Goal: Task Accomplishment & Management: Manage account settings

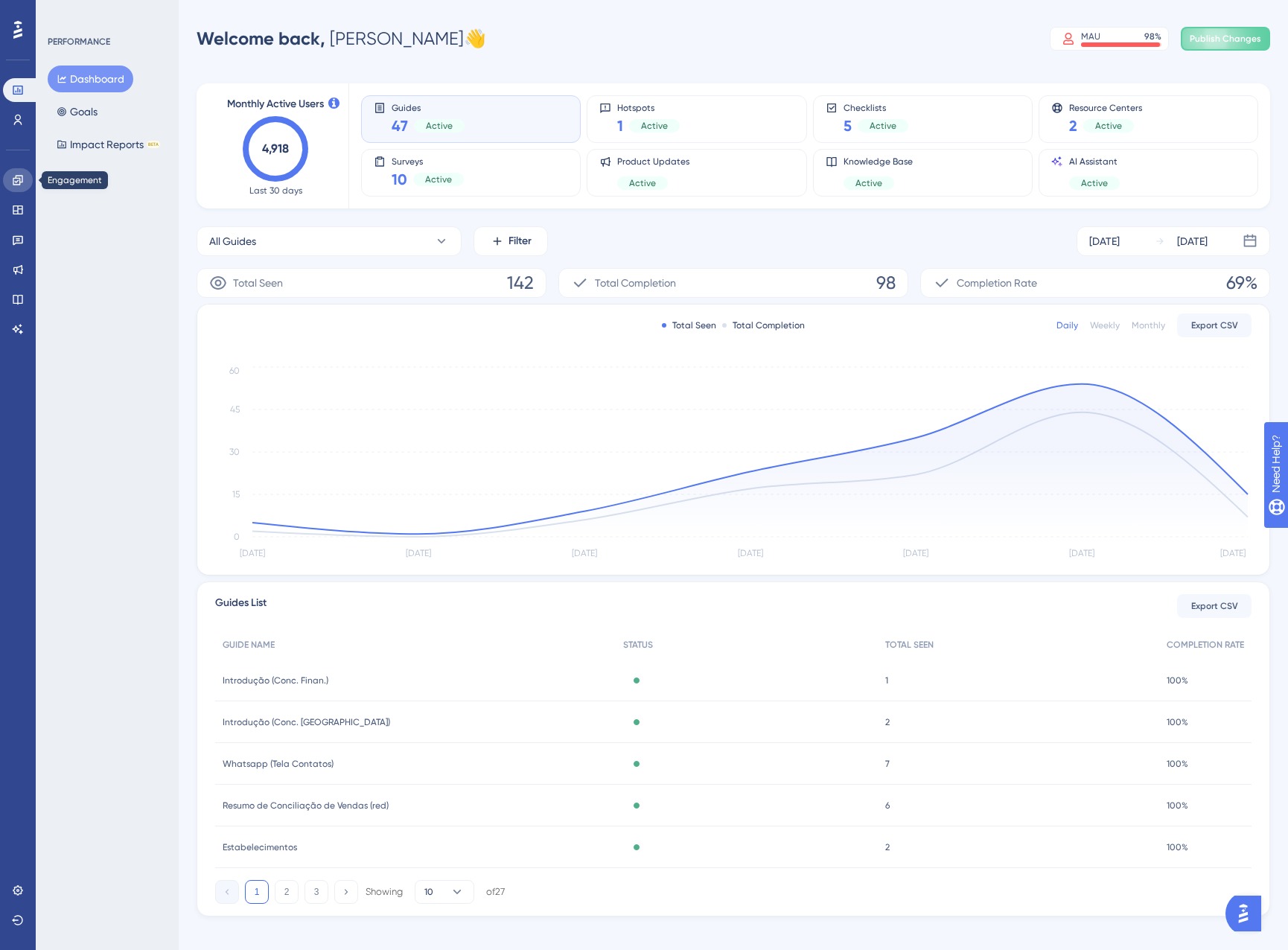
click at [21, 186] on icon at bounding box center [18, 180] width 12 height 12
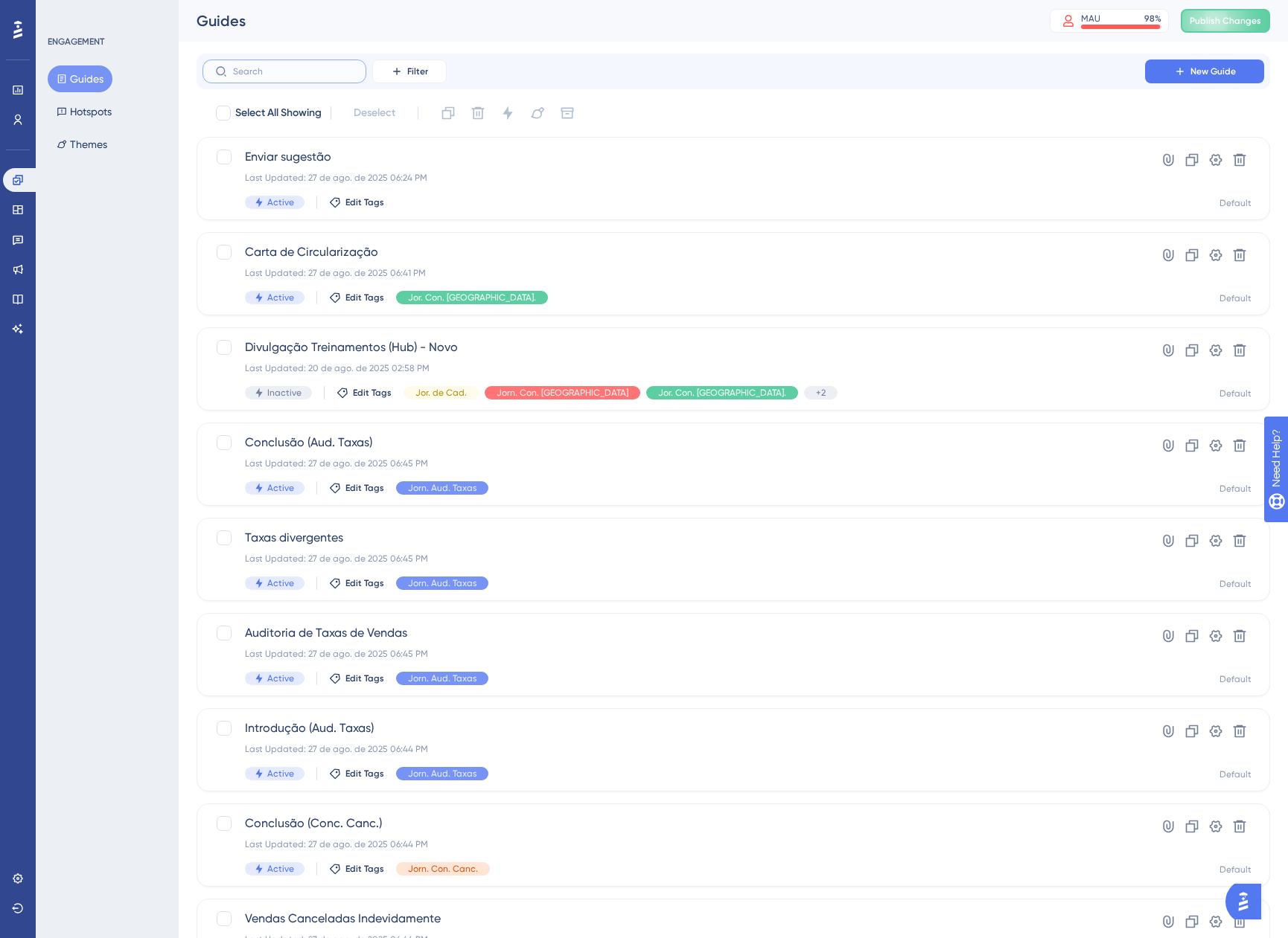
click at [313, 70] on input "text" at bounding box center [293, 71] width 121 height 10
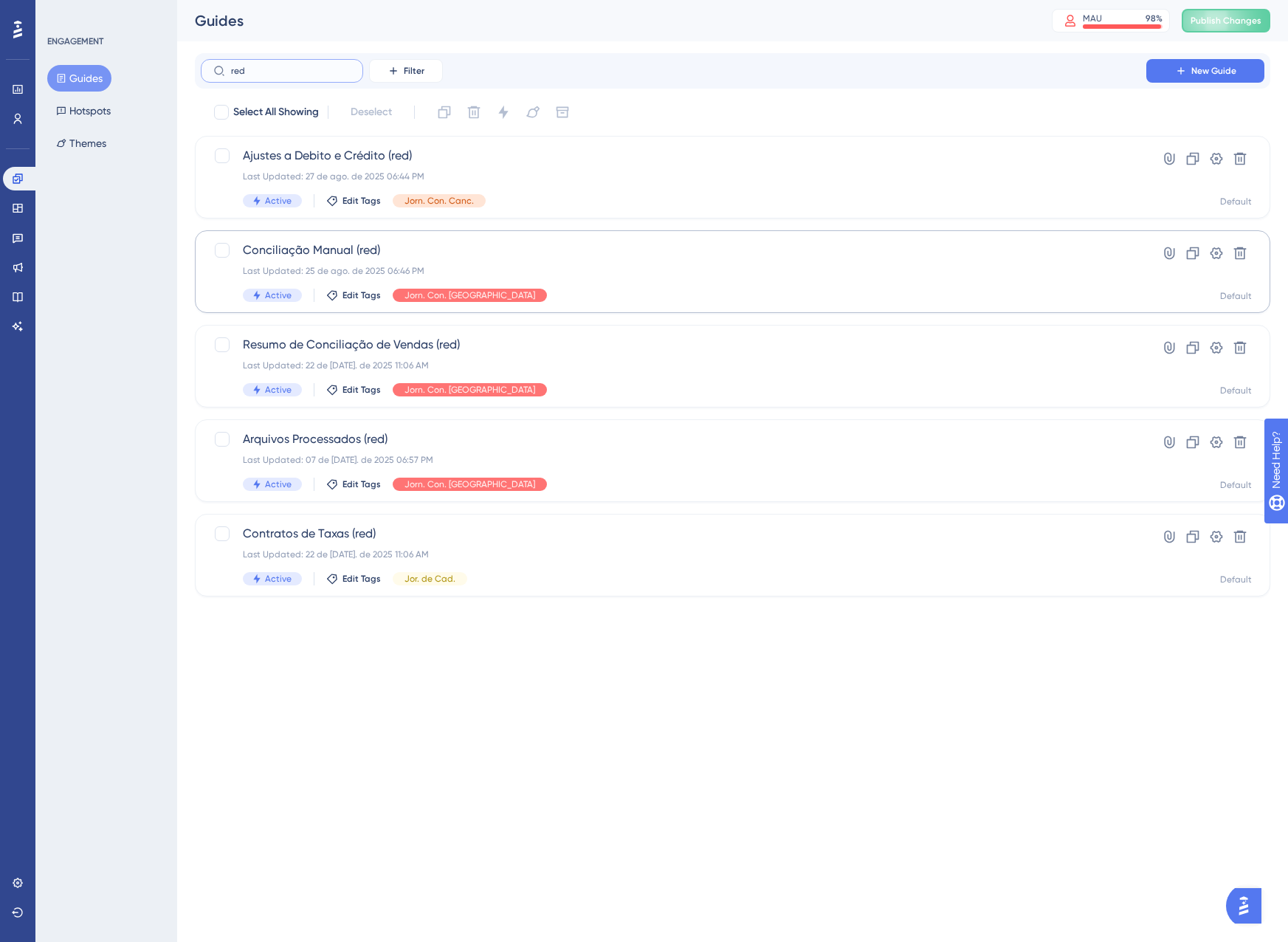
type input "red"
click at [550, 270] on div "Last Updated: 25 de ago. de 2025 06:46 PM" at bounding box center [673, 271] width 861 height 12
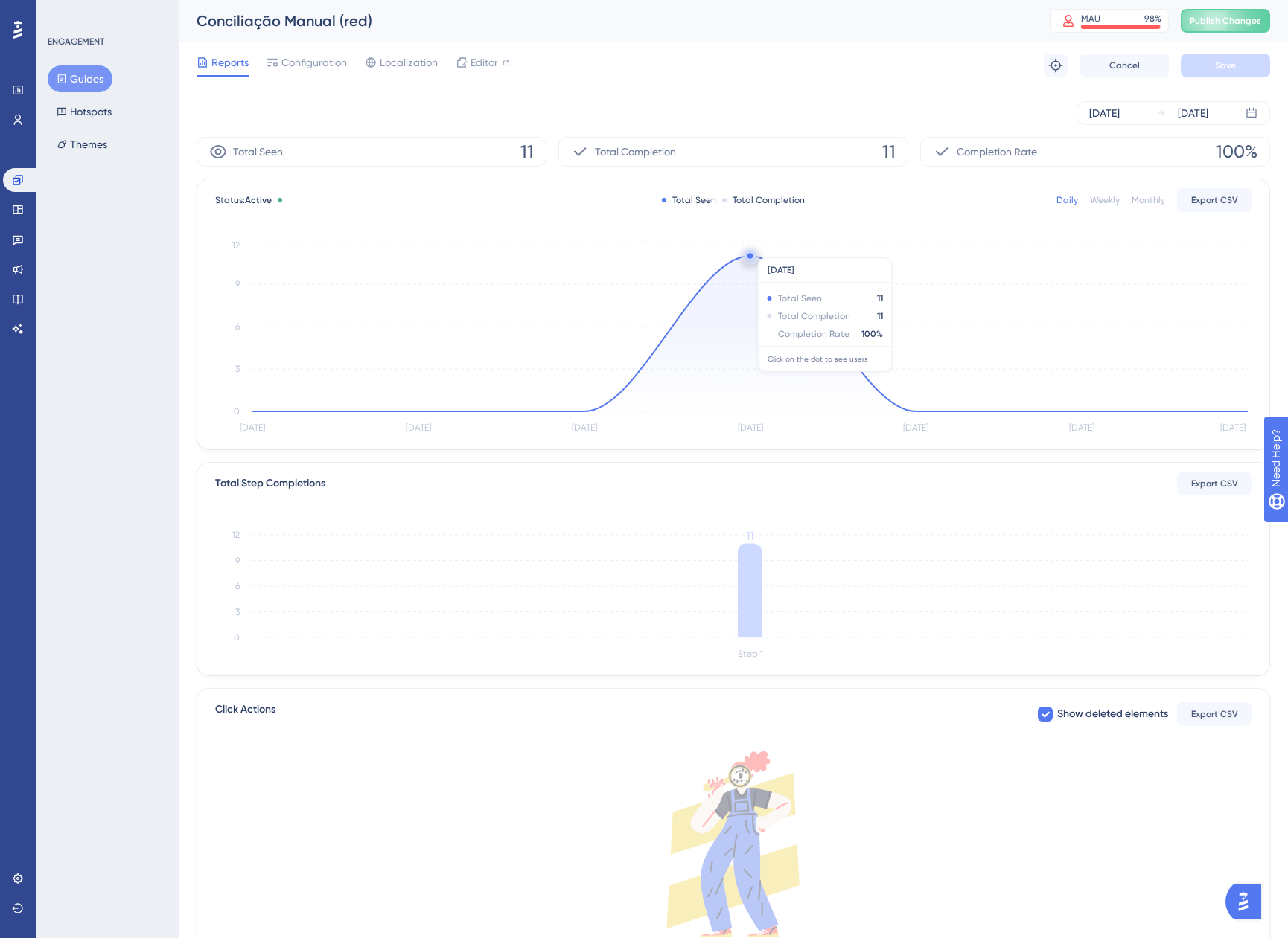
click at [751, 250] on circle at bounding box center [750, 256] width 16 height 16
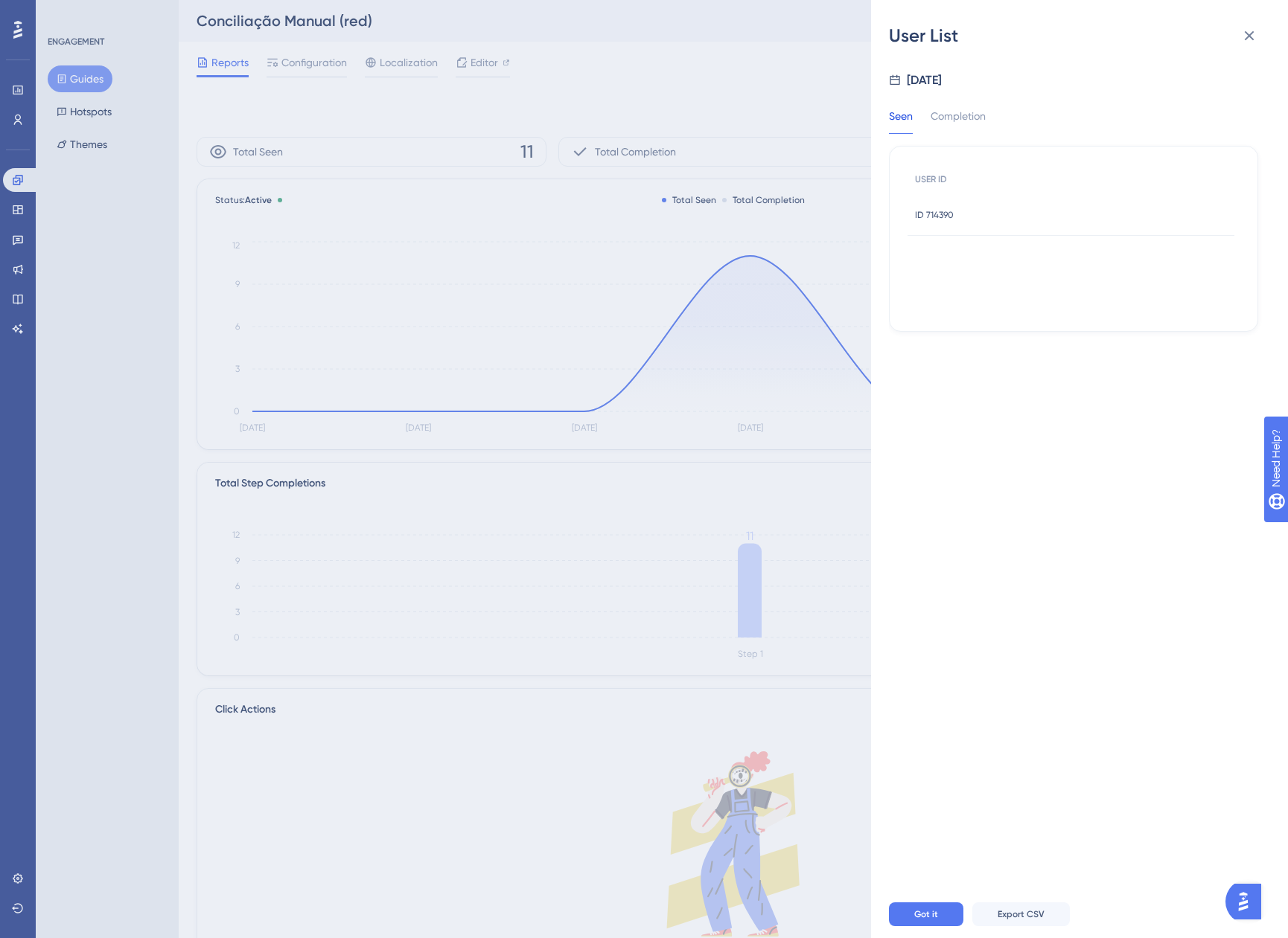
click at [962, 211] on div "ID 714390 ID 714390" at bounding box center [1070, 215] width 327 height 42
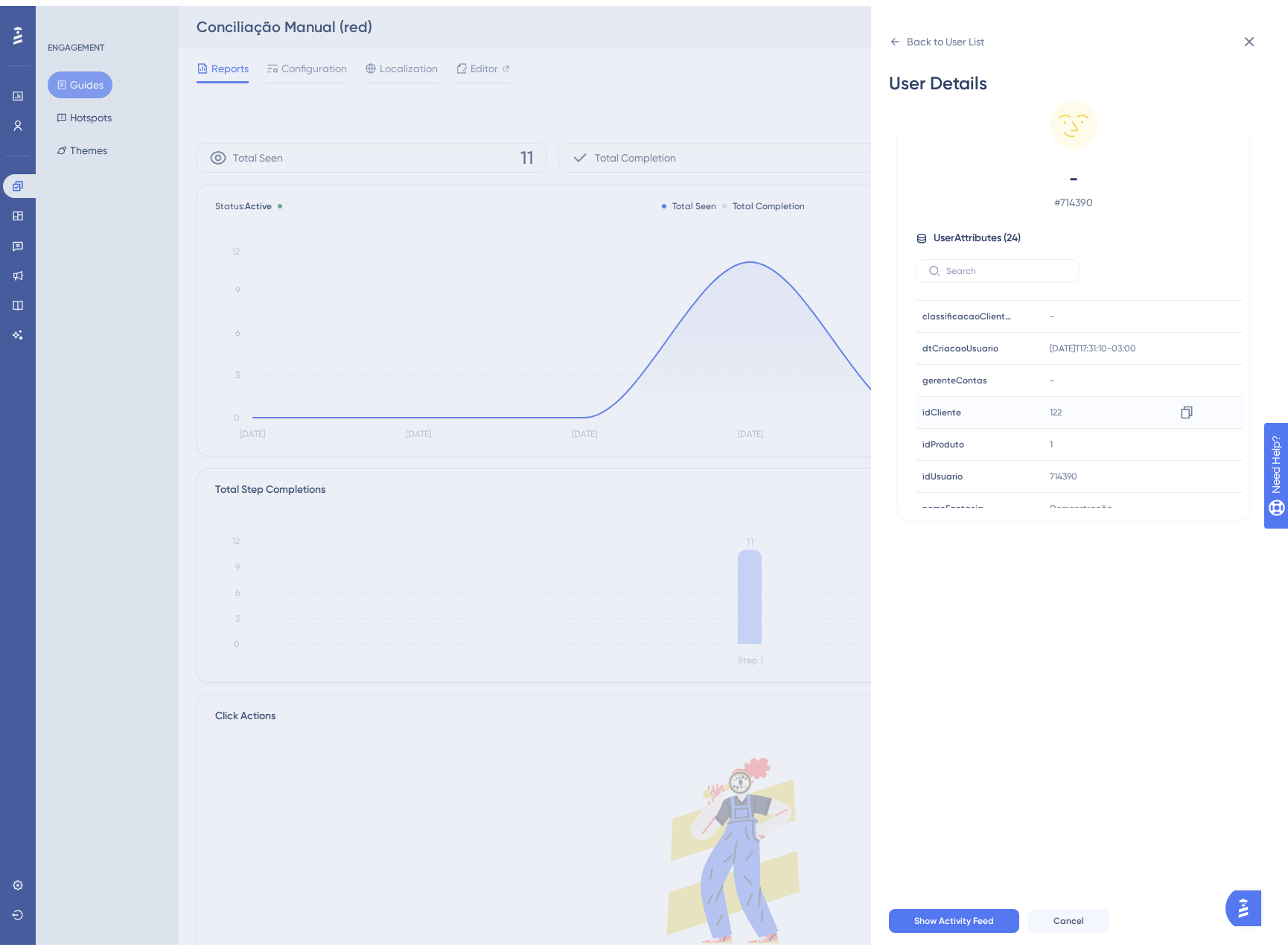
scroll to position [522, 0]
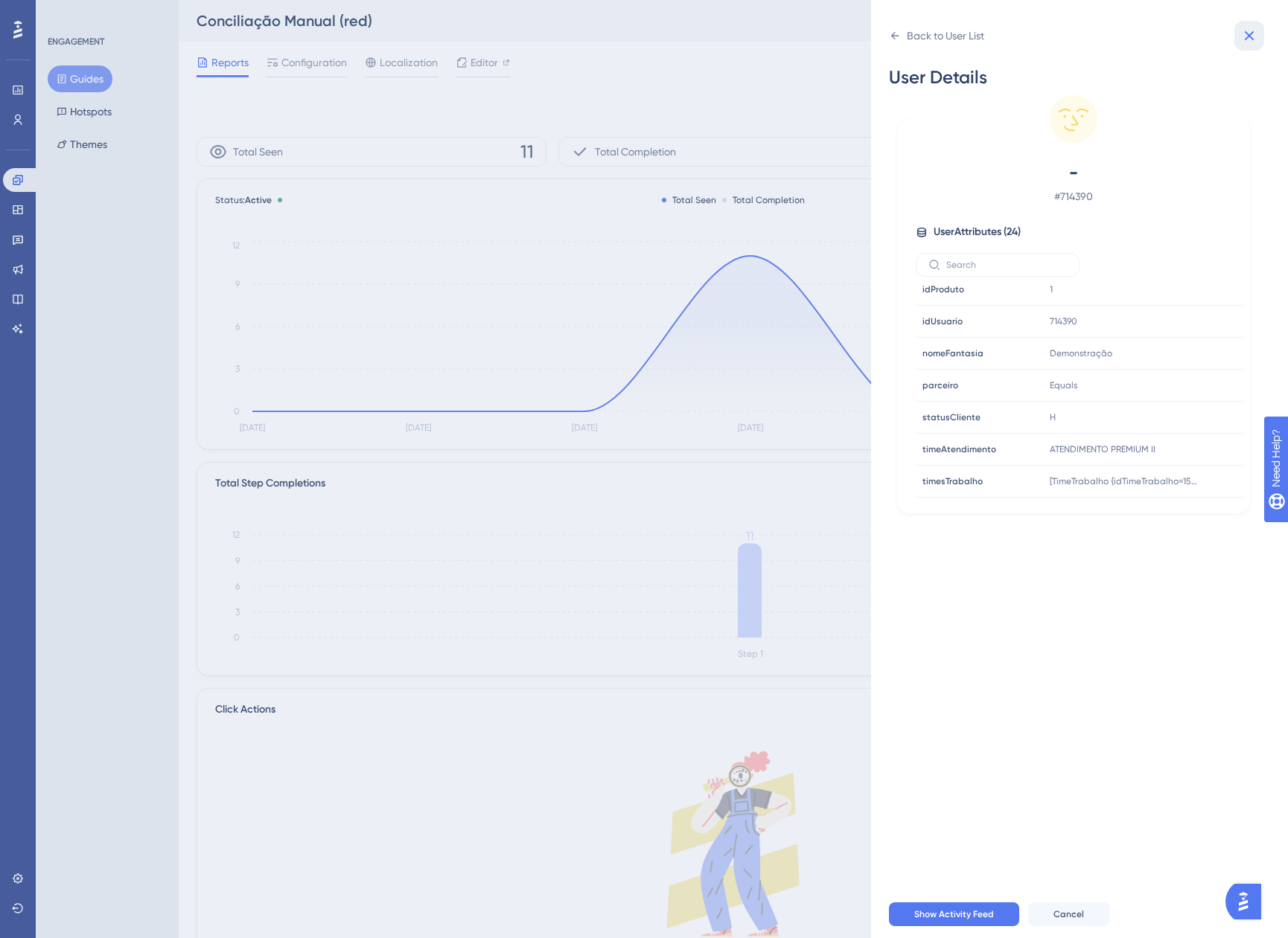
drag, startPoint x: 1261, startPoint y: 26, endPoint x: 1257, endPoint y: 35, distance: 9.8
click at [1259, 29] on button at bounding box center [1249, 35] width 30 height 30
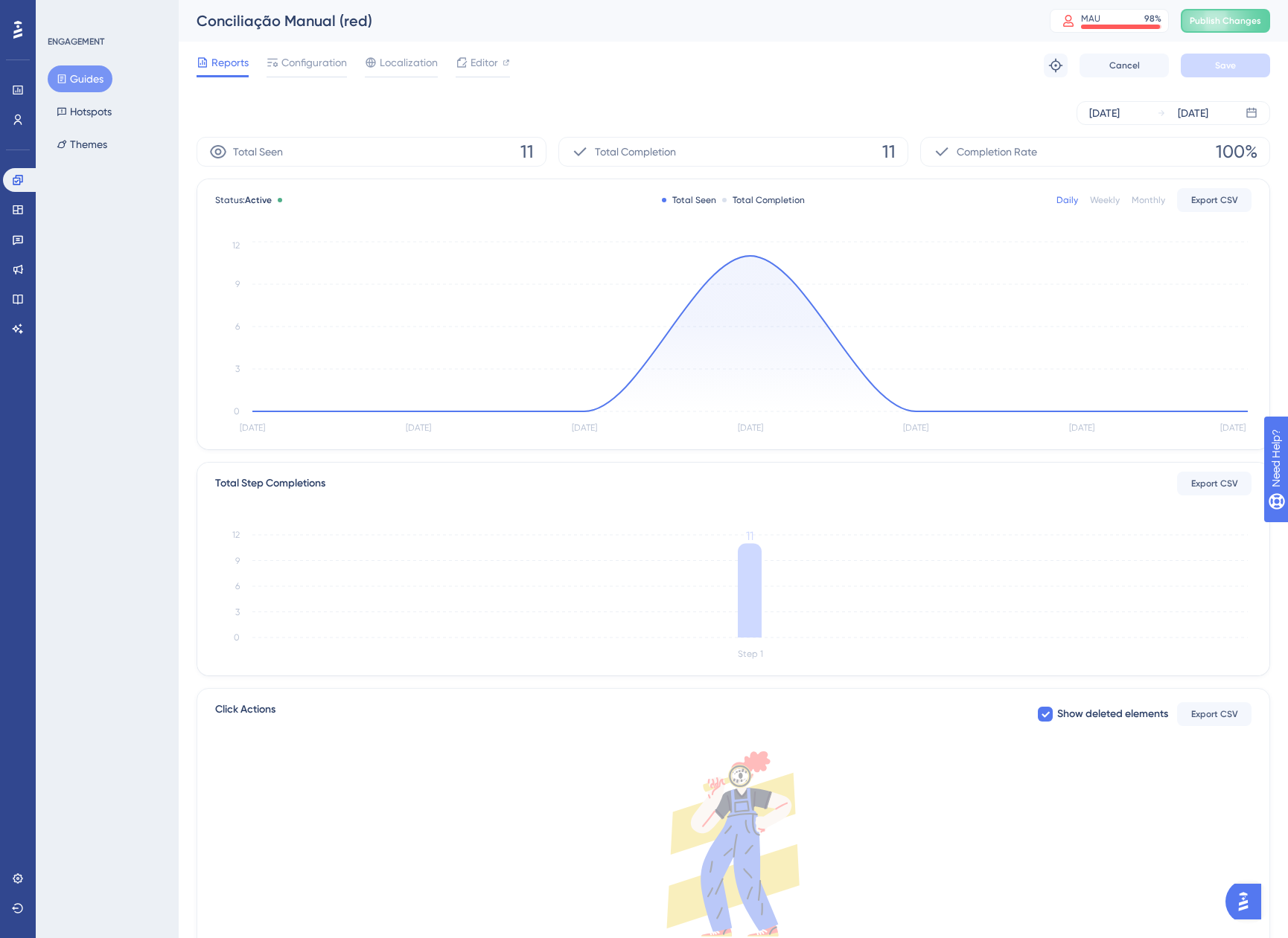
click at [82, 84] on button "Guides" at bounding box center [80, 79] width 65 height 27
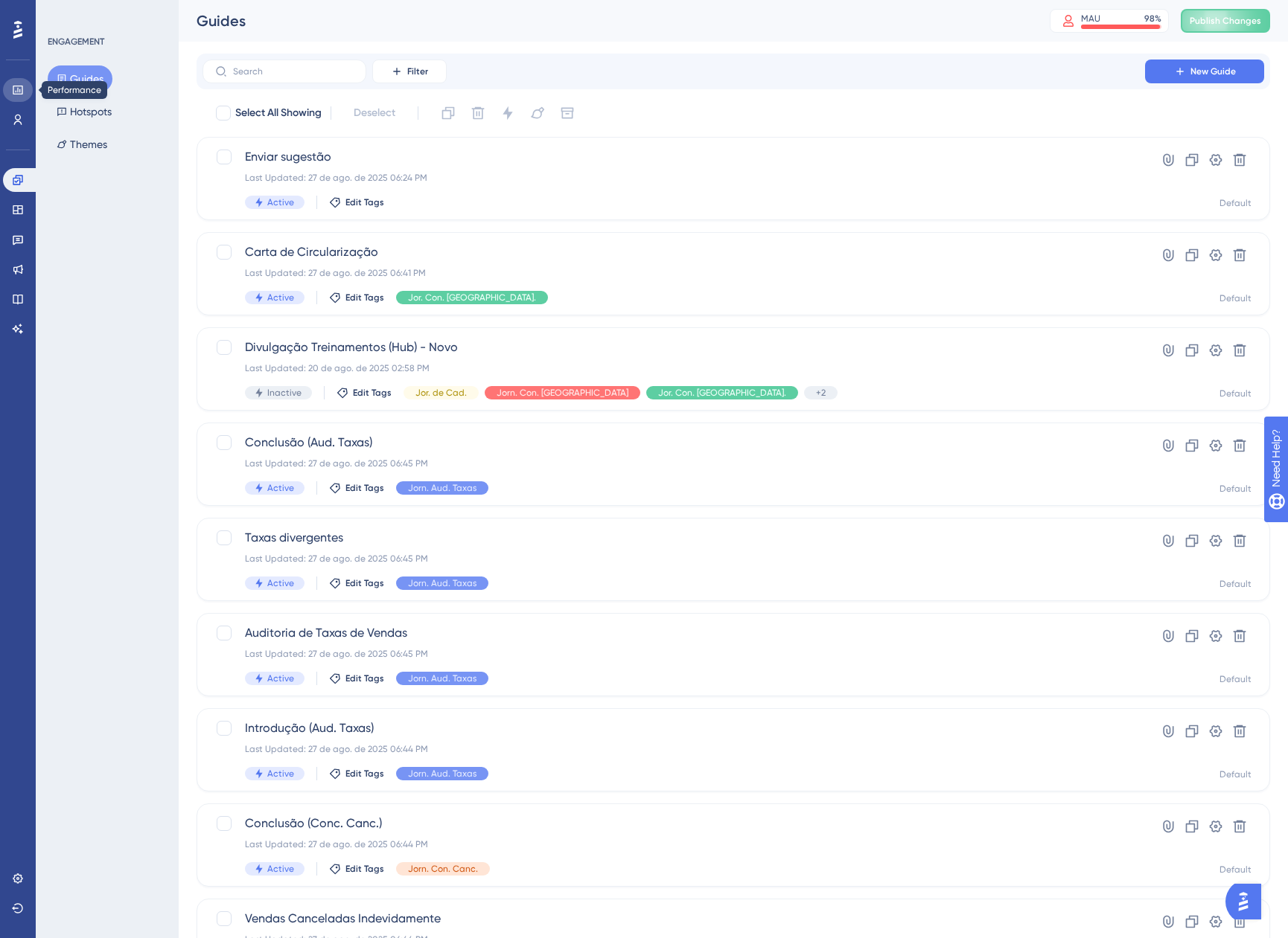
click at [22, 99] on link at bounding box center [18, 90] width 30 height 24
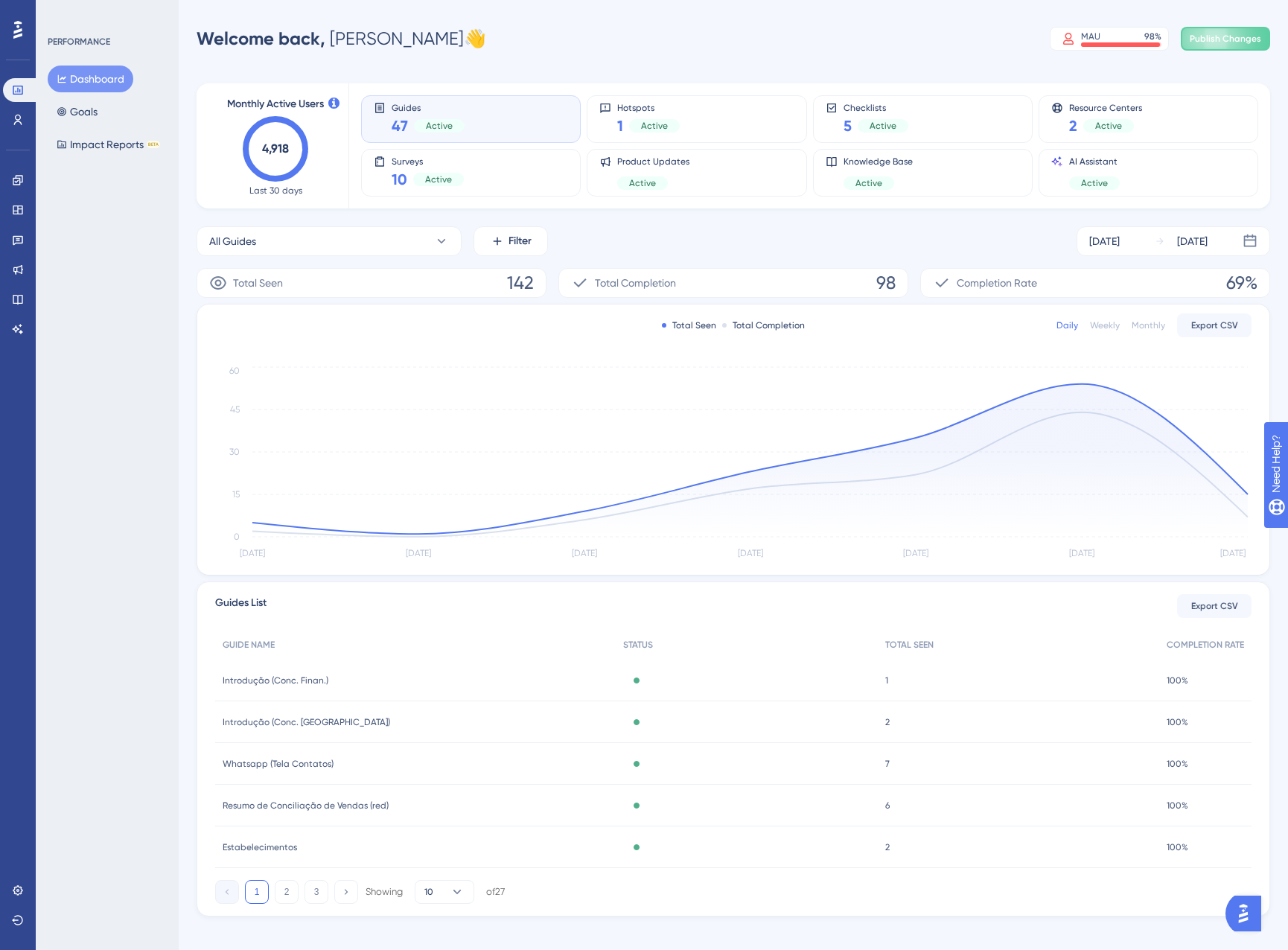
click at [922, 624] on div "Guides List Export CSV GUIDE NAME STATUS TOTAL SEEN COMPLETION RATE Introdução …" at bounding box center [734, 749] width 1073 height 335
click at [922, 640] on span "TOTAL SEEN" at bounding box center [910, 645] width 48 height 12
click at [922, 645] on span "TOTAL SEEN" at bounding box center [910, 645] width 48 height 12
click at [1203, 650] on span "COMPLETION RATE" at bounding box center [1205, 645] width 77 height 12
click at [448, 884] on button "10" at bounding box center [444, 892] width 59 height 24
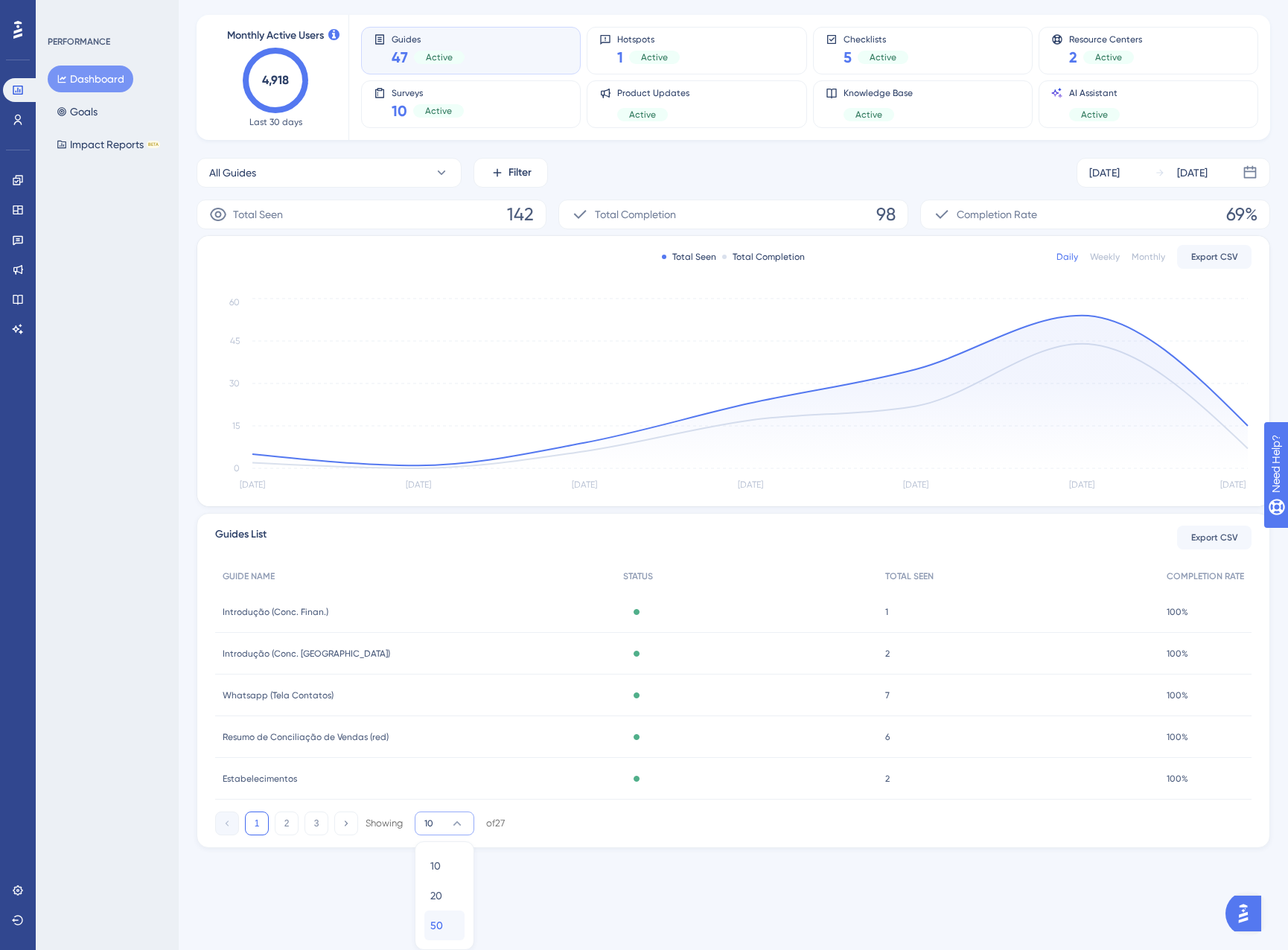
click at [460, 919] on button "50 50" at bounding box center [444, 925] width 40 height 30
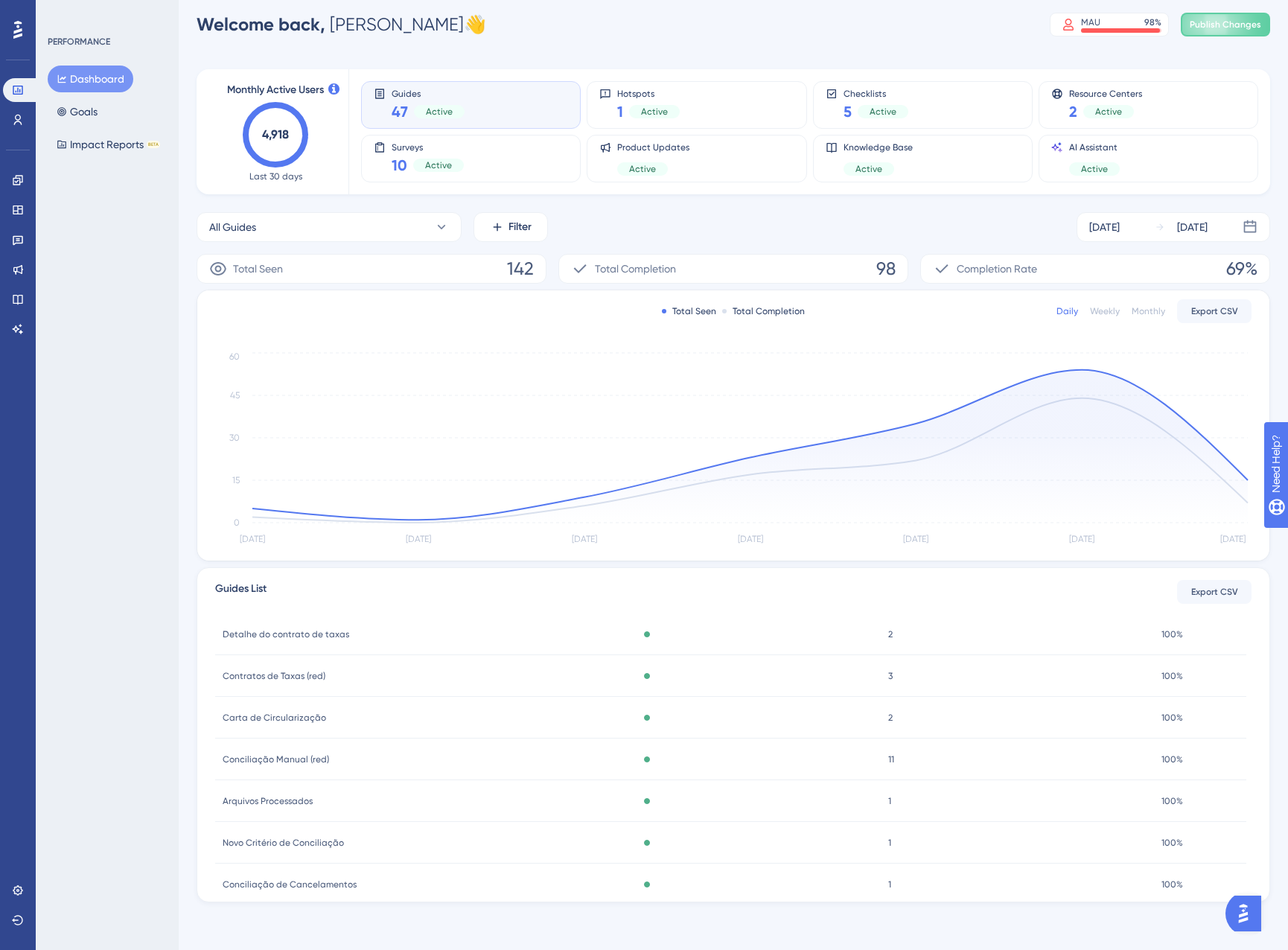
scroll to position [372, 0]
click at [1181, 222] on div "[DATE]" at bounding box center [1192, 227] width 31 height 18
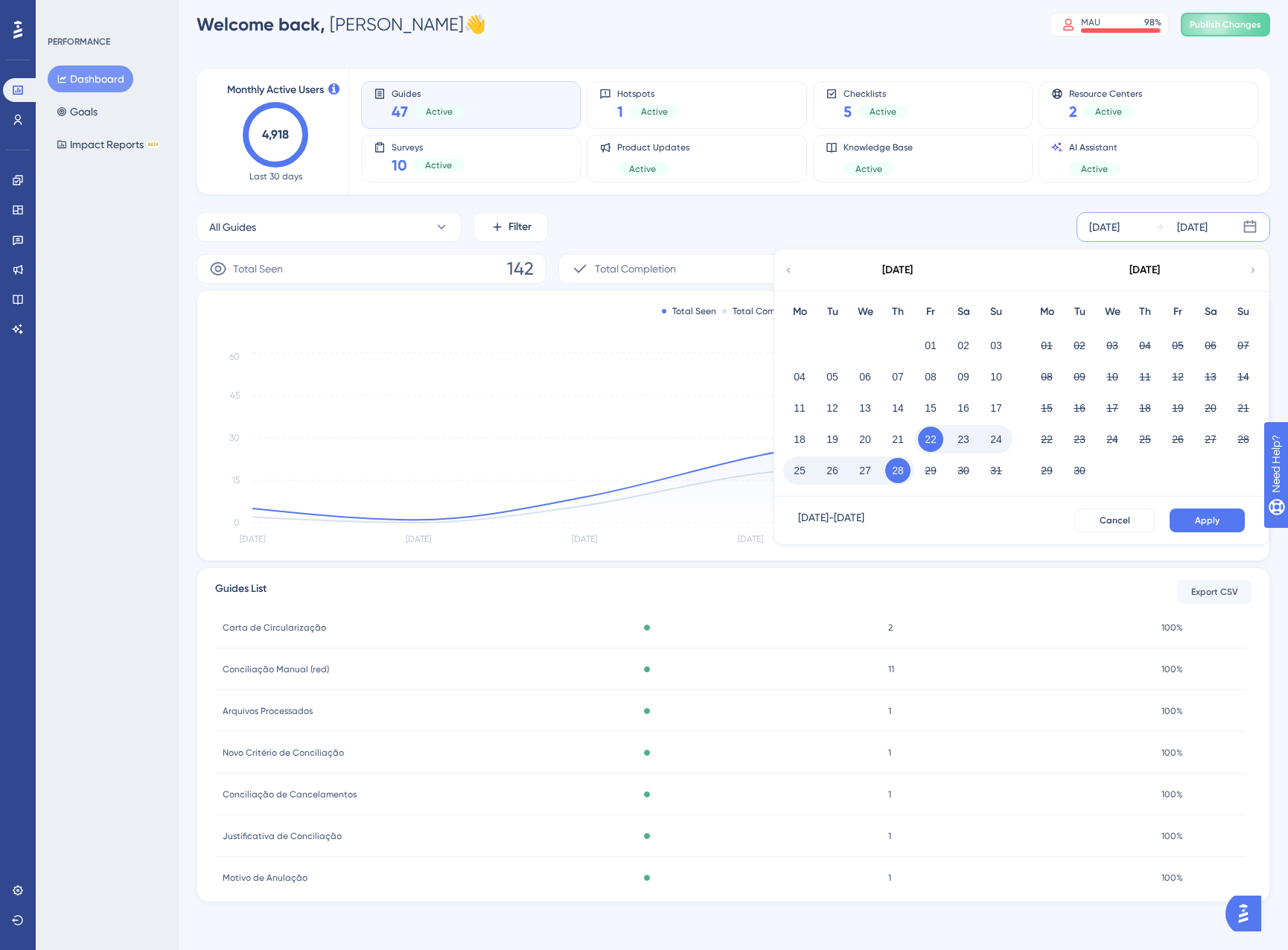
click at [806, 481] on button "25" at bounding box center [799, 471] width 26 height 26
click at [1214, 522] on span "Apply" at bounding box center [1207, 520] width 25 height 12
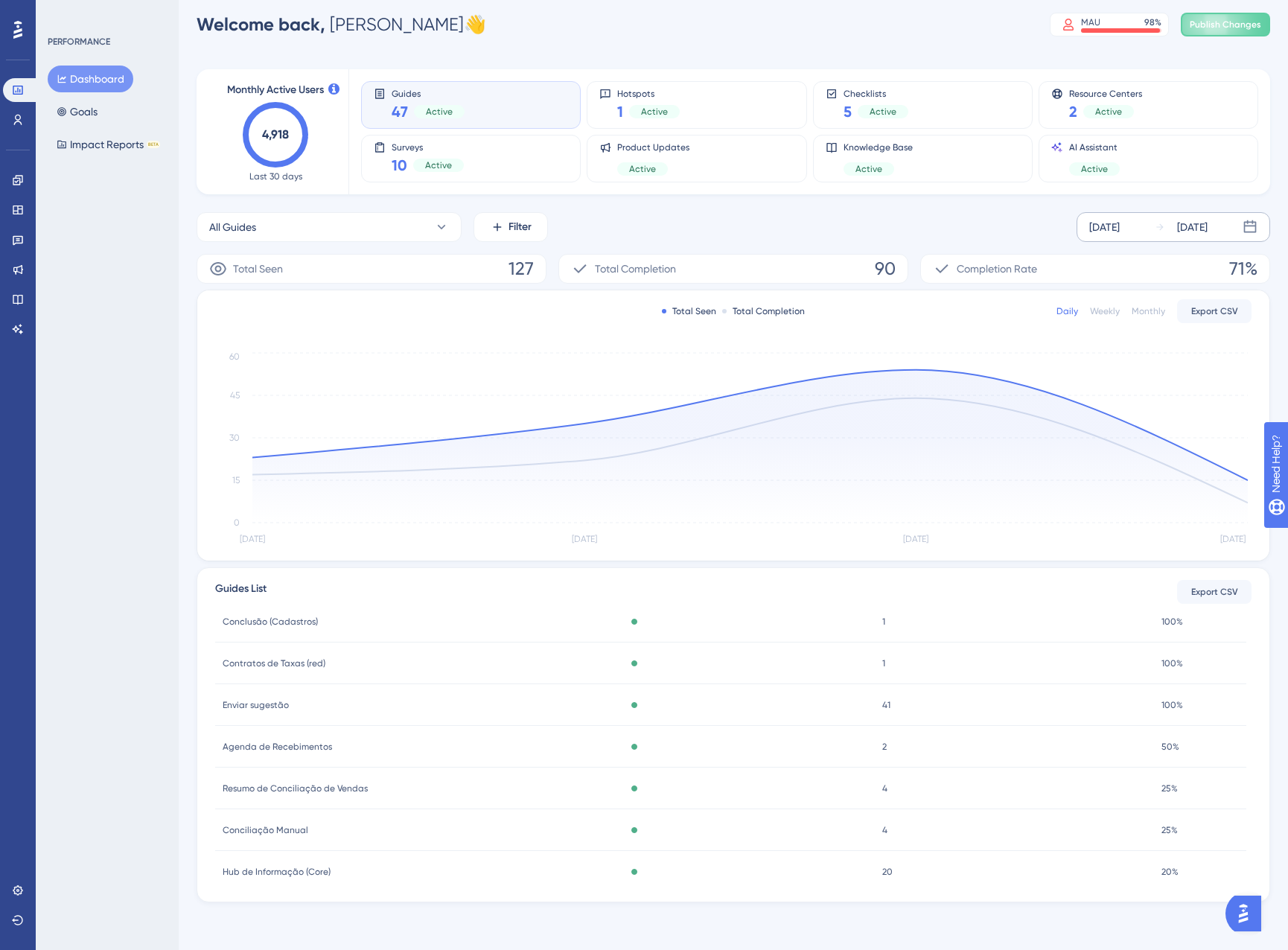
scroll to position [745, 0]
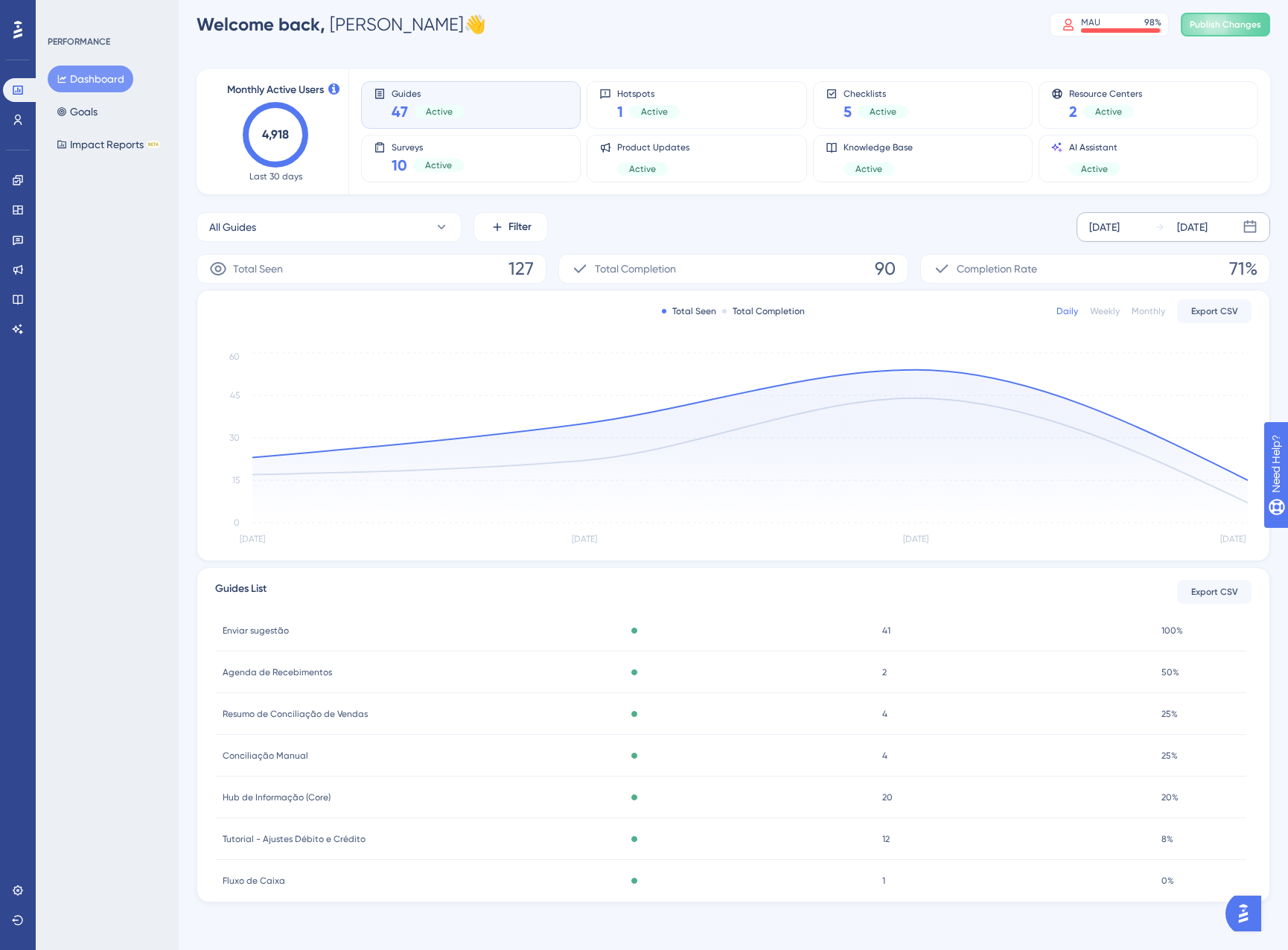
click at [293, 806] on div "Hub de Informação (Core) Hub de Informação (Core)" at bounding box center [415, 797] width 399 height 42
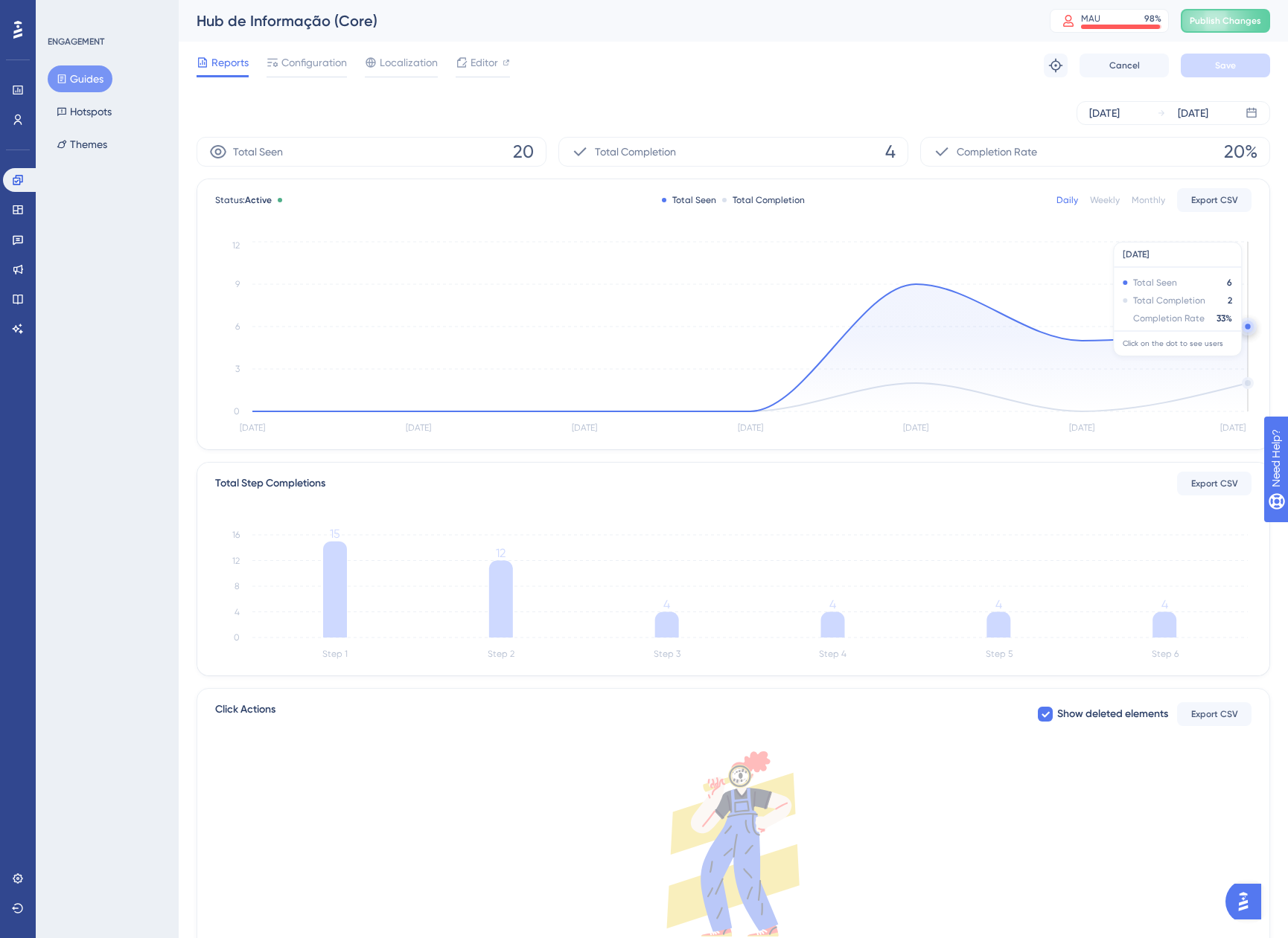
click at [1243, 329] on circle at bounding box center [1247, 326] width 12 height 12
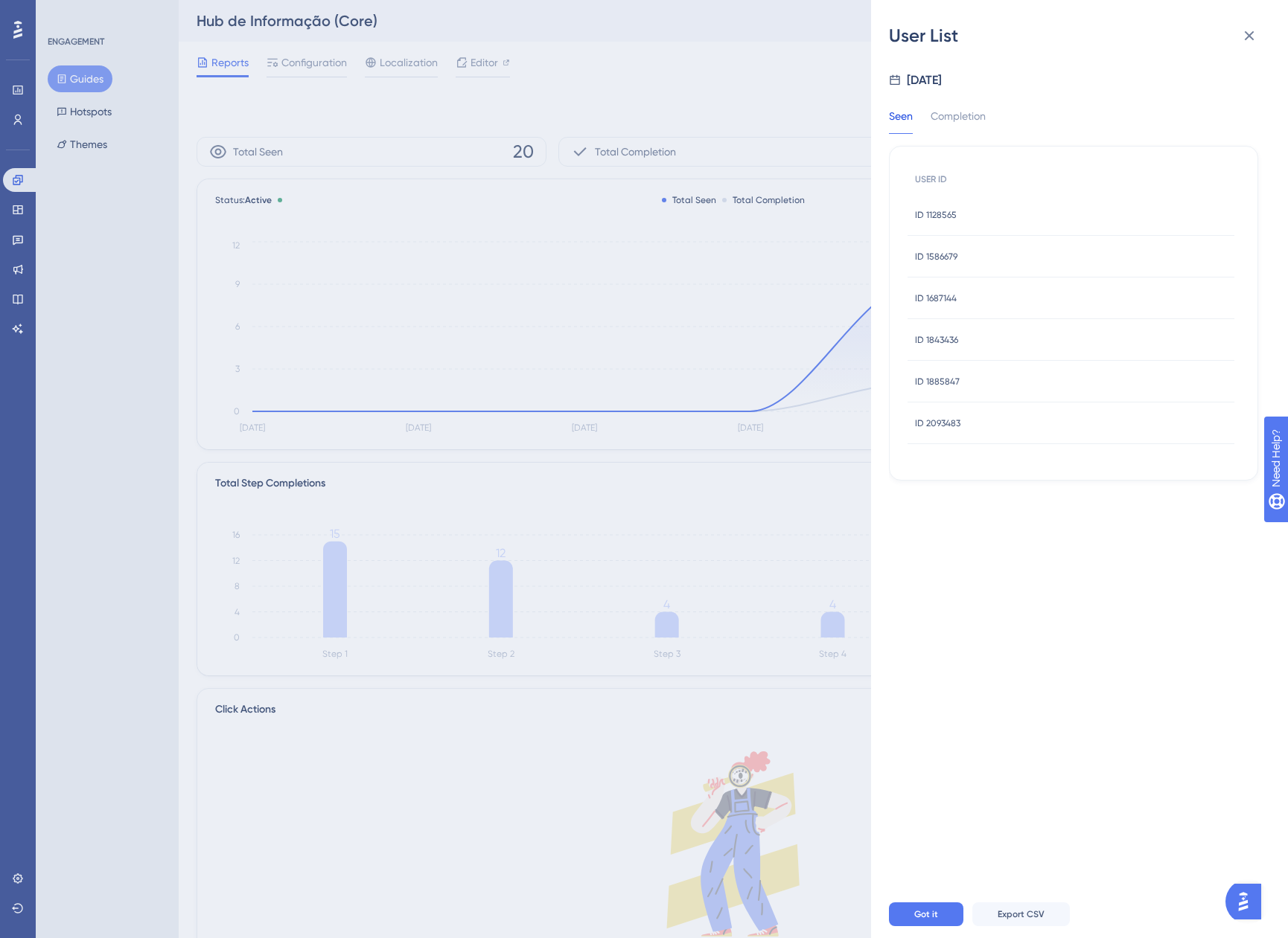
click at [938, 212] on span "ID 1128565" at bounding box center [936, 214] width 42 height 12
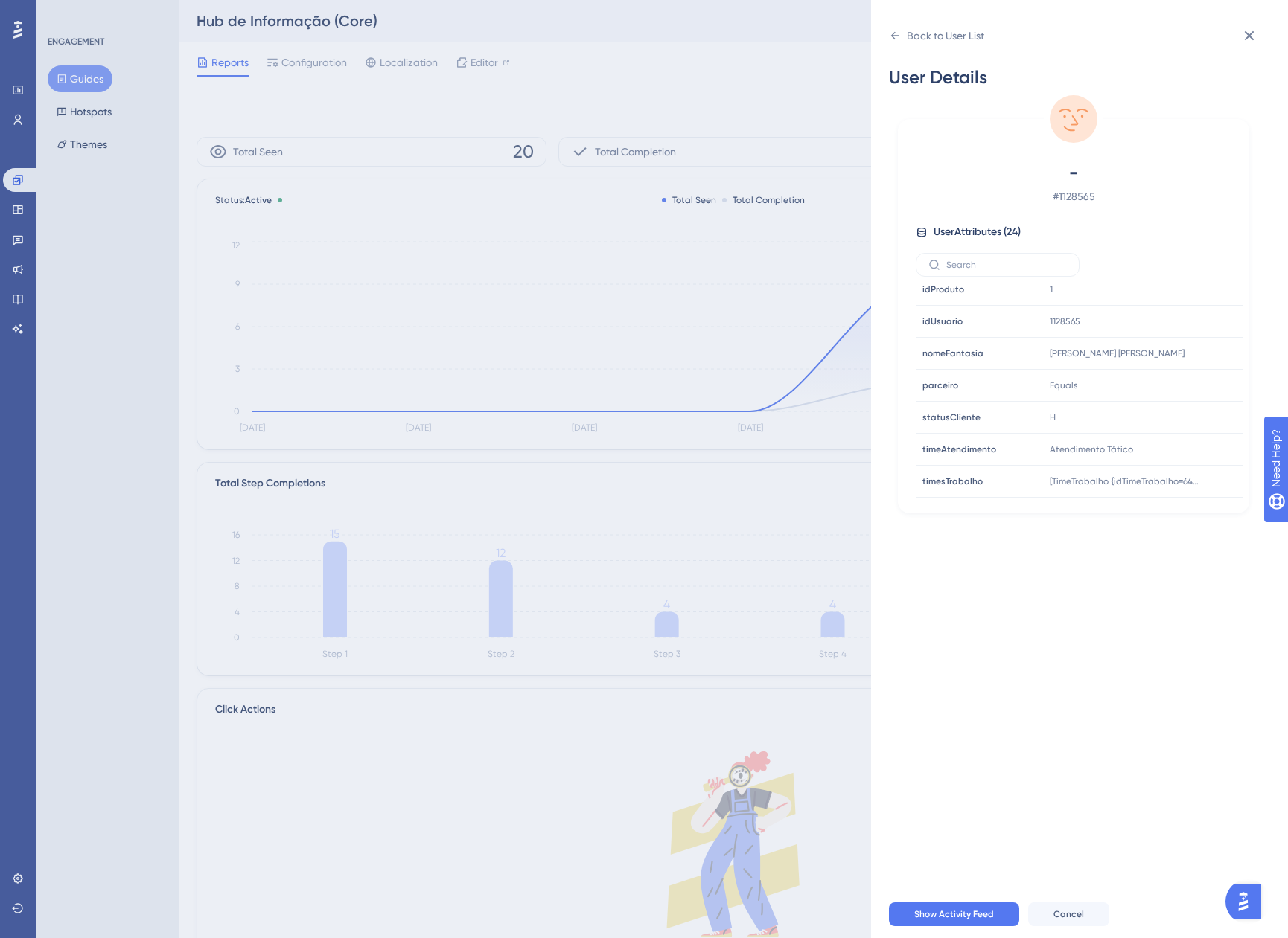
scroll to position [549, 0]
click at [1244, 35] on icon at bounding box center [1249, 35] width 18 height 18
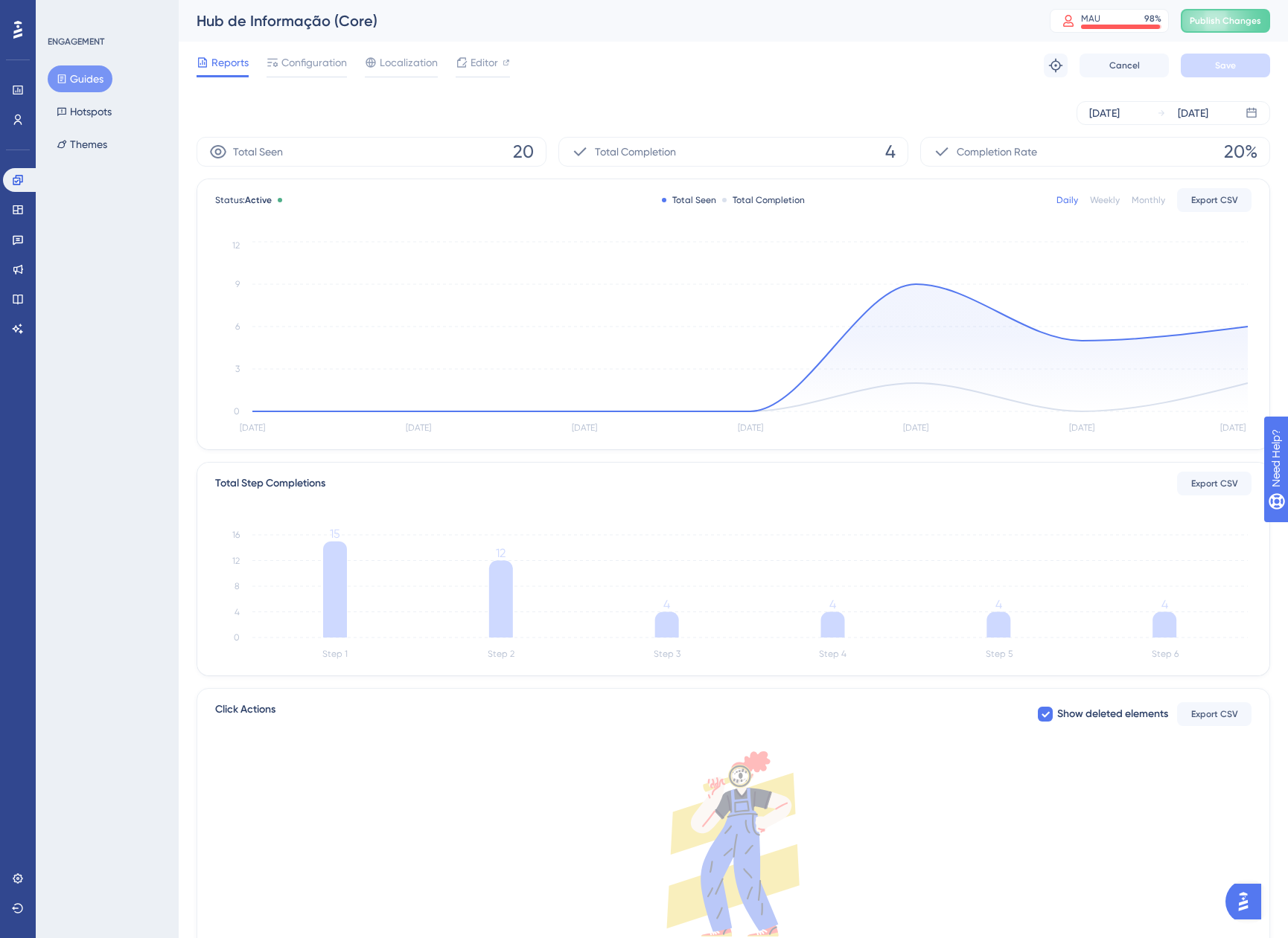
click at [66, 67] on button "Guides" at bounding box center [80, 79] width 65 height 27
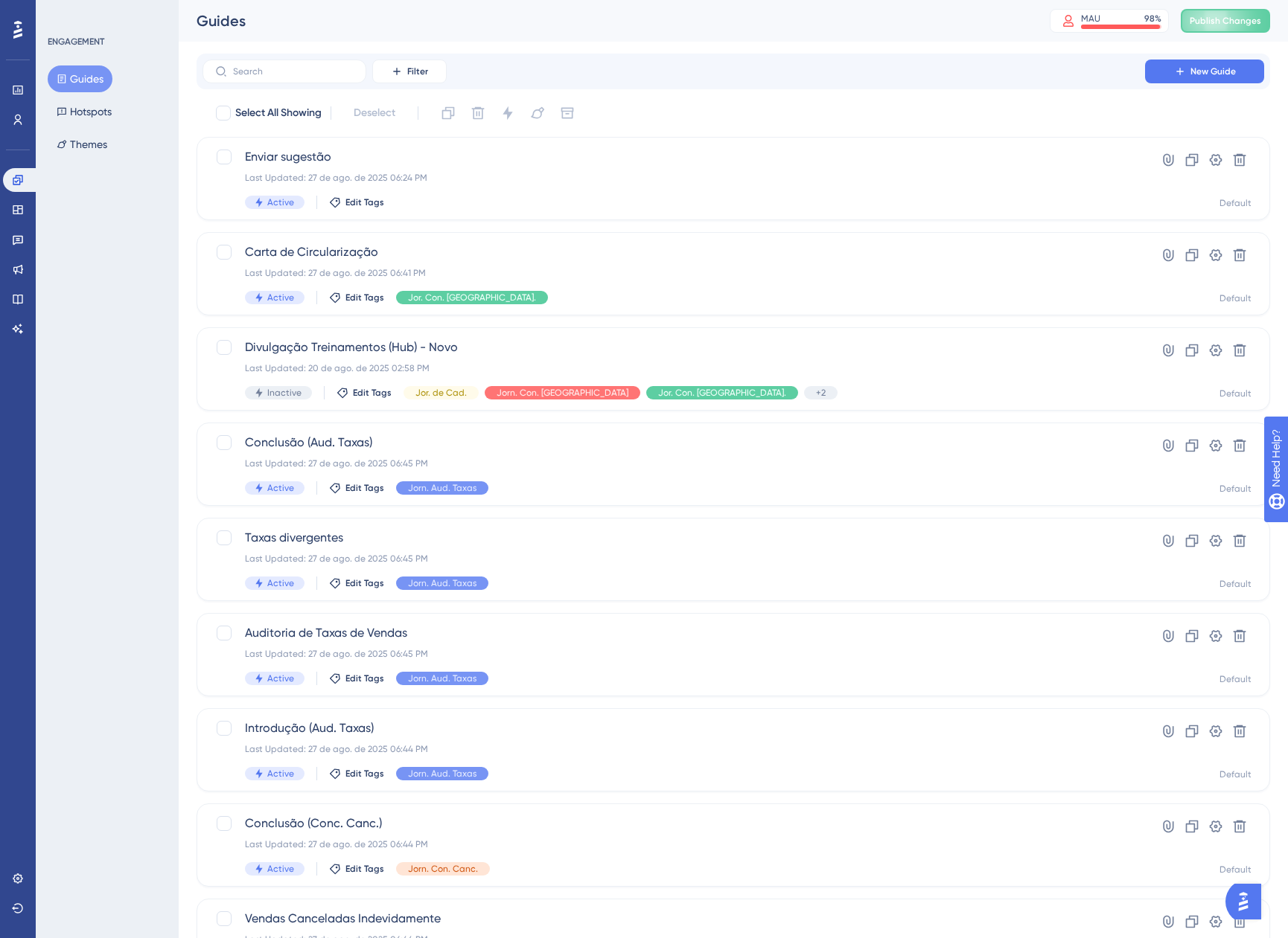
click at [320, 85] on div "Filter New Guide" at bounding box center [734, 71] width 1073 height 35
click at [315, 73] on input "text" at bounding box center [293, 71] width 121 height 10
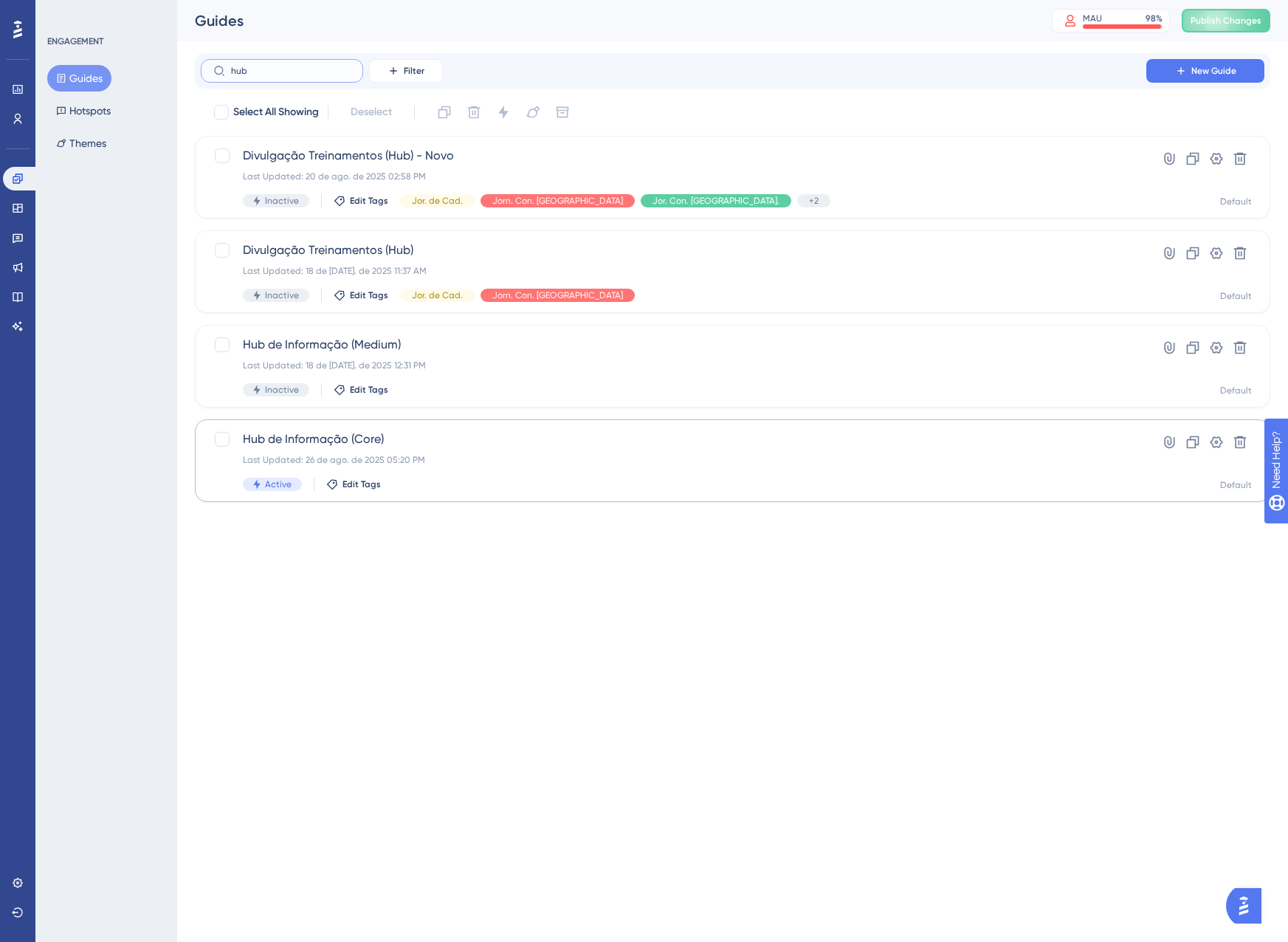
type input "hub"
click at [502, 436] on span "Hub de Informação (Core)" at bounding box center [673, 439] width 861 height 18
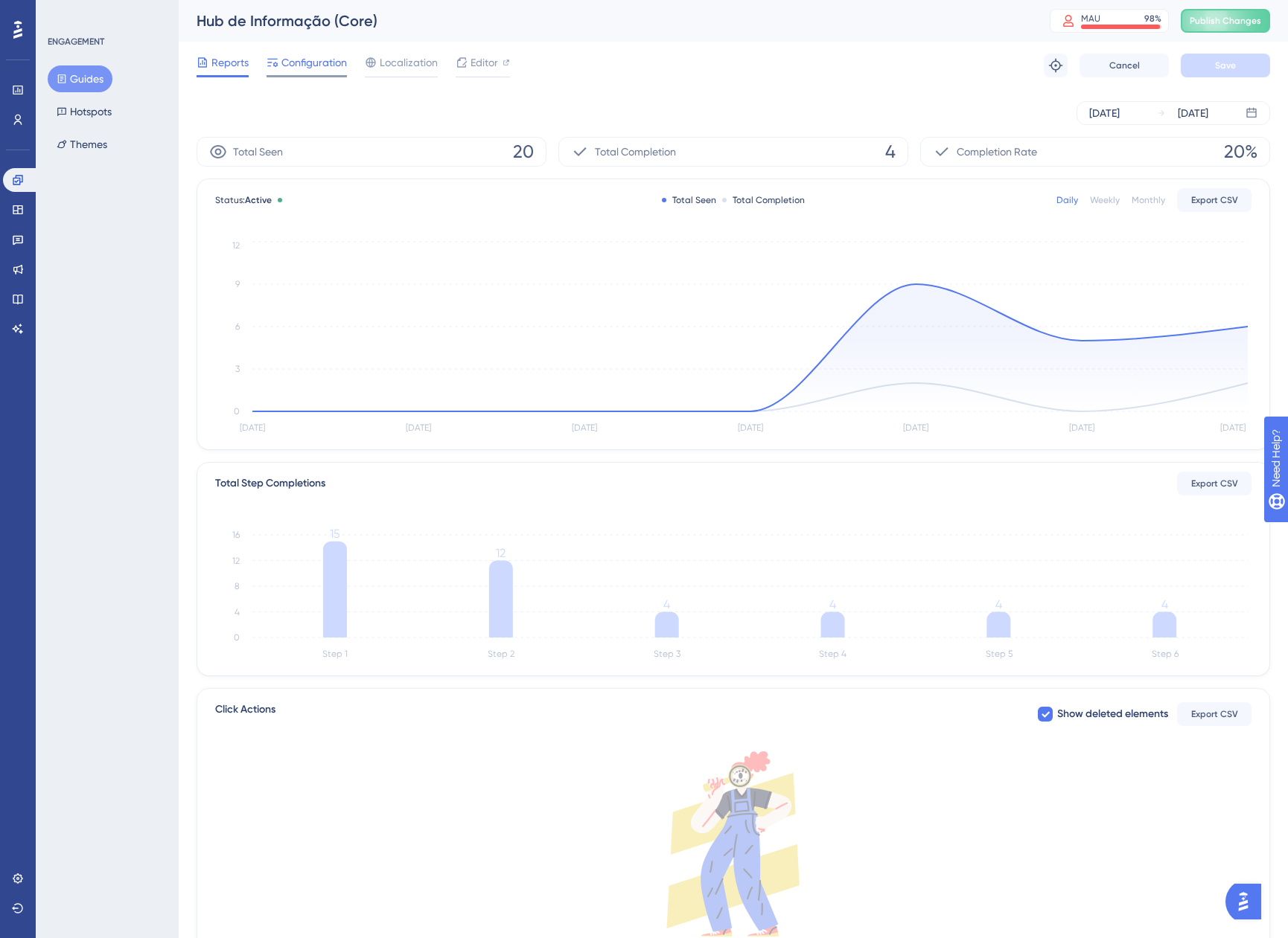
click at [303, 65] on span "Configuration" at bounding box center [314, 63] width 66 height 18
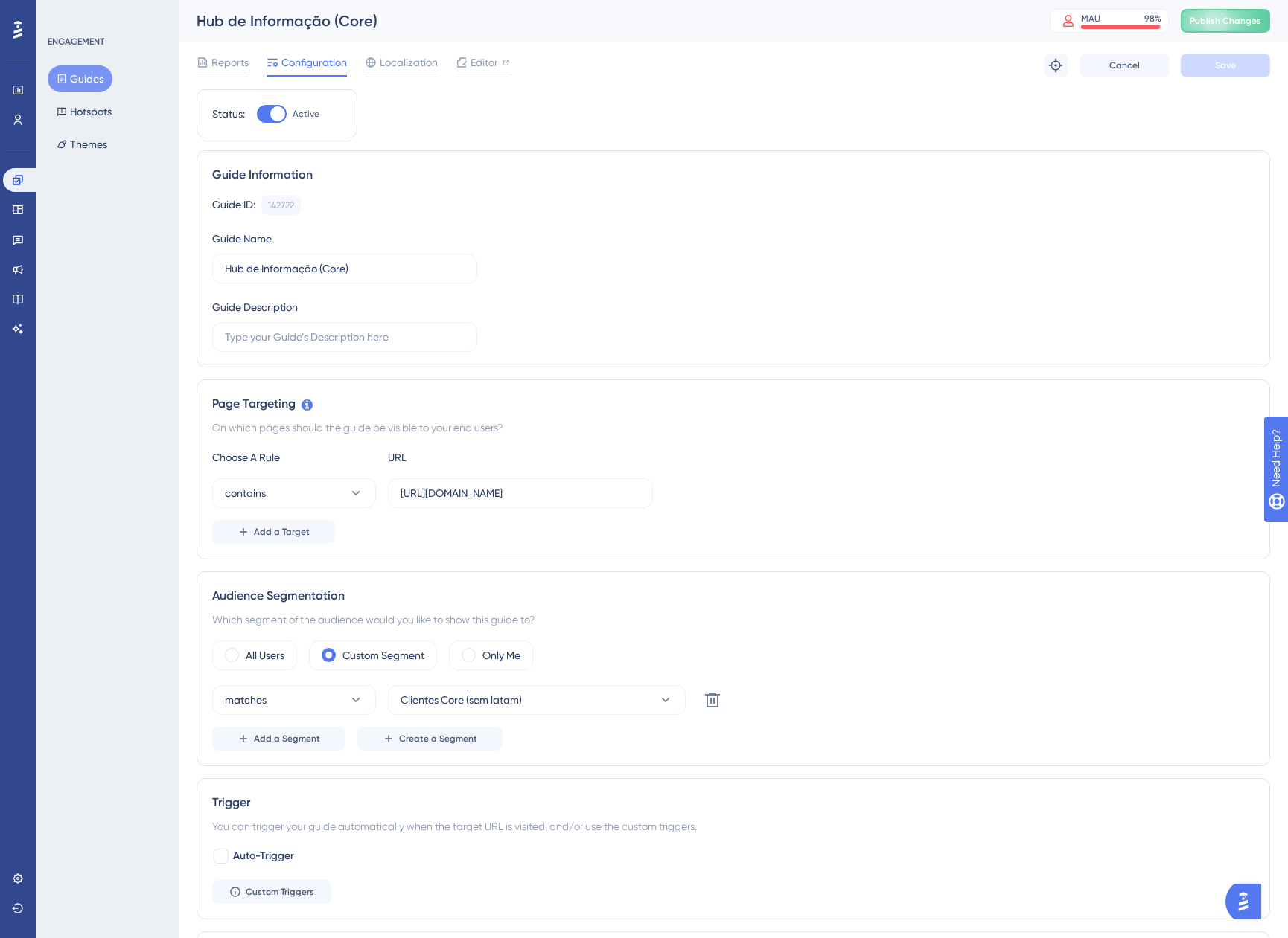
click at [77, 69] on button "Guides" at bounding box center [80, 79] width 65 height 27
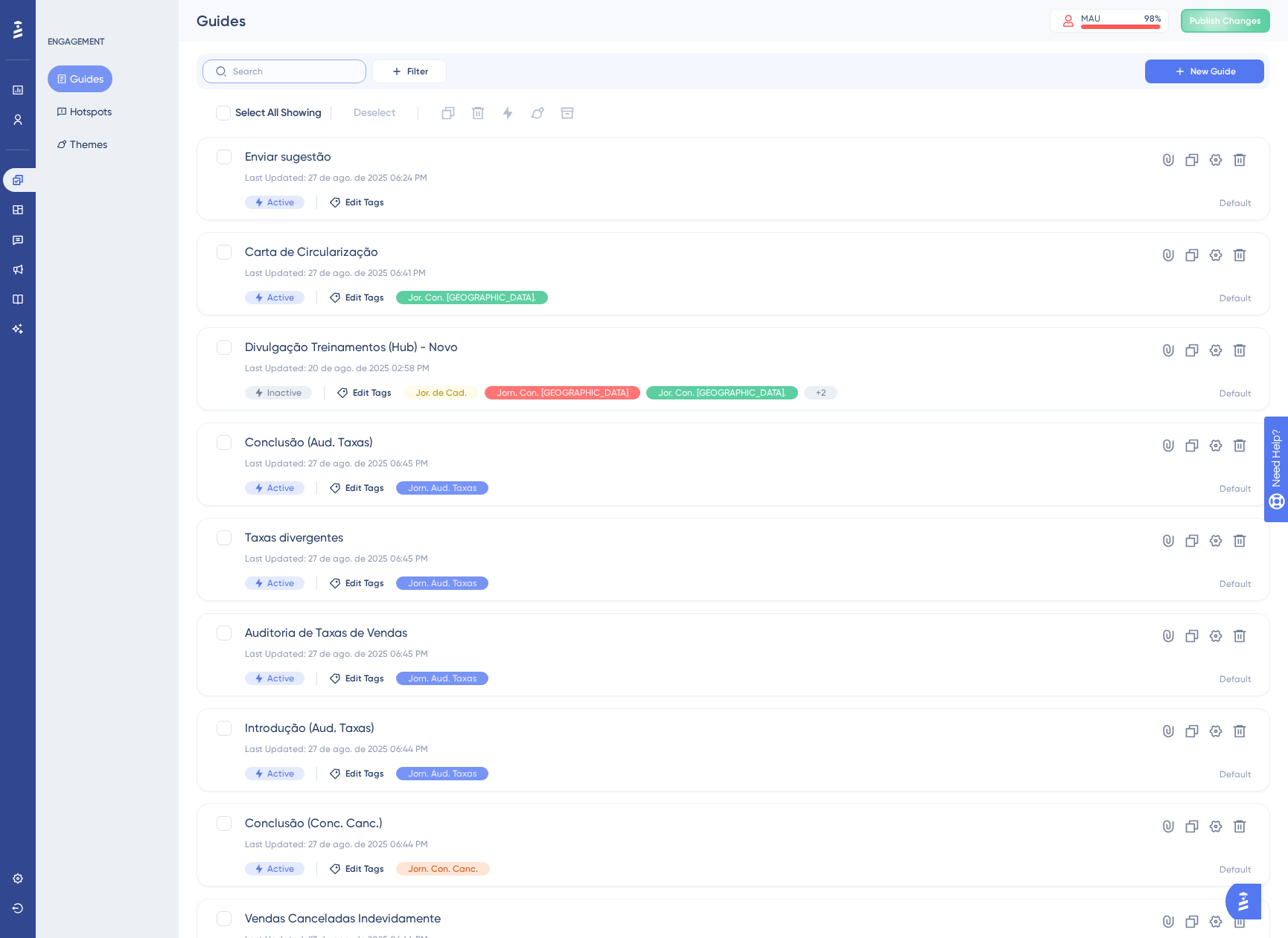
click at [273, 67] on input "text" at bounding box center [293, 71] width 121 height 10
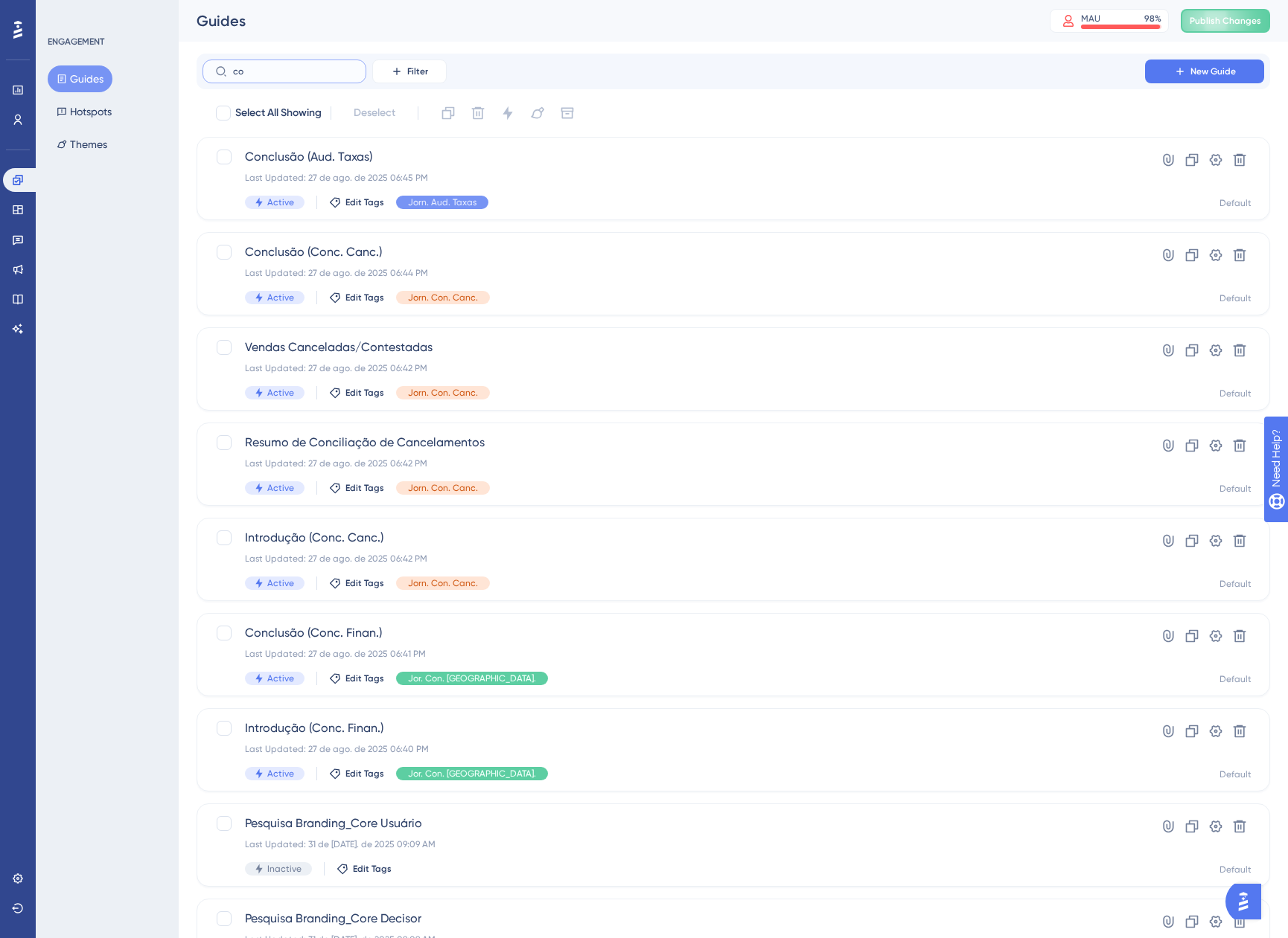
type input "cot"
checkbox input "true"
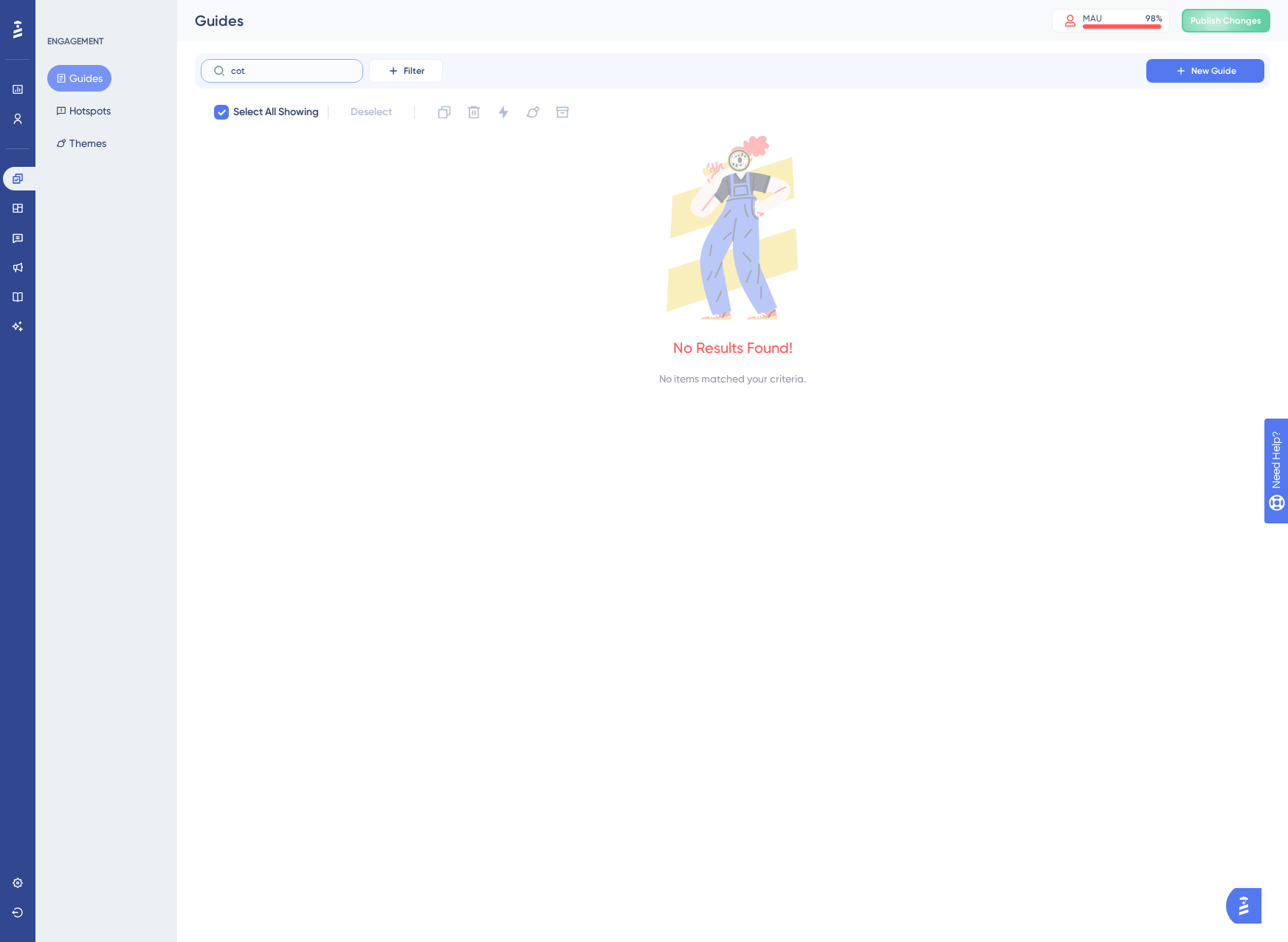
type input "co"
checkbox input "false"
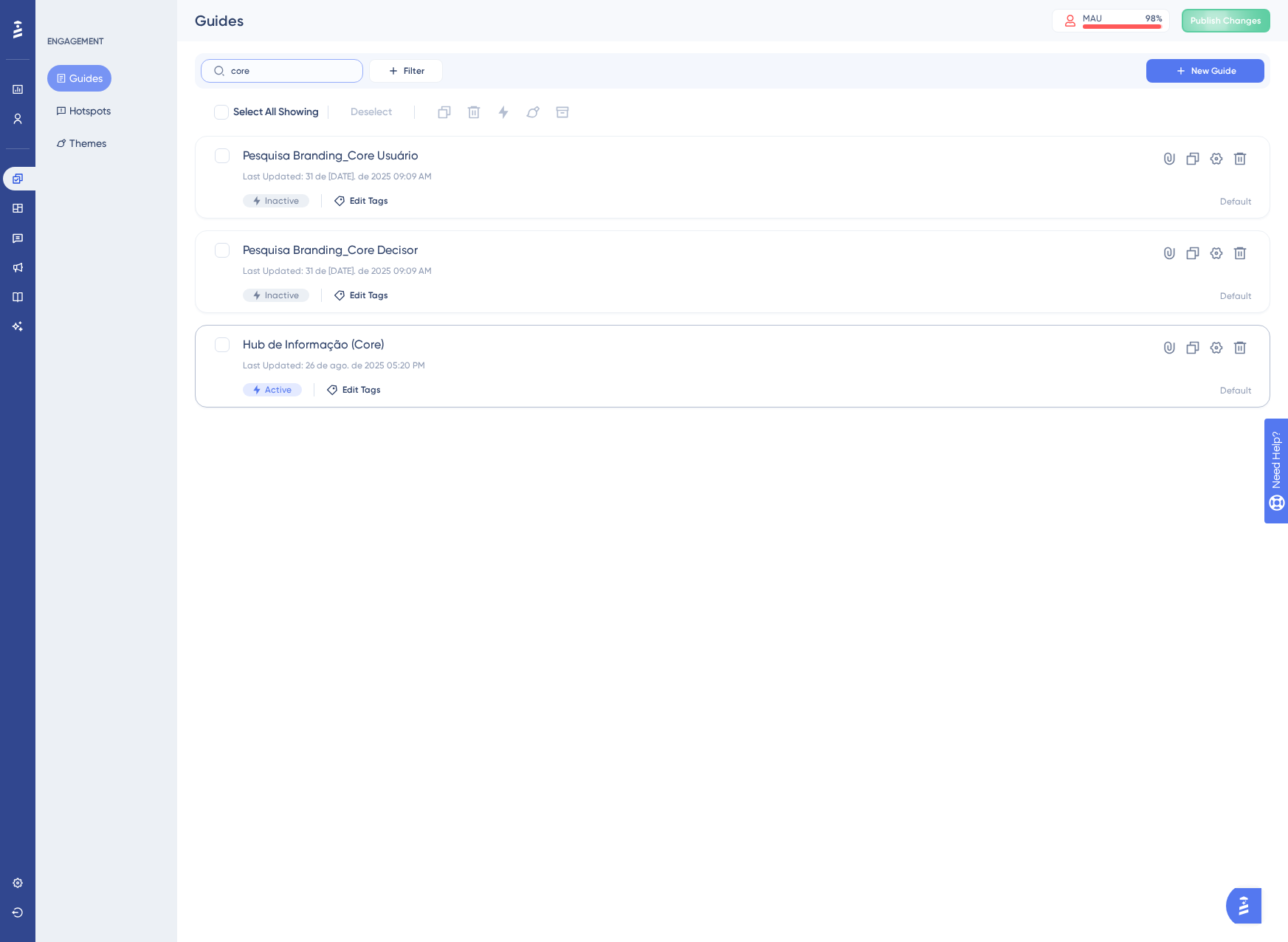
type input "core"
click at [546, 370] on div "Last Updated: 26 de ago. de 2025 05:20 PM" at bounding box center [673, 365] width 861 height 12
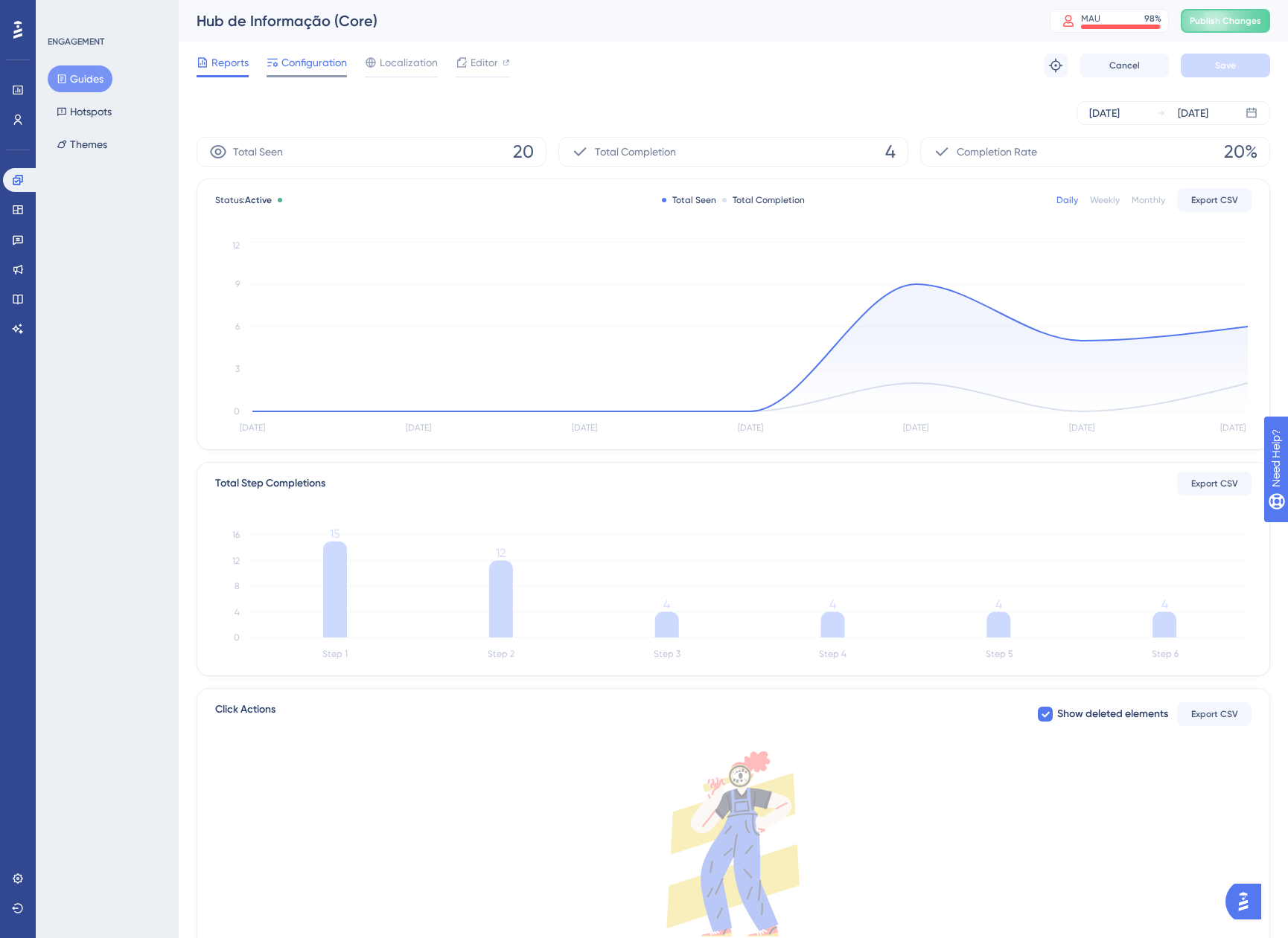
click at [299, 66] on span "Configuration" at bounding box center [314, 63] width 66 height 18
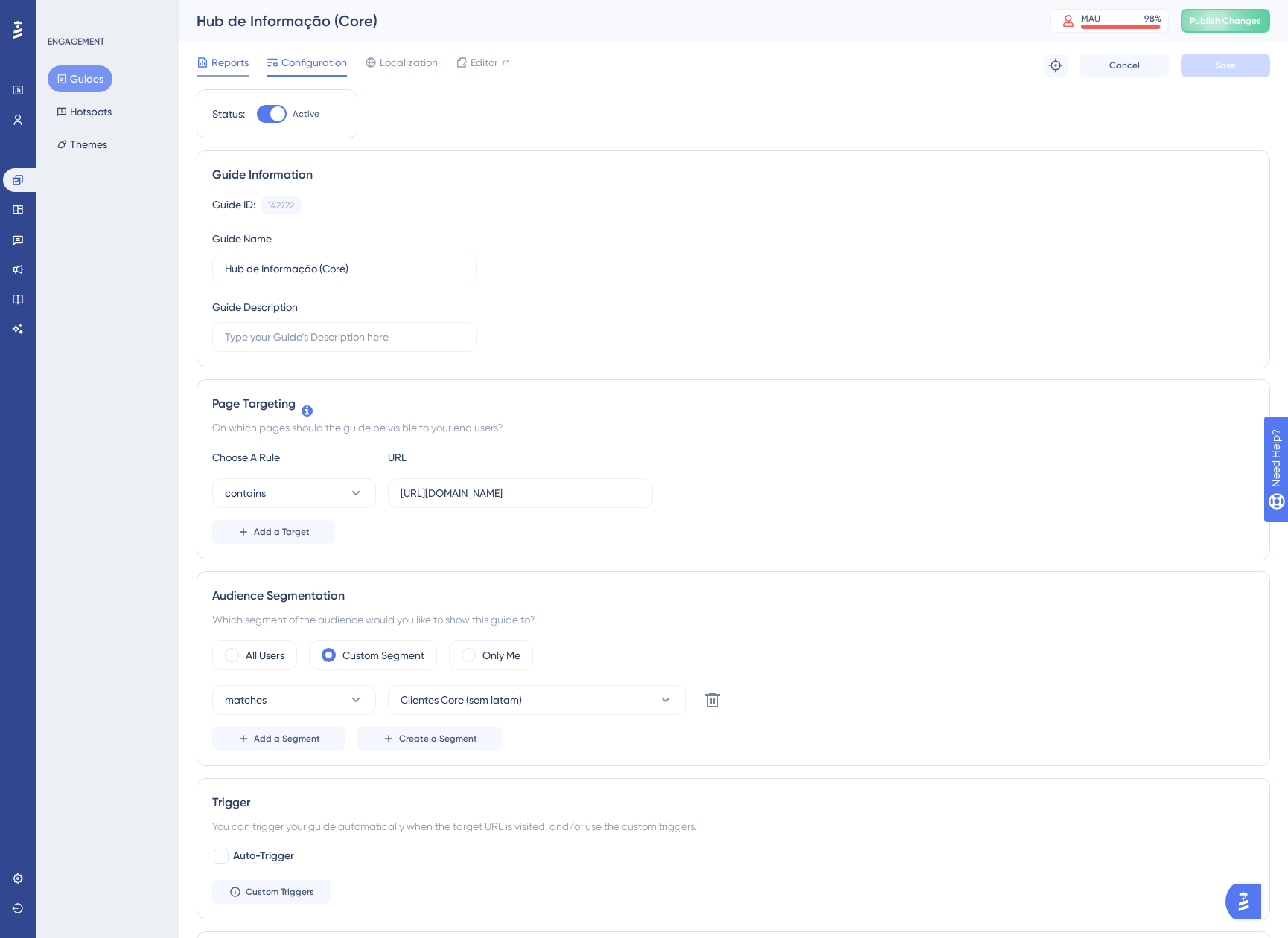
click at [227, 66] on span "Reports" at bounding box center [230, 63] width 37 height 18
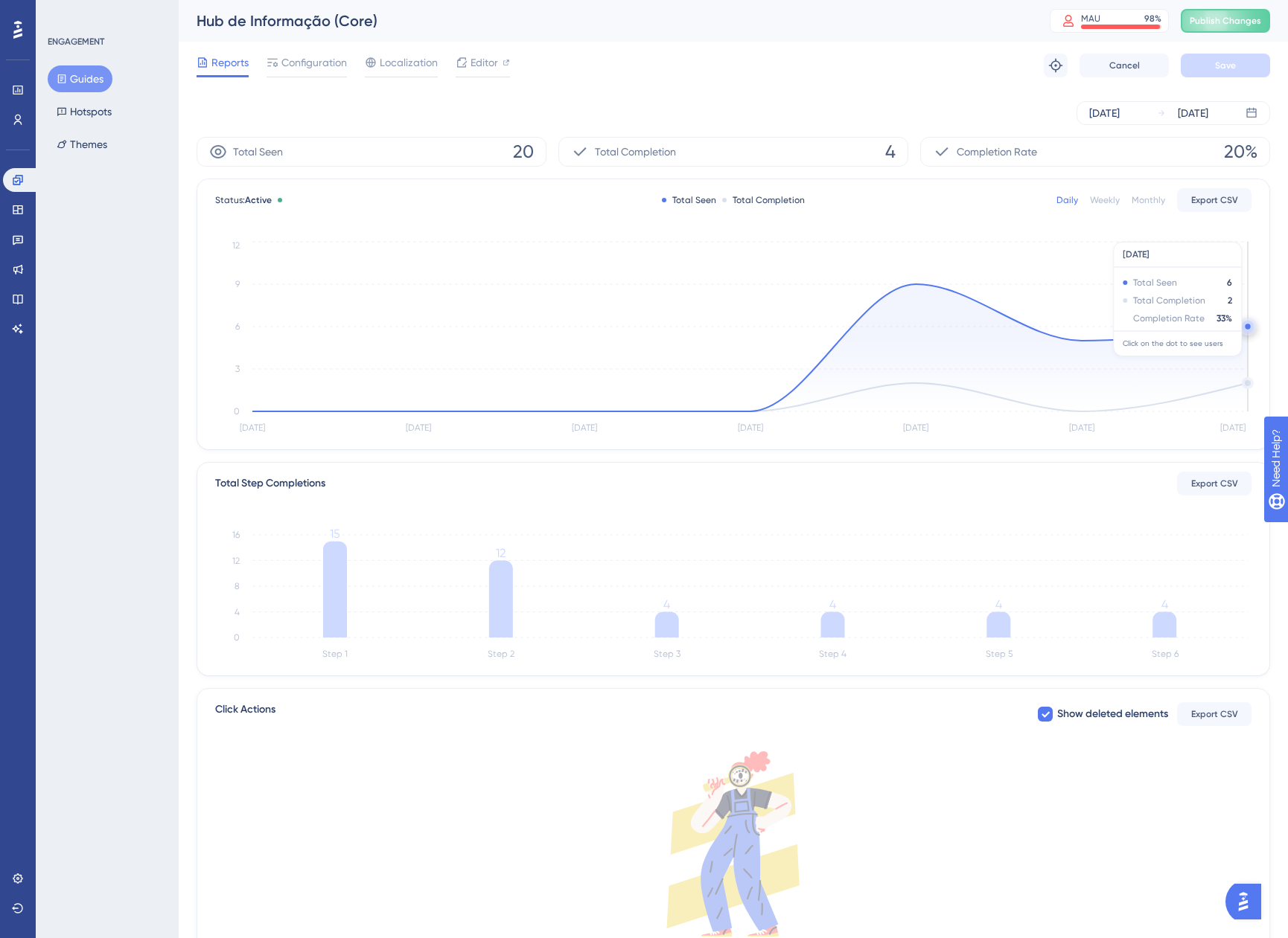
click at [1245, 325] on circle at bounding box center [1247, 326] width 5 height 5
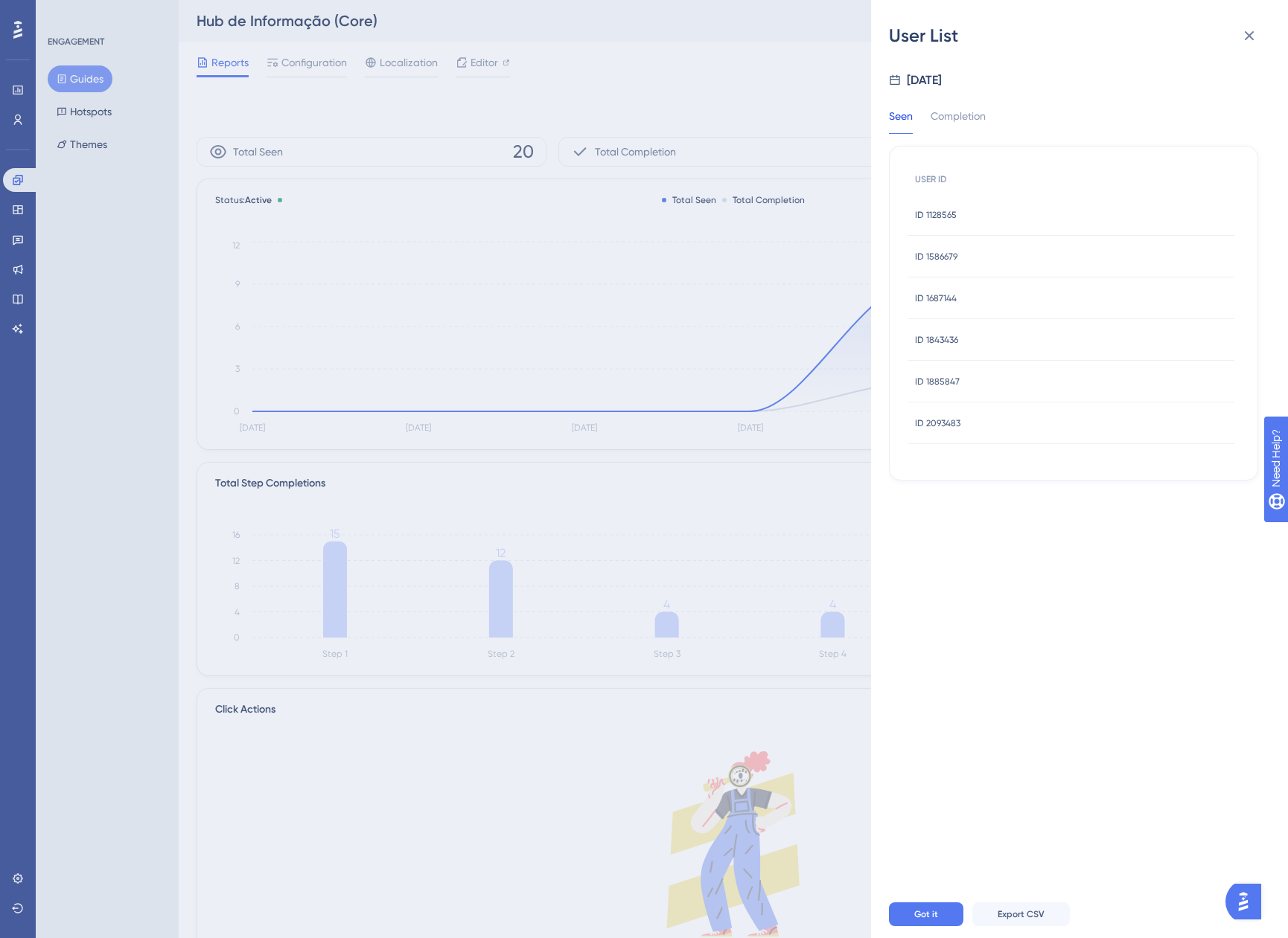
click at [941, 216] on span "ID 1128565" at bounding box center [936, 214] width 42 height 12
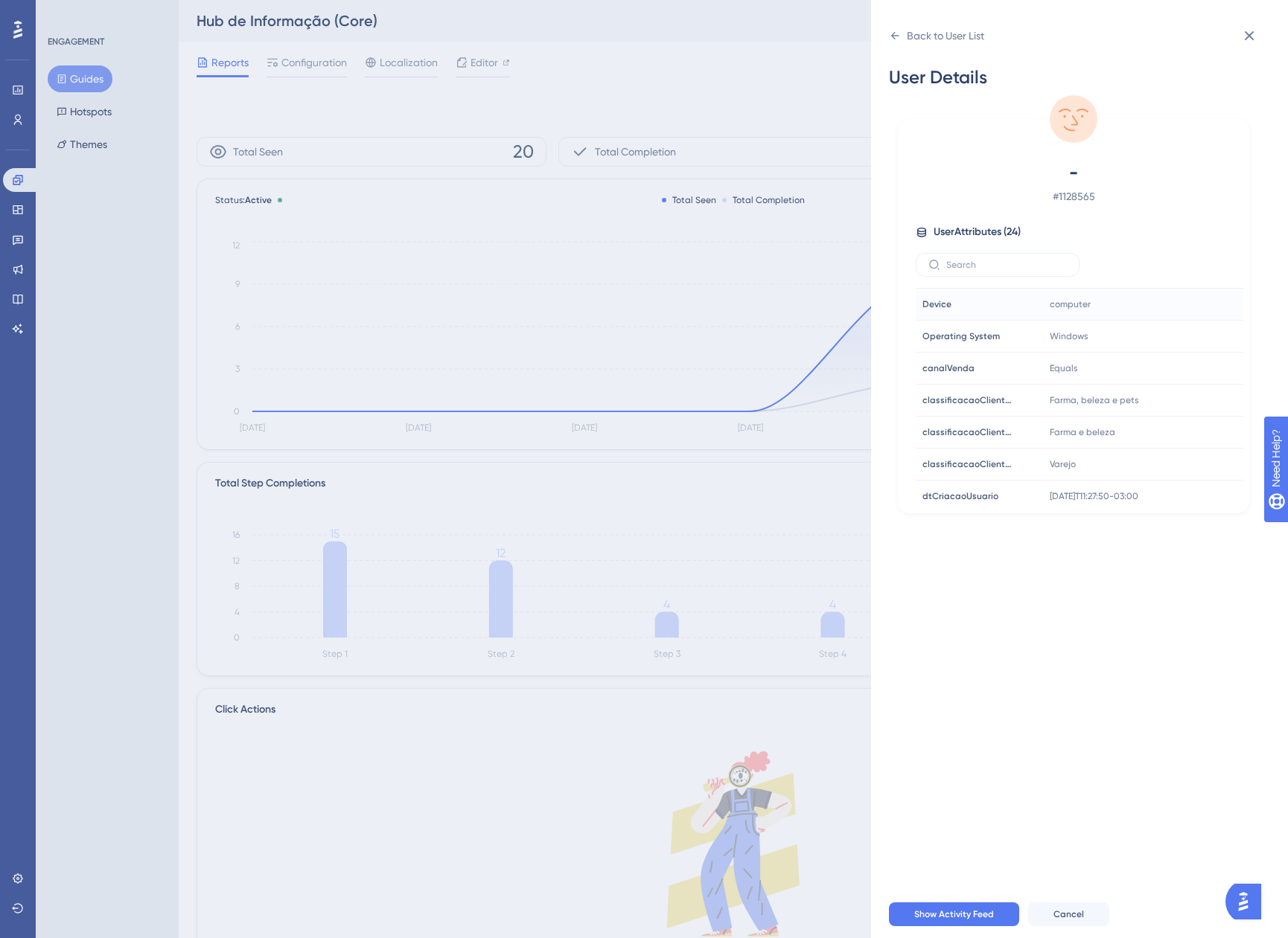
scroll to position [447, 0]
click at [897, 42] on div "Back to User List" at bounding box center [936, 36] width 96 height 24
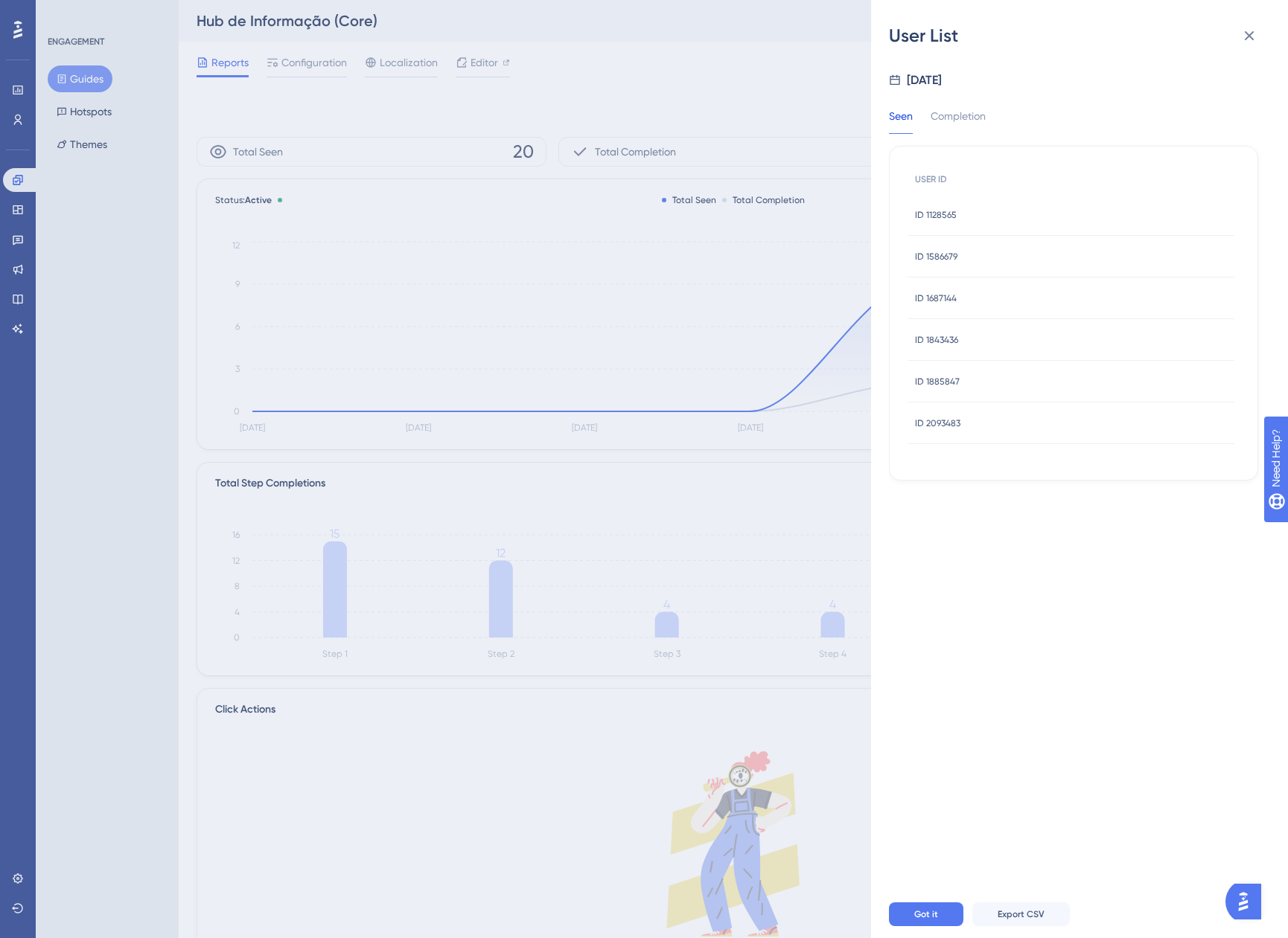
click at [944, 259] on span "ID 1586679" at bounding box center [936, 256] width 43 height 12
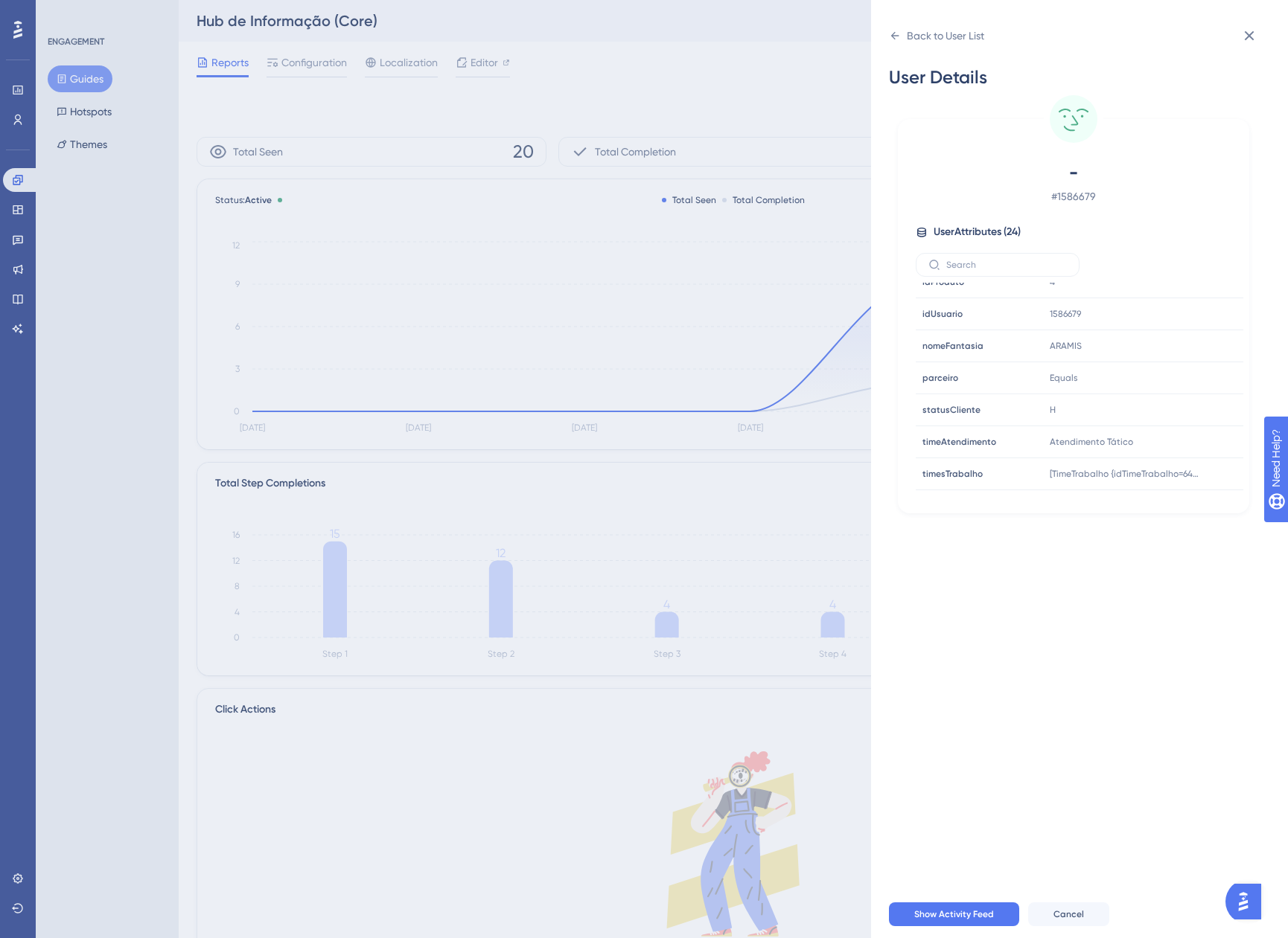
scroll to position [549, 0]
click at [912, 30] on div "Back to User List" at bounding box center [946, 35] width 77 height 18
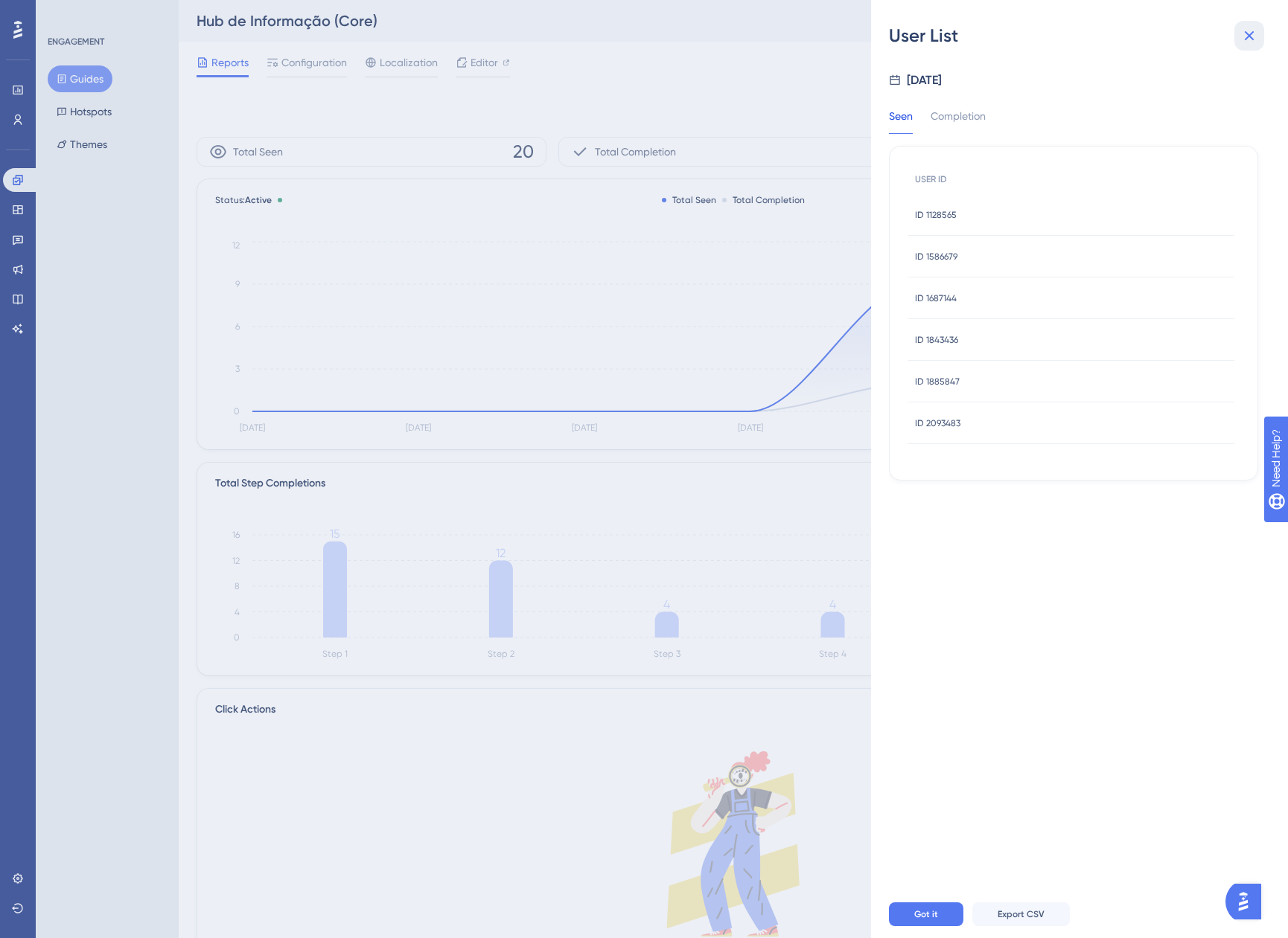
click at [1253, 40] on icon at bounding box center [1249, 35] width 18 height 18
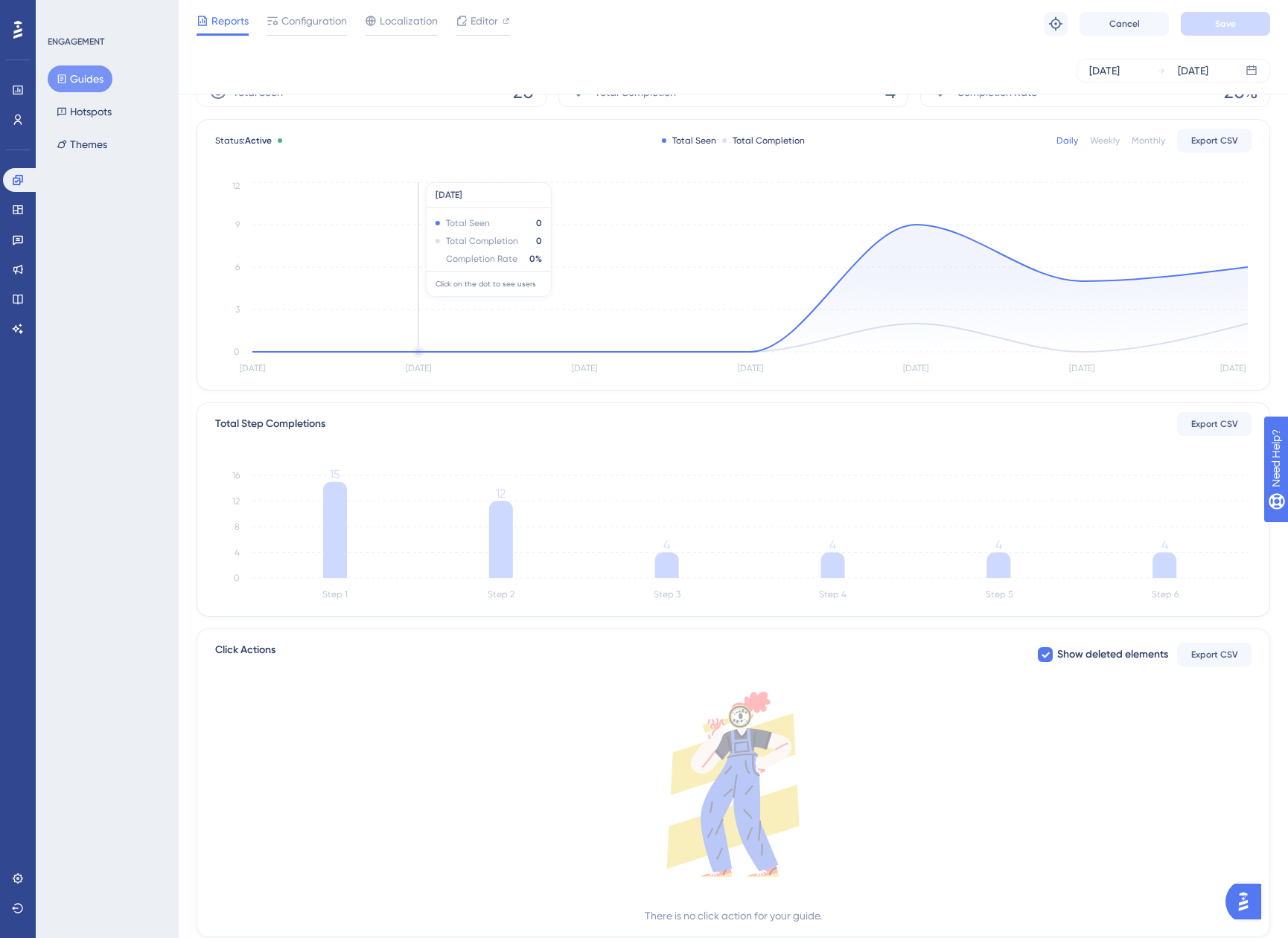
scroll to position [100, 0]
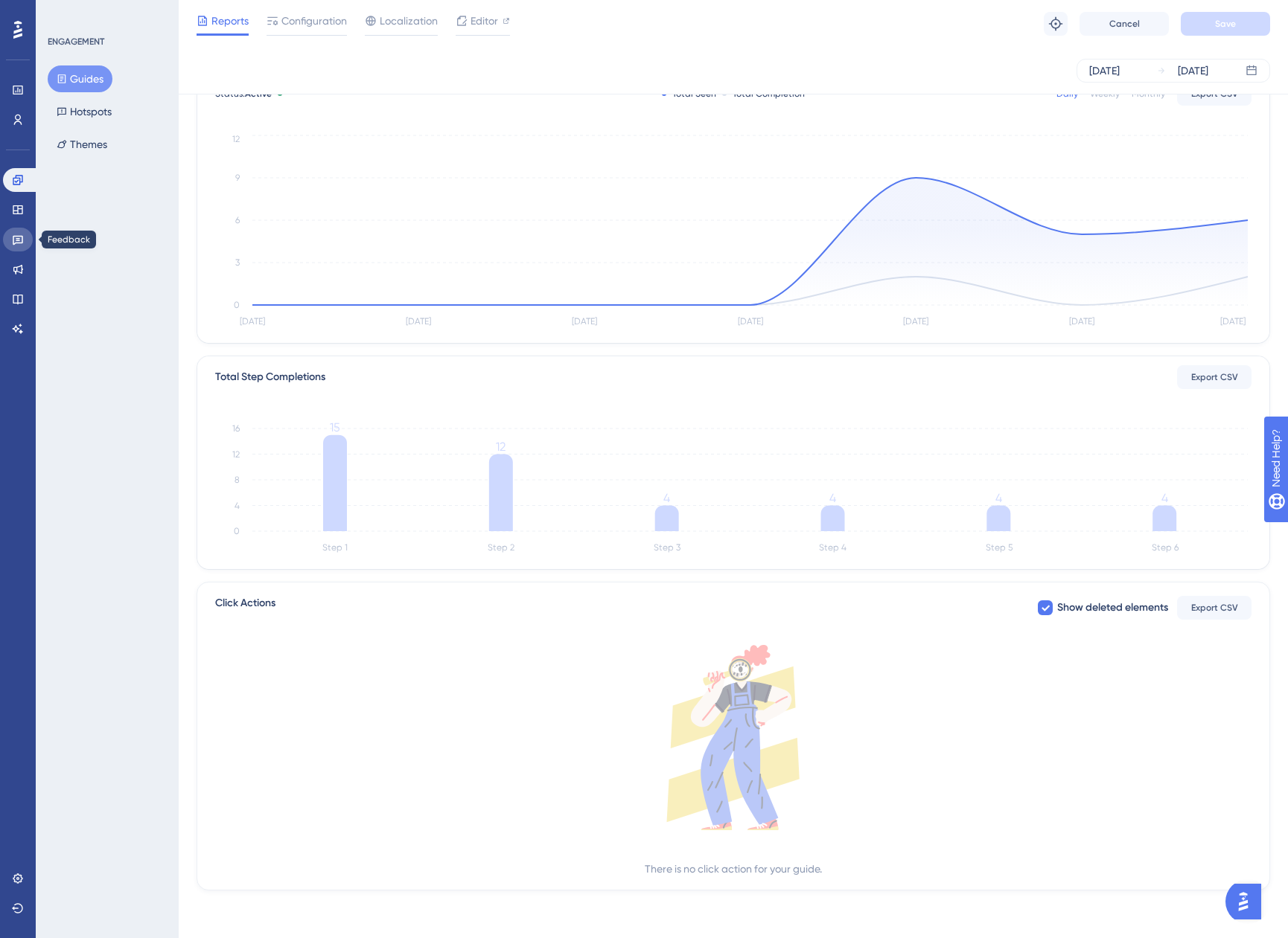
click at [15, 237] on icon at bounding box center [18, 241] width 10 height 10
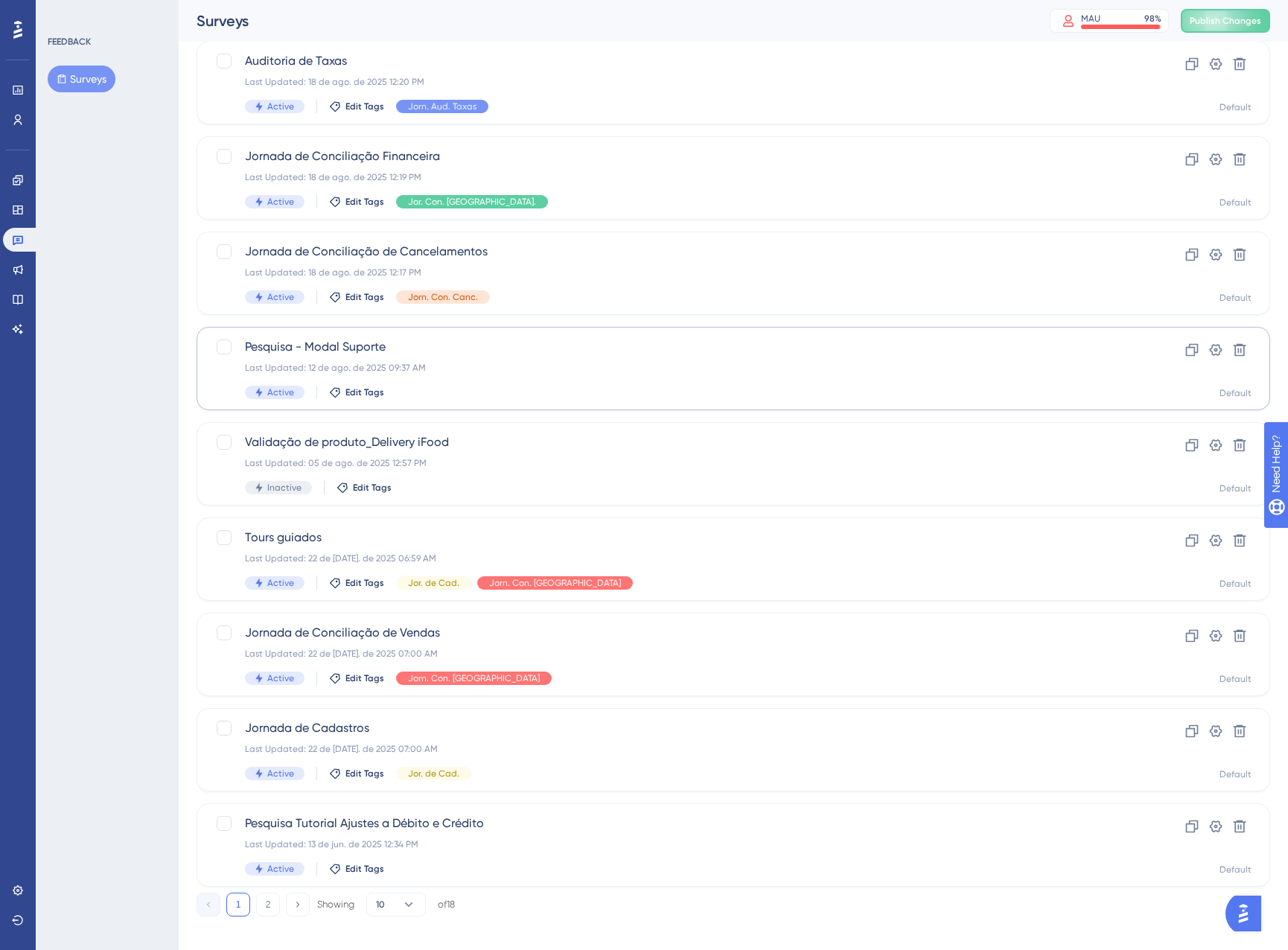
scroll to position [206, 0]
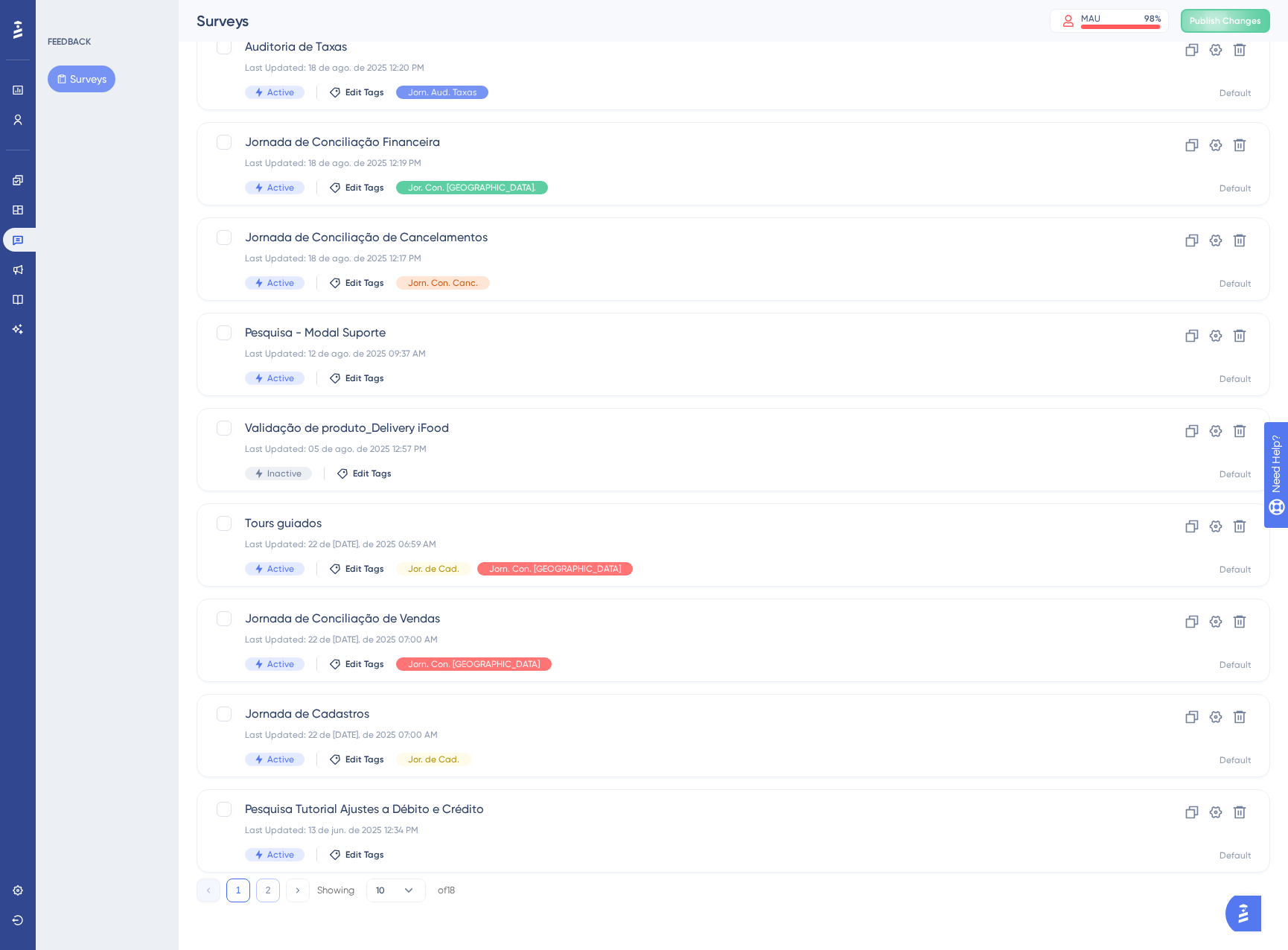
click at [268, 888] on button "2" at bounding box center [268, 891] width 24 height 24
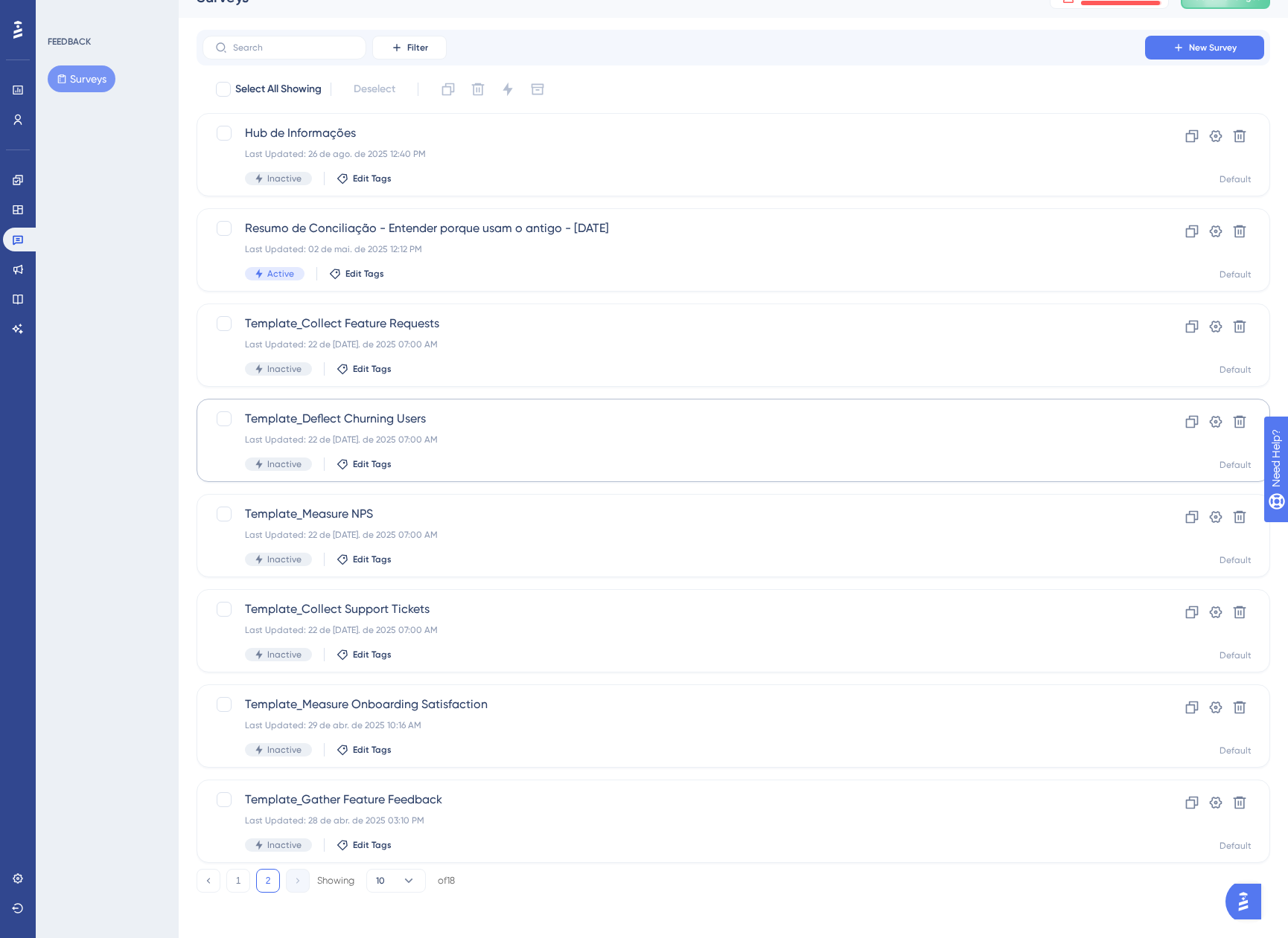
scroll to position [26, 0]
click at [236, 875] on button "1" at bounding box center [239, 879] width 24 height 24
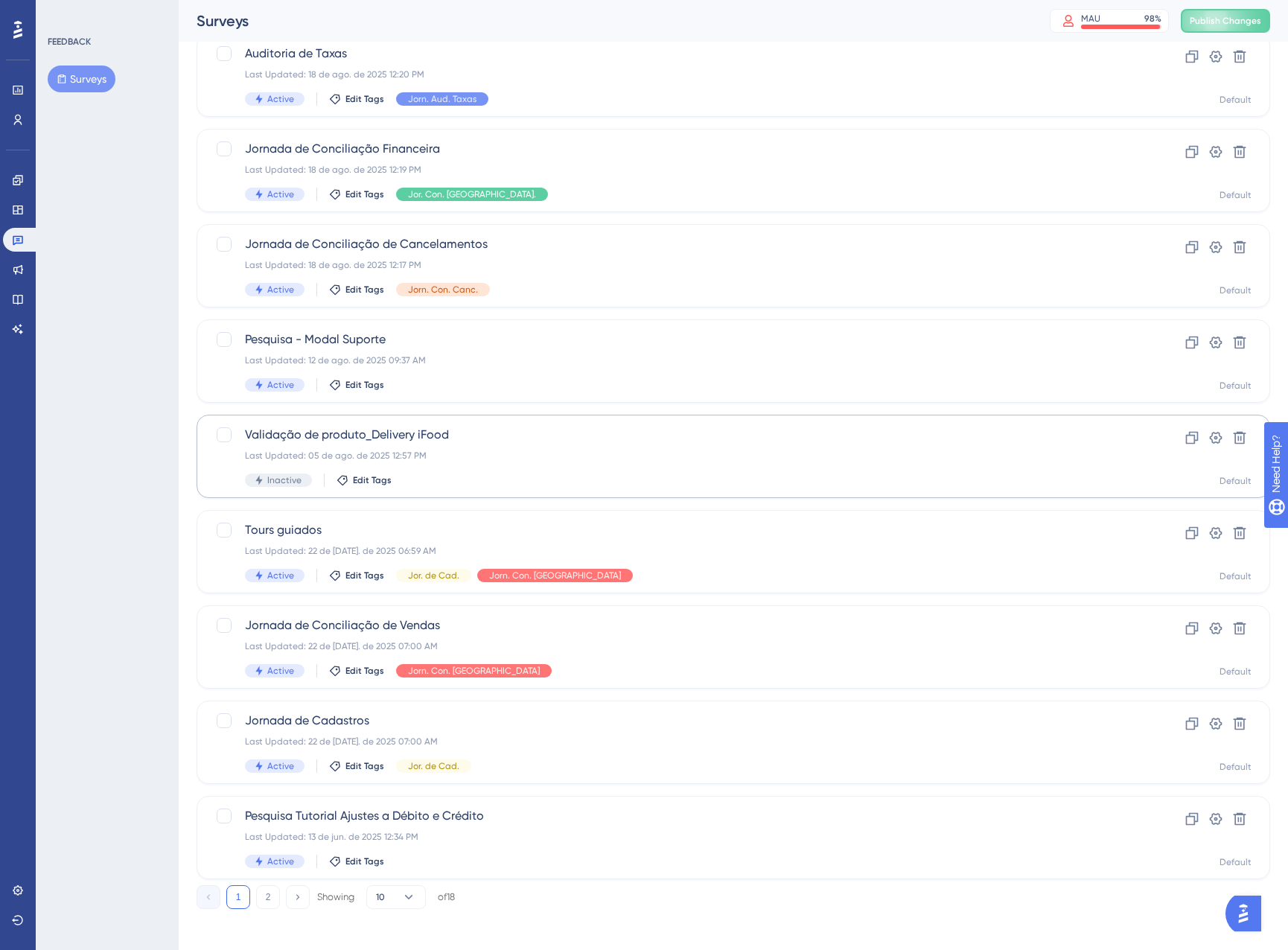
scroll to position [206, 0]
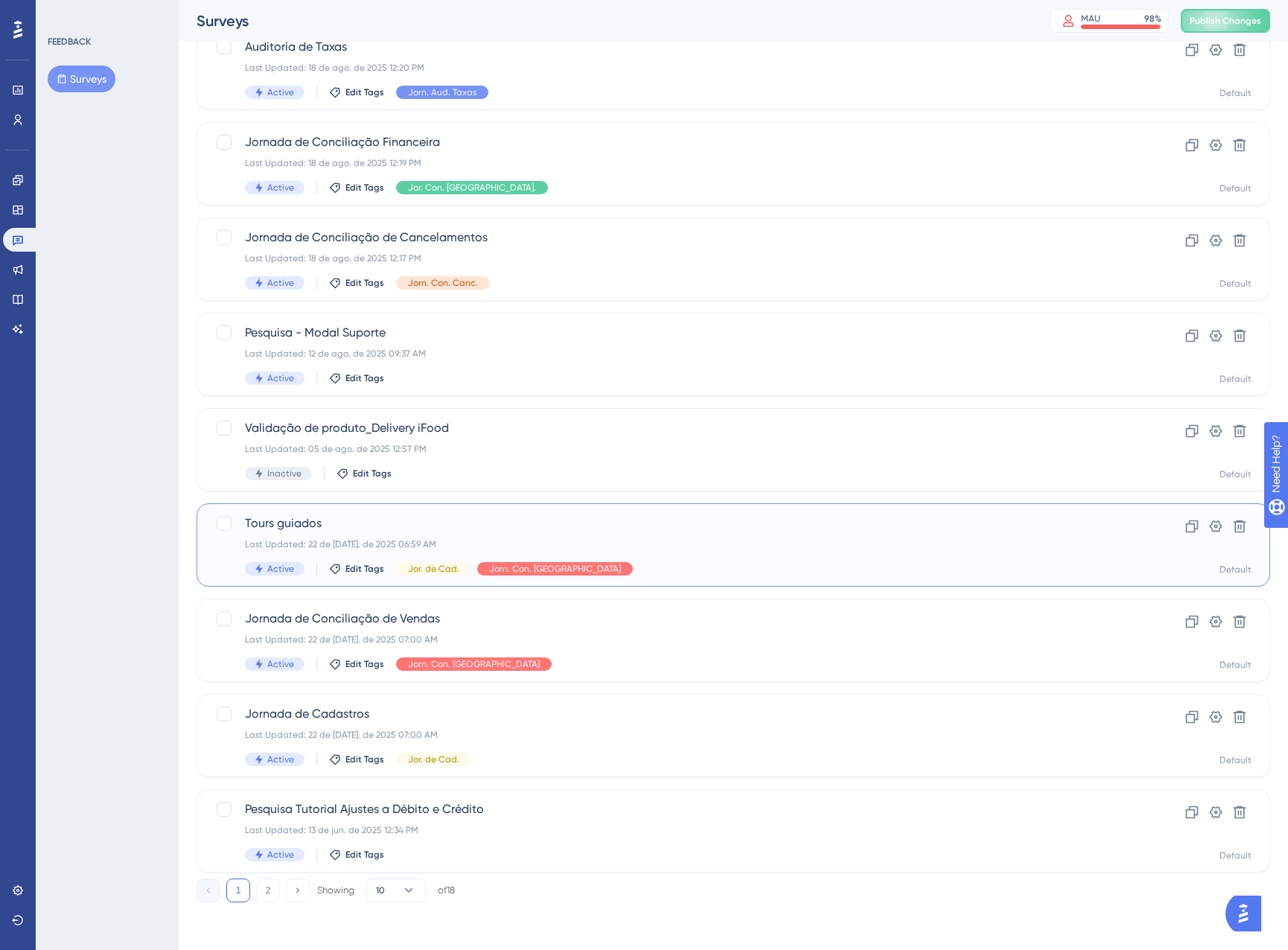
click at [708, 583] on div "Tours guiados Last Updated: 22 de [DATE]. de 2025 06:59 AM Active Edit Tags Jor…" at bounding box center [734, 545] width 1073 height 84
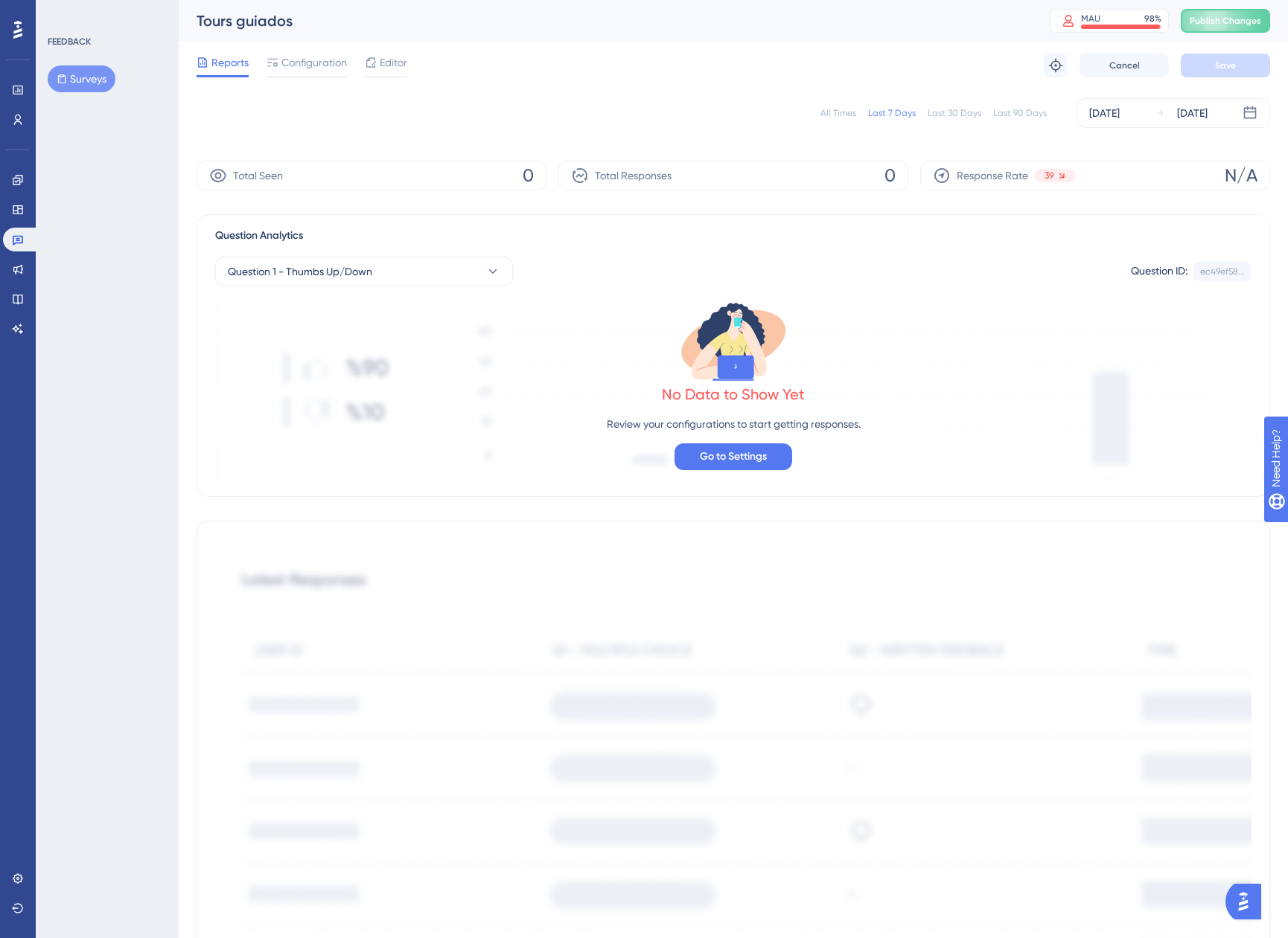
click at [92, 84] on button "Surveys" at bounding box center [81, 79] width 67 height 27
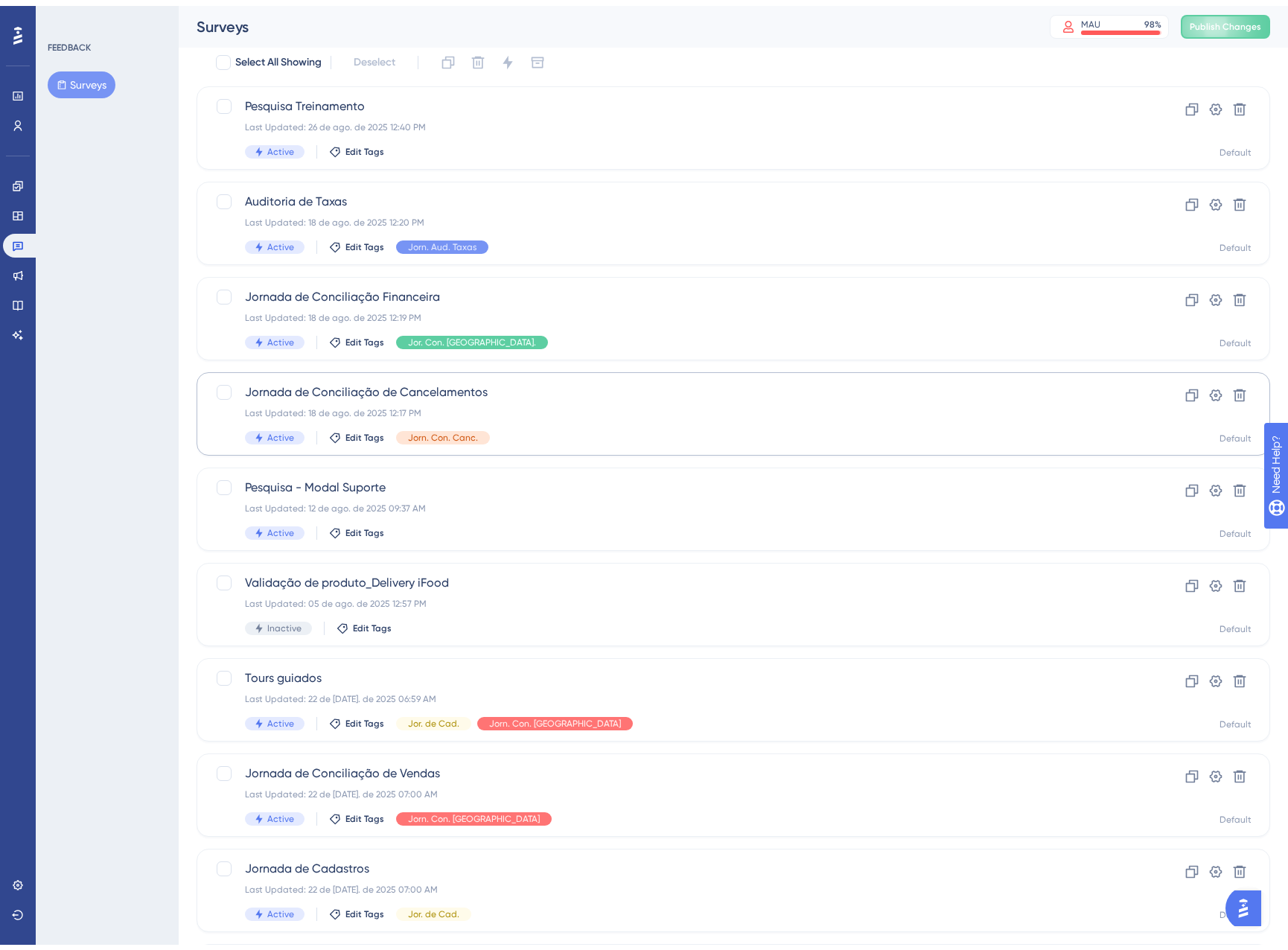
scroll to position [206, 0]
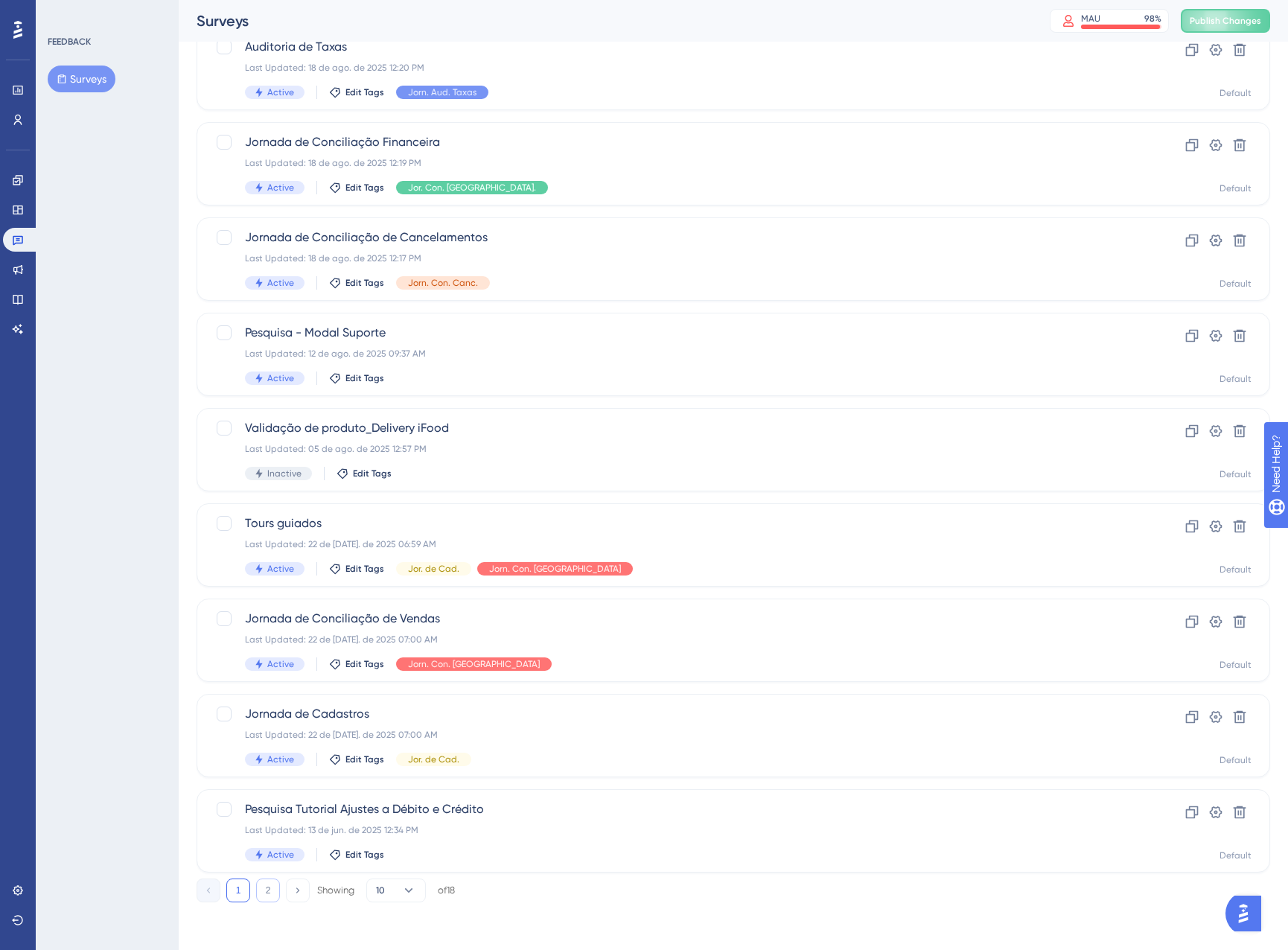
click at [270, 895] on button "2" at bounding box center [268, 891] width 24 height 24
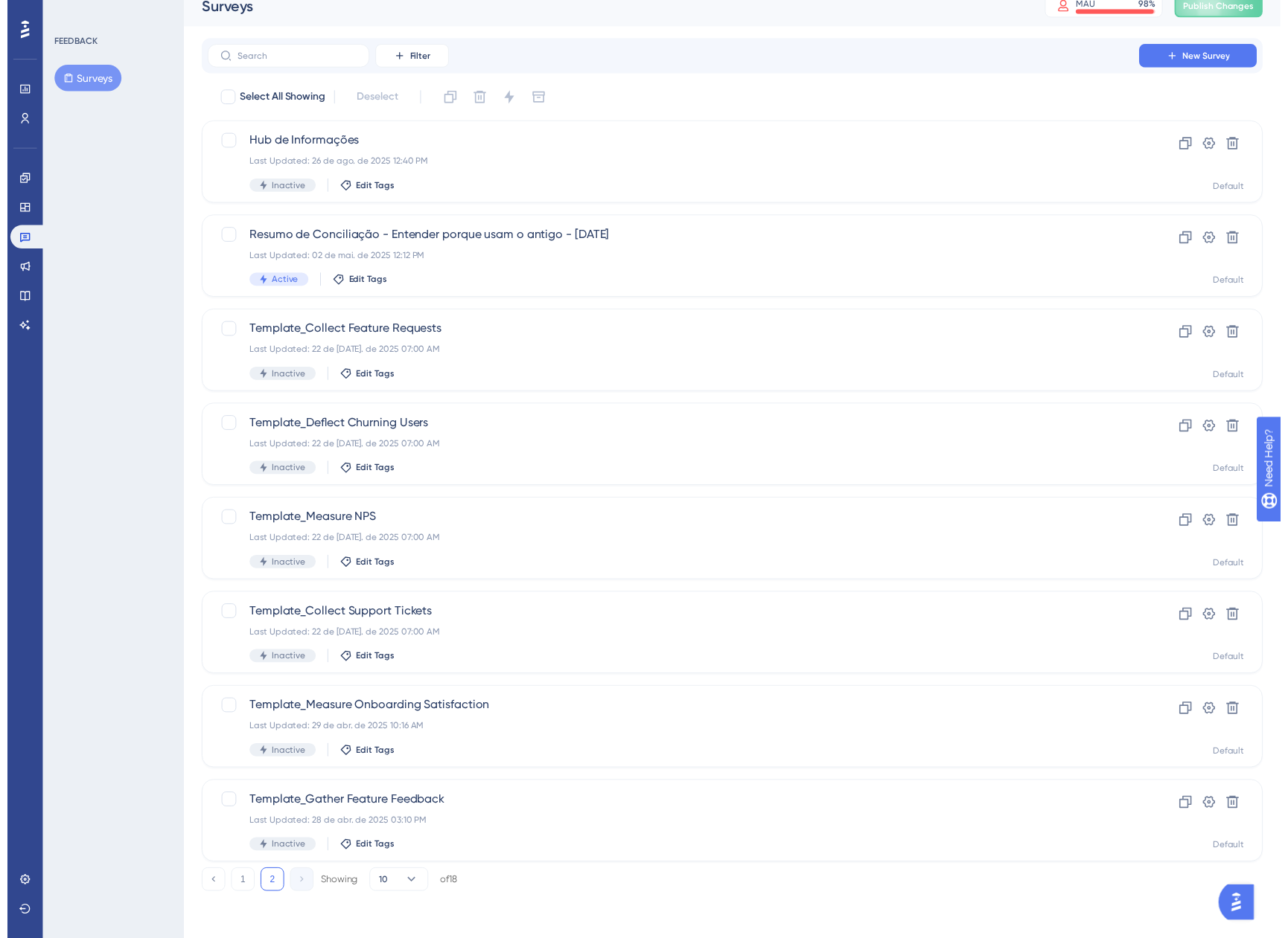
scroll to position [15, 0]
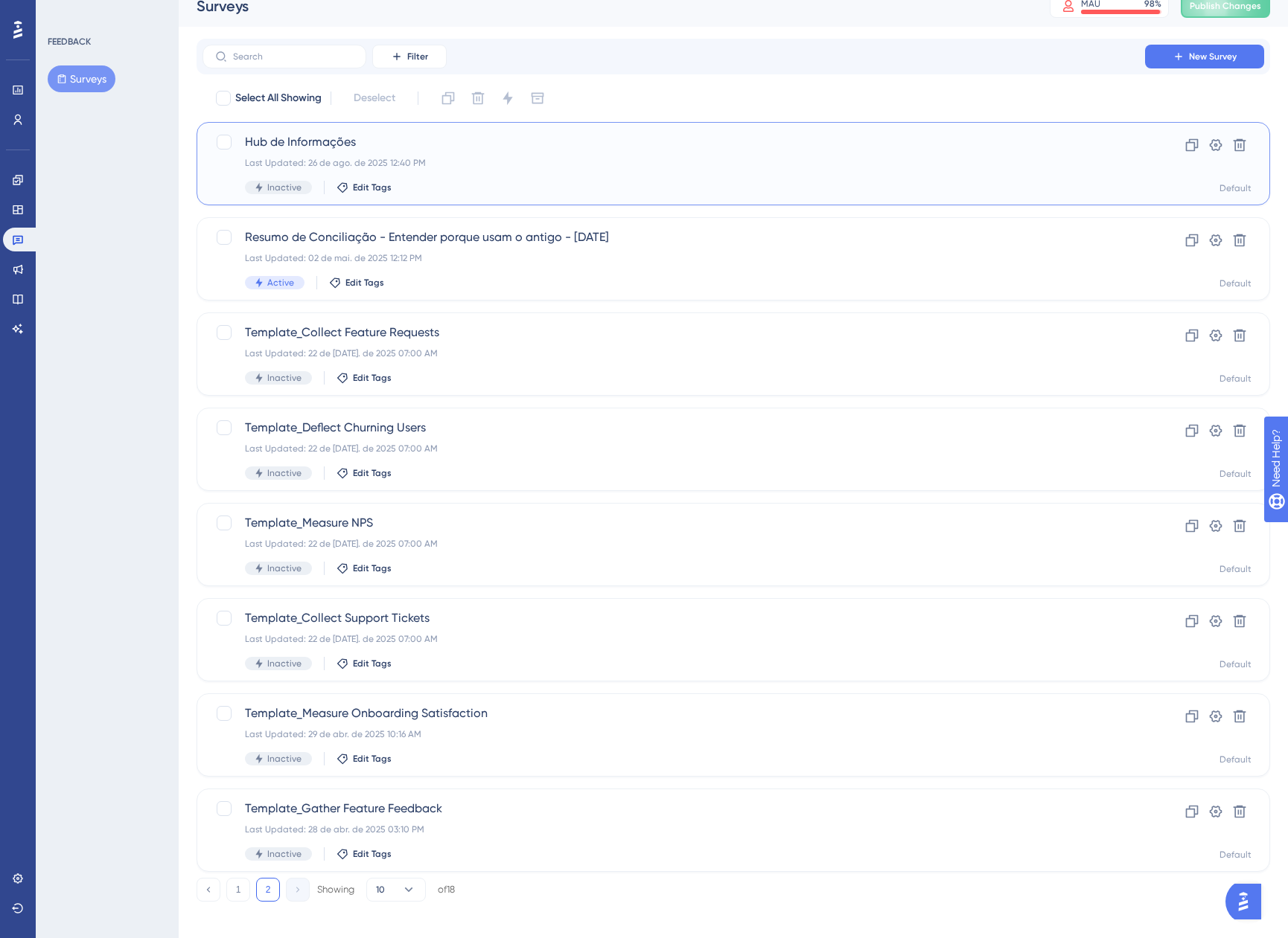
click at [677, 154] on div "Hub de Informações Last Updated: 26 de ago. de 2025 12:40 PM Inactive Edit Tags" at bounding box center [673, 164] width 857 height 61
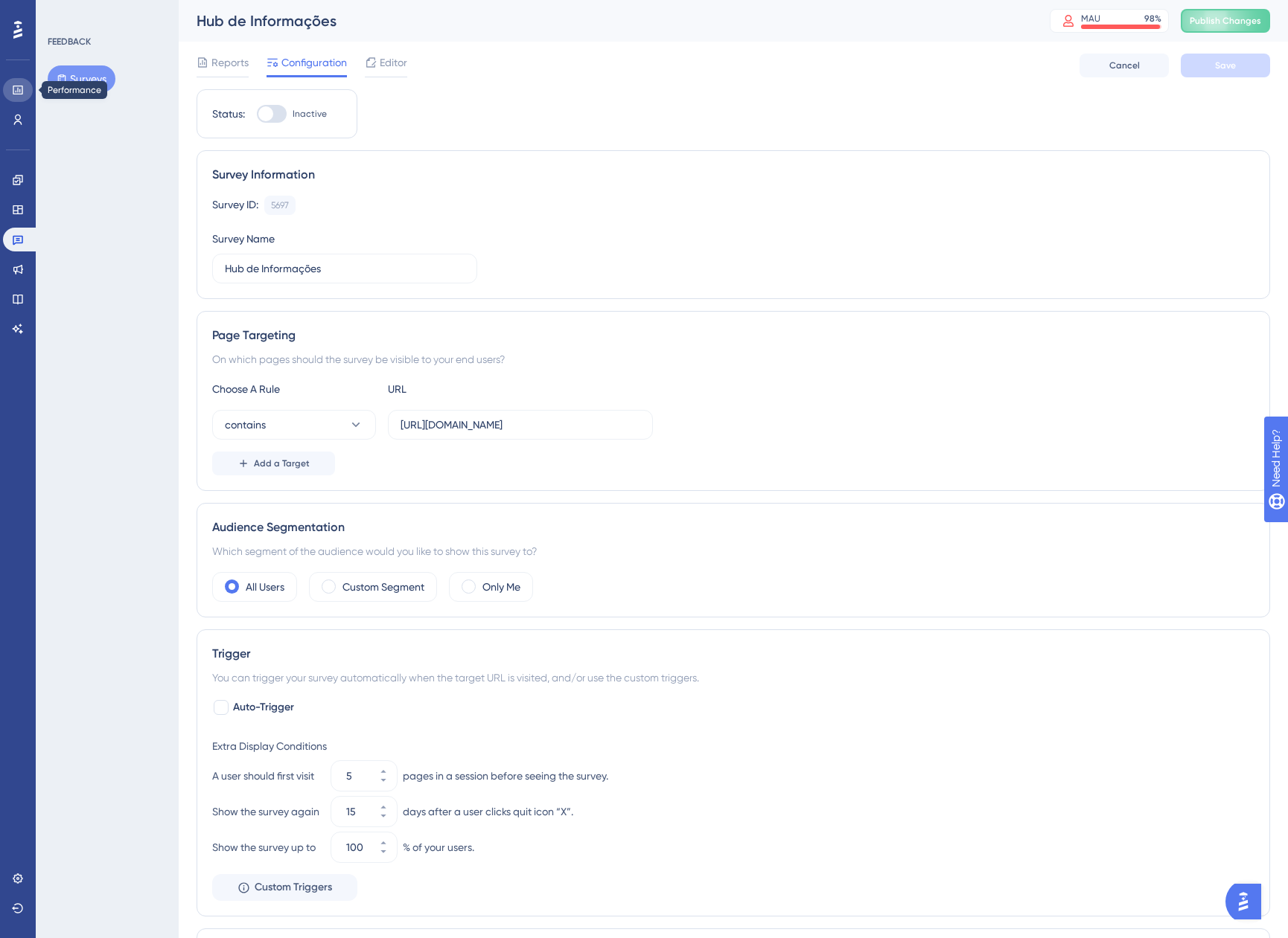
click at [9, 97] on link at bounding box center [18, 90] width 30 height 24
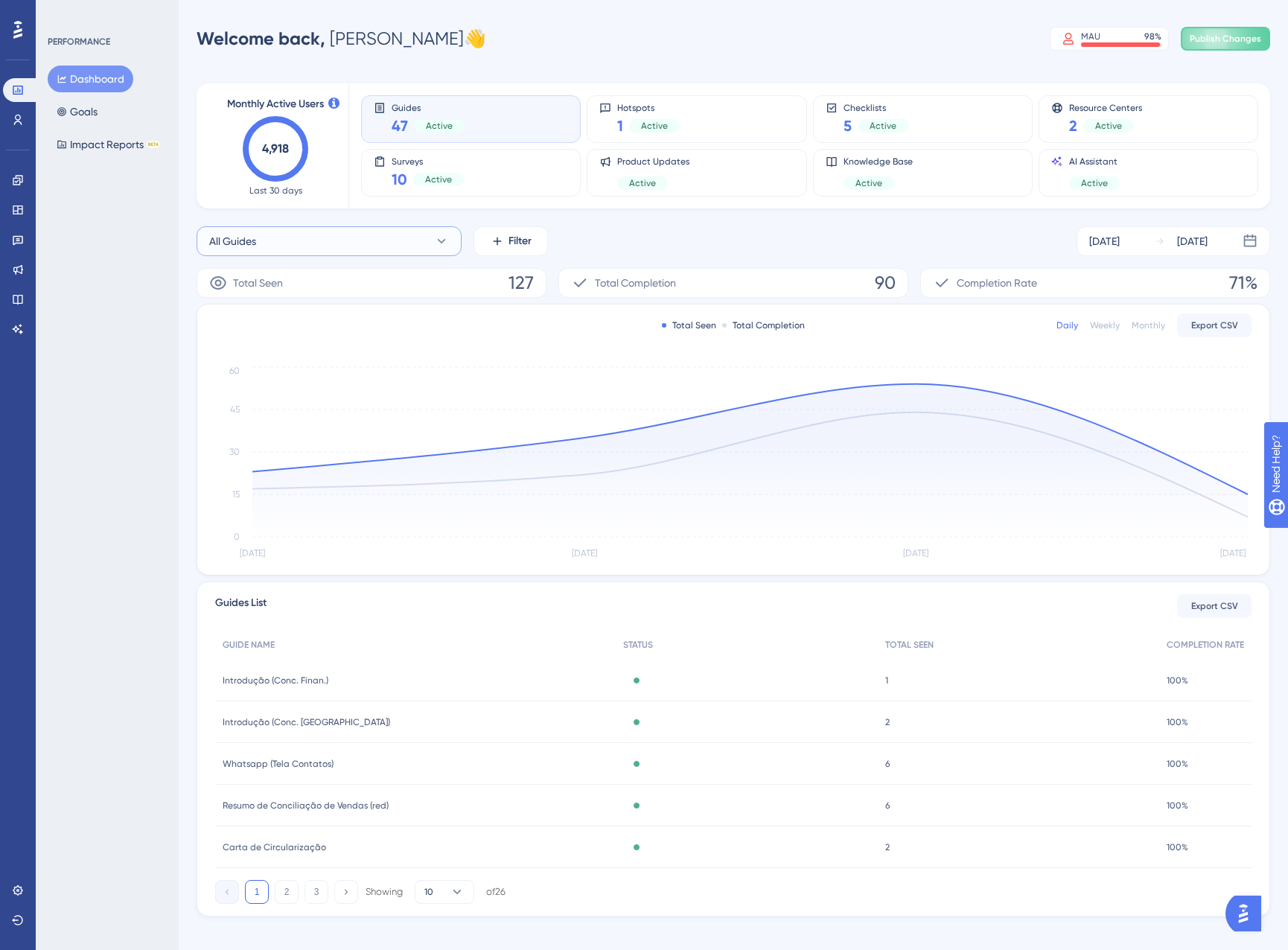
click at [279, 233] on button "All Guides" at bounding box center [329, 241] width 265 height 30
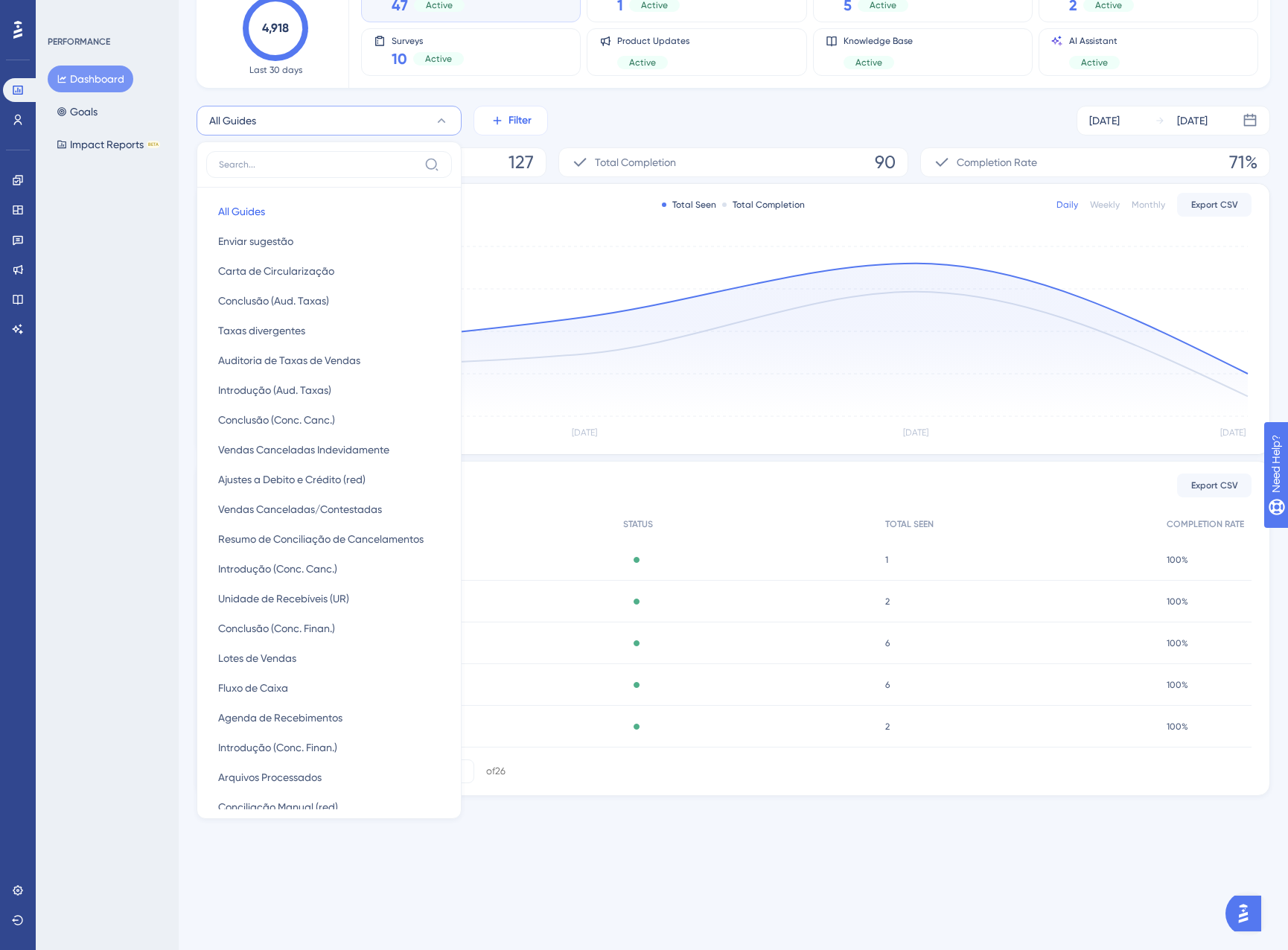
click at [513, 122] on span "Filter" at bounding box center [520, 121] width 23 height 18
click at [635, 125] on div "All Guides All Guides All Guides Enviar sugestão Enviar sugestão Carta de Circu…" at bounding box center [734, 121] width 1073 height 30
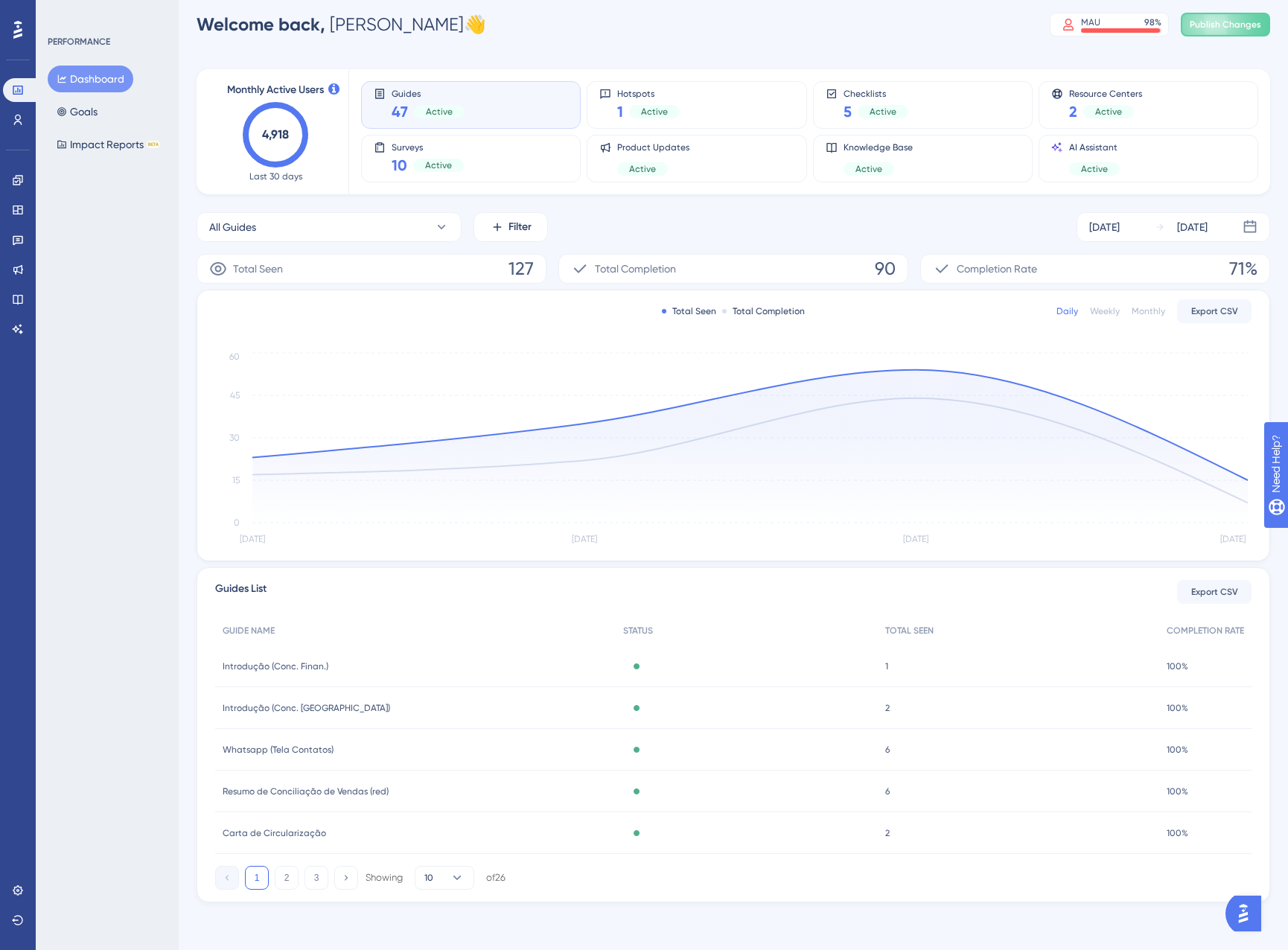
scroll to position [14, 0]
click at [513, 171] on div "Surveys 10 Active" at bounding box center [471, 158] width 194 height 35
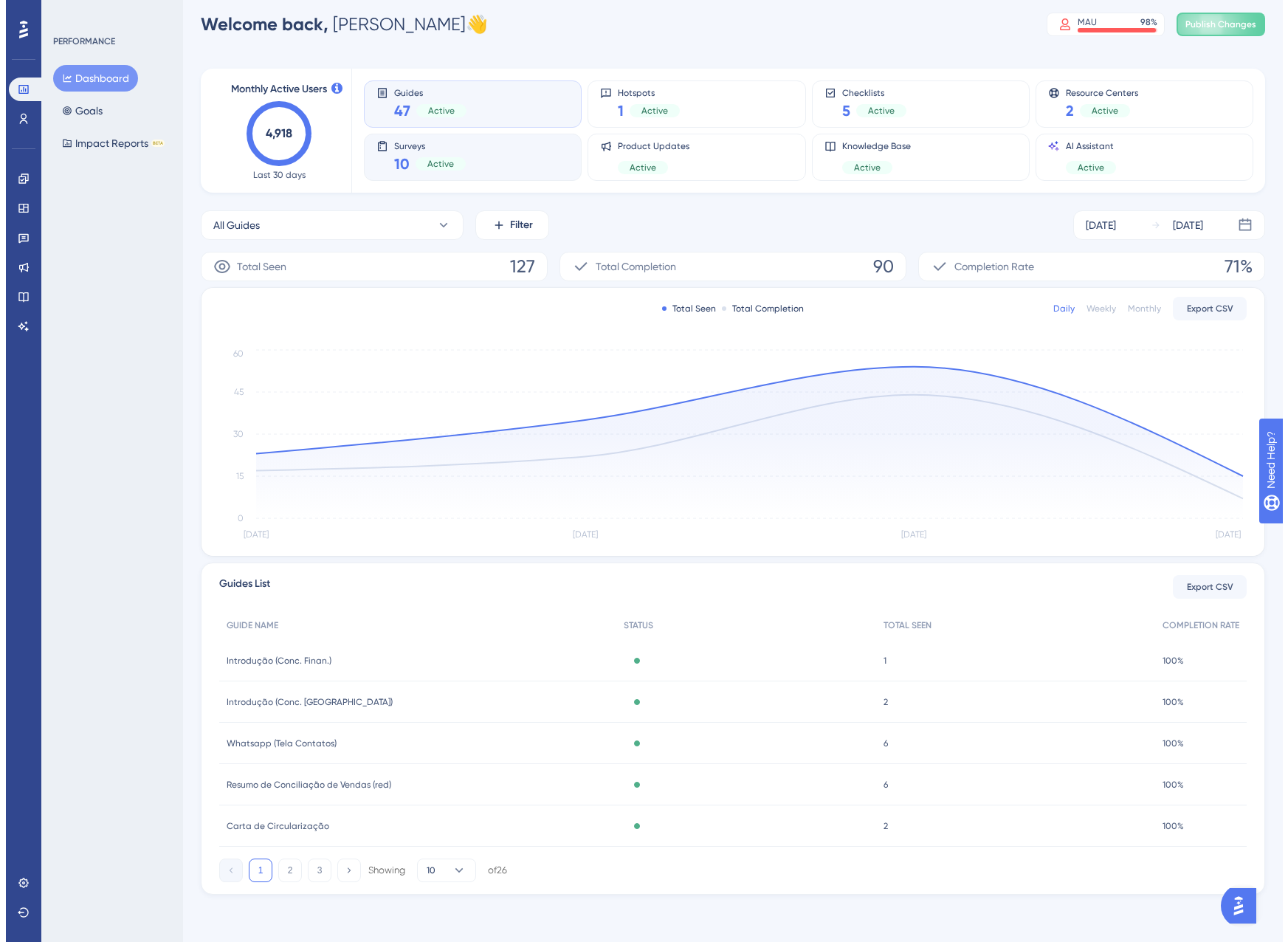
scroll to position [0, 0]
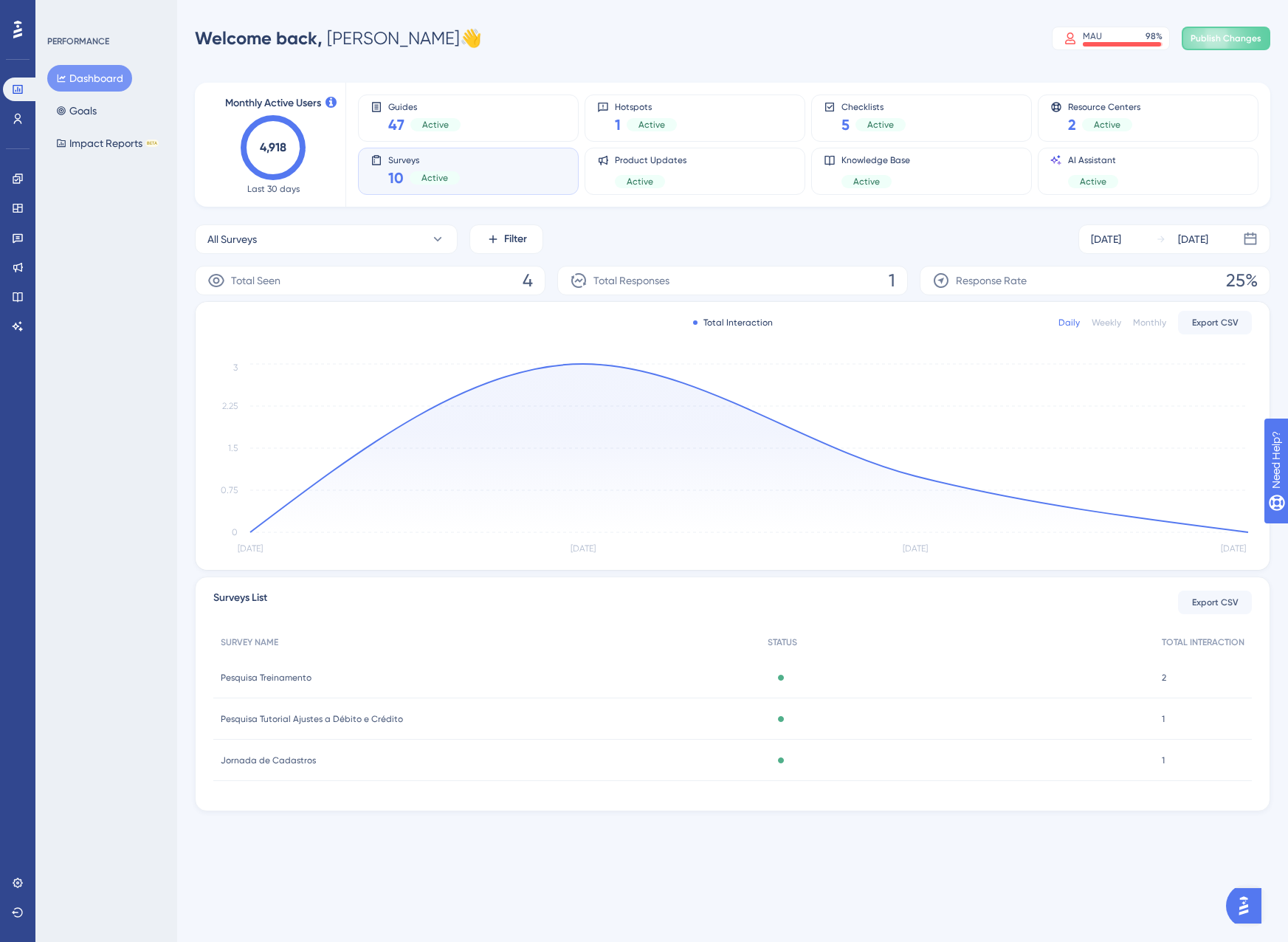
click at [864, 270] on div "Total Responses 1" at bounding box center [733, 281] width 350 height 29
click at [907, 283] on div "Total Responses 1" at bounding box center [733, 281] width 350 height 29
click at [919, 476] on circle at bounding box center [915, 476] width 12 height 12
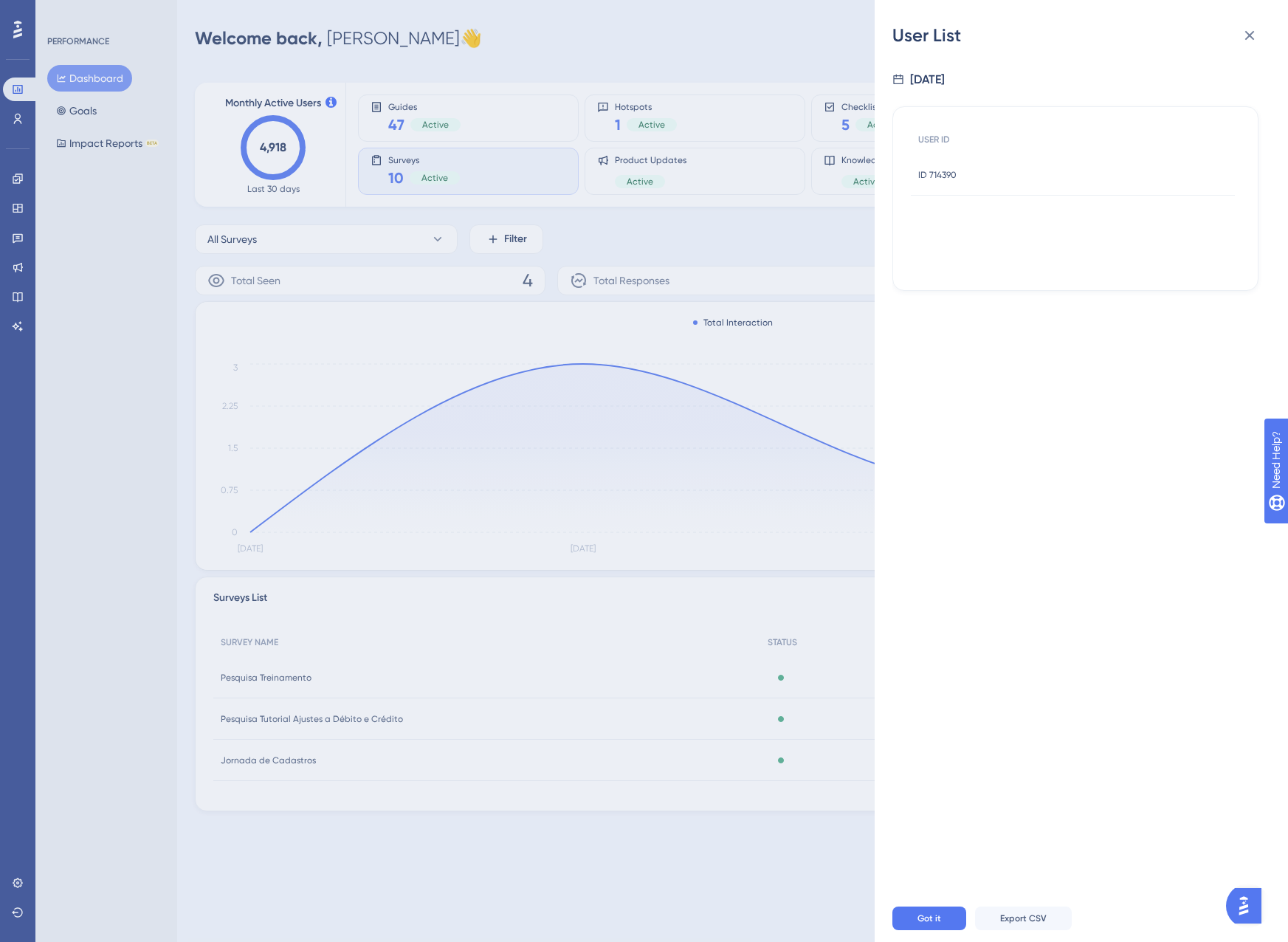
click at [926, 181] on div "ID 714390 ID 714390" at bounding box center [938, 175] width 38 height 41
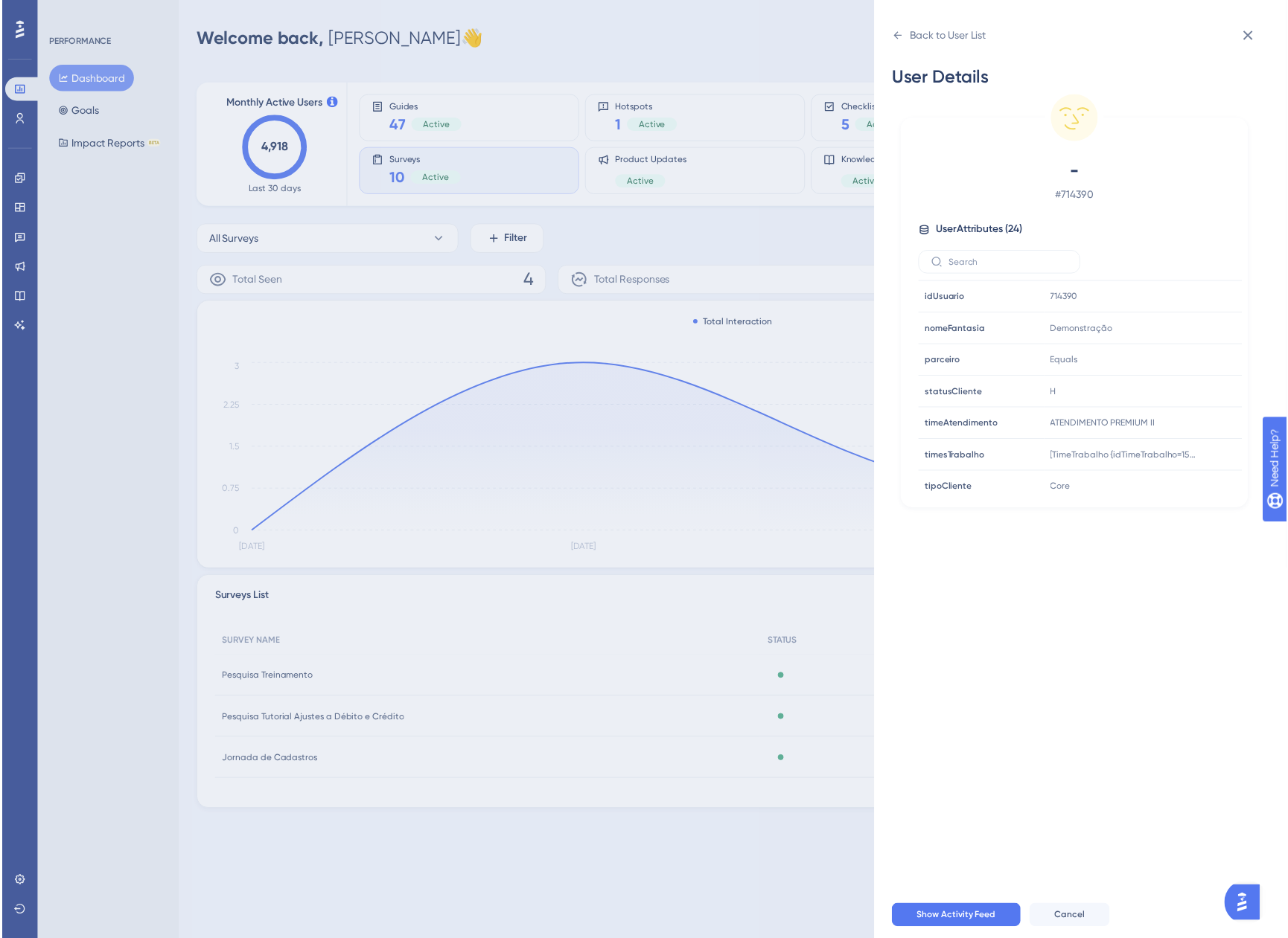
scroll to position [549, 0]
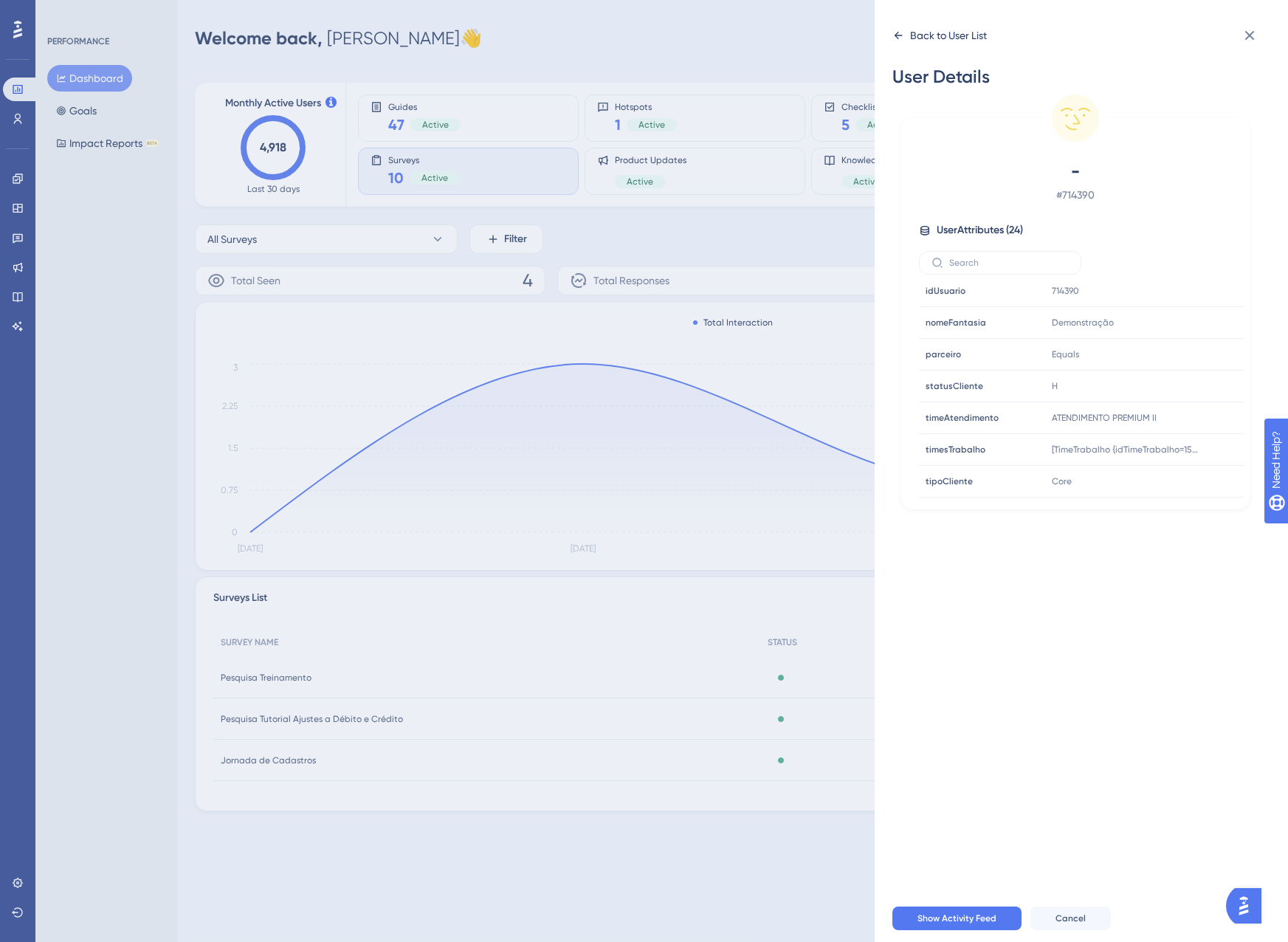
click at [910, 41] on div "Back to User List" at bounding box center [939, 36] width 95 height 24
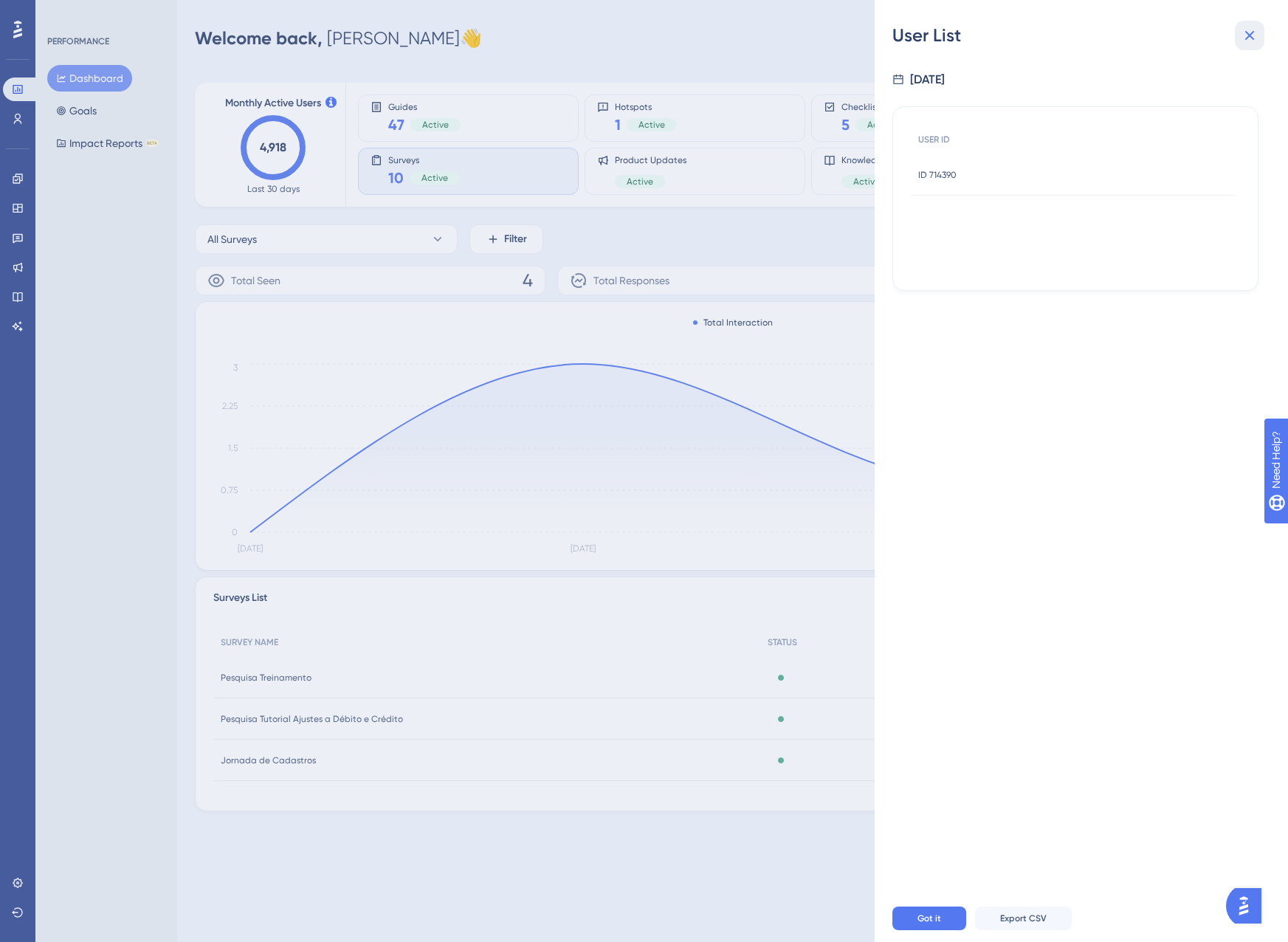
click at [1244, 29] on icon at bounding box center [1250, 35] width 18 height 18
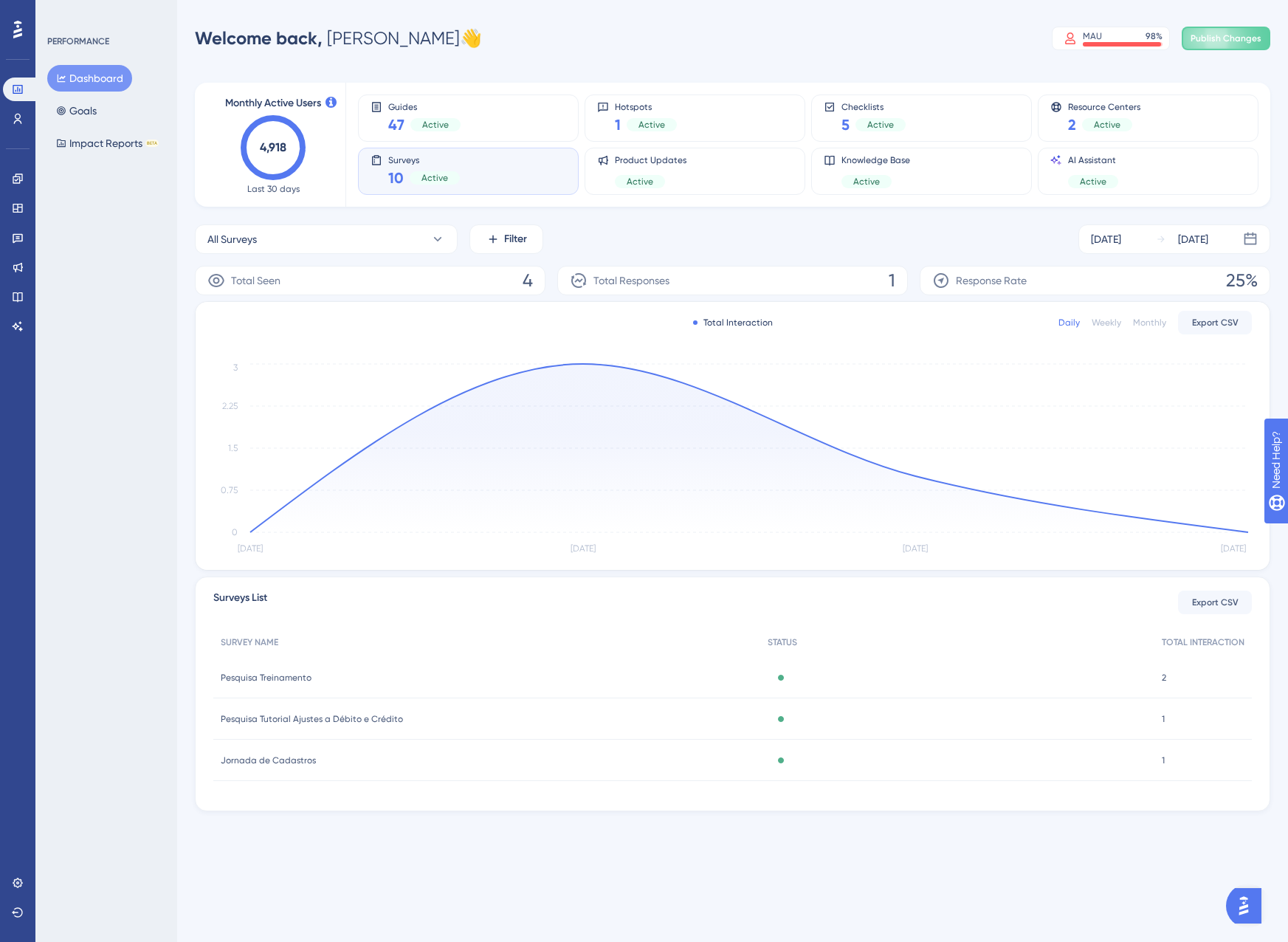
click at [256, 680] on span "Pesquisa Treinamento" at bounding box center [266, 677] width 91 height 12
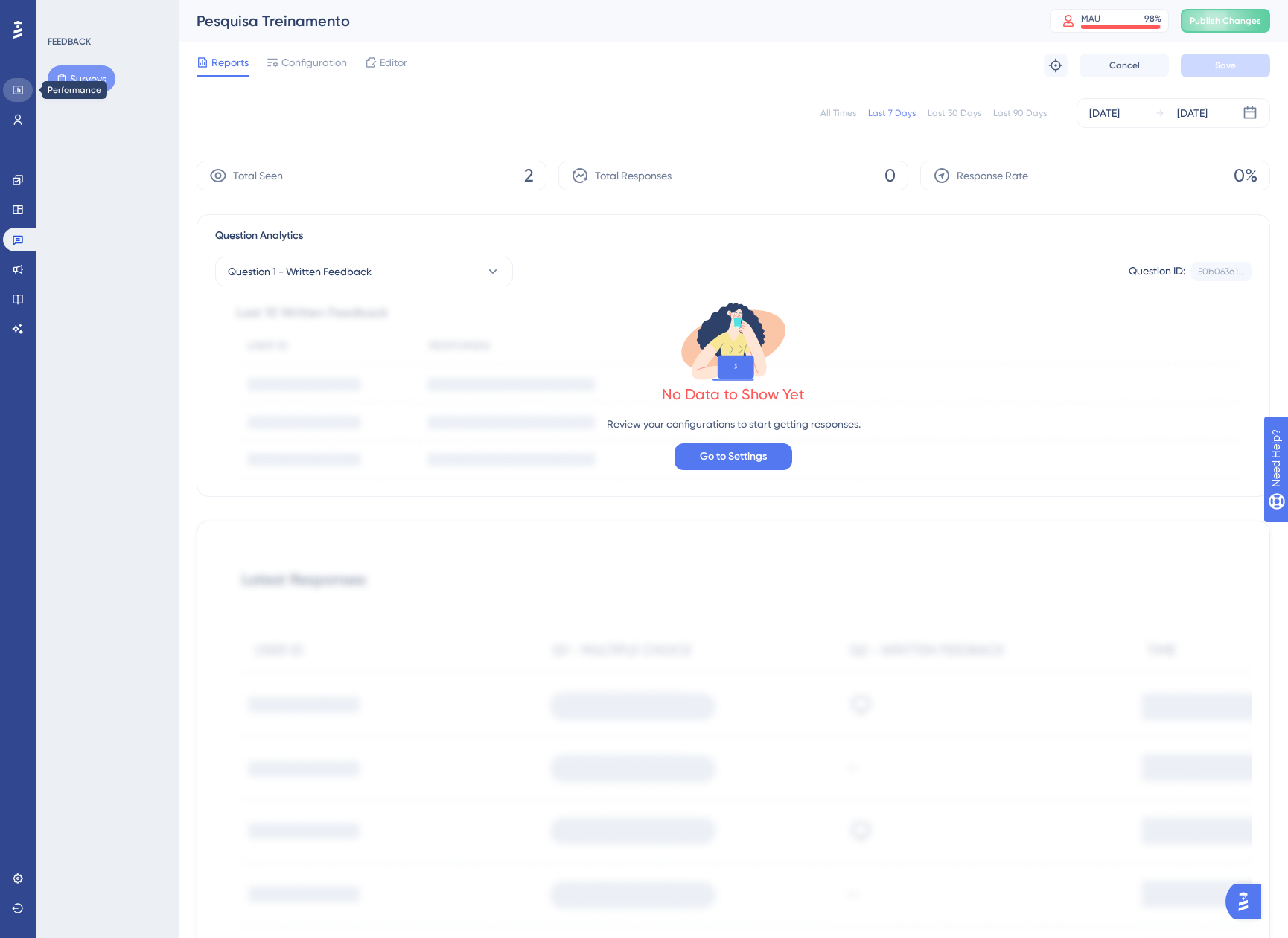
click at [10, 89] on link at bounding box center [18, 90] width 30 height 24
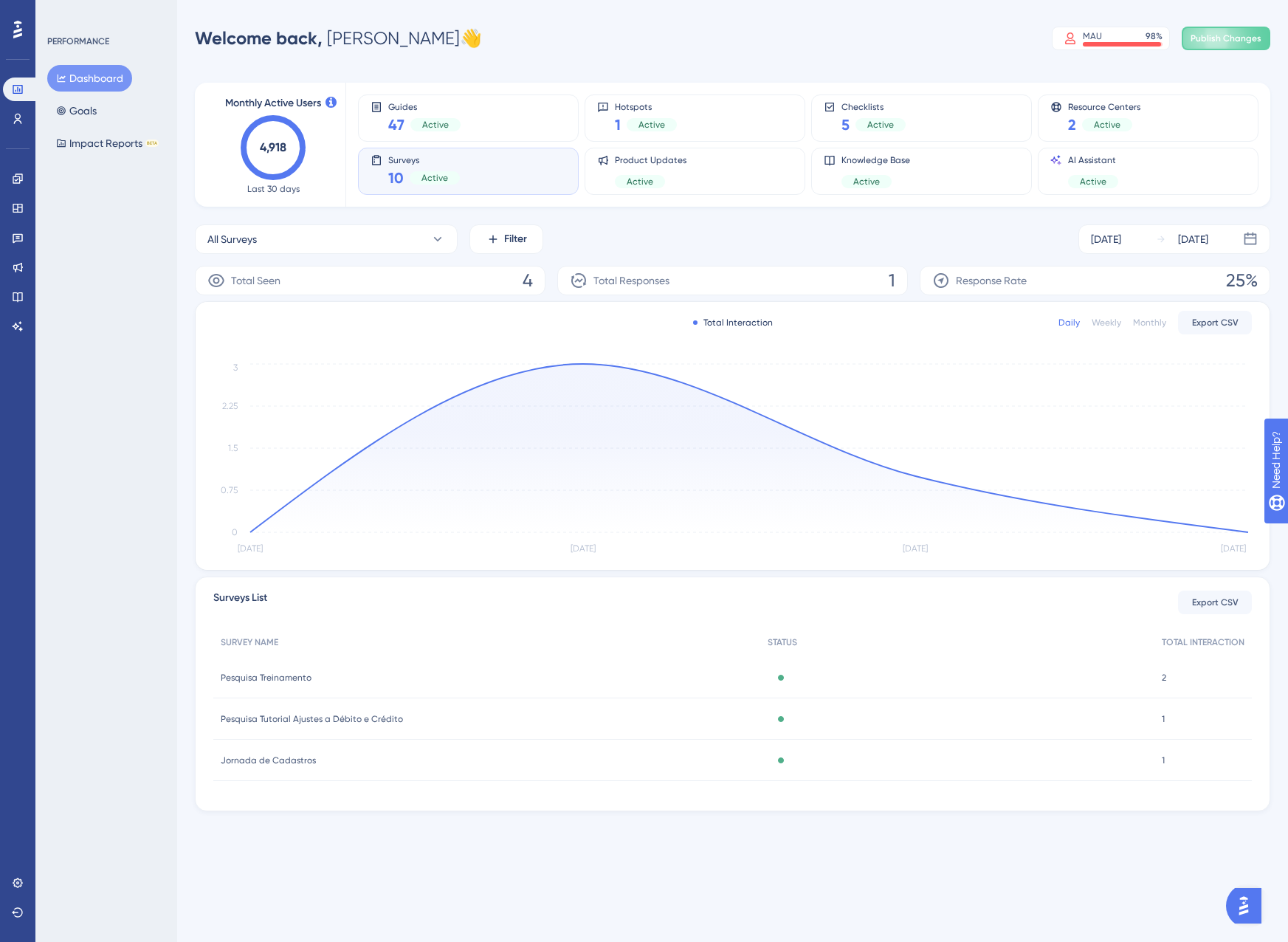
click at [347, 726] on div "Pesquisa Tutorial Ajustes a Débito e Crédito Pesquisa Tutorial Ajustes a Débito…" at bounding box center [487, 720] width 547 height 41
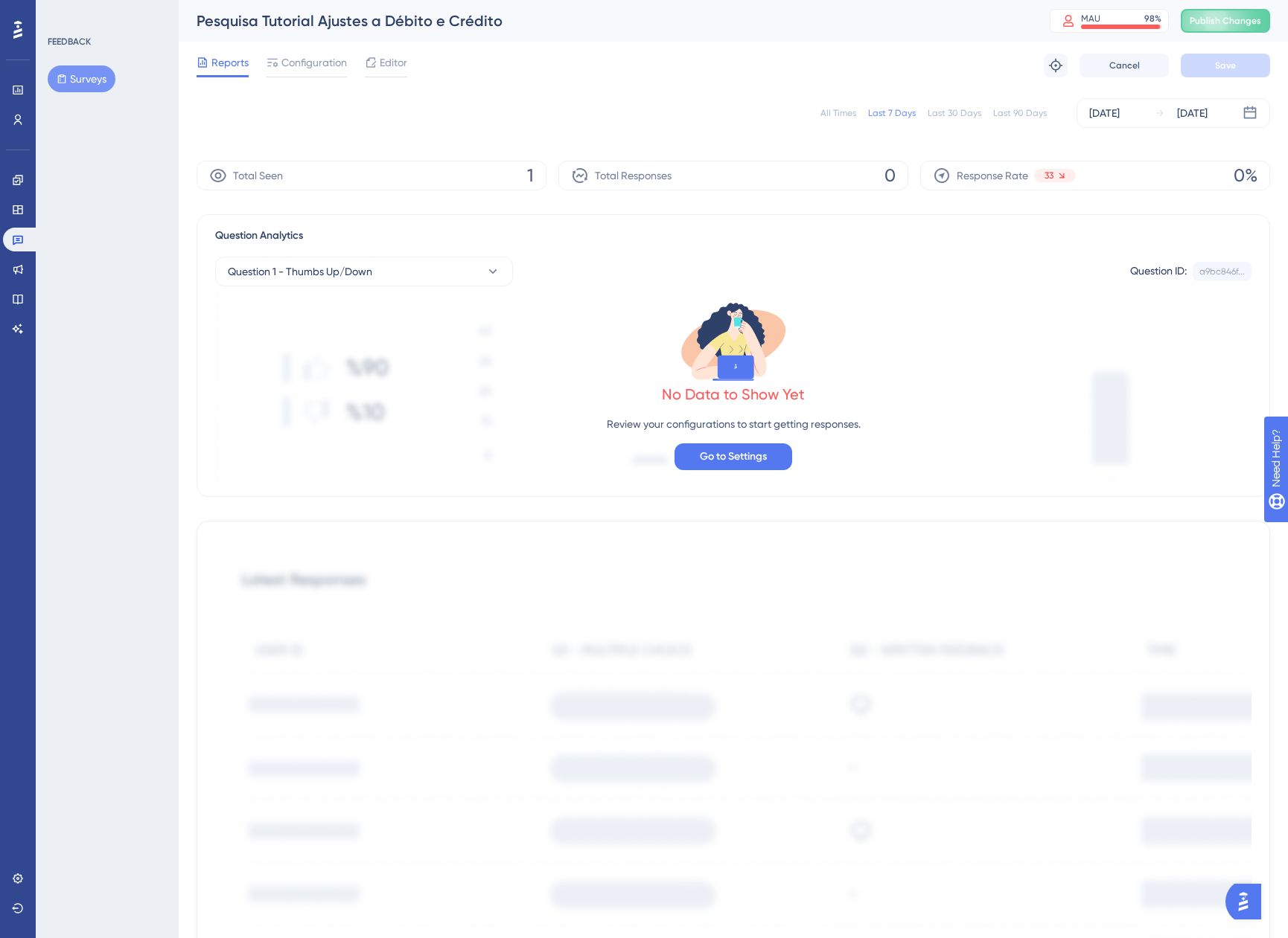
click at [844, 113] on div "All Times" at bounding box center [838, 112] width 35 height 12
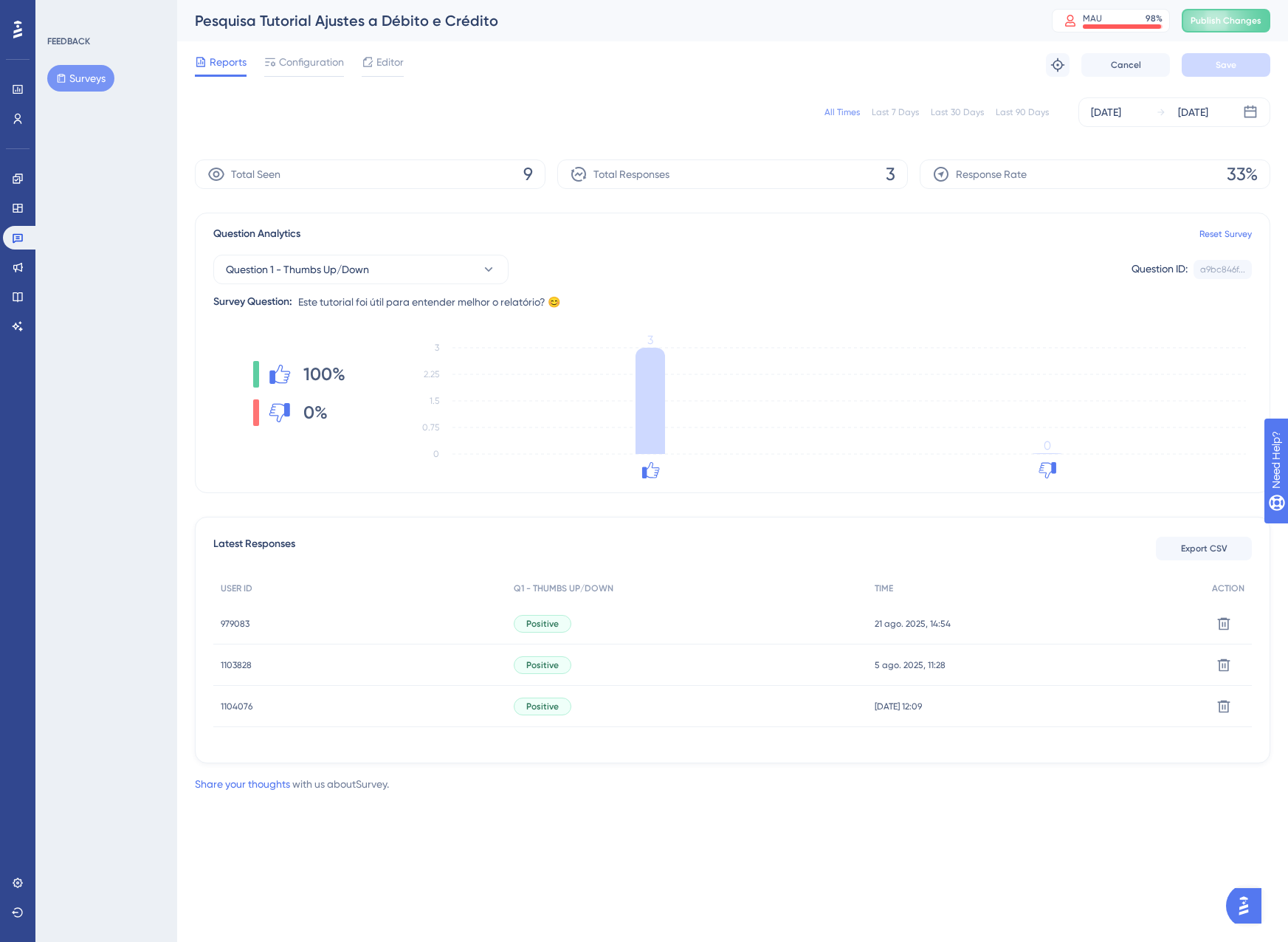
click at [239, 627] on span "979083" at bounding box center [235, 624] width 29 height 12
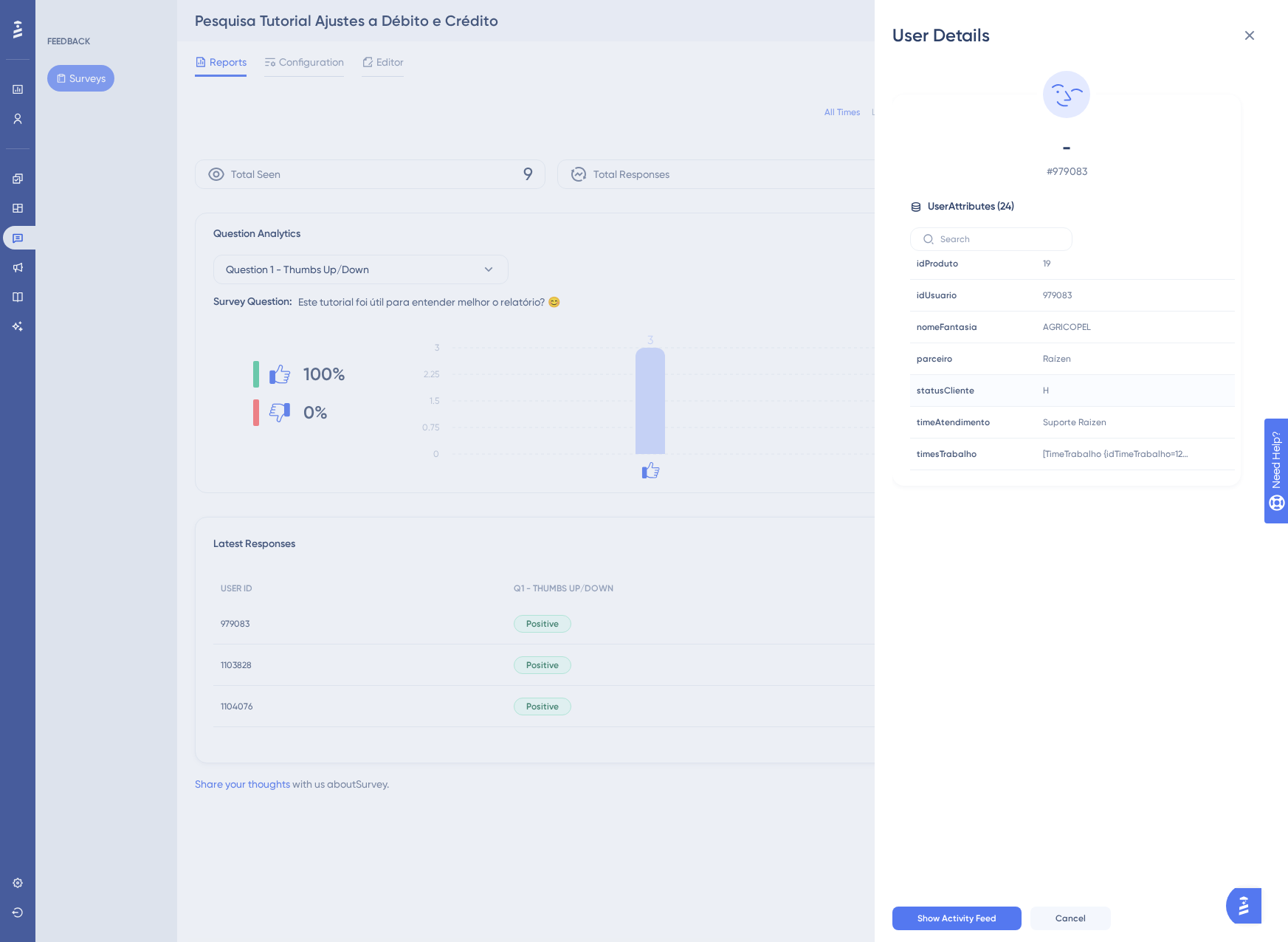
scroll to position [545, 0]
click at [1247, 42] on icon at bounding box center [1250, 35] width 18 height 18
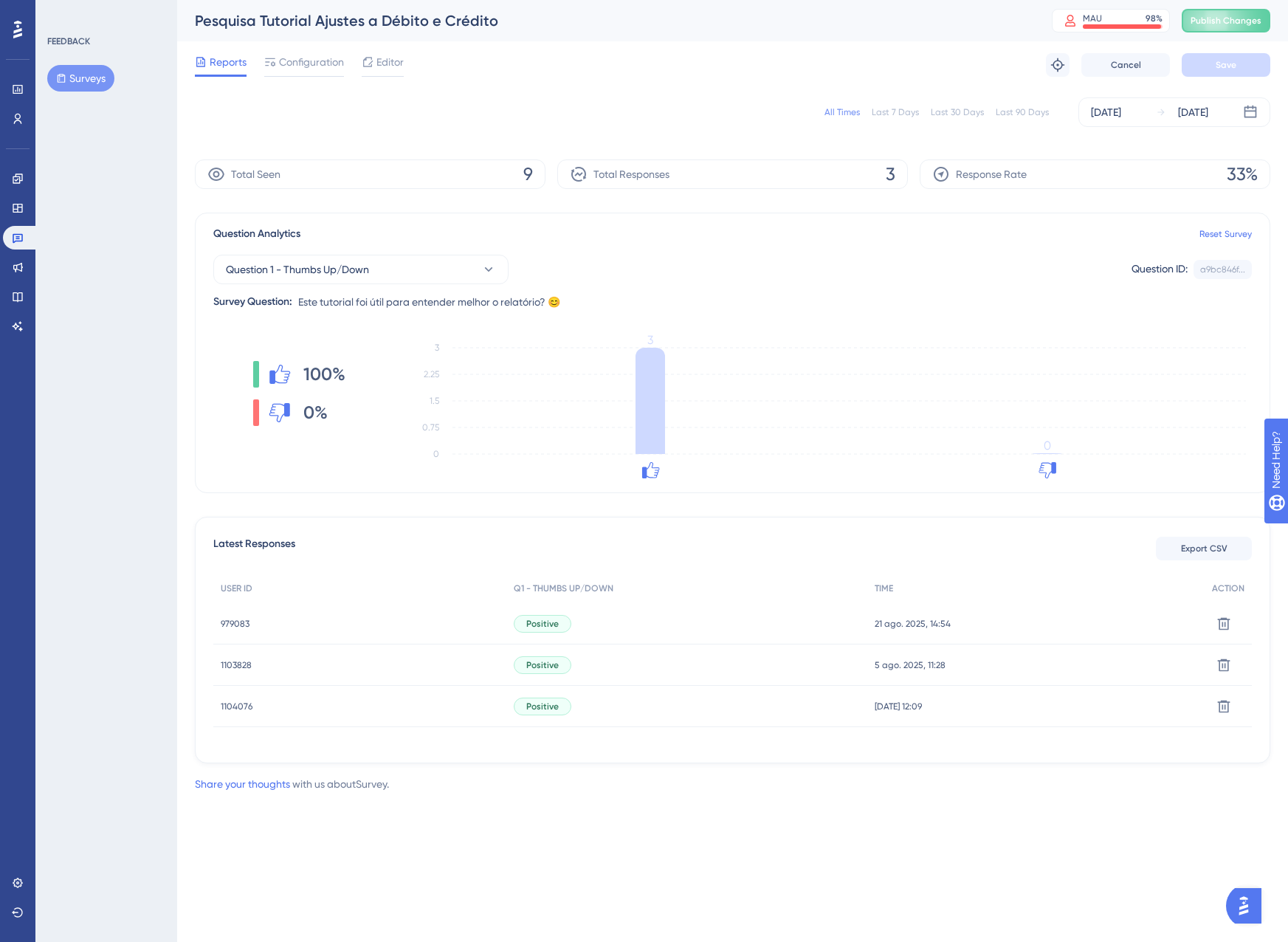
click at [241, 667] on span "1103828" at bounding box center [236, 665] width 31 height 12
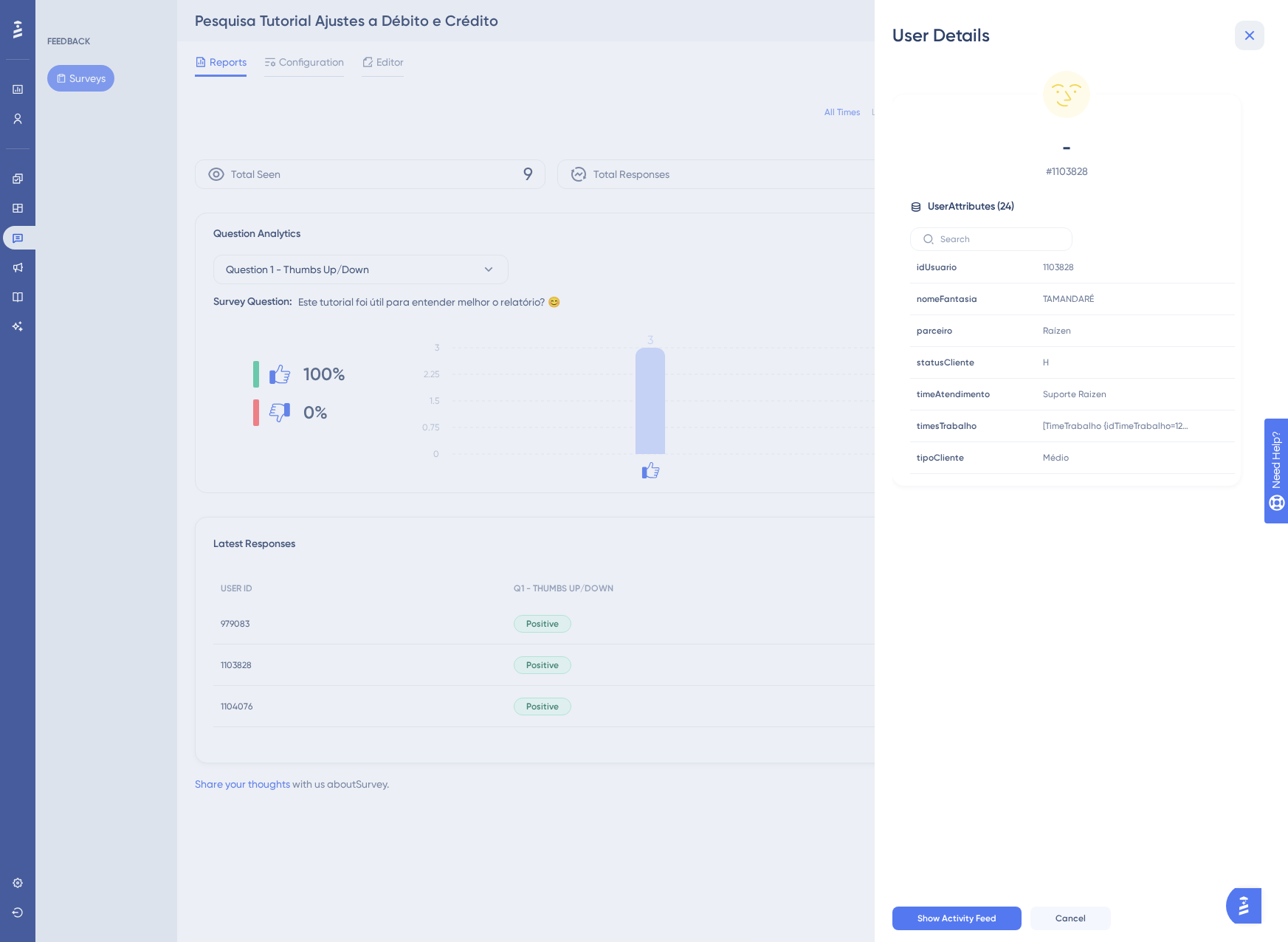
click at [1251, 39] on icon at bounding box center [1250, 35] width 18 height 18
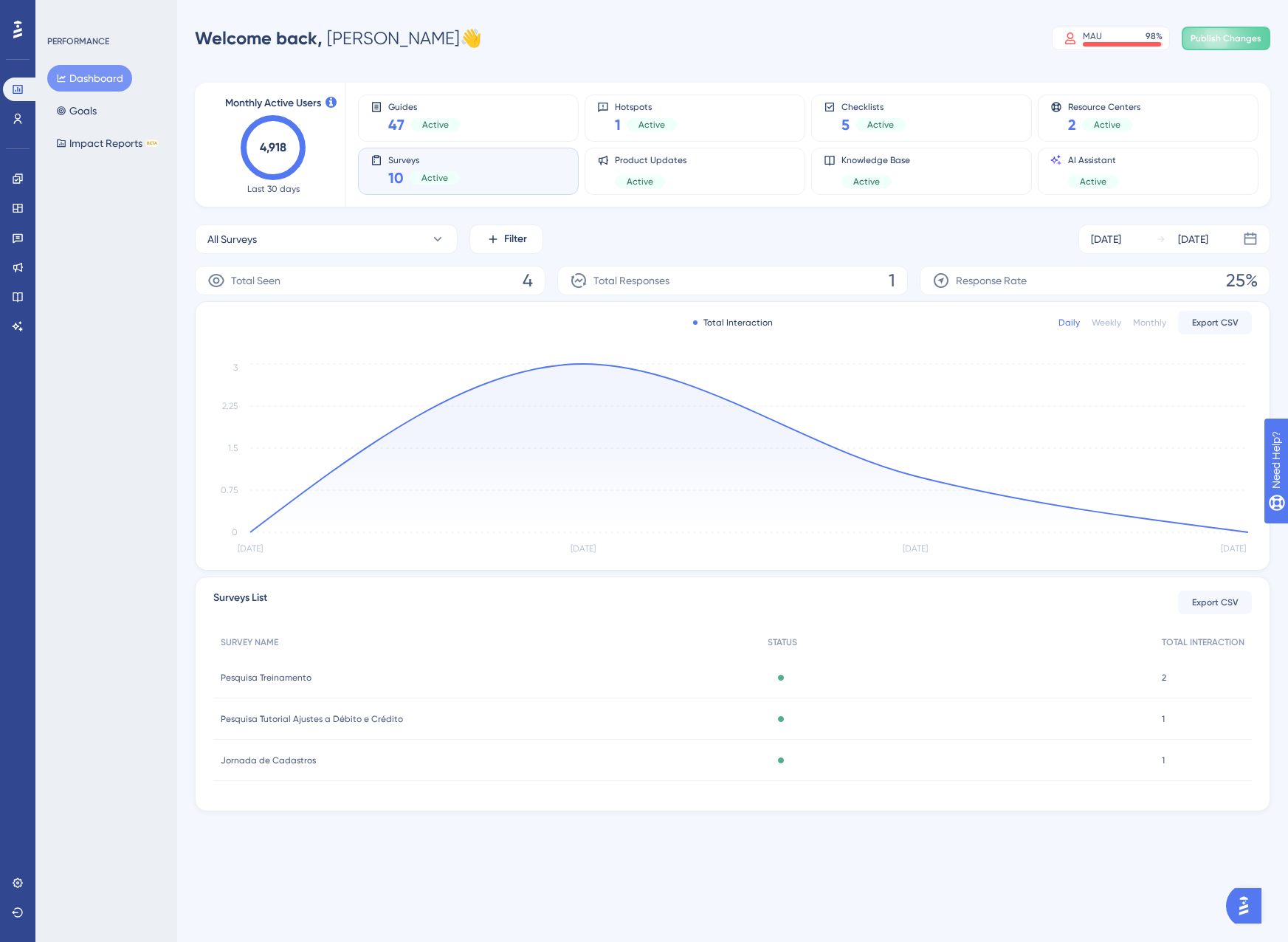
click at [242, 759] on span "Jornada de Cadastros" at bounding box center [268, 760] width 96 height 12
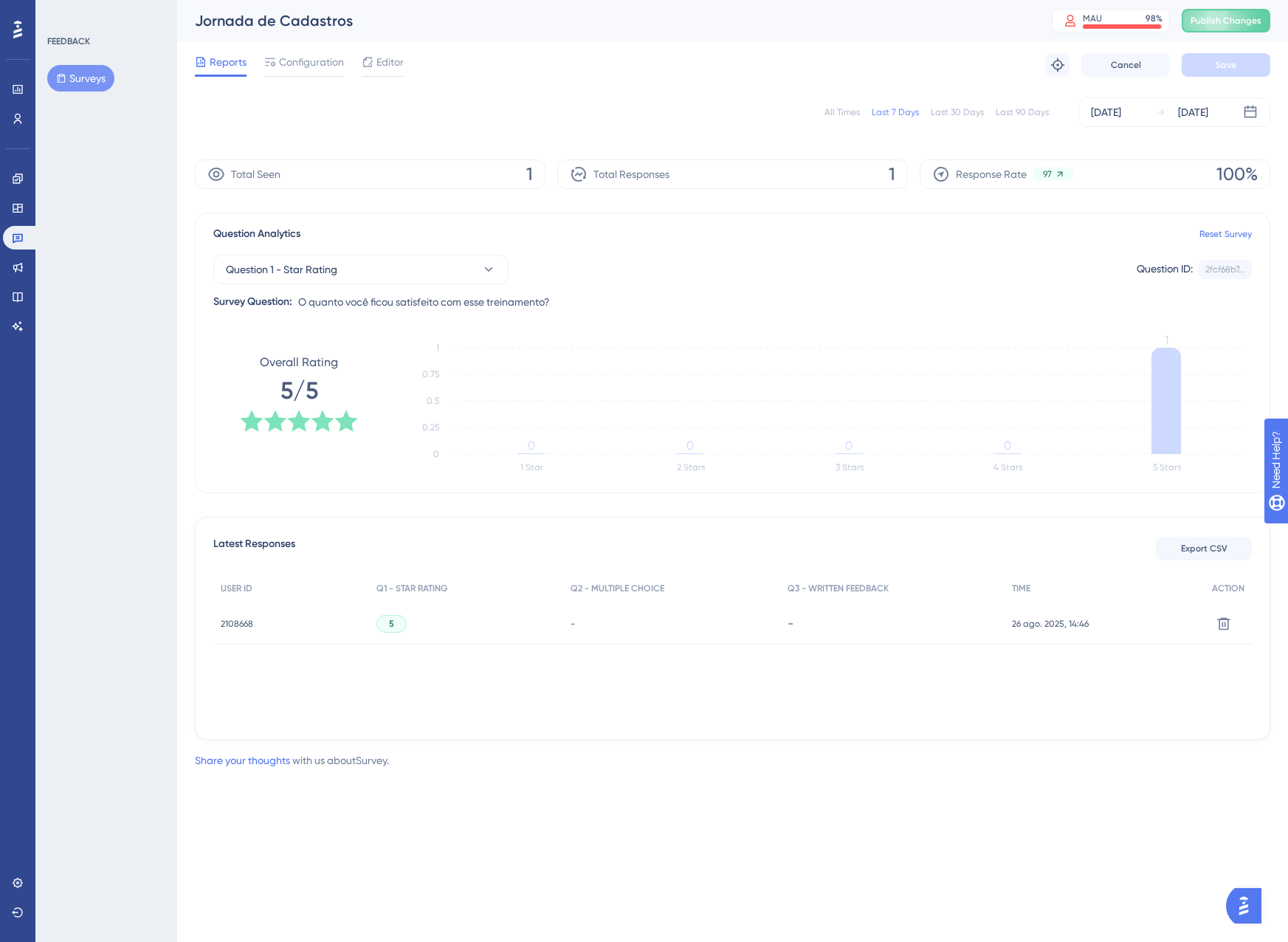
click at [229, 626] on span "2108668" at bounding box center [237, 624] width 33 height 12
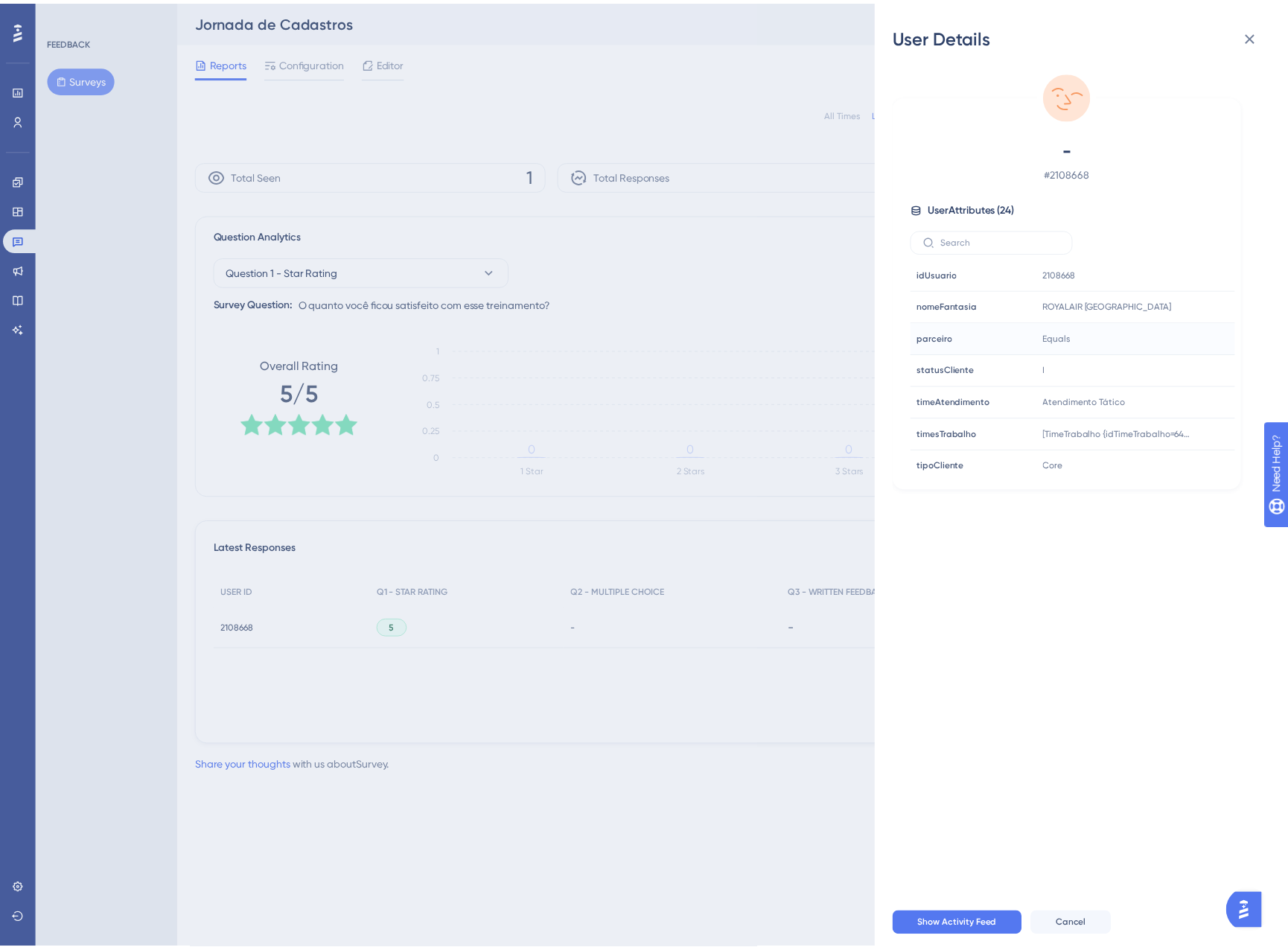
scroll to position [550, 0]
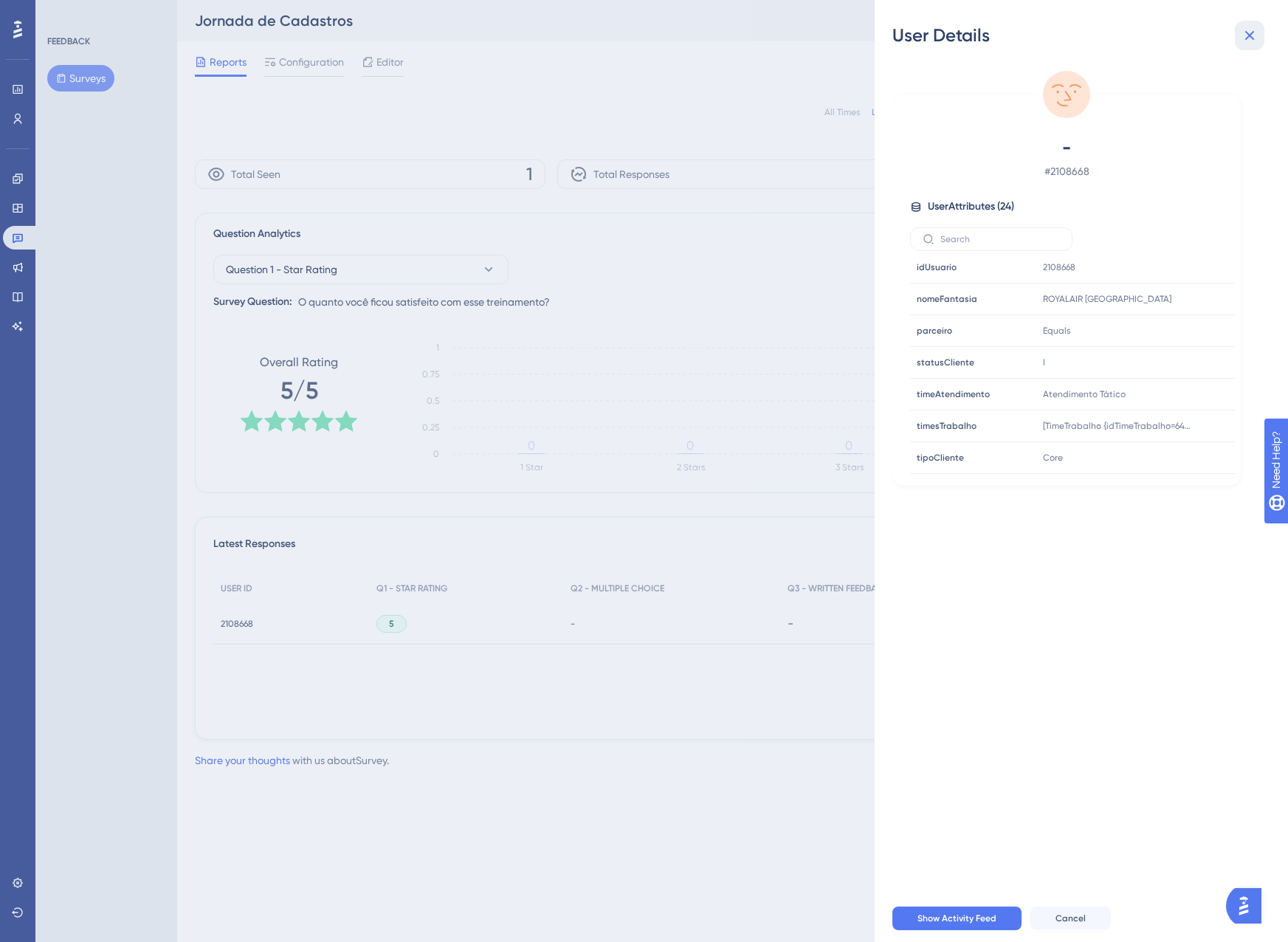
click at [1254, 35] on icon at bounding box center [1250, 35] width 18 height 18
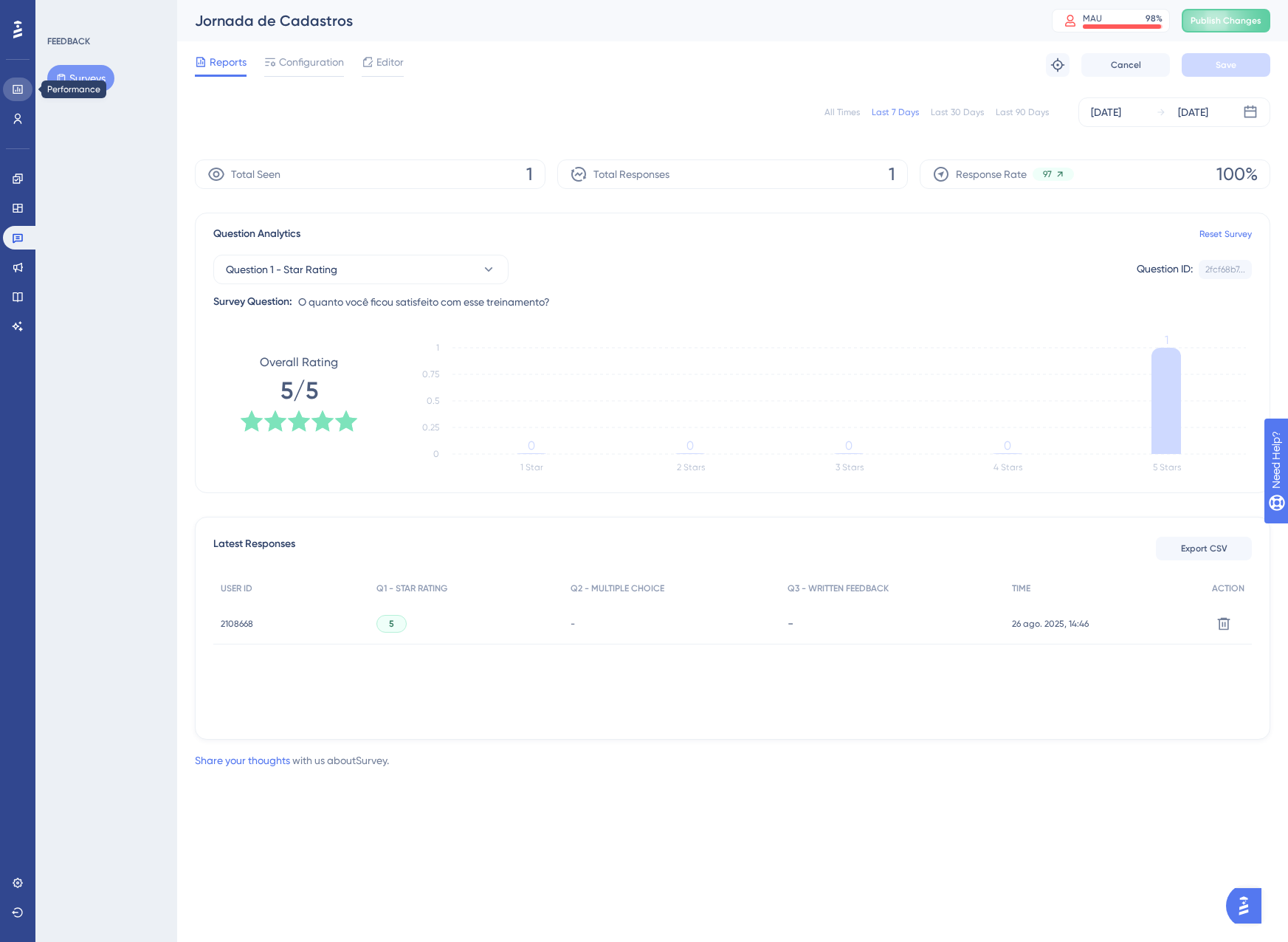
click at [14, 83] on link at bounding box center [18, 89] width 29 height 24
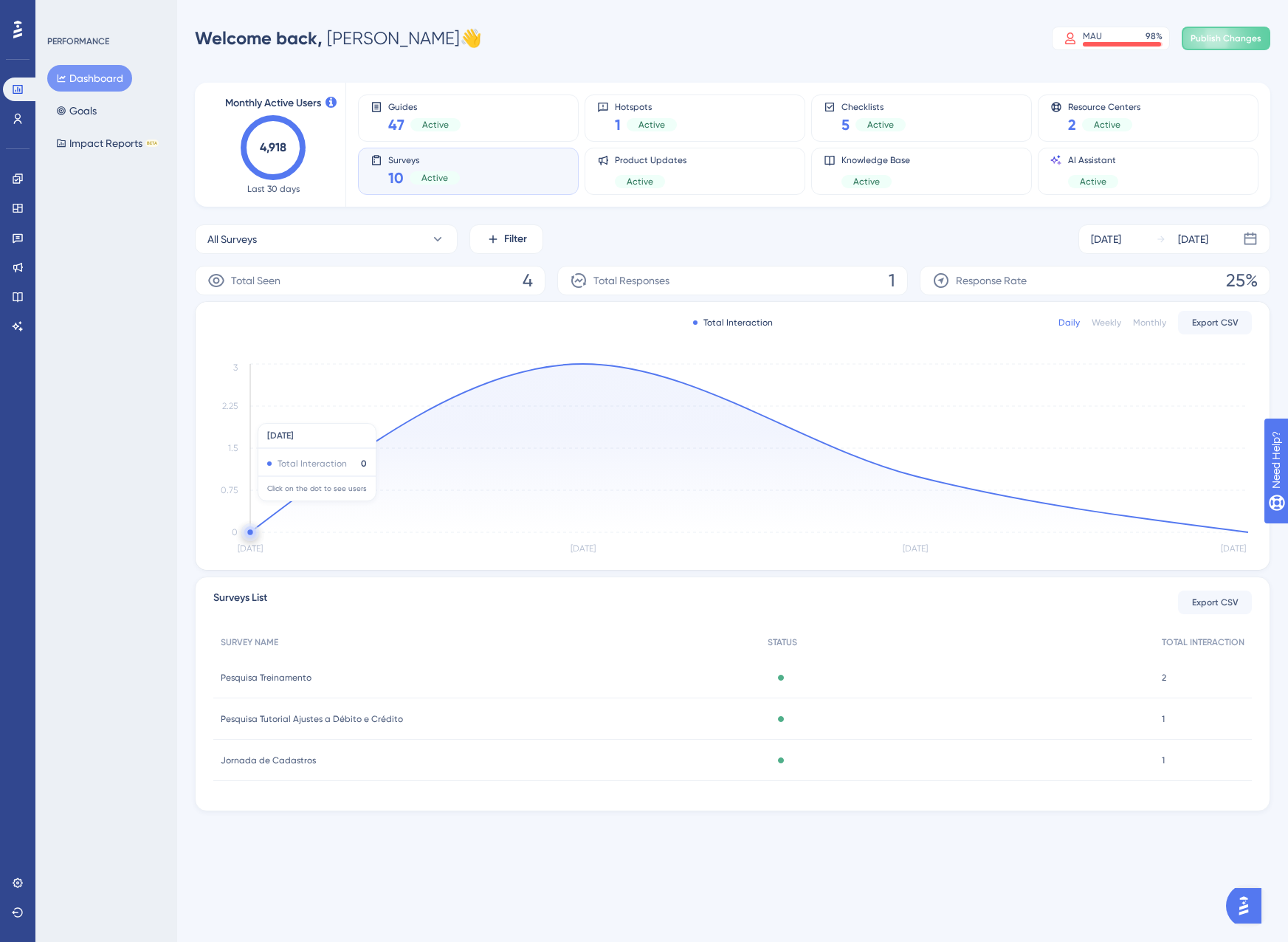
click at [356, 416] on icon "[DATE] Aug [DATE] Aug 28 0 0.75 1.5 2.25 3" at bounding box center [733, 459] width 1039 height 198
click at [1121, 238] on div "[DATE]" at bounding box center [1106, 239] width 30 height 18
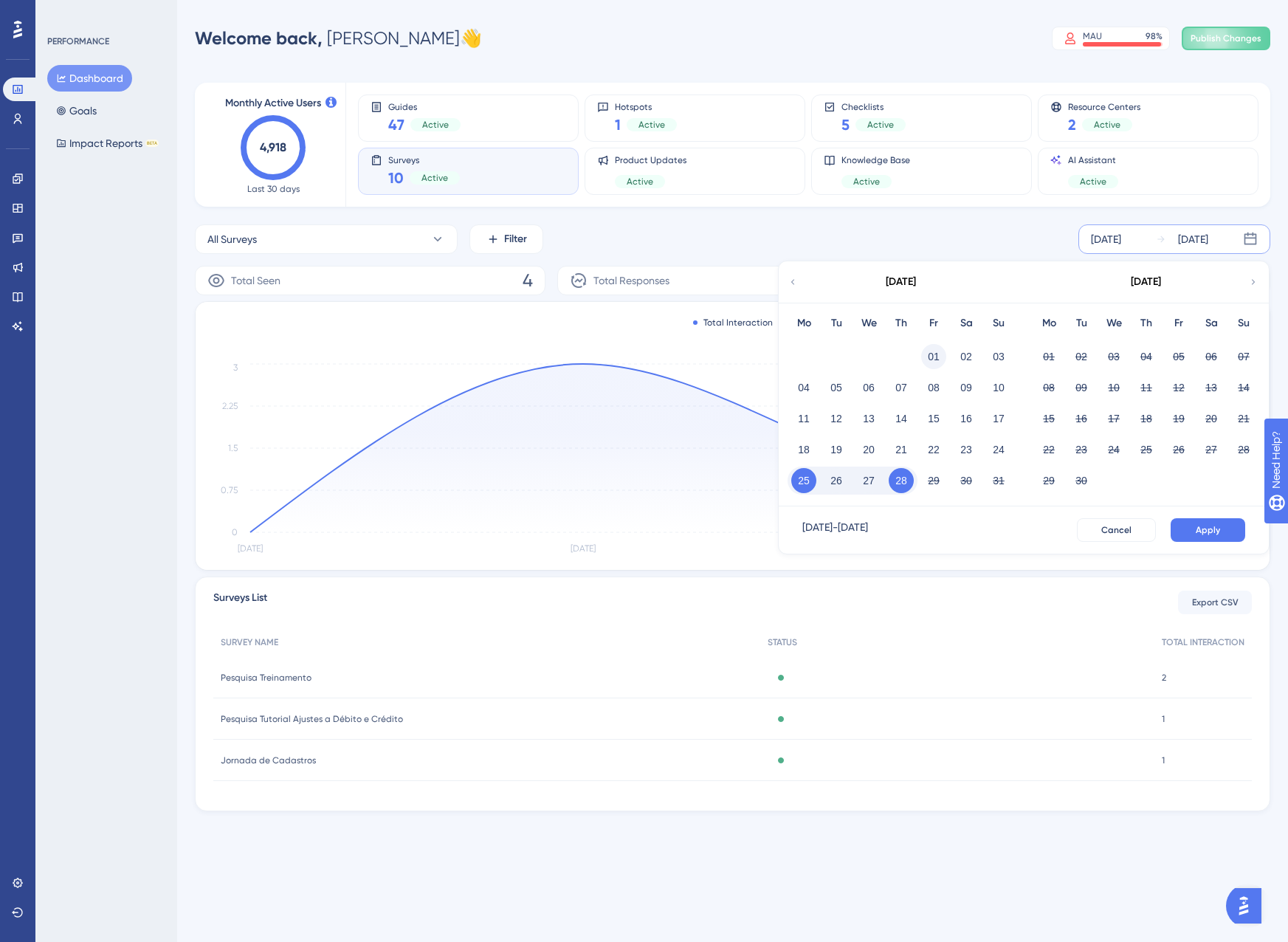
click at [935, 360] on button "01" at bounding box center [934, 357] width 25 height 26
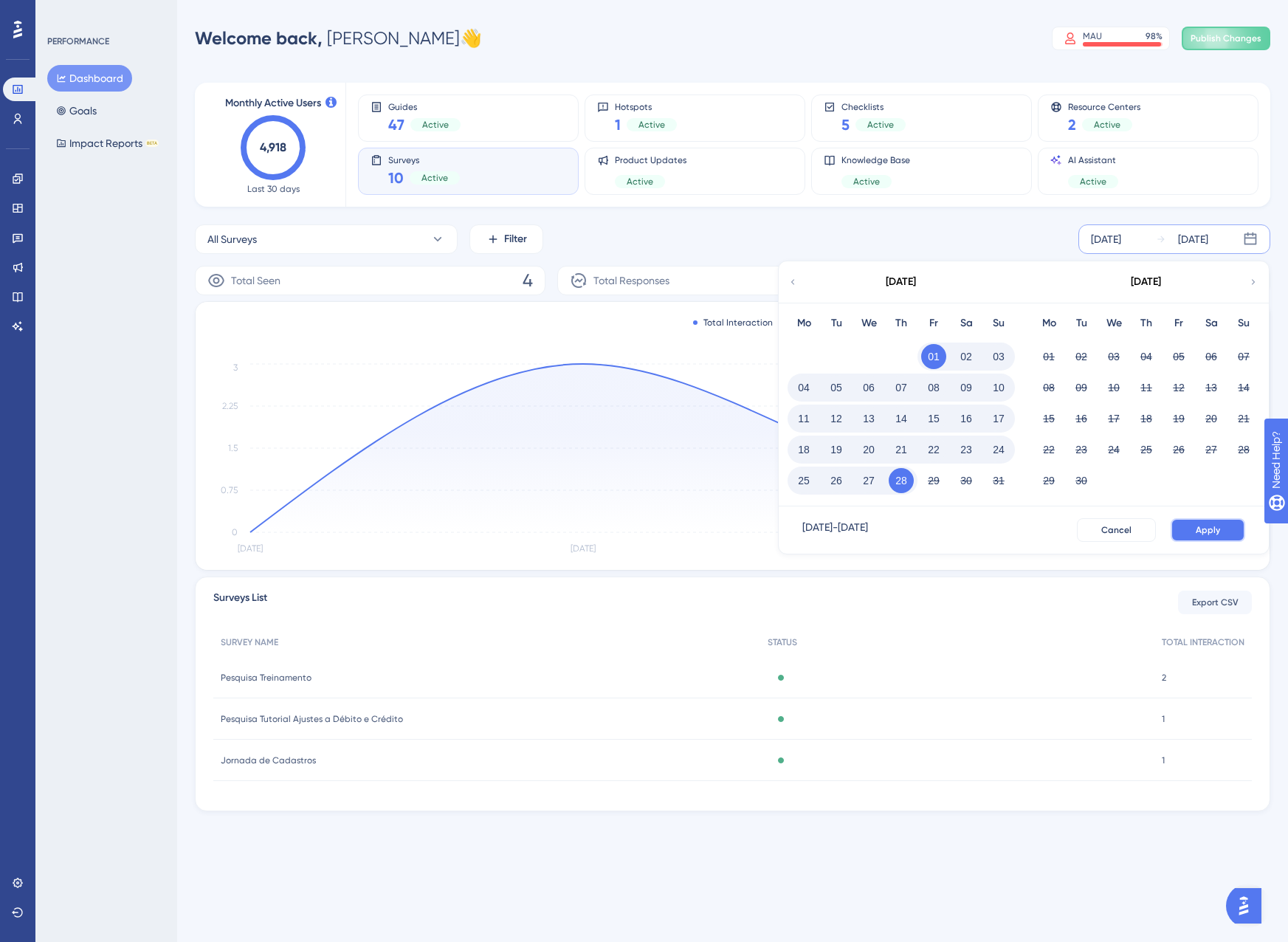
click at [1212, 535] on span "Apply" at bounding box center [1208, 530] width 25 height 12
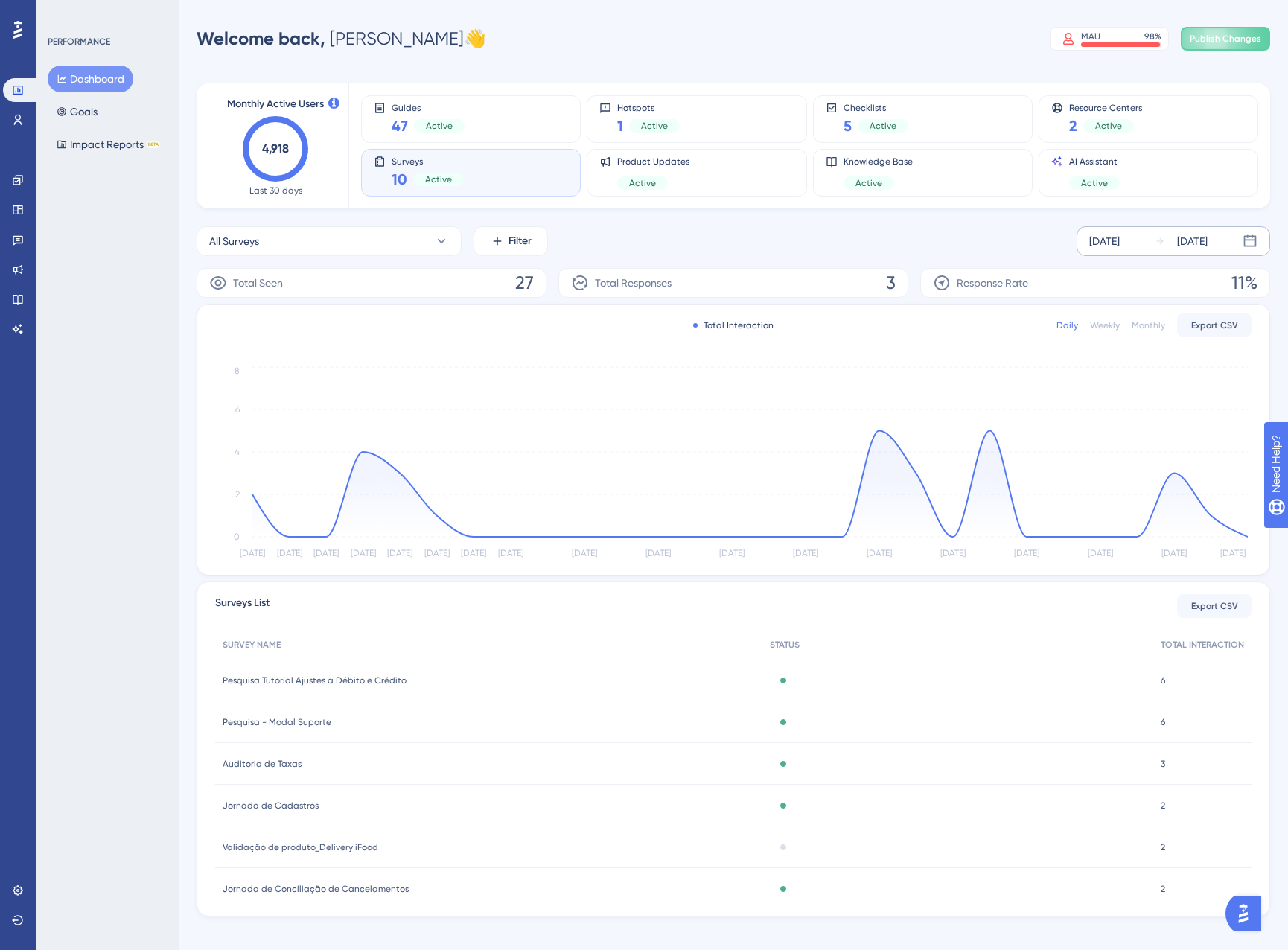
click at [269, 767] on span "Auditoria de Taxas" at bounding box center [262, 764] width 79 height 12
click at [887, 279] on div "Total Responses 3" at bounding box center [733, 283] width 350 height 30
click at [890, 279] on span "3" at bounding box center [891, 283] width 10 height 24
click at [390, 231] on button "All Surveys" at bounding box center [329, 241] width 265 height 30
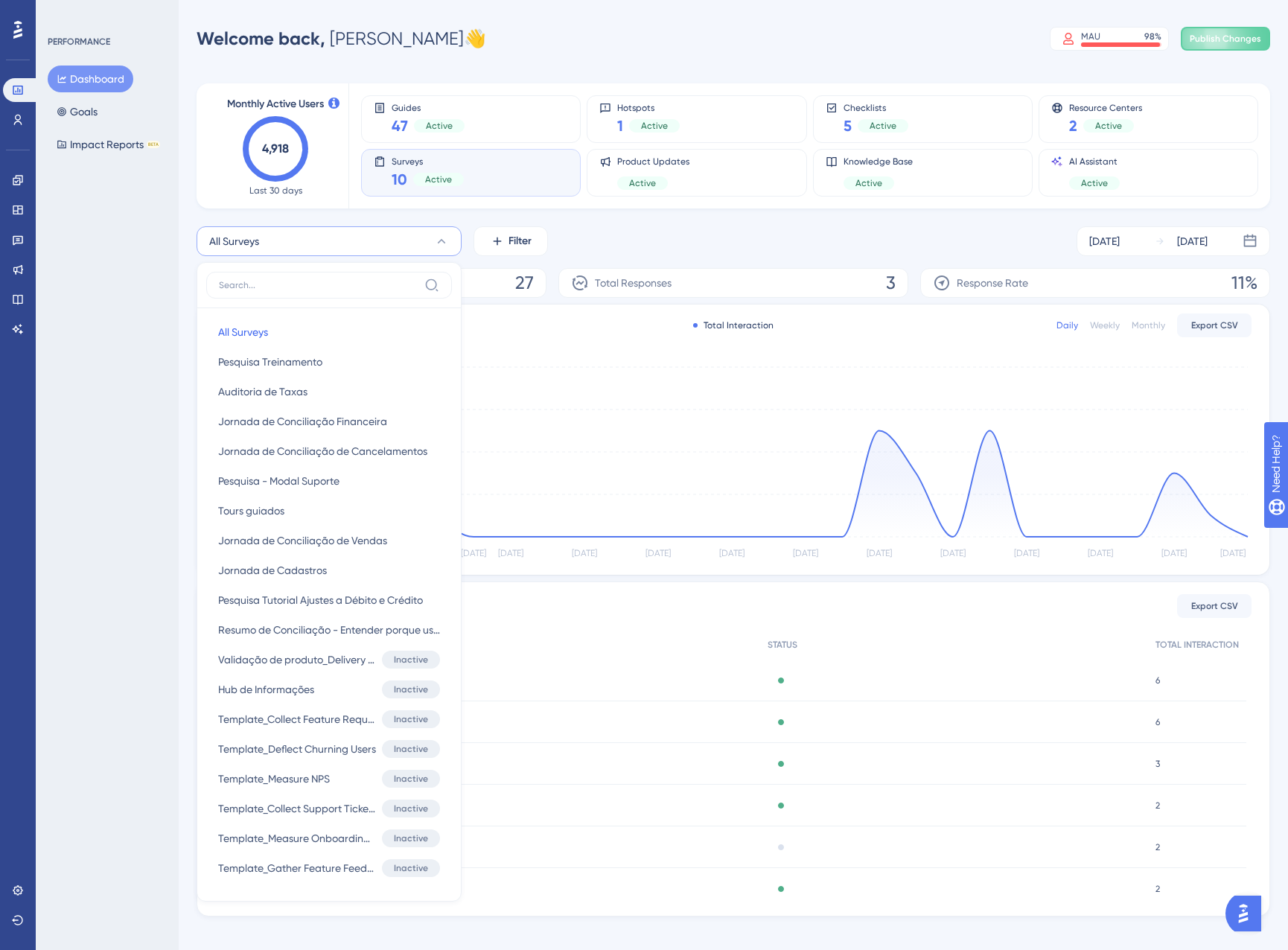
scroll to position [14, 0]
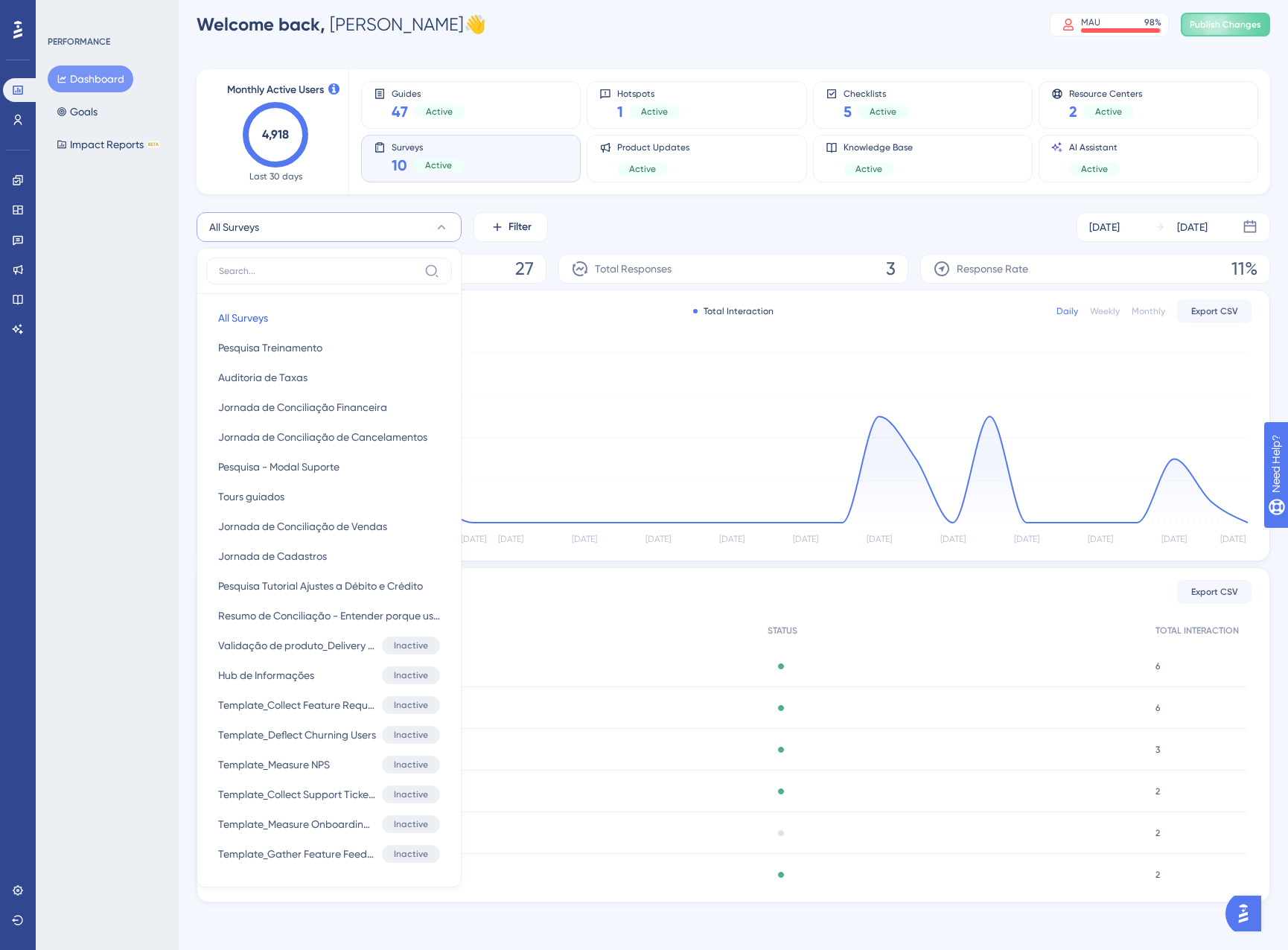
click at [639, 252] on div "All Surveys All Surveys All Surveys Pesquisa Treinamento Pesquisa Treinamento A…" at bounding box center [734, 557] width 1073 height 690
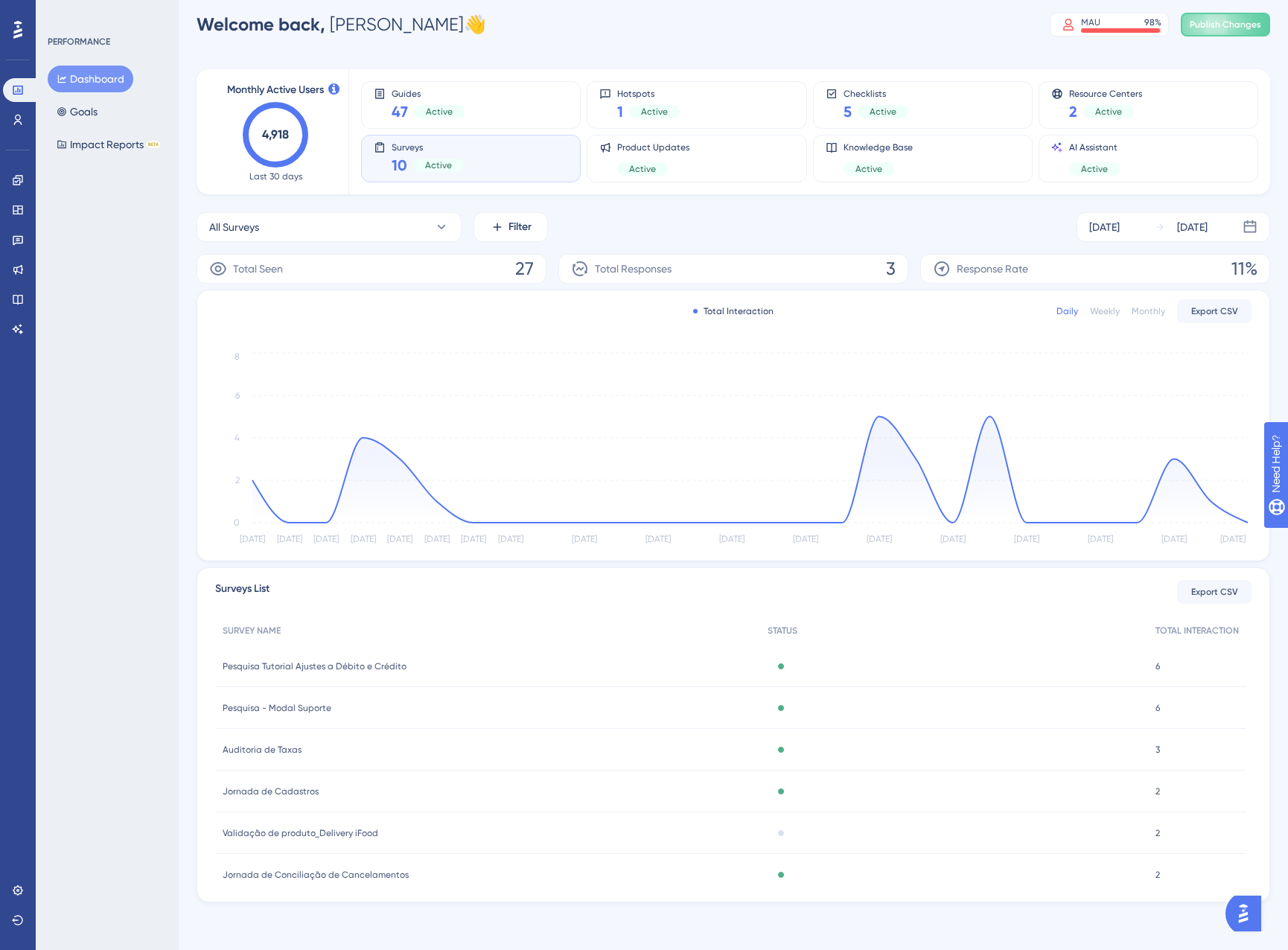
click at [655, 276] on span "Total Responses" at bounding box center [632, 268] width 76 height 18
click at [593, 264] on div "Total Responses" at bounding box center [621, 268] width 100 height 18
click at [932, 109] on div "Checklists 5 Active" at bounding box center [923, 104] width 194 height 35
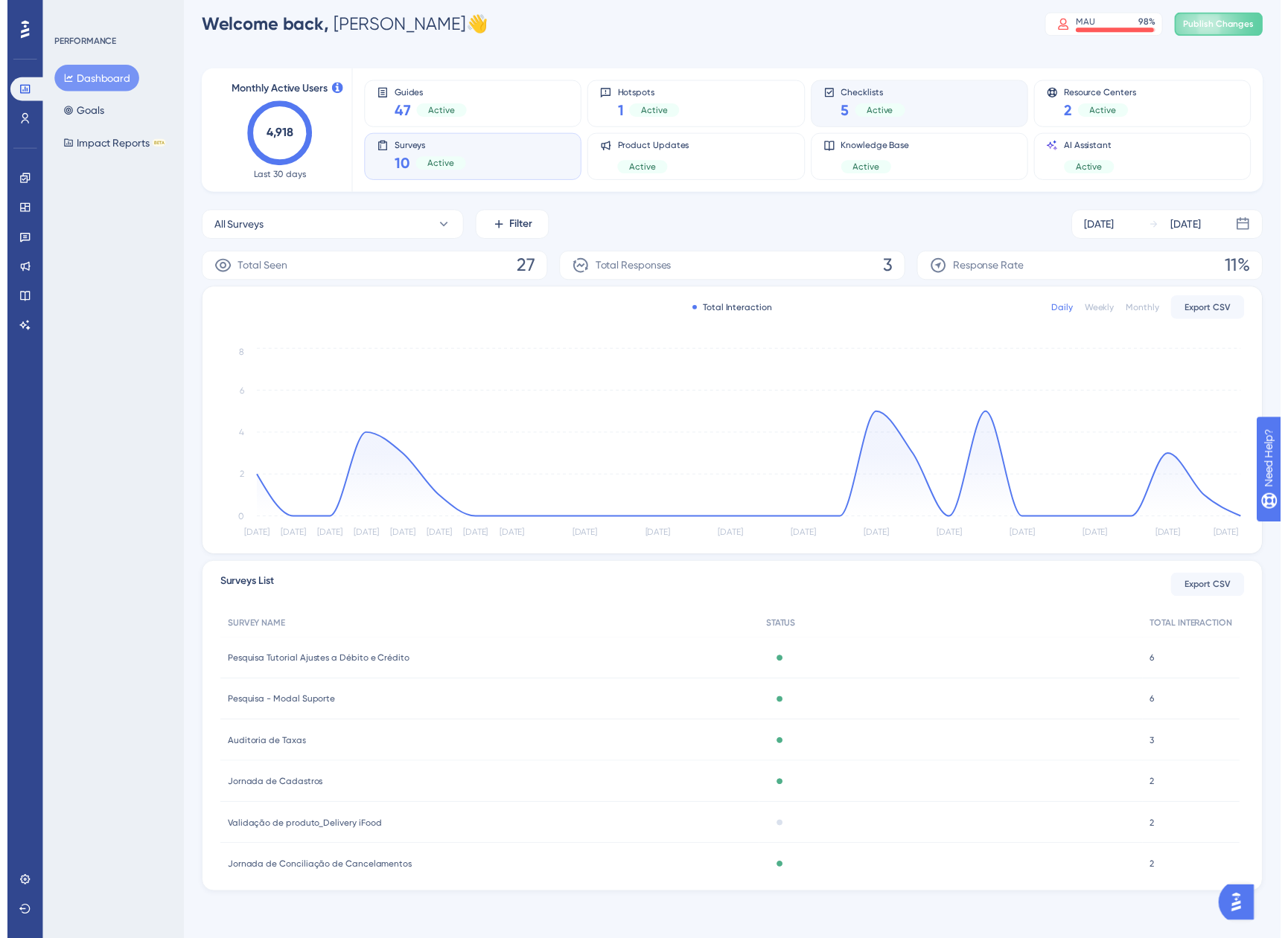
scroll to position [0, 0]
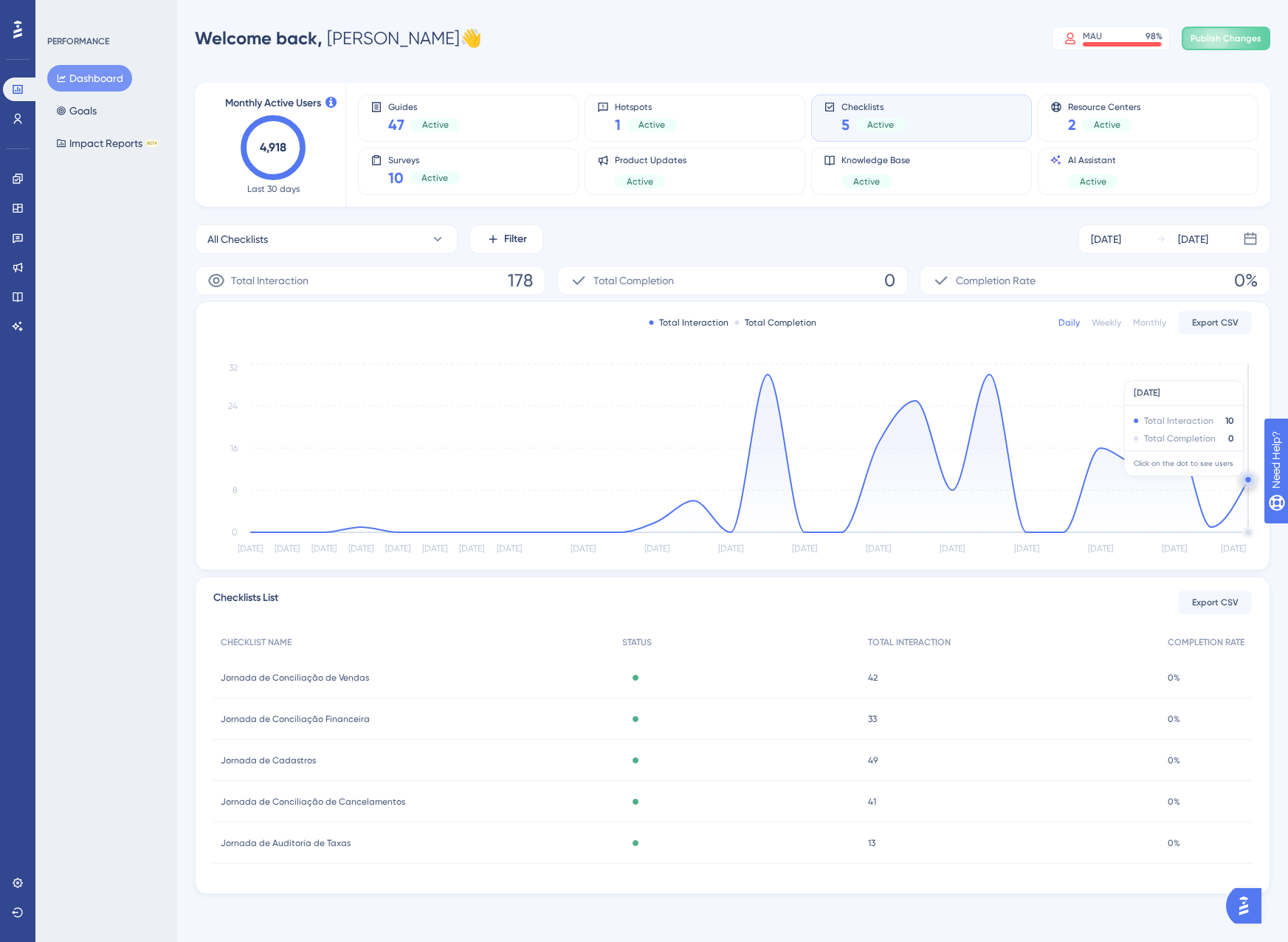
click at [1248, 484] on circle at bounding box center [1247, 480] width 12 height 12
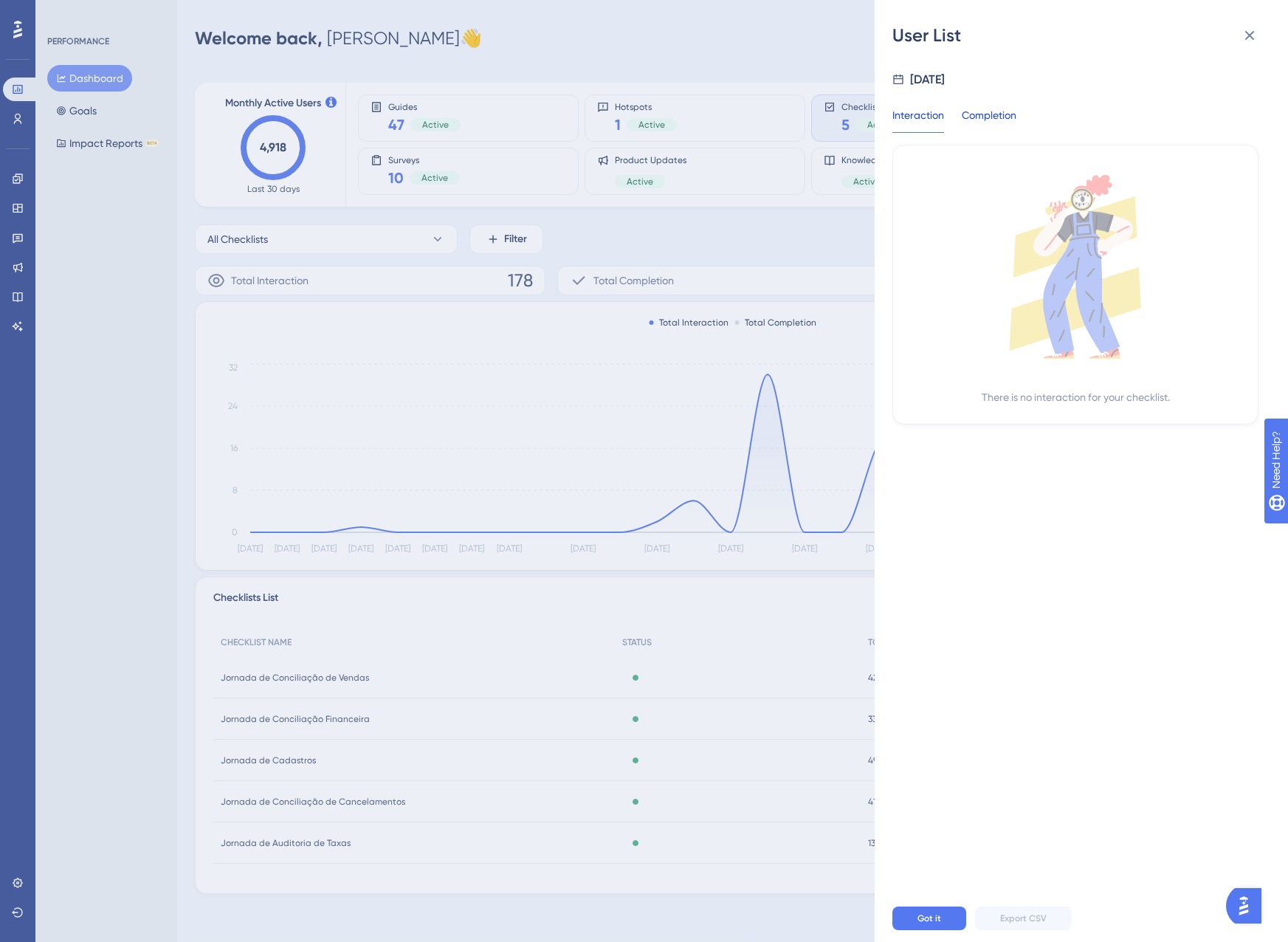
click at [966, 125] on div "Completion" at bounding box center [989, 119] width 55 height 26
click at [1243, 35] on icon at bounding box center [1250, 35] width 18 height 18
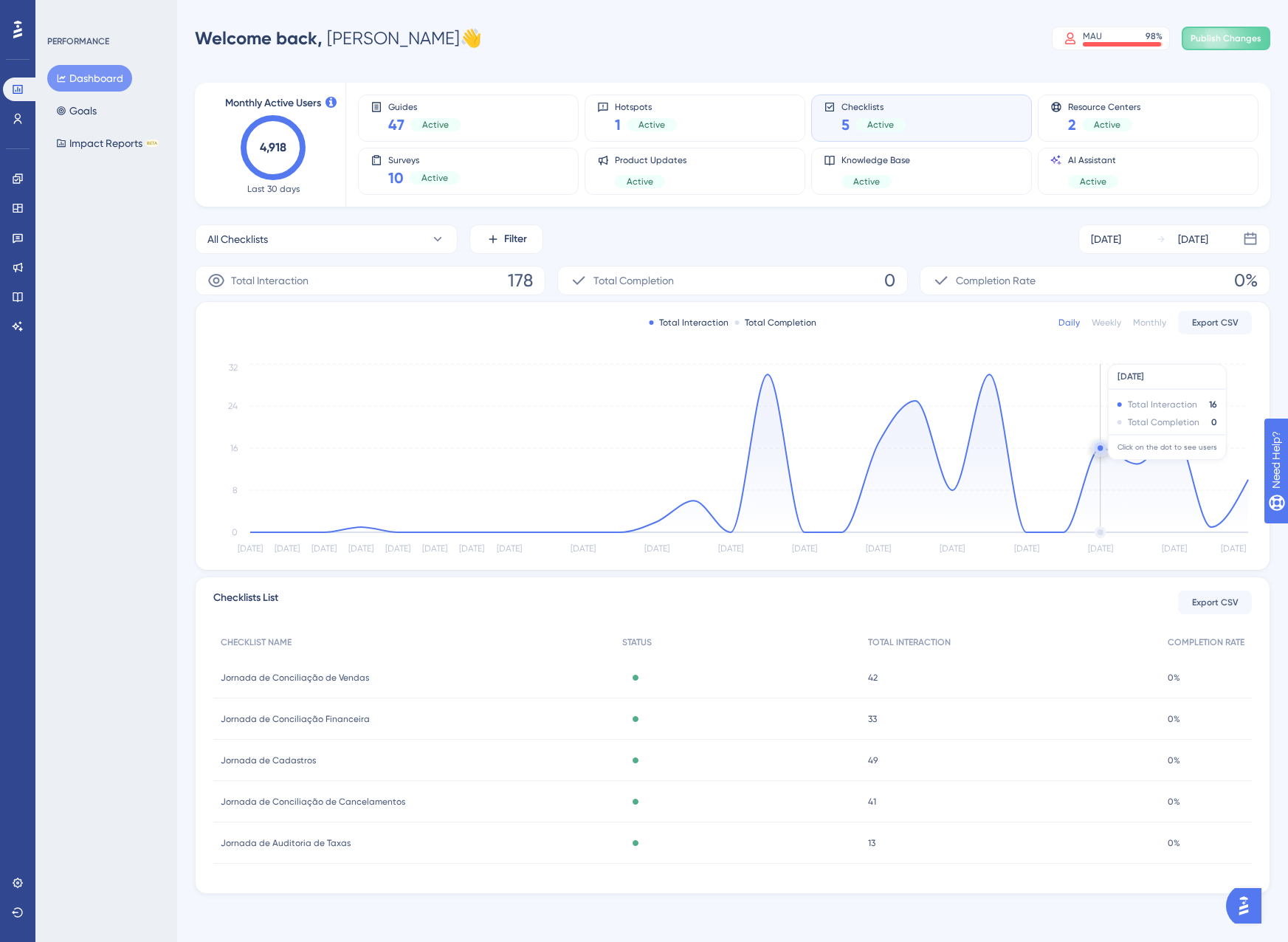
click at [1102, 457] on icon at bounding box center [749, 453] width 998 height 158
click at [1100, 447] on circle at bounding box center [1100, 448] width 5 height 5
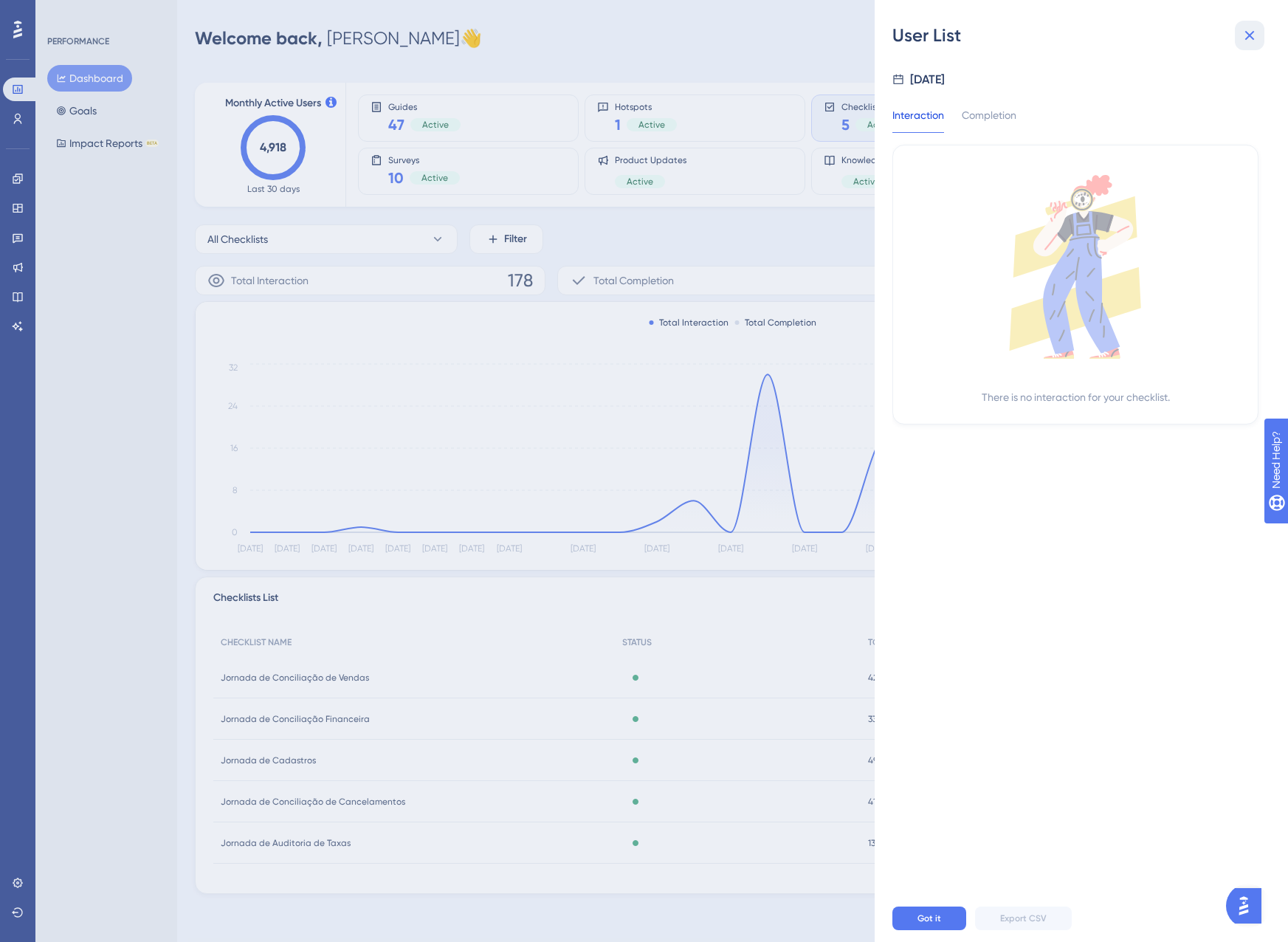
click at [1260, 29] on button at bounding box center [1249, 35] width 29 height 29
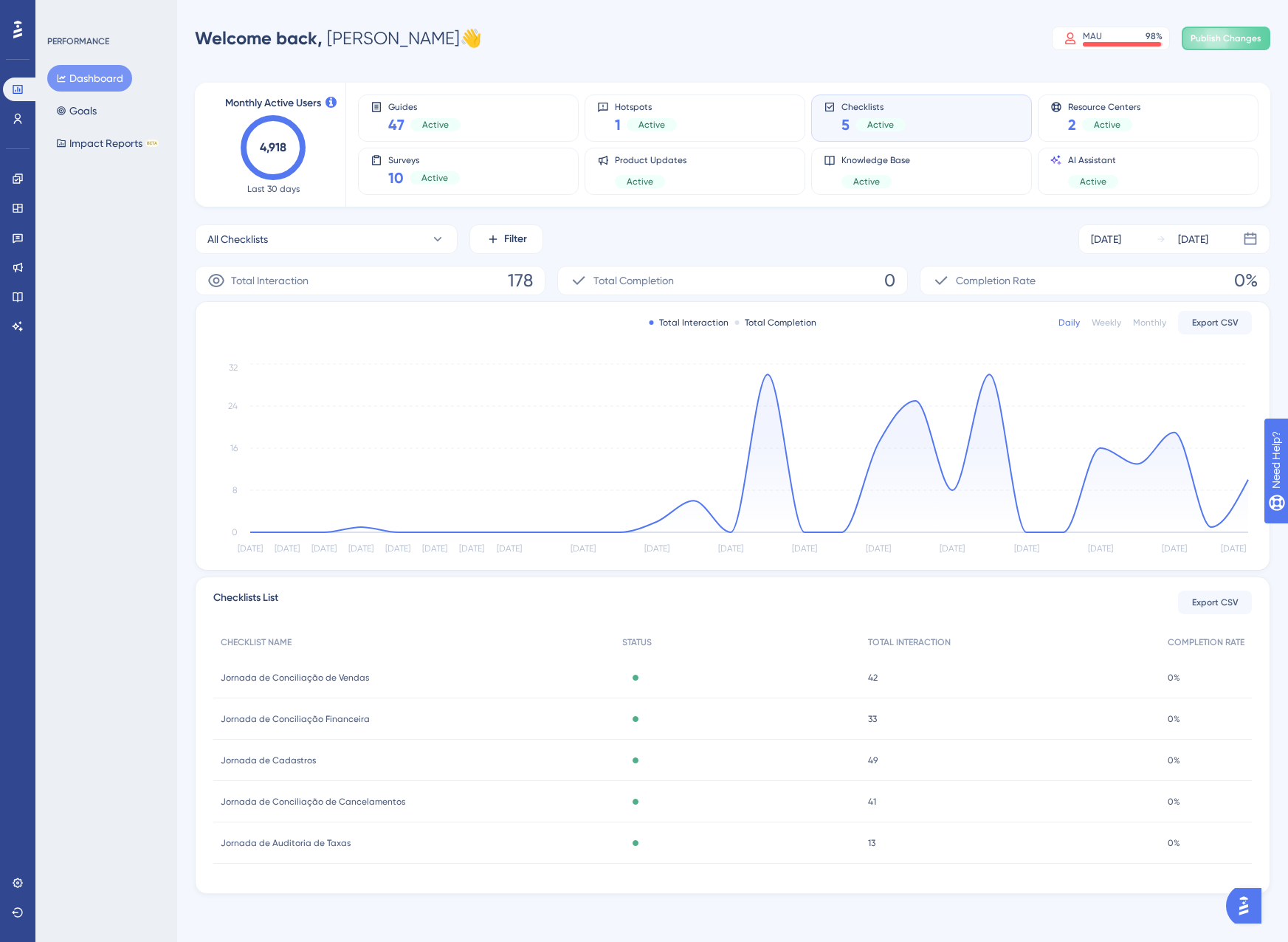
click at [266, 677] on span "Jornada de Conciliação de Vendas" at bounding box center [295, 677] width 148 height 12
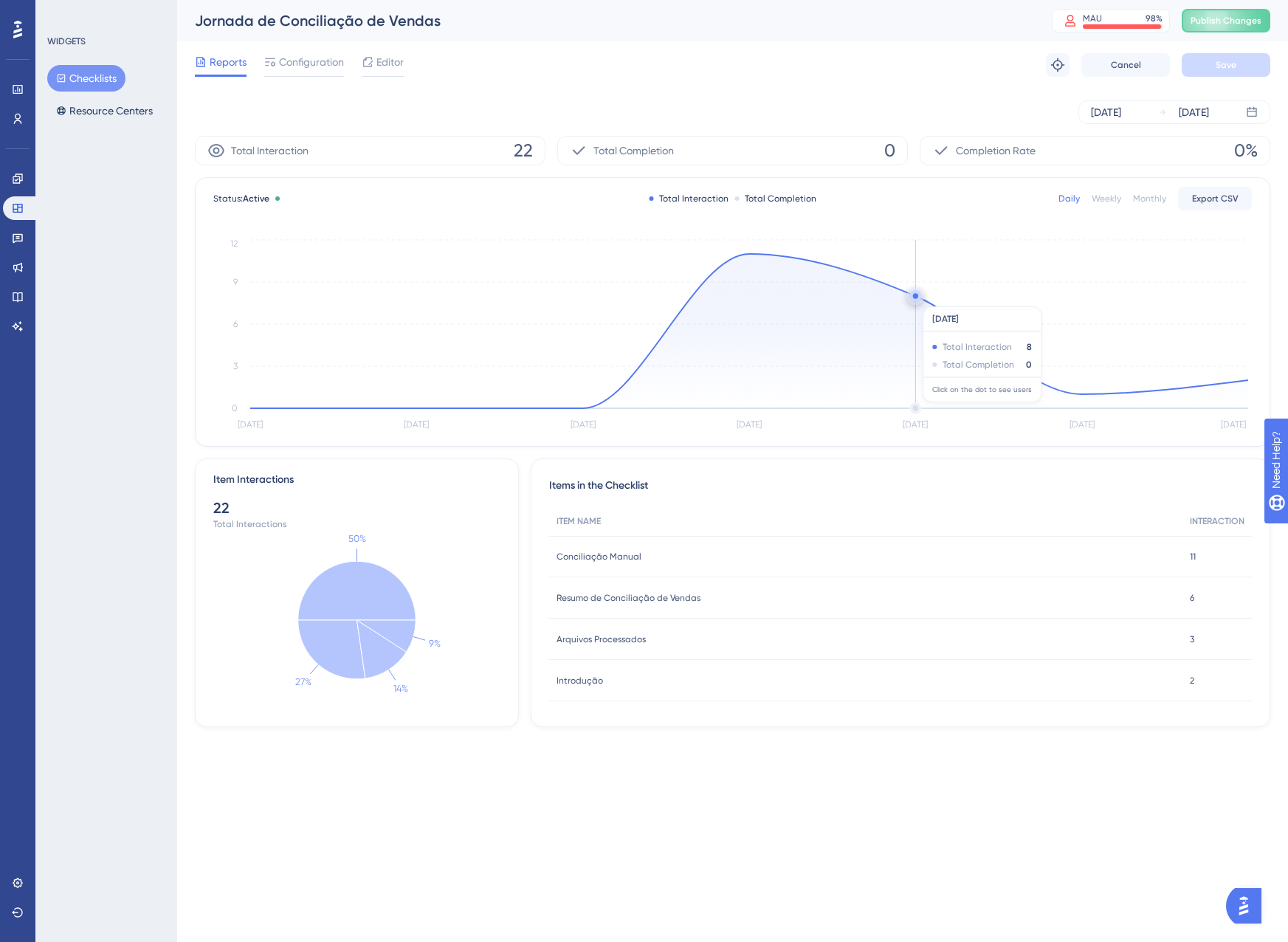
click at [915, 299] on circle at bounding box center [915, 296] width 12 height 12
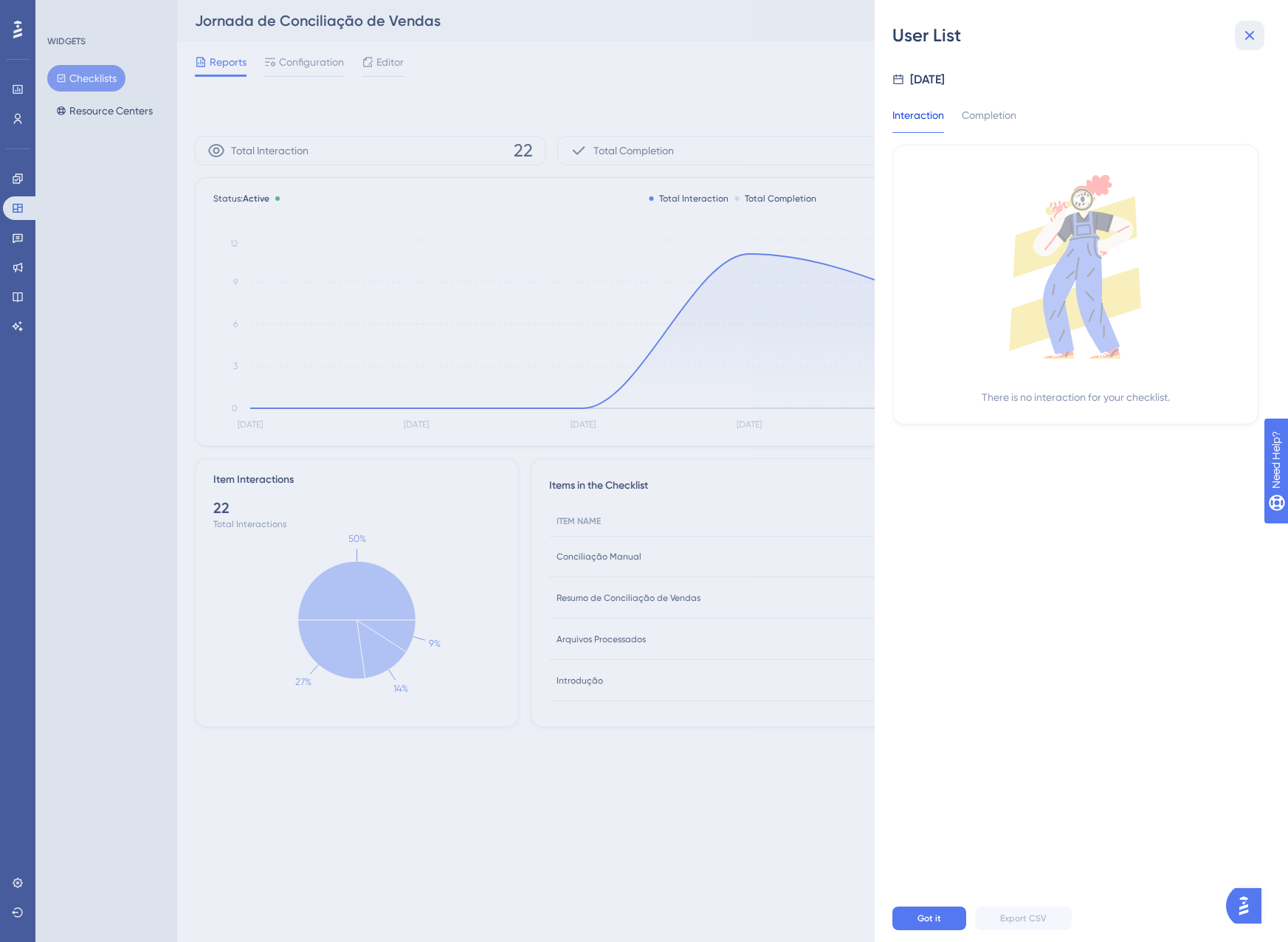
click at [1242, 37] on icon at bounding box center [1250, 35] width 18 height 18
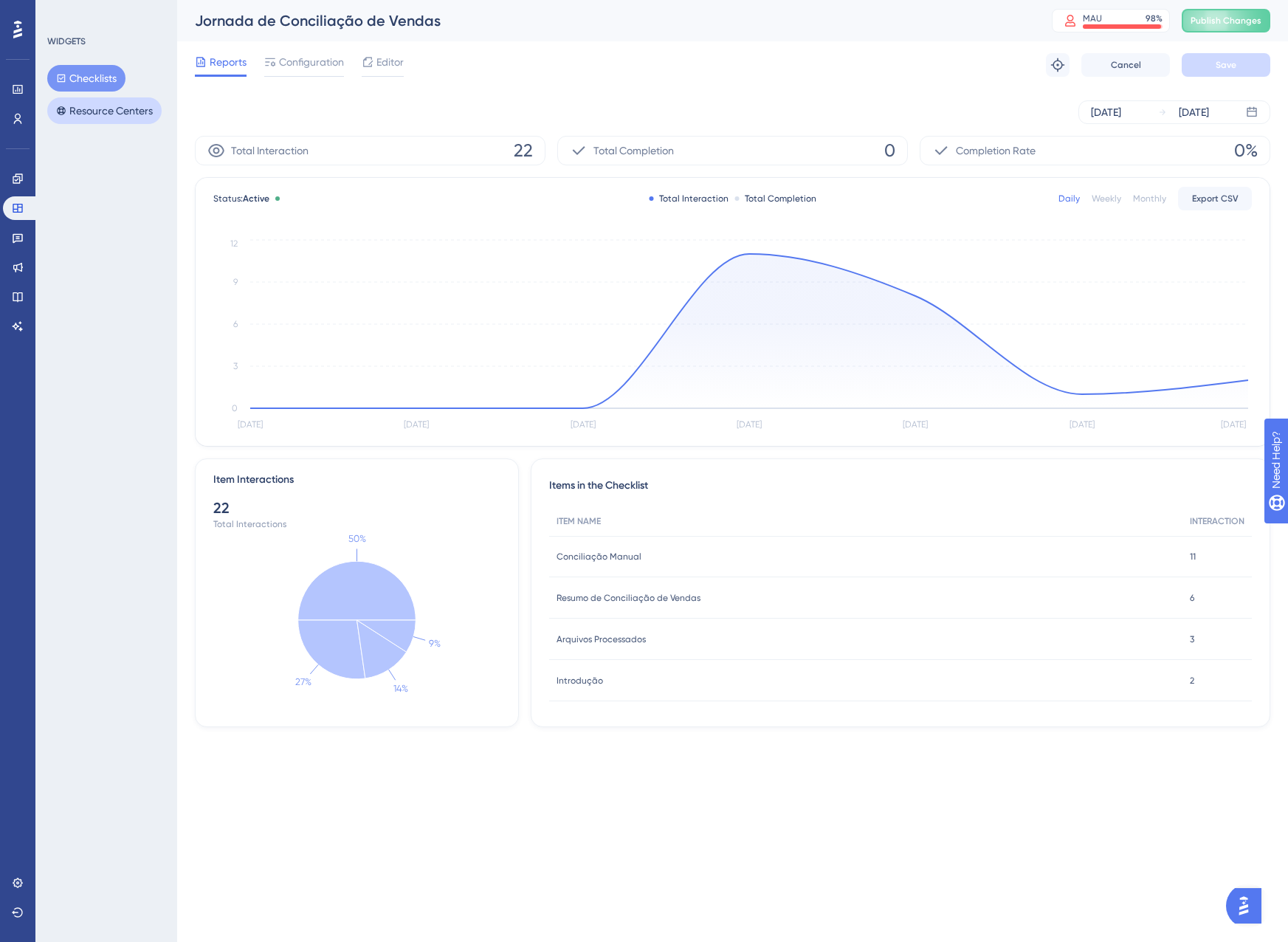
click at [69, 118] on button "Resource Centers" at bounding box center [104, 110] width 115 height 26
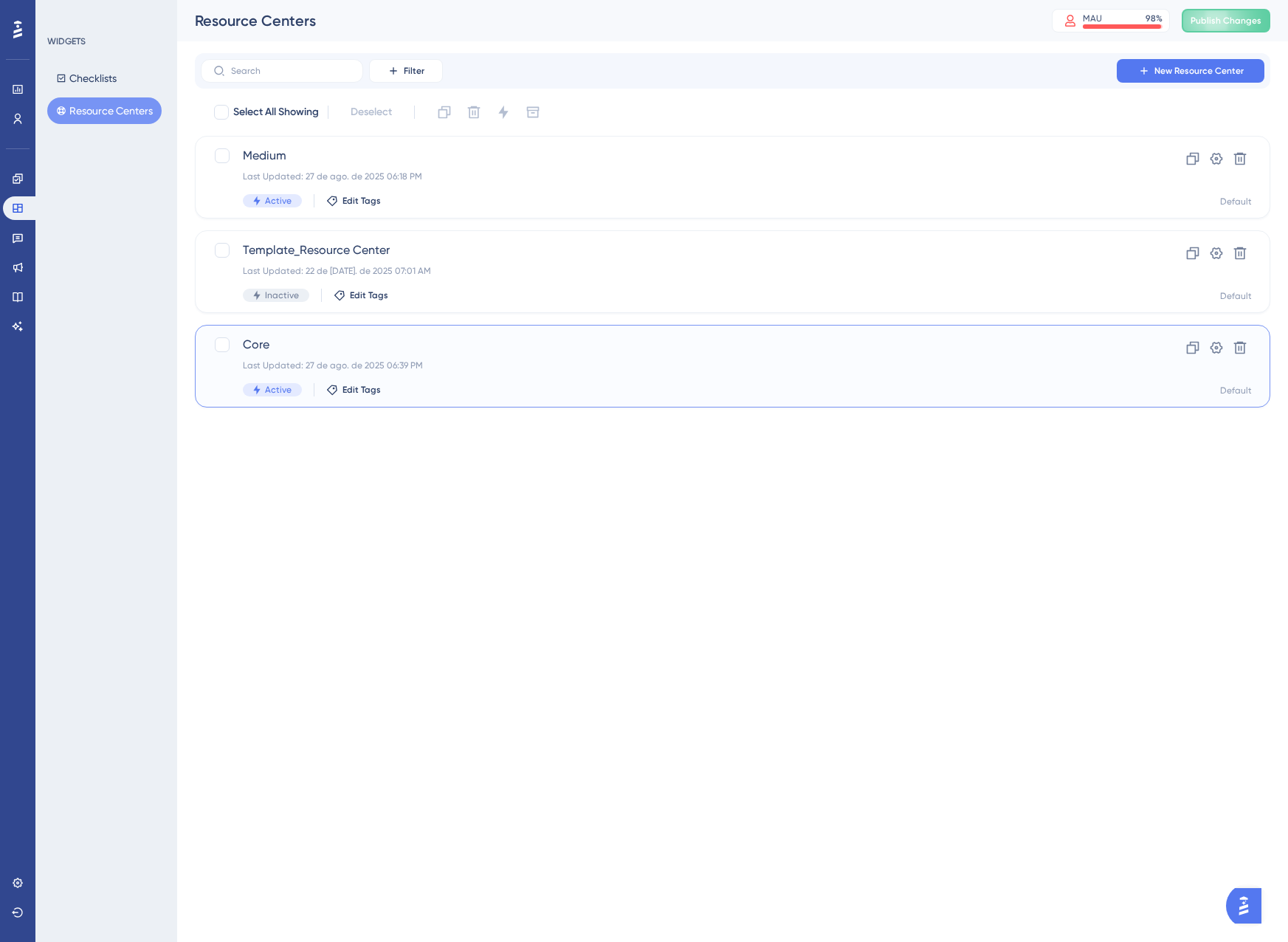
click at [270, 345] on span "Core" at bounding box center [673, 345] width 861 height 18
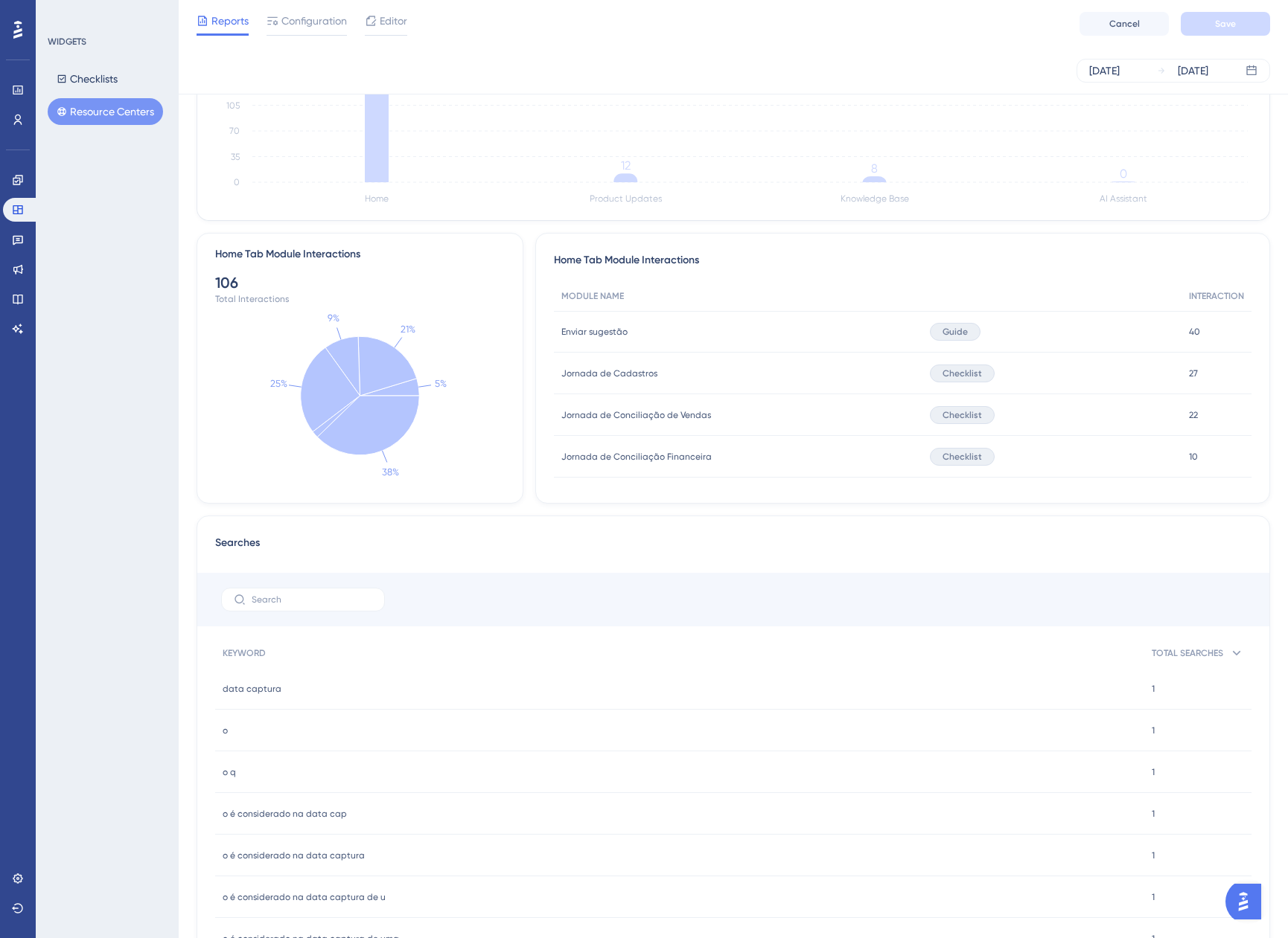
scroll to position [64, 6]
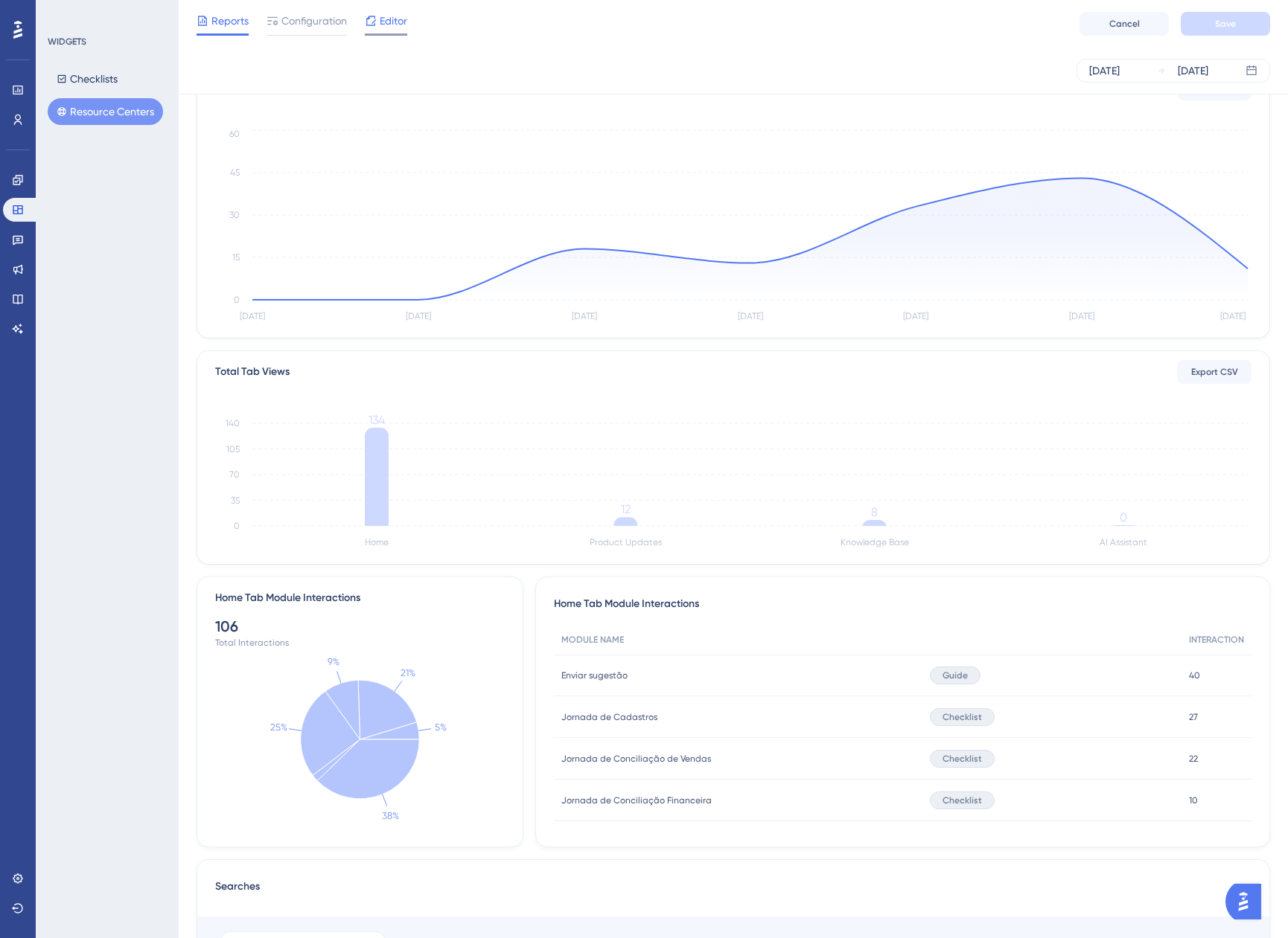
click at [400, 26] on span "Editor" at bounding box center [394, 21] width 27 height 18
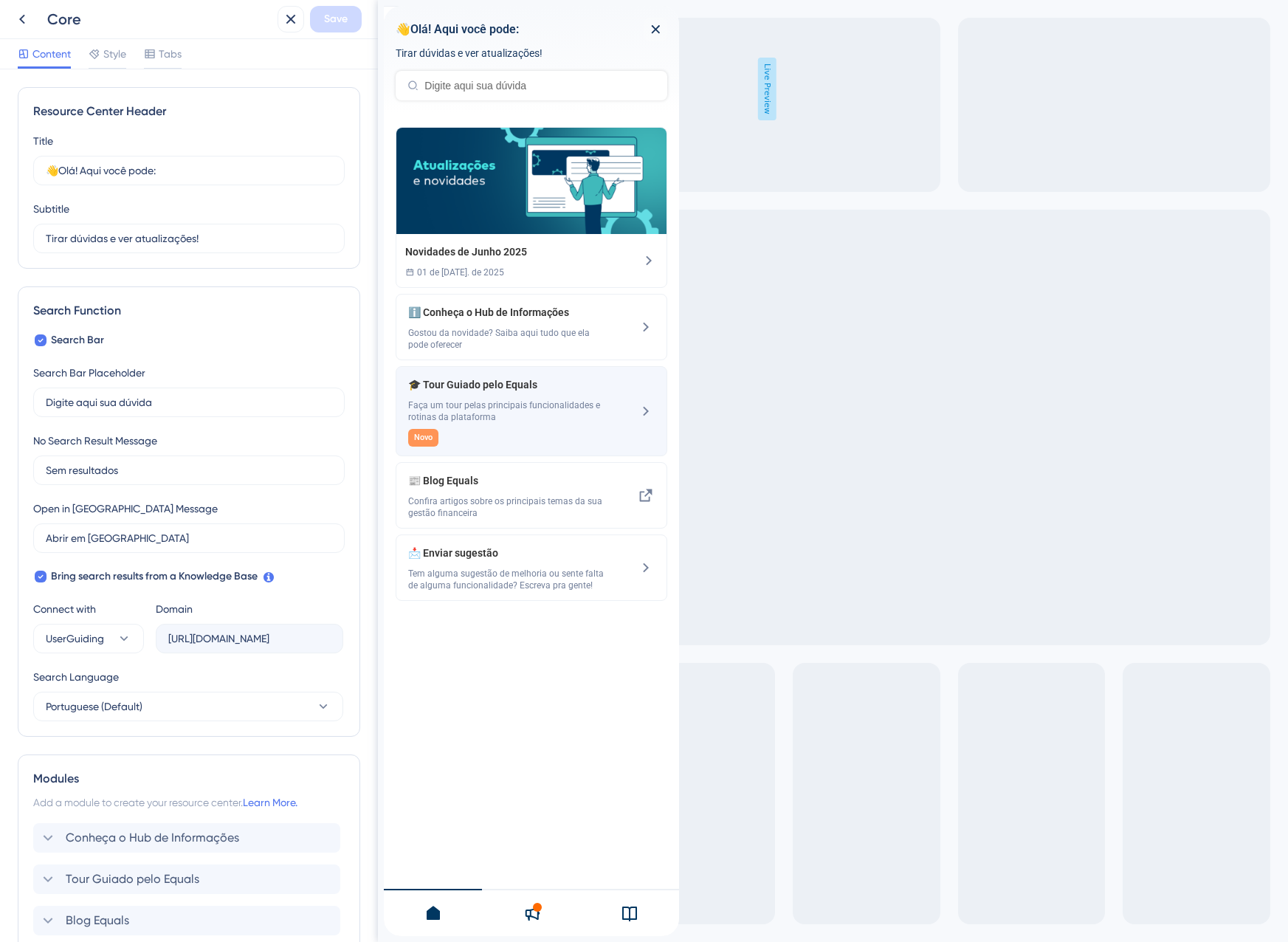
click at [504, 413] on span "Faça um tour pelas principais funcionalidades e rotinas da plataforma" at bounding box center [506, 411] width 197 height 24
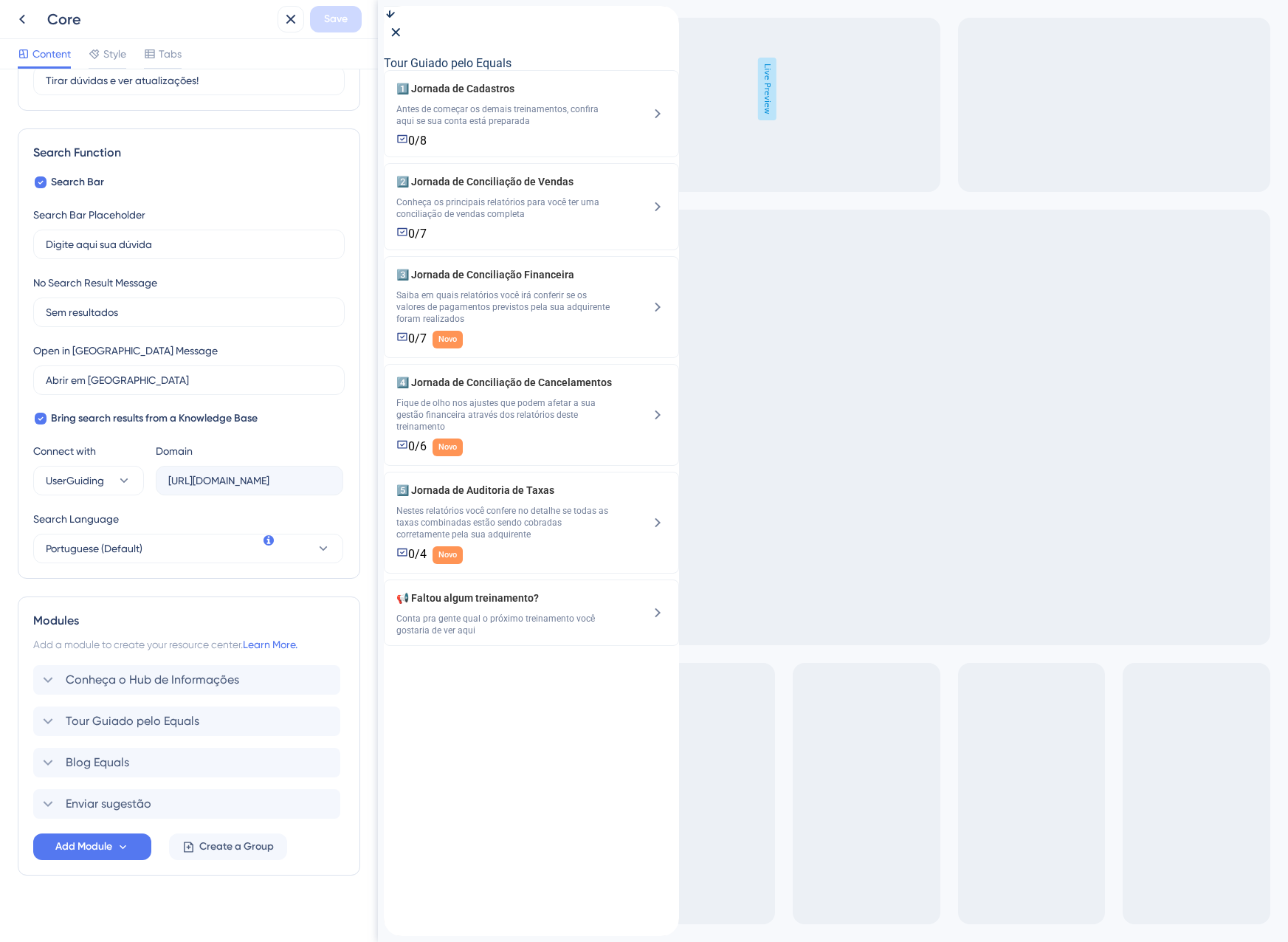
scroll to position [168, 0]
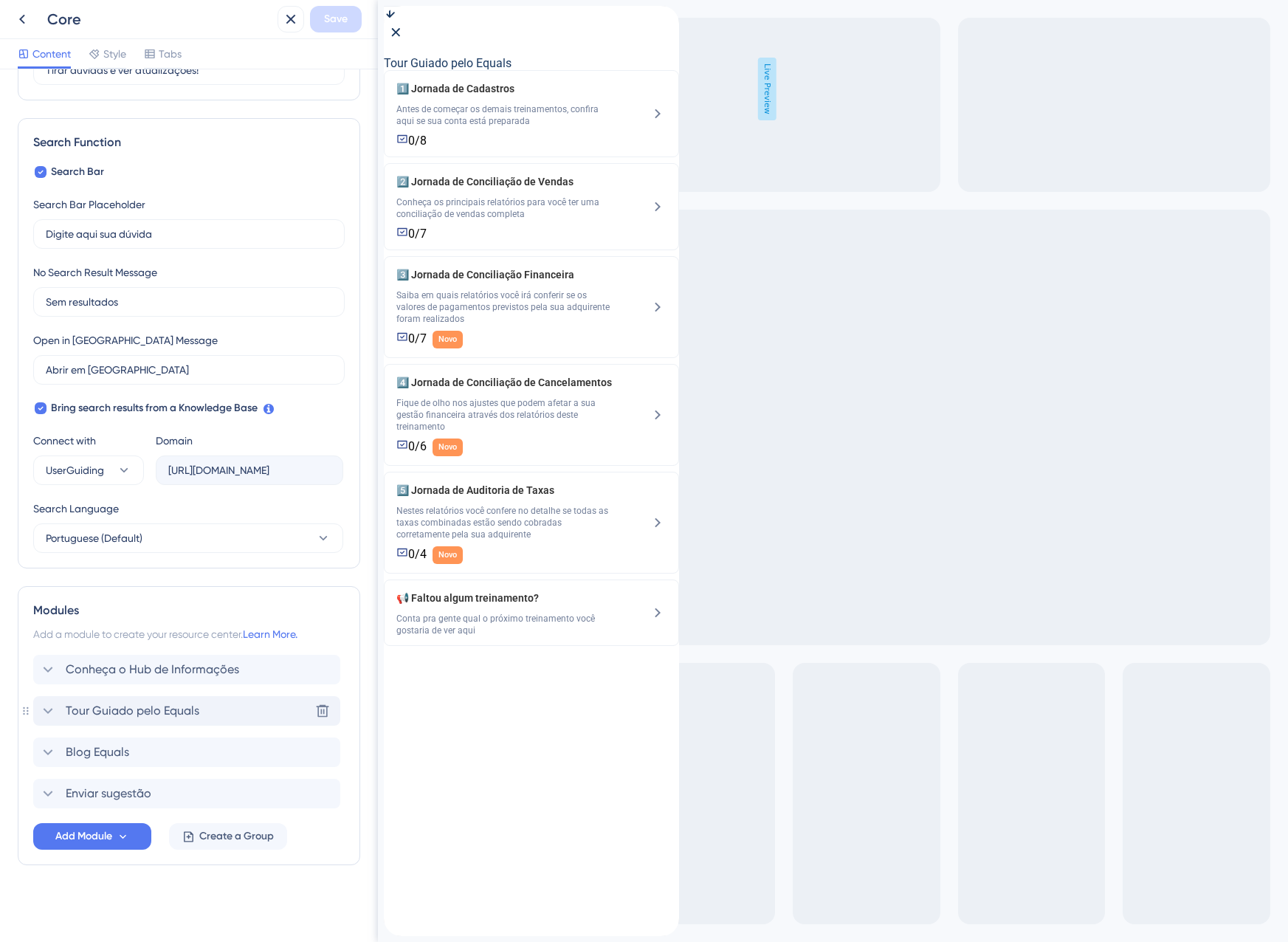
click at [122, 705] on span "Tour Guiado pelo Equals" at bounding box center [132, 711] width 134 height 18
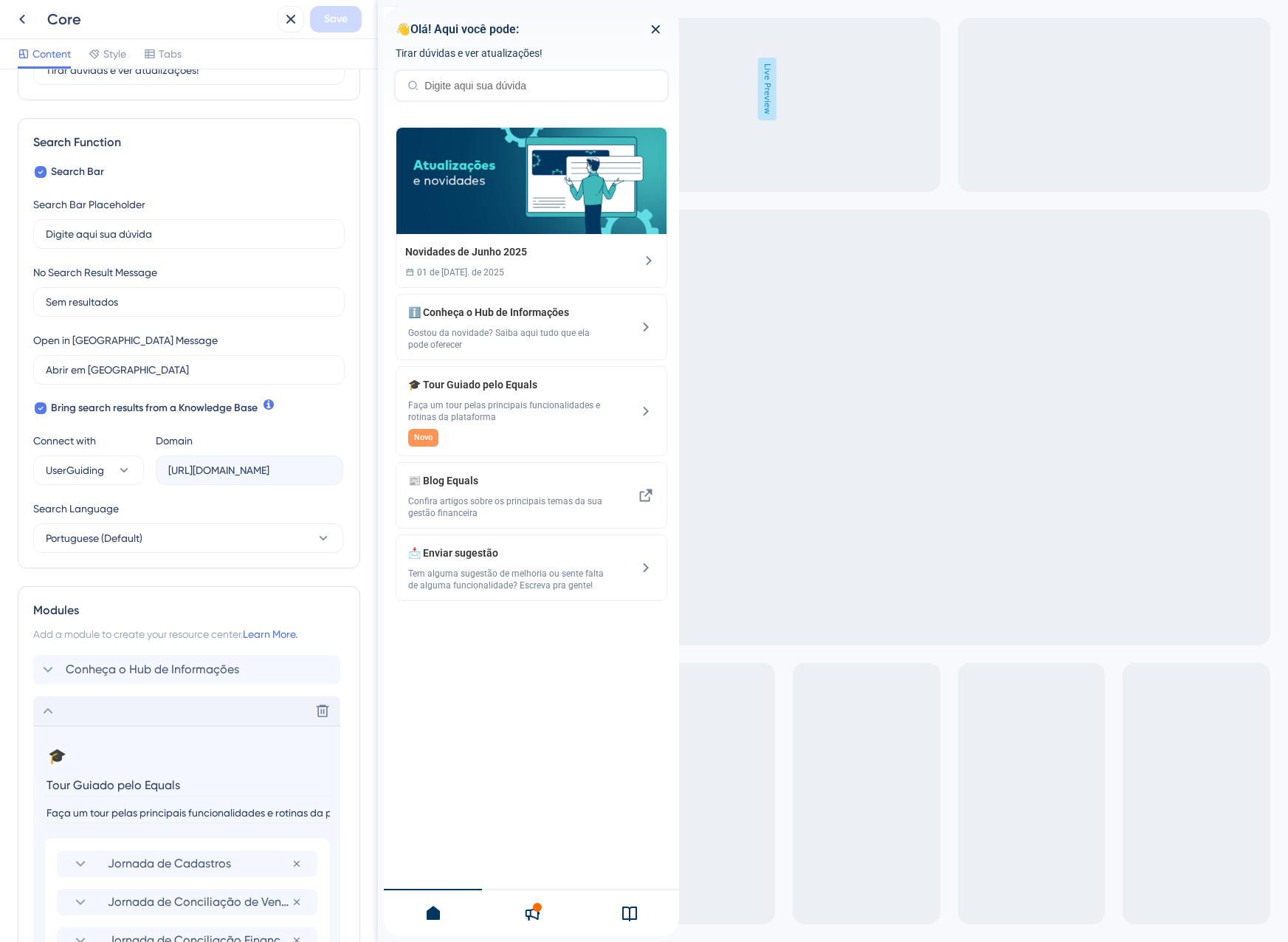
scroll to position [242, 0]
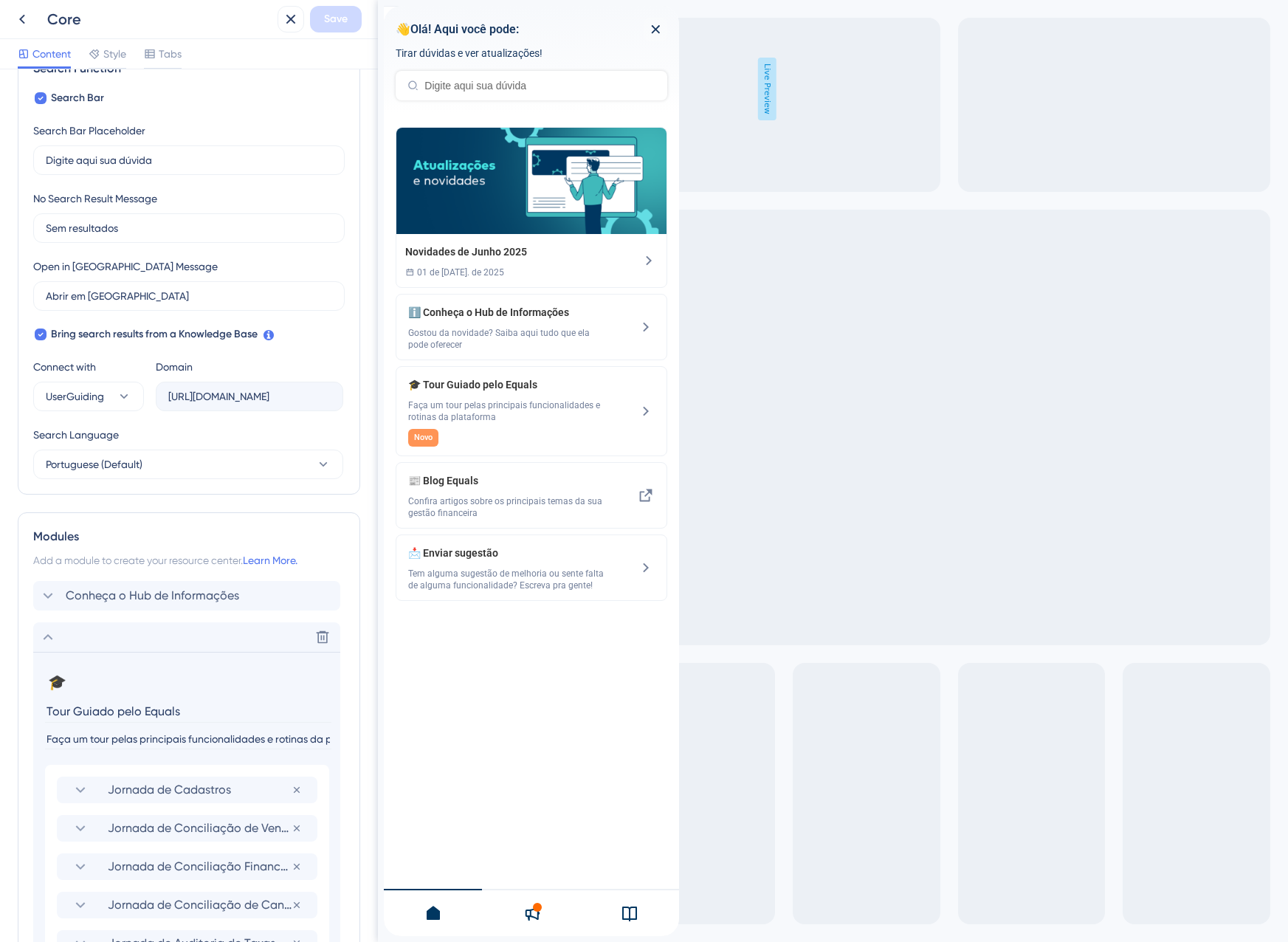
click at [134, 716] on input "Tour Guiado pelo Equals" at bounding box center [188, 711] width 286 height 23
click at [148, 736] on input "Faça um tour pelas principais funcionalidades e rotinas da plataforma" at bounding box center [188, 739] width 286 height 20
click at [76, 708] on input "Tour Guiado pelo Equals" at bounding box center [188, 711] width 286 height 23
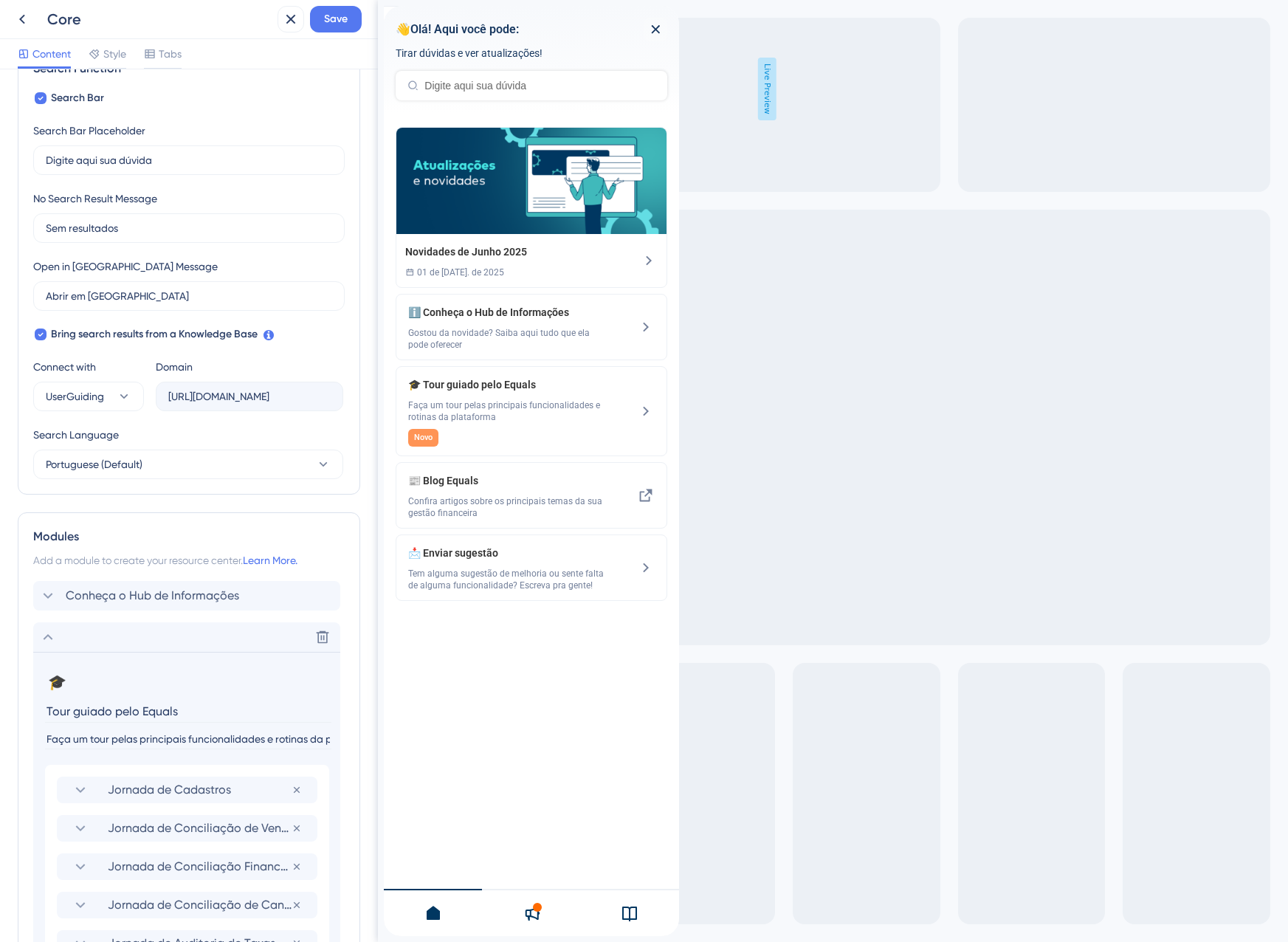
type input "Tour guiado pelo Equals"
click at [252, 519] on div "Modules Add a module to create your resource center. Learn More. Conheça o Hub …" at bounding box center [189, 874] width 343 height 724
click at [329, 29] on button "Save" at bounding box center [335, 18] width 52 height 26
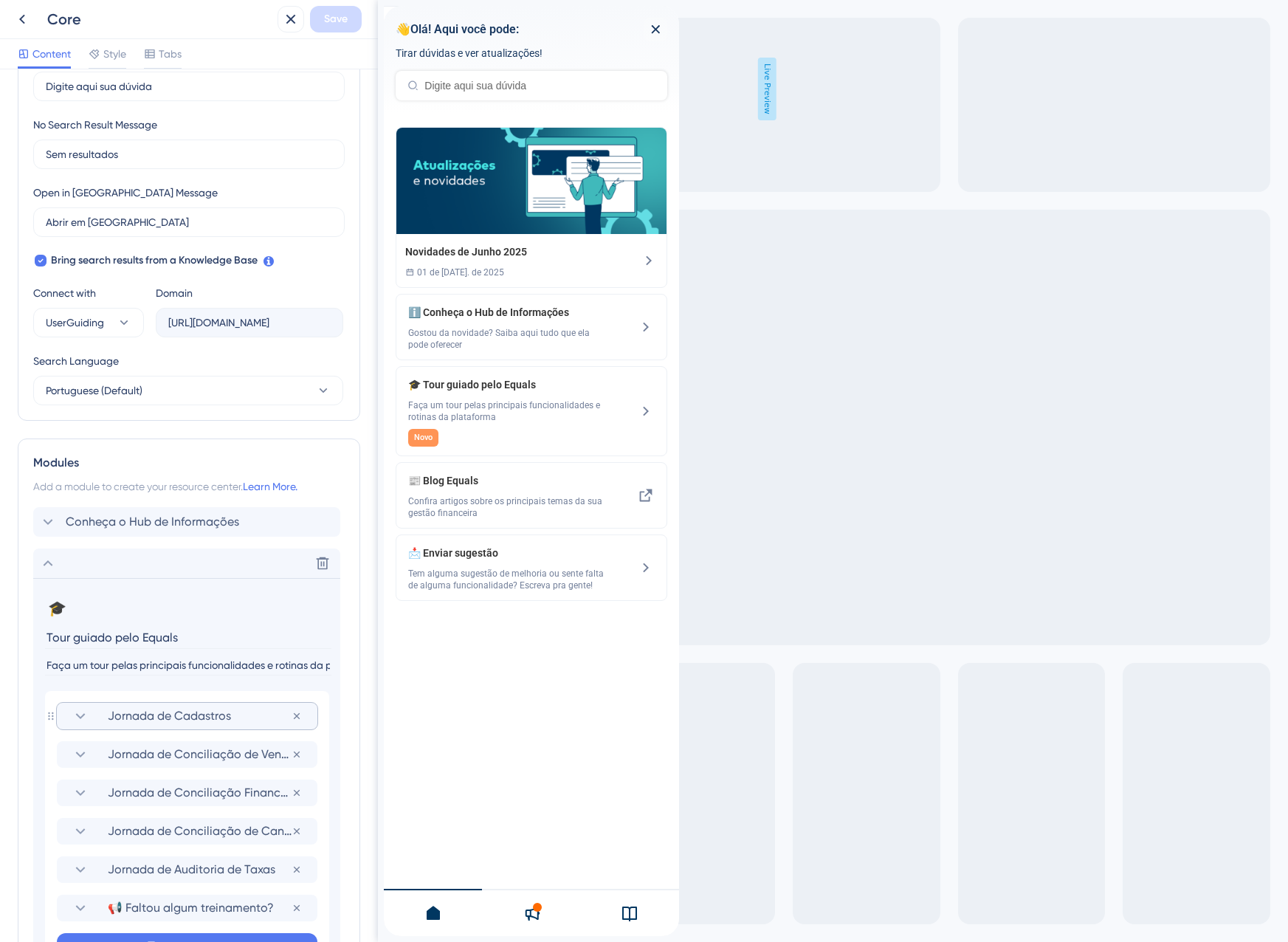
click at [123, 712] on span "Jornada de Cadastros" at bounding box center [199, 716] width 184 height 18
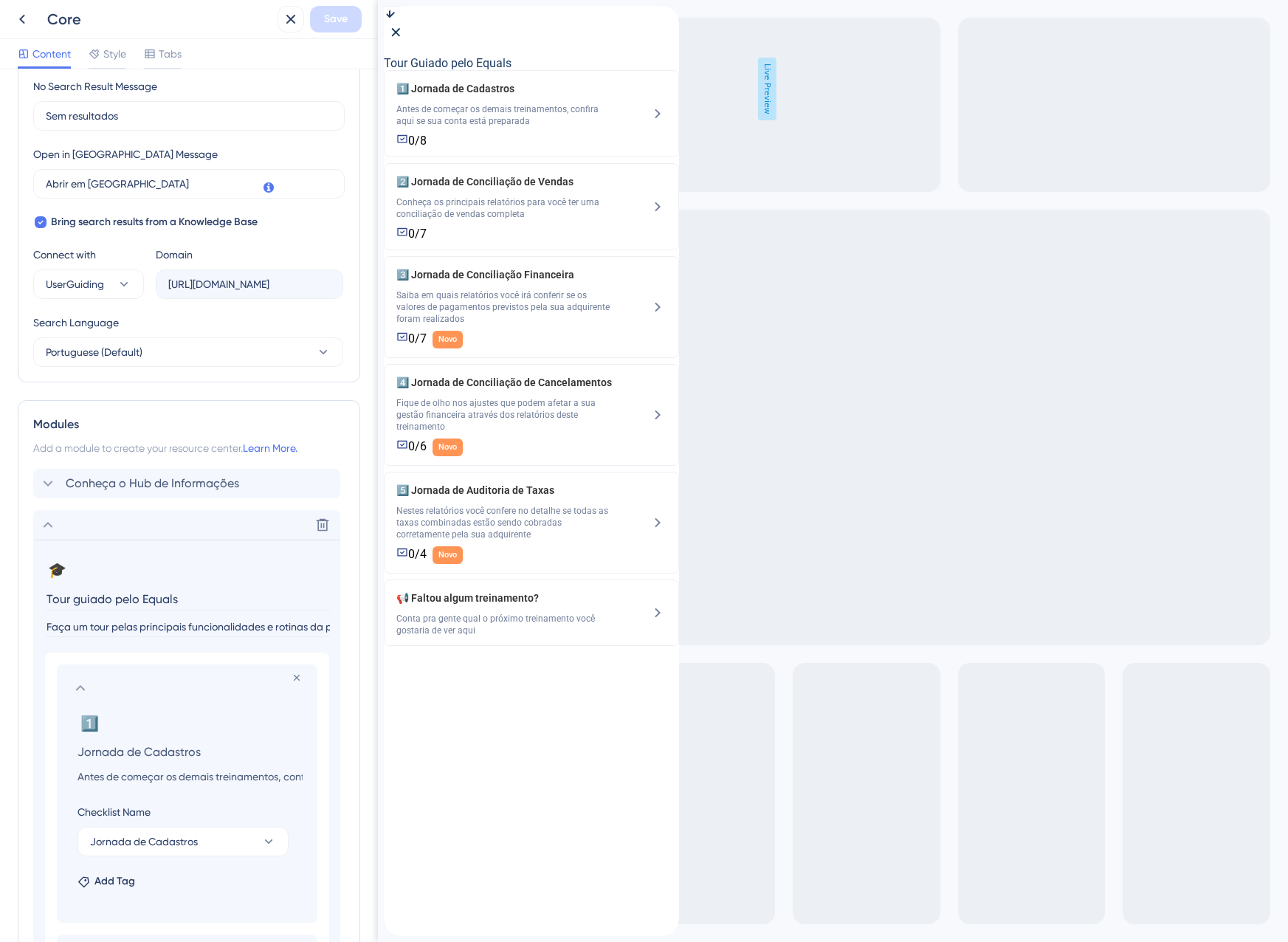
scroll to position [390, 0]
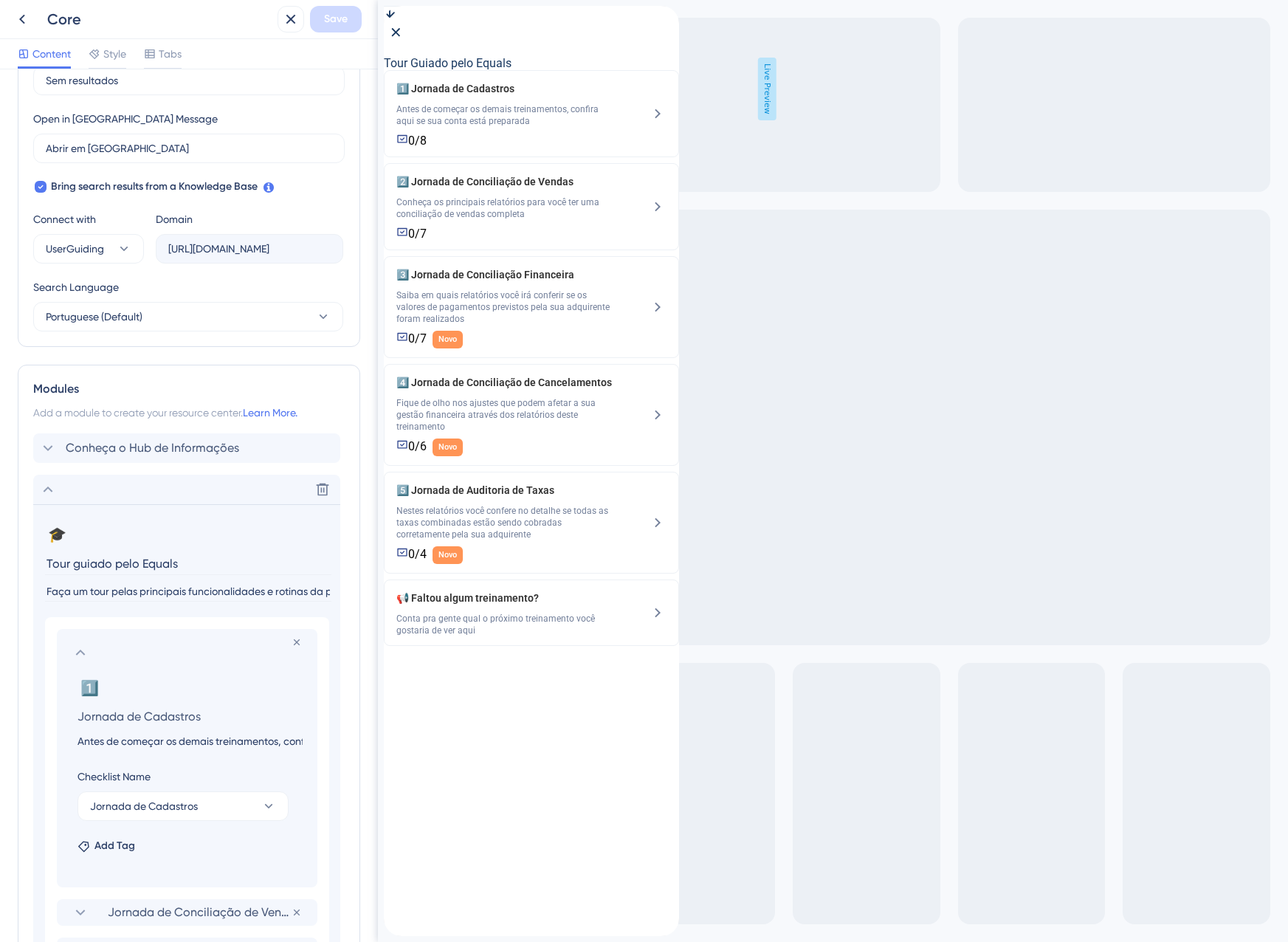
click at [139, 741] on input "Antes de começar os demais treinamentos, confira aqui se sua conta está prepara…" at bounding box center [190, 741] width 249 height 18
click at [83, 650] on icon at bounding box center [80, 653] width 18 height 18
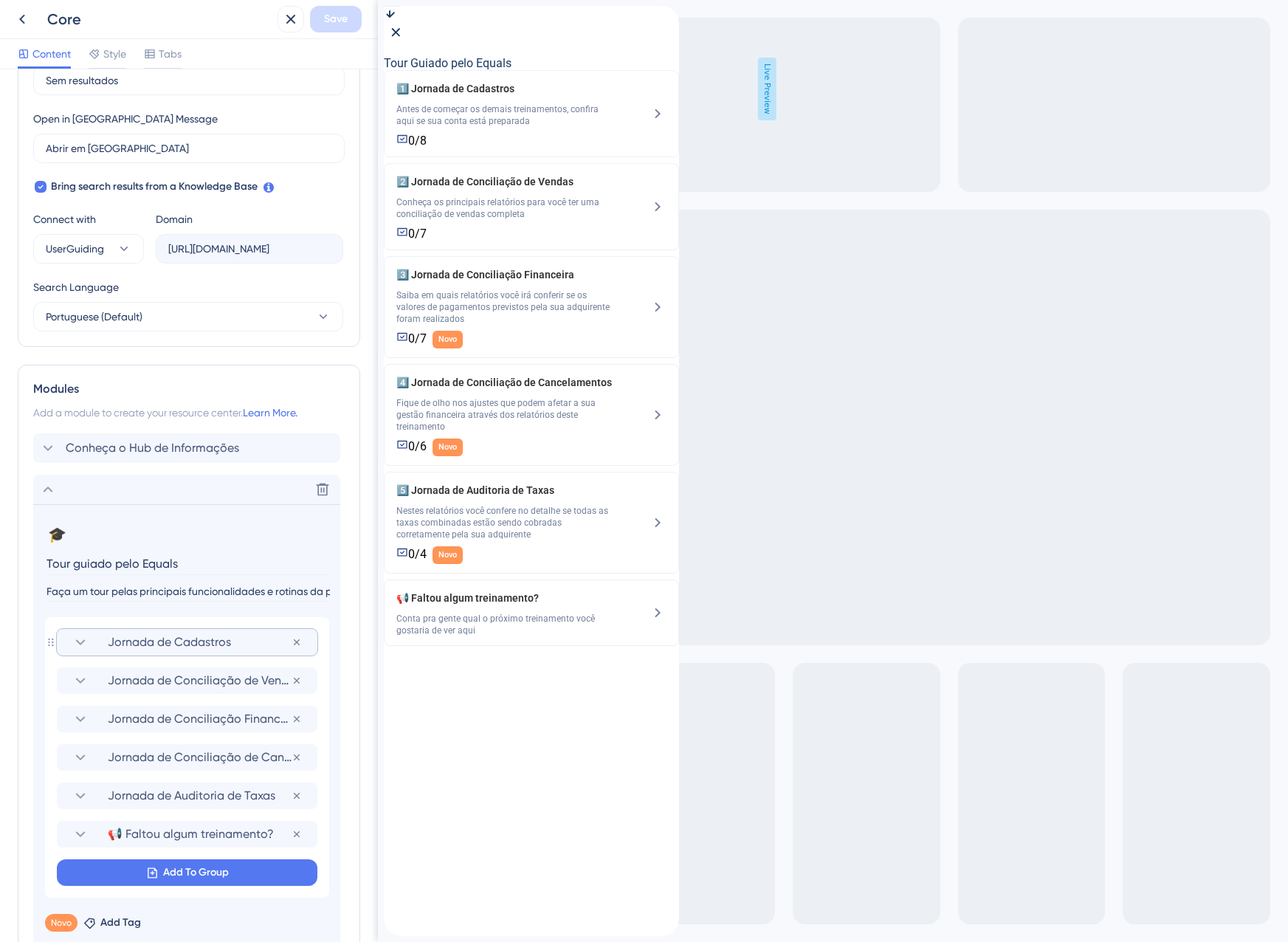
click at [82, 642] on icon at bounding box center [80, 642] width 18 height 18
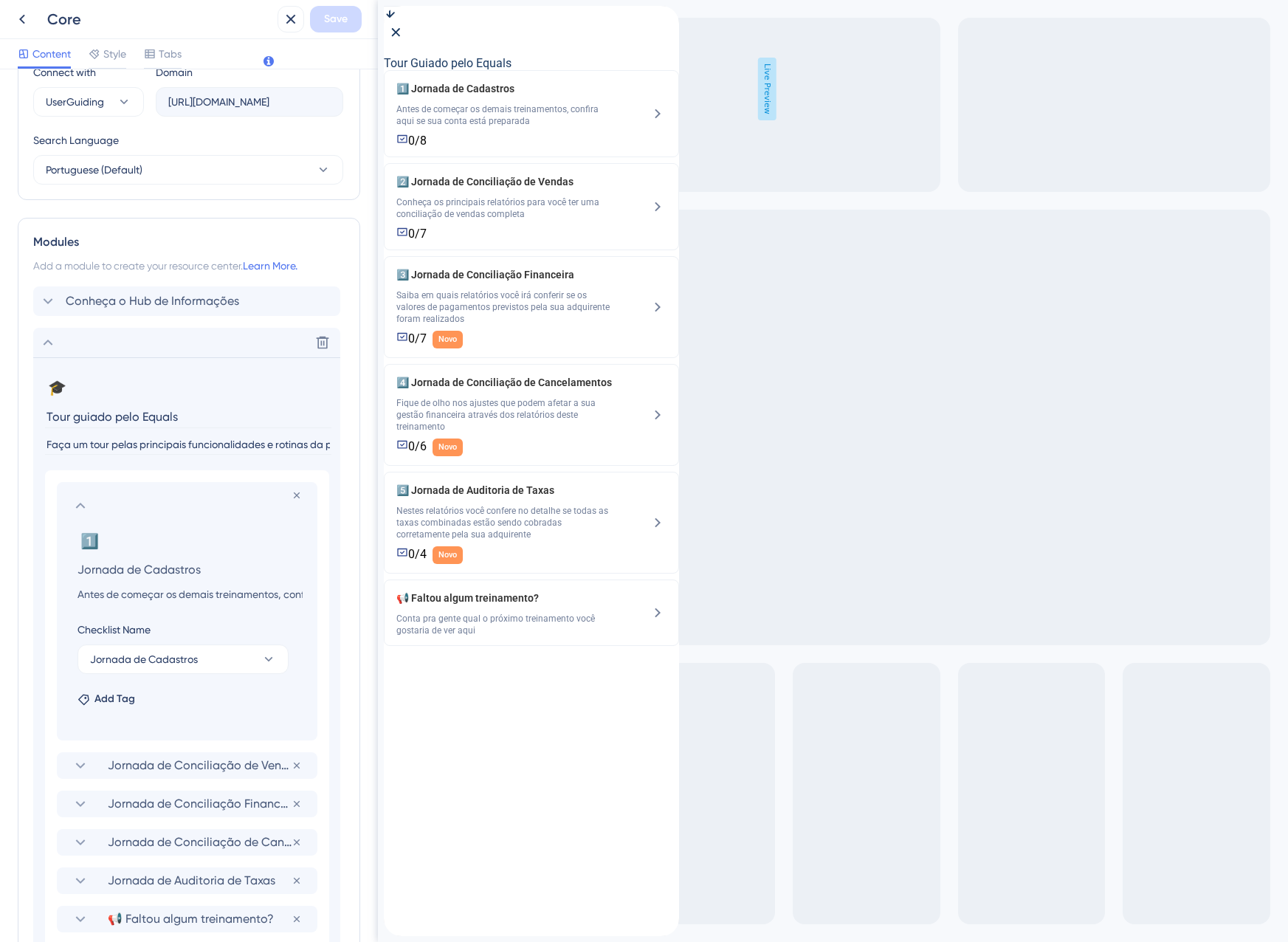
scroll to position [538, 0]
click at [79, 500] on icon at bounding box center [80, 505] width 18 height 18
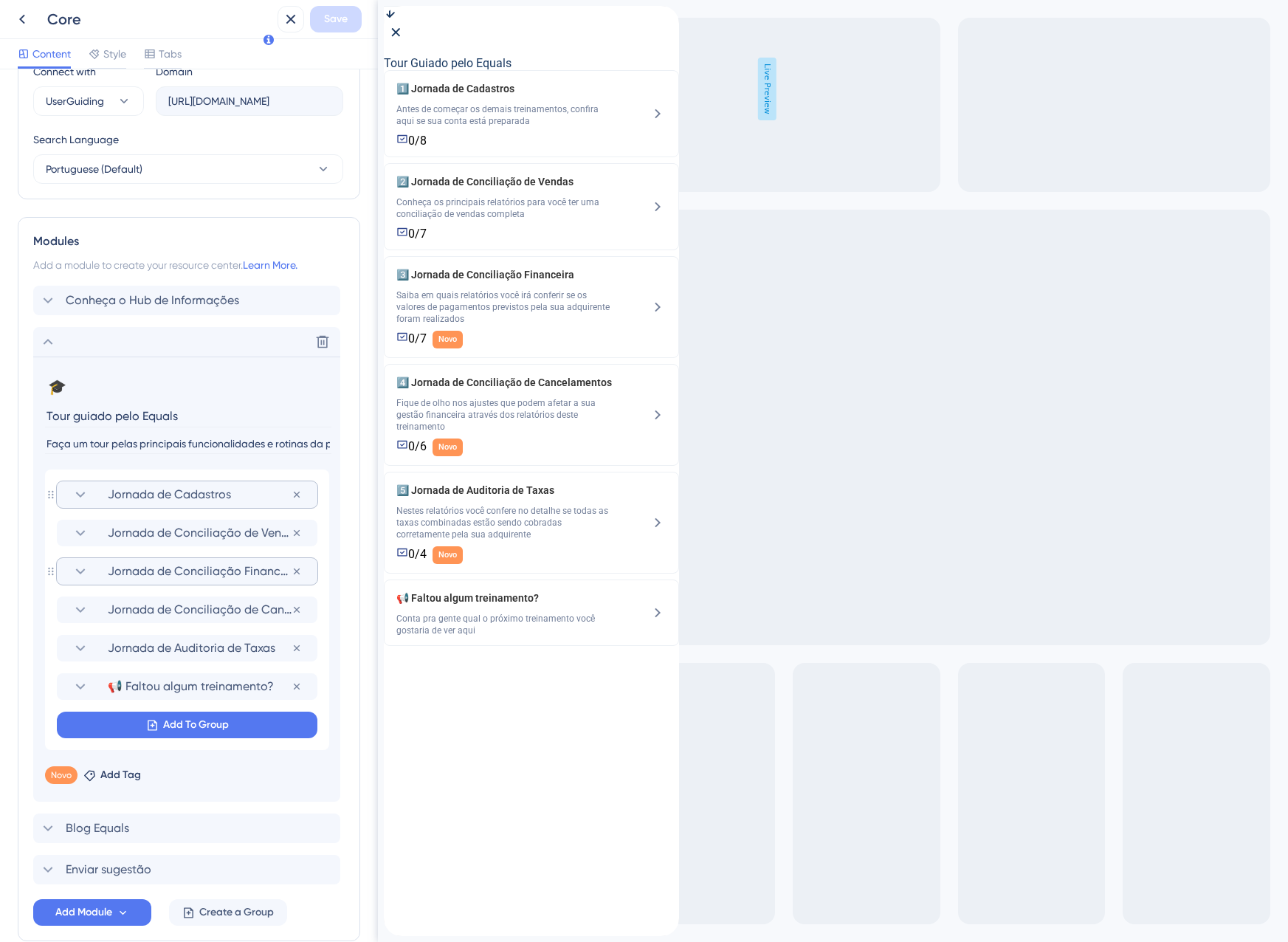
click at [118, 570] on span "Jornada de Conciliação Financeira" at bounding box center [199, 571] width 184 height 18
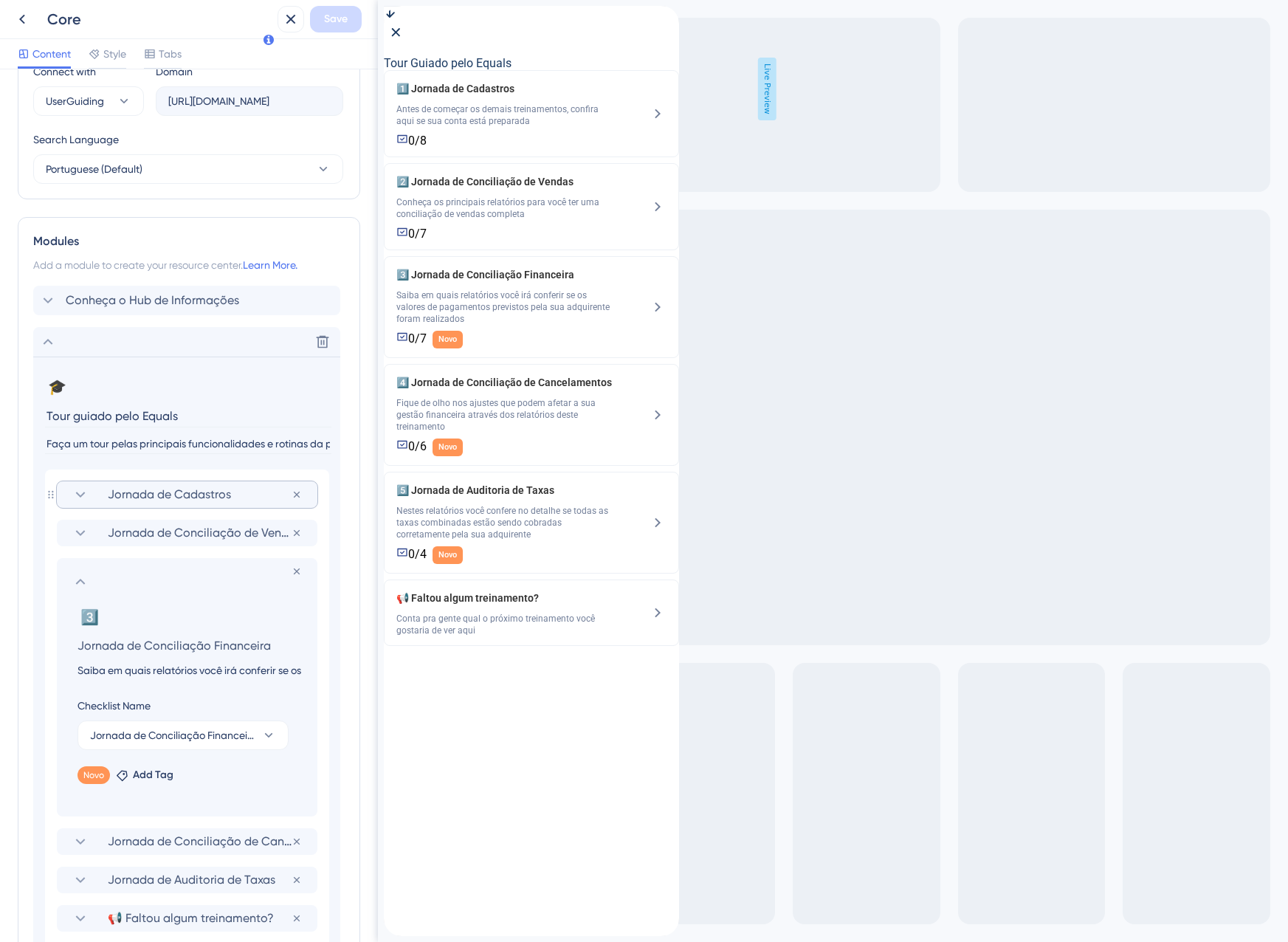
click at [153, 674] on input "Saiba em quais relatórios você irá conferir se os valores de pagamentos previst…" at bounding box center [190, 670] width 249 height 18
click at [536, 540] on span "Nestes relatórios você confere no detalhe se todas as taxas combinadas estão se…" at bounding box center [504, 523] width 216 height 35
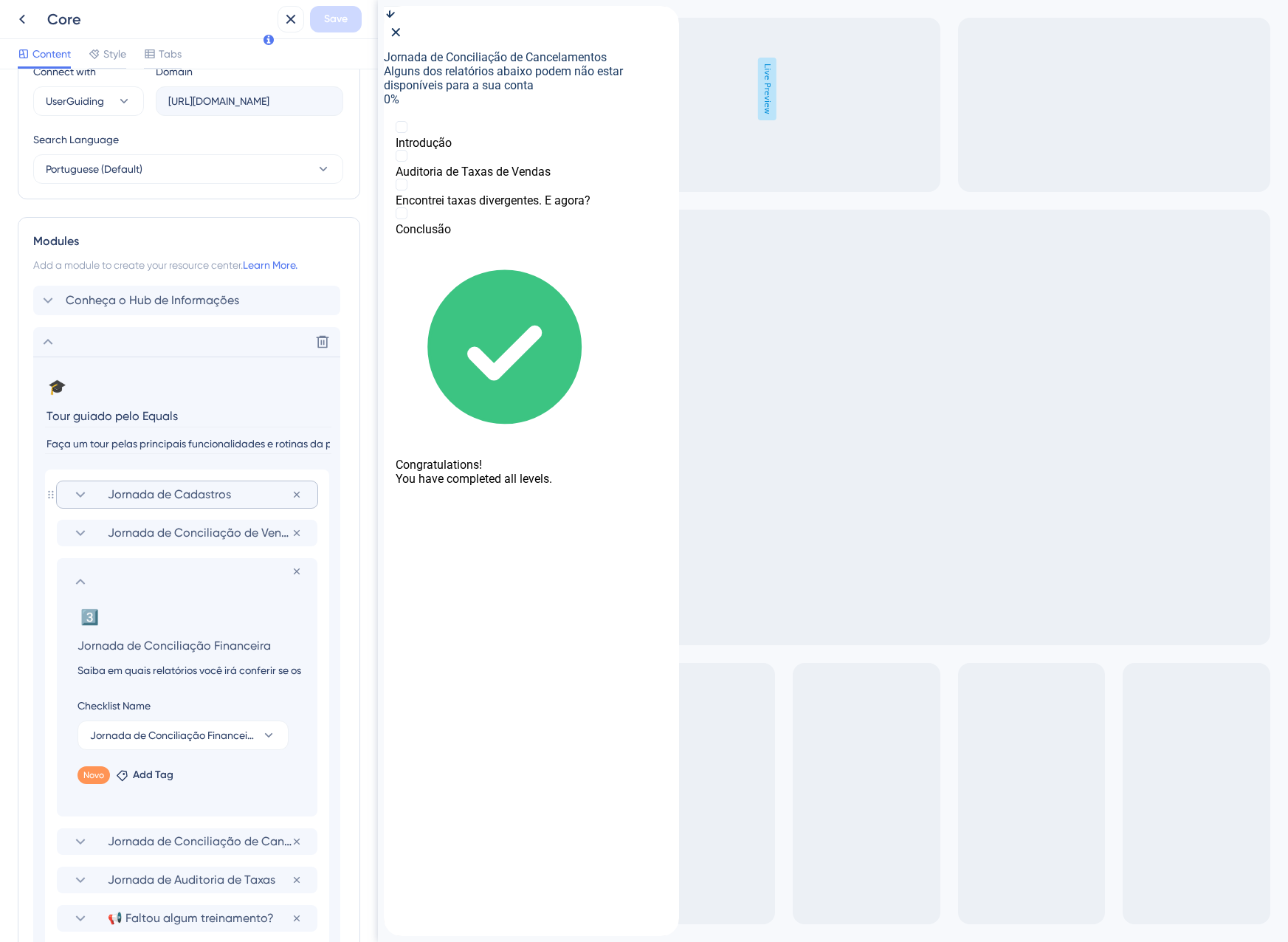
click at [159, 677] on input "Saiba em quais relatórios você irá conferir se os valores de pagamentos previst…" at bounding box center [190, 670] width 249 height 18
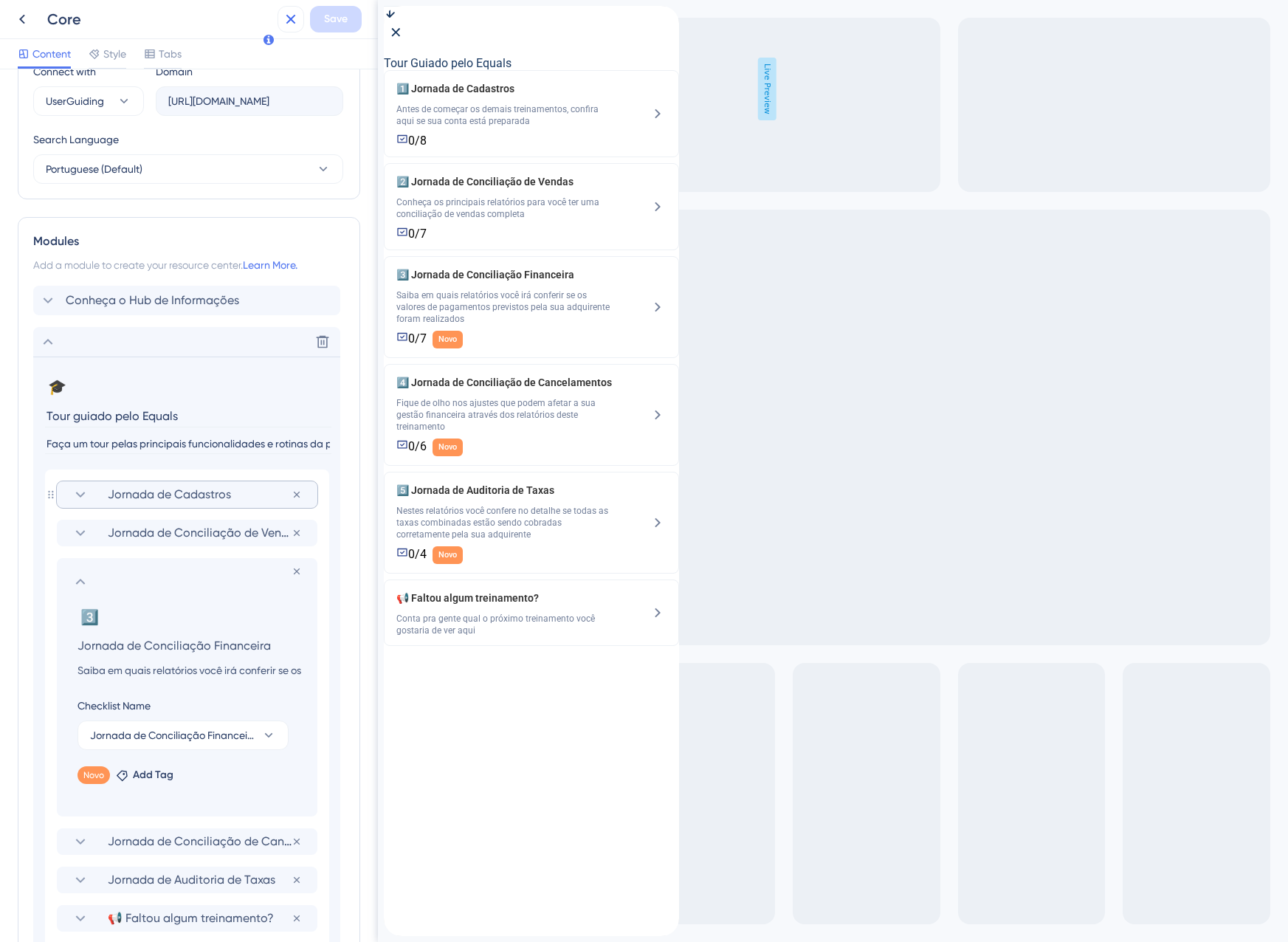
click at [288, 15] on icon at bounding box center [291, 19] width 18 height 18
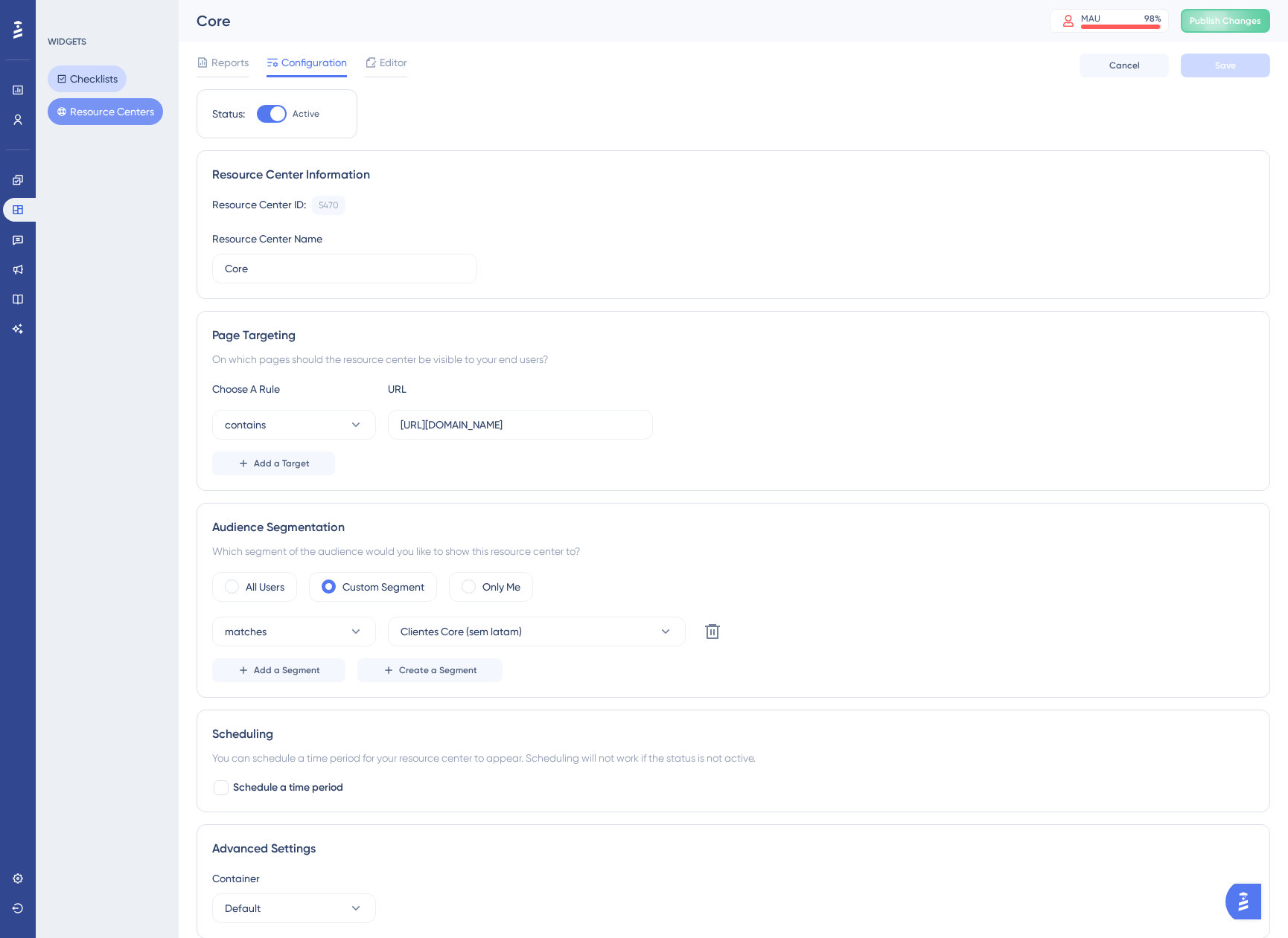
click at [81, 72] on button "Checklists" at bounding box center [87, 79] width 79 height 27
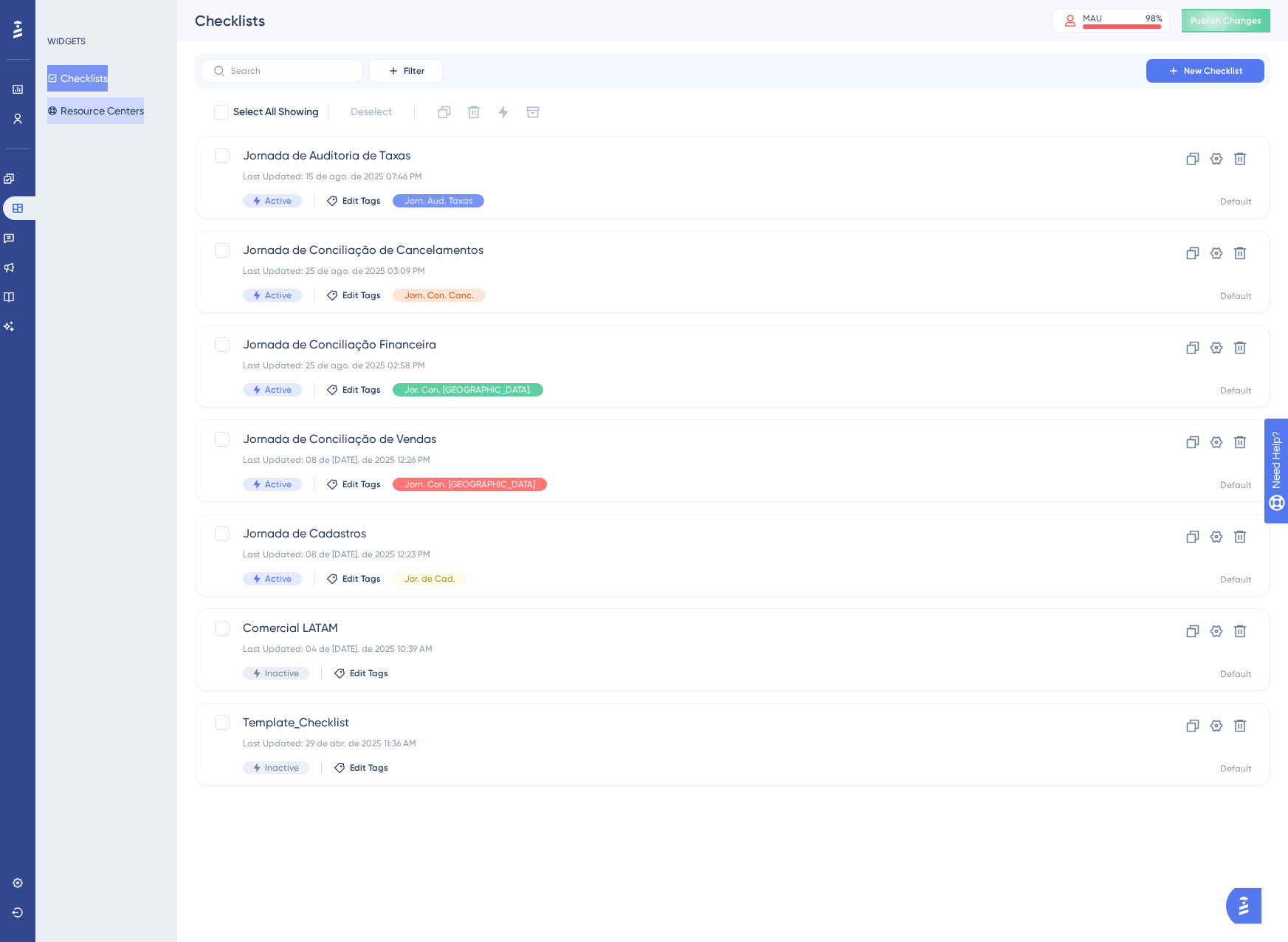
click at [80, 116] on button "Resource Centers" at bounding box center [95, 110] width 96 height 26
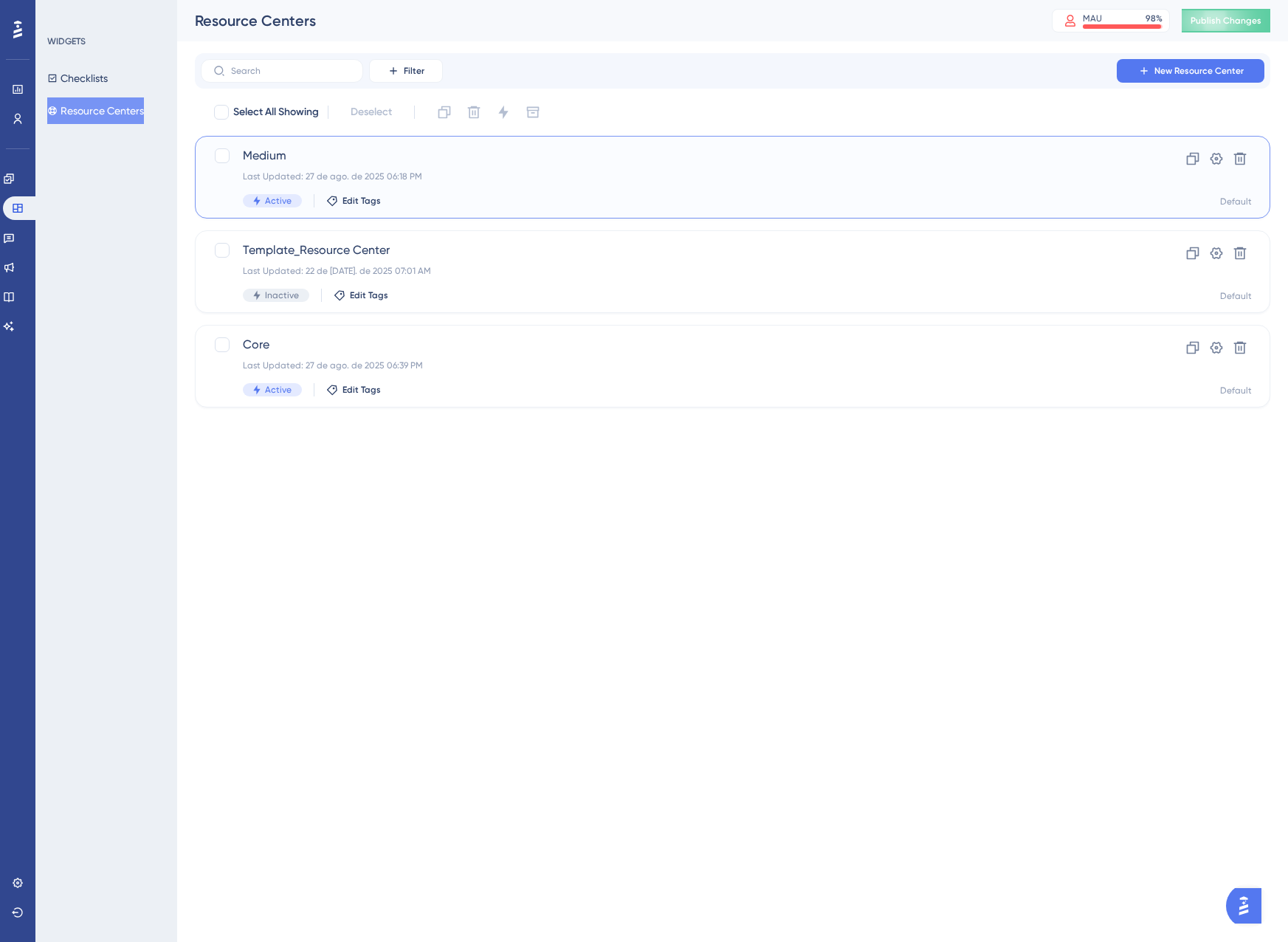
click at [377, 172] on div "Last Updated: 27 de ago. de 2025 06:18 PM" at bounding box center [673, 176] width 861 height 12
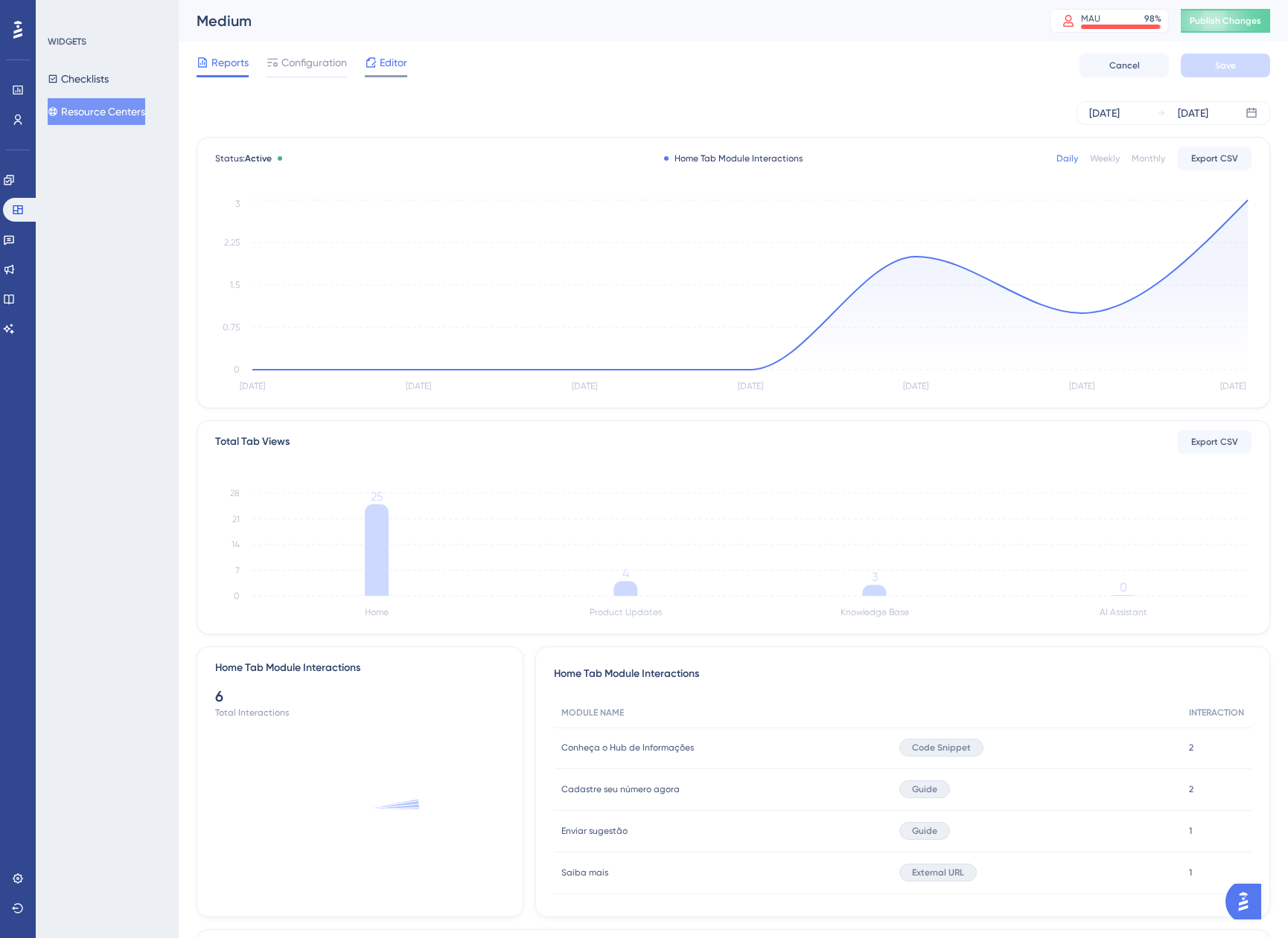
click at [395, 59] on span "Editor" at bounding box center [394, 63] width 27 height 18
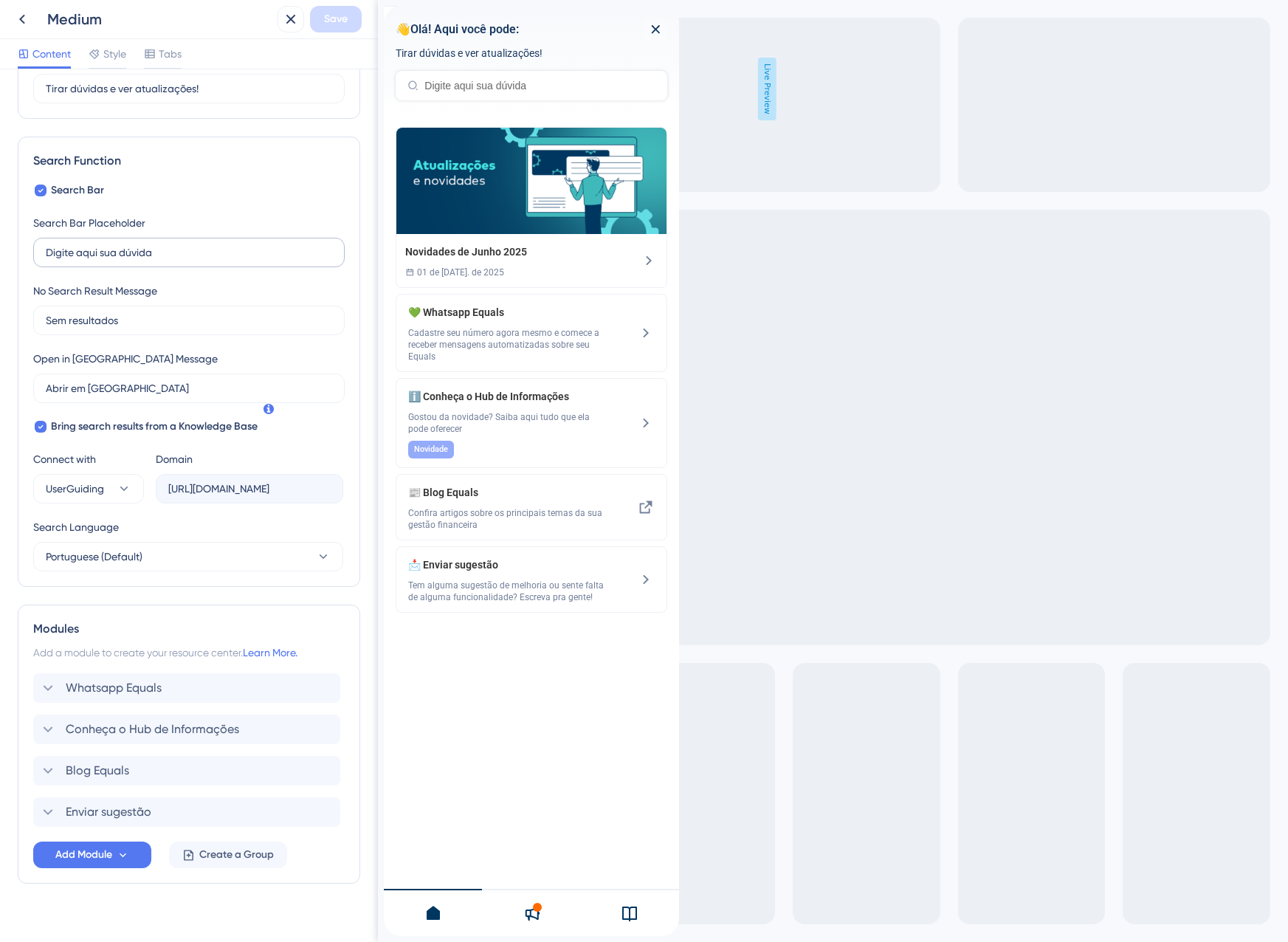
scroll to position [168, 0]
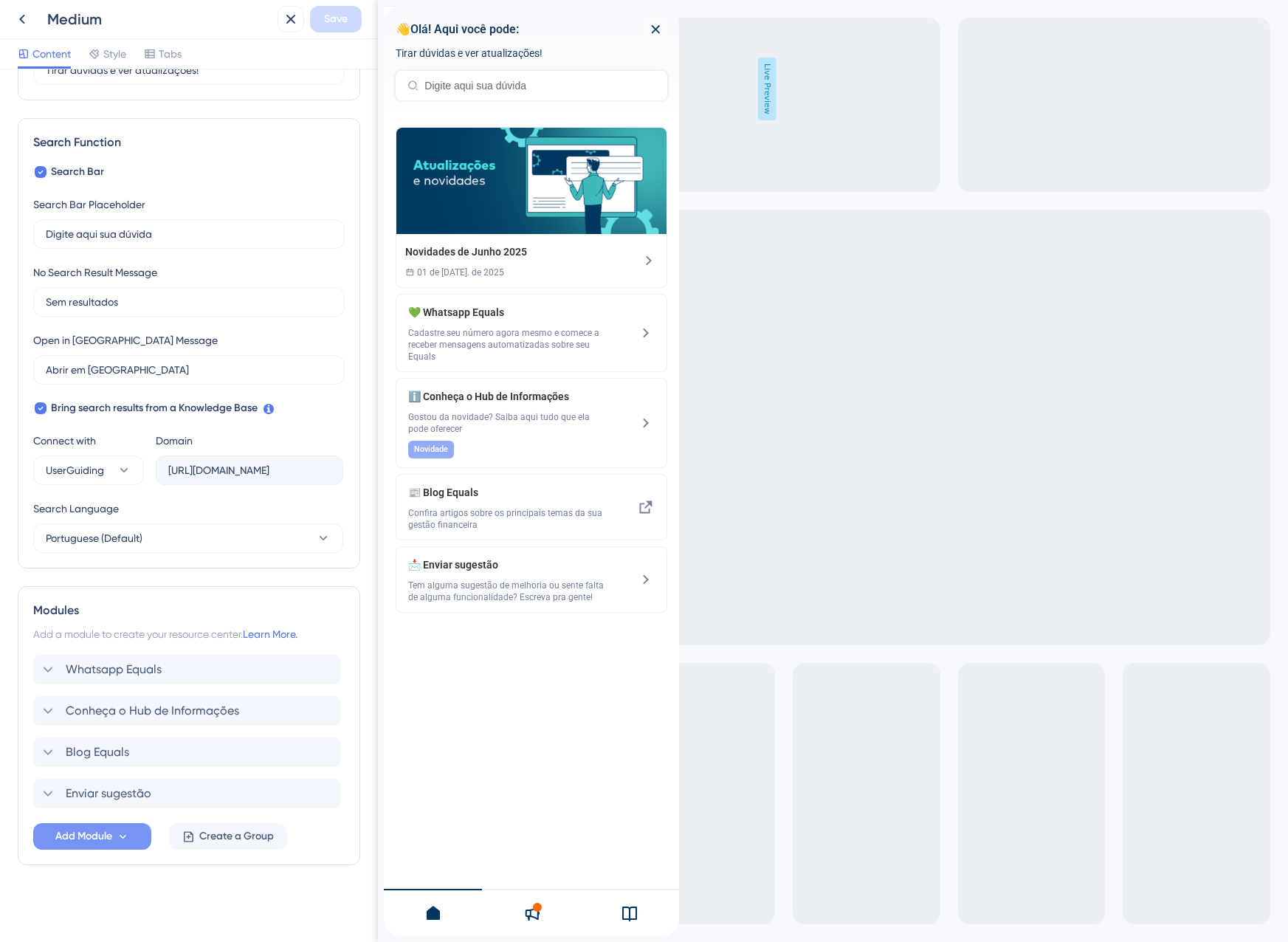
click at [126, 838] on icon at bounding box center [123, 837] width 13 height 13
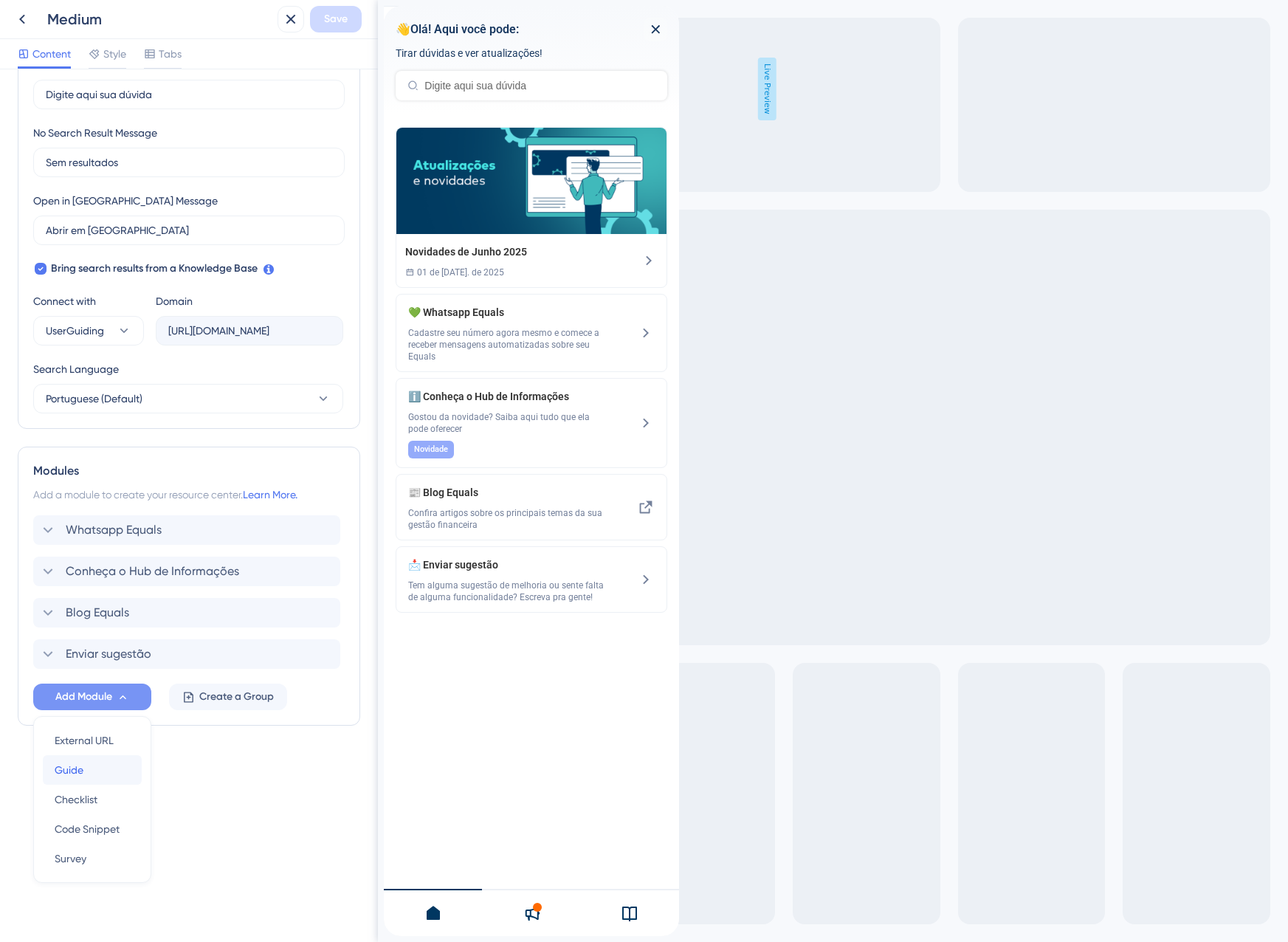
click at [93, 779] on div "Guide Guide" at bounding box center [92, 770] width 76 height 29
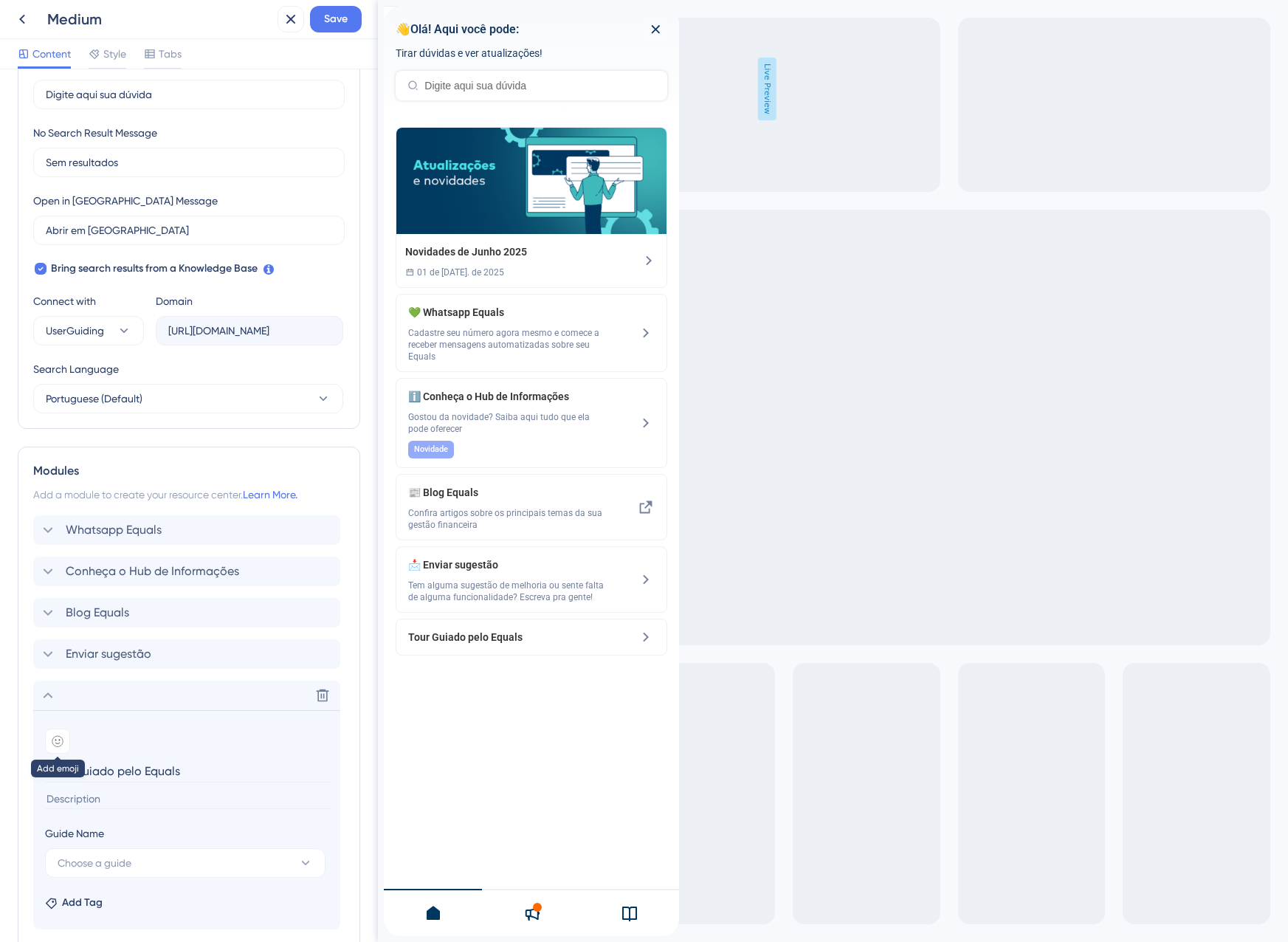
type input "Tour Guiado pelo Equals"
click at [64, 749] on div at bounding box center [58, 742] width 25 height 26
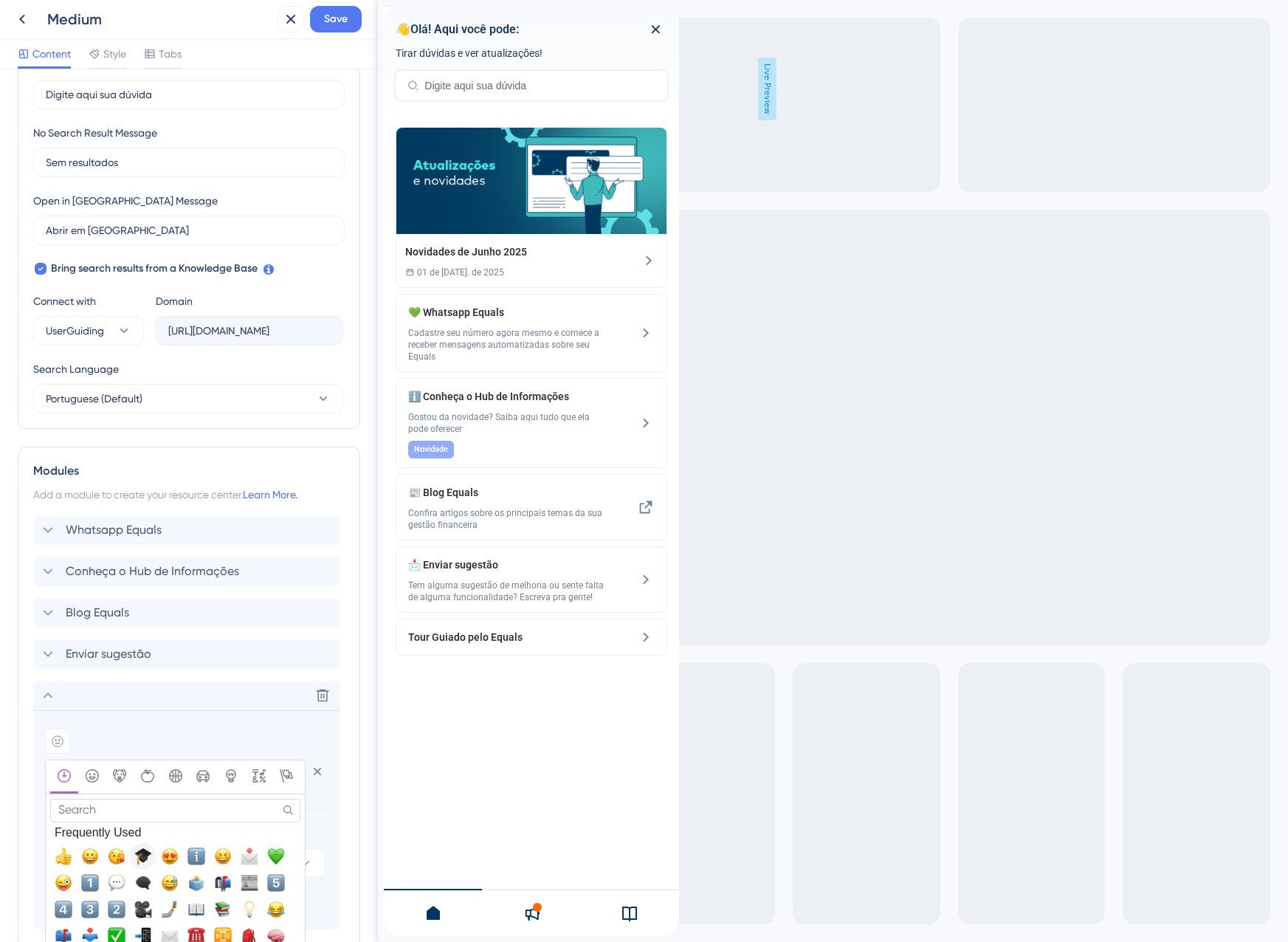
click at [139, 854] on span "🎓, mortar_board" at bounding box center [143, 857] width 18 height 18
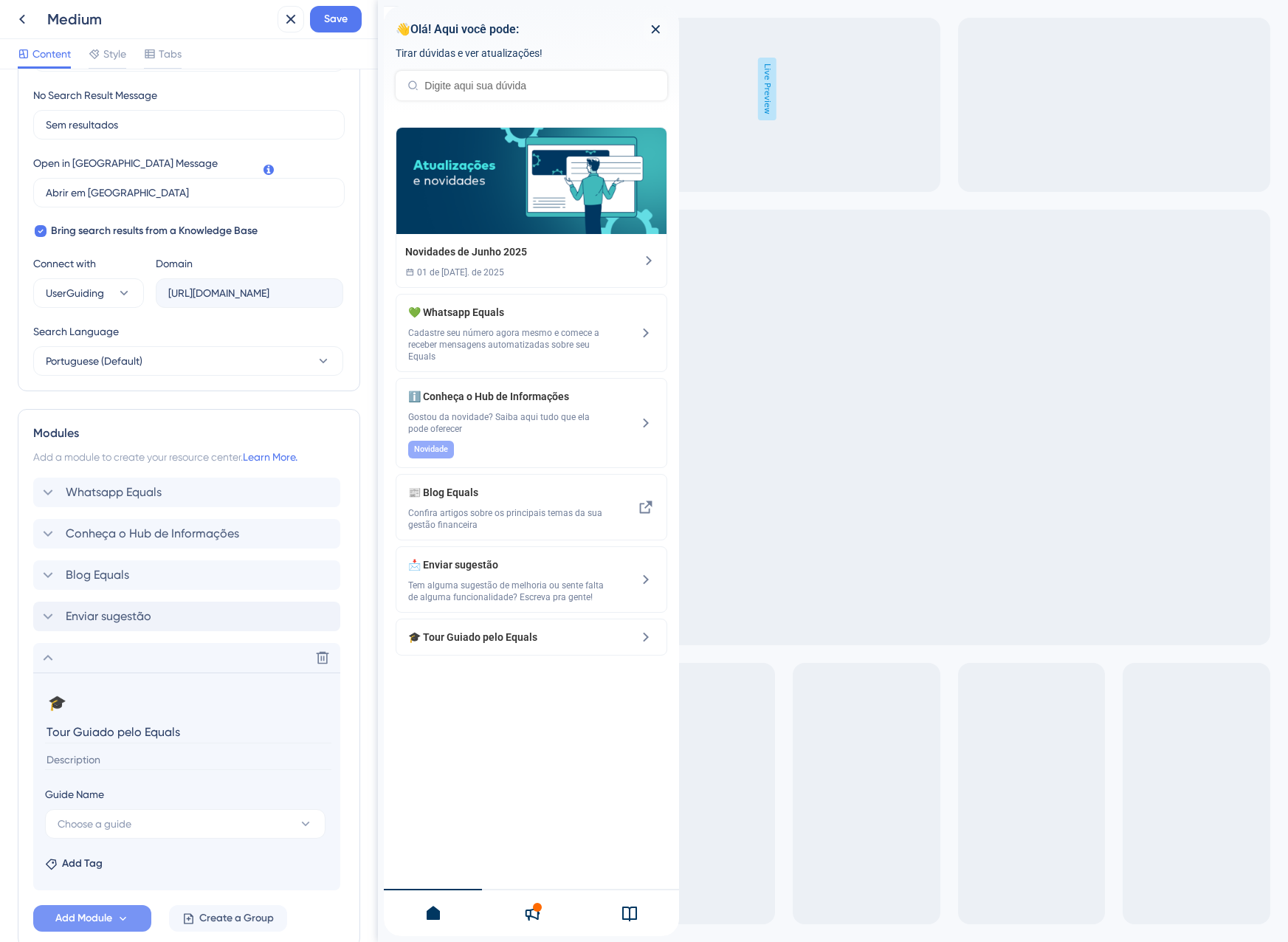
scroll to position [427, 0]
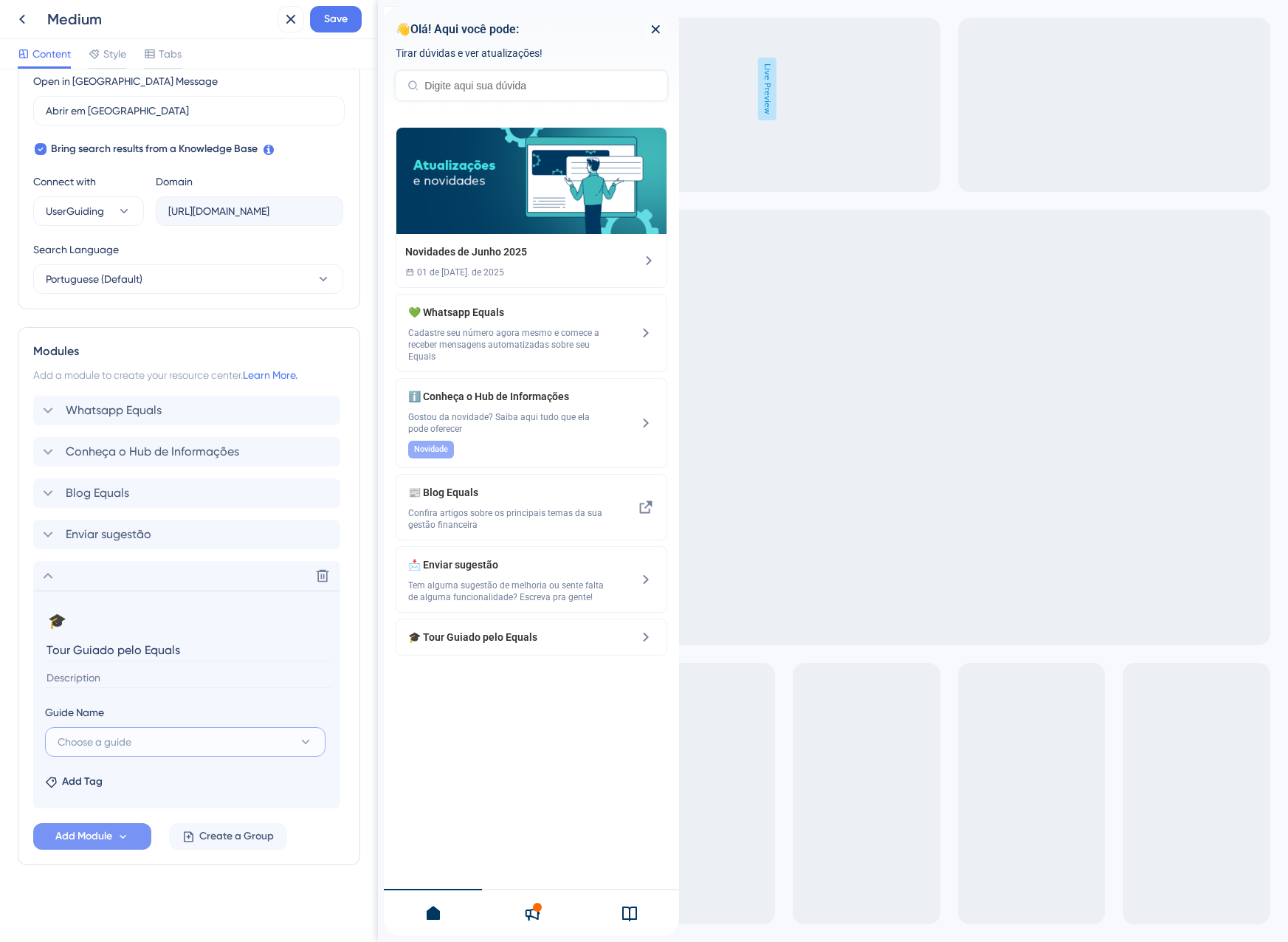
click at [150, 752] on button "Choose a guide" at bounding box center [186, 742] width 280 height 29
type input "Faça um tour pelas principais funcionalidades e rotinas da plataforma"
click at [115, 681] on input at bounding box center [188, 678] width 286 height 20
paste input "Faça um tour pelas principais funcionalidades e rotinas da plataforma"
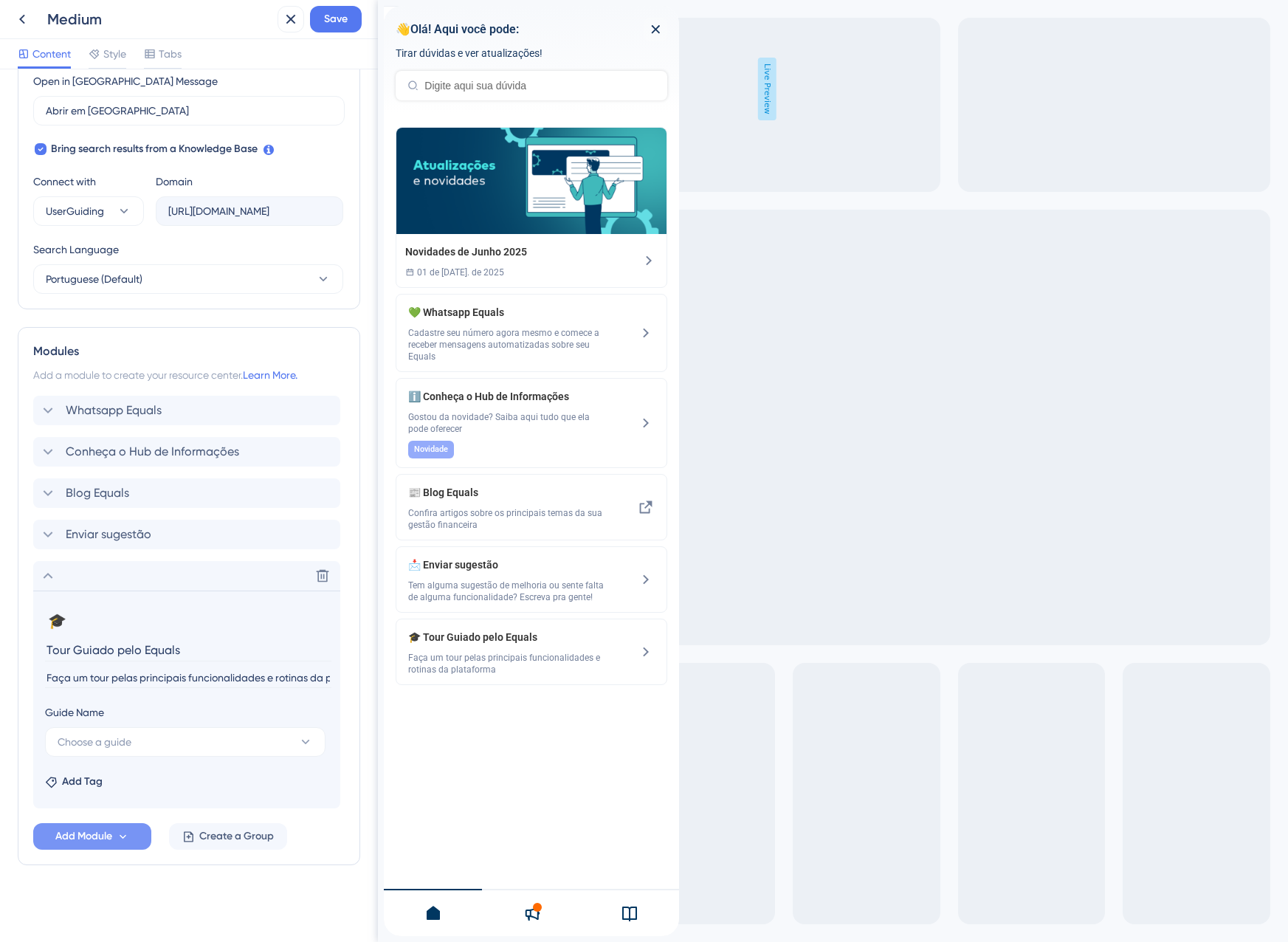
scroll to position [0, 50]
type input "Faça um tour pelas principais funcionalidades e rotinas da plataforma"
drag, startPoint x: 174, startPoint y: 889, endPoint x: 167, endPoint y: 885, distance: 8.1
click at [174, 890] on div "Resource Center Header Title 👋Olá! Aqui você pode: 6 👋Olá! Aqui você pode: Subt…" at bounding box center [189, 292] width 343 height 1265
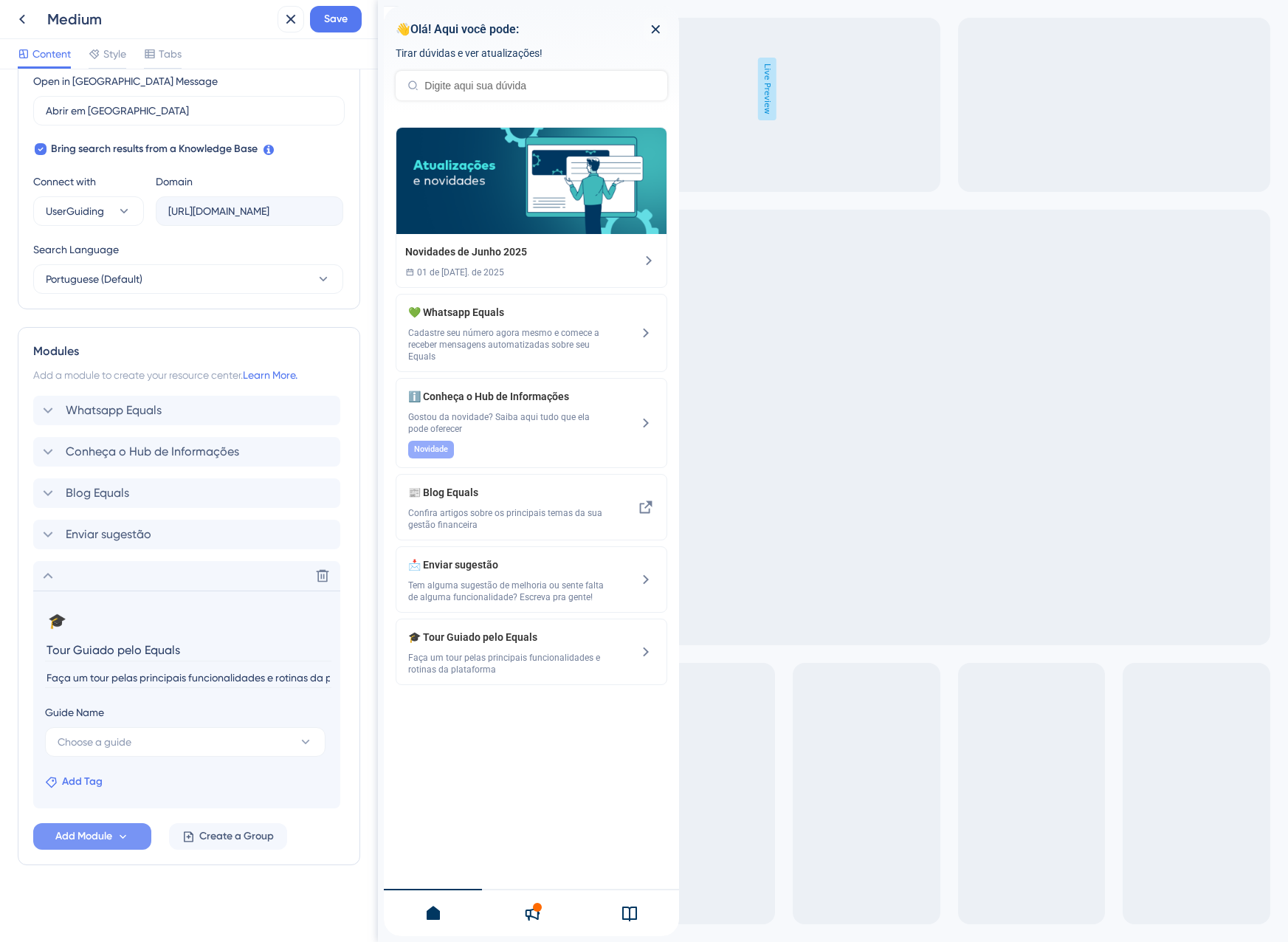
click at [87, 779] on span "Add Tag" at bounding box center [82, 782] width 41 height 18
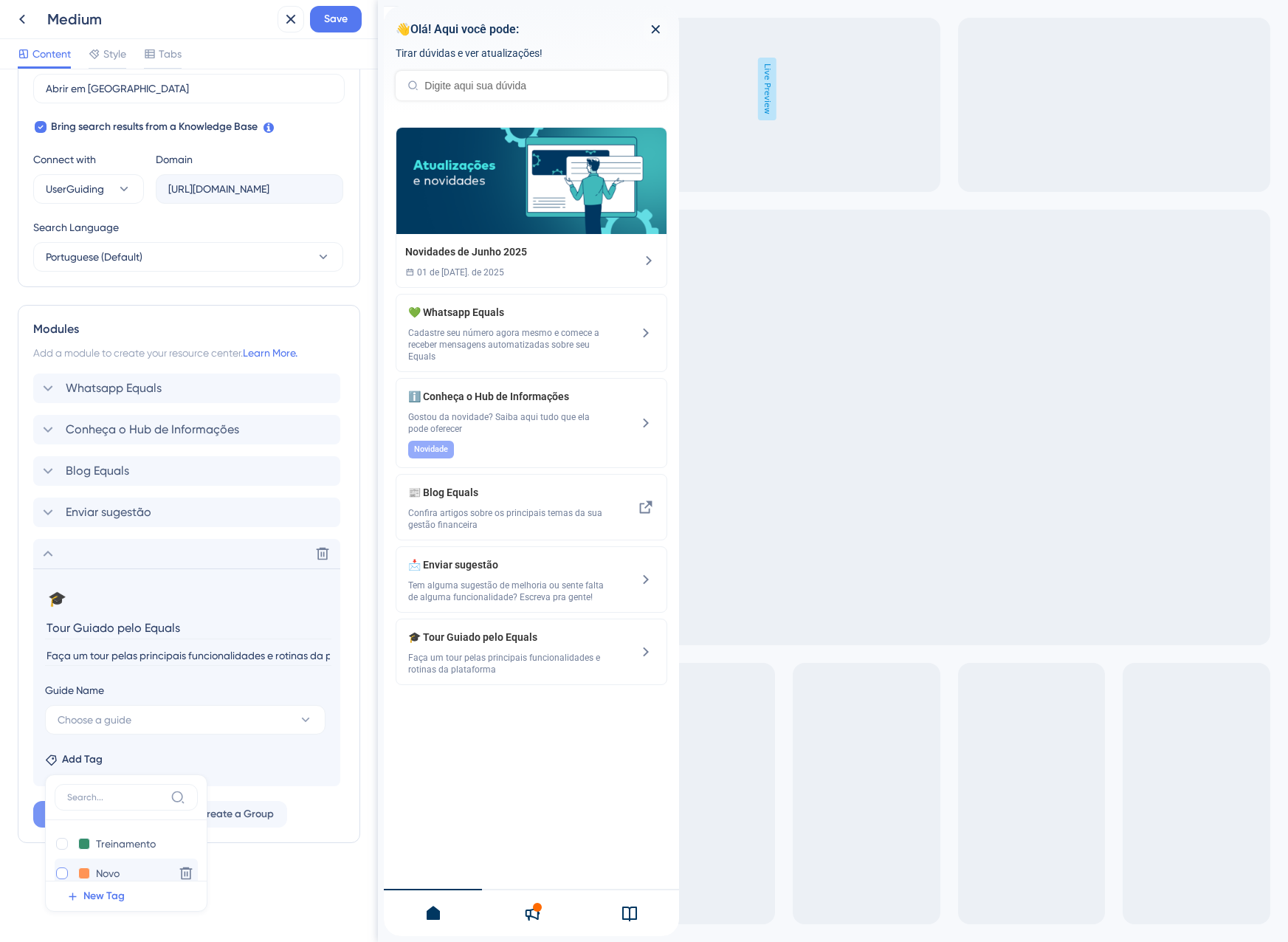
click at [66, 873] on div at bounding box center [61, 873] width 12 height 12
checkbox input "true"
click at [284, 882] on div "Resource Center Header Title 👋Olá! Aqui você pode: 6 👋Olá! Aqui você pode: Subt…" at bounding box center [189, 269] width 343 height 1265
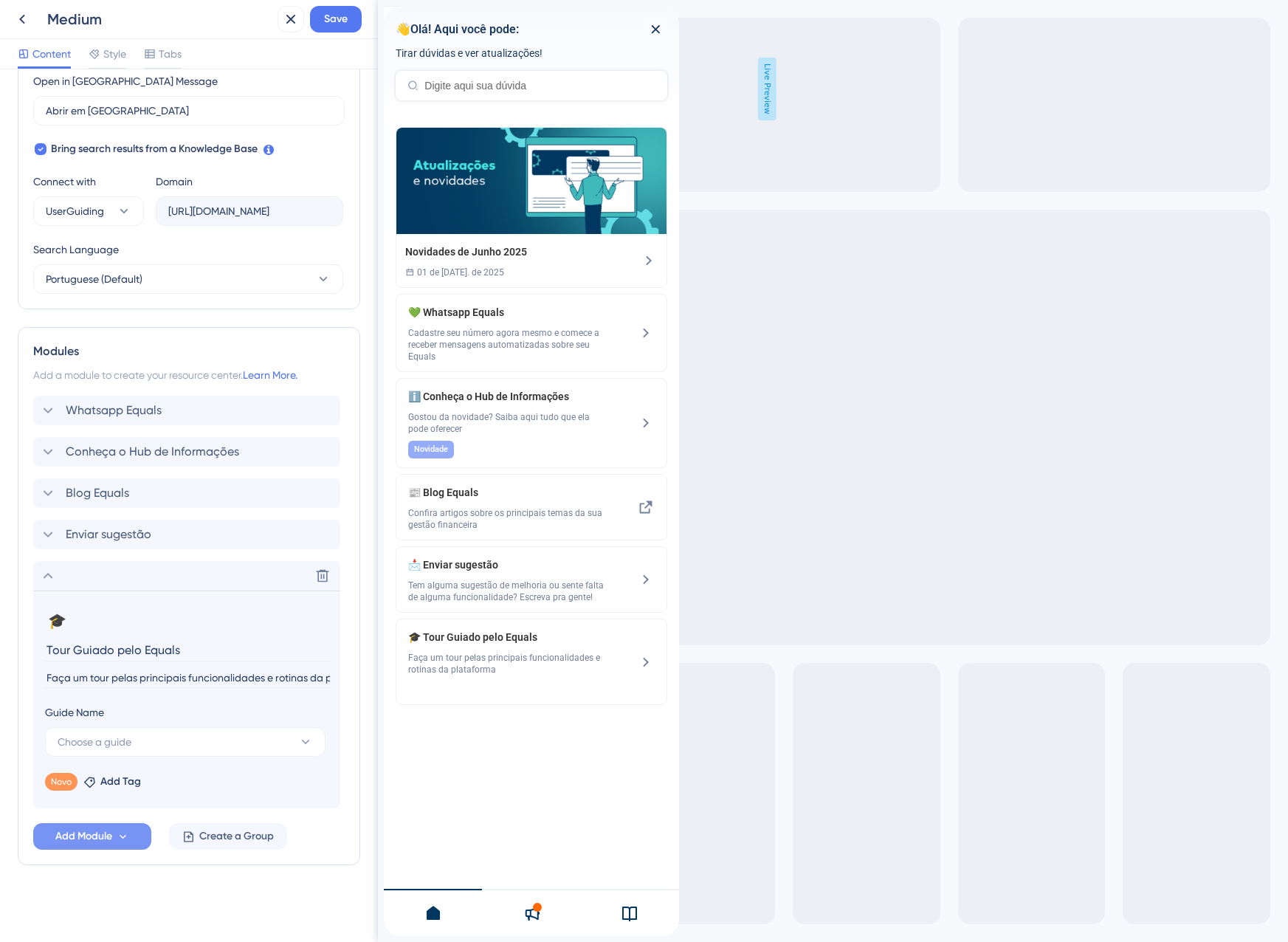
scroll to position [427, 0]
click at [43, 586] on div "Delete" at bounding box center [186, 575] width 307 height 29
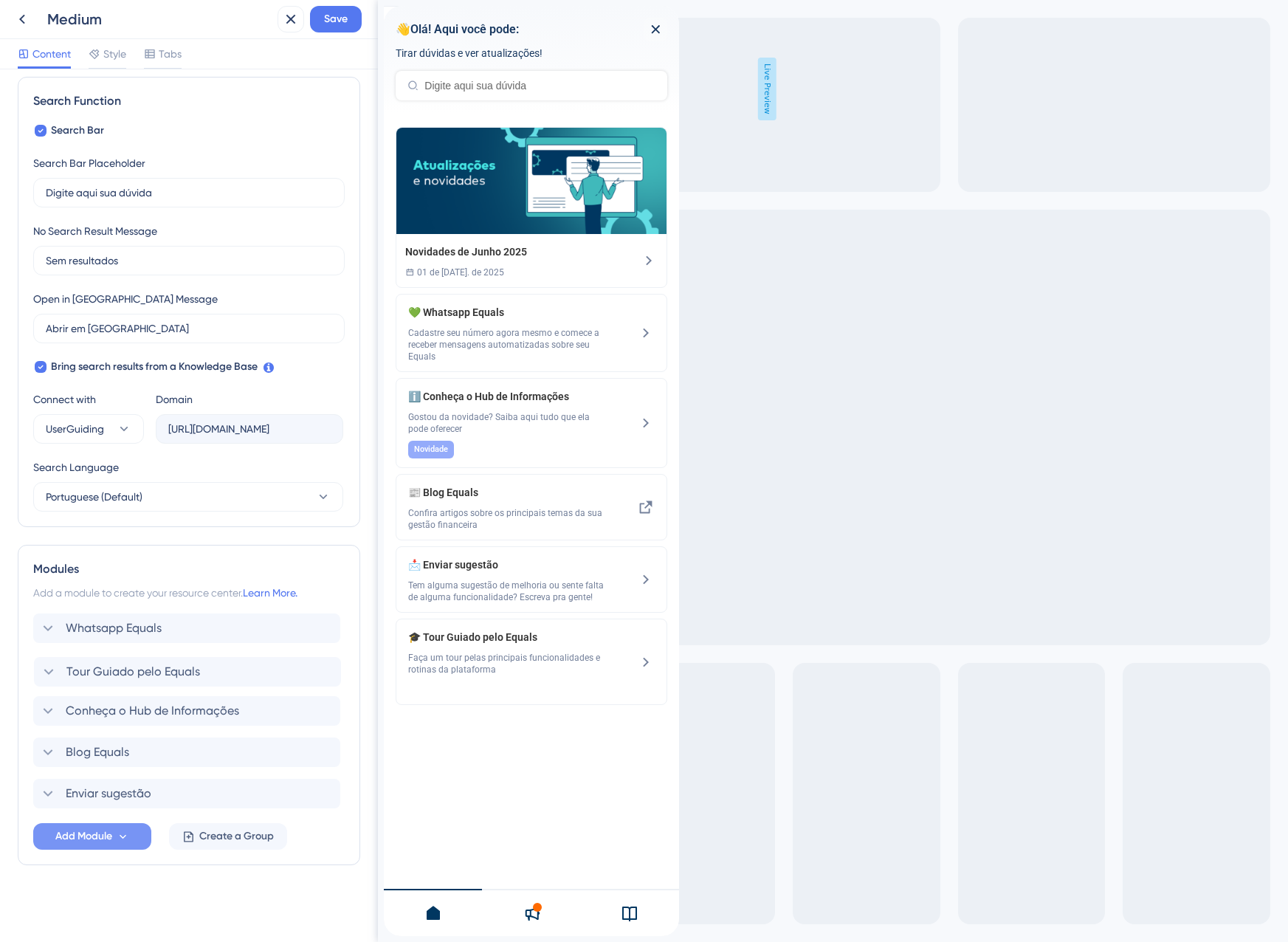
drag, startPoint x: 40, startPoint y: 804, endPoint x: 41, endPoint y: 678, distance: 126.0
click at [41, 678] on div "Whatsapp Equals Conheça o Hub de Informações Blog Equals Enviar sugestão Tour G…" at bounding box center [189, 711] width 311 height 195
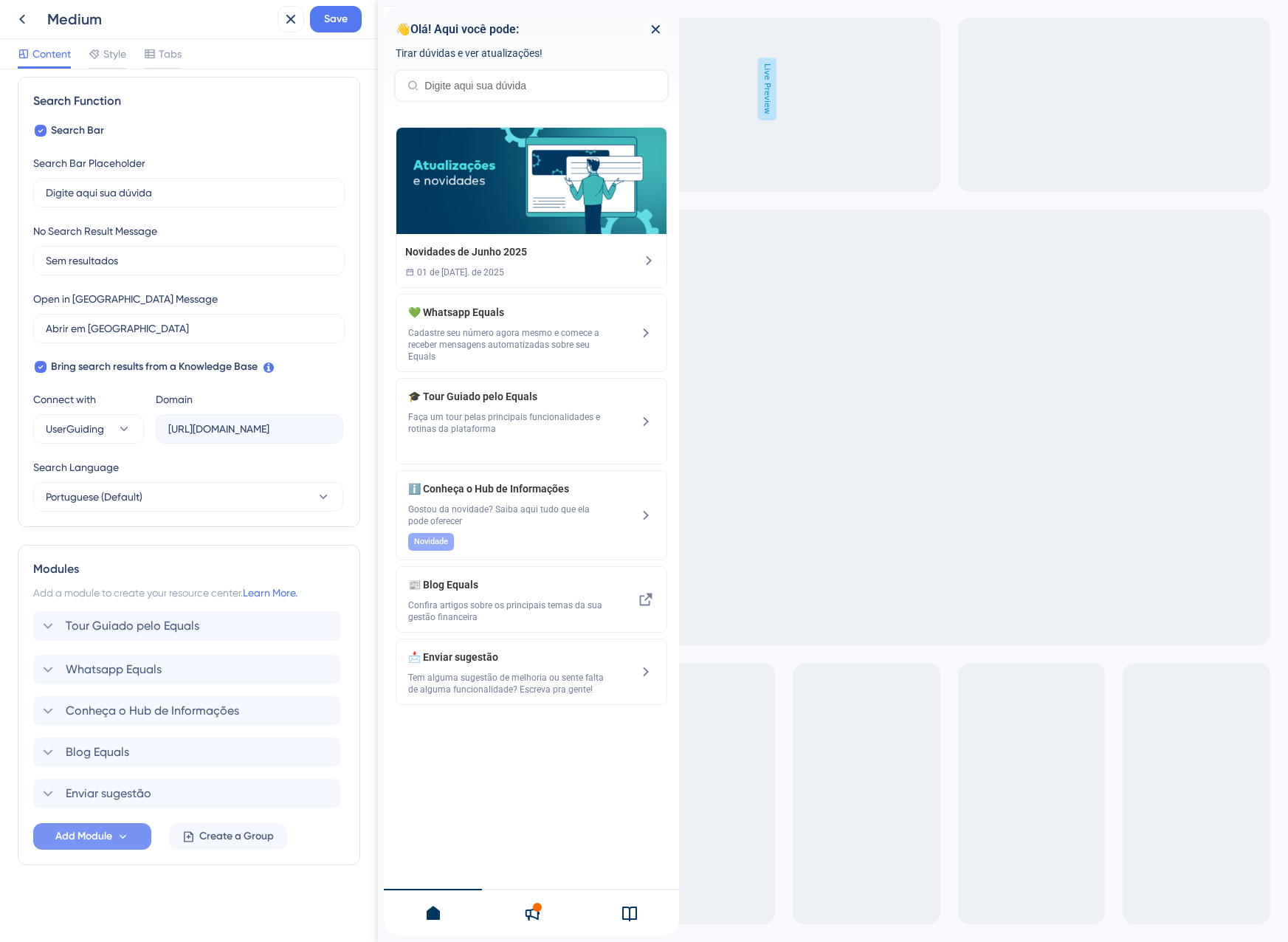
drag, startPoint x: 41, startPoint y: 678, endPoint x: 41, endPoint y: 630, distance: 48.0
click at [41, 630] on div "Whatsapp Equals Tour Guiado pelo Equals Conheça o Hub de Informações Blog Equal…" at bounding box center [189, 711] width 311 height 195
click at [75, 714] on span "Conheça o Hub de Informações" at bounding box center [152, 711] width 174 height 18
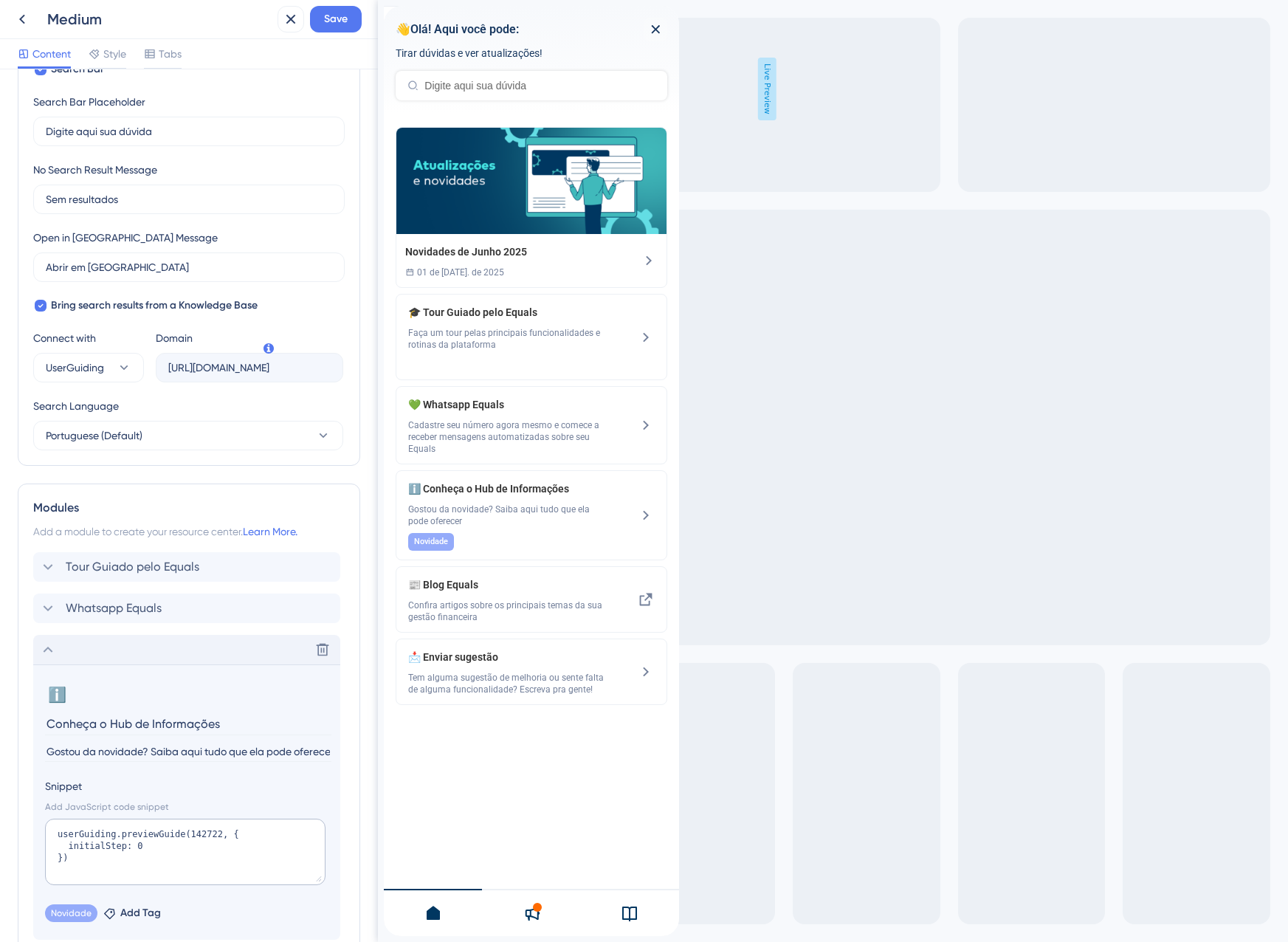
scroll to position [357, 0]
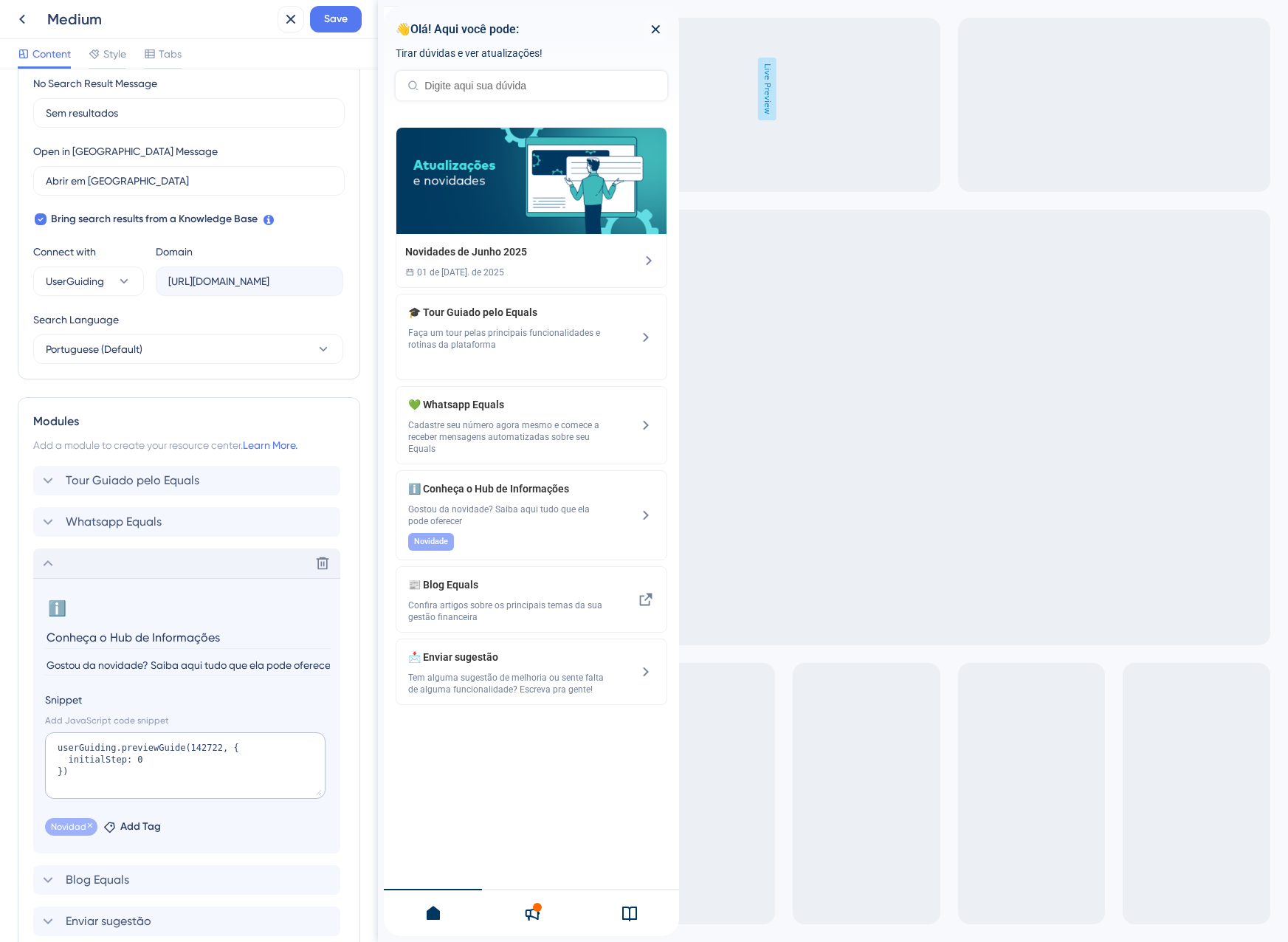
click at [75, 829] on span "Novidade" at bounding box center [71, 826] width 41 height 12
click at [87, 820] on div "Novidade Remove" at bounding box center [72, 827] width 53 height 18
click at [89, 826] on icon at bounding box center [89, 825] width 9 height 9
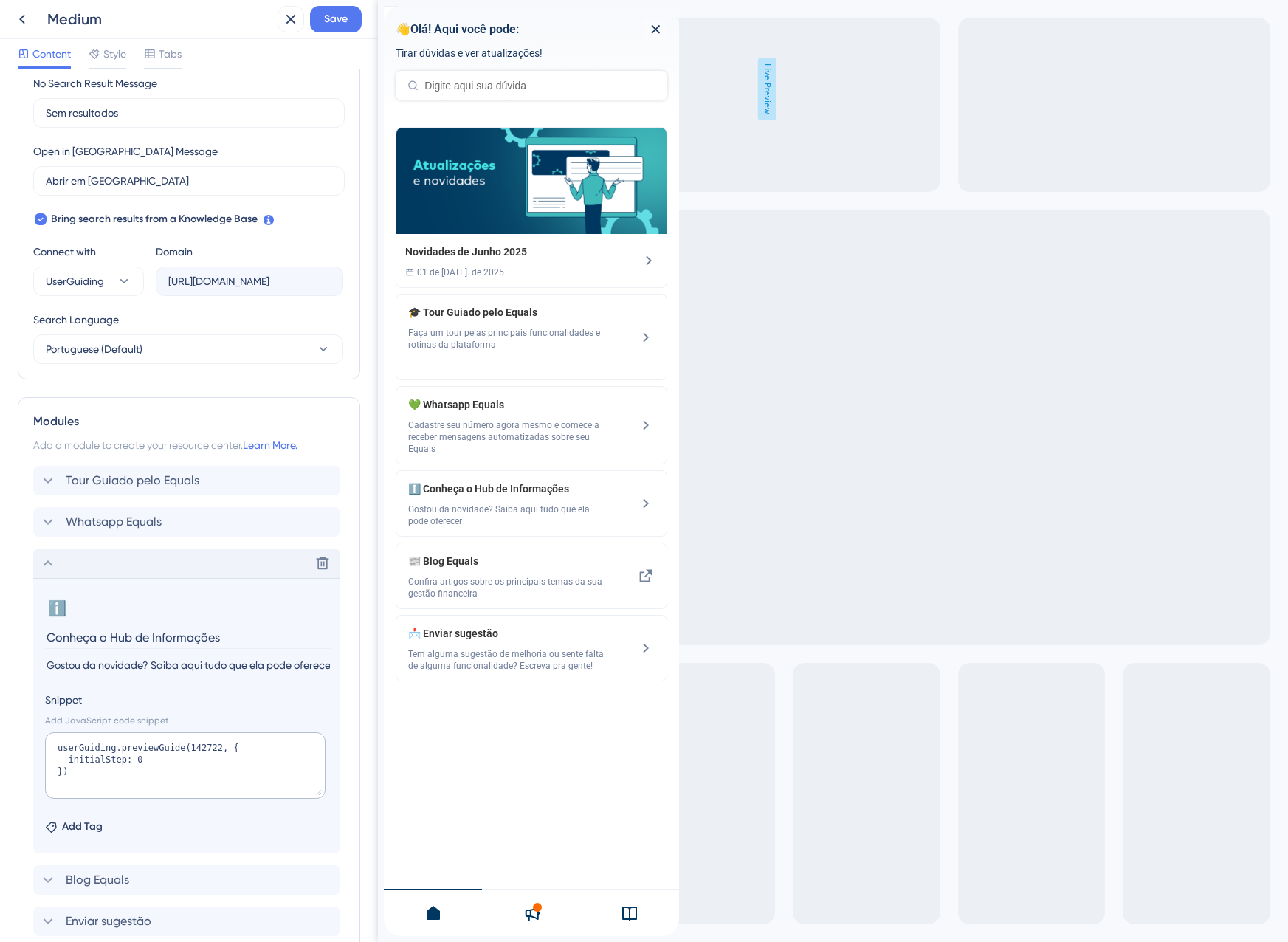
click at [69, 567] on div "Delete" at bounding box center [186, 563] width 307 height 29
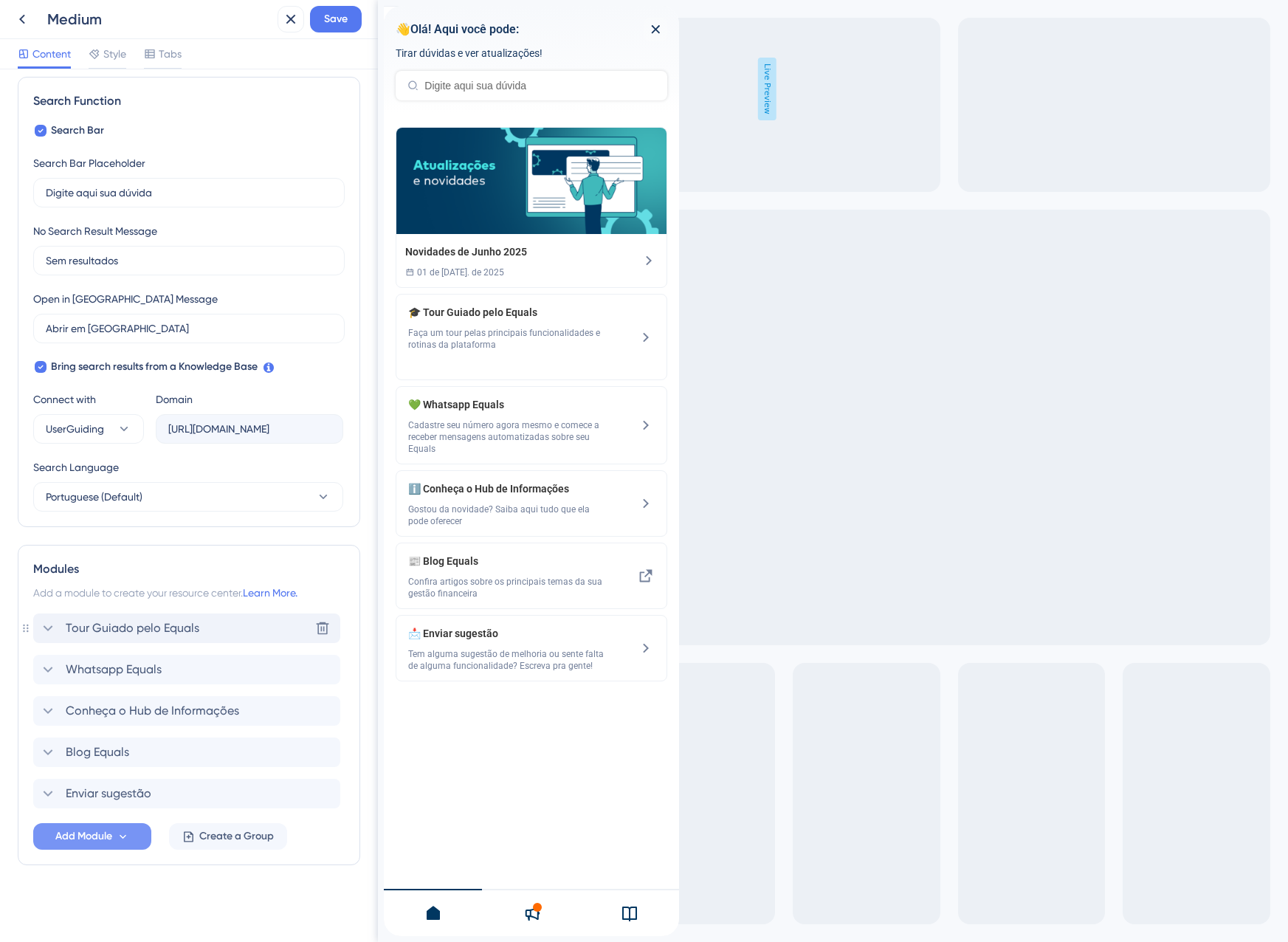
click at [93, 629] on span "Tour Guiado pelo Equals" at bounding box center [132, 628] width 134 height 18
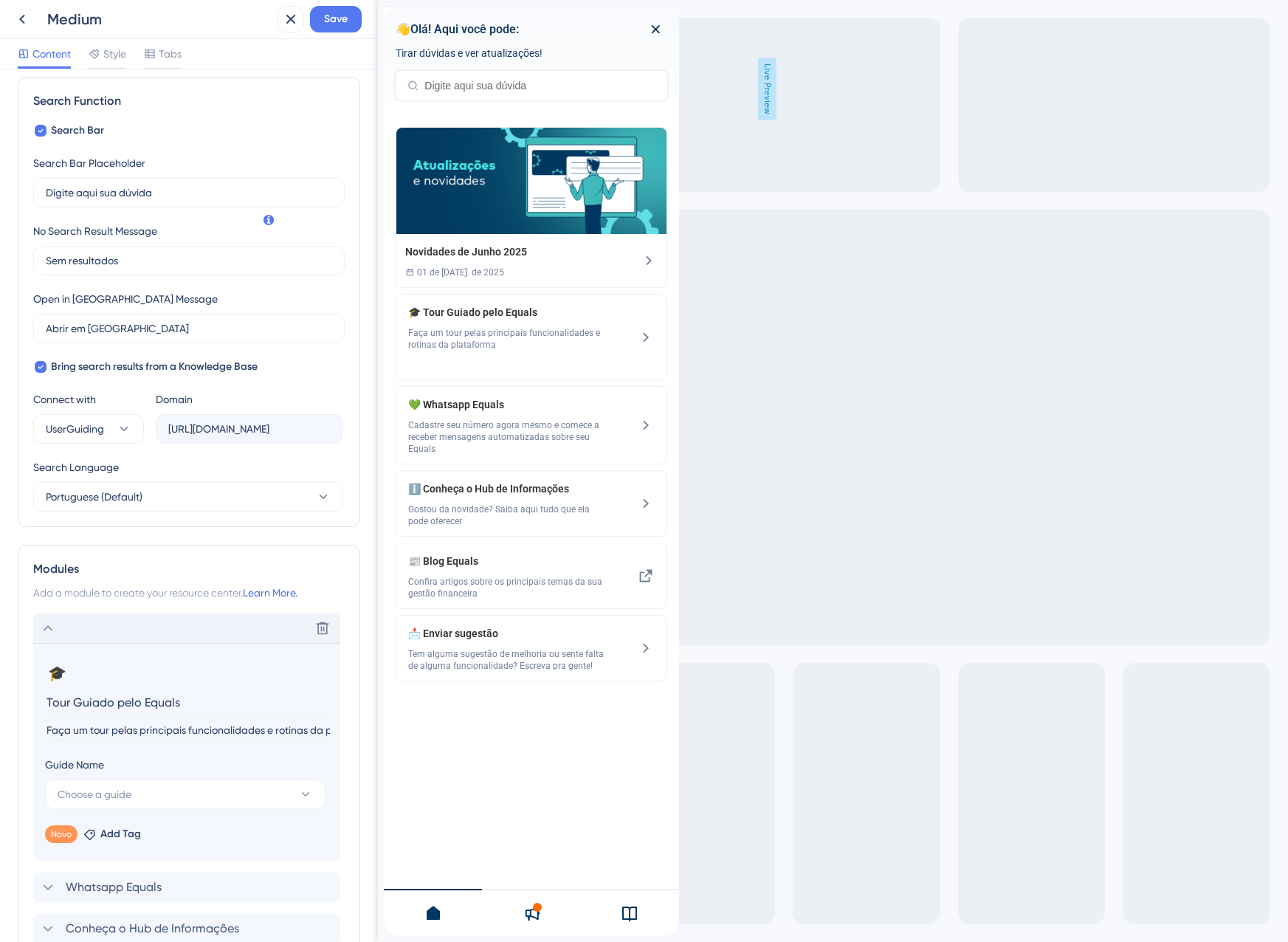
scroll to position [357, 0]
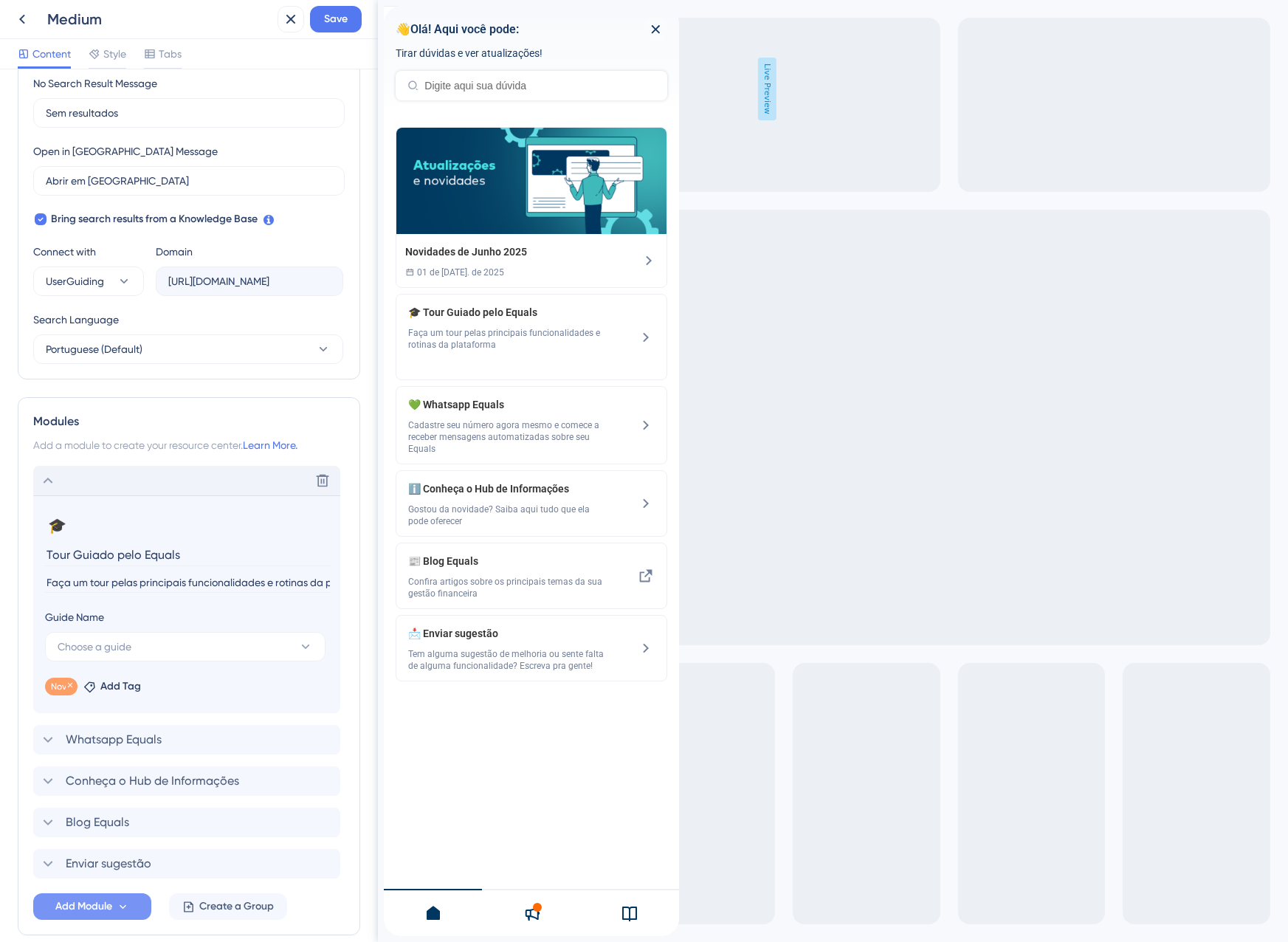
click at [61, 688] on span "Novo" at bounding box center [61, 686] width 21 height 12
click at [71, 685] on icon at bounding box center [70, 685] width 5 height 5
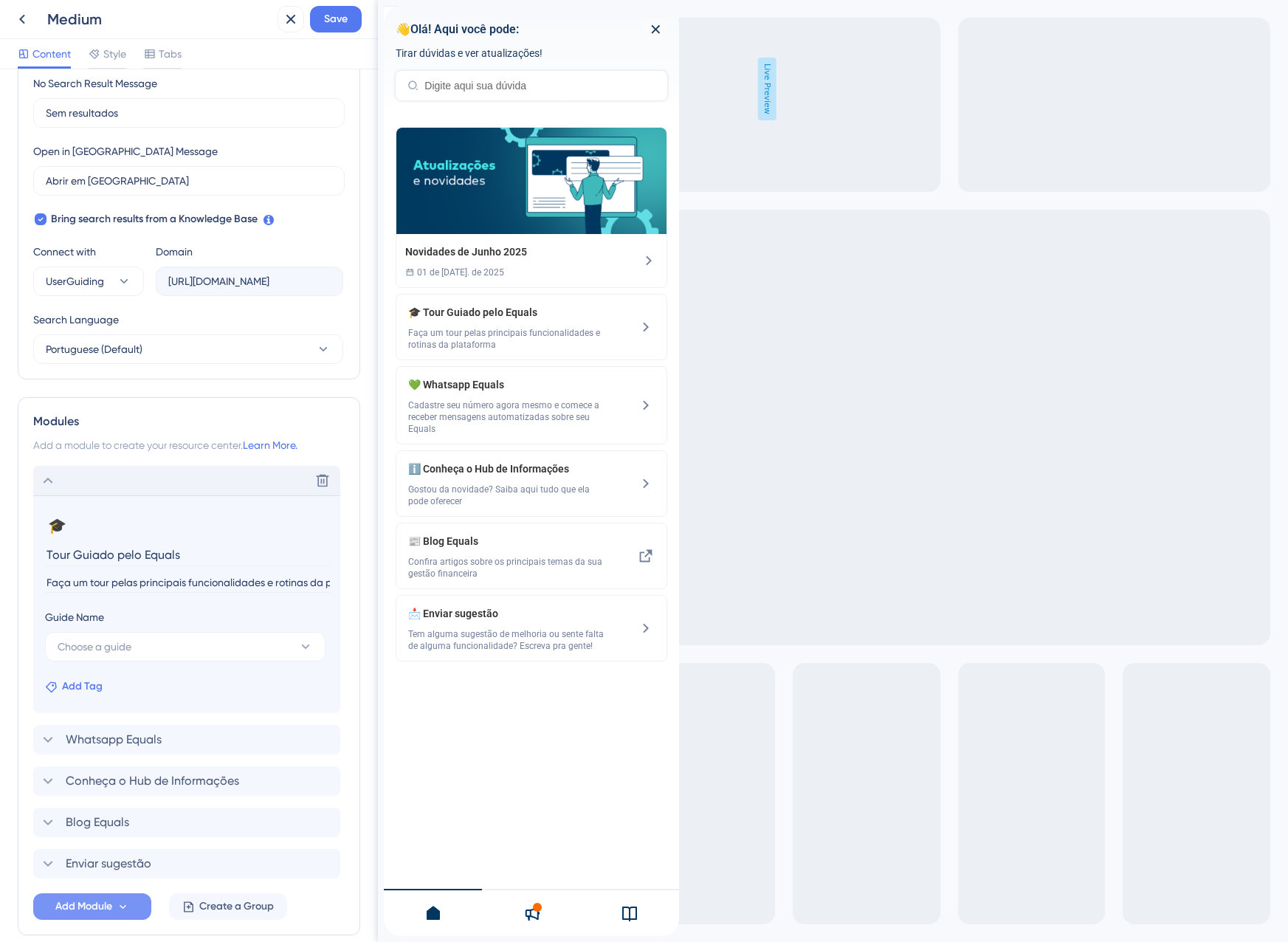
click at [72, 689] on span "Add Tag" at bounding box center [82, 687] width 41 height 18
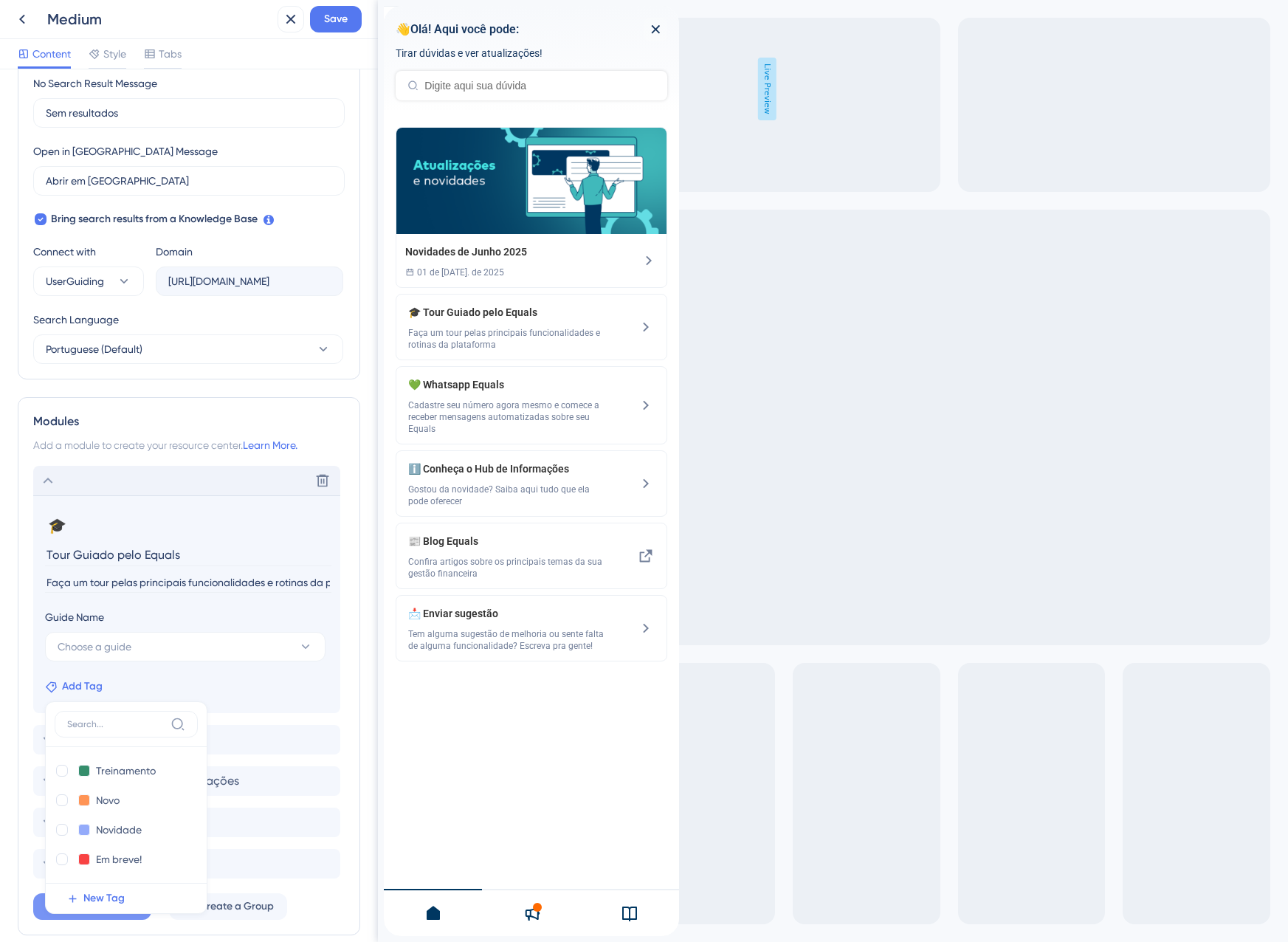
scroll to position [427, 0]
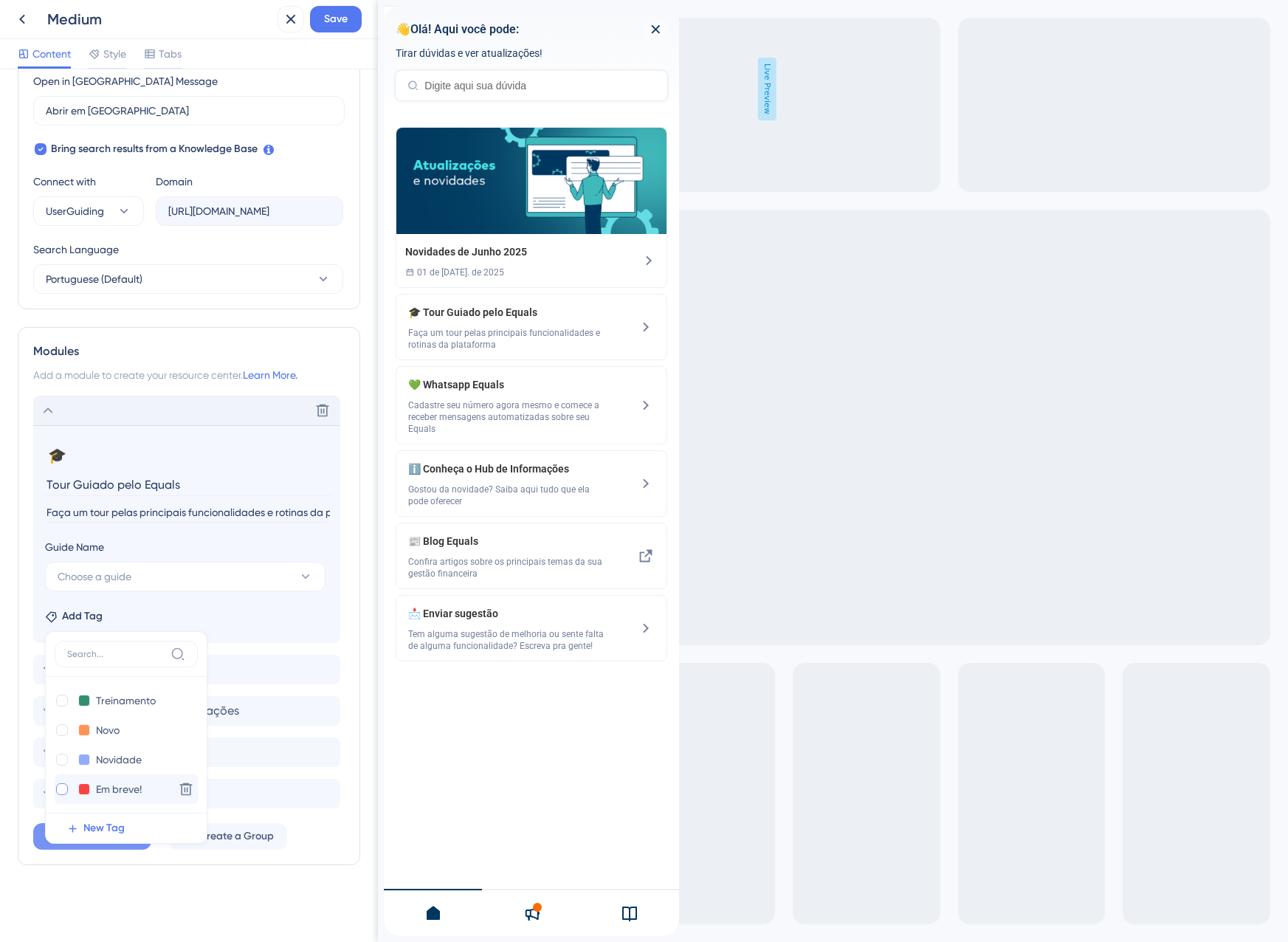
click at [66, 787] on div at bounding box center [61, 789] width 12 height 12
checkbox input "true"
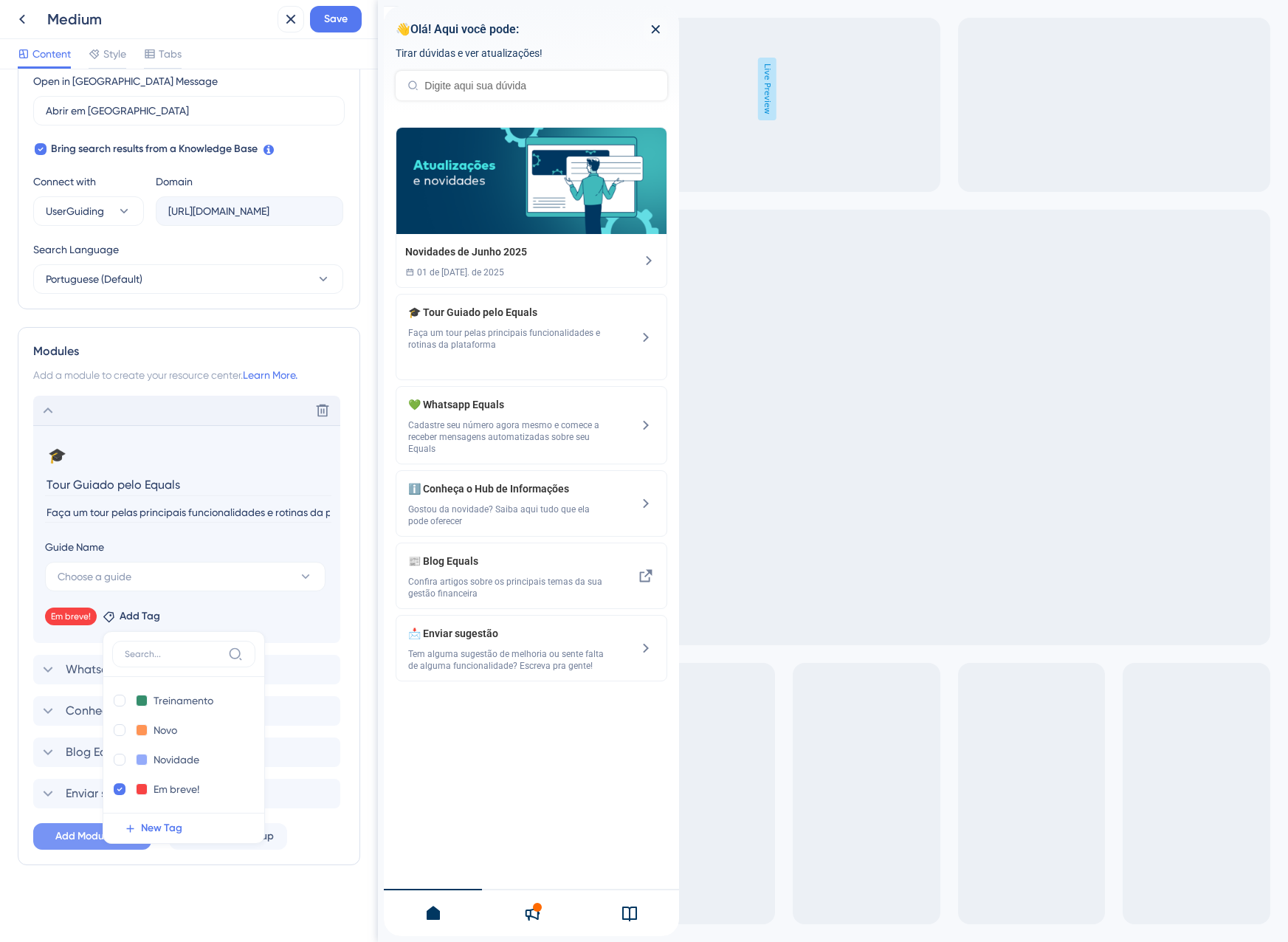
click at [162, 919] on div "Resource Center Header Title 👋Olá! Aqui você pode: 6 👋Olá! Aqui você pode: Subt…" at bounding box center [189, 292] width 343 height 1265
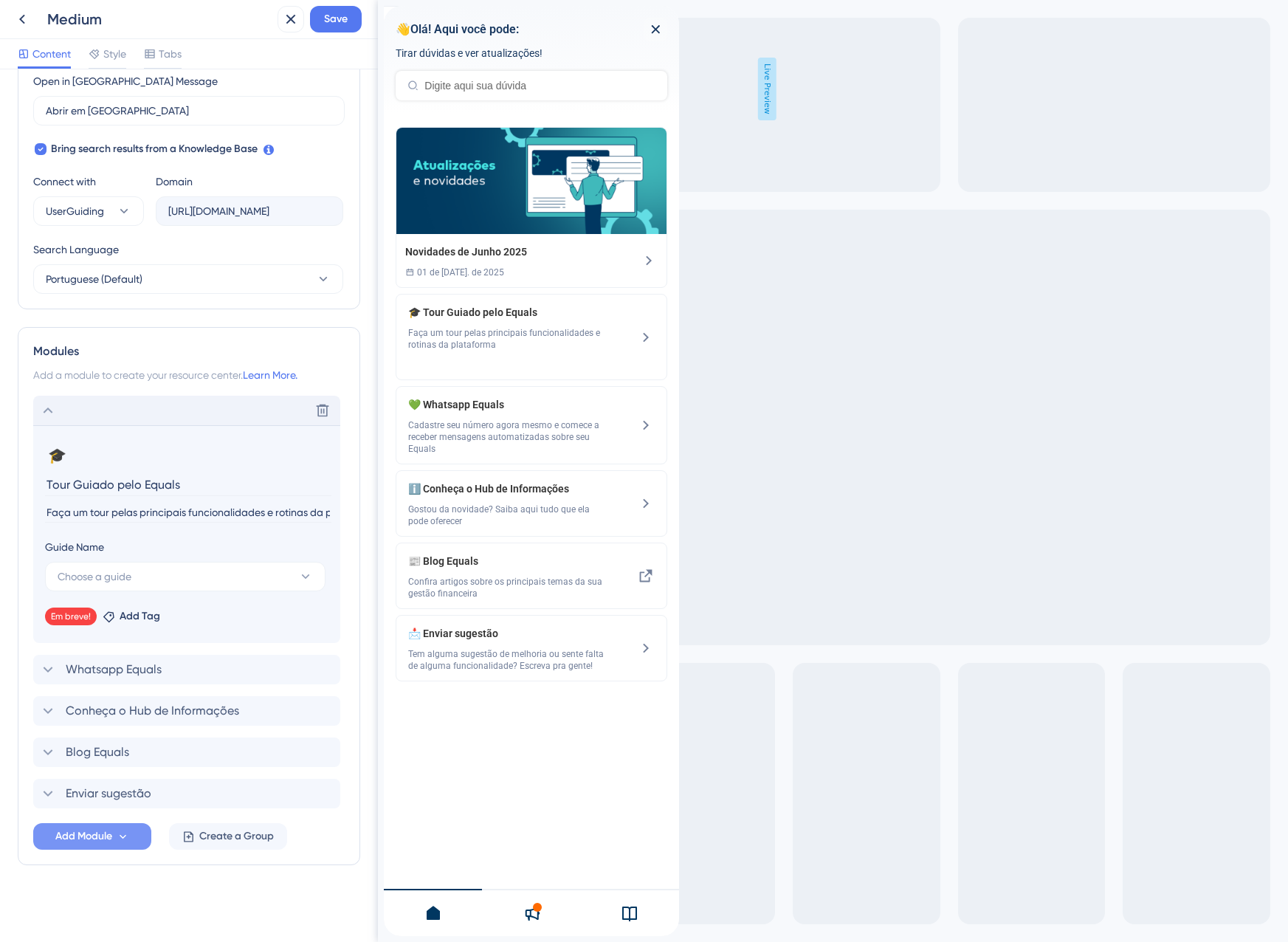
click at [71, 418] on div "Delete" at bounding box center [186, 410] width 307 height 29
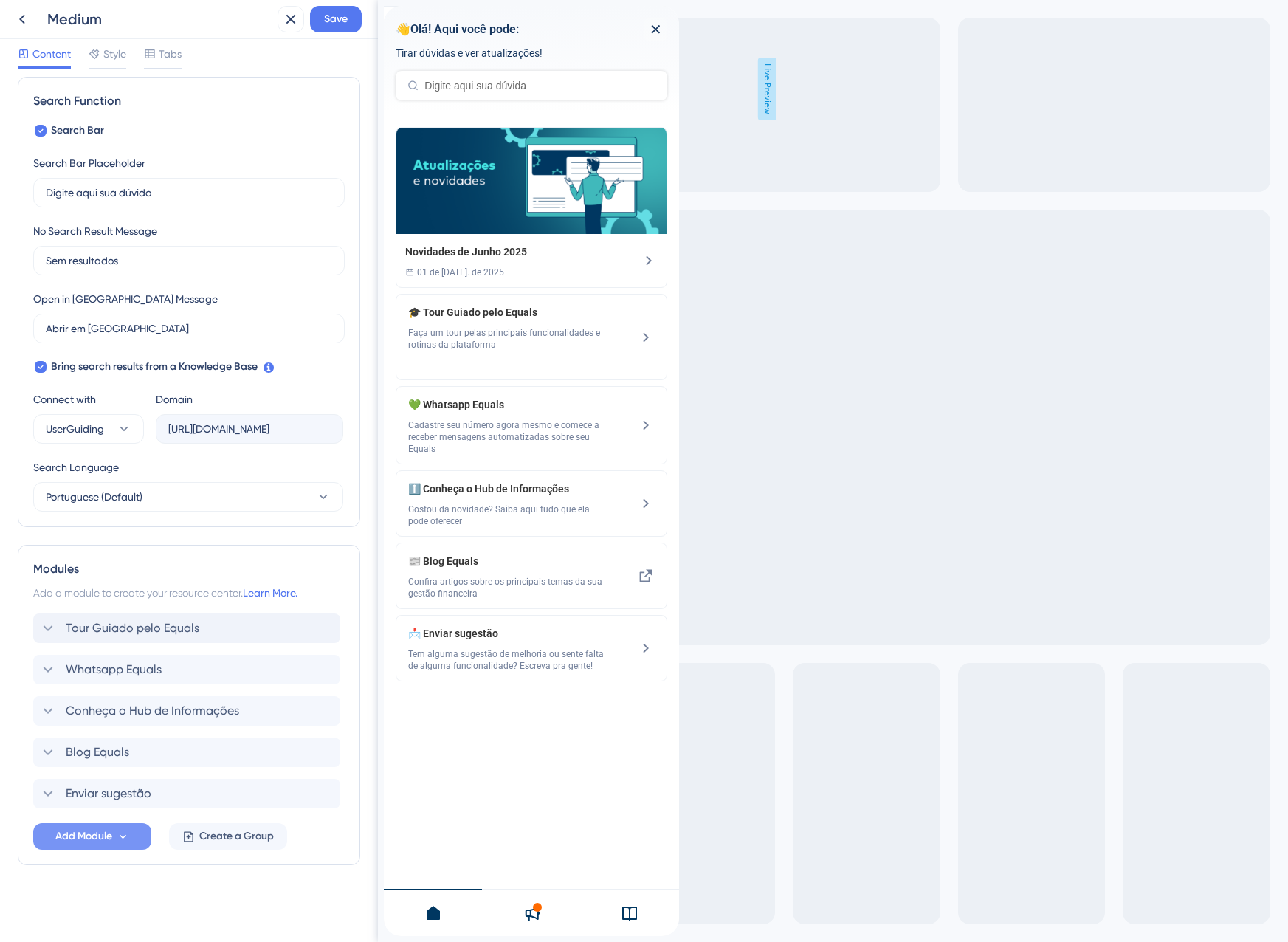
scroll to position [210, 0]
click at [77, 836] on span "Add Module" at bounding box center [83, 837] width 57 height 18
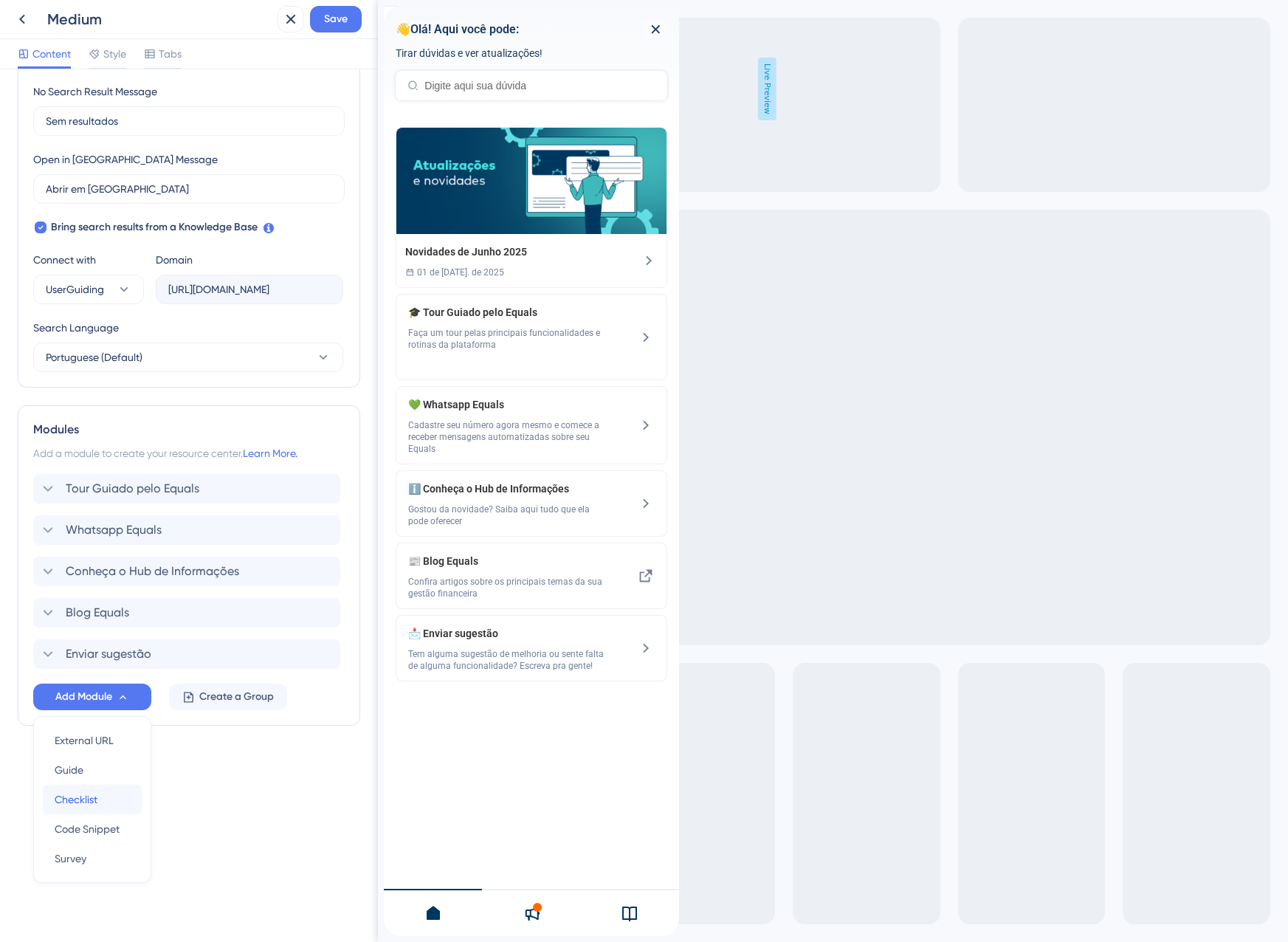
click at [95, 798] on span "Checklist" at bounding box center [76, 799] width 43 height 18
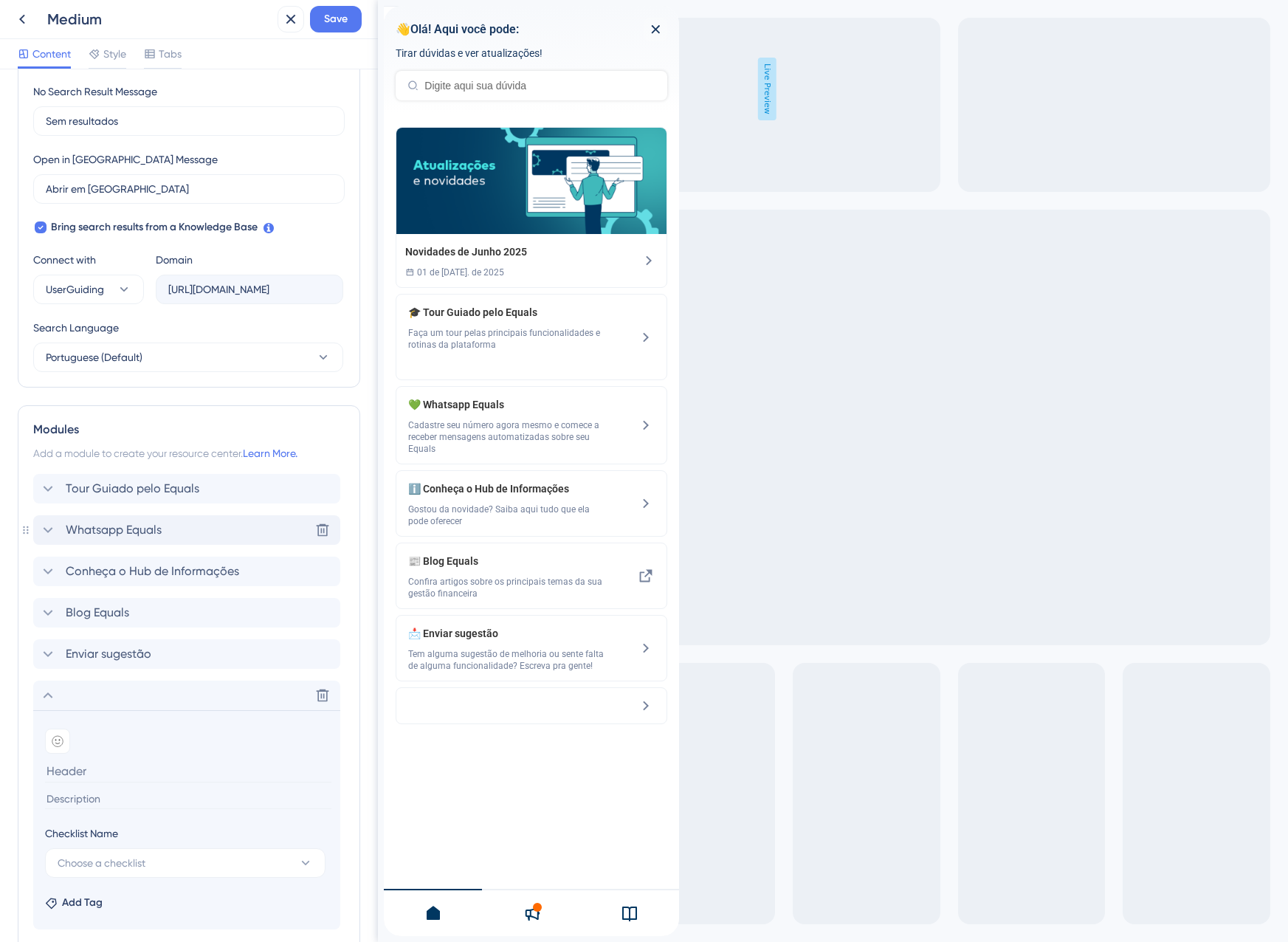
click at [109, 532] on span "Whatsapp Equals" at bounding box center [113, 530] width 96 height 18
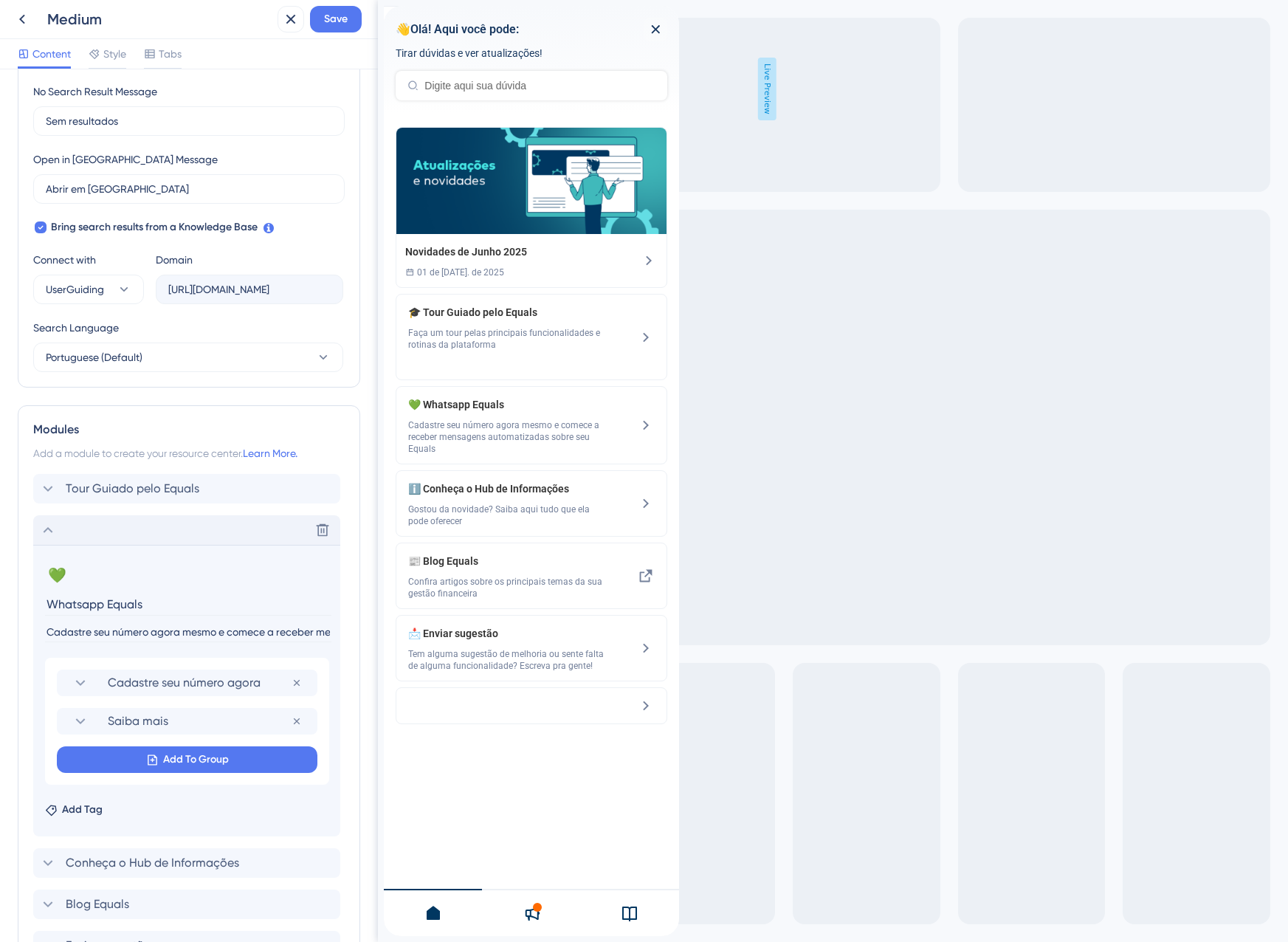
click at [105, 532] on div "Delete" at bounding box center [186, 530] width 307 height 29
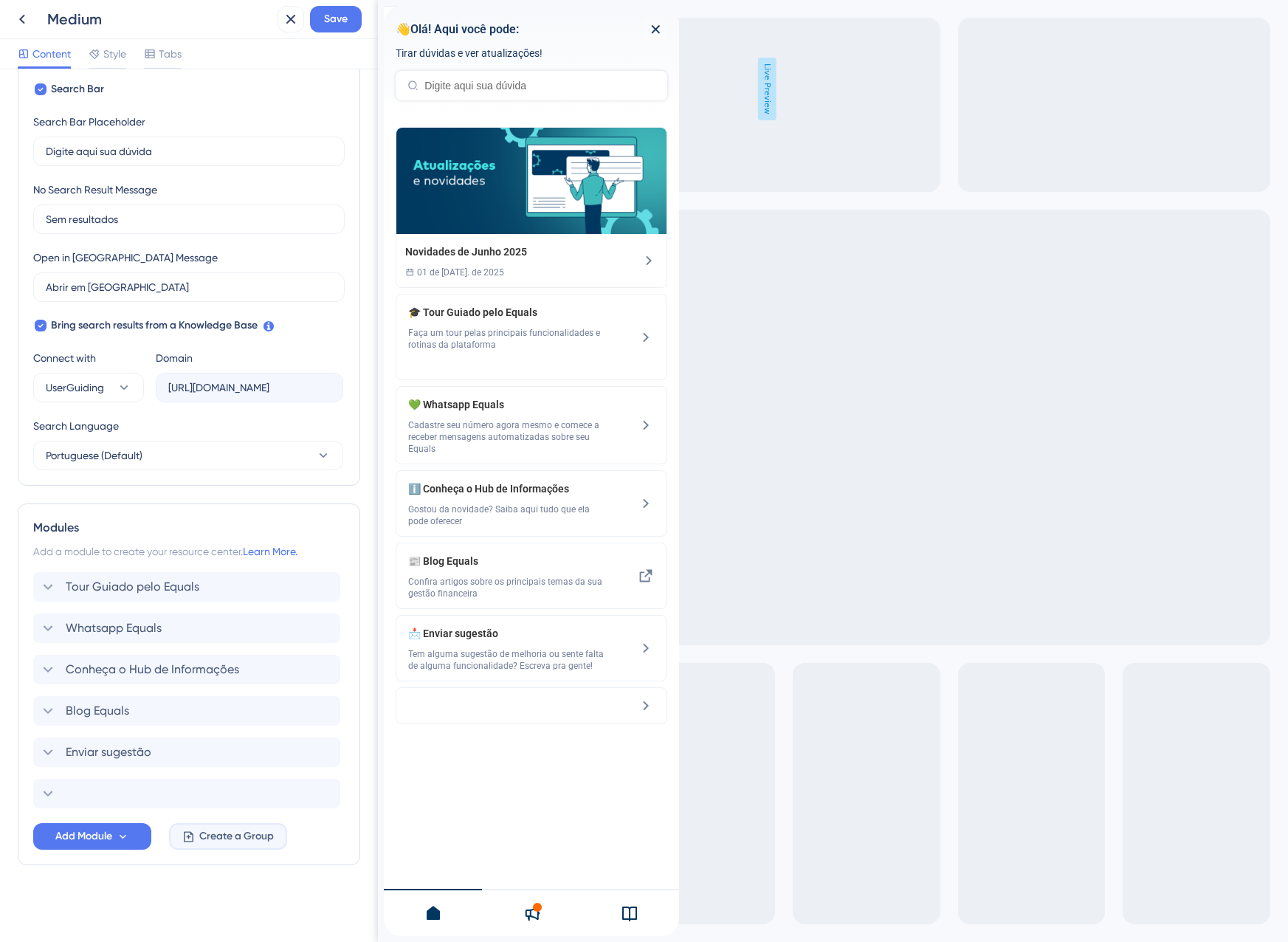
click at [198, 836] on button "Create a Group" at bounding box center [228, 836] width 118 height 26
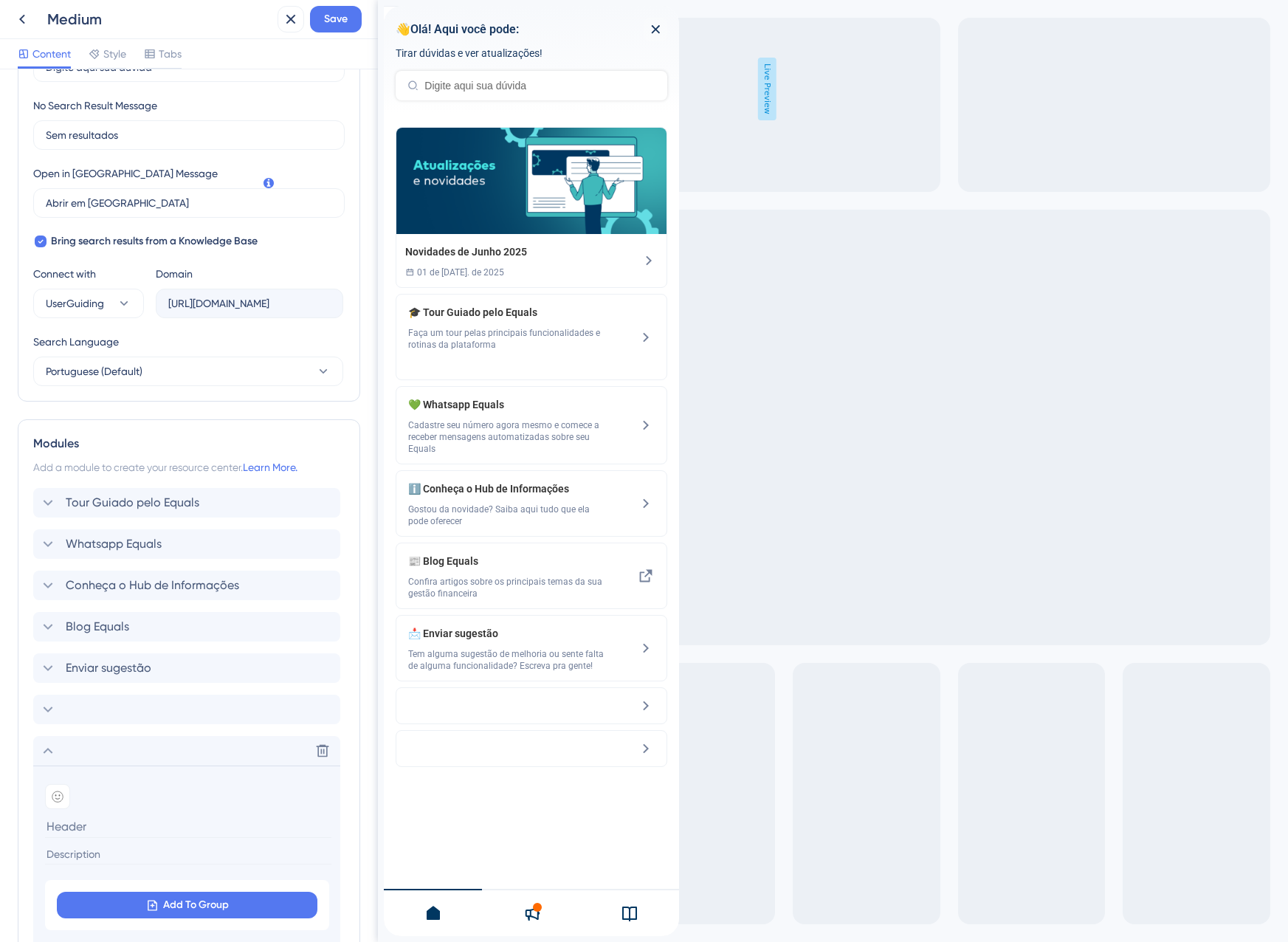
scroll to position [398, 0]
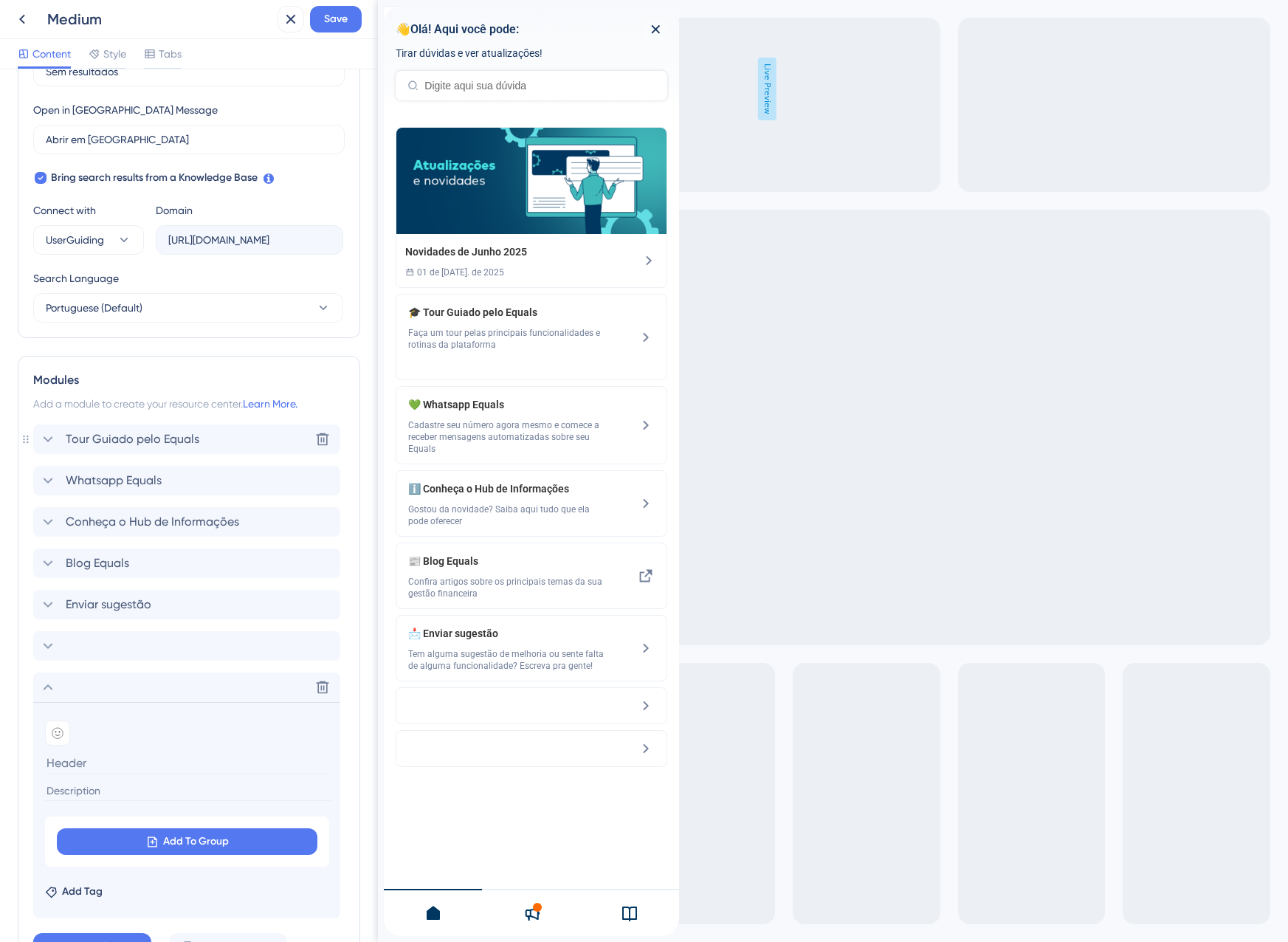
click at [105, 447] on span "Tour Guiado pelo Equals" at bounding box center [132, 439] width 134 height 18
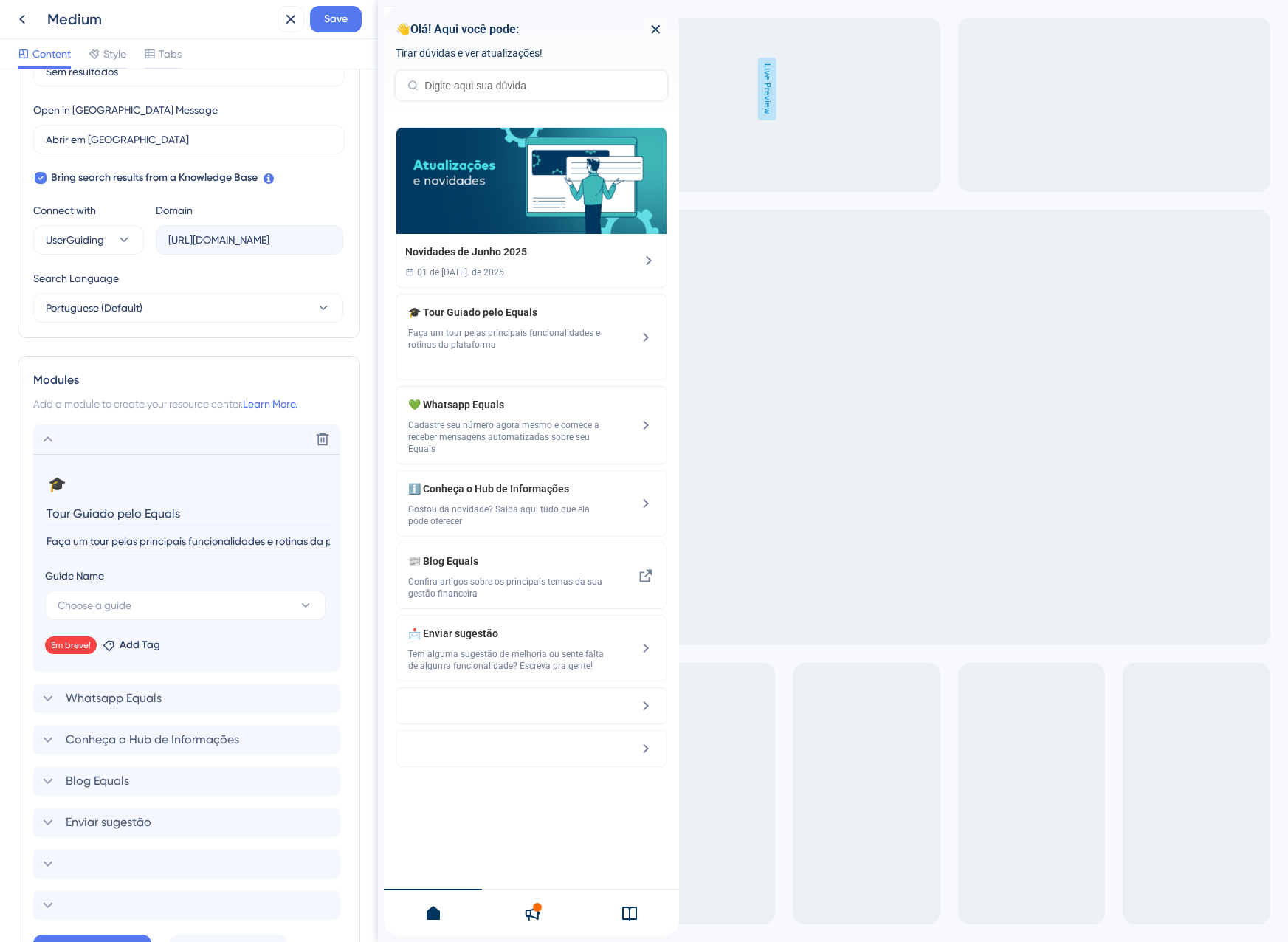
click at [157, 540] on input "Faça um tour pelas principais funcionalidades e rotinas da plataforma" at bounding box center [188, 541] width 286 height 20
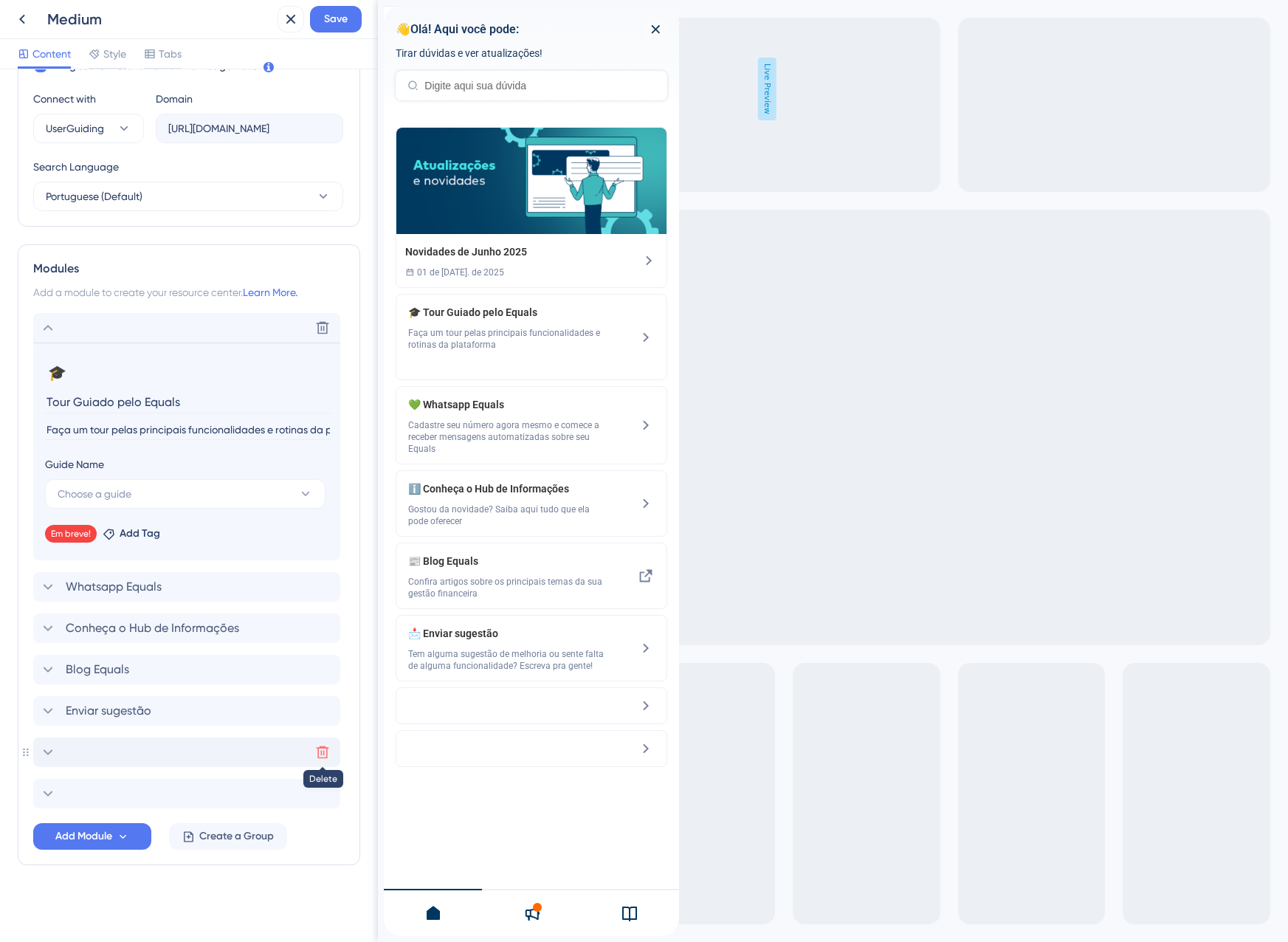
click at [324, 749] on icon at bounding box center [323, 752] width 15 height 15
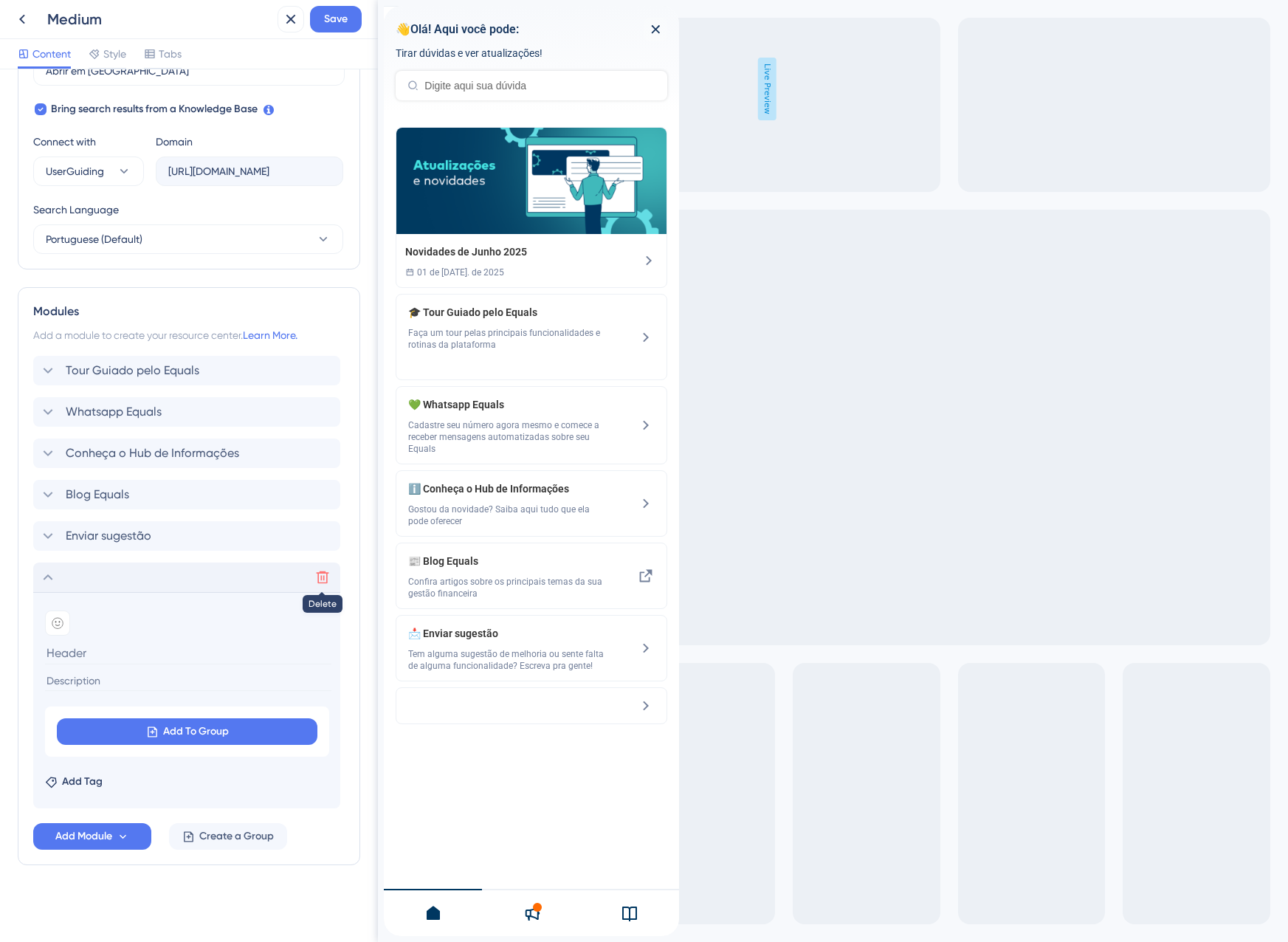
click at [327, 571] on icon at bounding box center [323, 577] width 15 height 15
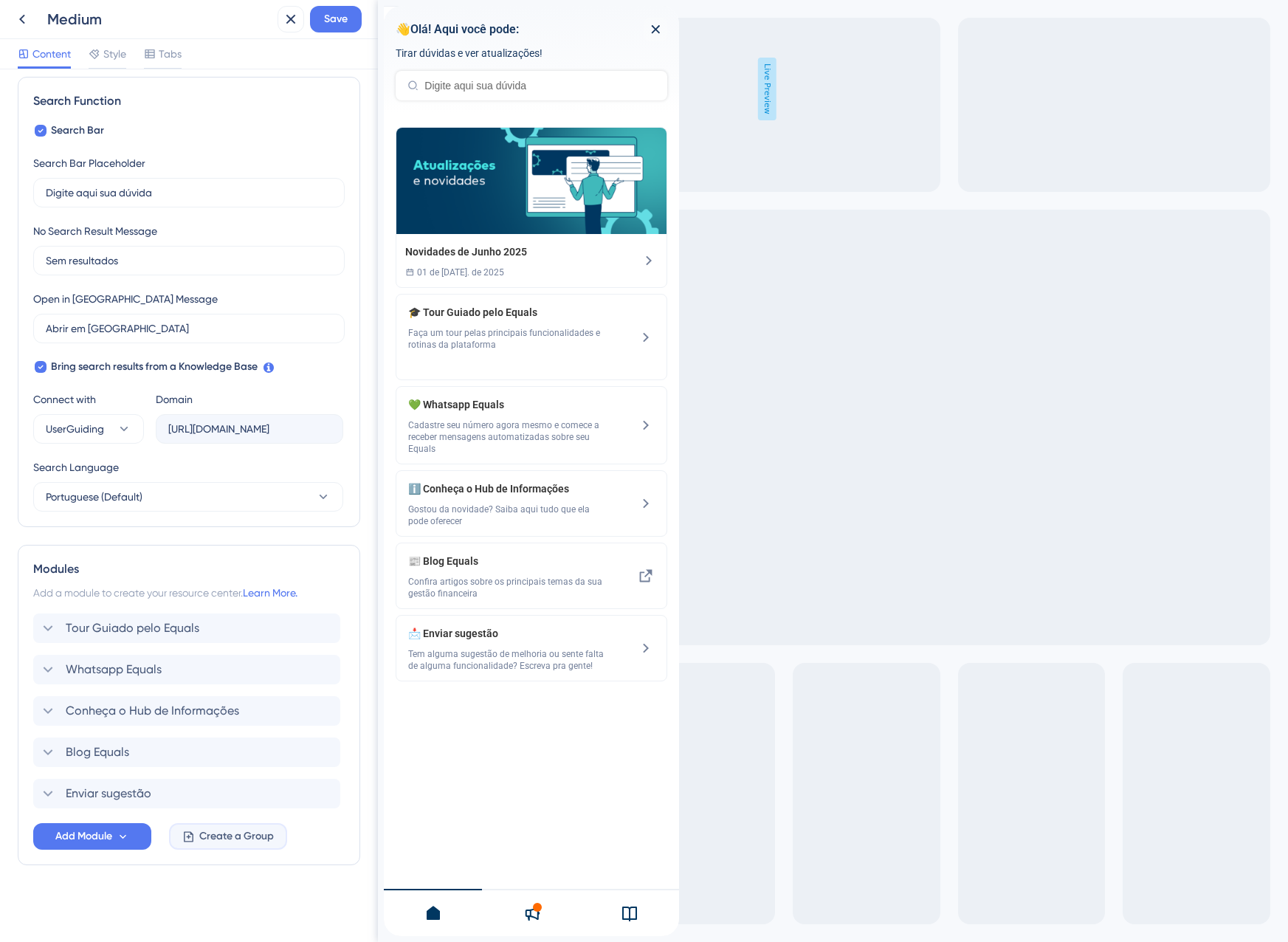
click at [222, 836] on span "Create a Group" at bounding box center [237, 837] width 75 height 18
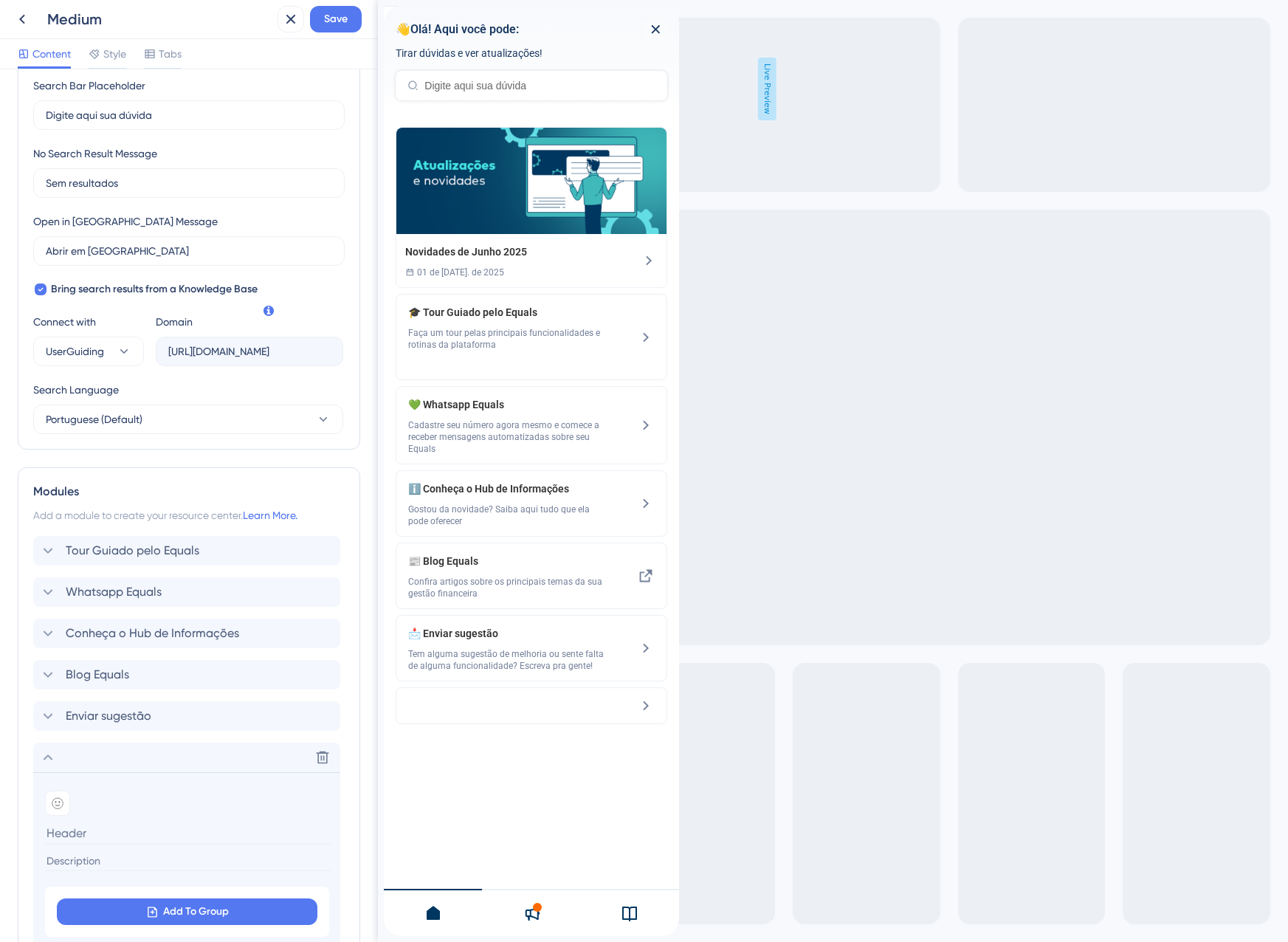
scroll to position [357, 0]
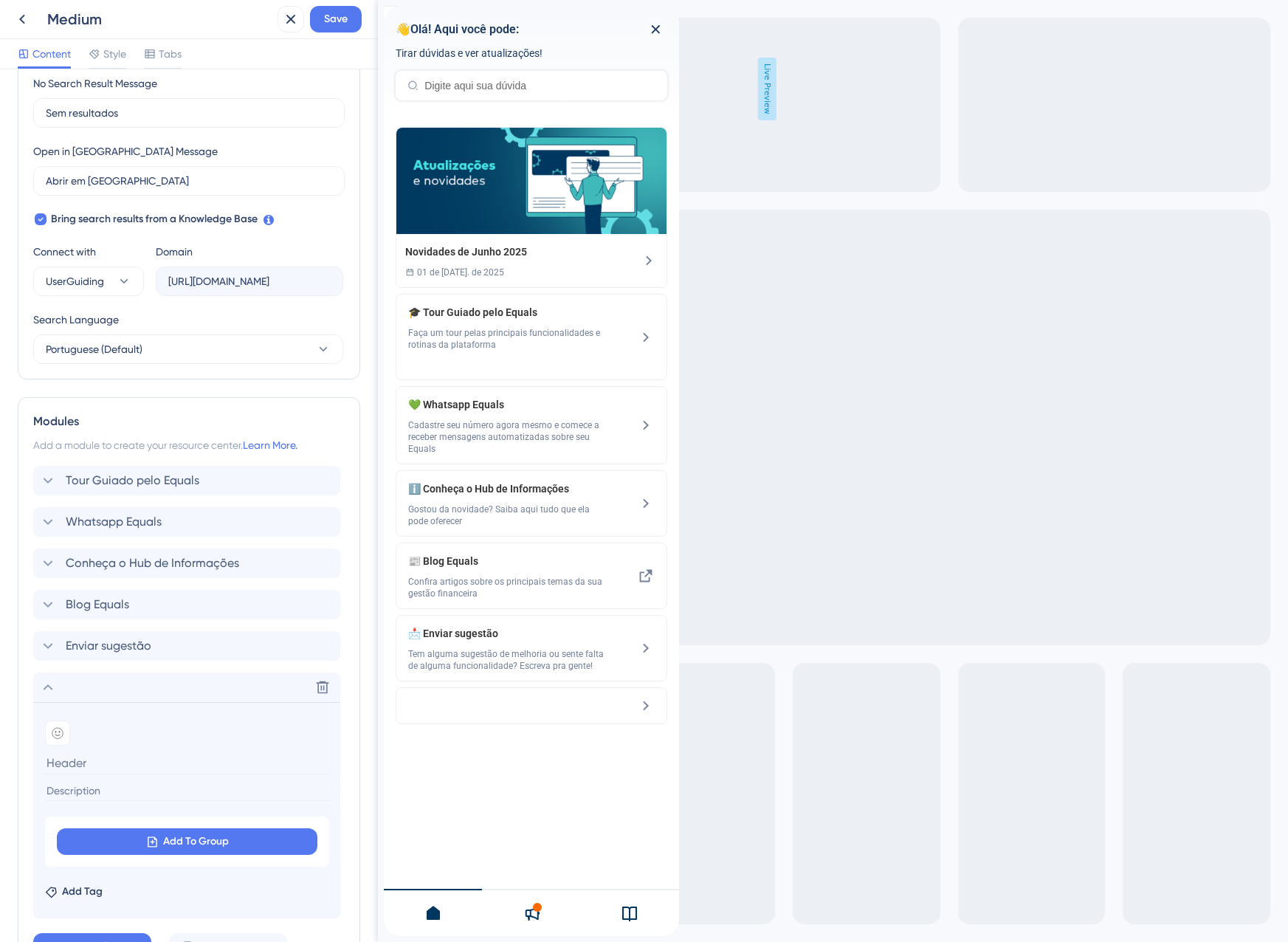
click at [76, 790] on input at bounding box center [188, 791] width 286 height 20
paste input "Faça um tour pelas principais funcionalidades e rotinas da plataforma"
type input "Faça um tour pelas principais funcionalidades e rotinas da plataforma"
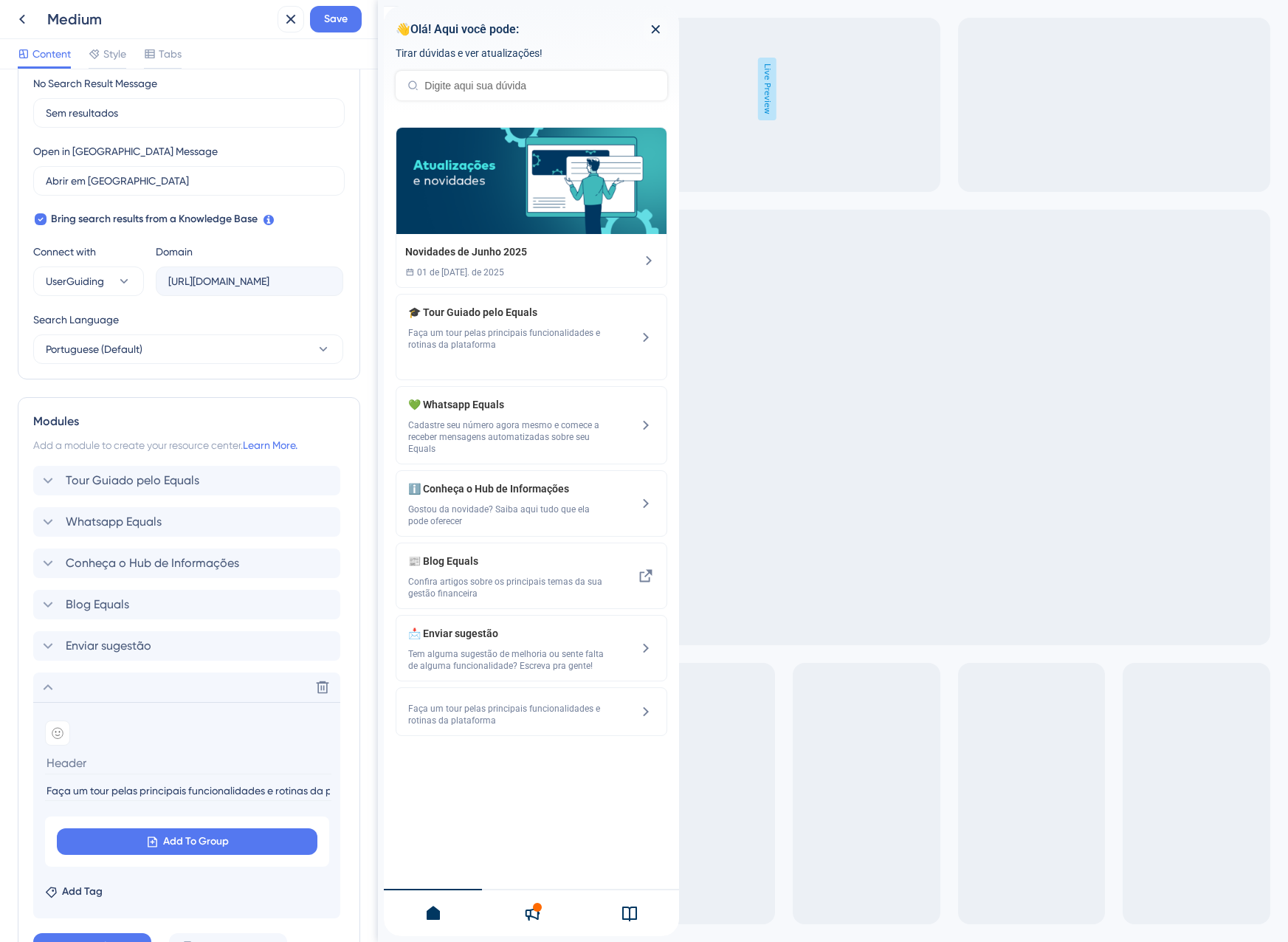
click at [84, 767] on input at bounding box center [188, 763] width 286 height 23
click at [84, 767] on input "Tour Guiado pelo Equals" at bounding box center [188, 763] width 286 height 23
type input "Tour guiado pelo Equals"
click at [65, 734] on div at bounding box center [58, 733] width 25 height 26
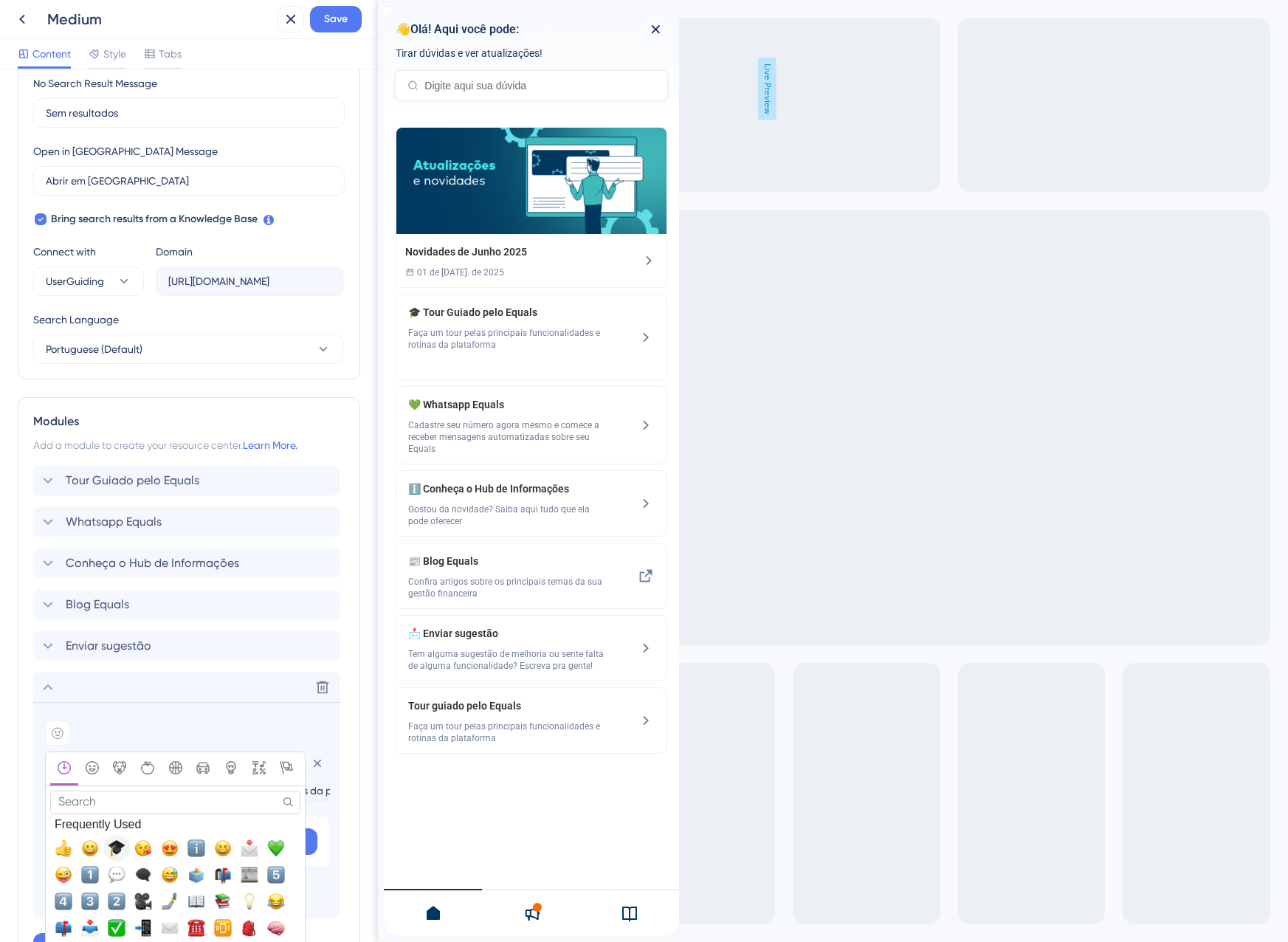
click at [119, 850] on span "🎓, mortar_board" at bounding box center [116, 848] width 18 height 18
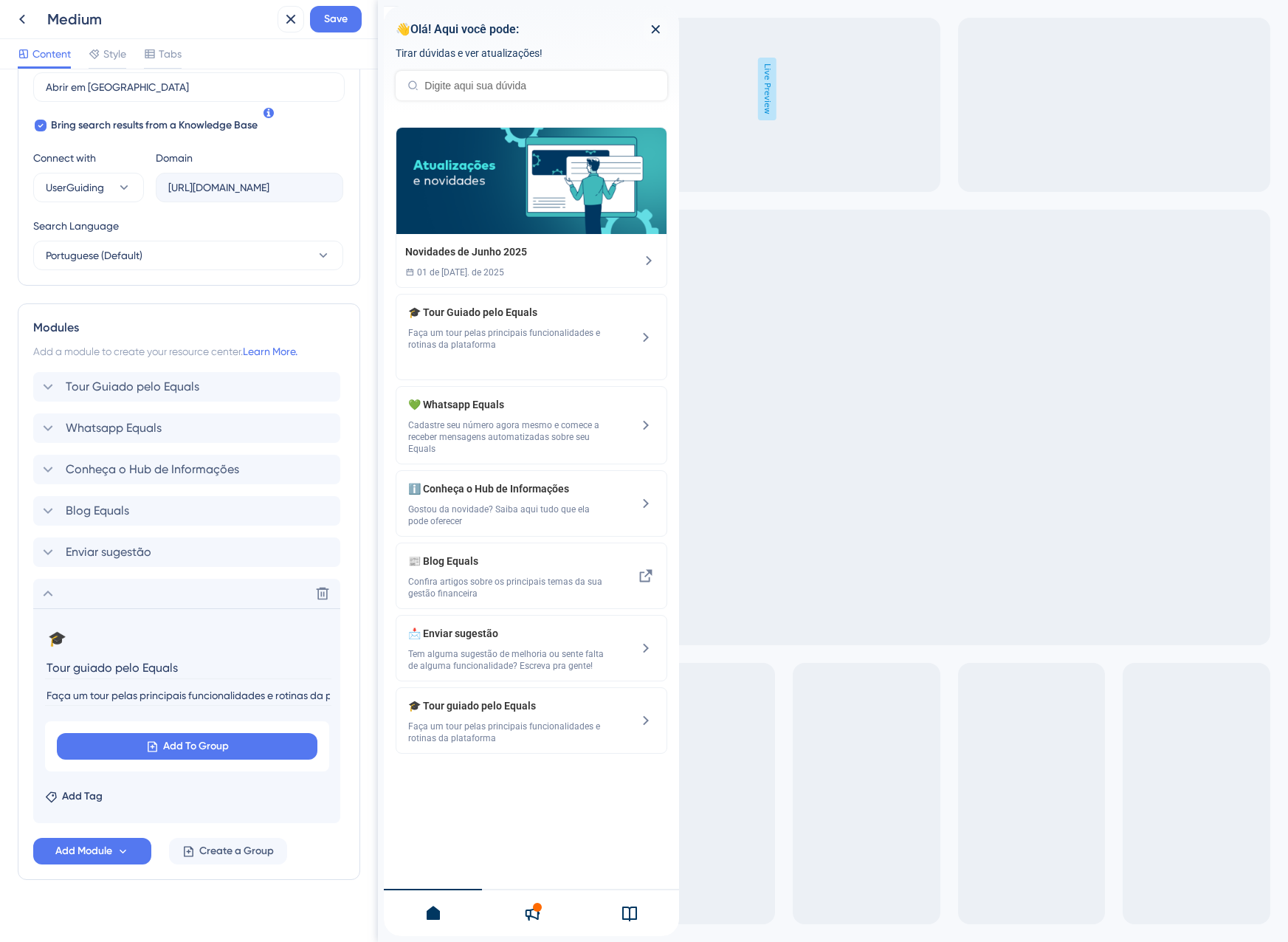
scroll to position [466, 0]
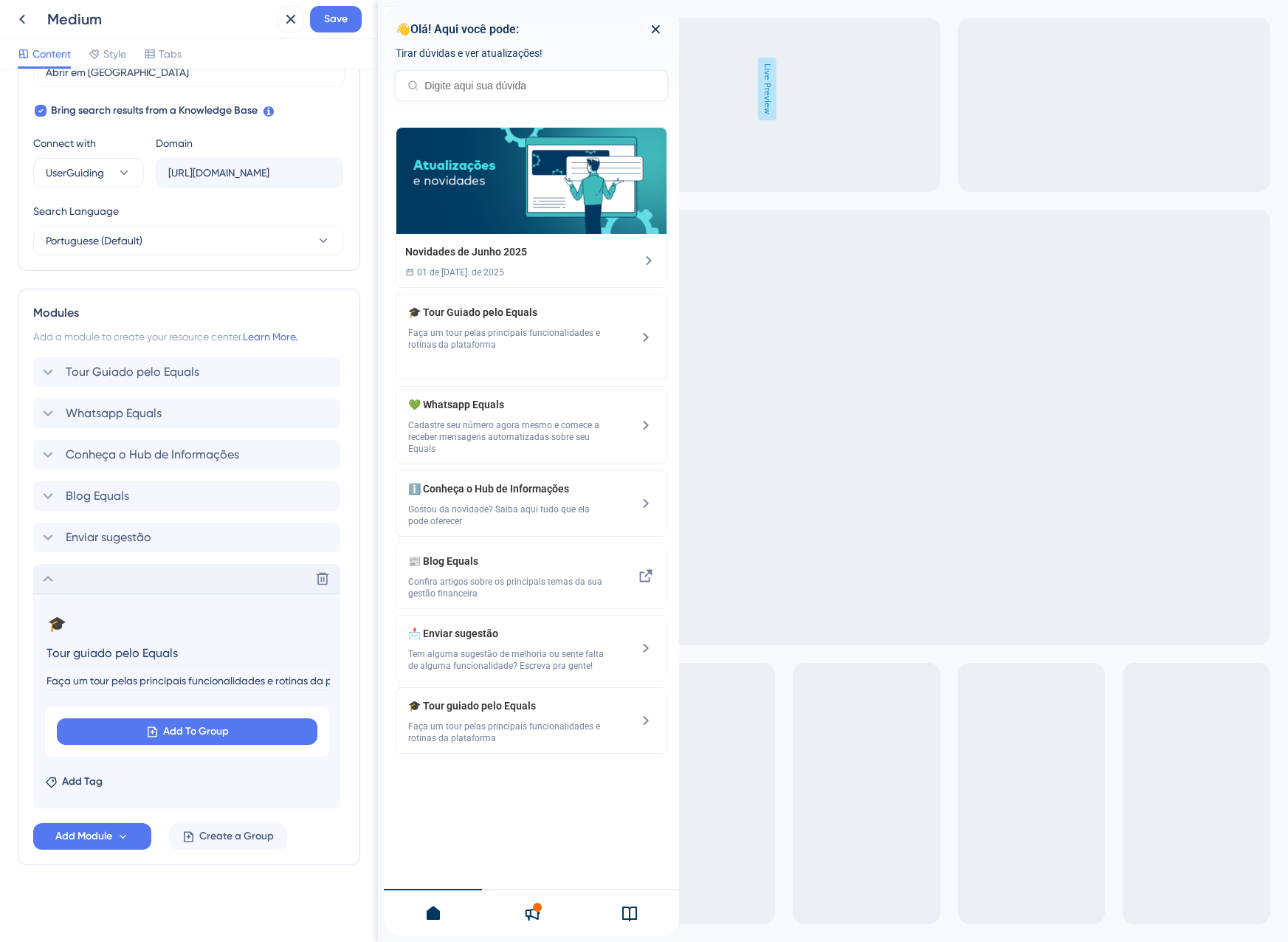
click at [82, 578] on div "Delete" at bounding box center [186, 579] width 307 height 29
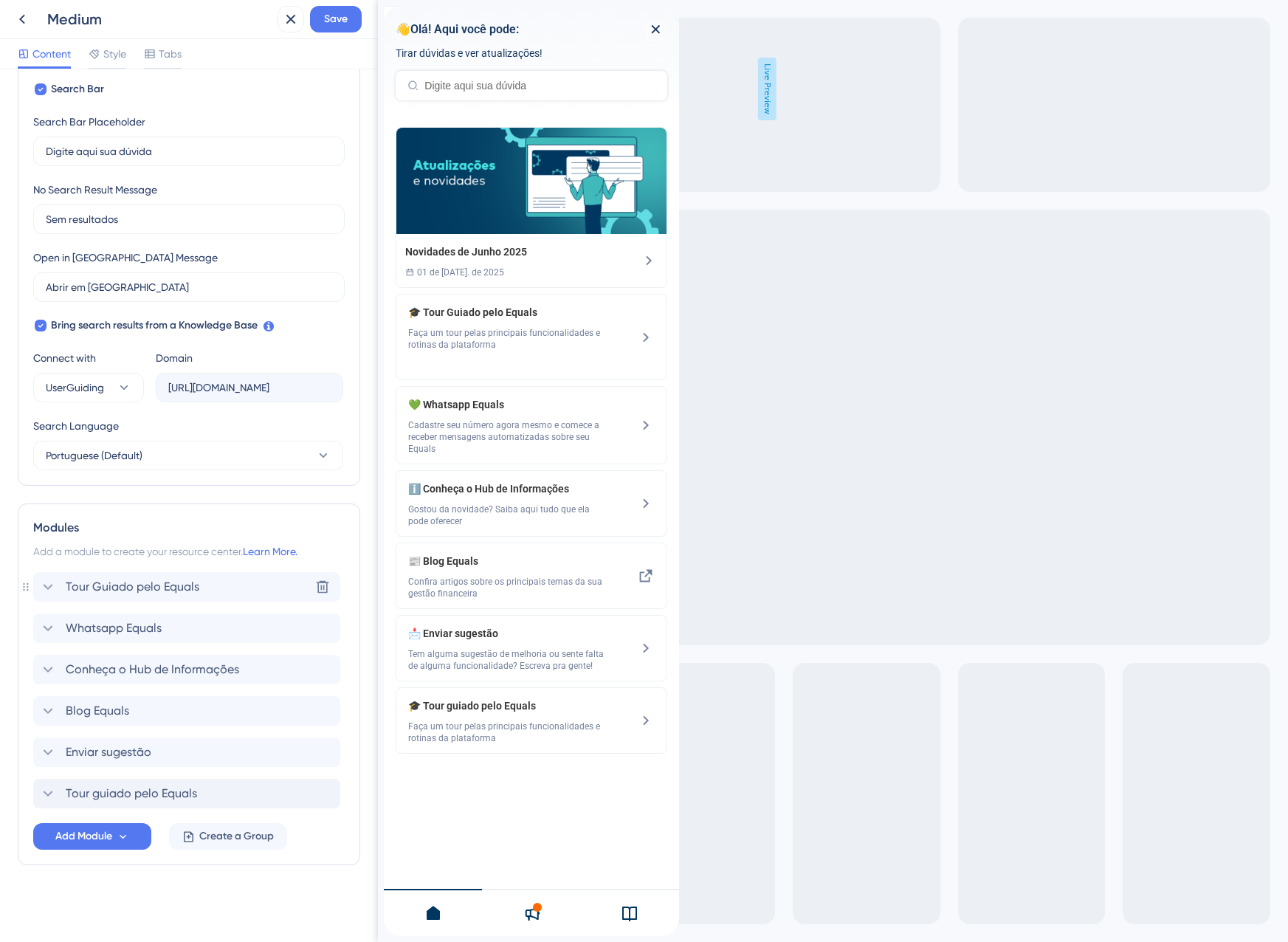
scroll to position [251, 0]
click at [319, 583] on icon at bounding box center [323, 587] width 13 height 13
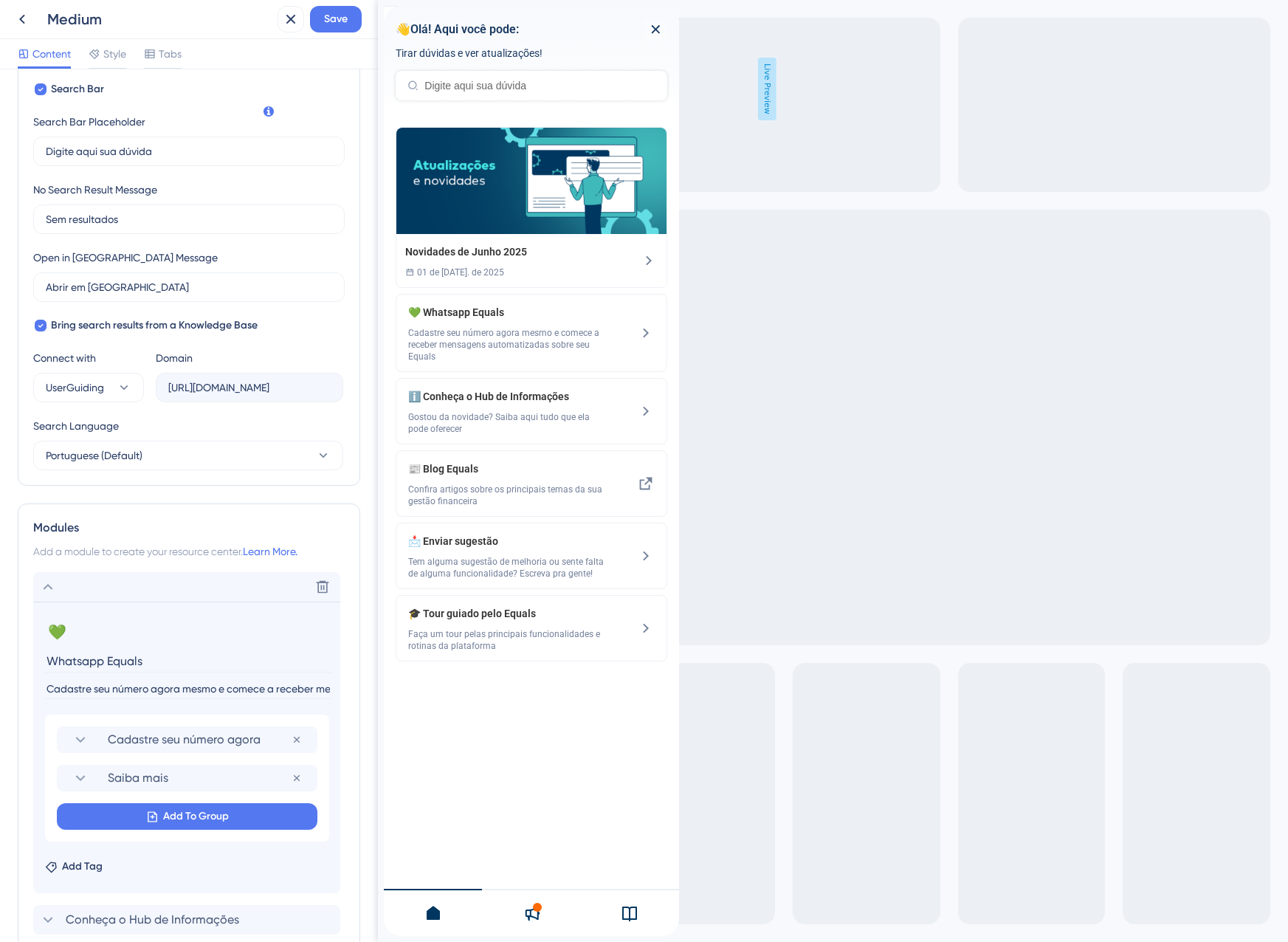
scroll to position [466, 0]
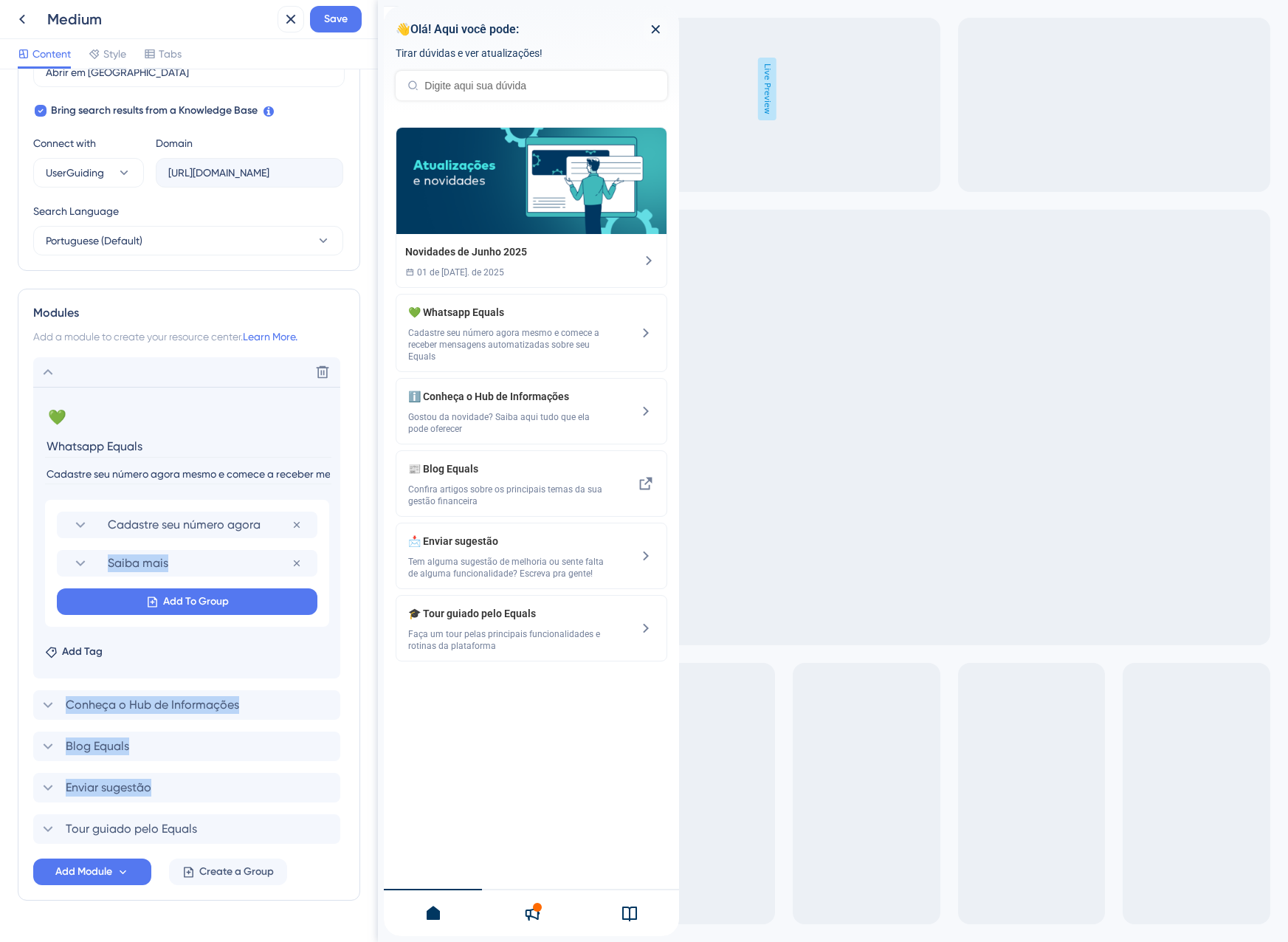
drag, startPoint x: 35, startPoint y: 834, endPoint x: 35, endPoint y: 608, distance: 226.0
click at [34, 600] on div "Delete 💚 Change emoji Remove emoji Whatsapp Equals Cadastre seu número agora me…" at bounding box center [189, 600] width 311 height 487
click at [15, 909] on div "Resource Center Header Title 👋Olá! Aqui você pode: 6 👋Olá! Aqui você pode: Subt…" at bounding box center [189, 505] width 378 height 873
drag, startPoint x: 35, startPoint y: 830, endPoint x: 30, endPoint y: 741, distance: 89.1
click at [30, 741] on div "Modules Add a module to create your resource center. Learn More. Delete 💚 Chang…" at bounding box center [189, 595] width 343 height 612
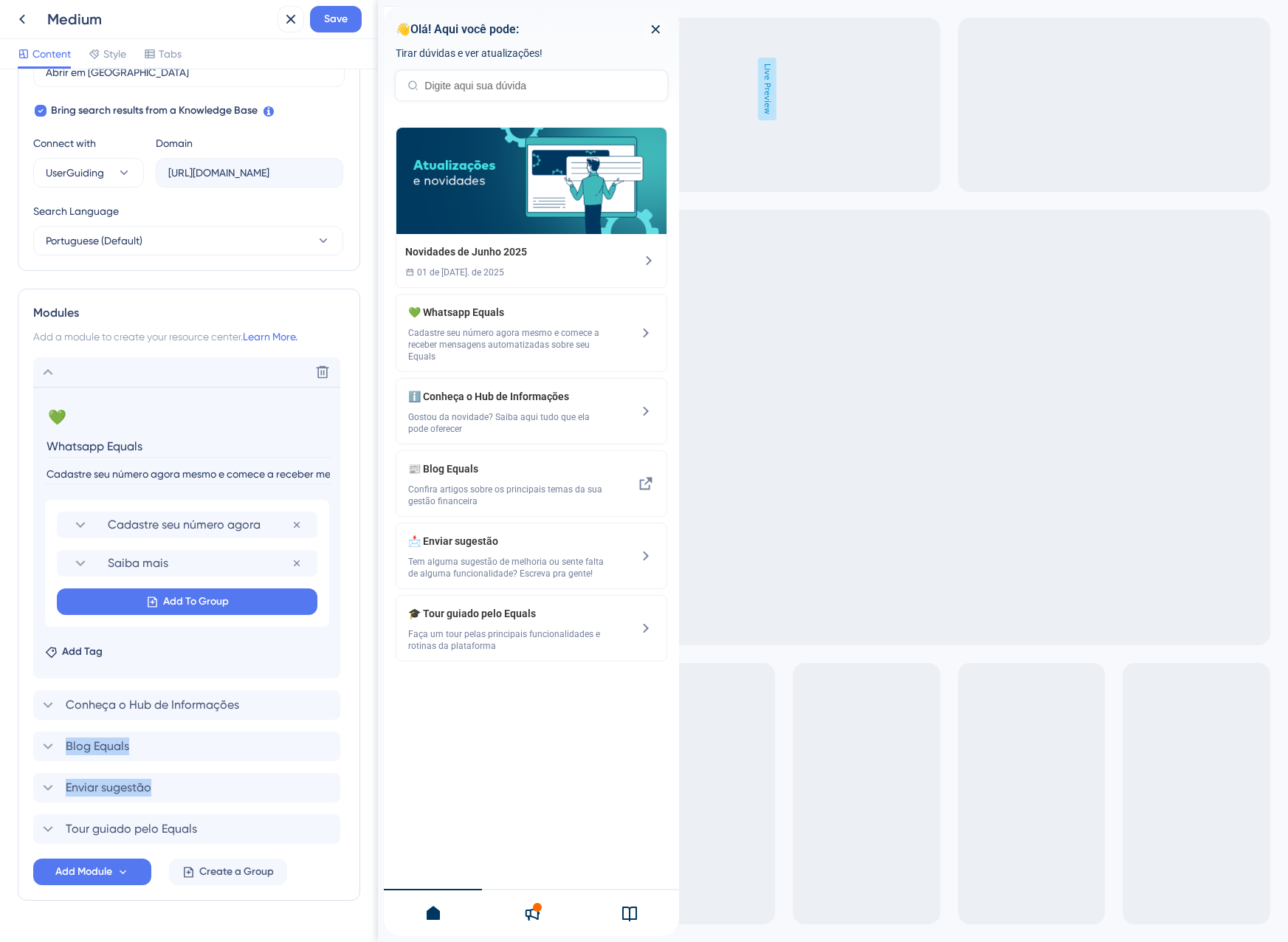
drag, startPoint x: 31, startPoint y: 743, endPoint x: 32, endPoint y: 837, distance: 94.0
click at [32, 837] on div "Modules Add a module to create your resource center. Learn More. Delete 💚 Chang…" at bounding box center [189, 595] width 343 height 612
drag, startPoint x: 45, startPoint y: 371, endPoint x: 48, endPoint y: 383, distance: 12.4
click at [45, 371] on icon at bounding box center [48, 372] width 18 height 18
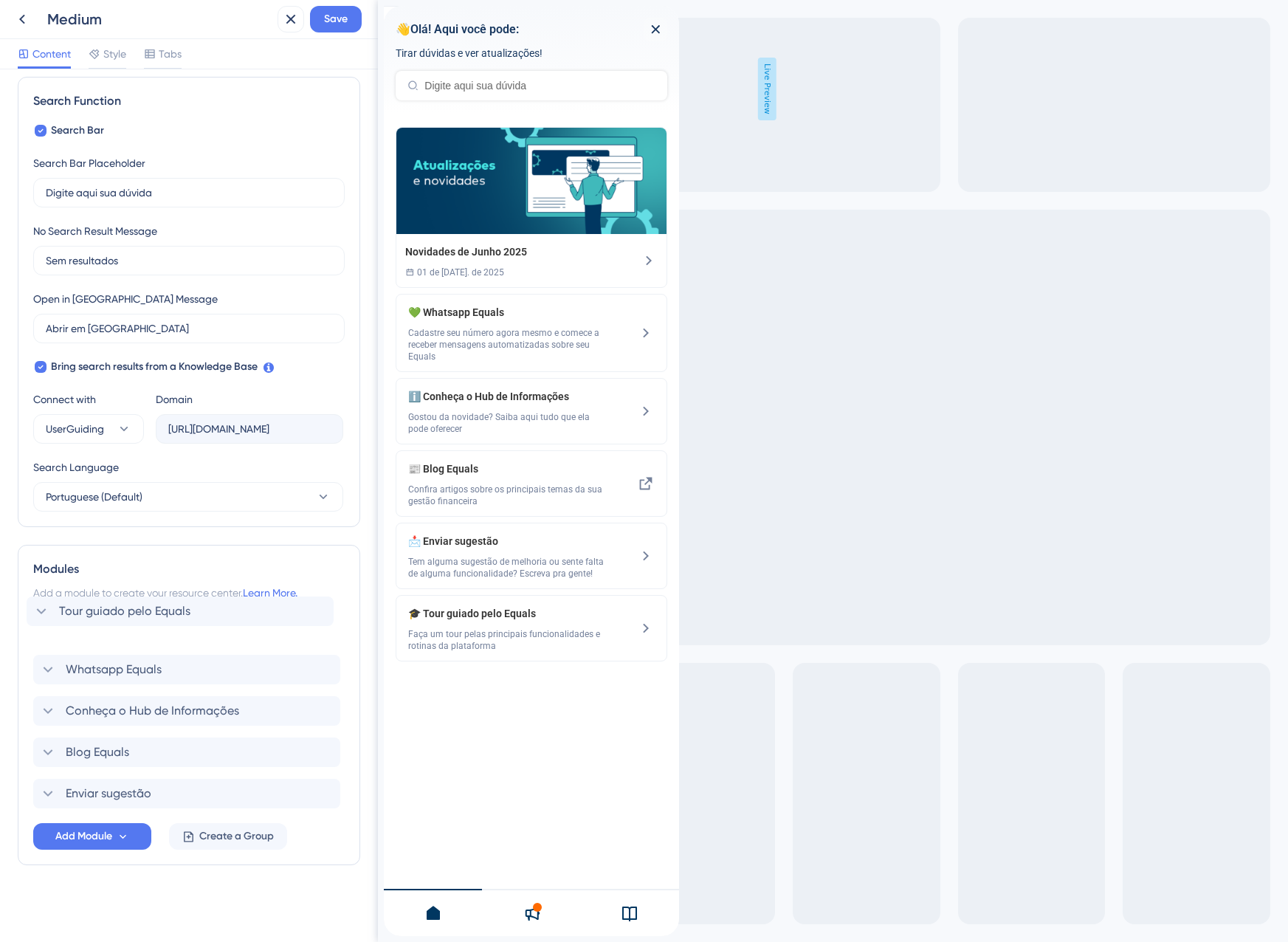
drag, startPoint x: 34, startPoint y: 799, endPoint x: 27, endPoint y: 612, distance: 187.1
click at [27, 612] on div "Modules Add a module to create your resource center. Learn More. Whatsapp Equal…" at bounding box center [189, 705] width 343 height 320
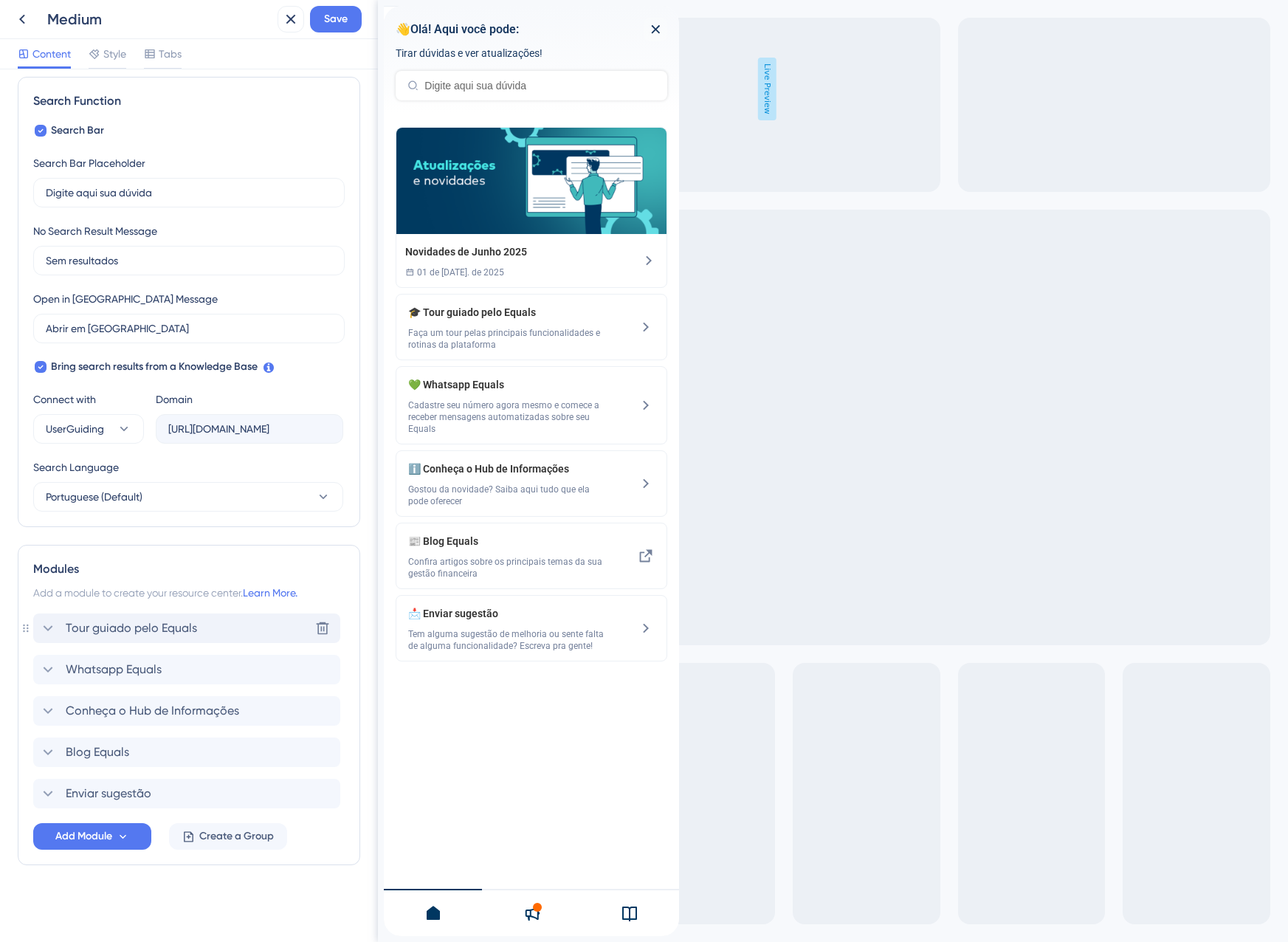
click at [86, 624] on span "Tour guiado pelo Equals" at bounding box center [131, 628] width 131 height 18
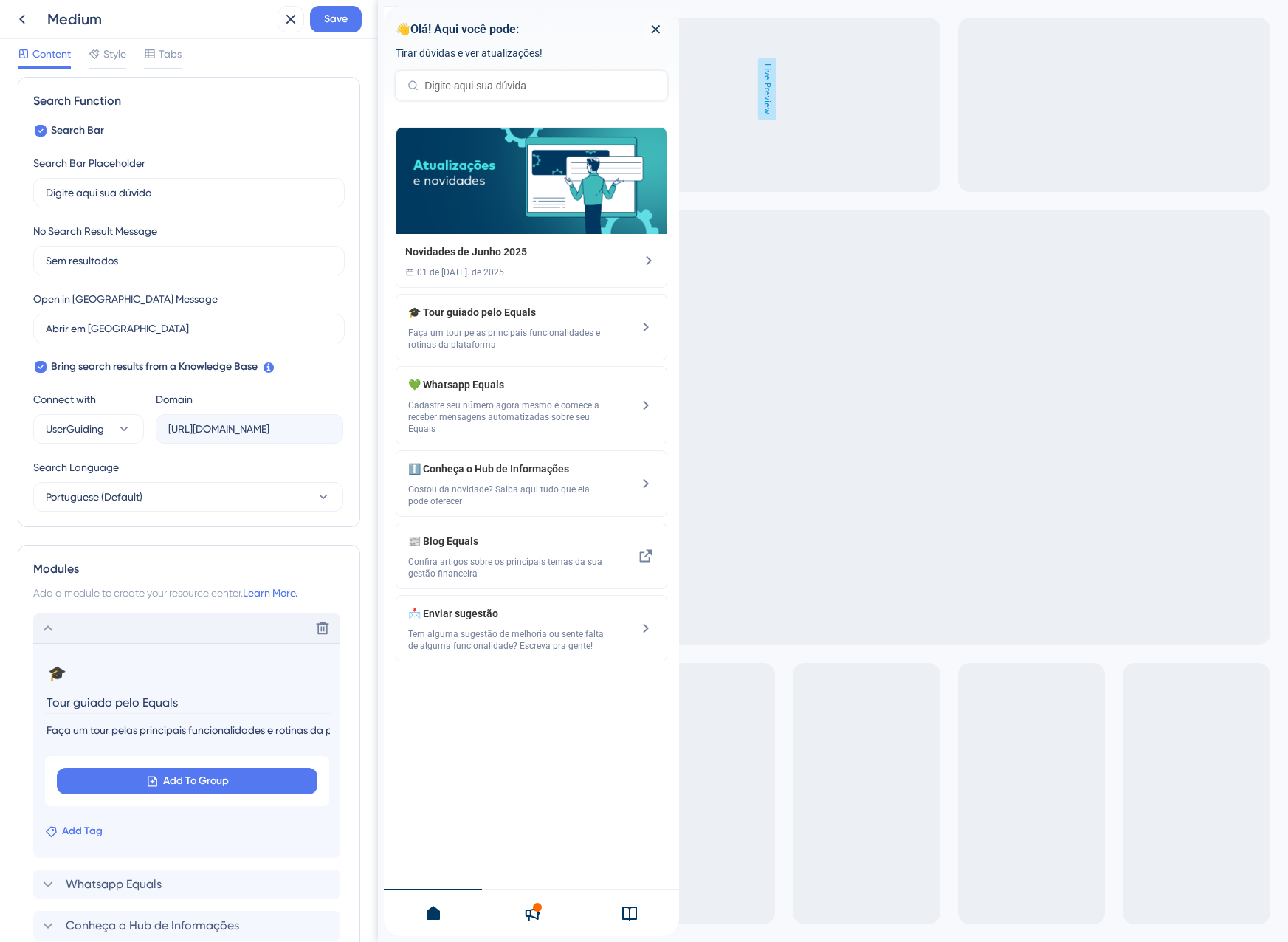
click at [78, 830] on span "Add Tag" at bounding box center [82, 831] width 41 height 18
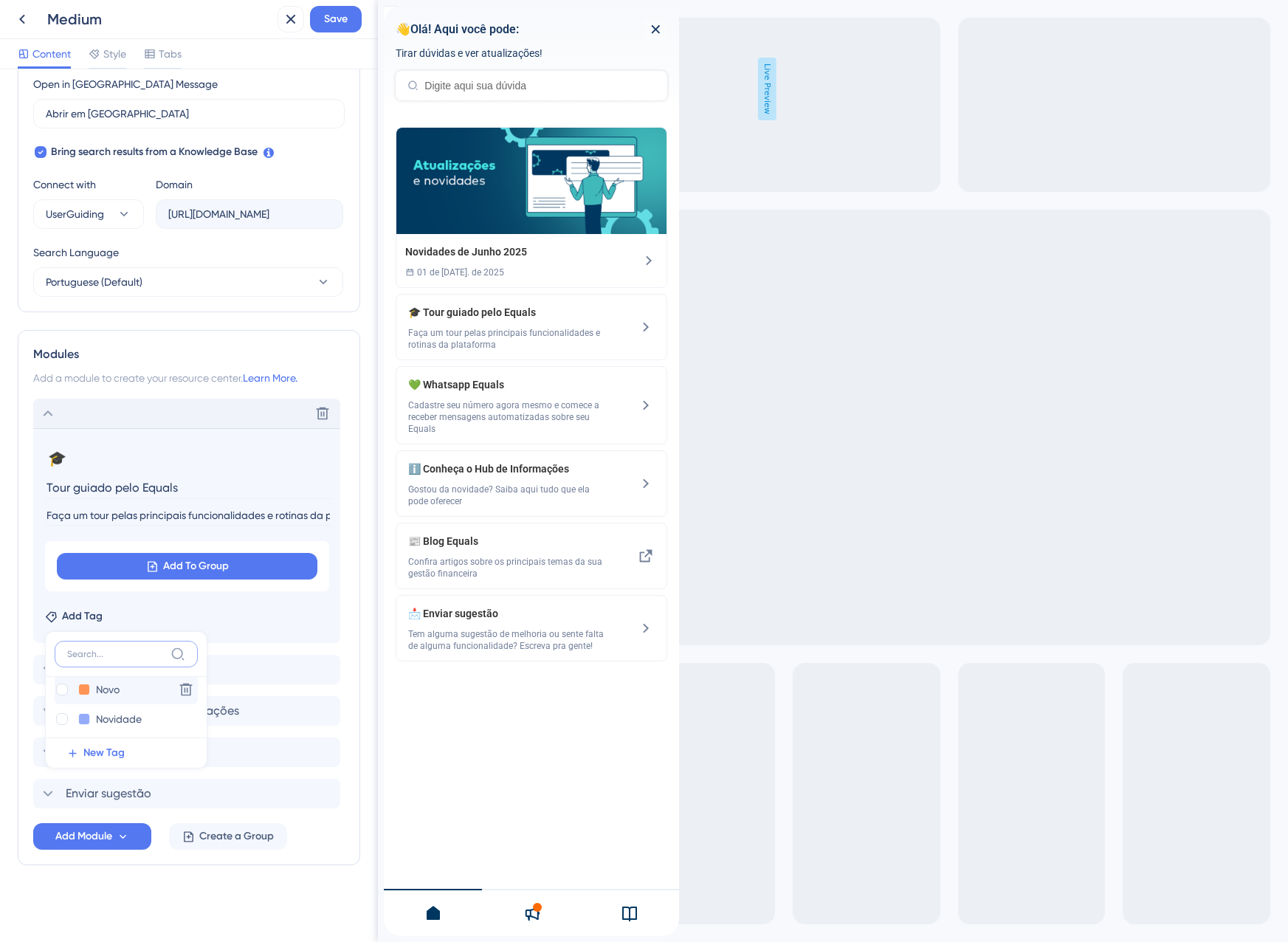
scroll to position [74, 0]
click at [65, 716] on div at bounding box center [61, 715] width 12 height 12
checkbox input "true"
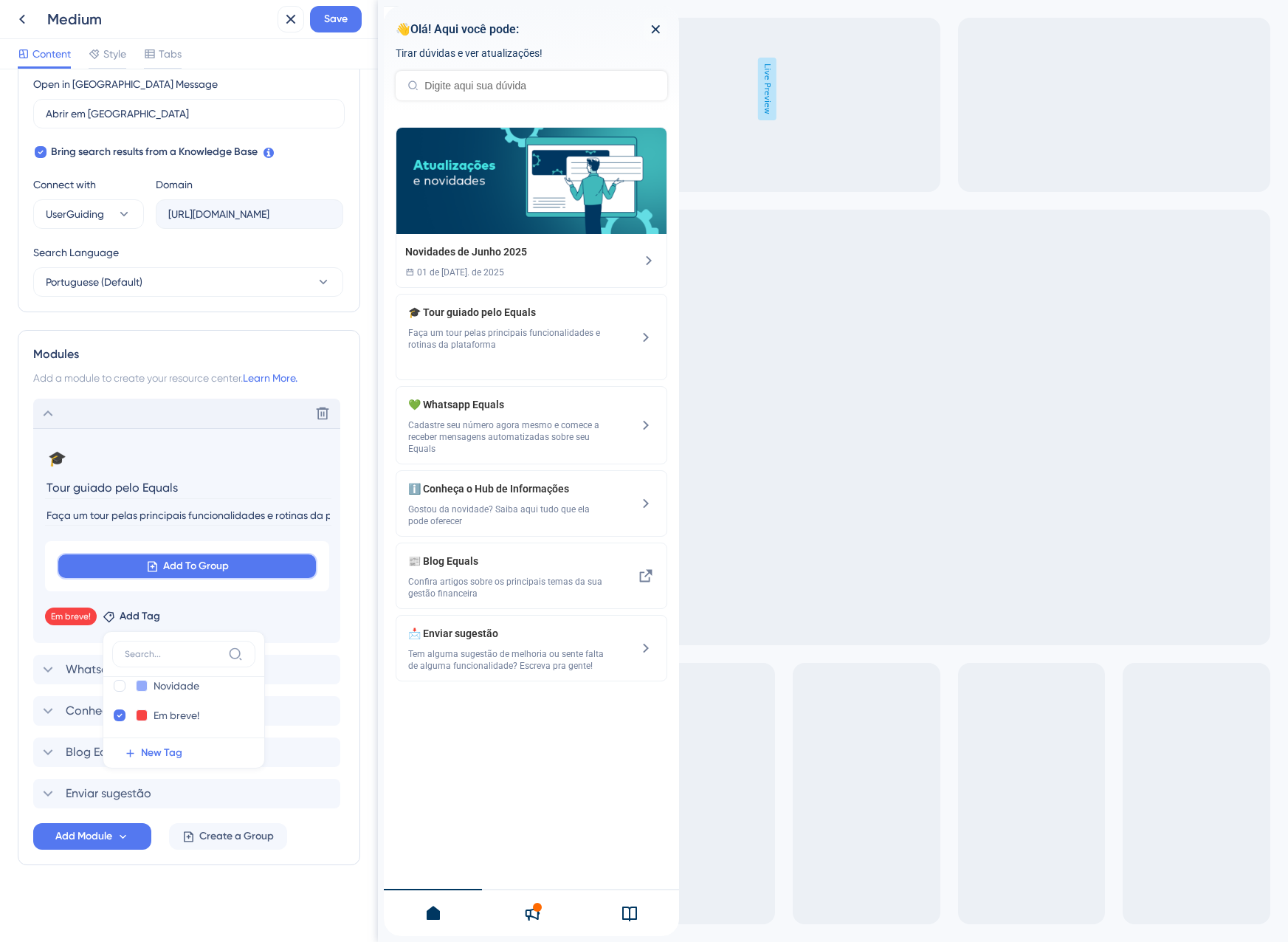
click at [170, 563] on span "Add To Group" at bounding box center [196, 567] width 65 height 18
click at [21, 574] on div "Modules Add a module to create your resource center. Learn More. Delete 🎓 Chang…" at bounding box center [189, 598] width 343 height 536
click at [155, 573] on button "Add To Group" at bounding box center [186, 566] width 260 height 26
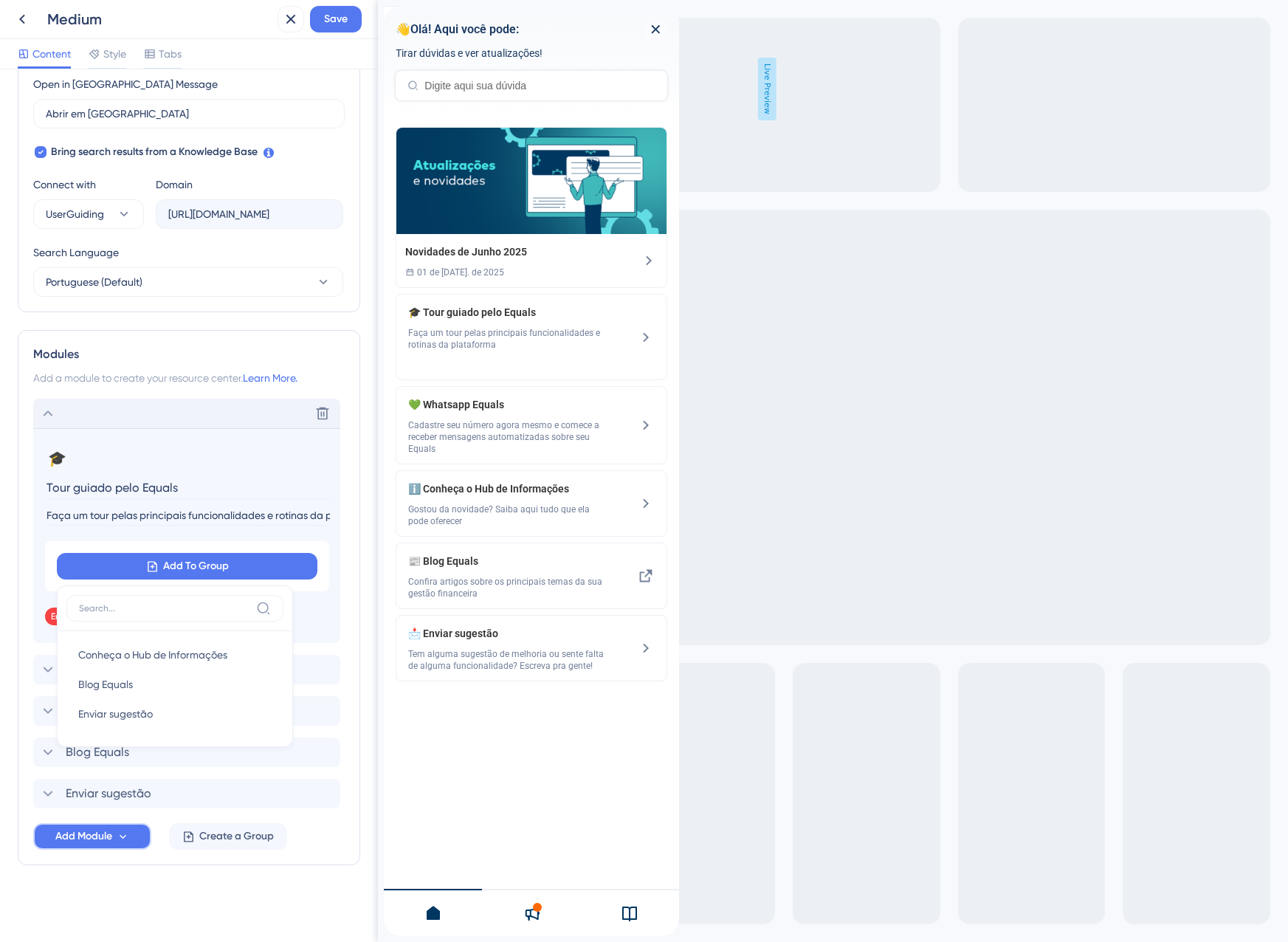
click at [112, 848] on button "Add Module" at bounding box center [92, 836] width 118 height 26
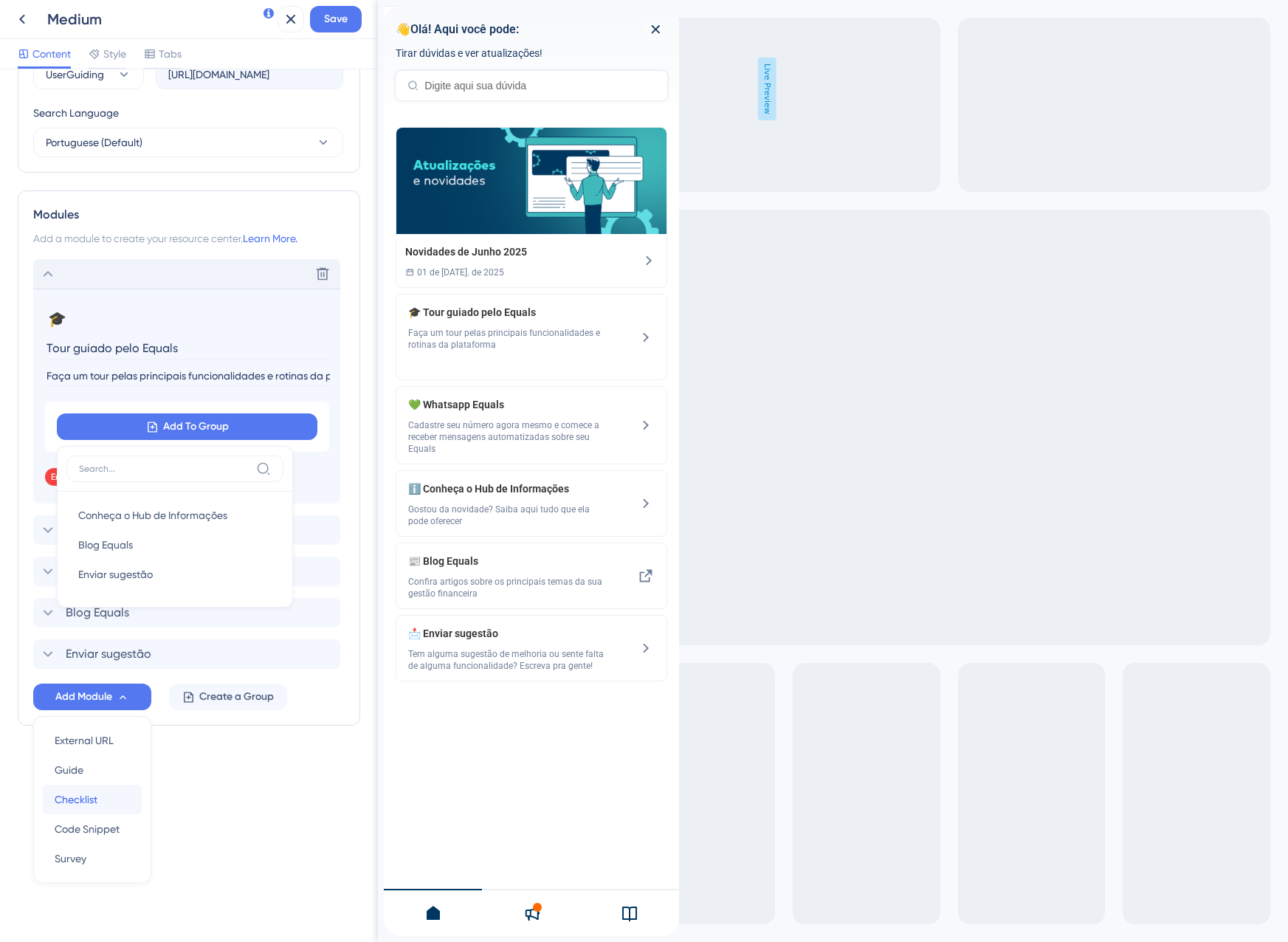
click at [107, 810] on div "Checklist Checklist" at bounding box center [92, 799] width 76 height 29
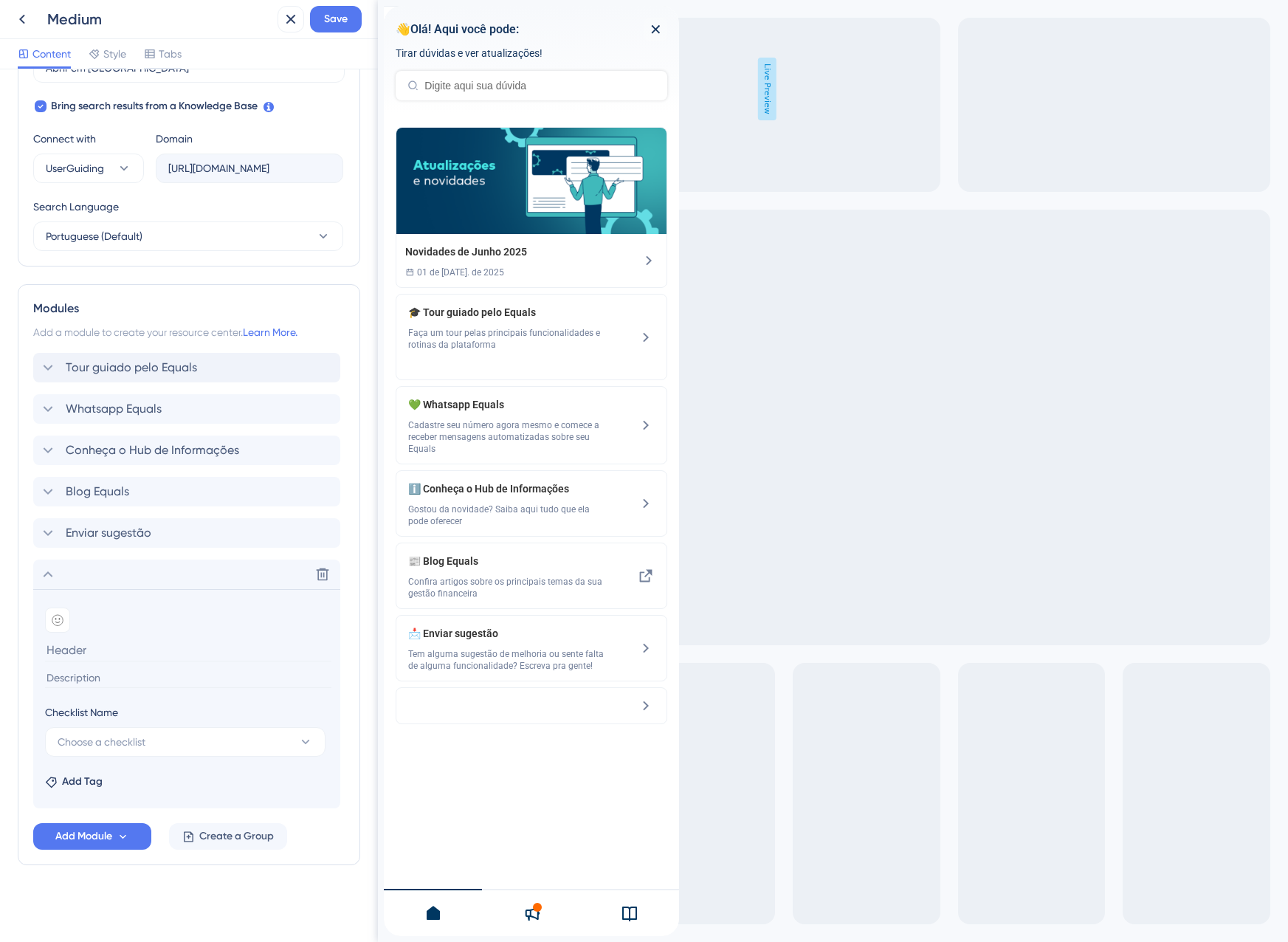
scroll to position [470, 0]
click at [53, 626] on icon at bounding box center [57, 620] width 12 height 12
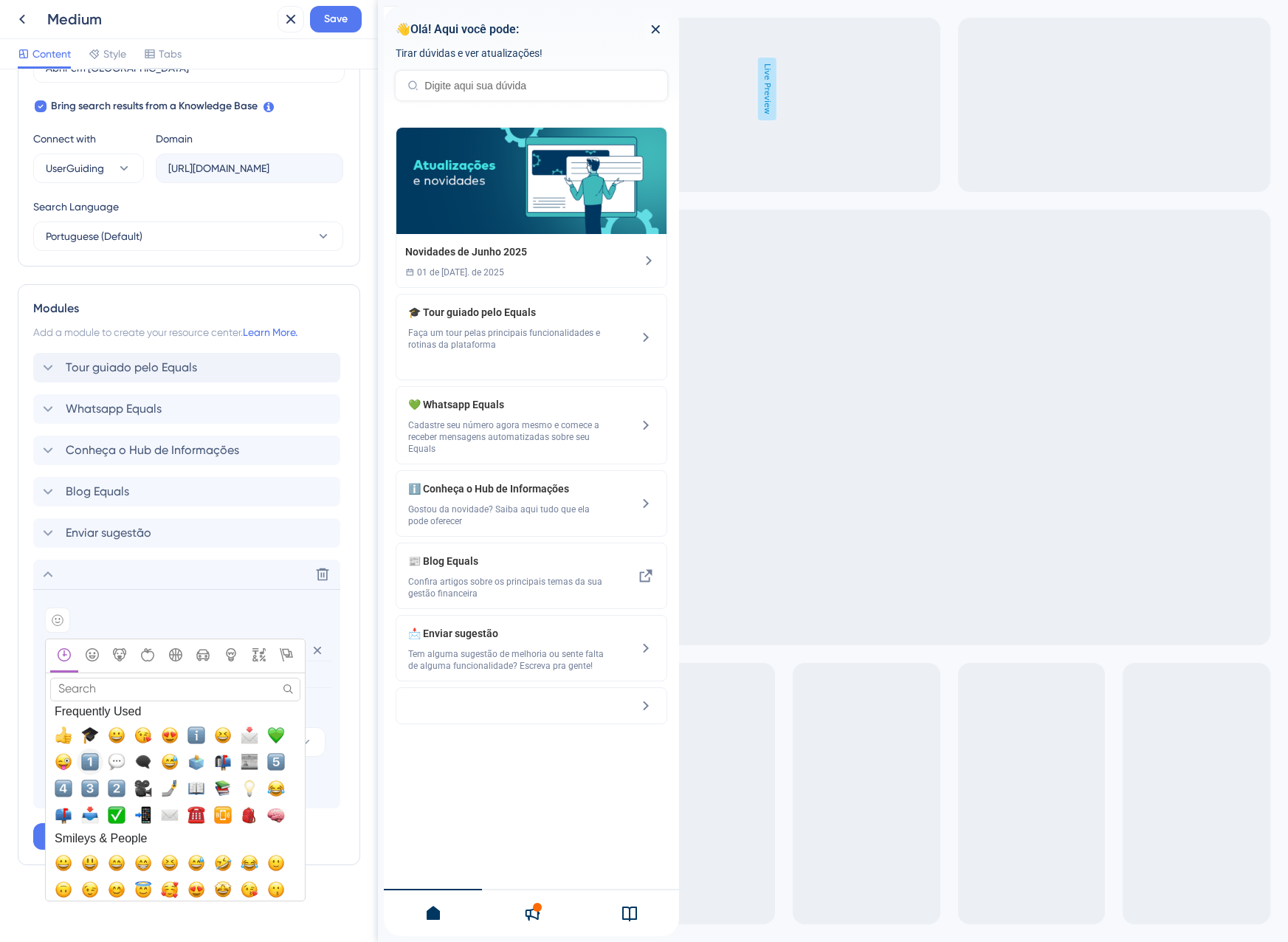
click at [96, 761] on span "1️⃣, one" at bounding box center [90, 762] width 18 height 18
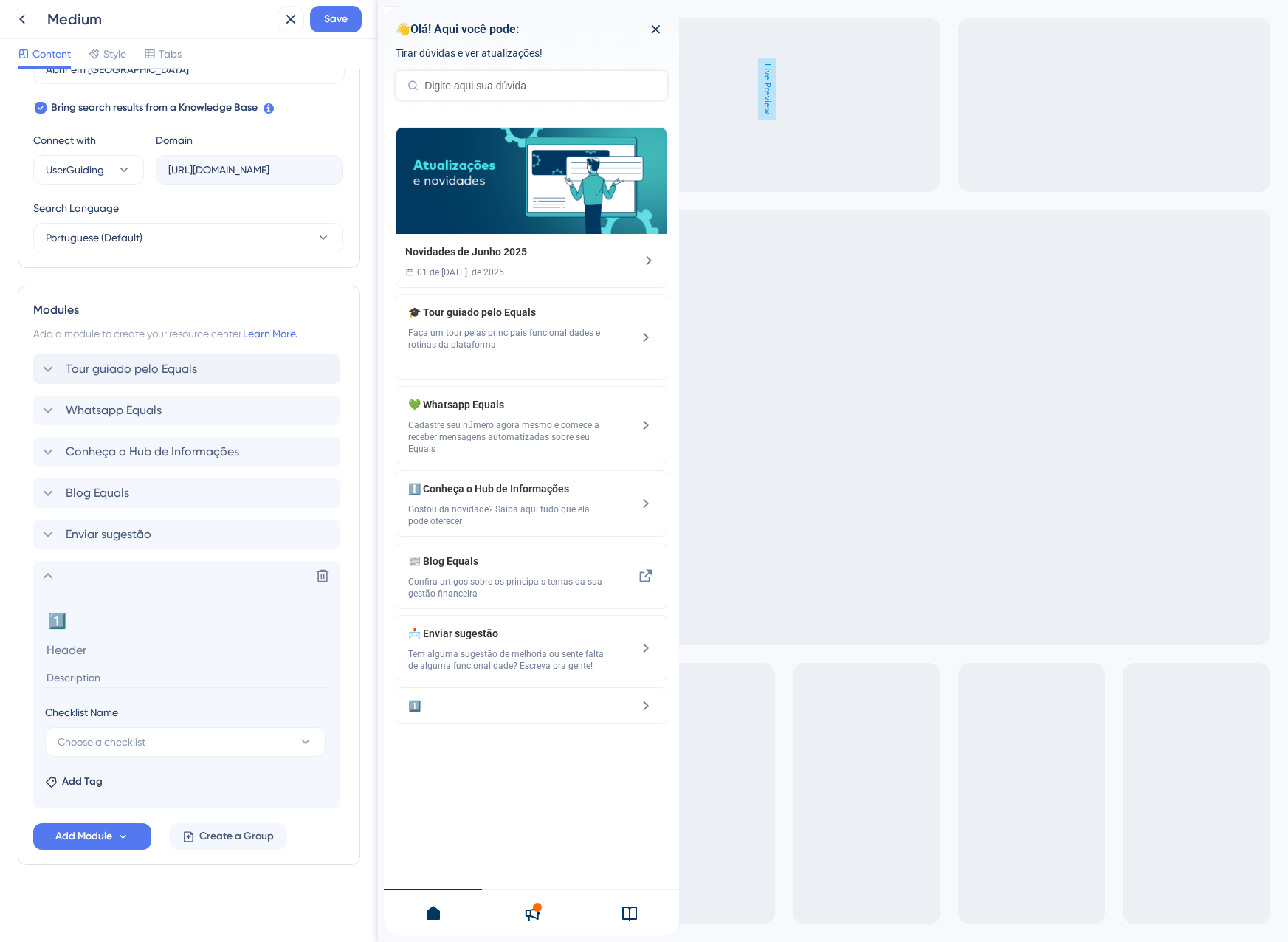
scroll to position [469, 0]
click at [96, 657] on input at bounding box center [188, 650] width 286 height 23
click at [96, 680] on input at bounding box center [188, 678] width 286 height 20
paste input "Antes de começar os demais treinamentos, confira aqui se sua conta está prepara…"
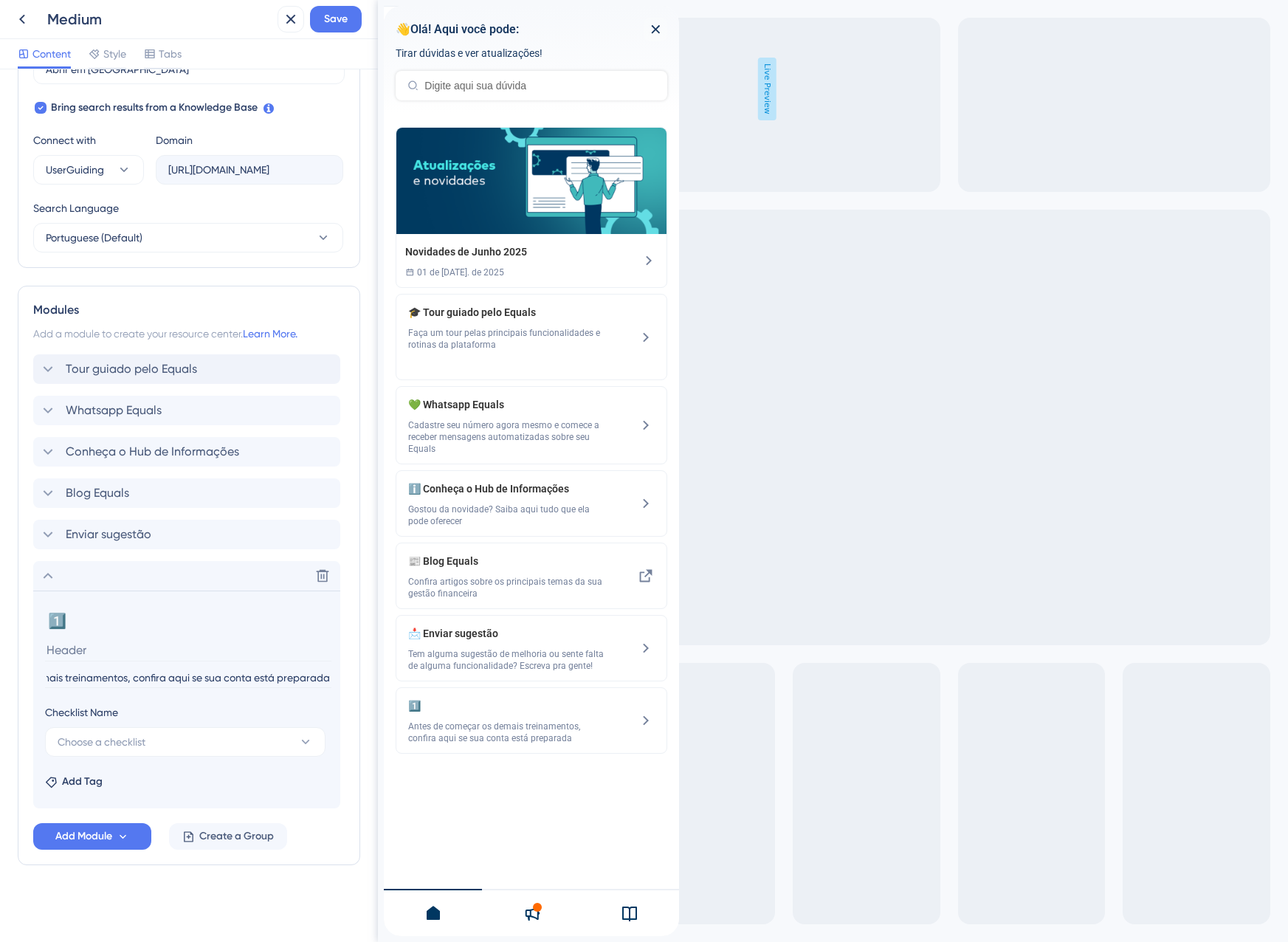
type input "Antes de começar os demais treinamentos, confira aqui se sua conta está prepara…"
click at [92, 647] on input at bounding box center [188, 650] width 286 height 23
click at [153, 732] on button "Choose a checklist" at bounding box center [186, 742] width 280 height 29
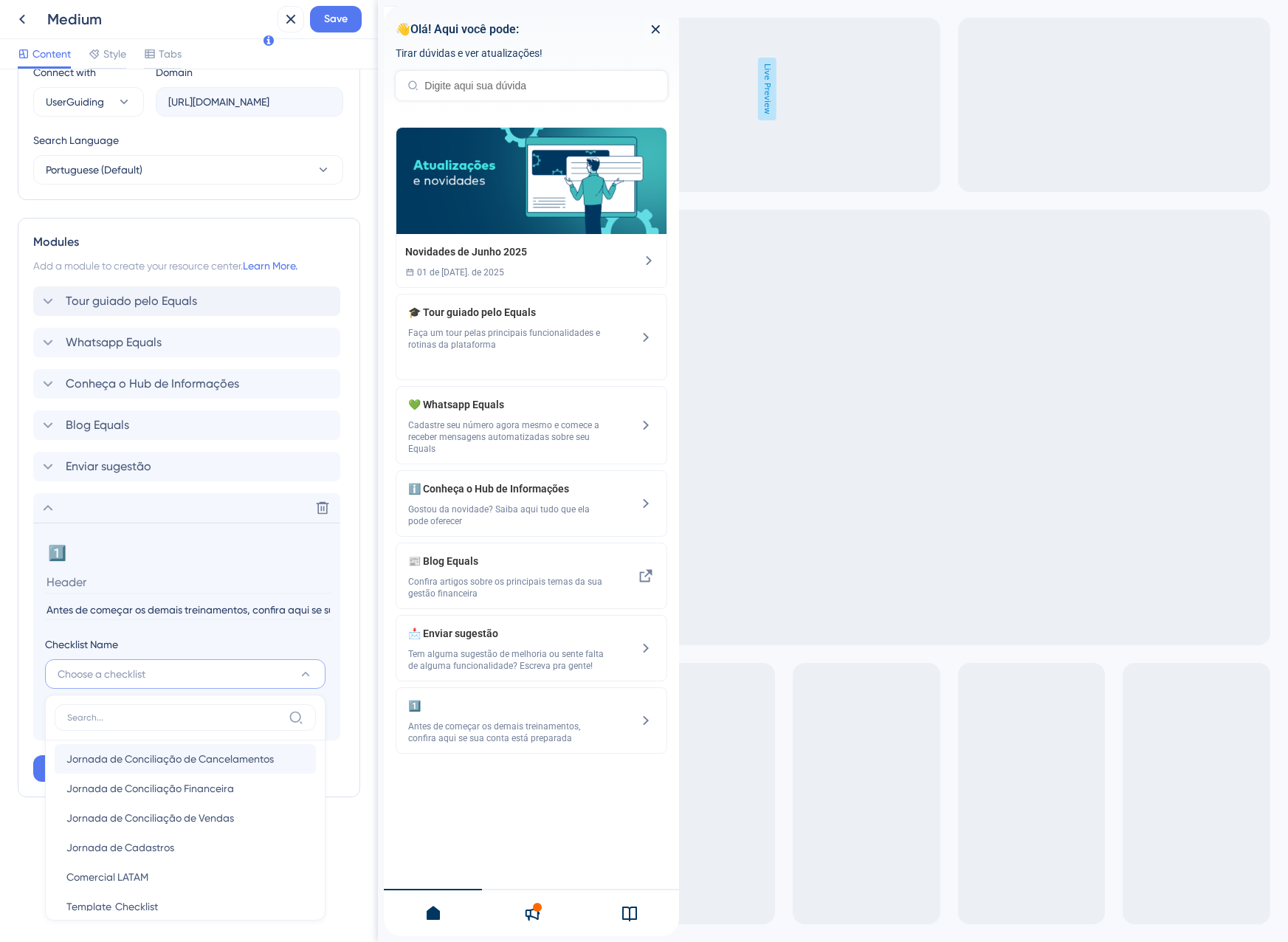
scroll to position [54, 0]
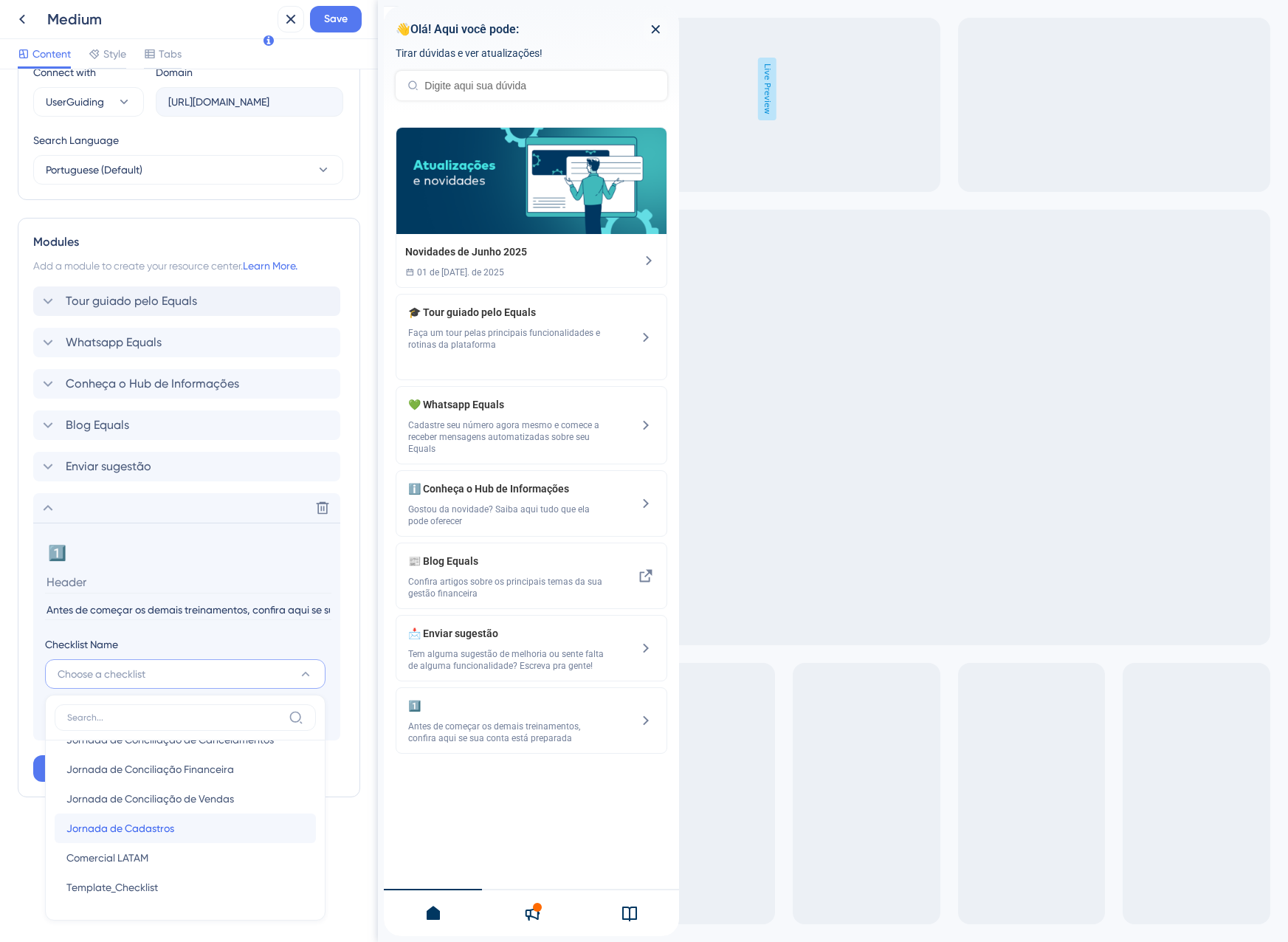
click at [170, 826] on span "Jornada de Cadastros" at bounding box center [119, 828] width 108 height 18
type input "Jornada de Cadastros"
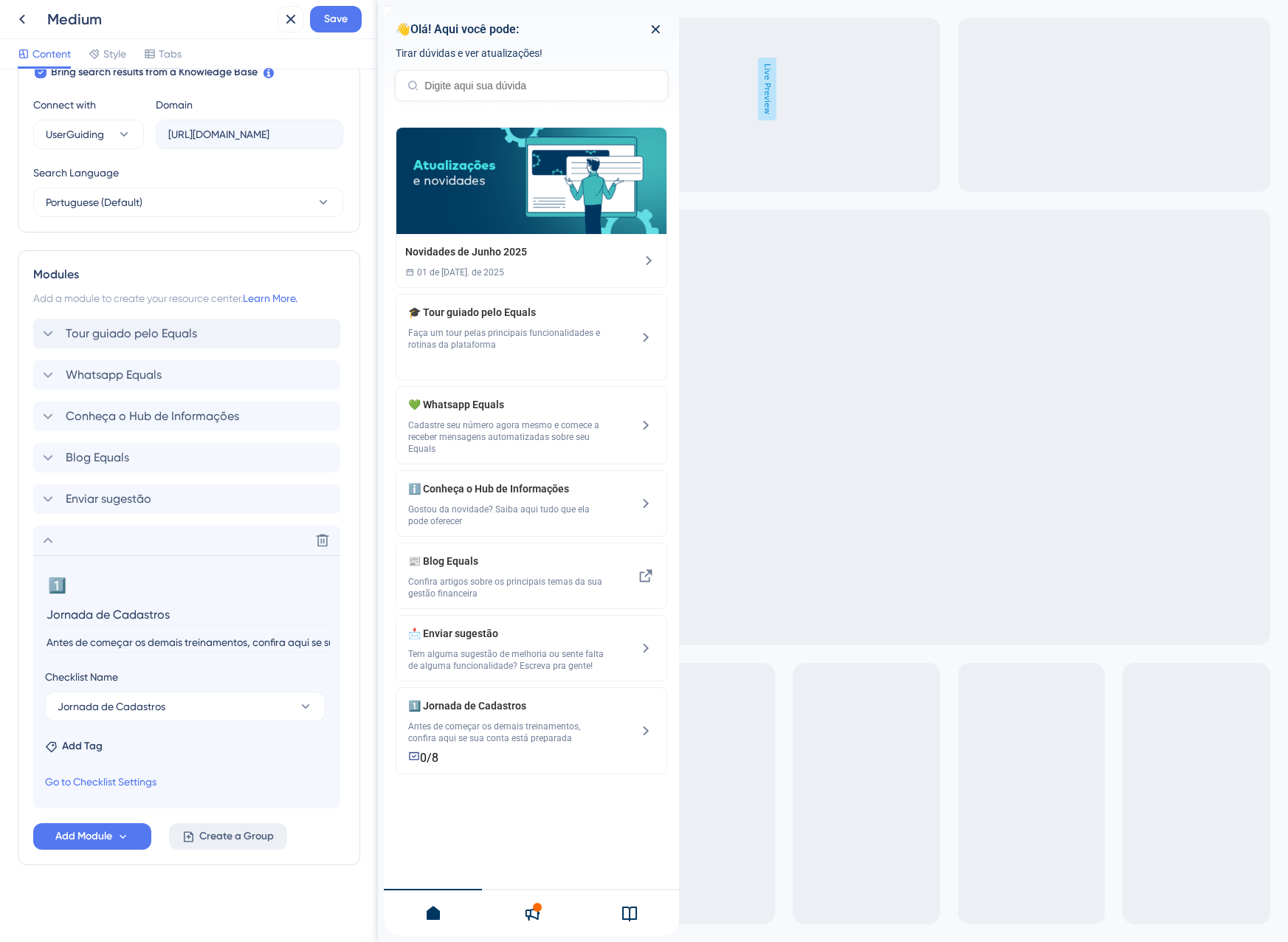
scroll to position [504, 0]
click at [73, 739] on span "Add Tag" at bounding box center [82, 747] width 41 height 18
click at [69, 879] on label at bounding box center [64, 877] width 18 height 15
checkbox input "true"
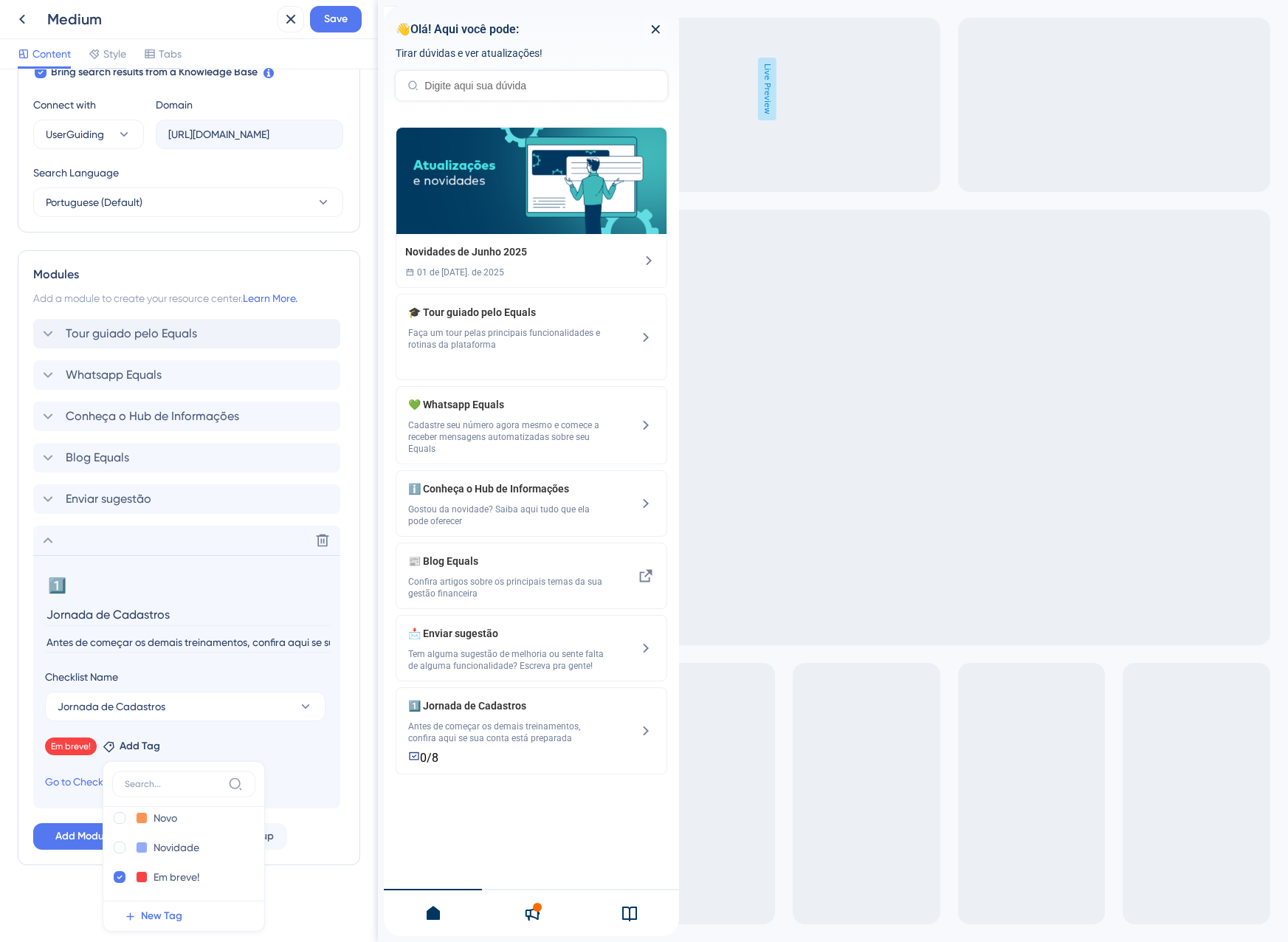
click at [288, 911] on div "Resource Center Header Title 👋Olá! Aqui você pode: 6 👋Olá! Aqui você pode: Subt…" at bounding box center [189, 254] width 343 height 1342
click at [80, 540] on div "Delete" at bounding box center [186, 540] width 307 height 29
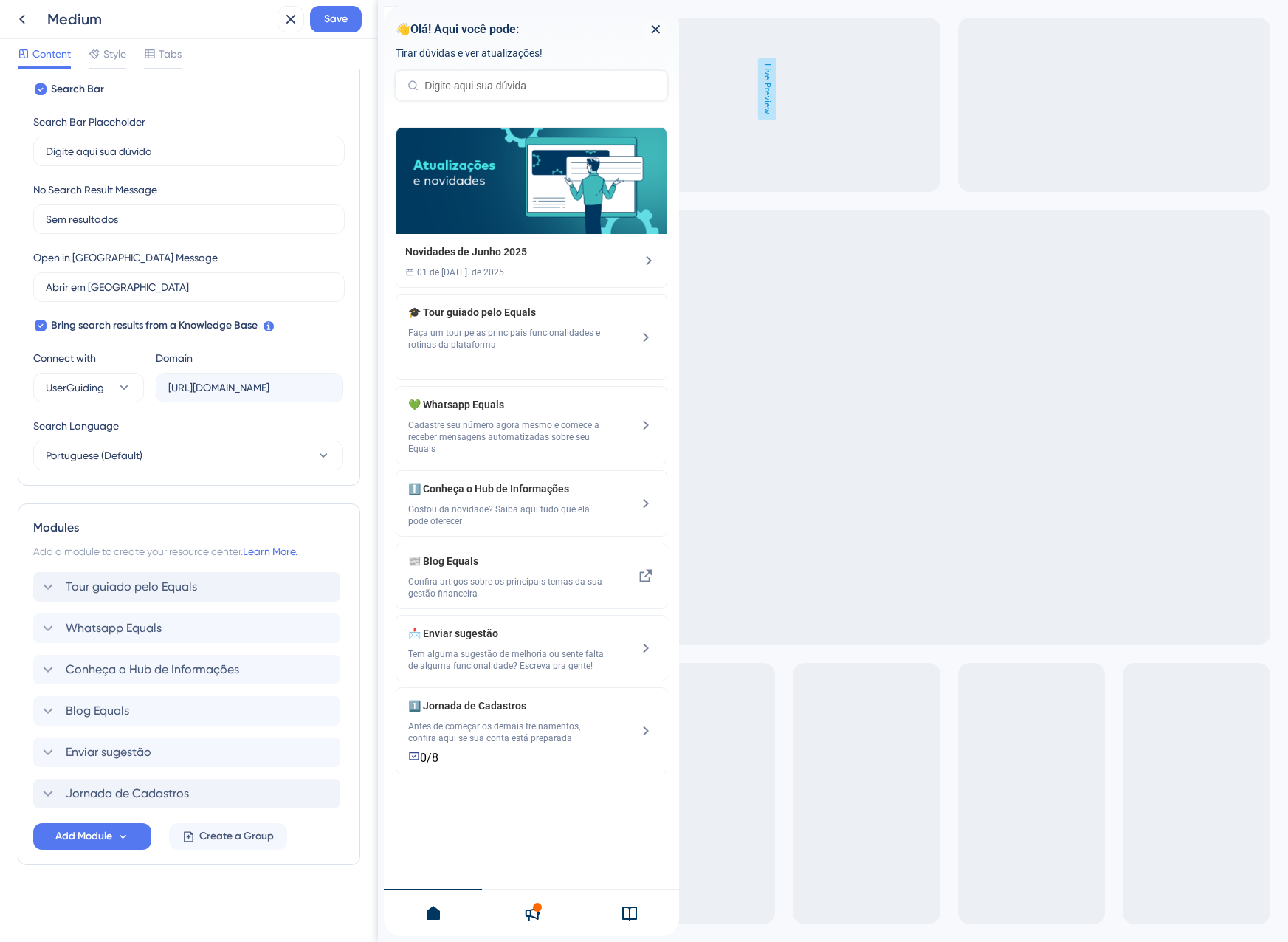
scroll to position [251, 0]
click at [123, 587] on span "Tour guiado pelo Equals" at bounding box center [131, 587] width 131 height 18
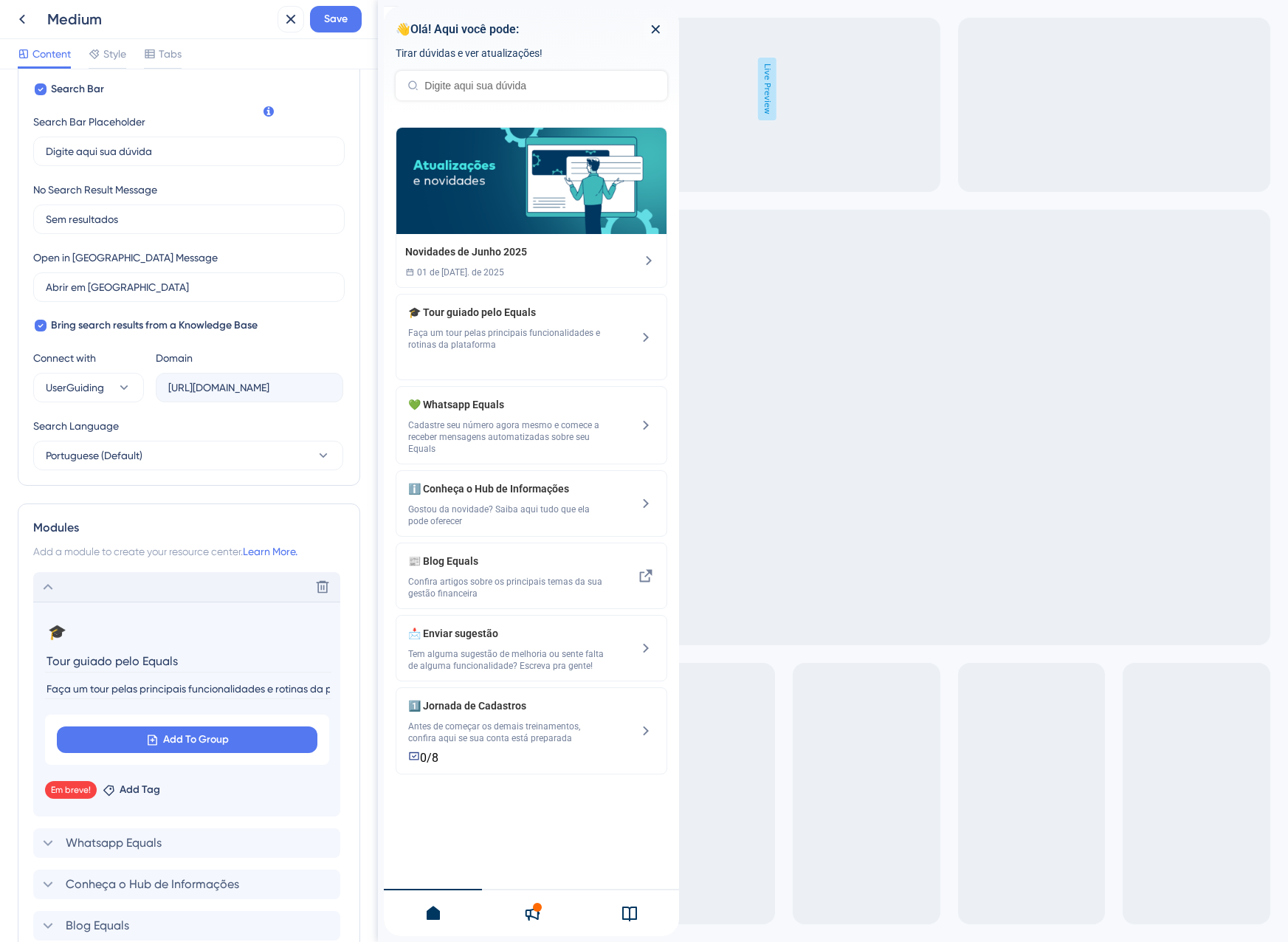
scroll to position [466, 0]
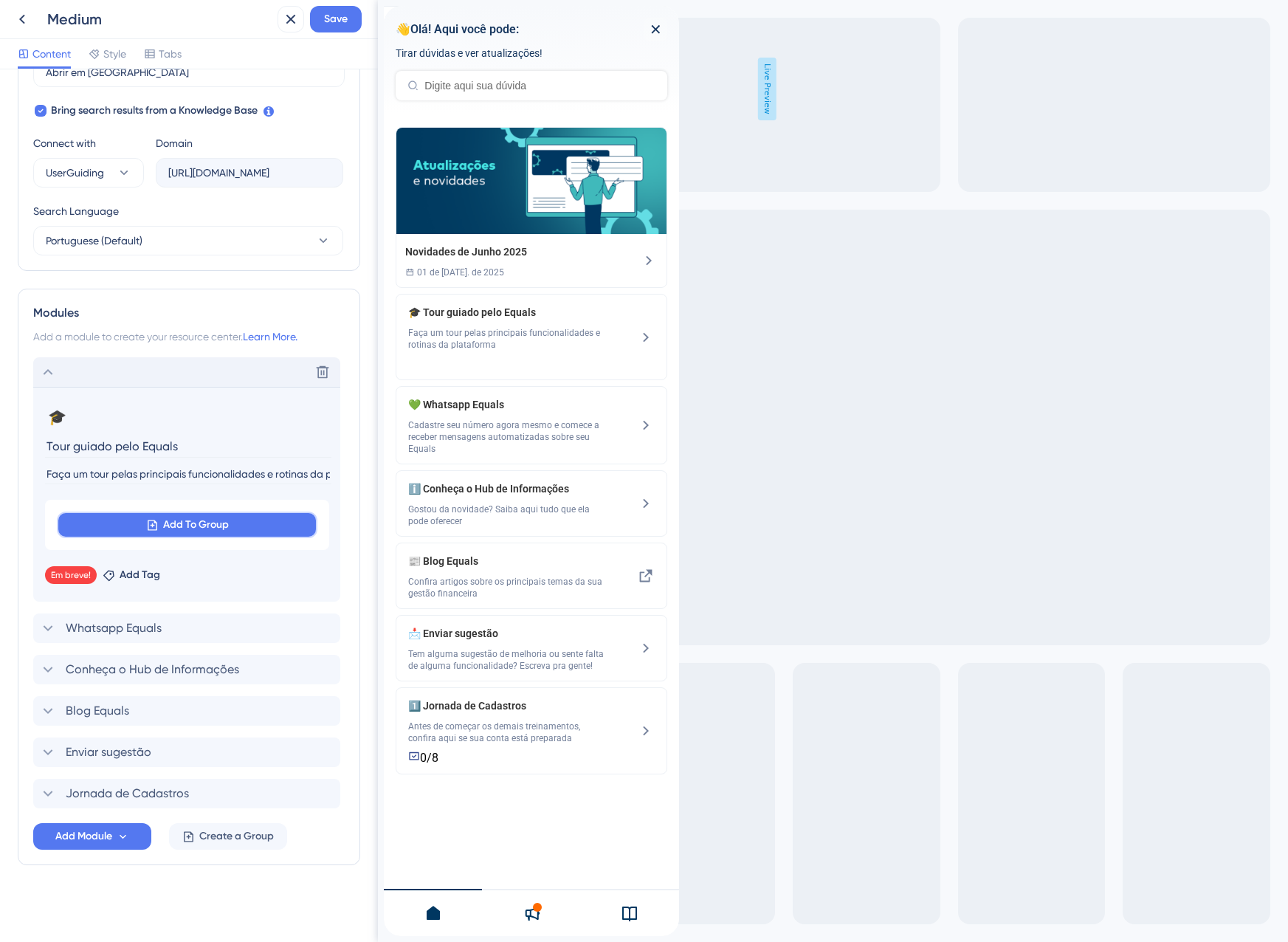
click at [135, 530] on button "Add To Group" at bounding box center [186, 524] width 260 height 26
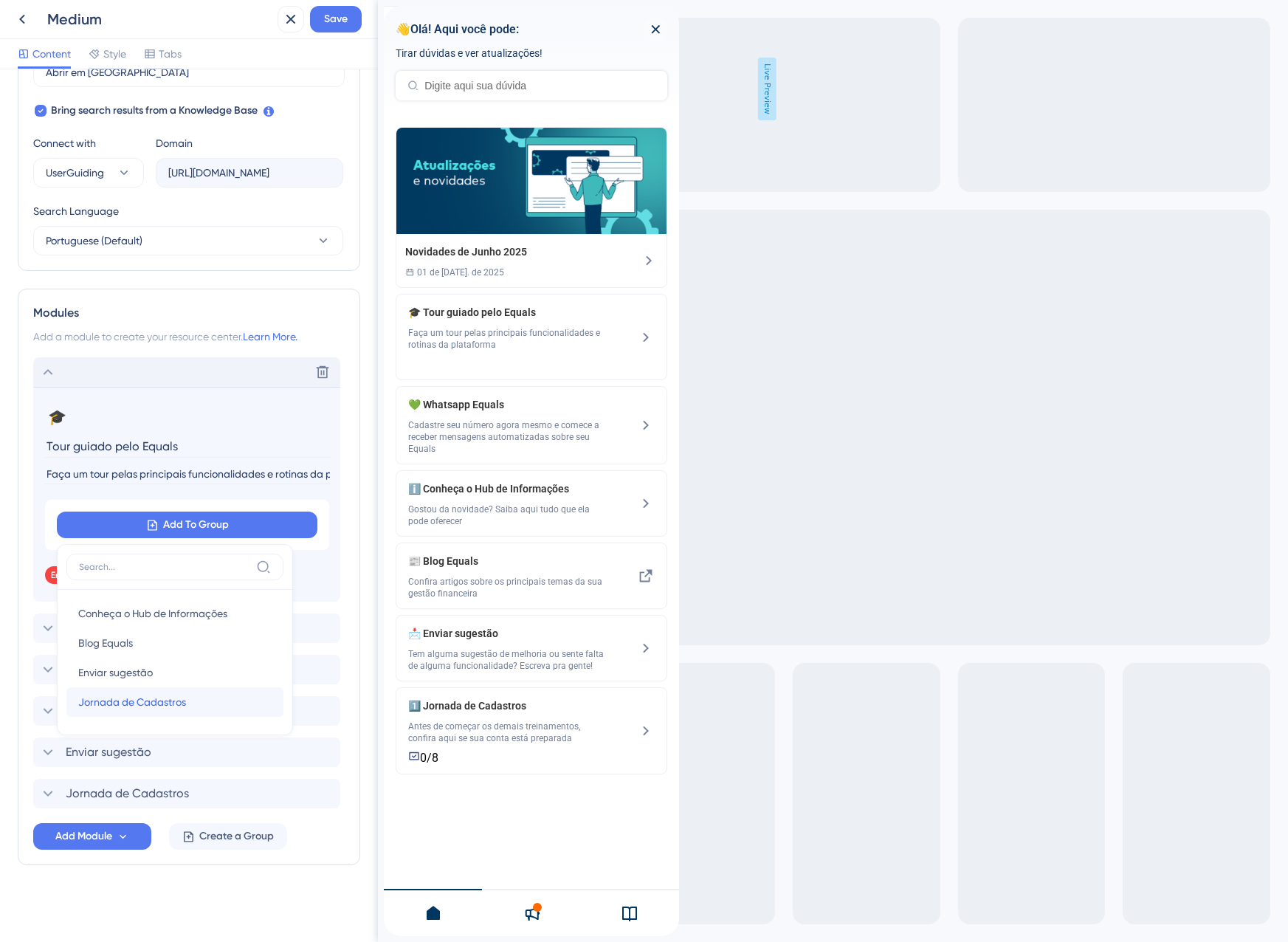
click at [149, 701] on span "Jornada de Cadastros" at bounding box center [131, 702] width 108 height 18
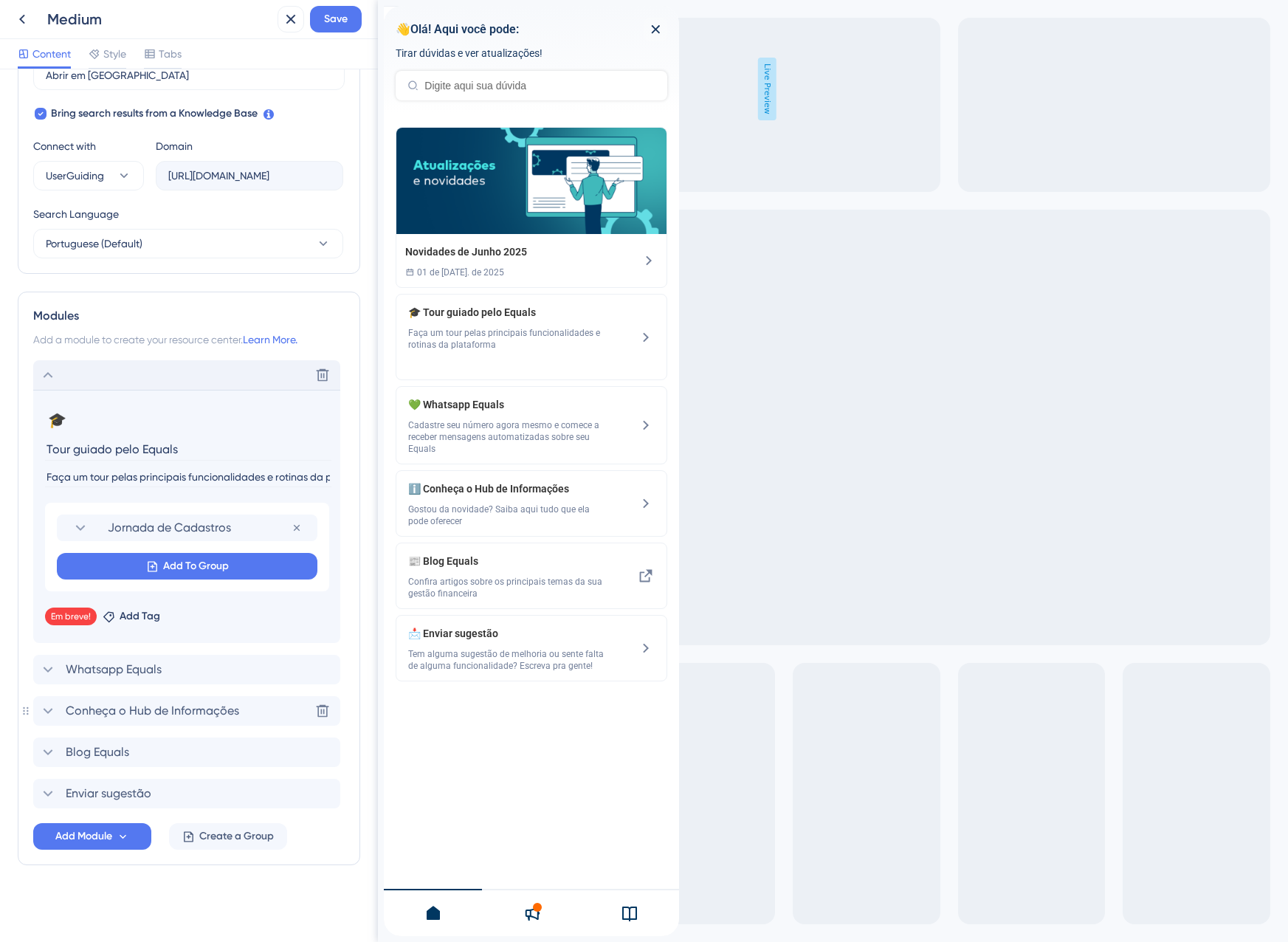
scroll to position [463, 0]
click at [118, 518] on section "Jornada de Cadastros" at bounding box center [187, 528] width 231 height 26
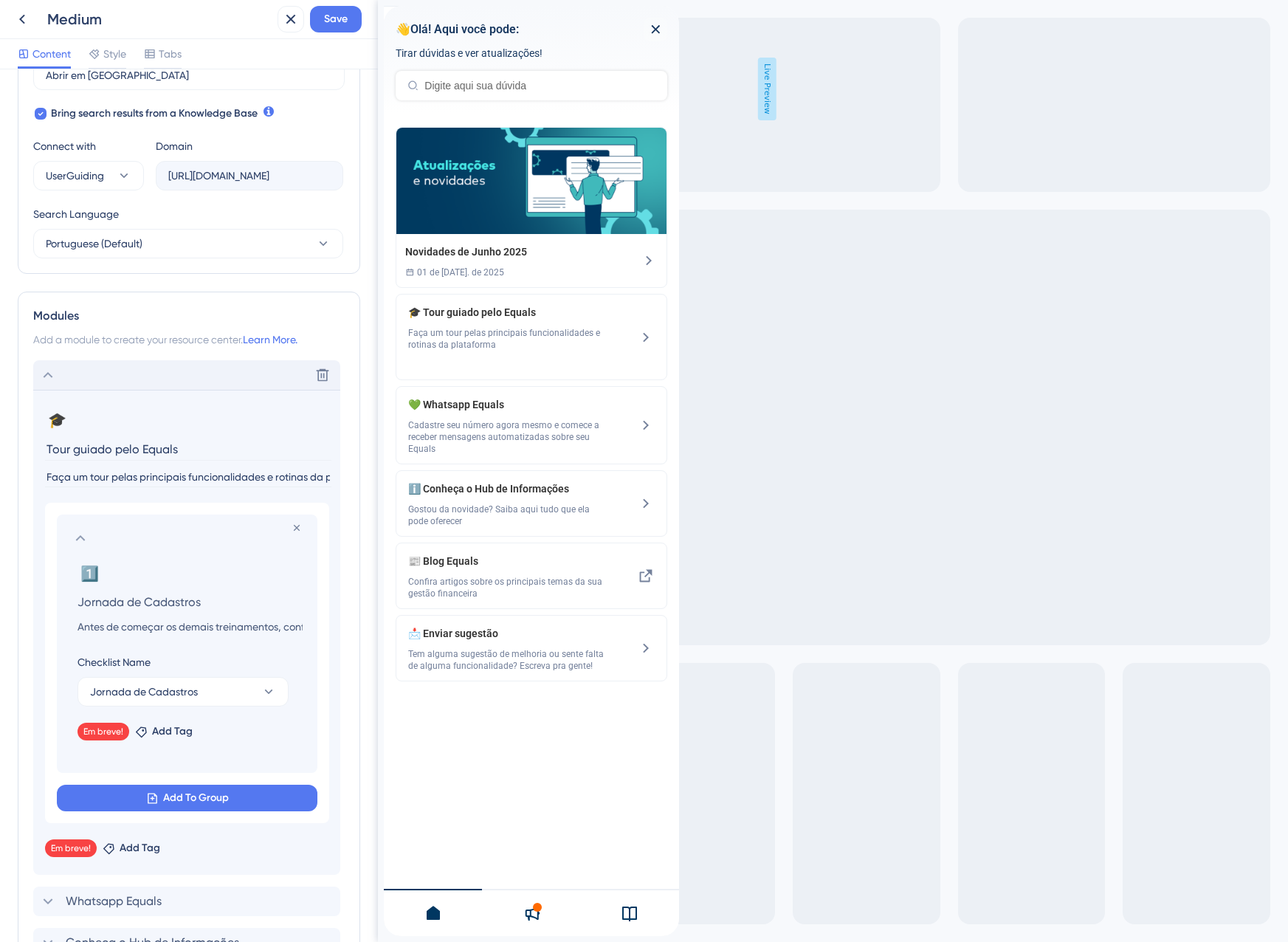
scroll to position [466, 0]
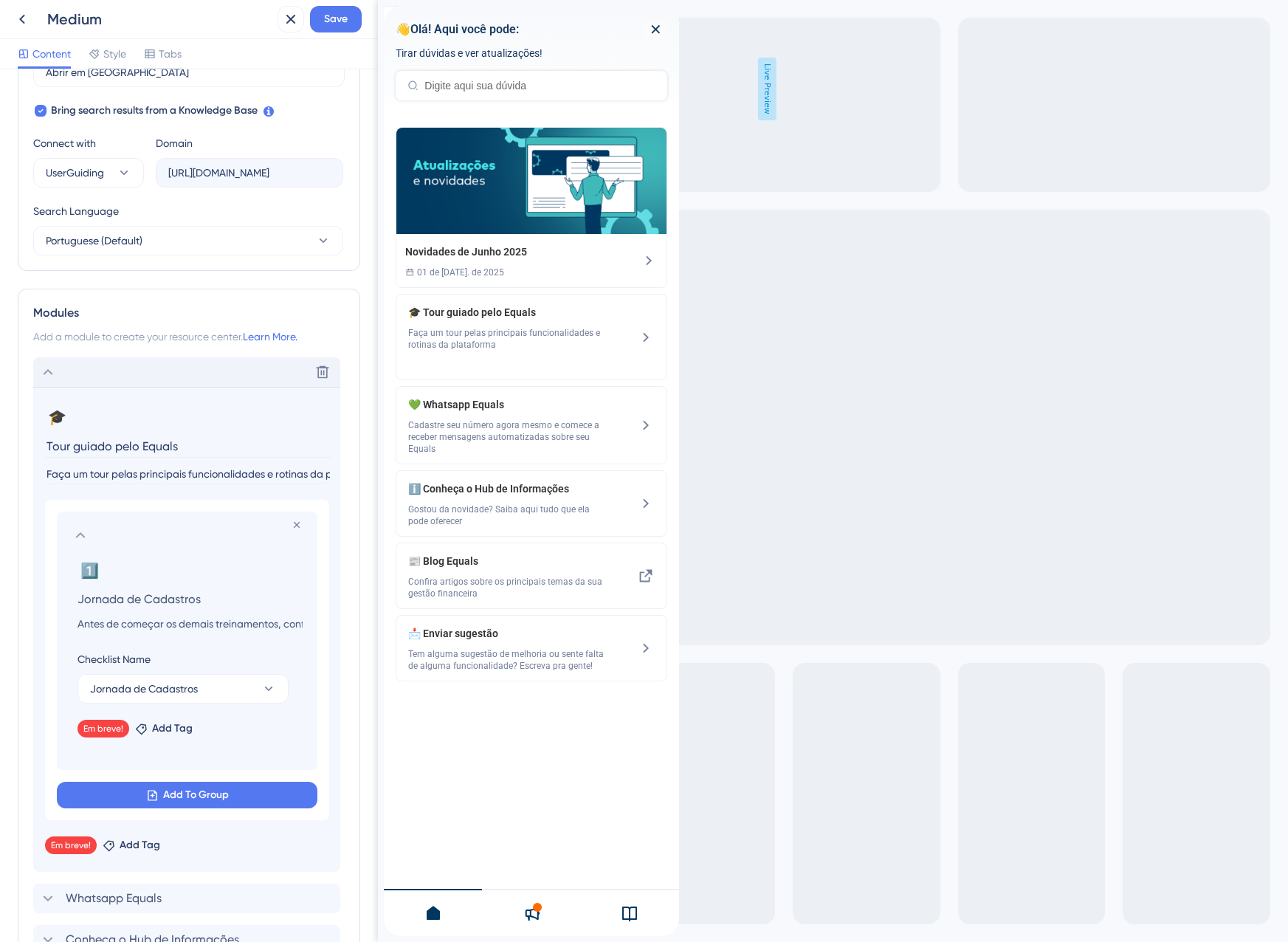
click at [70, 371] on div "Delete" at bounding box center [186, 371] width 307 height 29
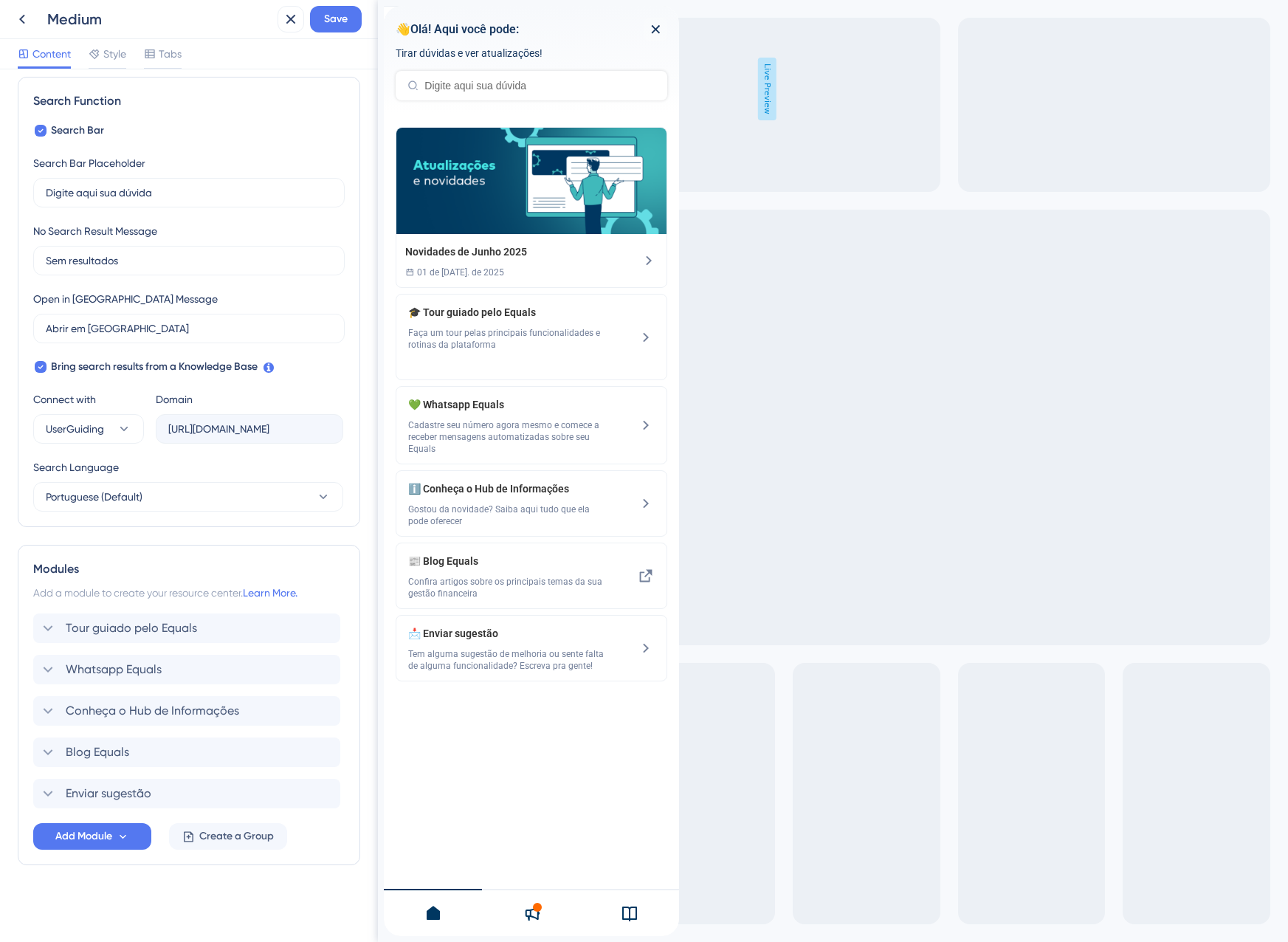
scroll to position [210, 0]
click at [339, 20] on span "Save" at bounding box center [336, 19] width 24 height 18
click at [302, 14] on button at bounding box center [290, 18] width 26 height 26
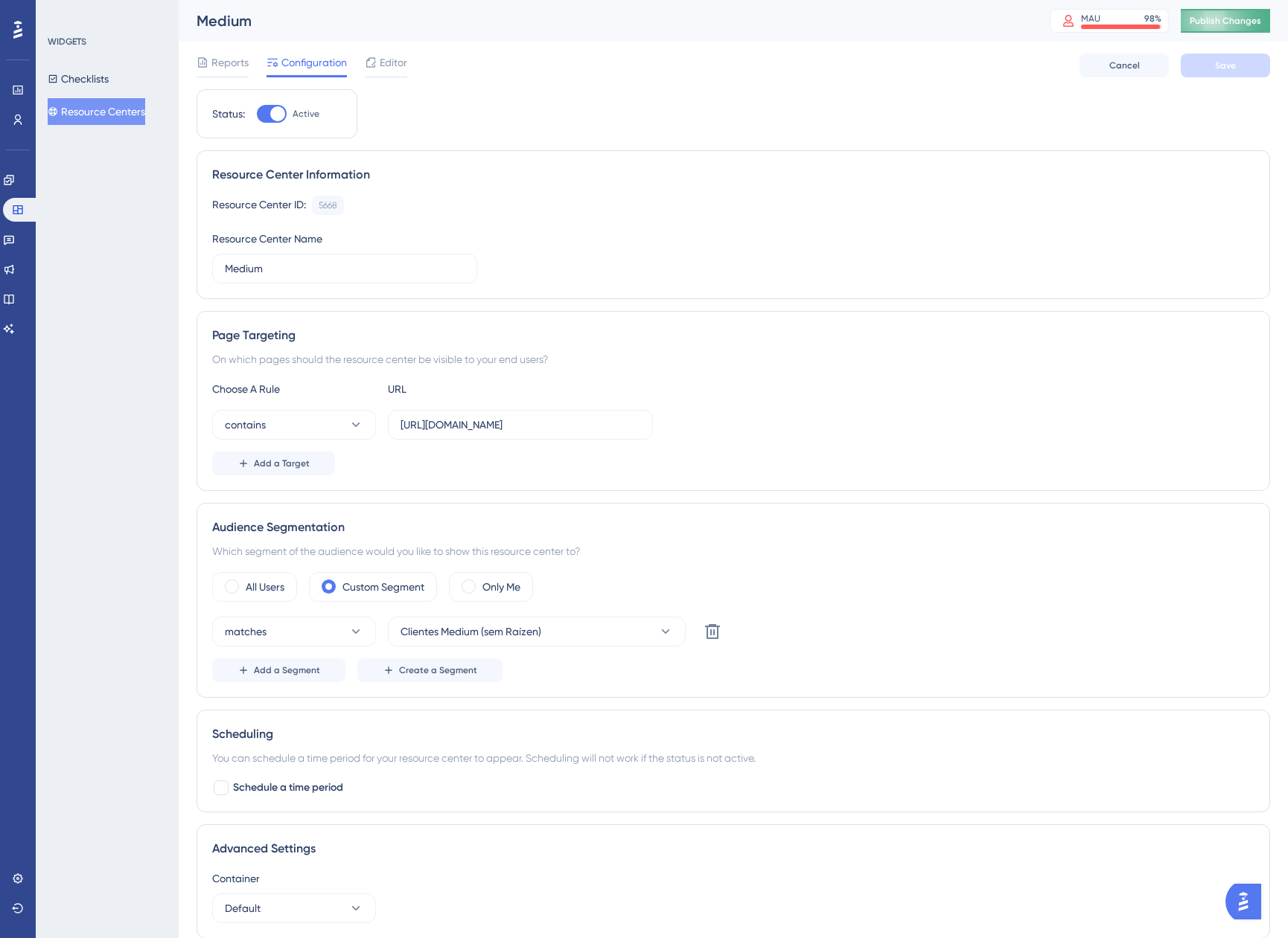
click at [1211, 26] on span "Publish Changes" at bounding box center [1225, 21] width 72 height 12
click at [383, 68] on span "Editor" at bounding box center [394, 63] width 27 height 18
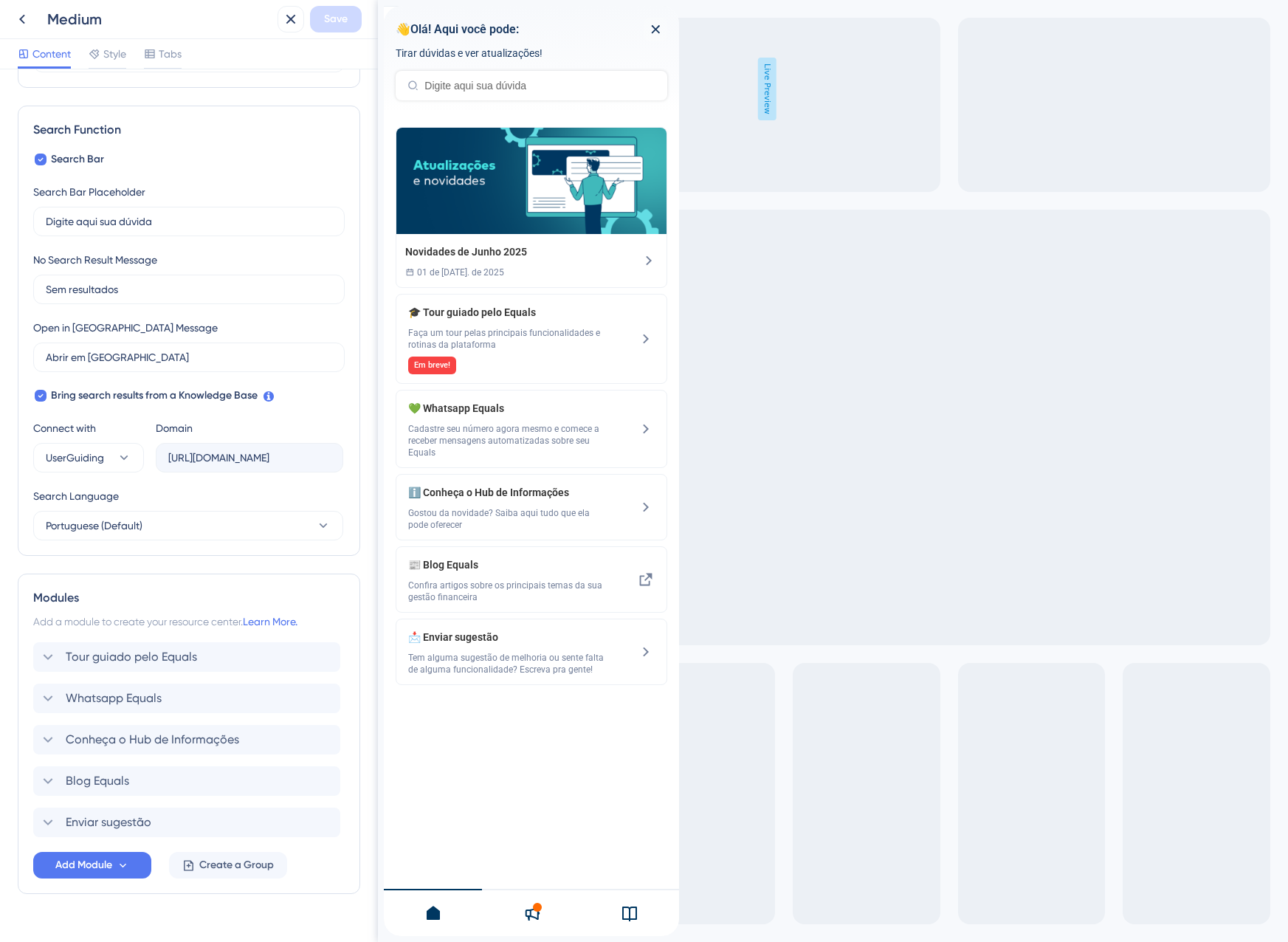
scroll to position [210, 0]
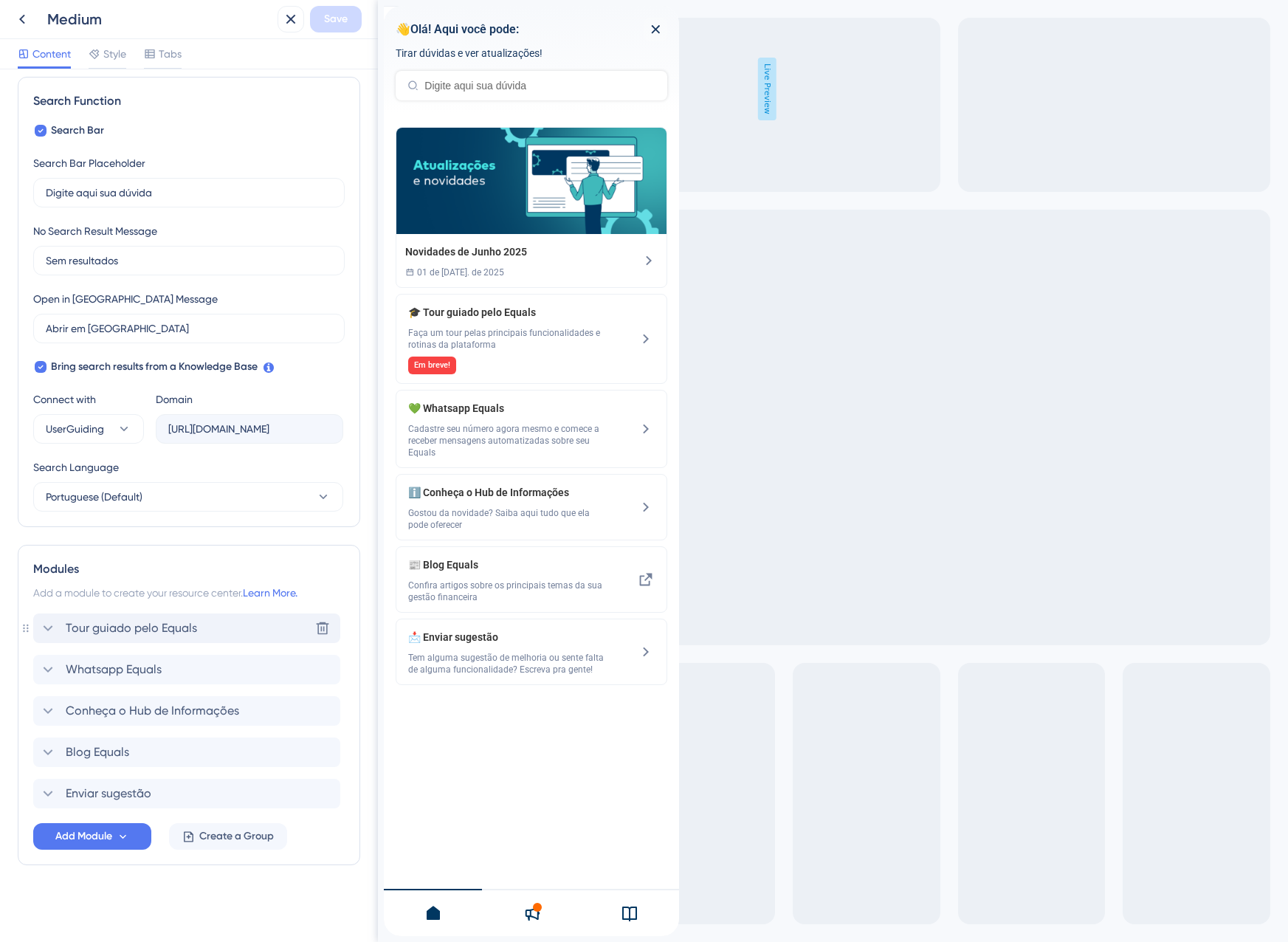
click at [160, 638] on div "Tour guiado pelo Equals Delete" at bounding box center [186, 628] width 307 height 29
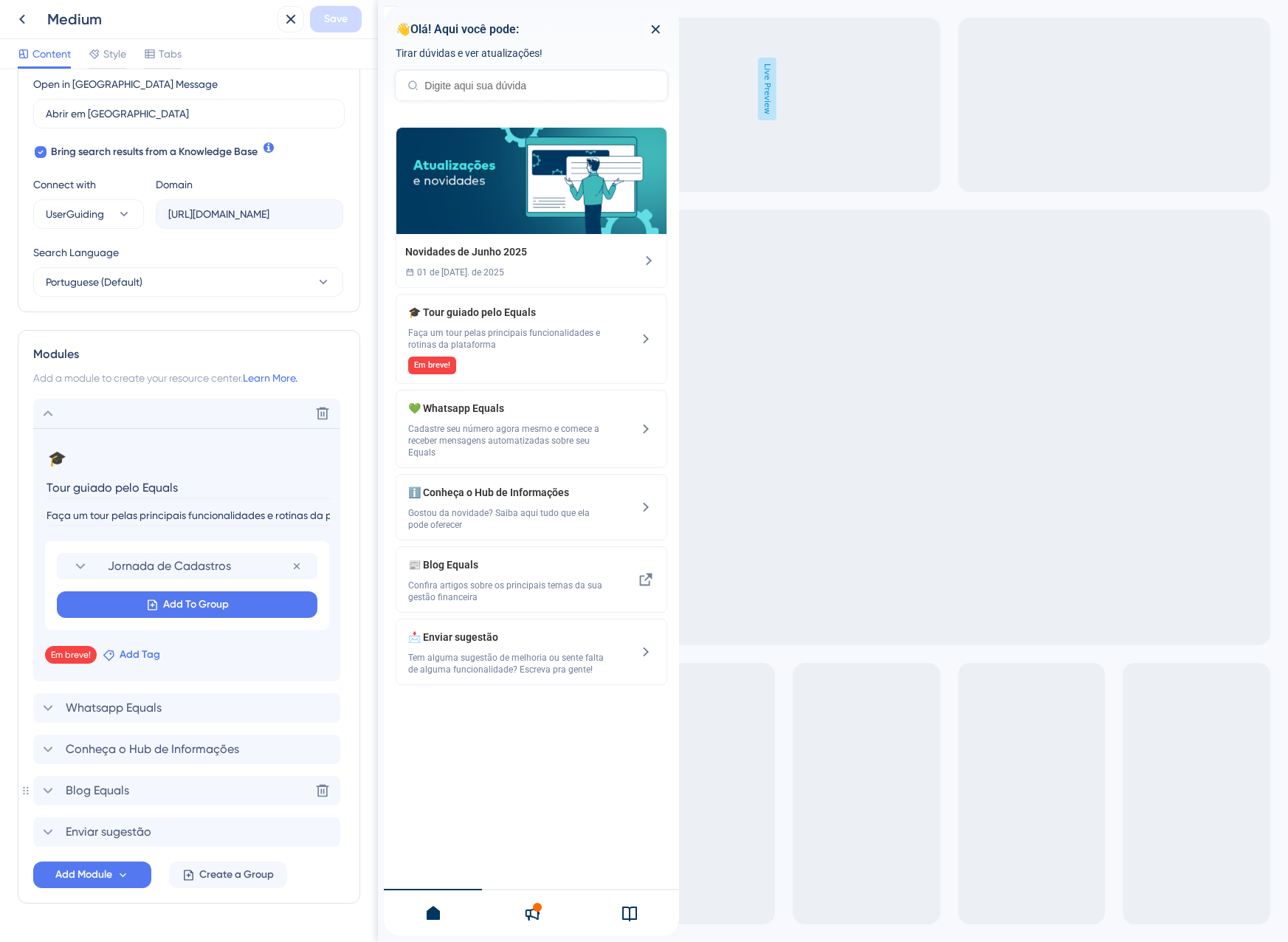
scroll to position [431, 0]
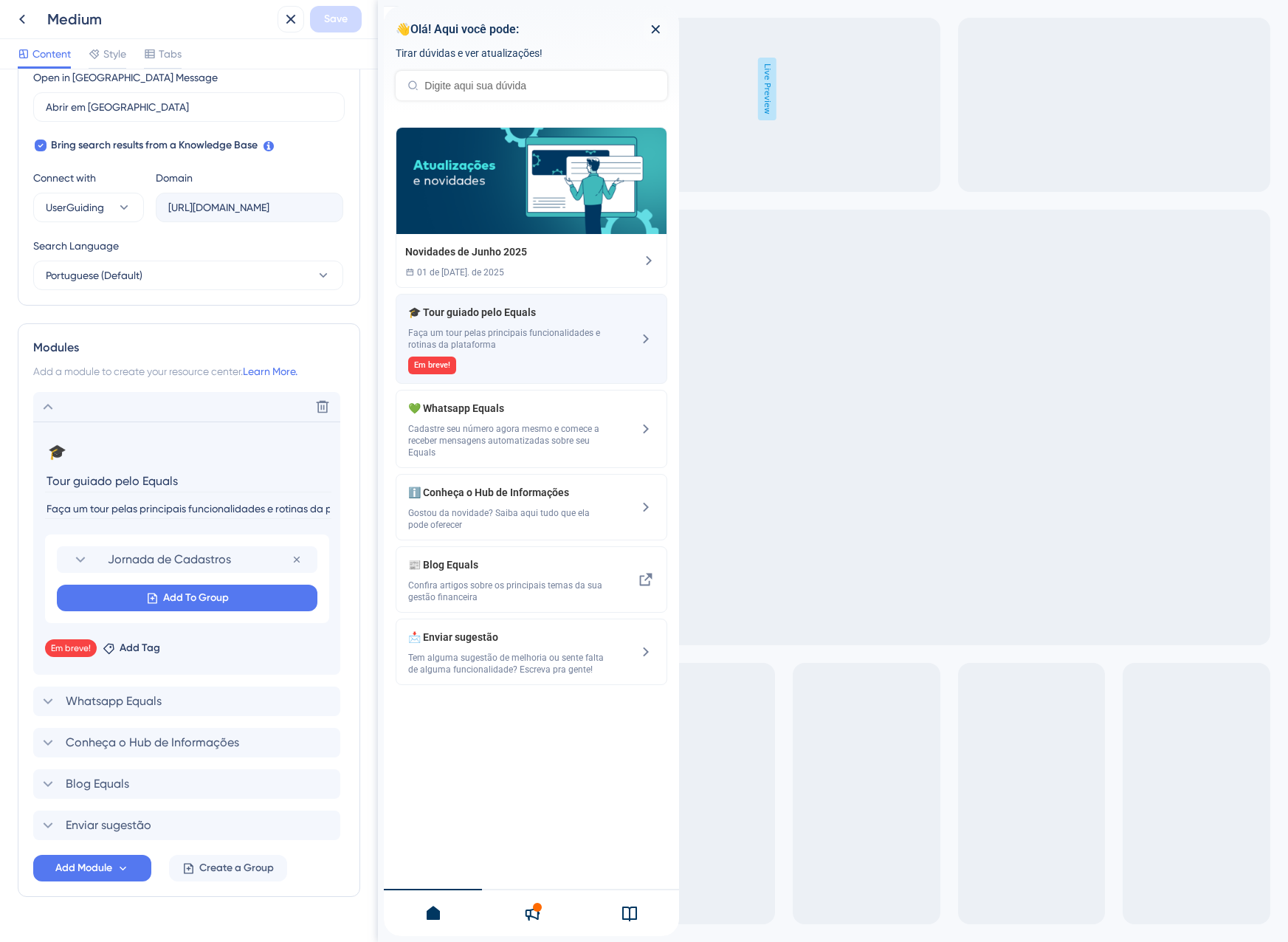
click at [572, 351] on span "Faça um tour pelas principais funcionalidades e rotinas da plataforma" at bounding box center [506, 339] width 197 height 24
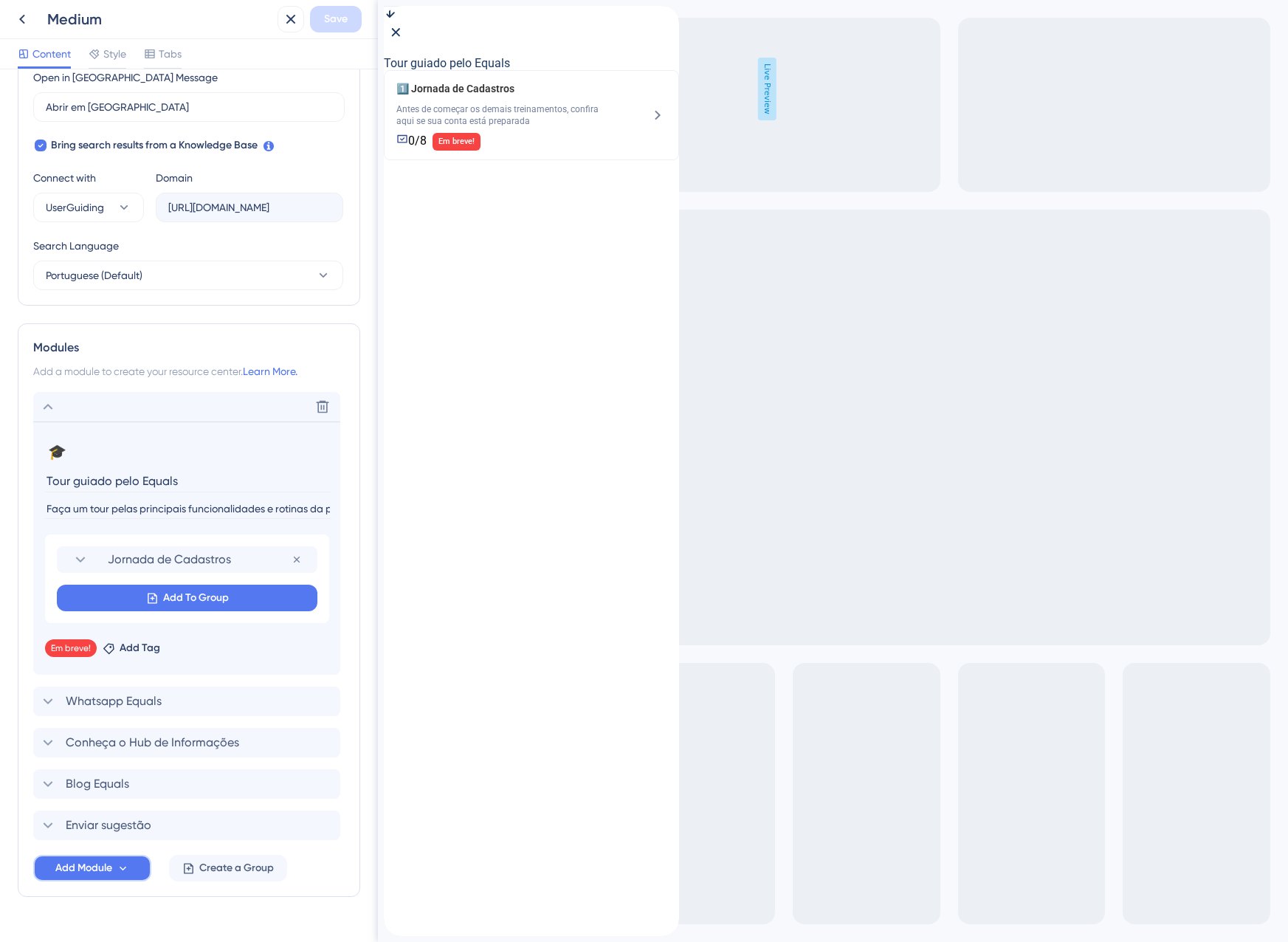
click at [111, 873] on span "Add Module" at bounding box center [83, 868] width 57 height 18
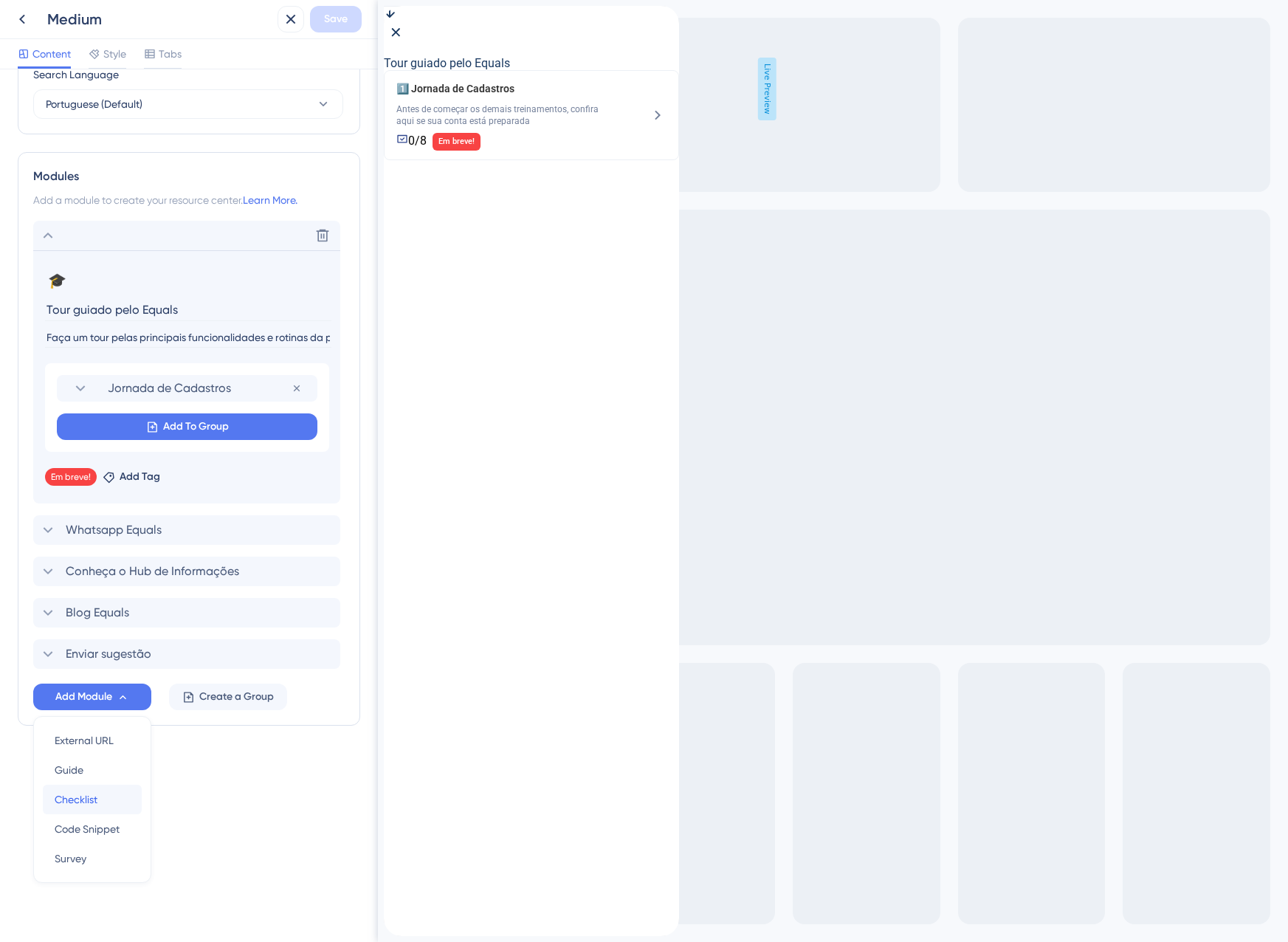
click at [96, 806] on span "Checklist" at bounding box center [76, 799] width 43 height 18
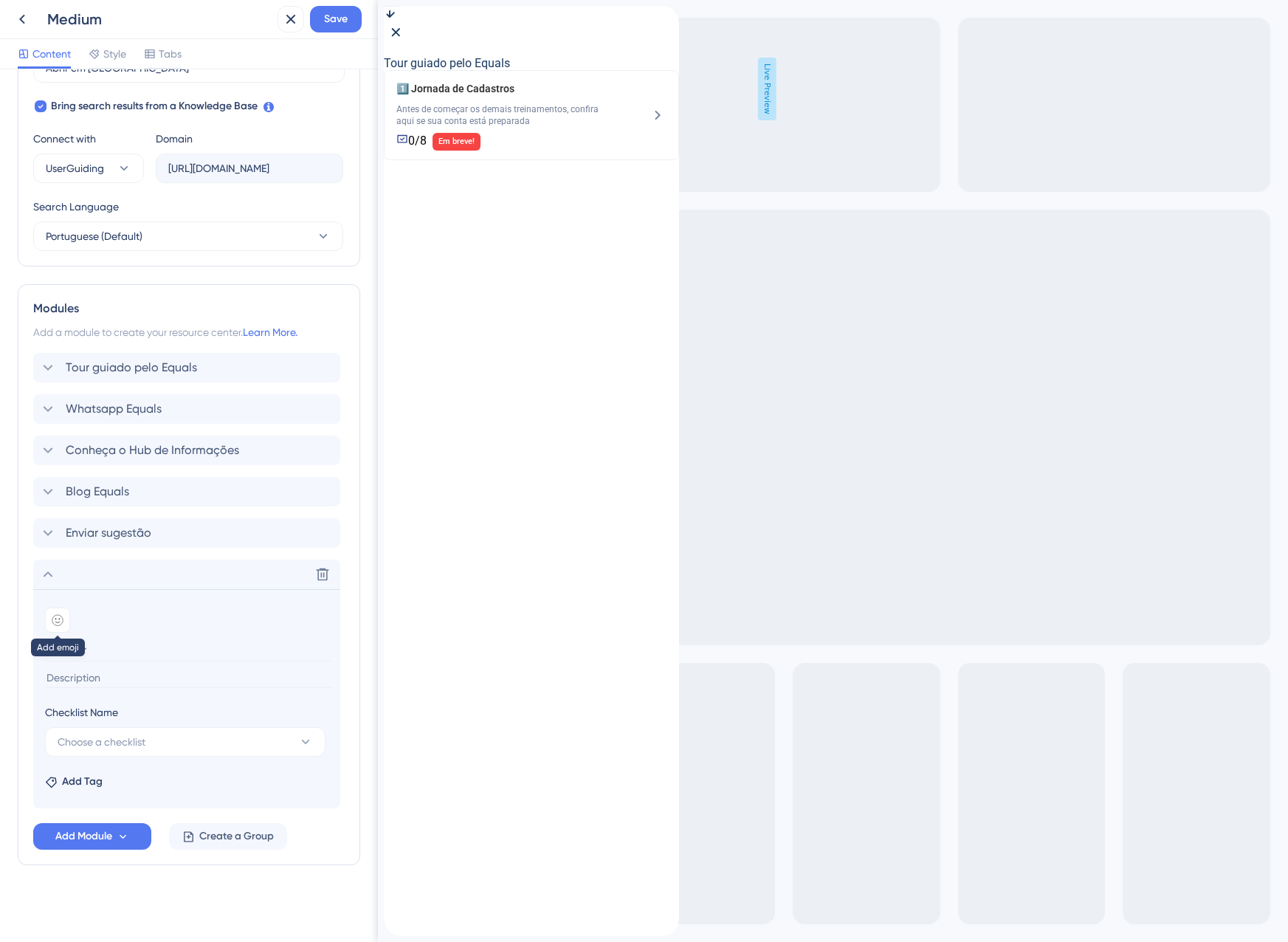
click at [58, 618] on icon at bounding box center [57, 620] width 12 height 12
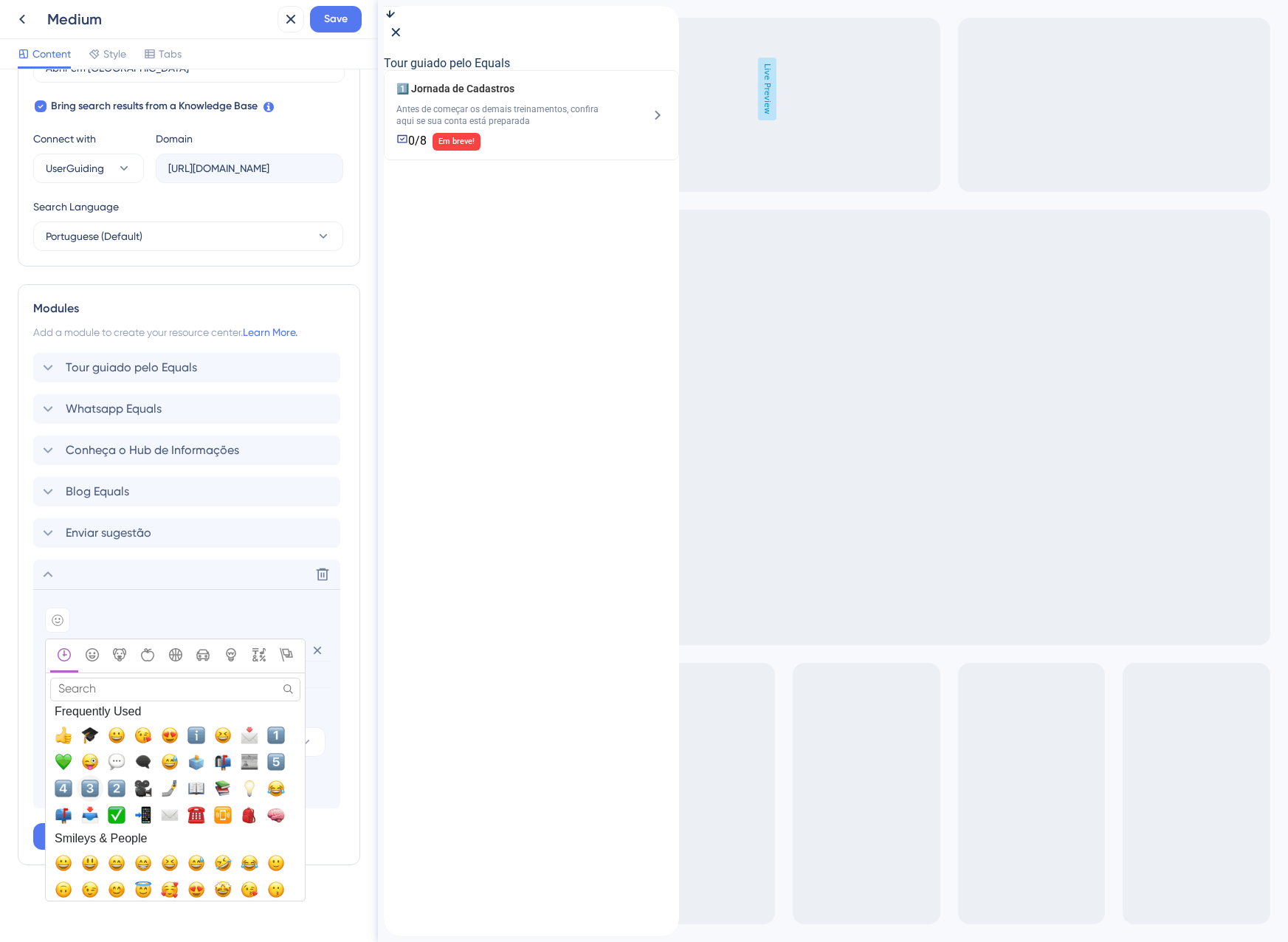
click at [87, 787] on span "3️⃣, three" at bounding box center [90, 788] width 18 height 18
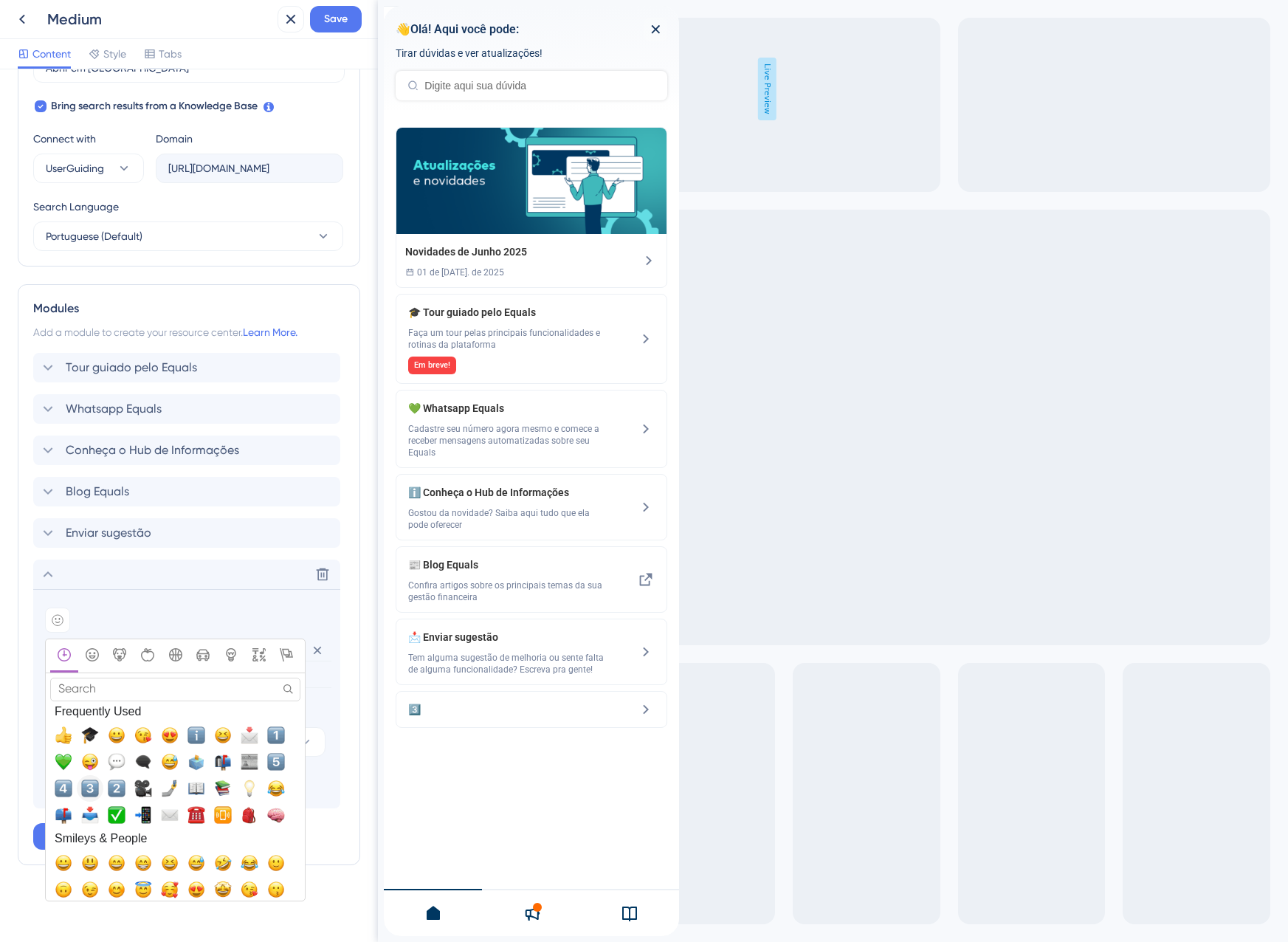
scroll to position [469, 0]
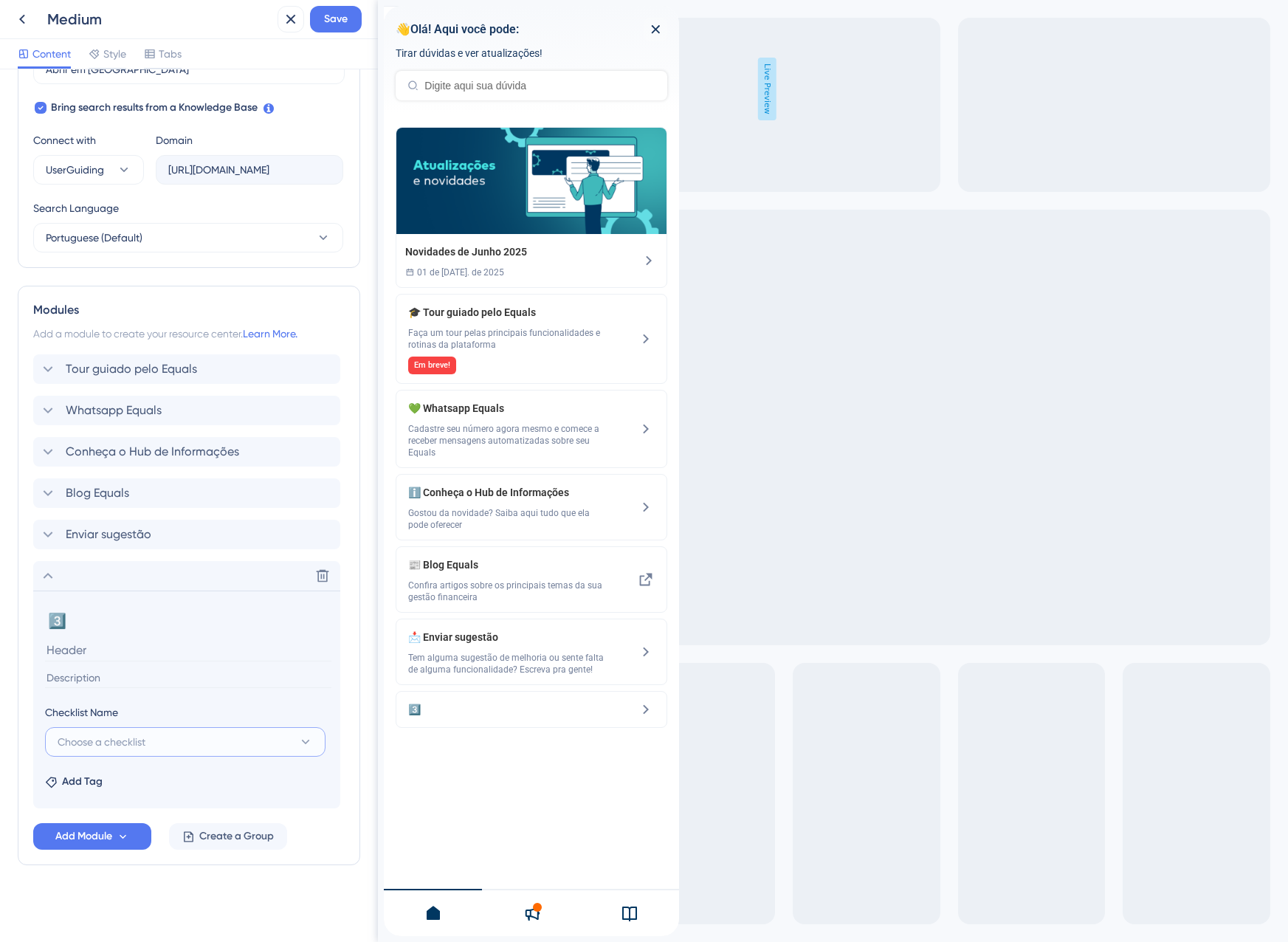
click at [162, 745] on button "Choose a checklist" at bounding box center [186, 742] width 280 height 29
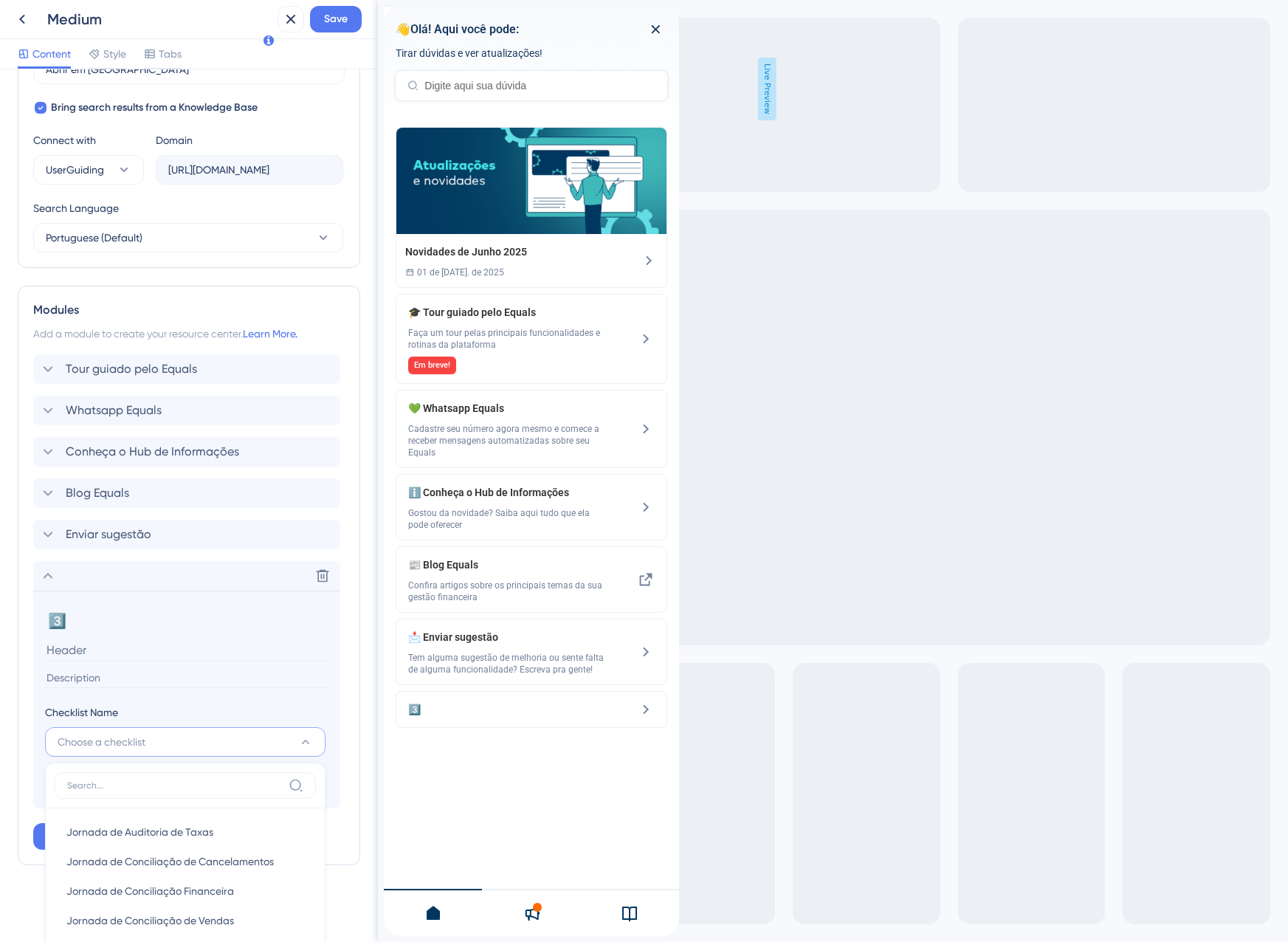
scroll to position [537, 0]
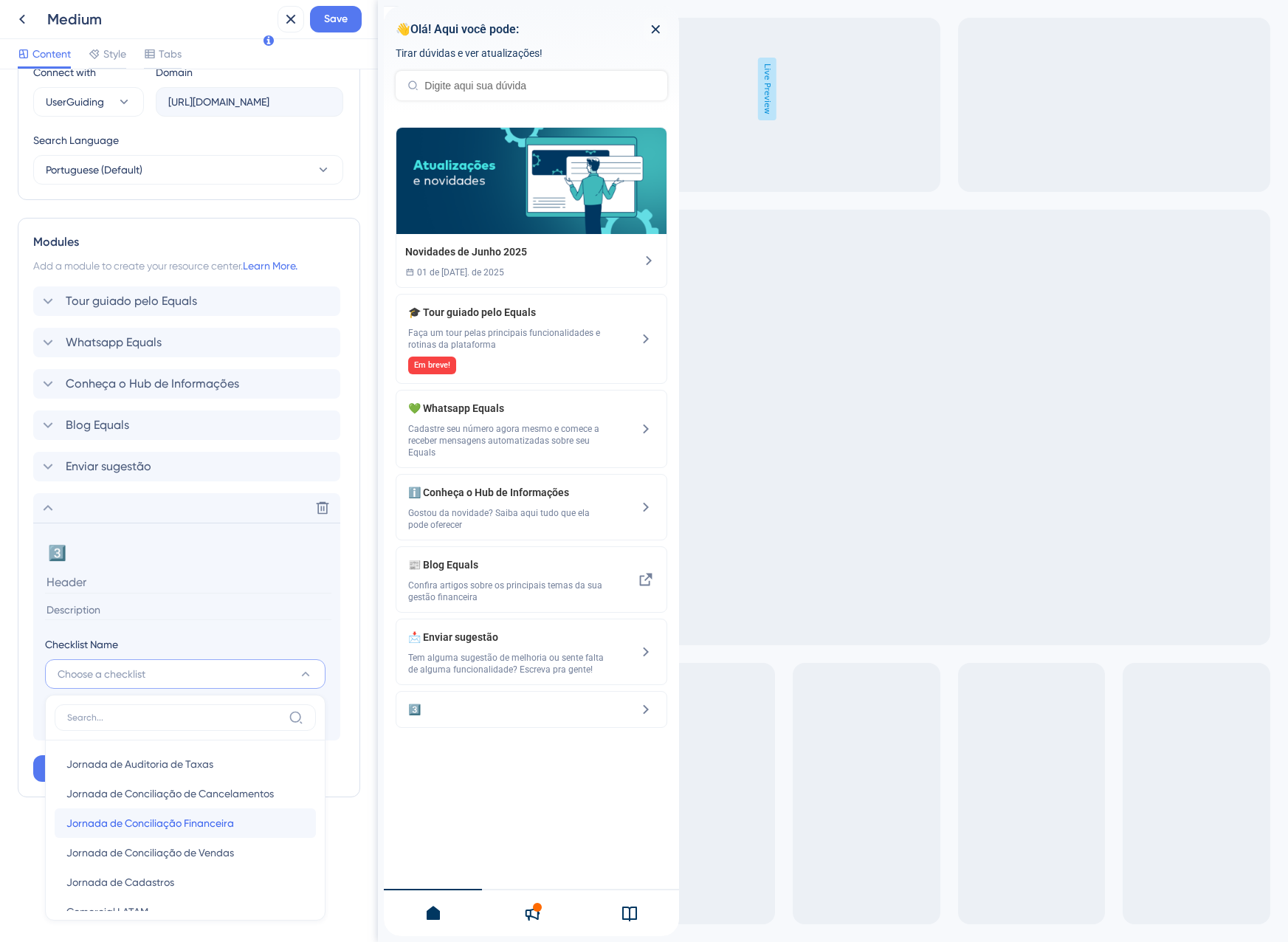
click at [108, 824] on span "Jornada de Conciliação Financeira" at bounding box center [150, 823] width 167 height 18
type input "Jornada de Conciliação Financeira"
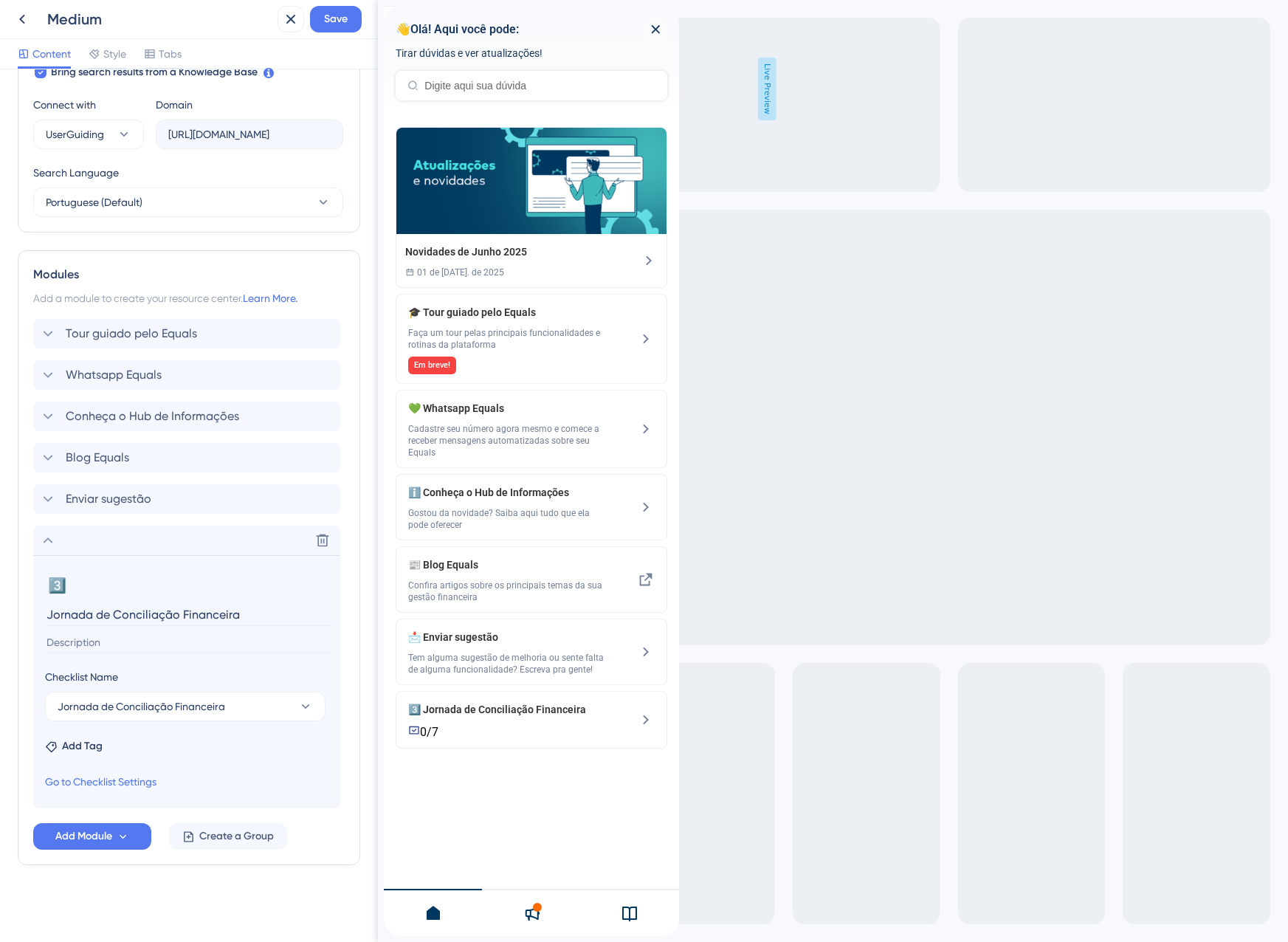
scroll to position [504, 0]
click at [87, 653] on section "3️⃣ Change emoji Remove emoji Jornada de Conciliação Financeira Checklist Name …" at bounding box center [186, 682] width 307 height 253
click at [78, 643] on input at bounding box center [188, 642] width 286 height 20
paste input "Saiba em quais relatórios você irá conferir se os valores de pagamentos previst…"
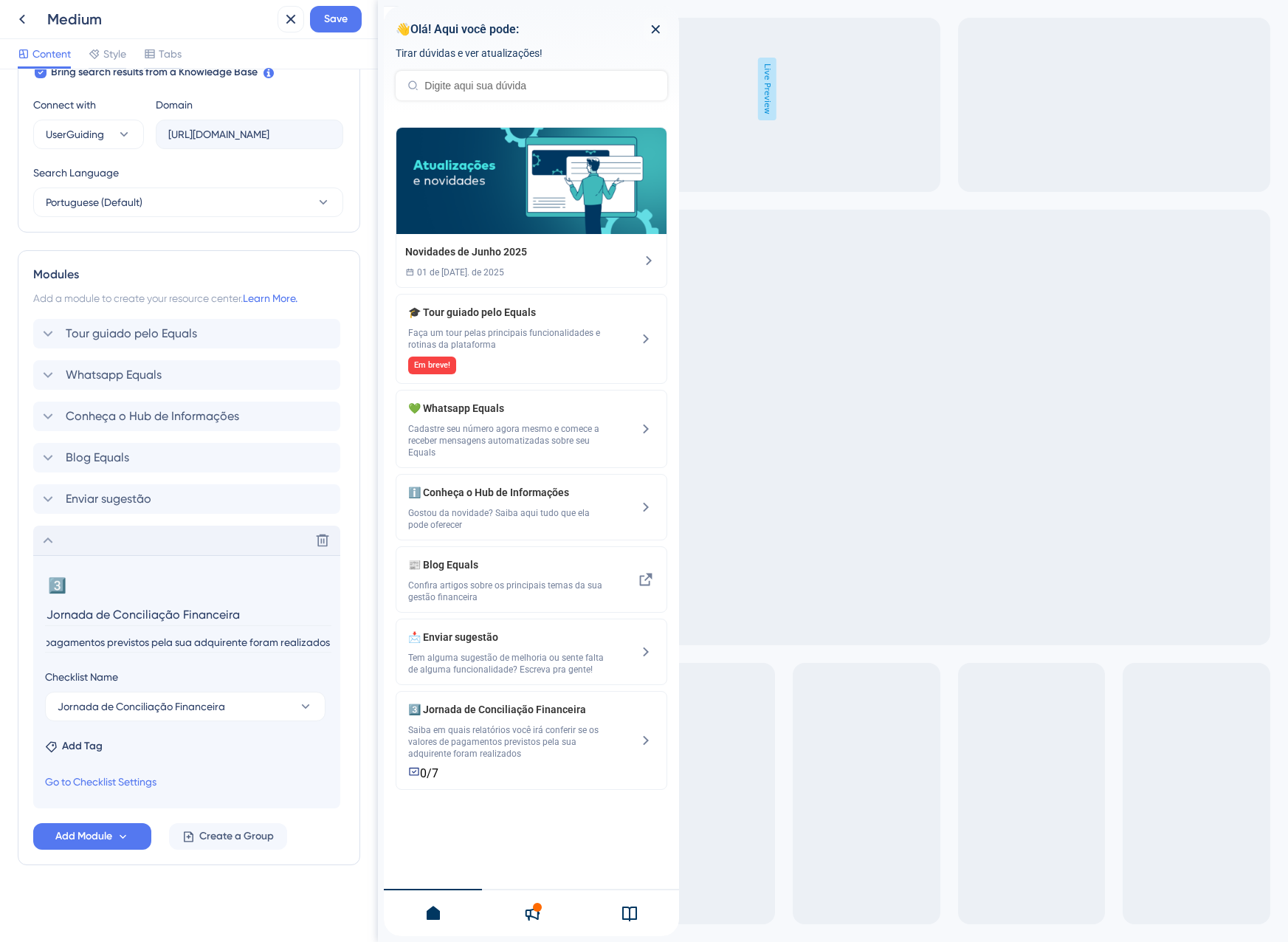
type input "Saiba em quais relatórios você irá conferir se os valores de pagamentos previst…"
click at [96, 546] on div "Delete" at bounding box center [186, 540] width 307 height 29
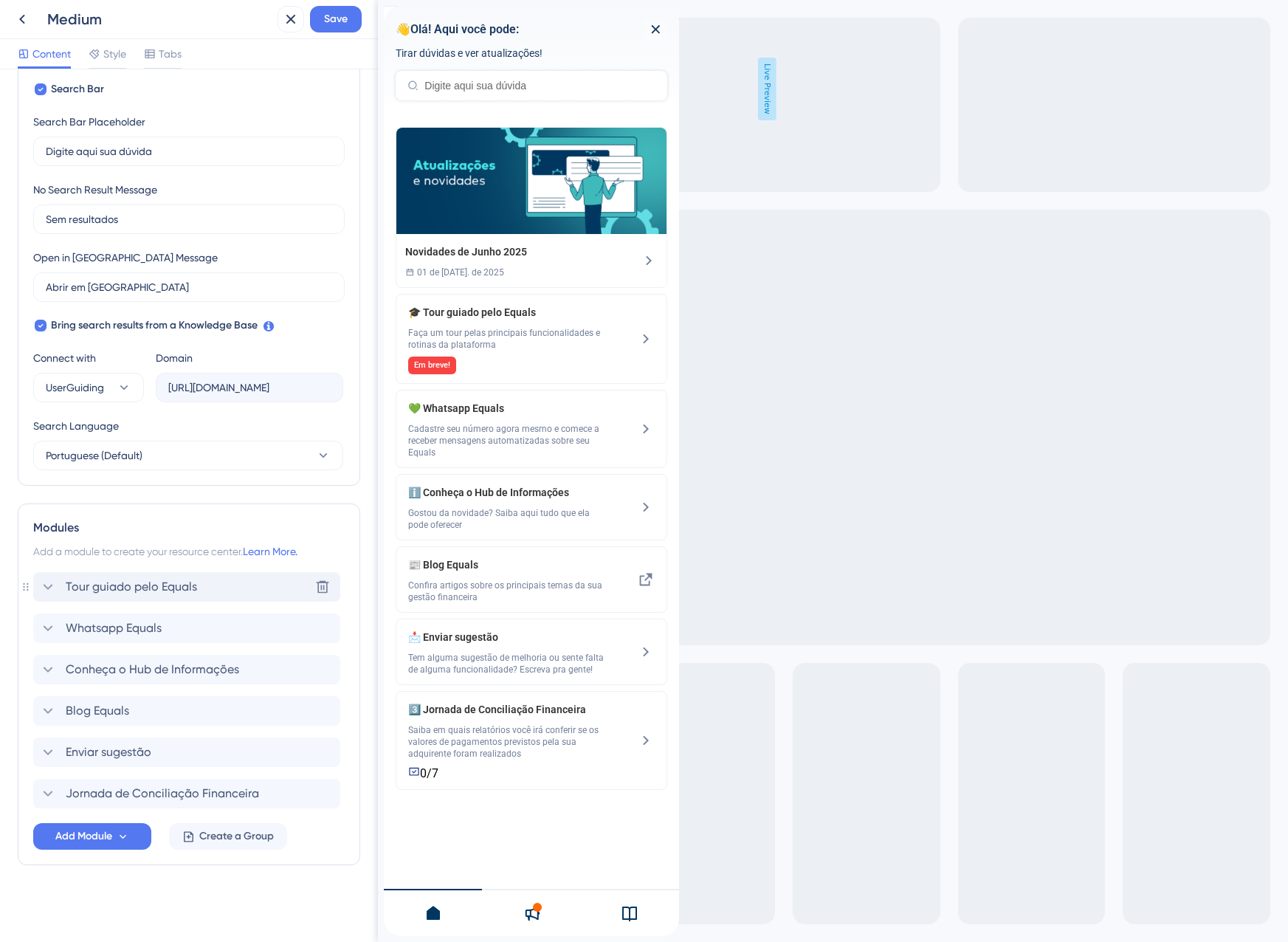
click at [117, 581] on span "Tour guiado pelo Equals" at bounding box center [131, 587] width 131 height 18
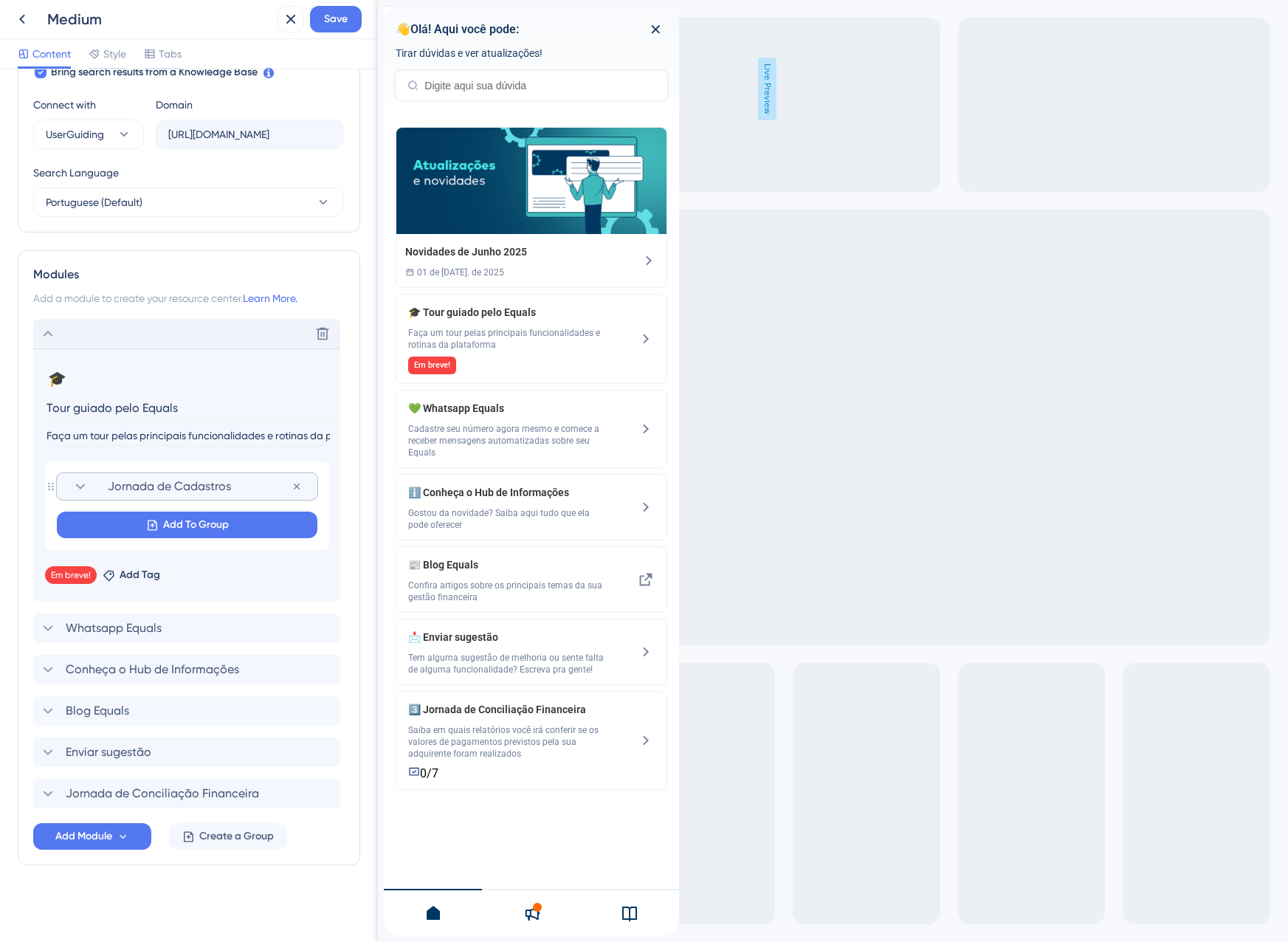
click at [135, 485] on span "Jornada de Cadastros" at bounding box center [199, 486] width 184 height 18
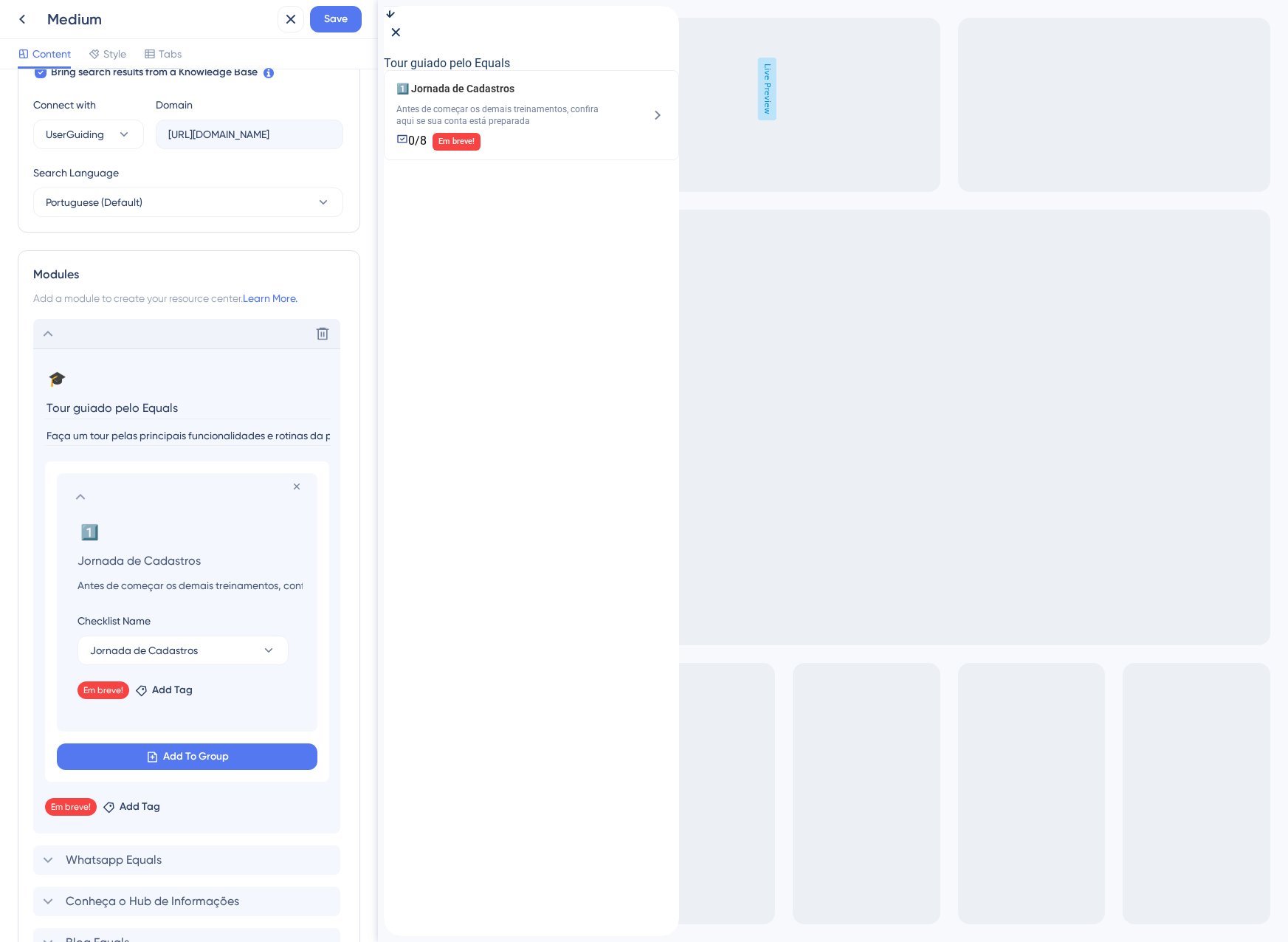
click at [88, 492] on icon at bounding box center [80, 497] width 18 height 18
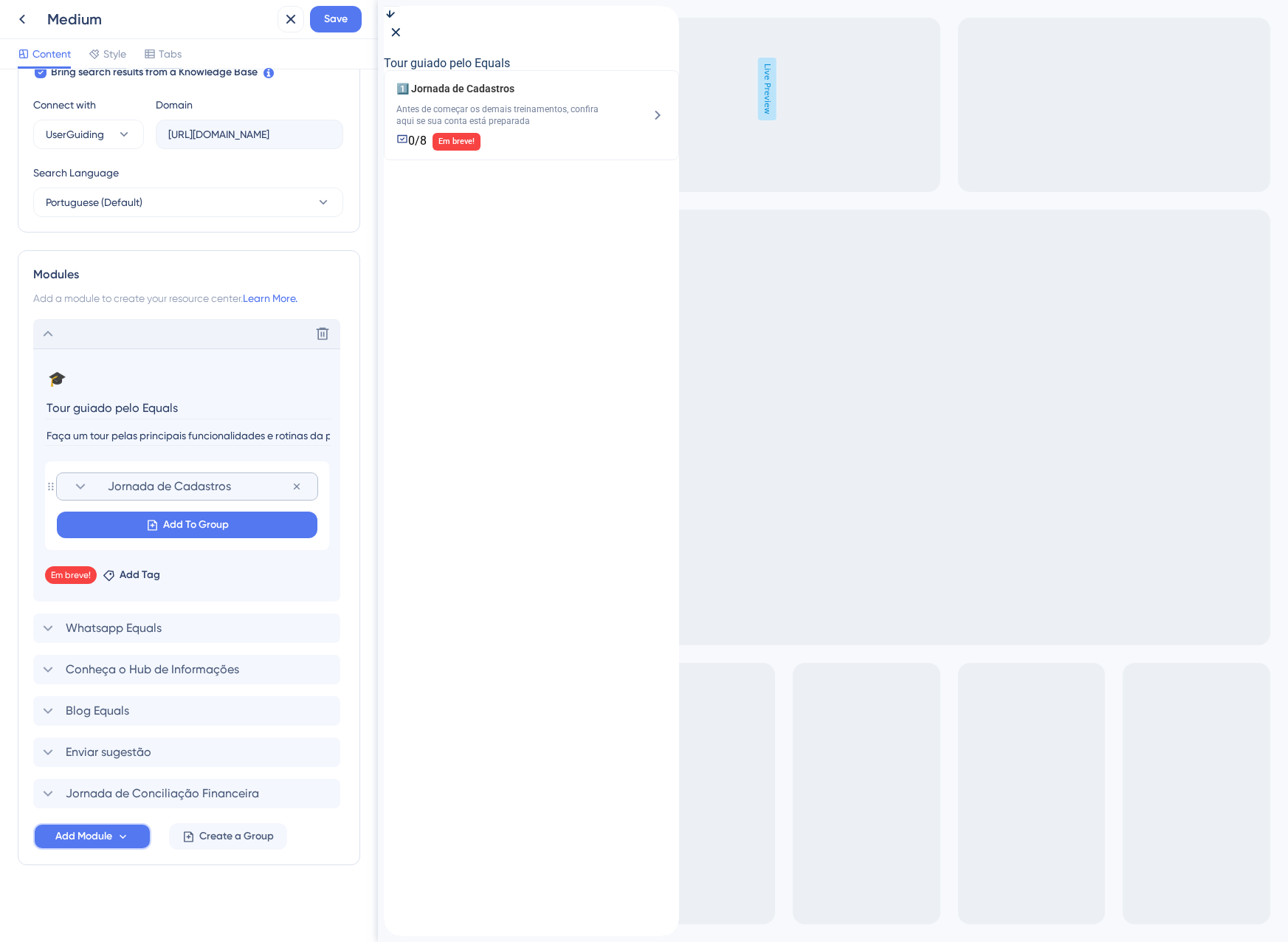
click at [119, 837] on icon at bounding box center [123, 837] width 13 height 13
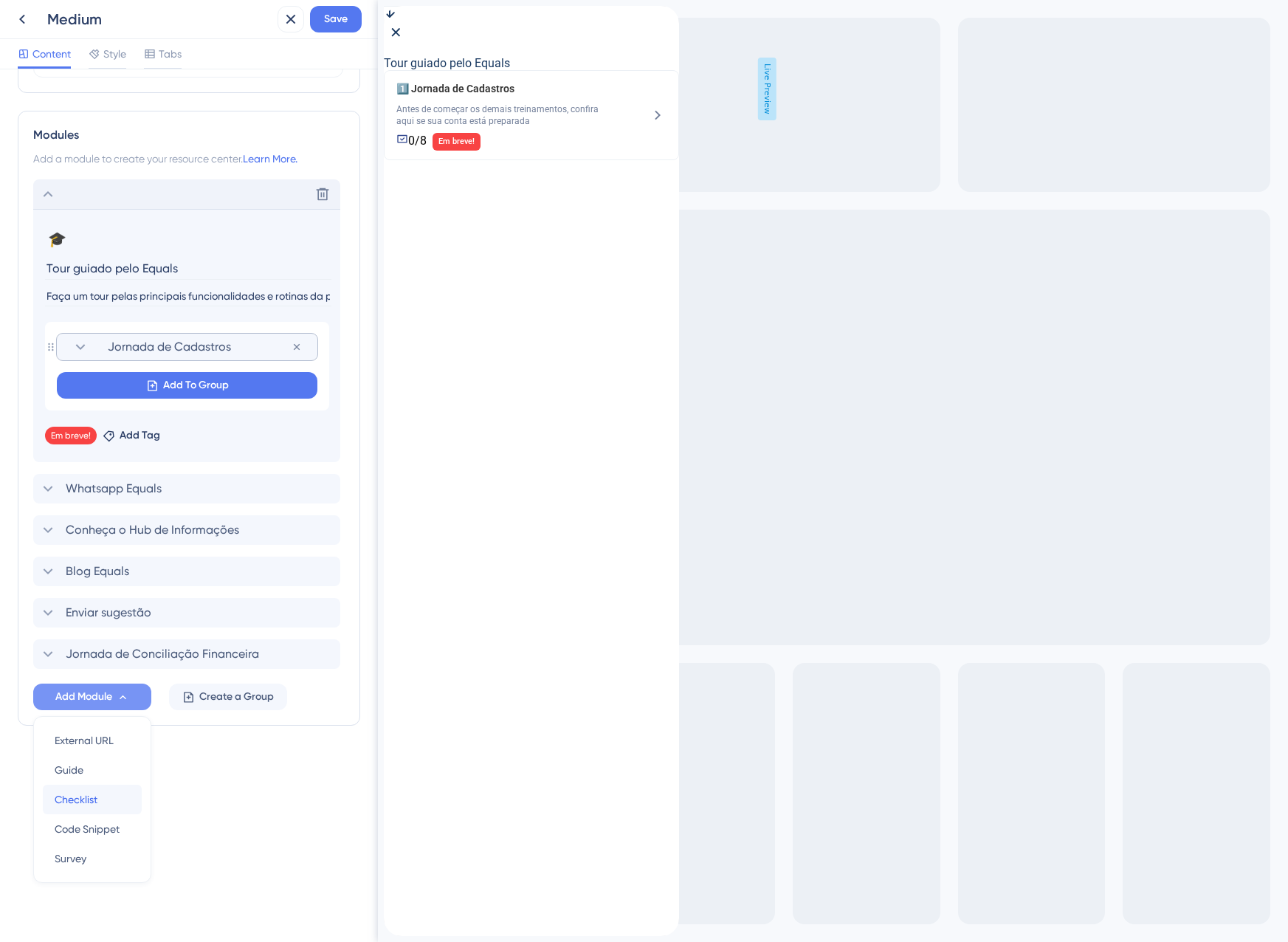
click at [96, 799] on span "Checklist" at bounding box center [76, 799] width 43 height 18
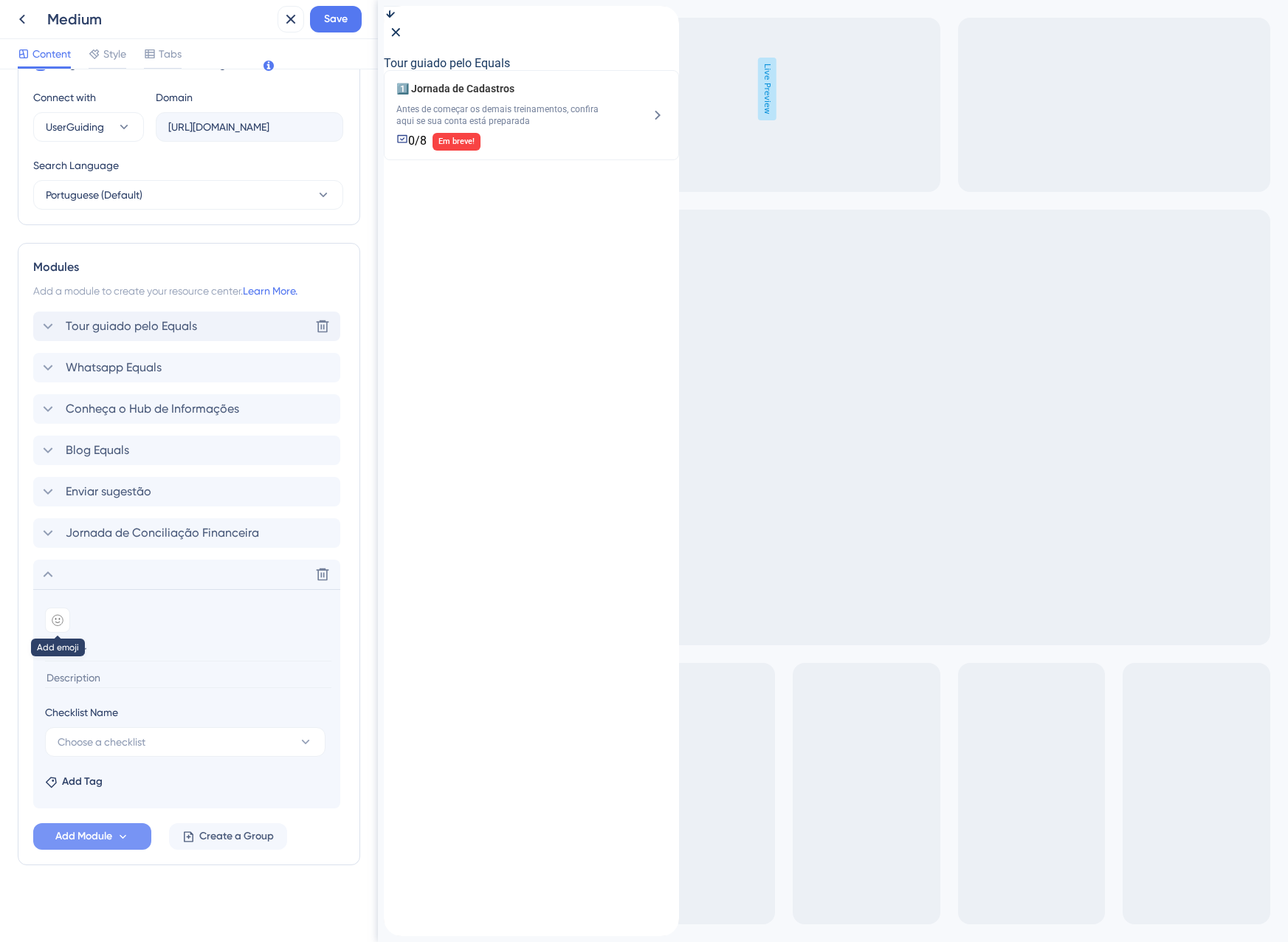
click at [60, 618] on icon at bounding box center [57, 621] width 5 height 5
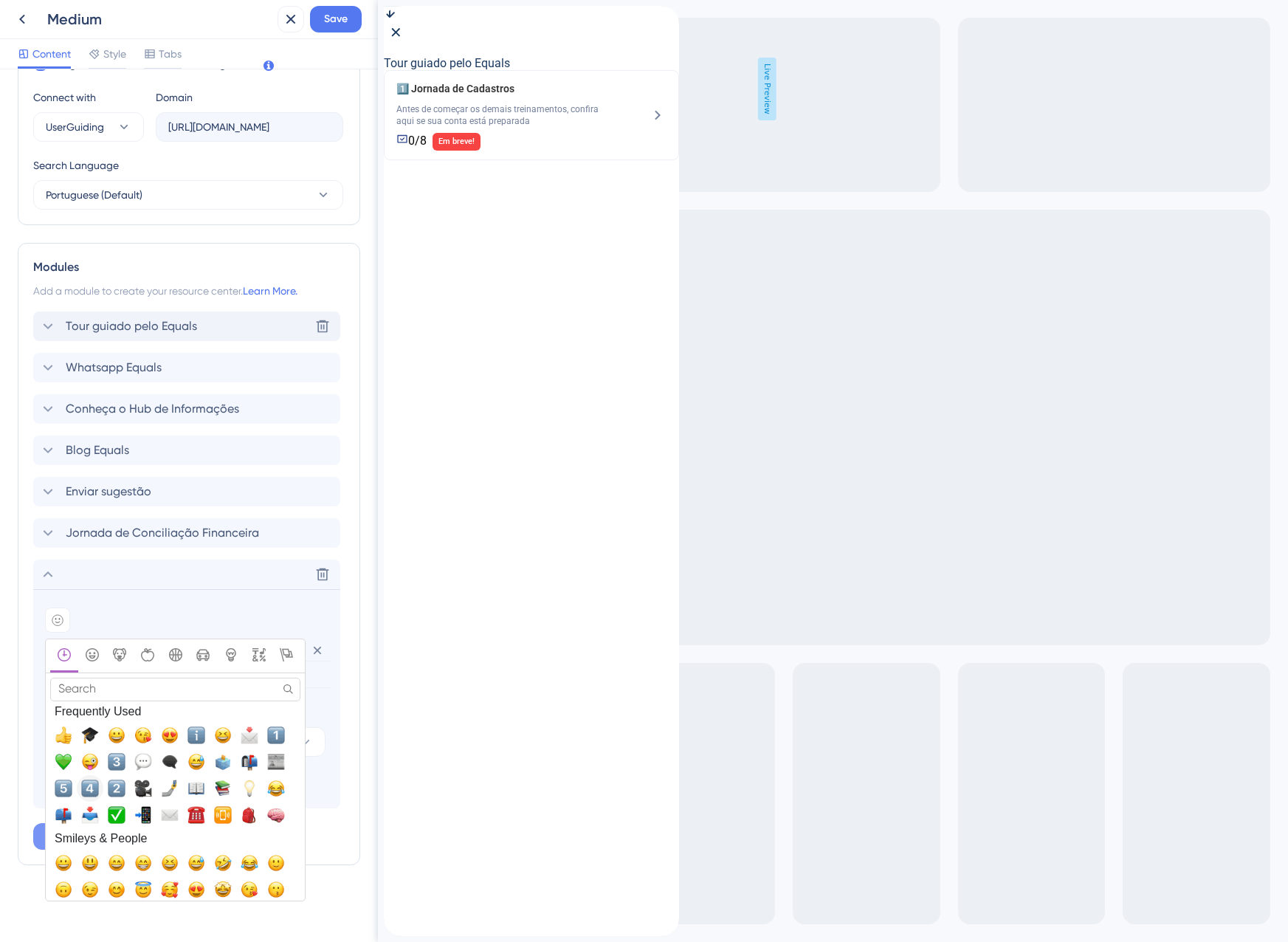
click at [87, 783] on span "4️⃣, four" at bounding box center [90, 788] width 18 height 18
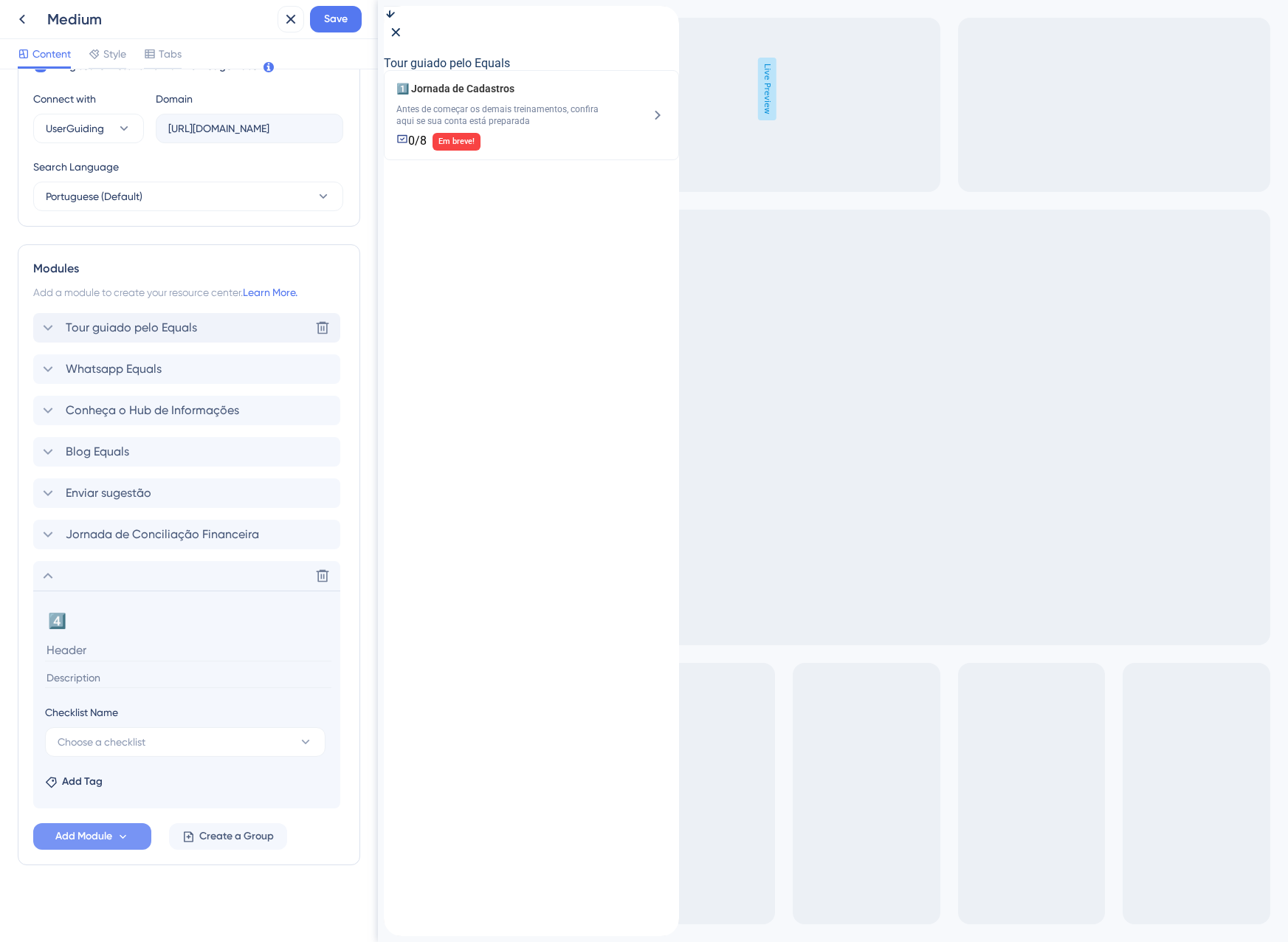
scroll to position [510, 0]
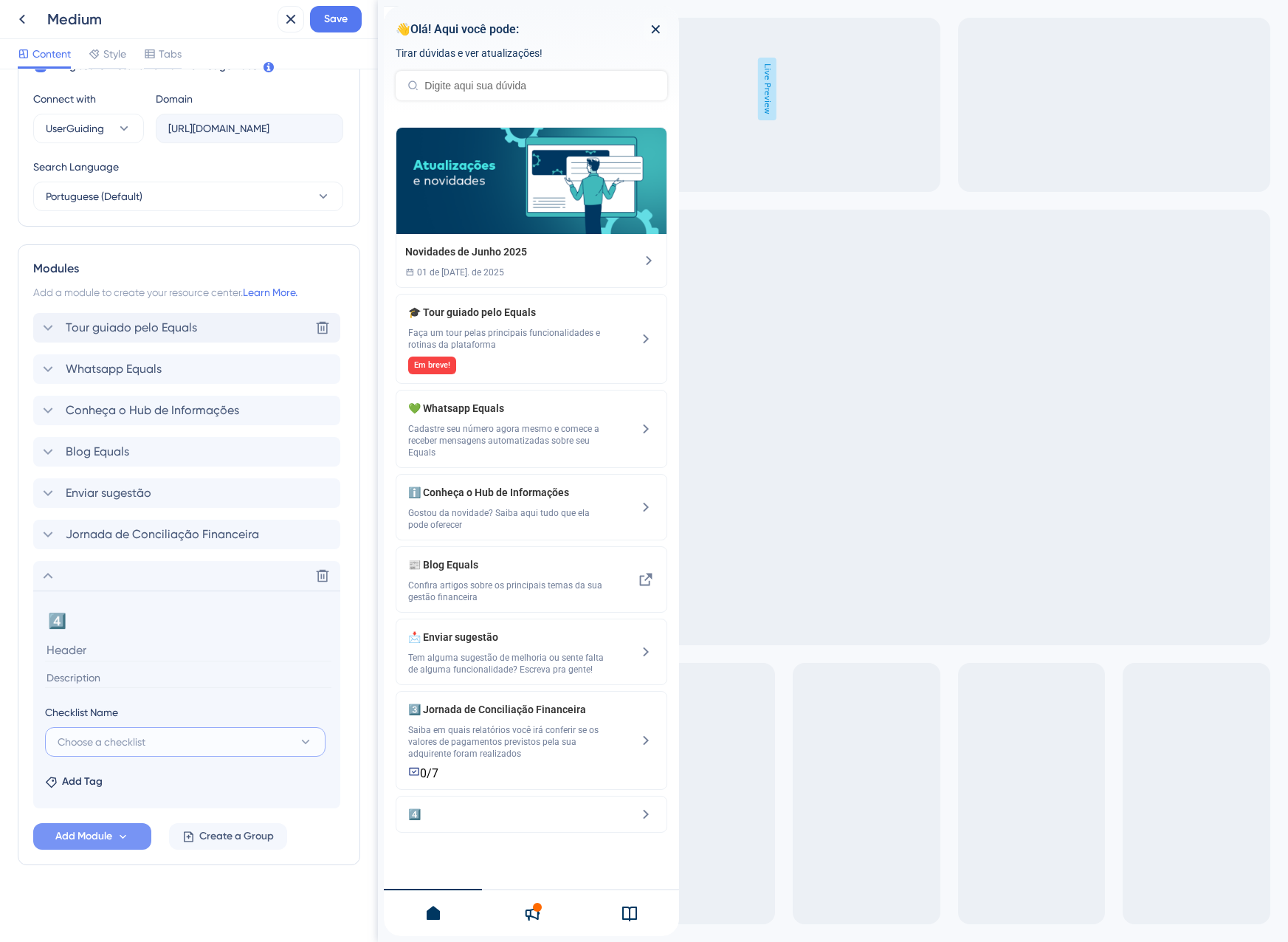
click at [108, 744] on span "Choose a checklist" at bounding box center [101, 742] width 88 height 18
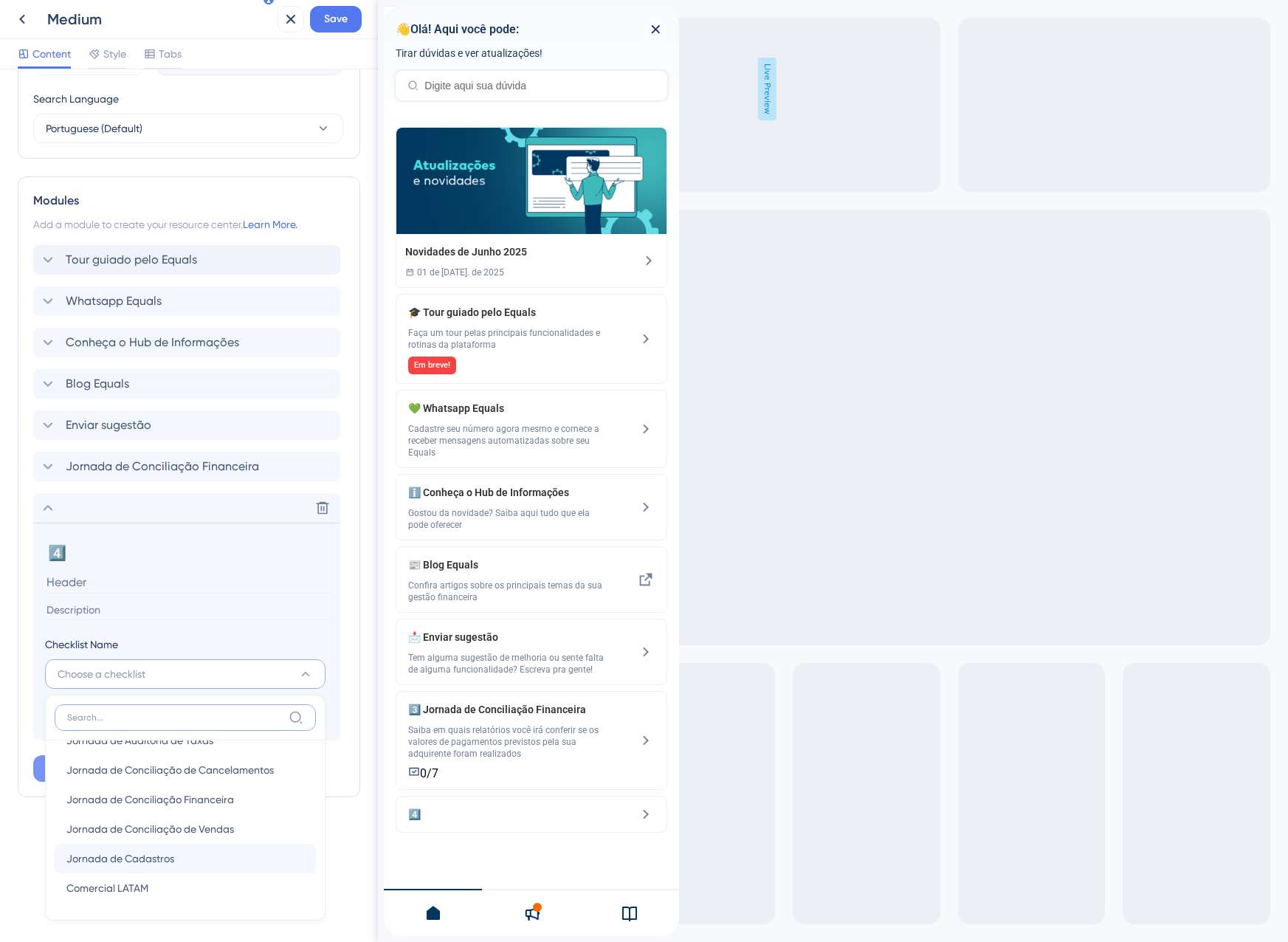
scroll to position [0, 0]
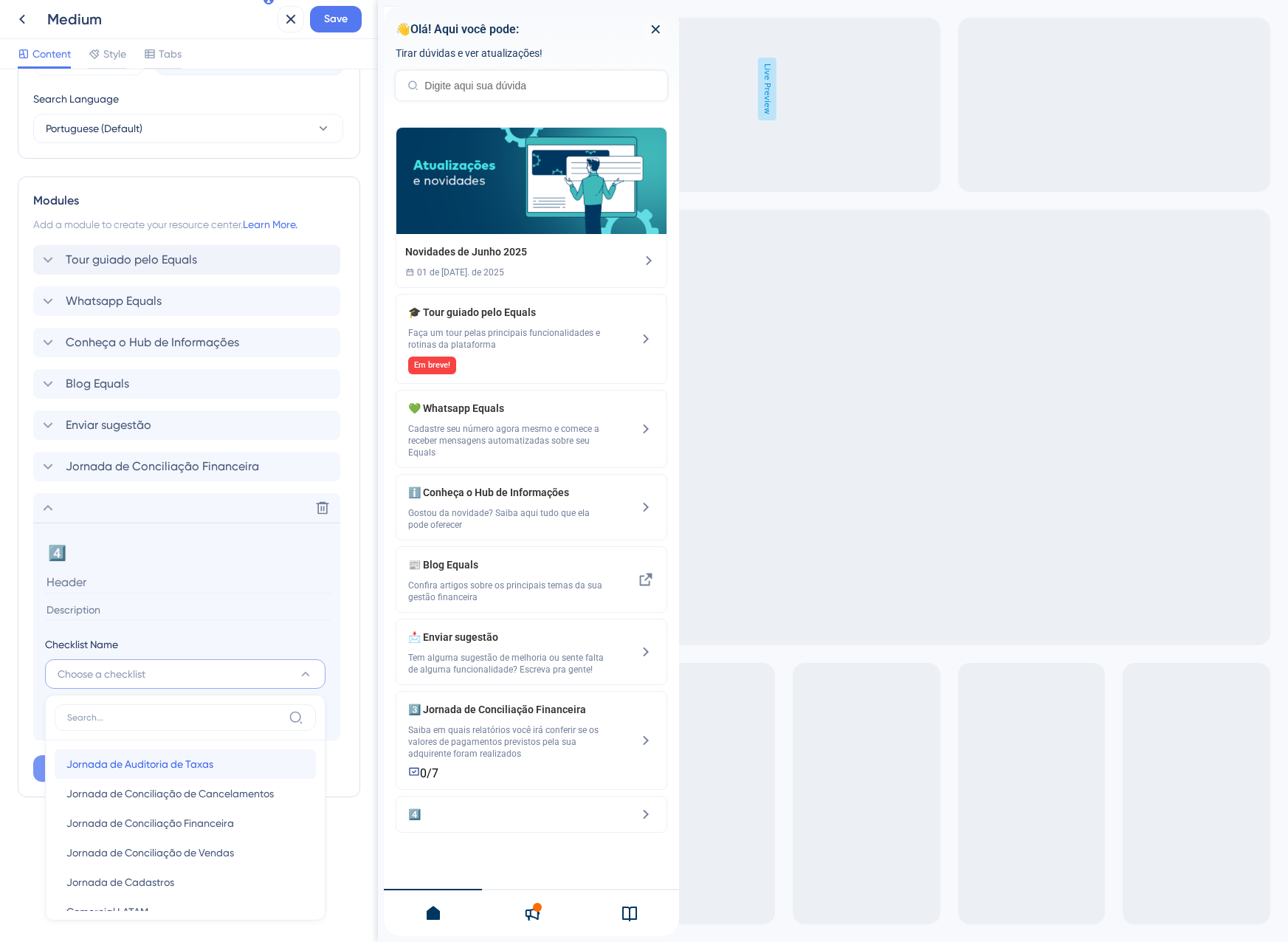
click at [174, 774] on div "Jornada de Auditoria de Taxas Jornada de Auditoria de Taxas" at bounding box center [185, 763] width 237 height 29
type input "Jornada de Auditoria de Taxas"
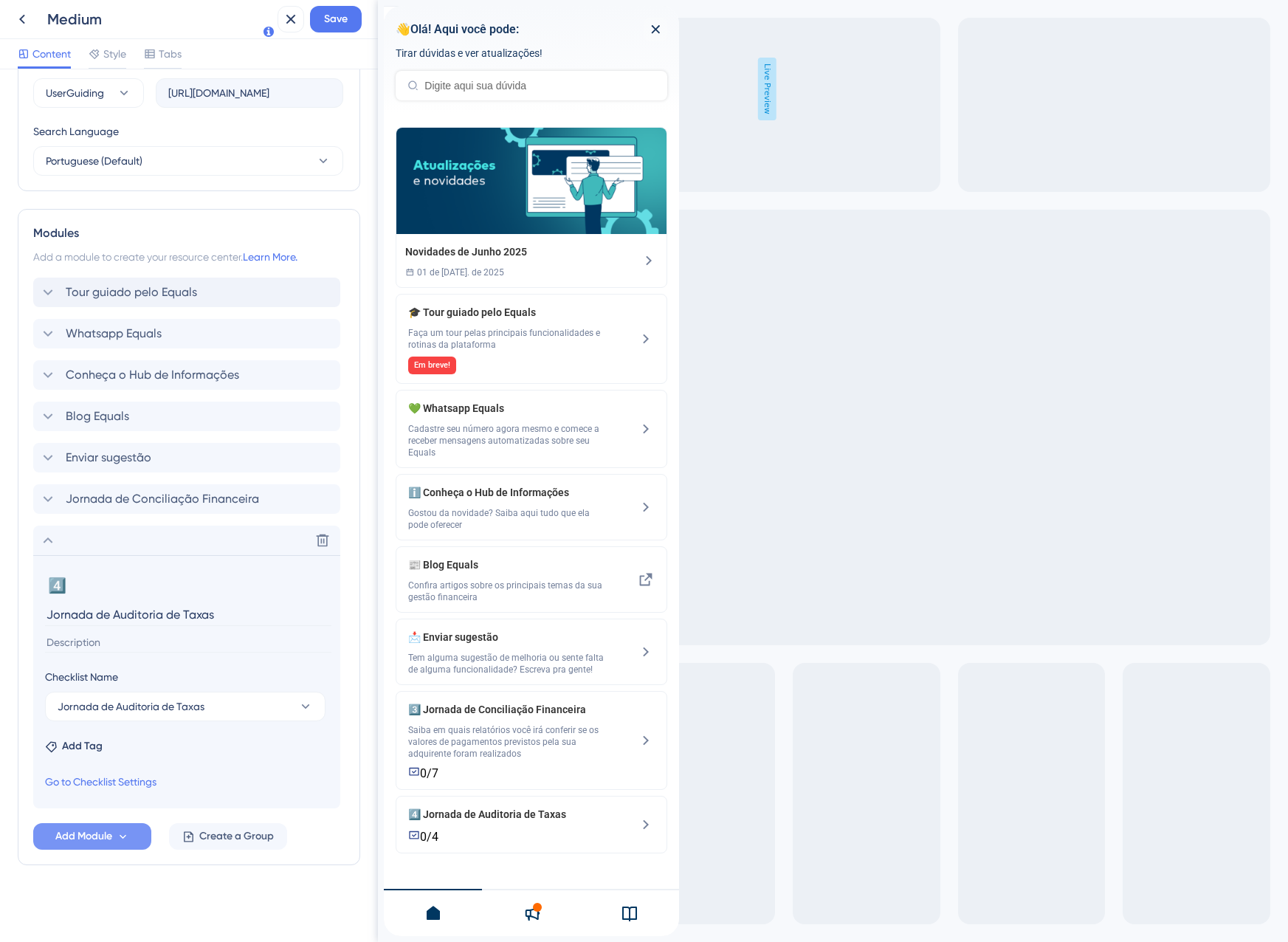
click at [95, 639] on input at bounding box center [188, 642] width 286 height 20
paste input "Saiba em quais relatórios você irá conferir se os valores de pagamentos previst…"
type input "Saiba em quais relatórios você irá conferir se os valores de pagamentos previst…"
click at [170, 548] on div "Delete" at bounding box center [186, 540] width 307 height 29
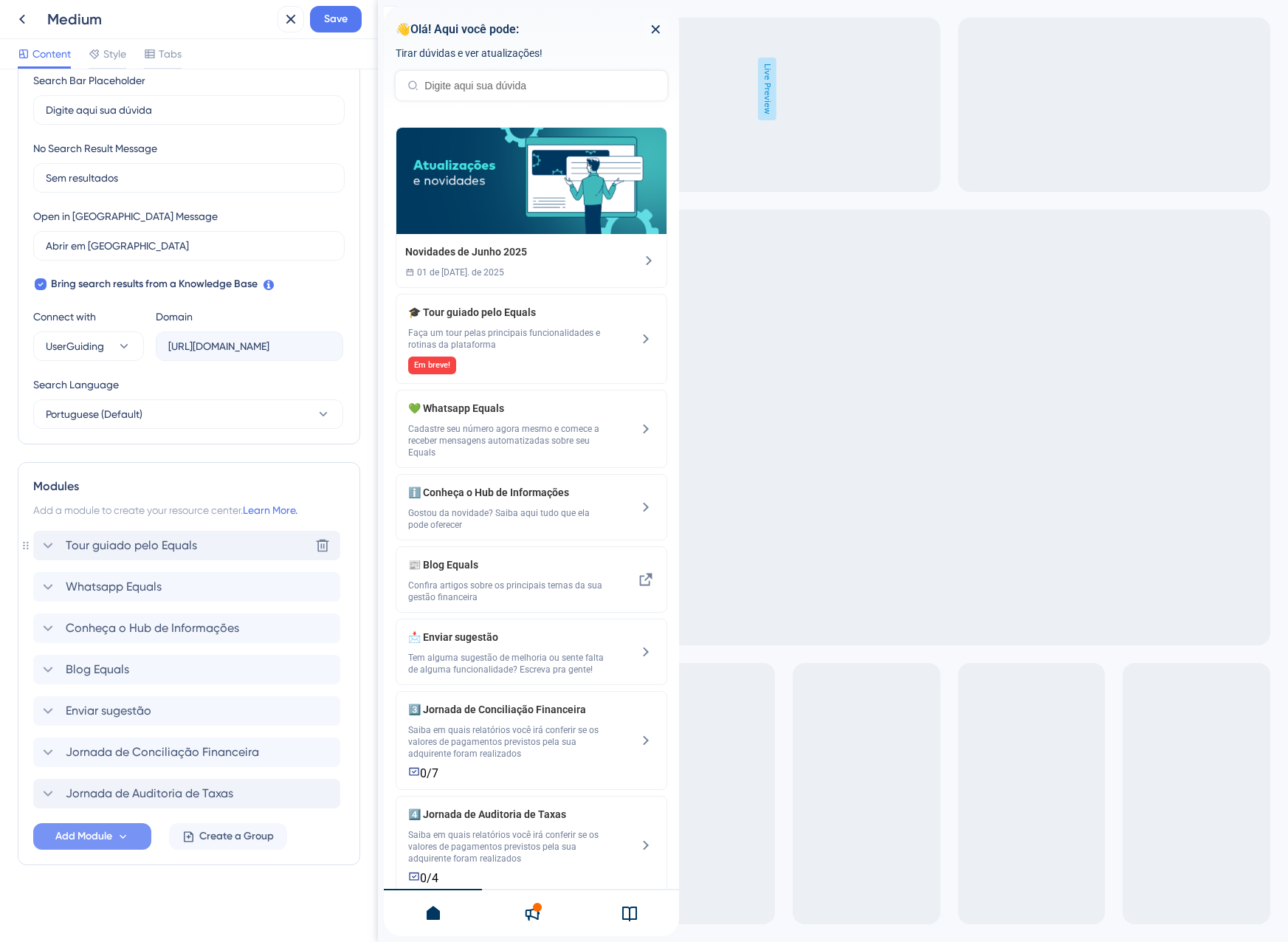
scroll to position [292, 0]
click at [152, 542] on span "Tour guiado pelo Equals" at bounding box center [131, 546] width 131 height 18
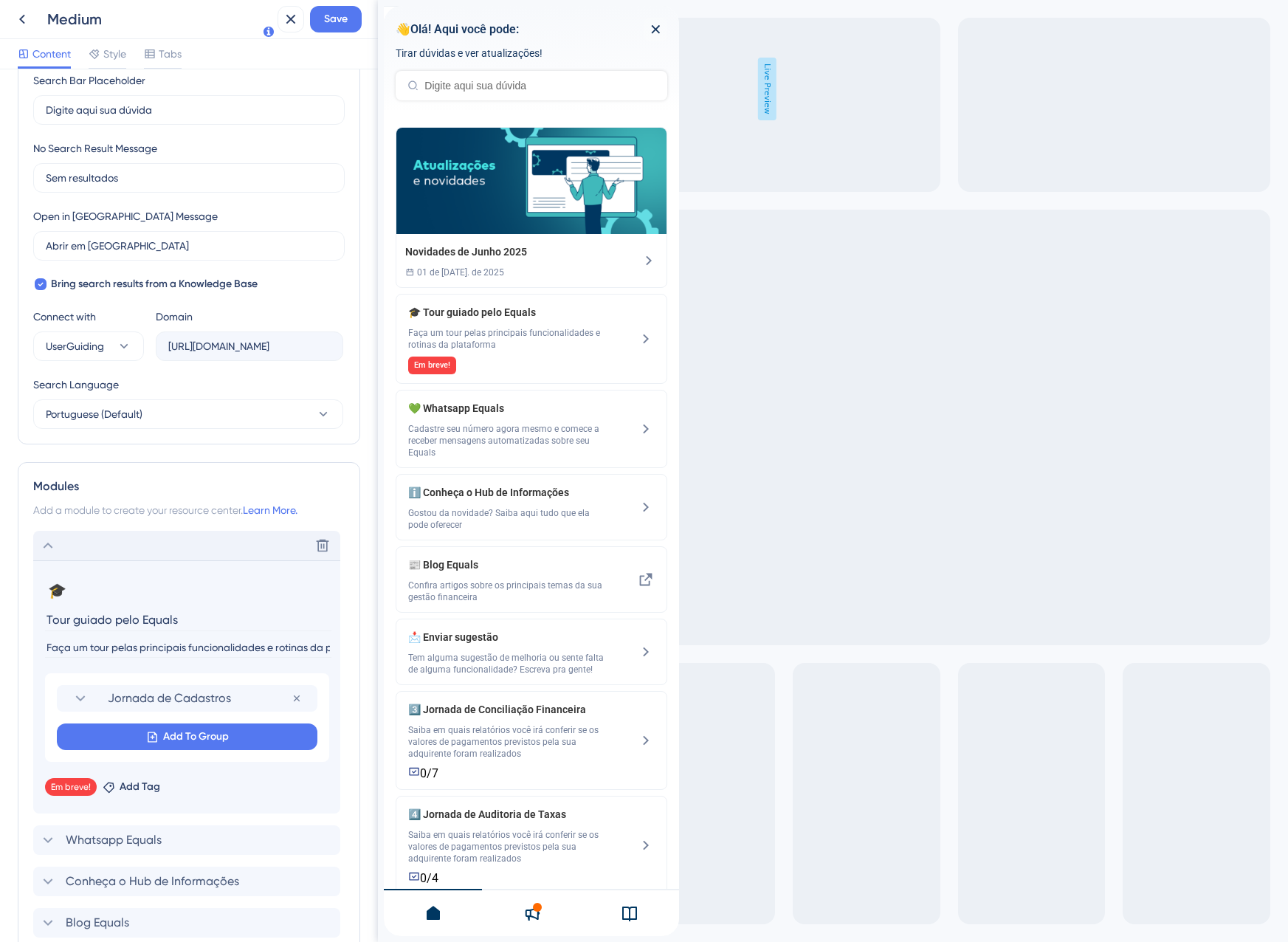
scroll to position [546, 0]
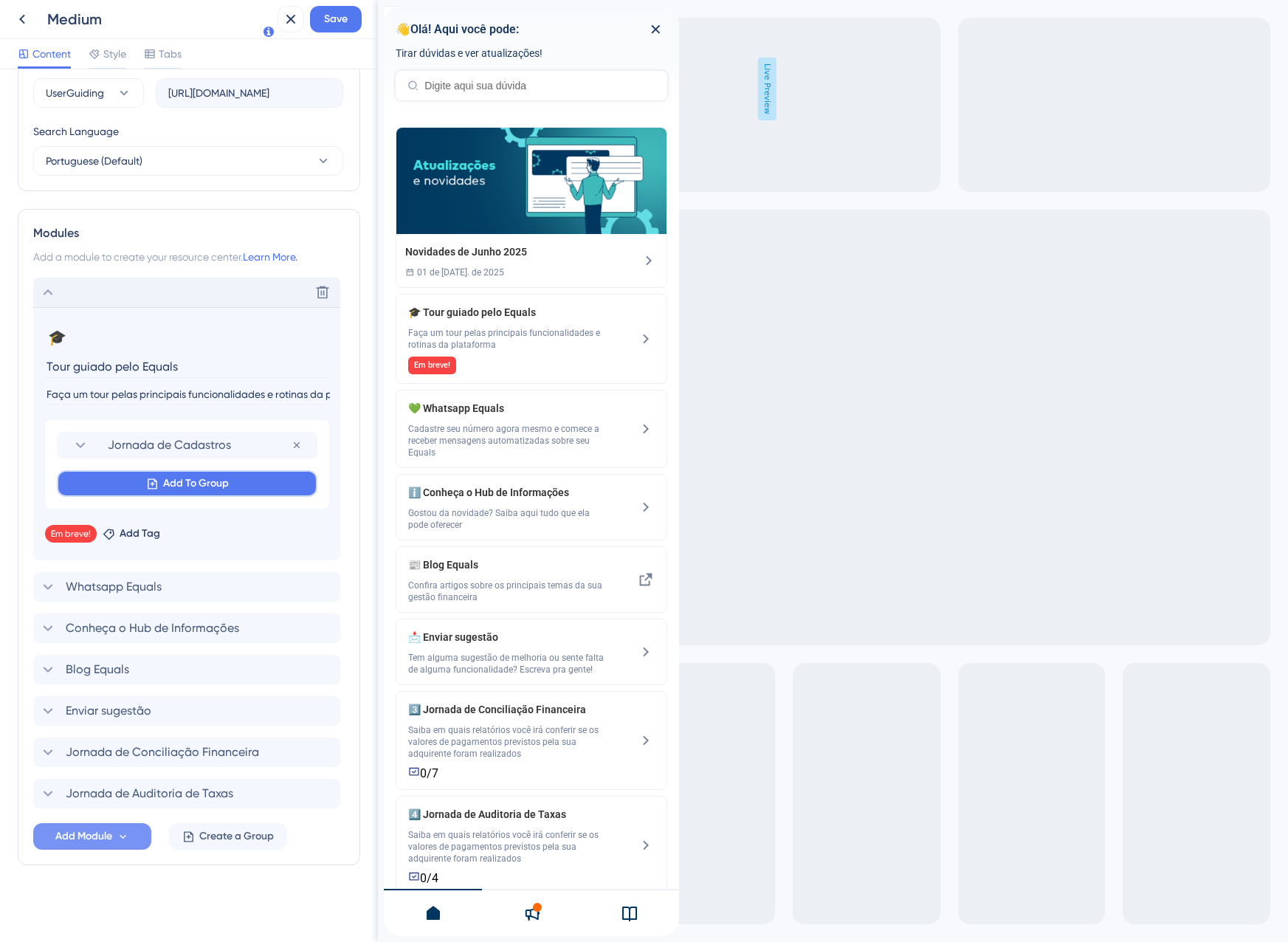
click at [159, 484] on button "Add To Group" at bounding box center [186, 483] width 260 height 26
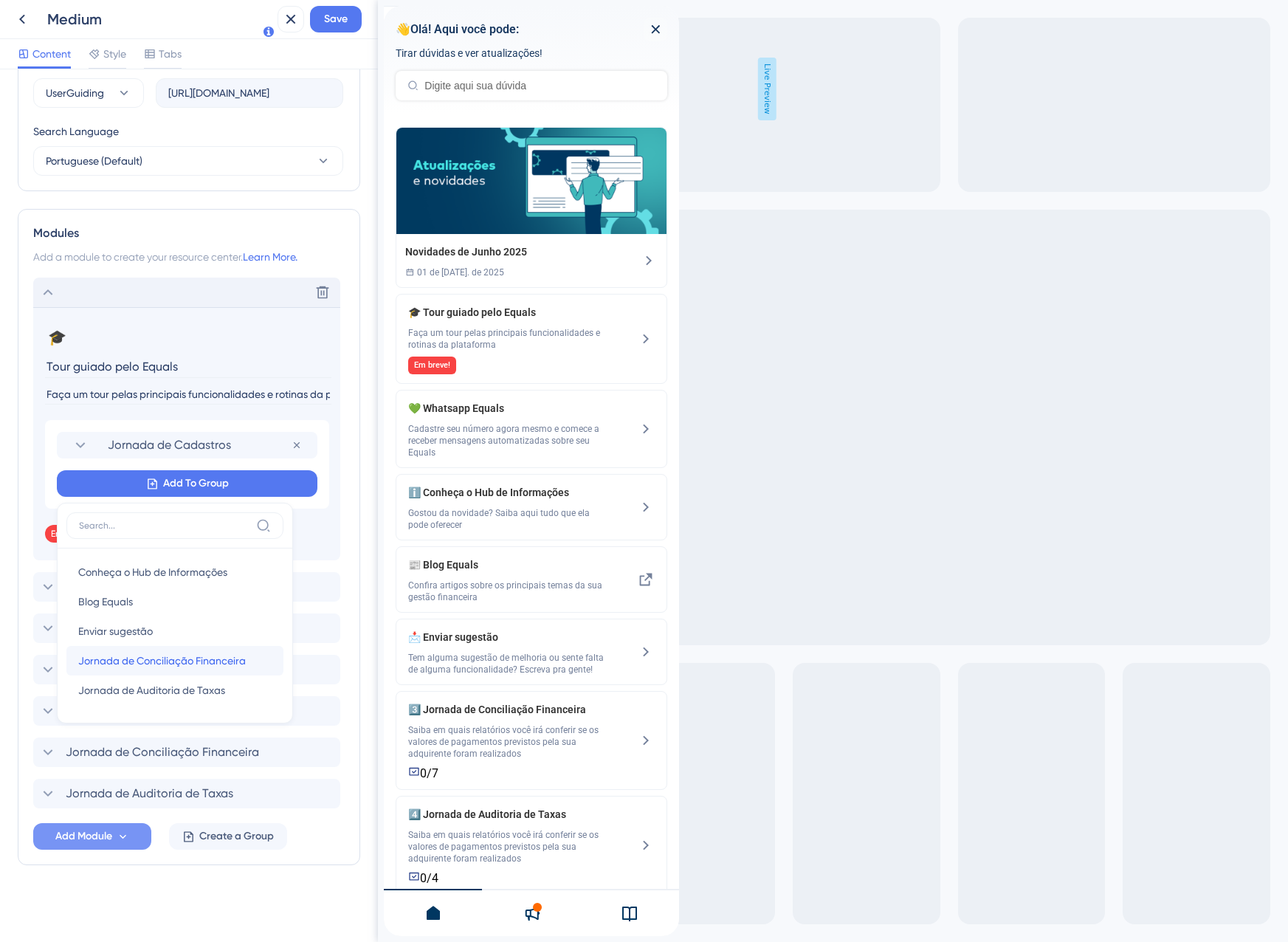
click at [178, 669] on div "Jornada de Conciliação Financeira Jornada de Conciliação Financeira" at bounding box center [174, 661] width 194 height 29
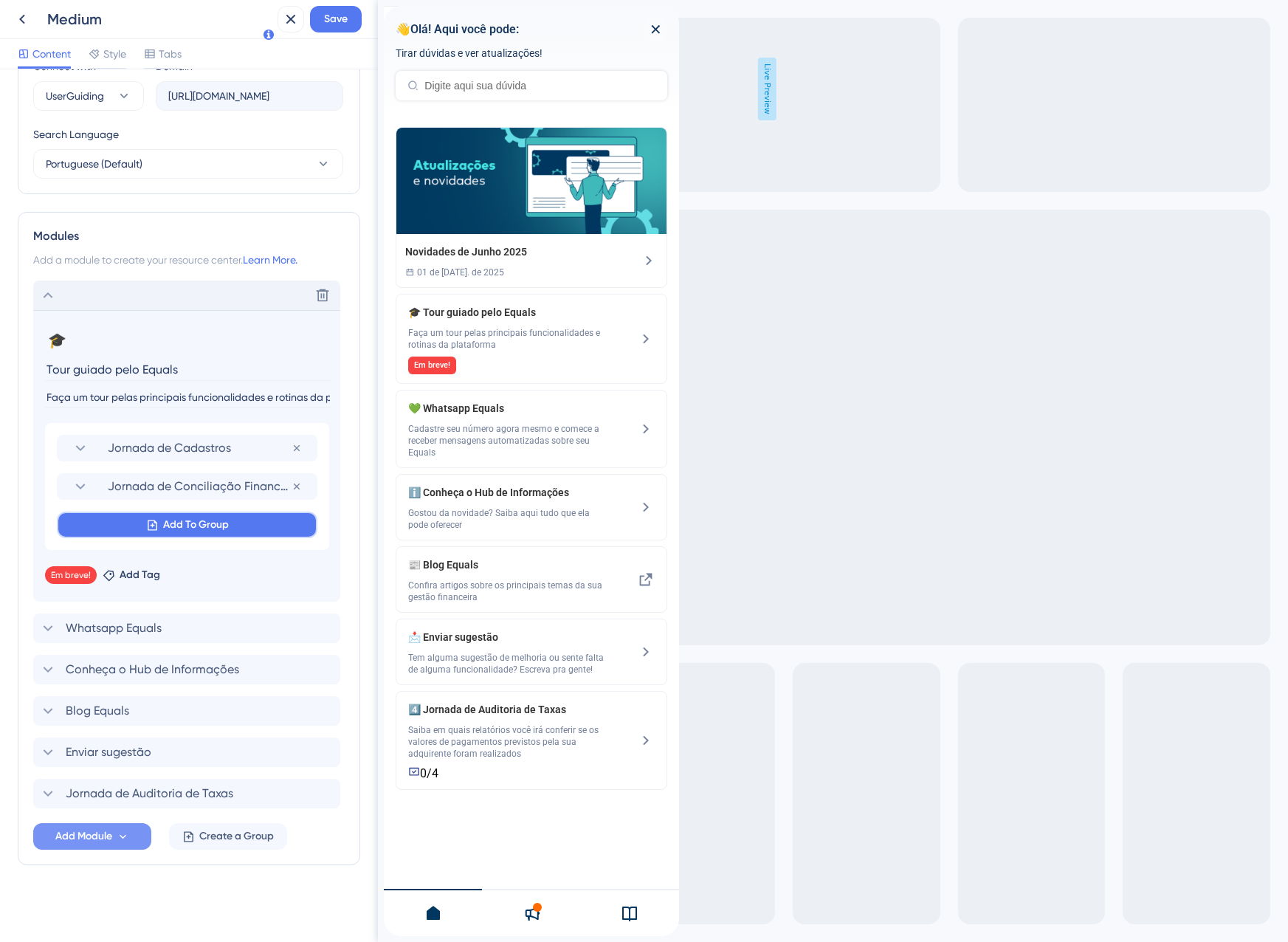
click at [186, 524] on span "Add To Group" at bounding box center [196, 525] width 65 height 18
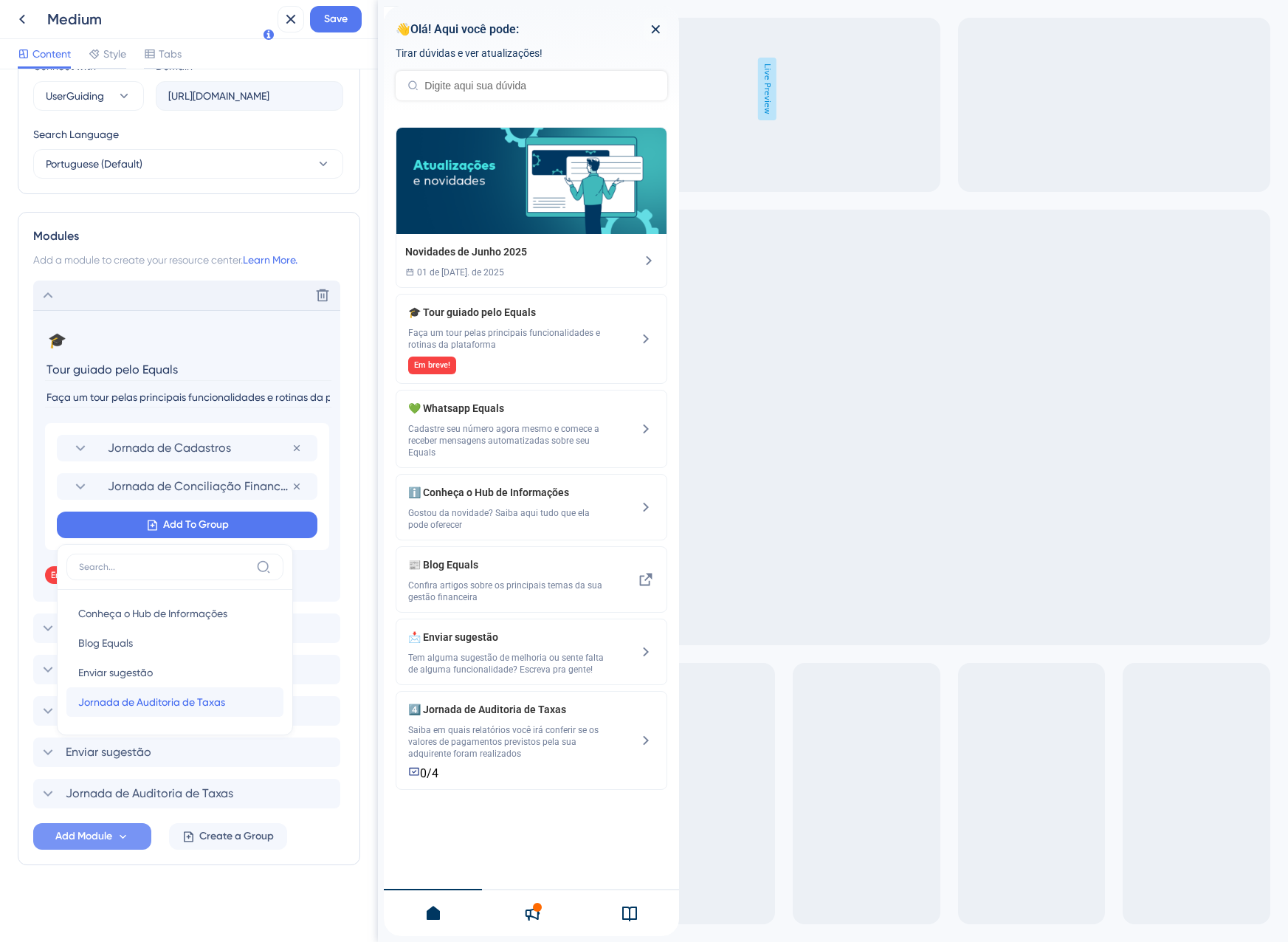
click at [202, 697] on span "Jornada de Auditoria de Taxas" at bounding box center [151, 702] width 147 height 18
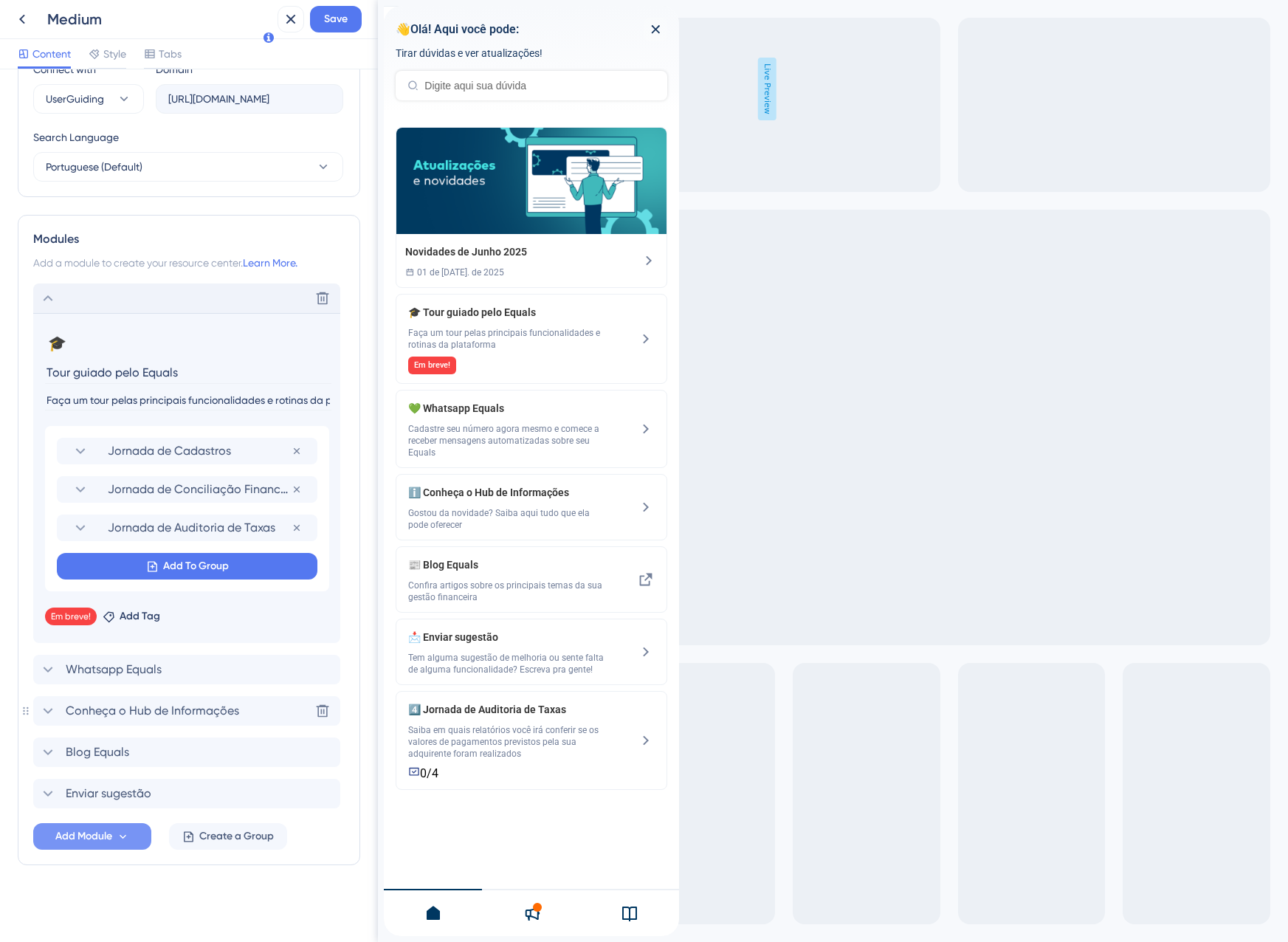
scroll to position [540, 0]
click at [77, 303] on div "Delete" at bounding box center [186, 298] width 307 height 29
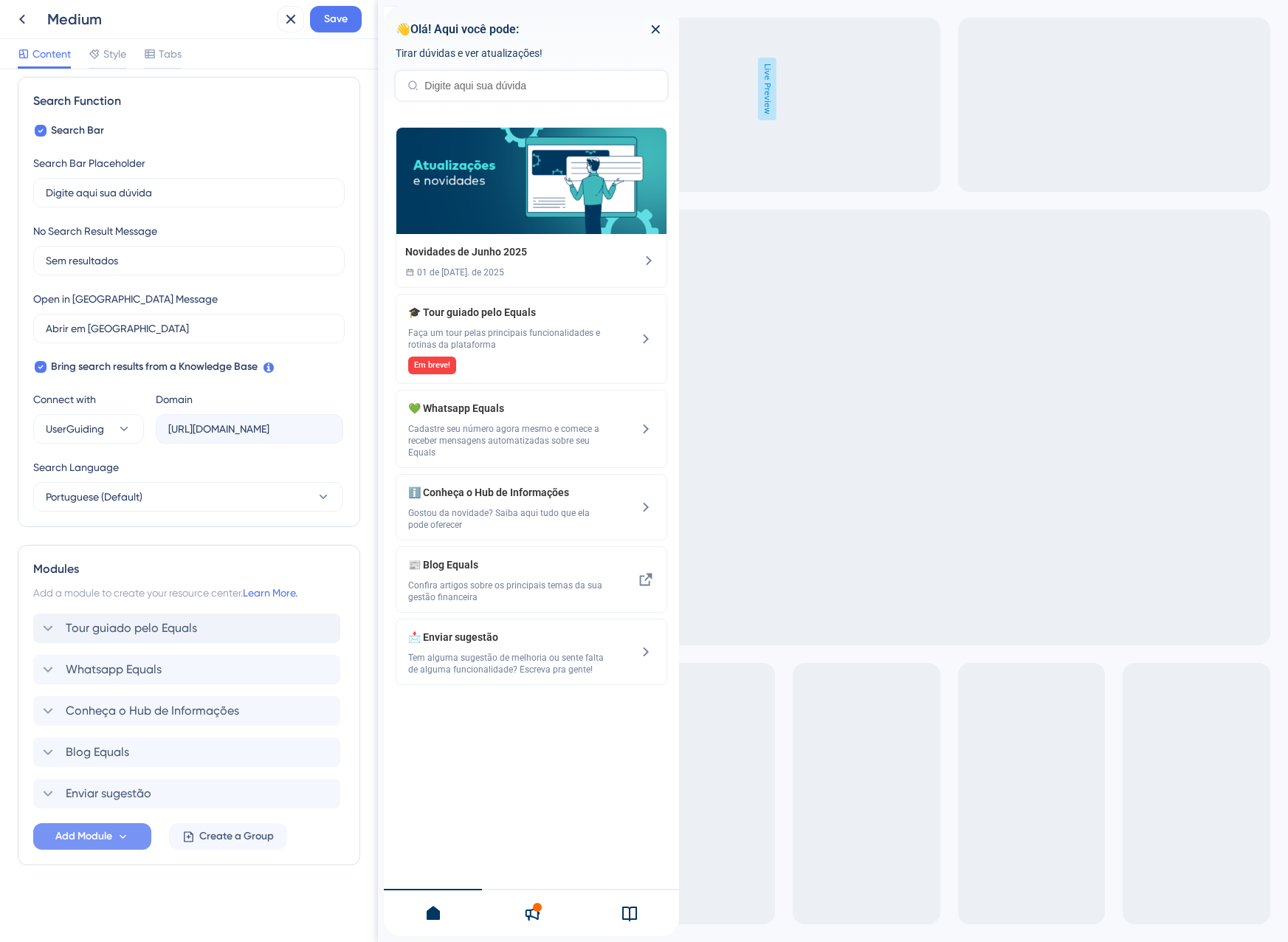
scroll to position [210, 0]
click at [329, 26] on span "Save" at bounding box center [336, 19] width 24 height 18
click at [289, 27] on icon at bounding box center [291, 19] width 18 height 18
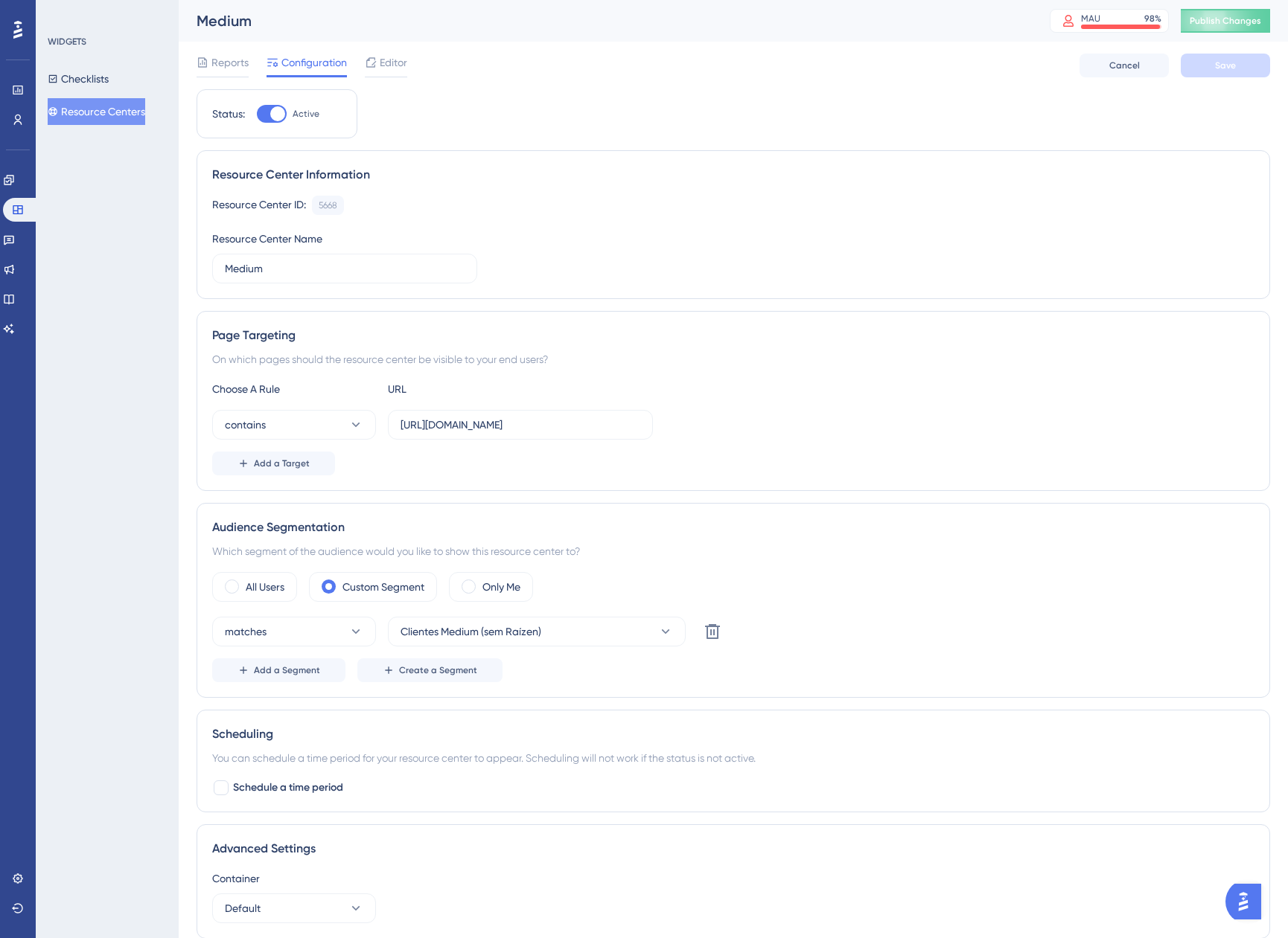
click at [1221, 35] on div "Medium MAU 98 % Click to see add-on and upgrade options Publish Changes" at bounding box center [733, 21] width 1110 height 42
click at [1219, 27] on button "Publish Changes" at bounding box center [1225, 21] width 89 height 24
click at [92, 77] on button "Checklists" at bounding box center [78, 79] width 61 height 27
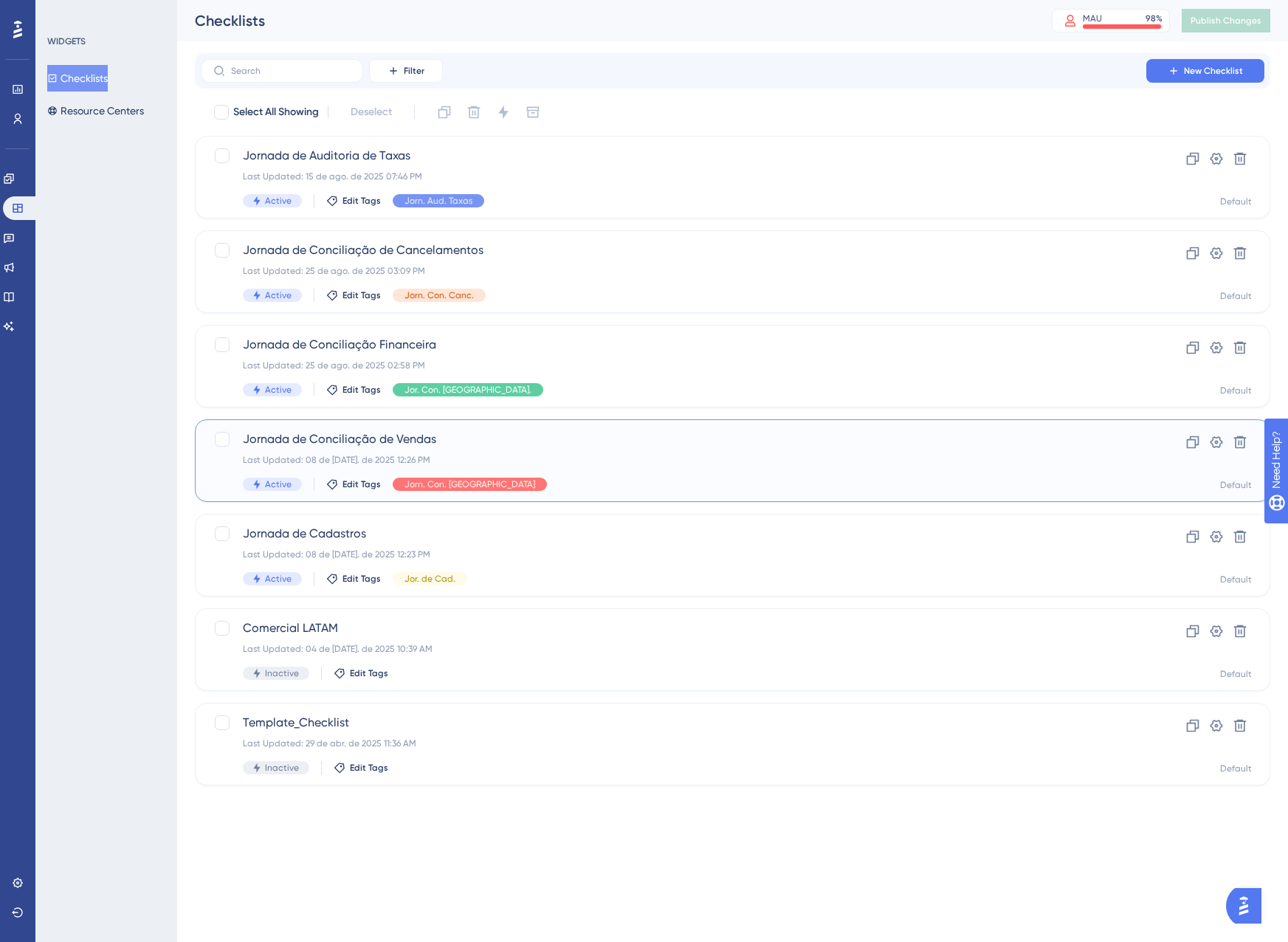
click at [713, 481] on div "Active Edit Tags Jorn. Con. Vendas" at bounding box center [673, 484] width 861 height 14
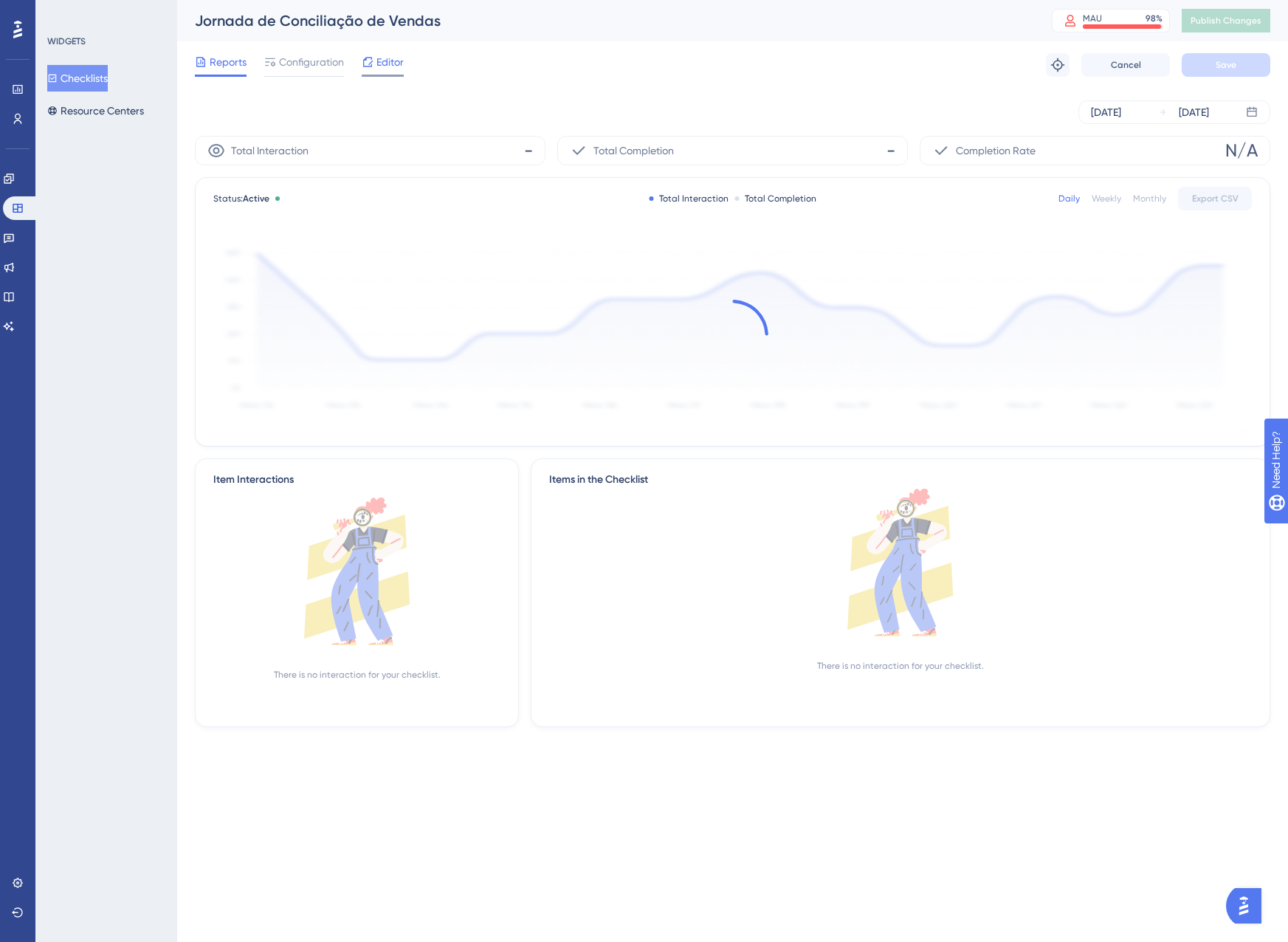
click at [397, 66] on span "Editor" at bounding box center [390, 62] width 27 height 18
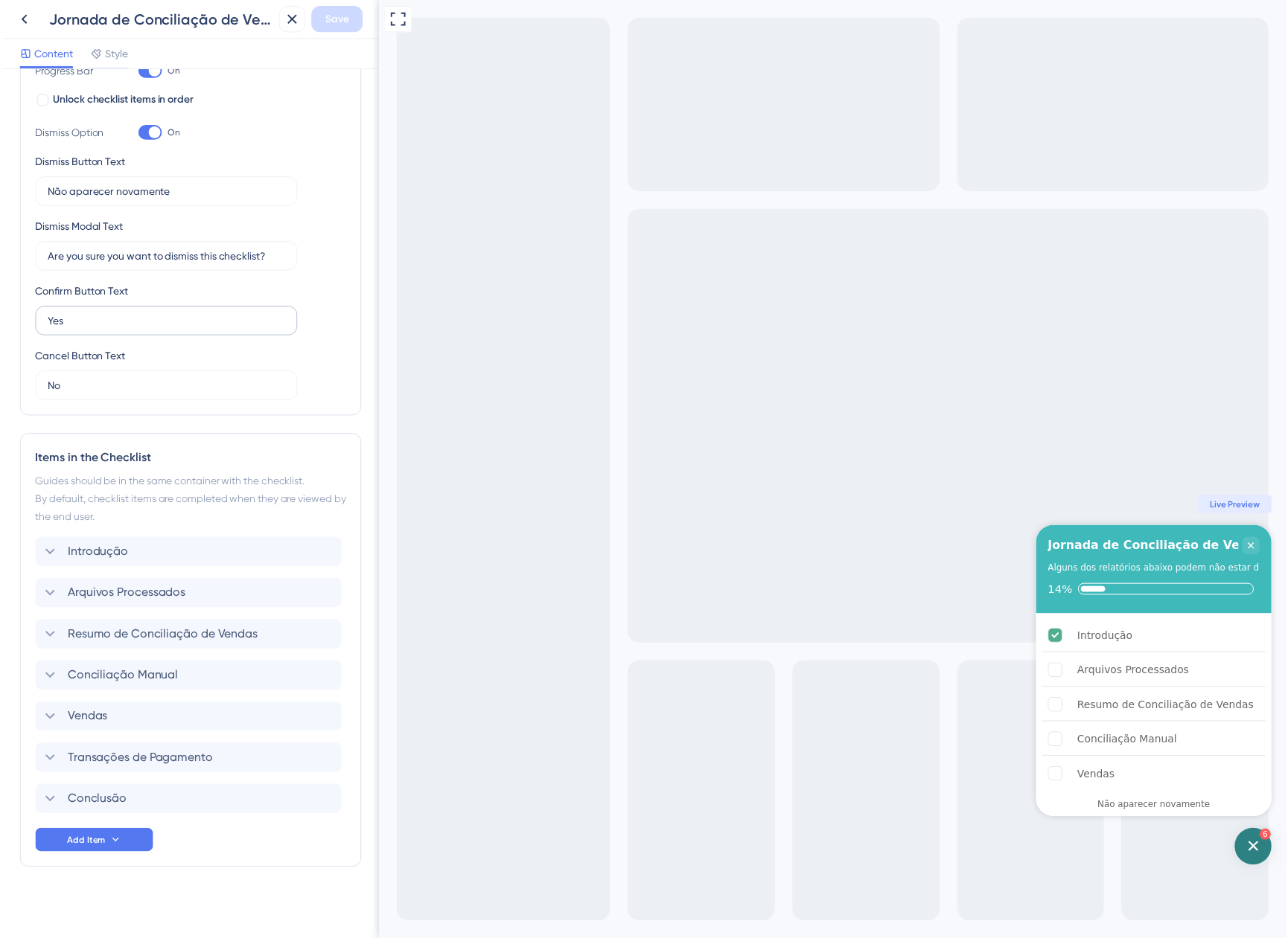
scroll to position [277, 0]
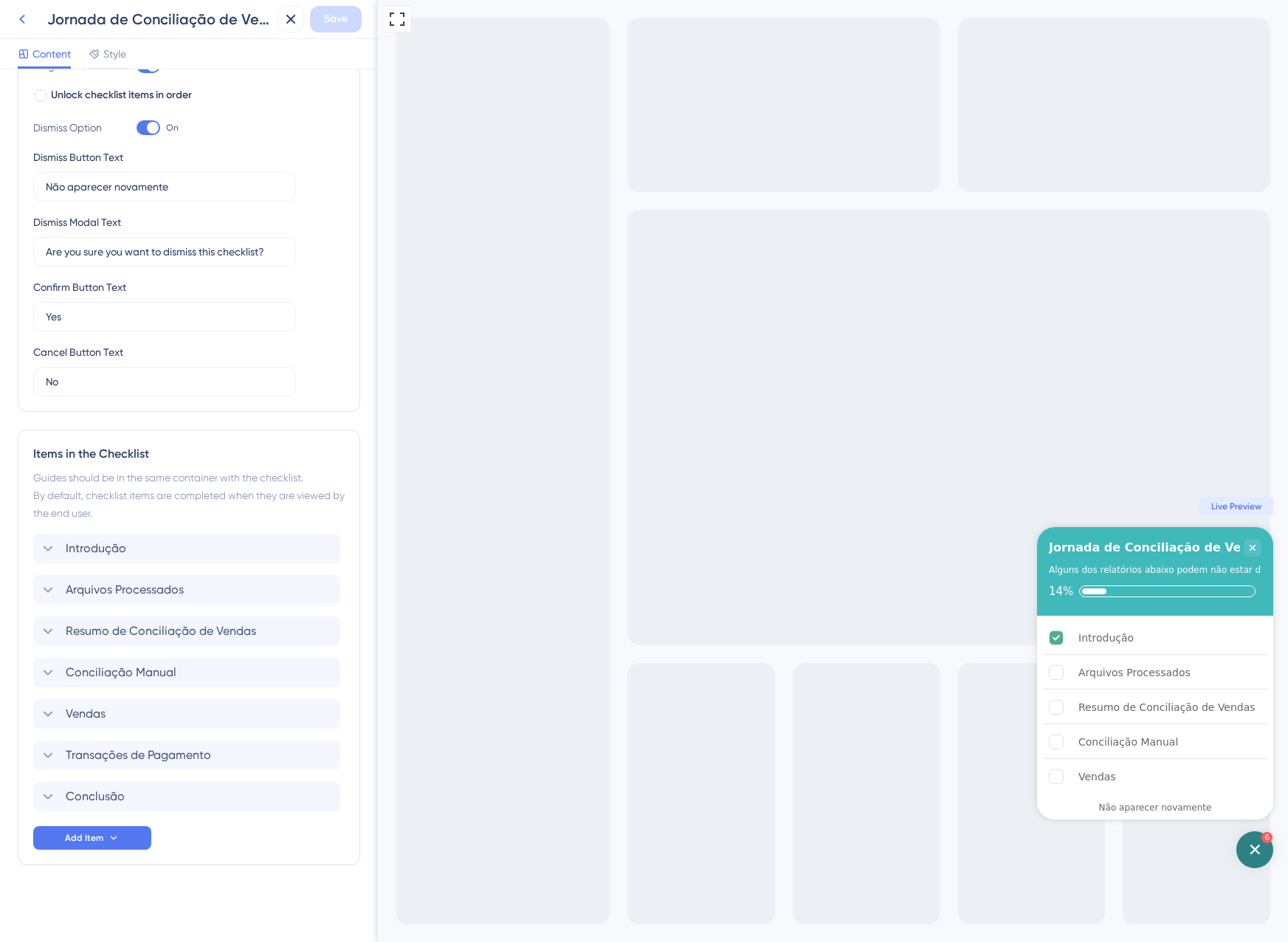
click at [34, 18] on button at bounding box center [22, 18] width 26 height 26
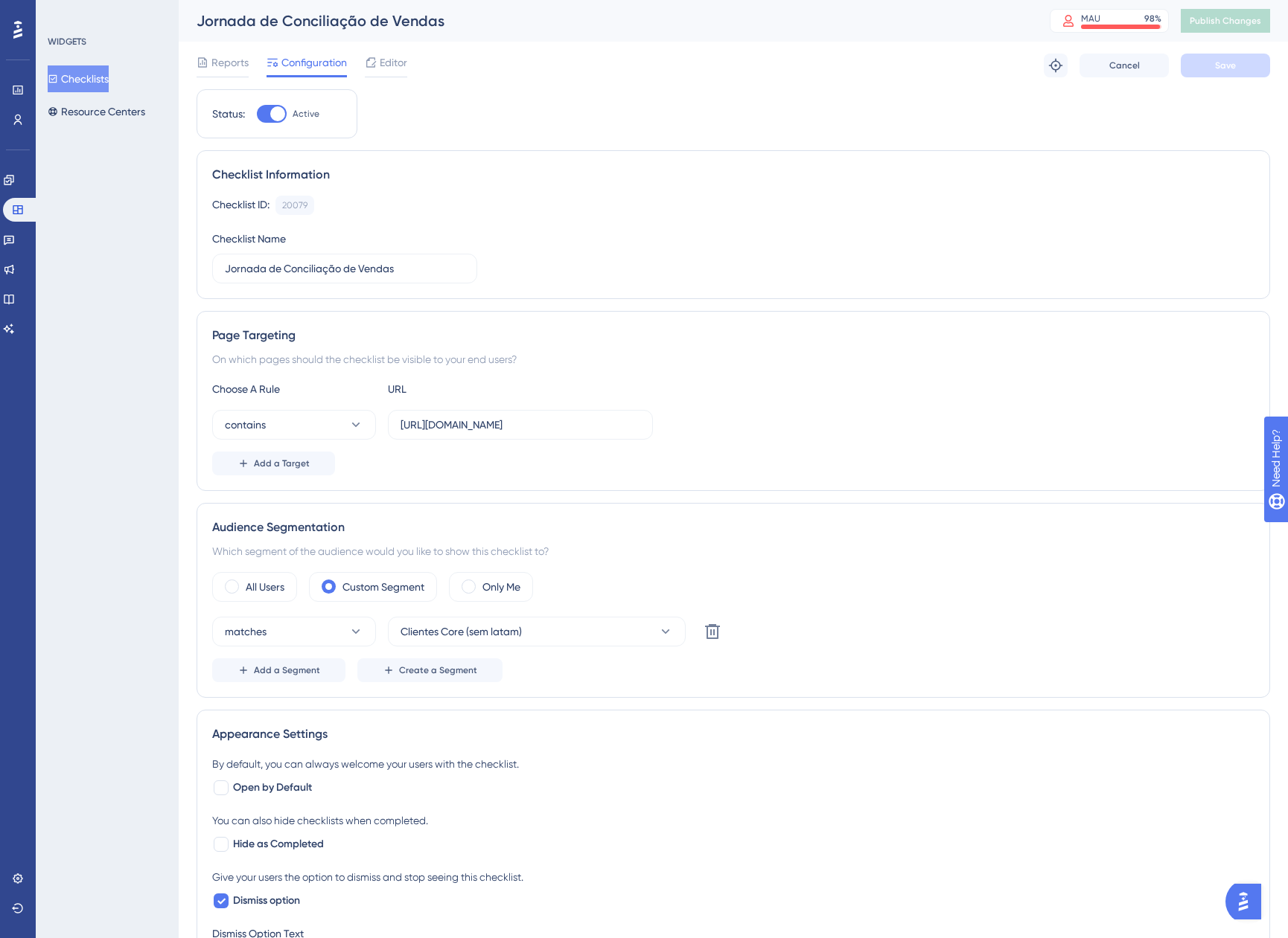
click at [108, 81] on button "Checklists" at bounding box center [78, 79] width 61 height 27
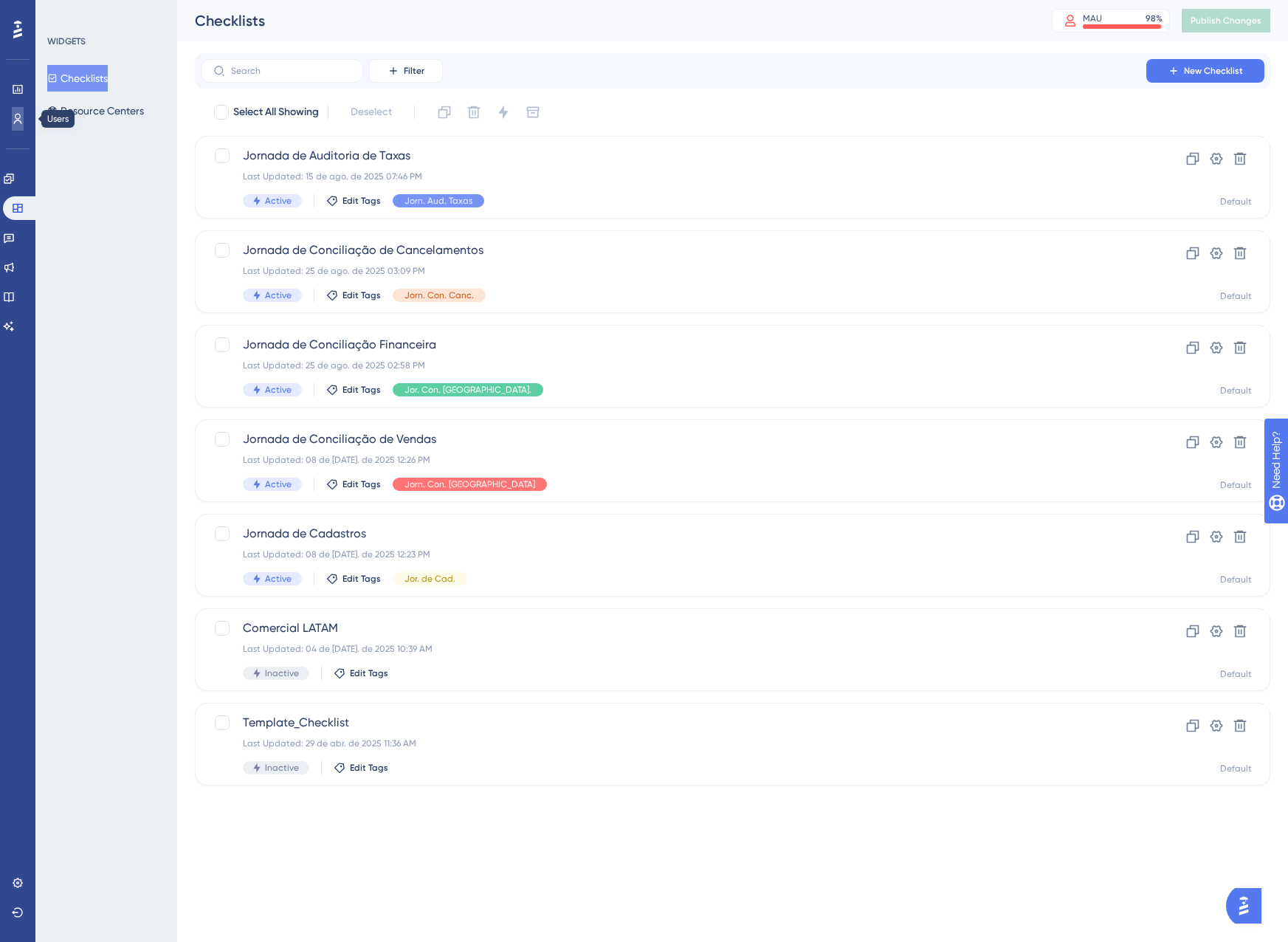
click at [12, 125] on link at bounding box center [18, 119] width 12 height 24
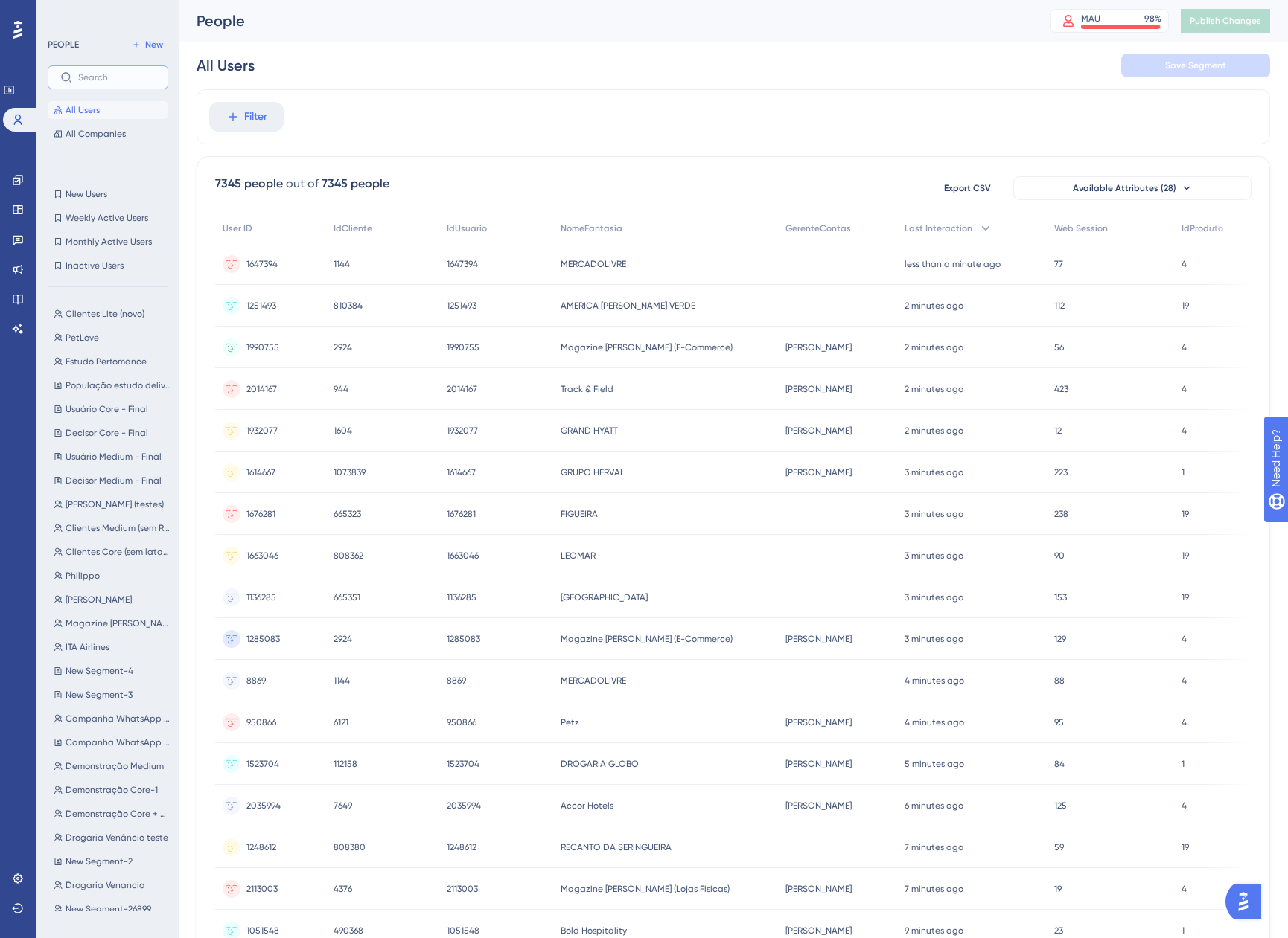
click at [88, 82] on input "text" at bounding box center [117, 77] width 77 height 10
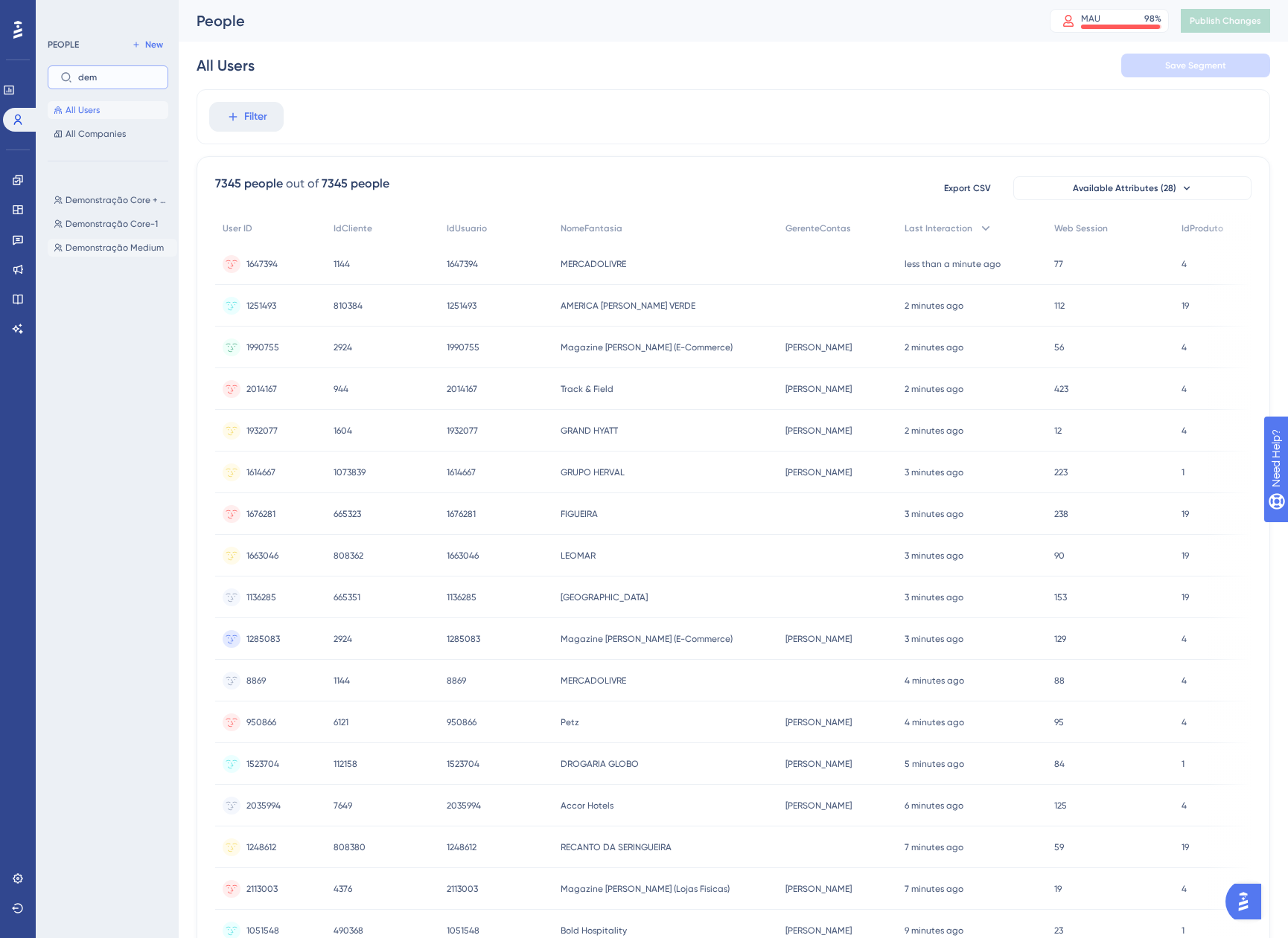
type input "dem"
click at [125, 249] on span "Demonstração Medium" at bounding box center [115, 247] width 98 height 12
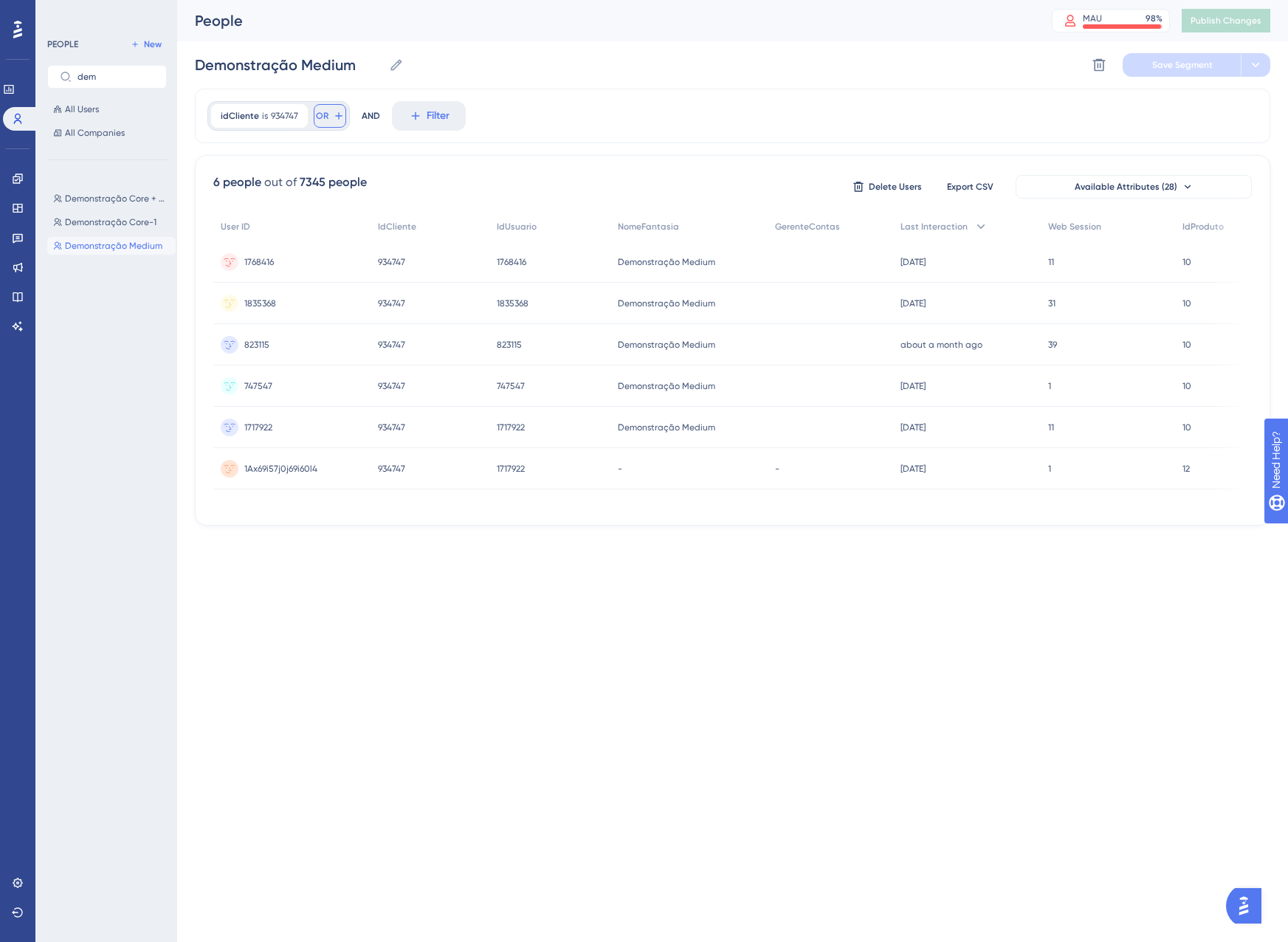
click at [327, 114] on button "OR" at bounding box center [330, 116] width 33 height 24
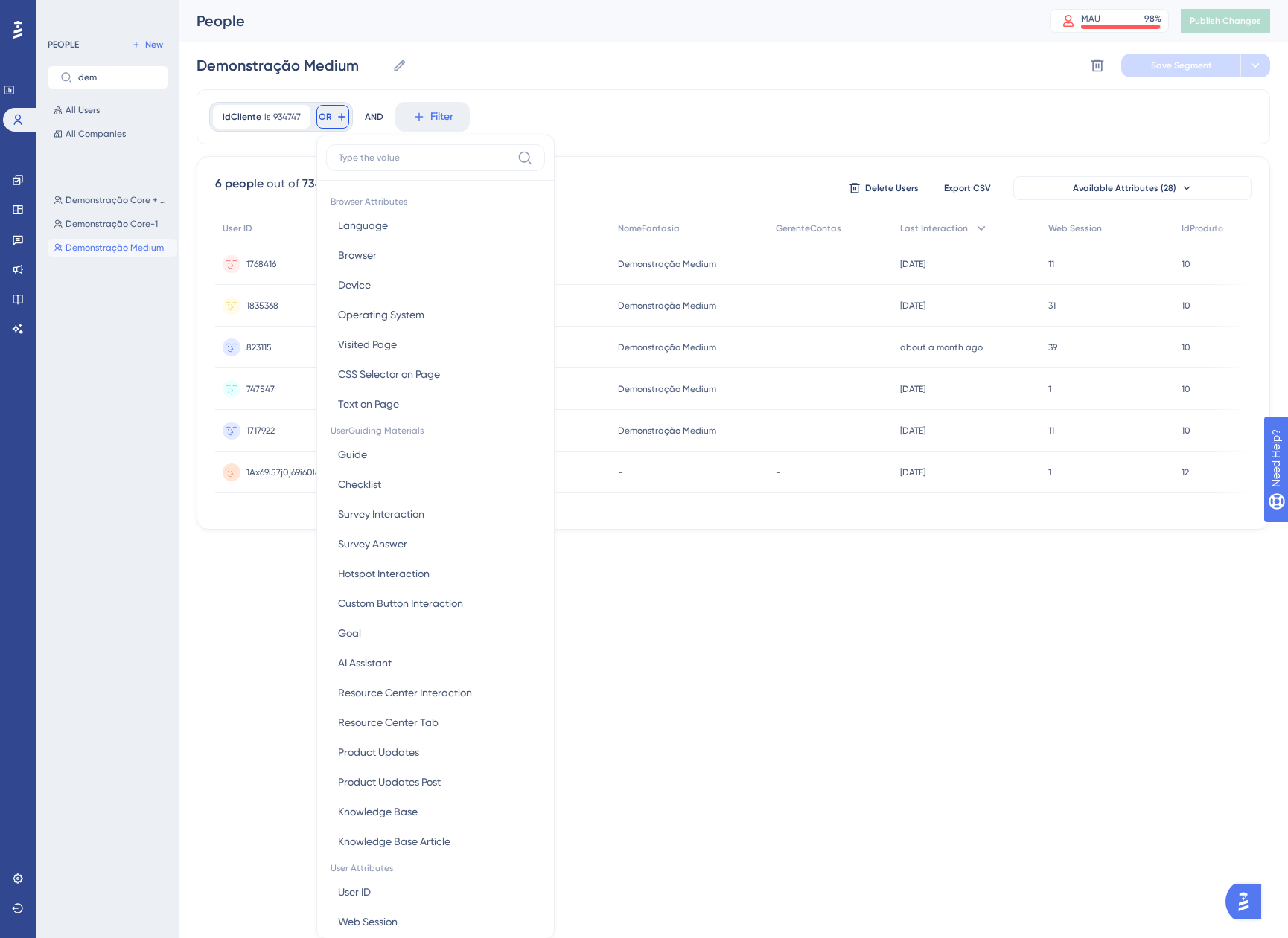
scroll to position [67, 0]
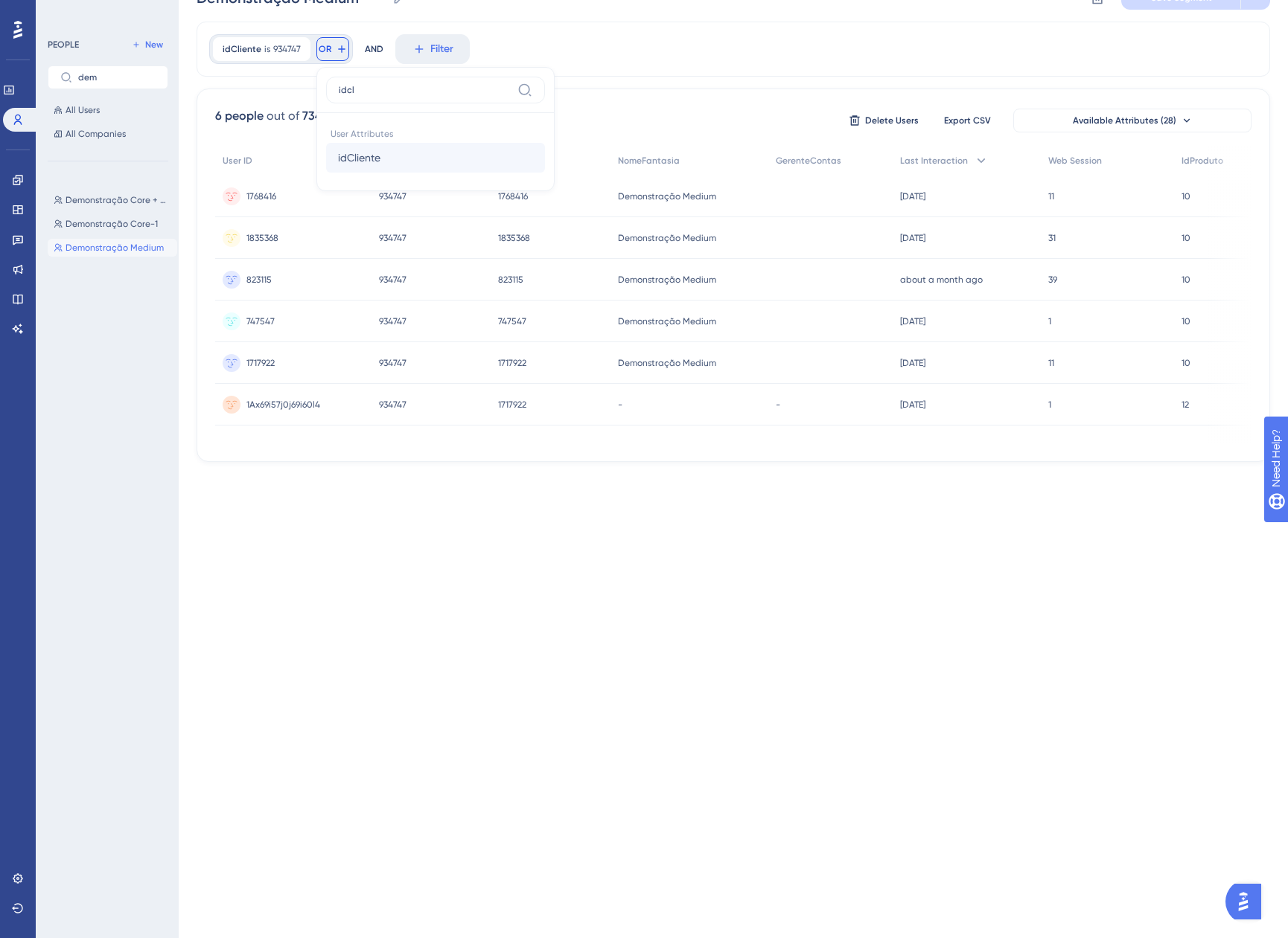
type input "idcl"
click at [399, 163] on button "idCliente idCliente" at bounding box center [435, 157] width 219 height 30
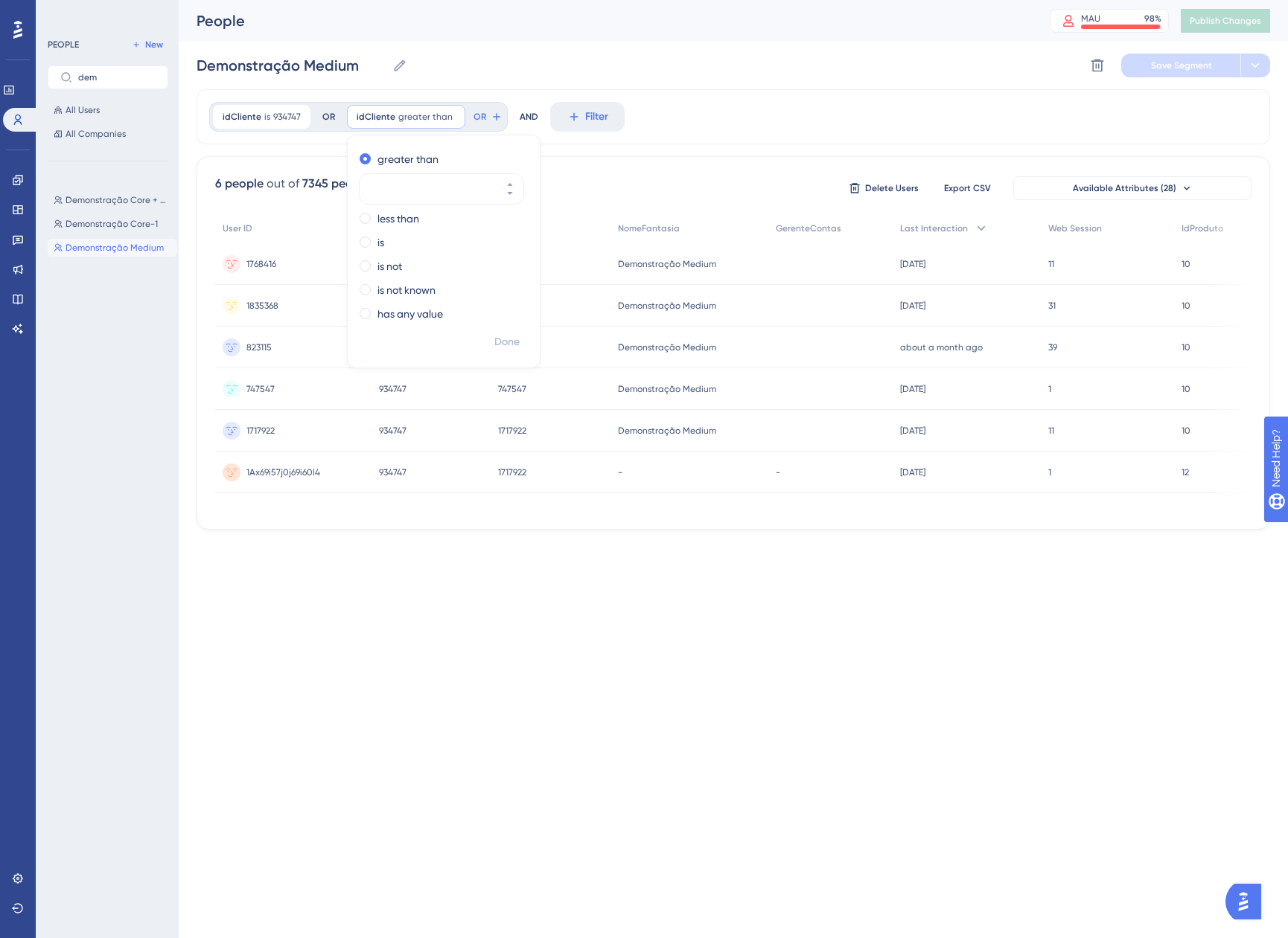
scroll to position [0, 0]
click at [385, 244] on div "is" at bounding box center [441, 243] width 162 height 18
click at [710, 96] on div "idCliente is 934747 934747 Remove OR idCliente is Remove greater than less than…" at bounding box center [739, 116] width 1085 height 55
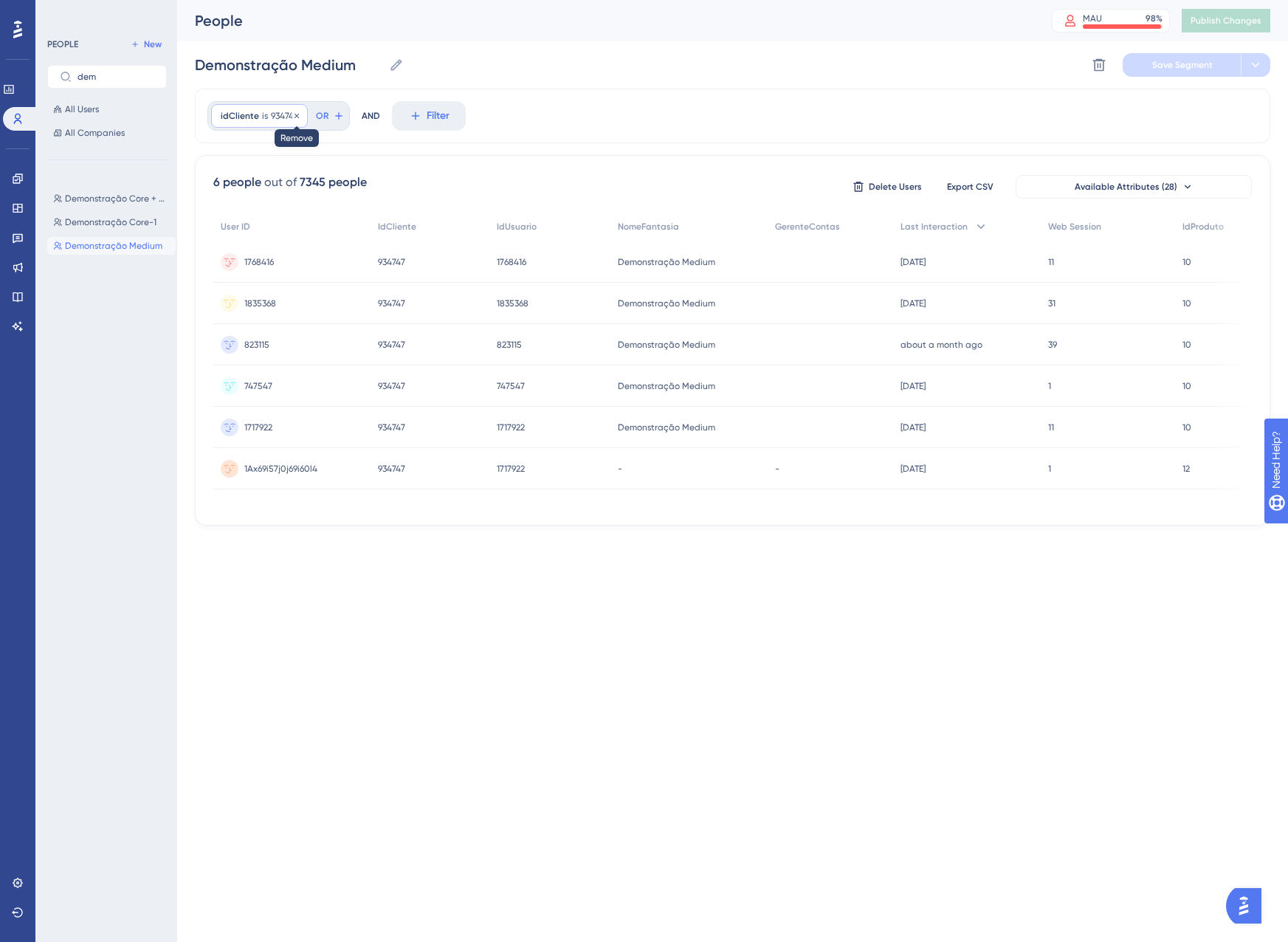
click at [297, 114] on icon at bounding box center [297, 116] width 5 height 5
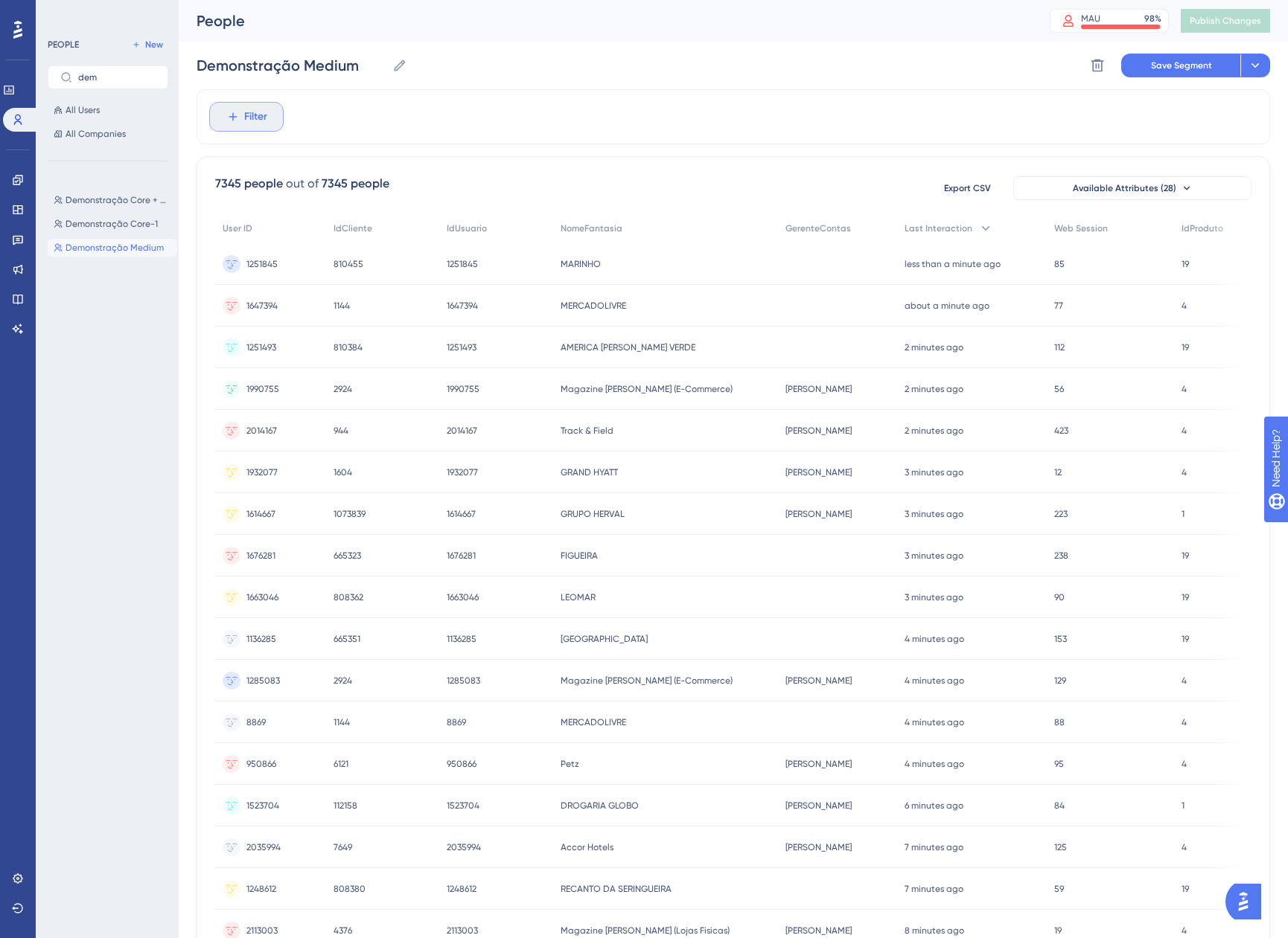
click at [243, 109] on button "Filter" at bounding box center [246, 116] width 75 height 30
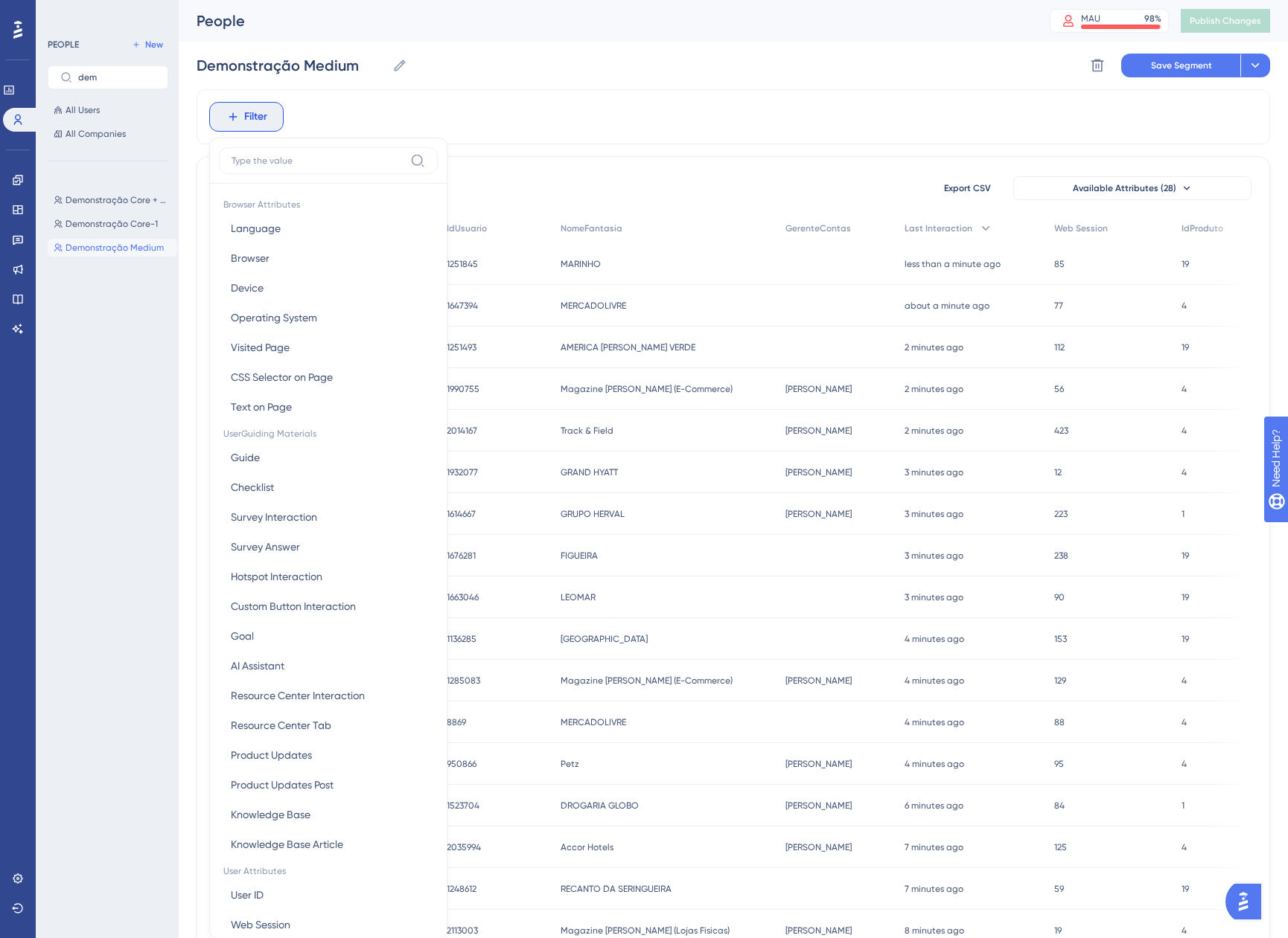
scroll to position [69, 0]
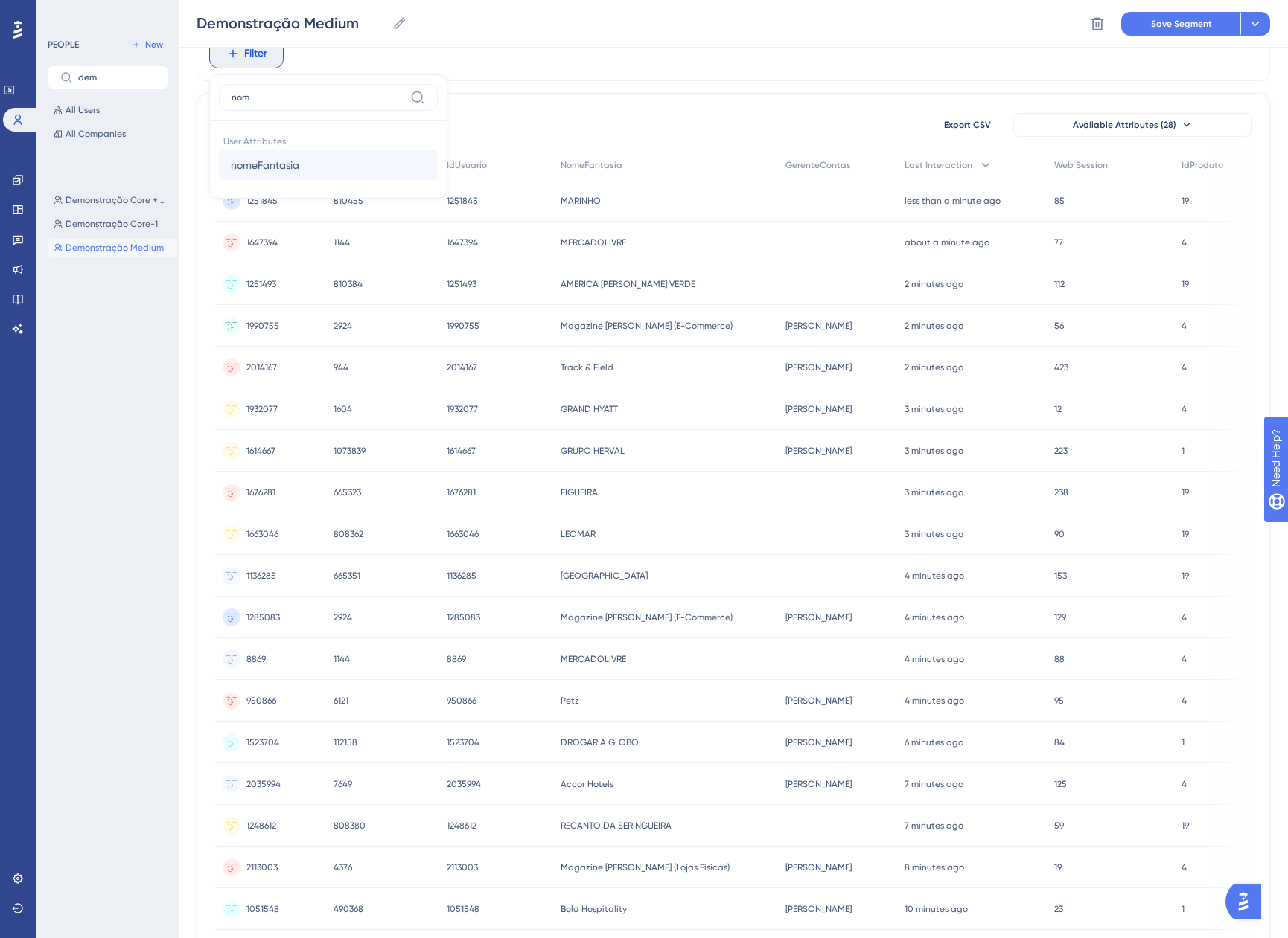
type input "nom"
click at [277, 161] on span "nomeFantasia" at bounding box center [264, 165] width 68 height 18
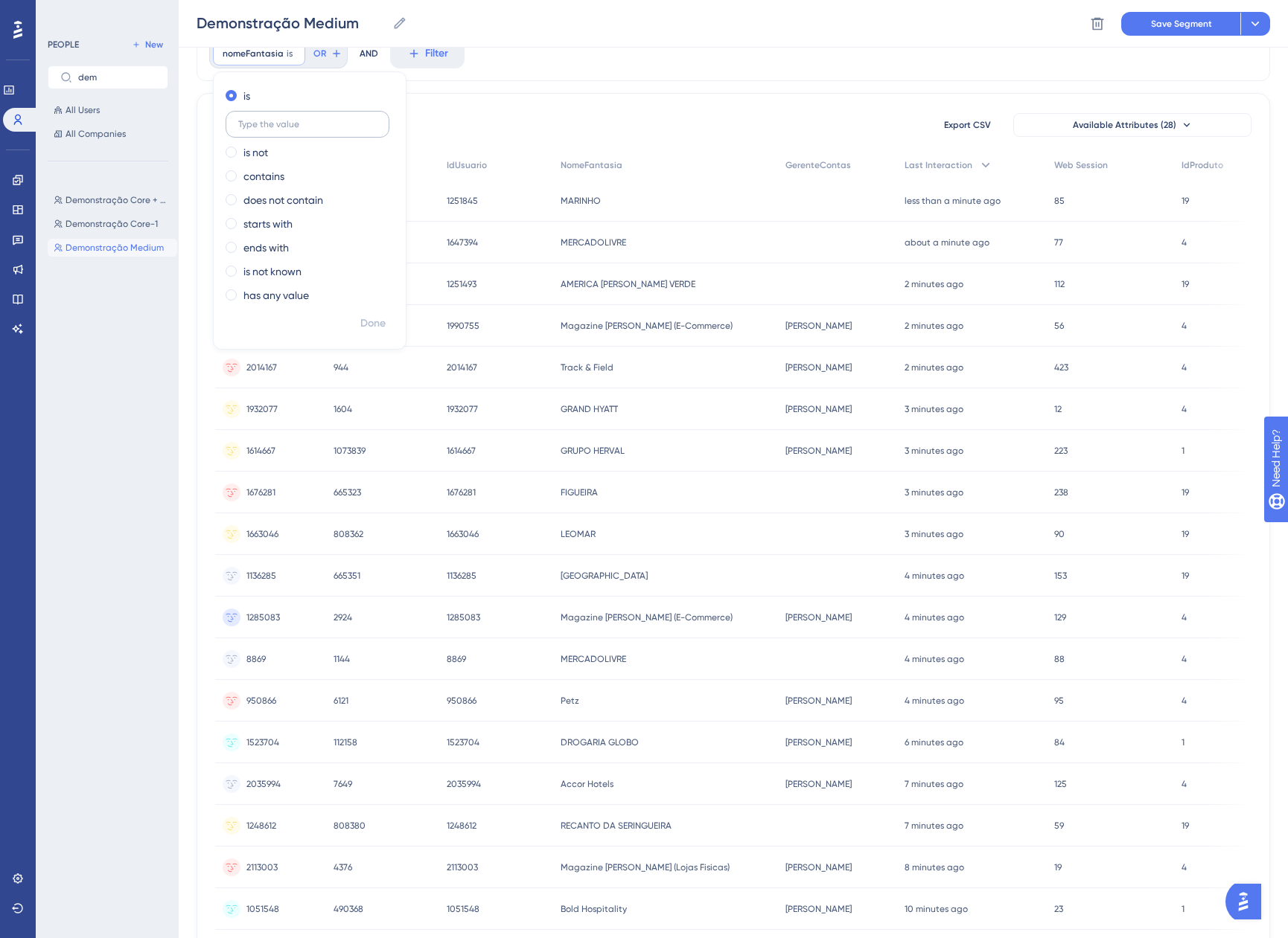
click at [280, 119] on input "text" at bounding box center [307, 124] width 138 height 10
click at [291, 119] on input "text" at bounding box center [307, 124] width 138 height 10
paste input "Teste nó 008"
type input "Teste nó 008"
click at [375, 319] on span "Done" at bounding box center [373, 324] width 26 height 18
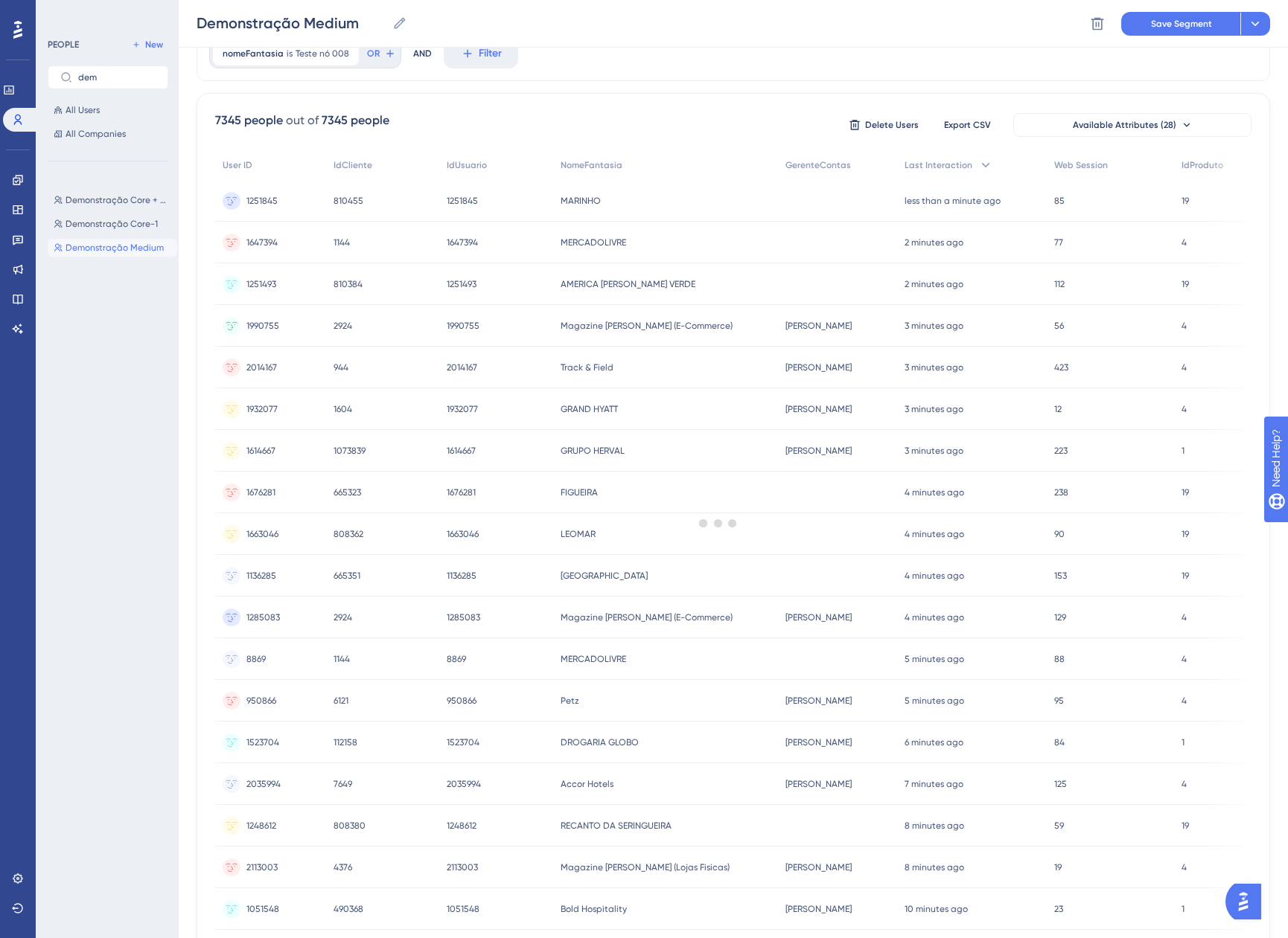
scroll to position [0, 0]
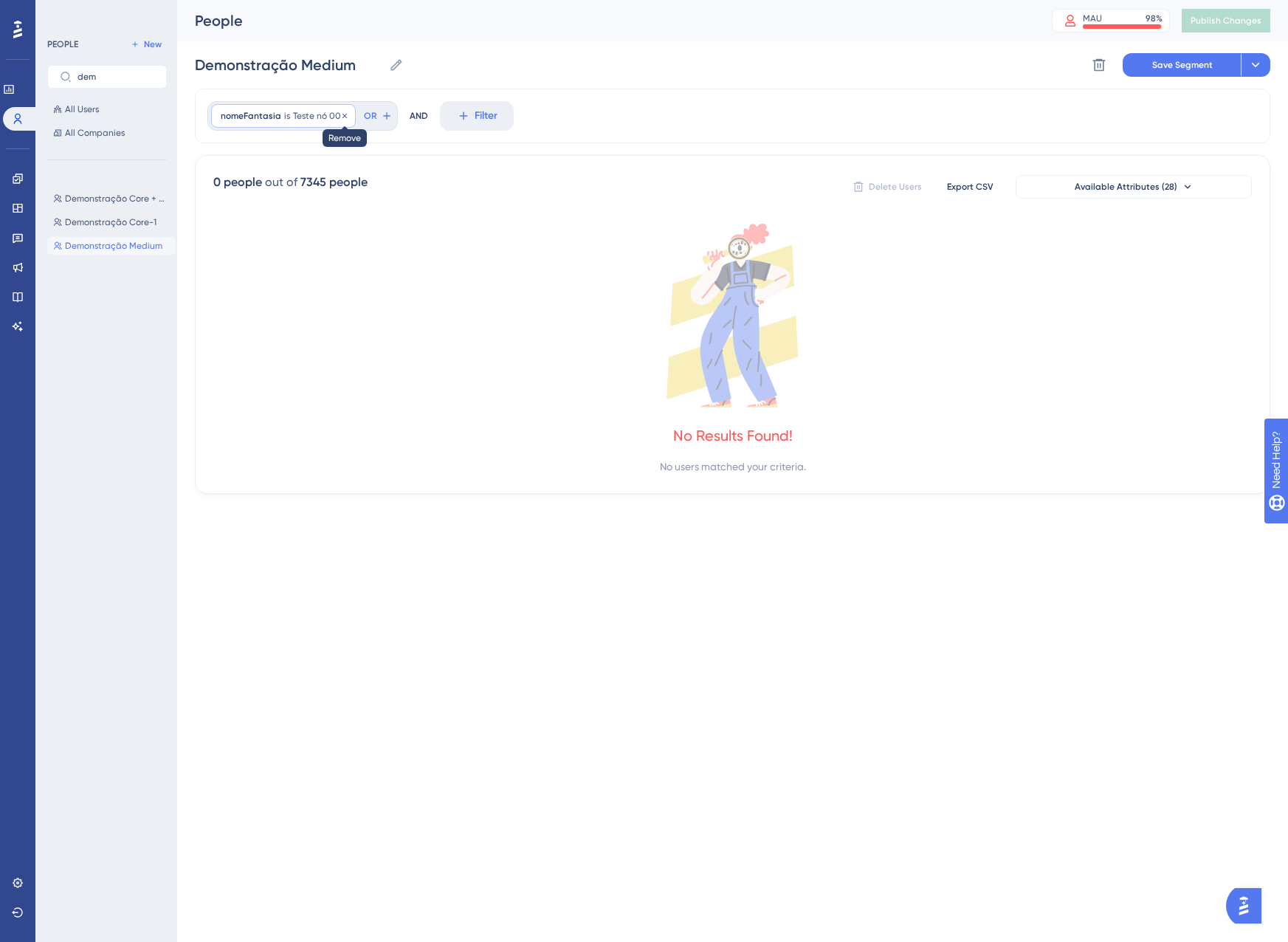
click at [342, 115] on icon at bounding box center [344, 116] width 9 height 9
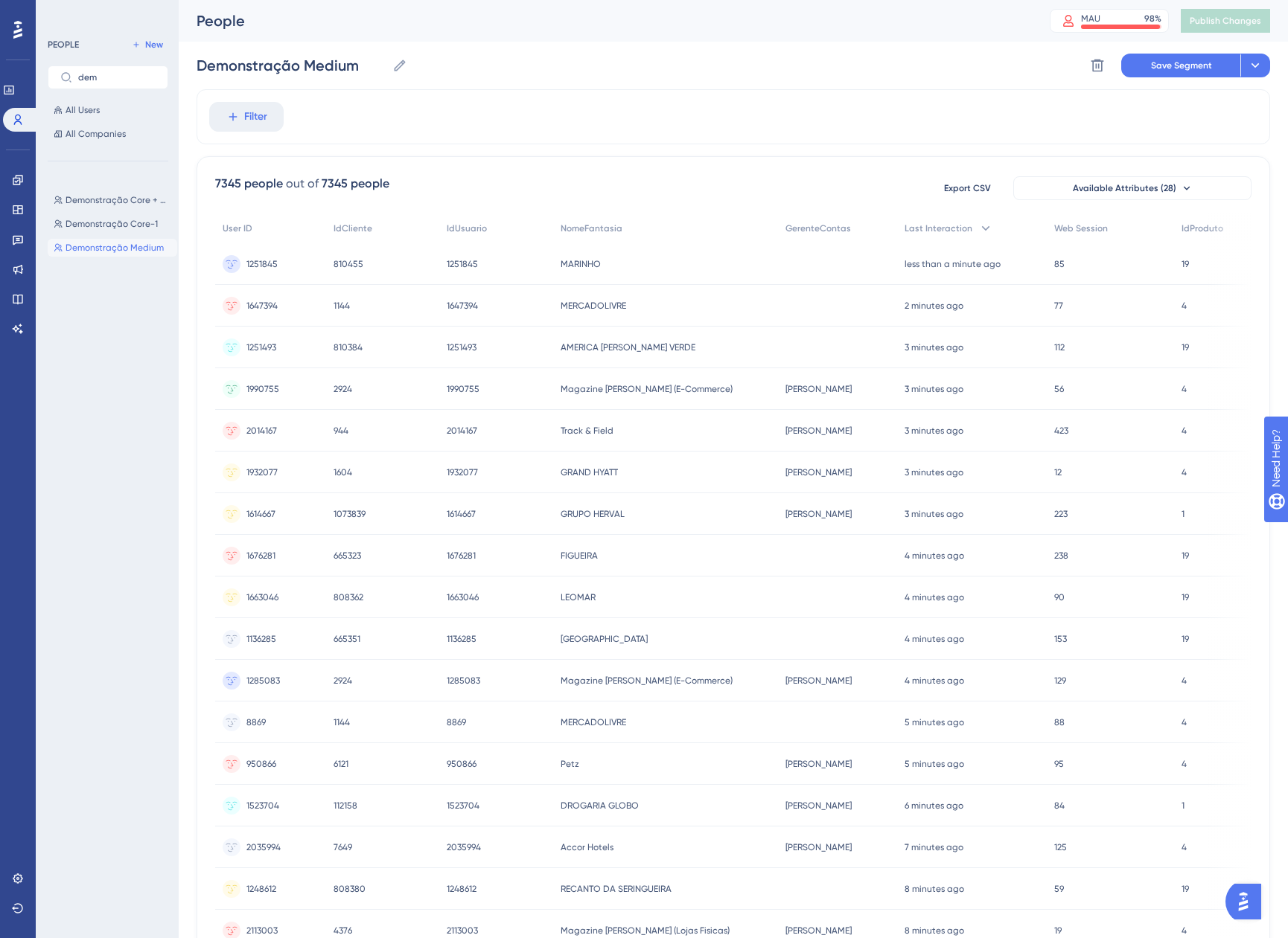
click at [133, 236] on div "Demonstração Core + Medium Demonstração Core + Medium Demonstração Core-1 Demon…" at bounding box center [112, 491] width 129 height 613
click at [132, 245] on span "Demonstração Medium" at bounding box center [115, 247] width 98 height 12
click at [129, 205] on span "Demonstração Core + Medium" at bounding box center [119, 200] width 106 height 12
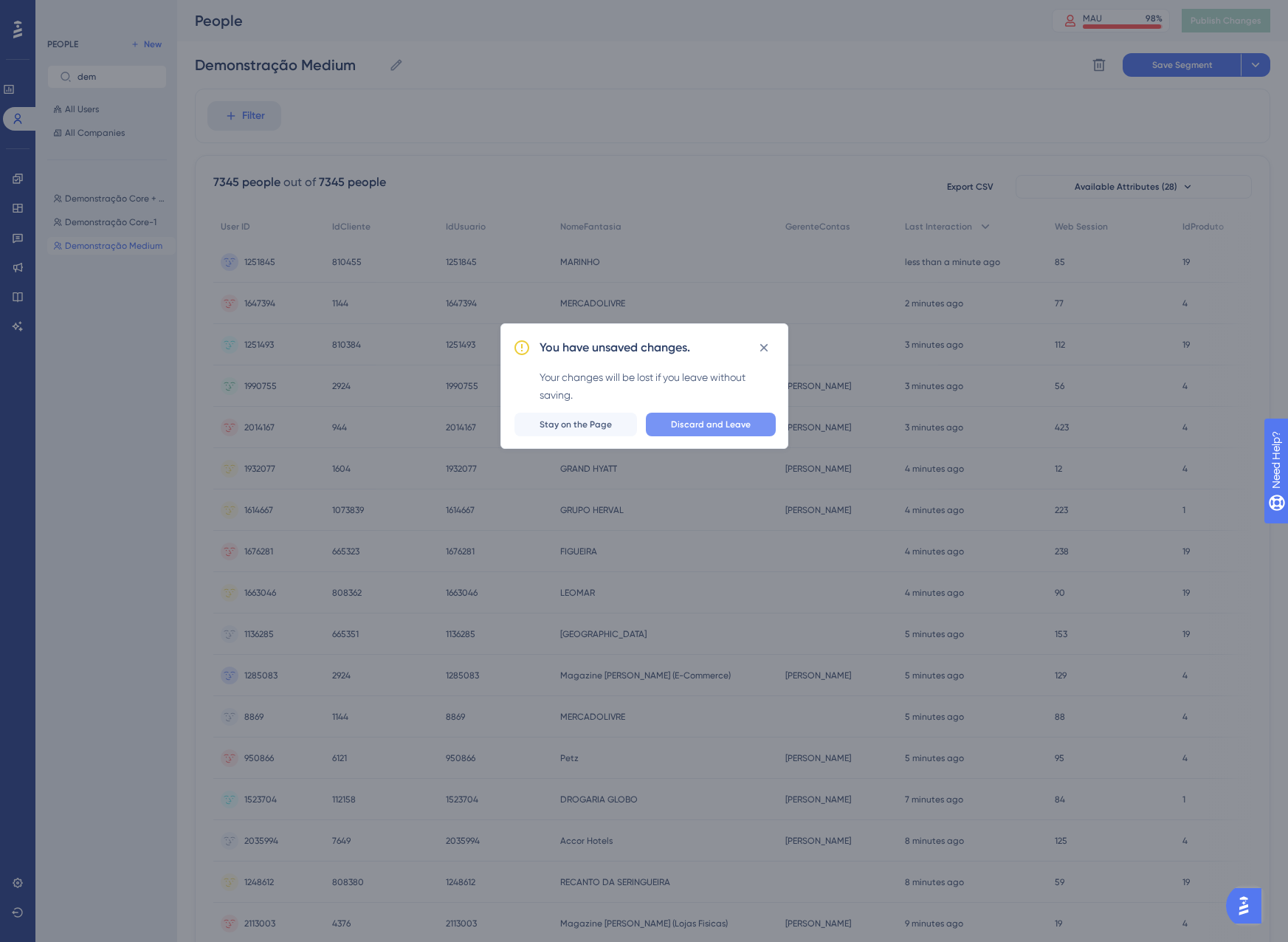
click at [670, 424] on button "Discard and Leave" at bounding box center [711, 425] width 130 height 24
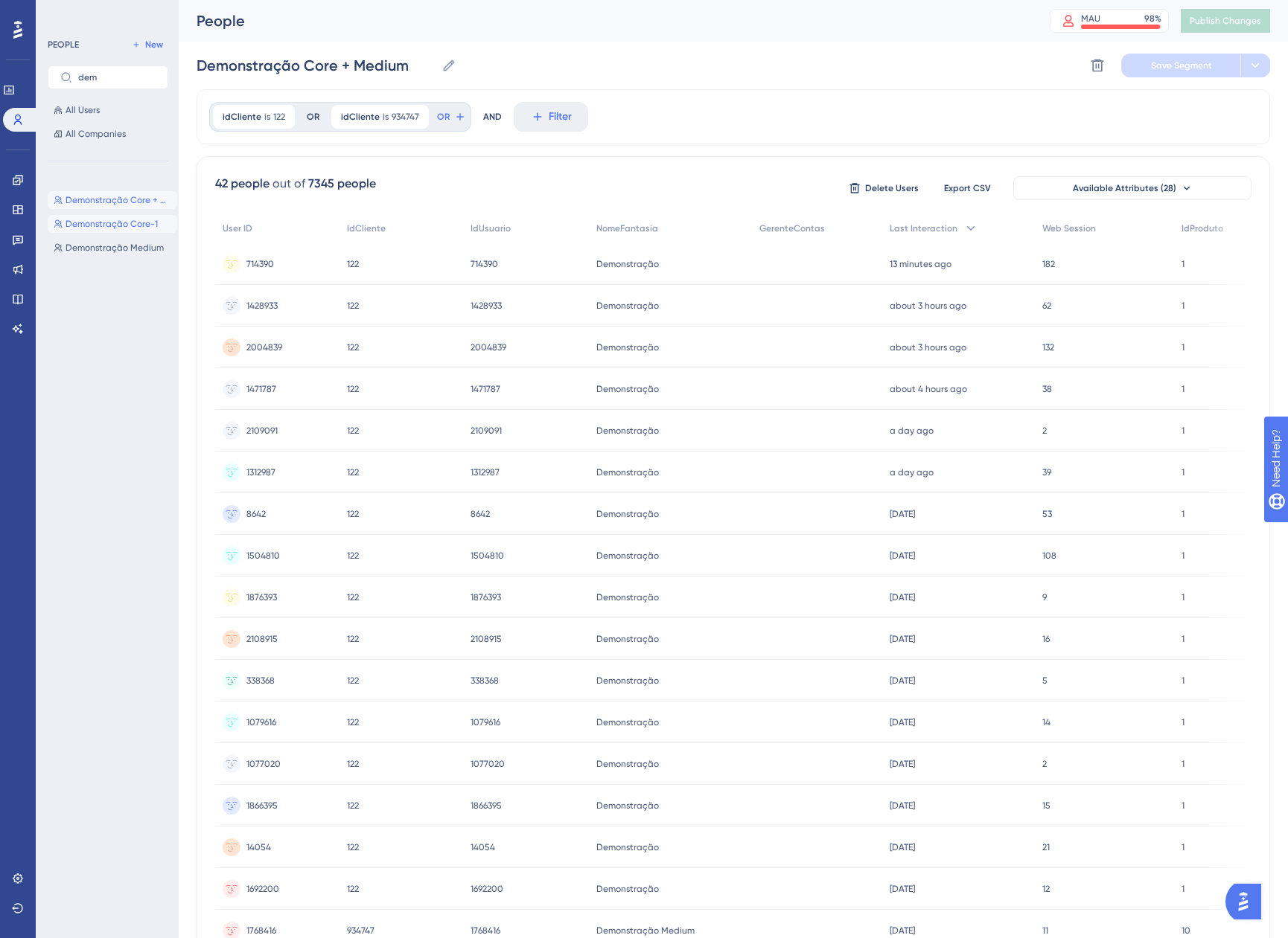
click at [113, 224] on span "Demonstração Core-1" at bounding box center [112, 223] width 92 height 12
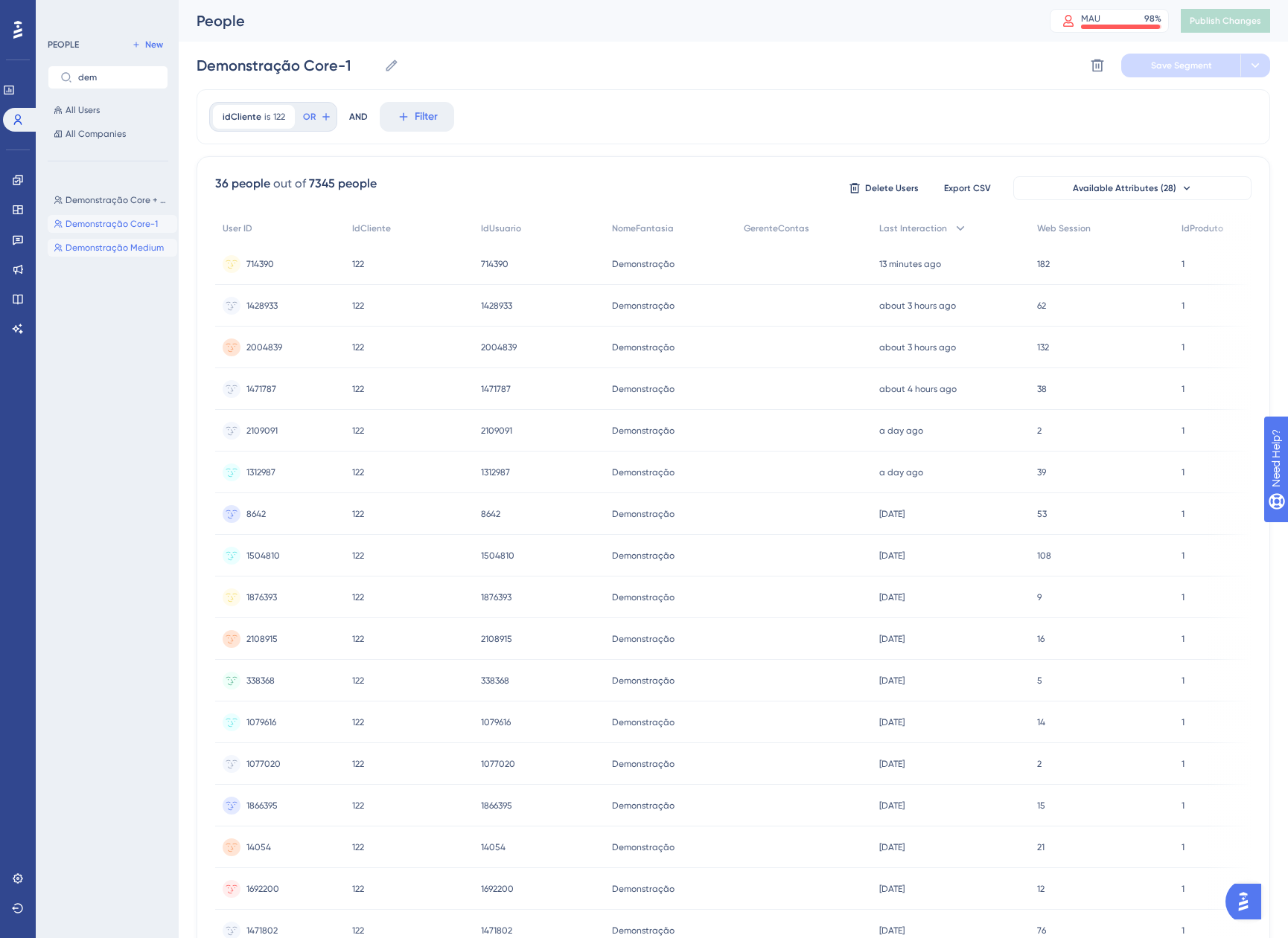
click at [118, 246] on span "Demonstração Medium" at bounding box center [115, 247] width 98 height 12
type input "Demonstração Medium"
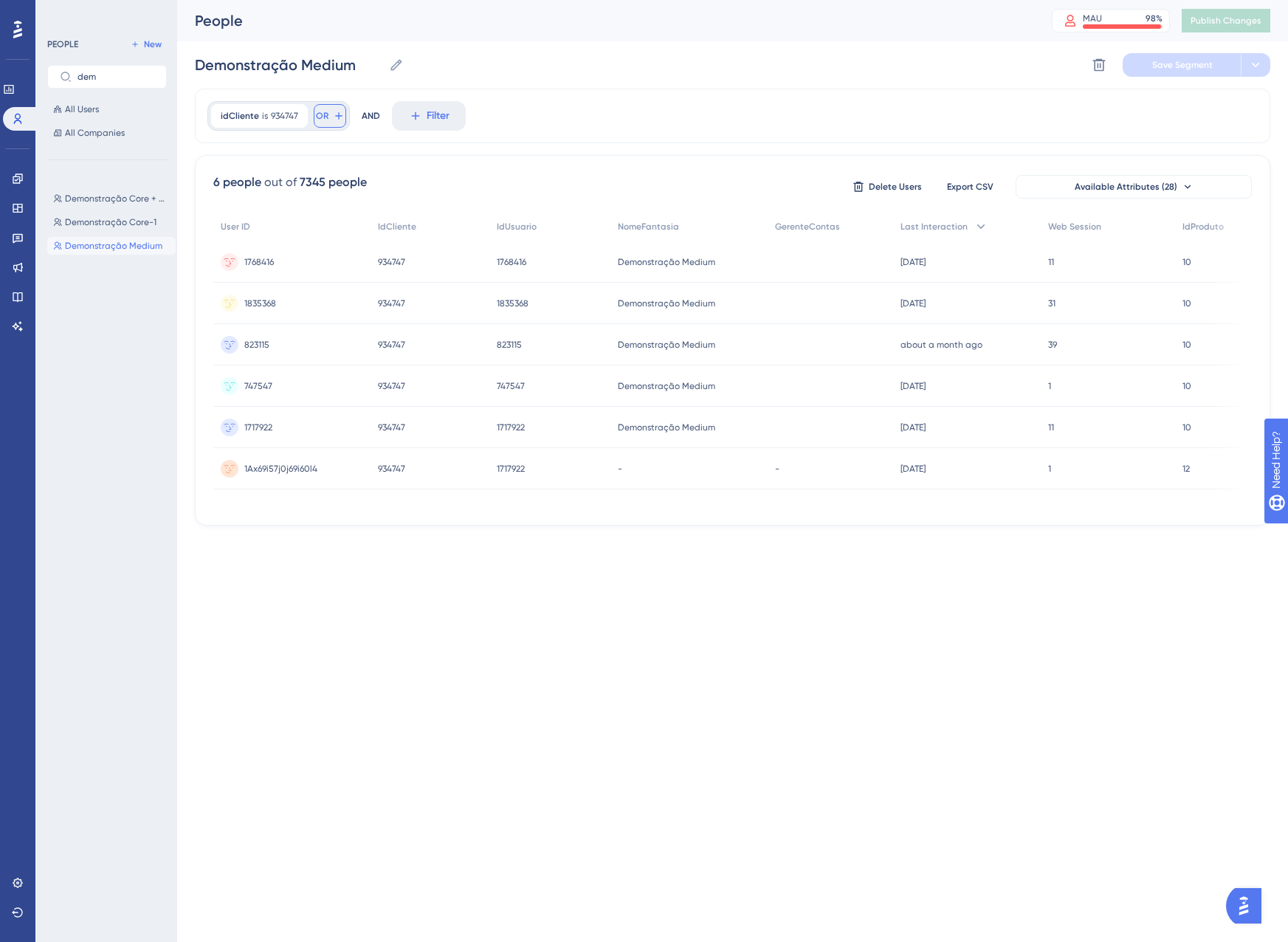
click at [321, 116] on span "OR" at bounding box center [323, 116] width 13 height 12
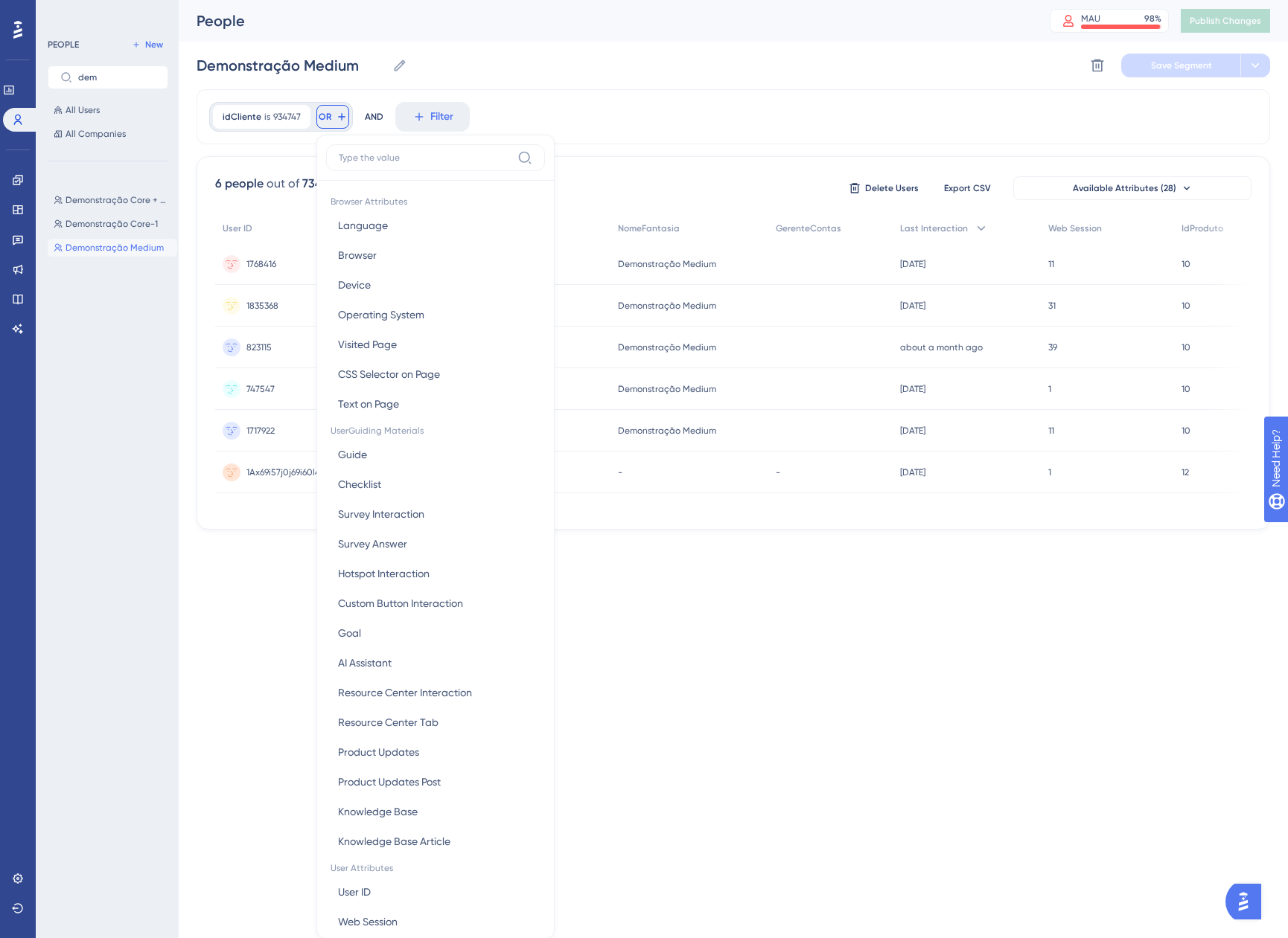
scroll to position [67, 0]
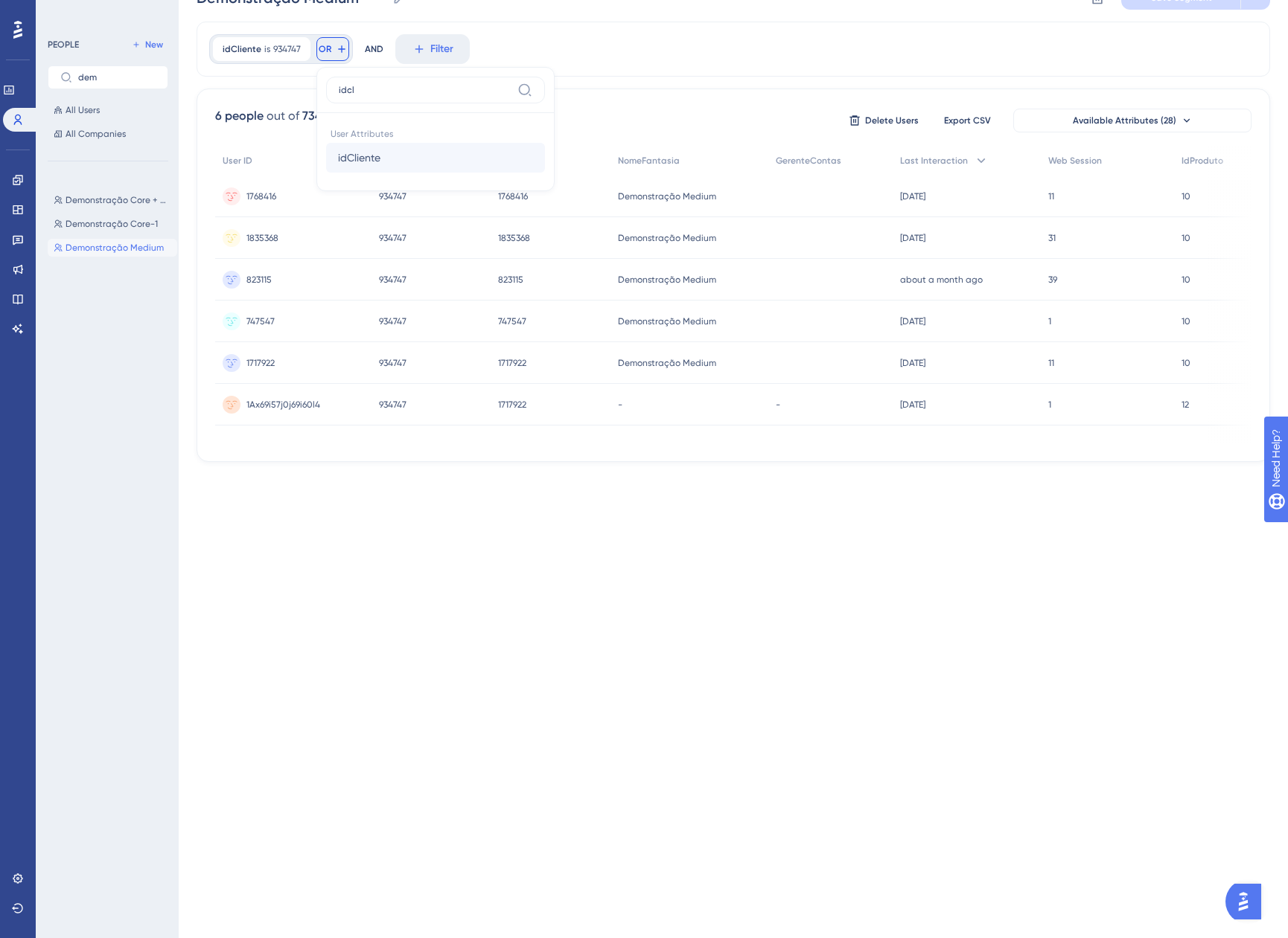
type input "idcl"
click at [376, 160] on span "idCliente" at bounding box center [359, 157] width 43 height 18
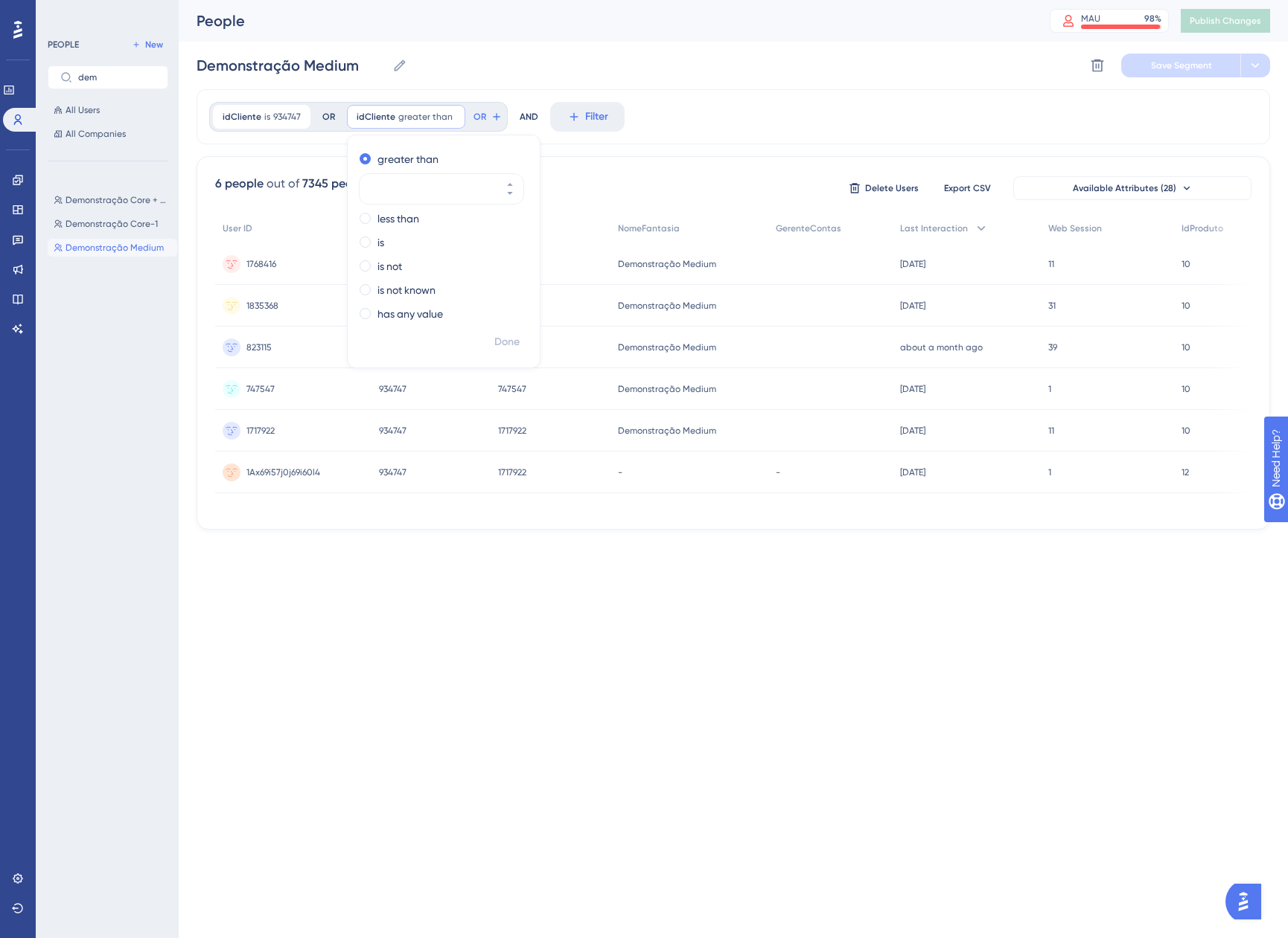
scroll to position [0, 0]
click at [375, 238] on div "is" at bounding box center [441, 243] width 162 height 18
type input "5995"
click at [506, 347] on span "Done" at bounding box center [507, 342] width 26 height 18
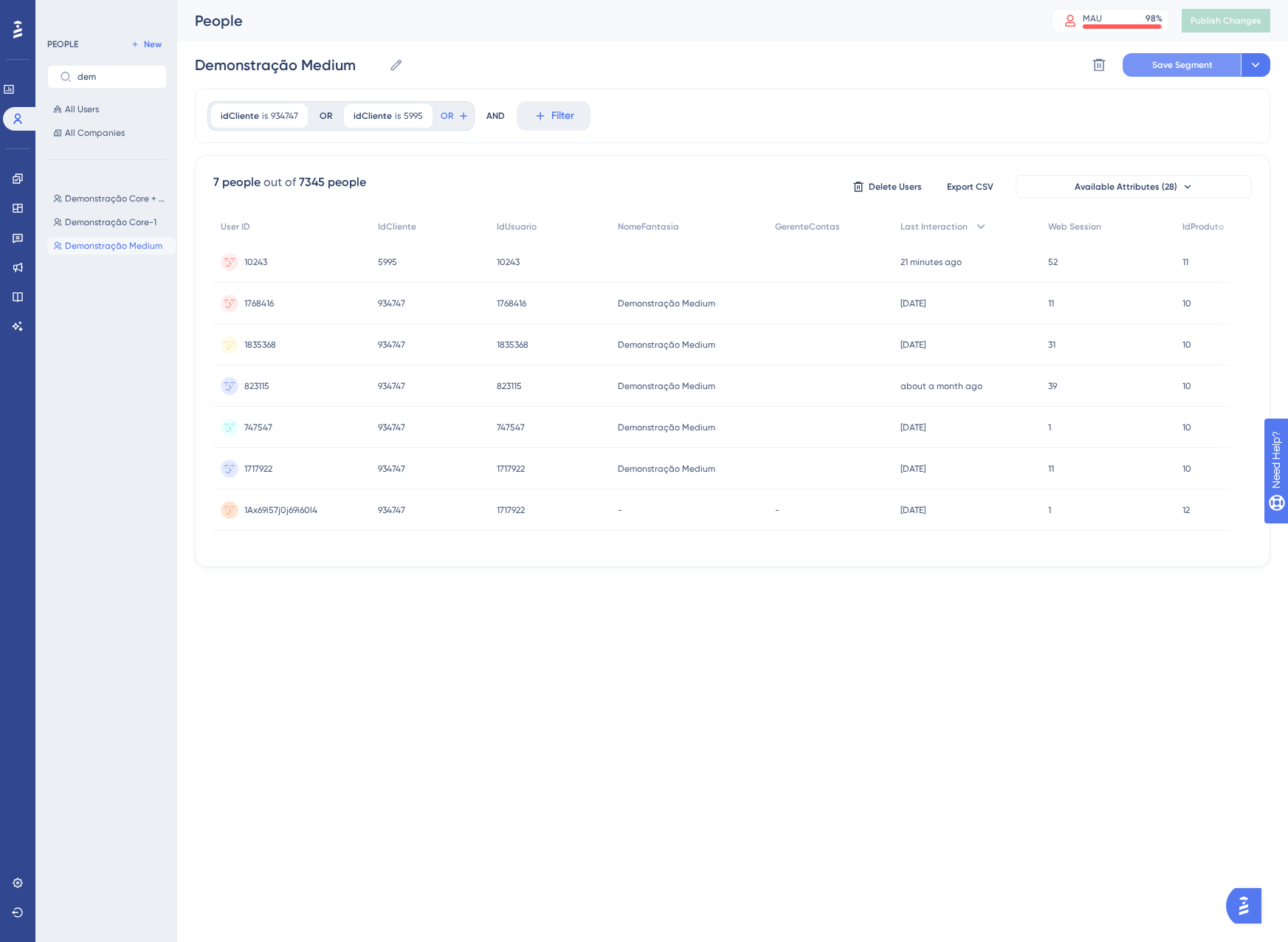
click at [1211, 63] on span "Save Segment" at bounding box center [1182, 65] width 61 height 12
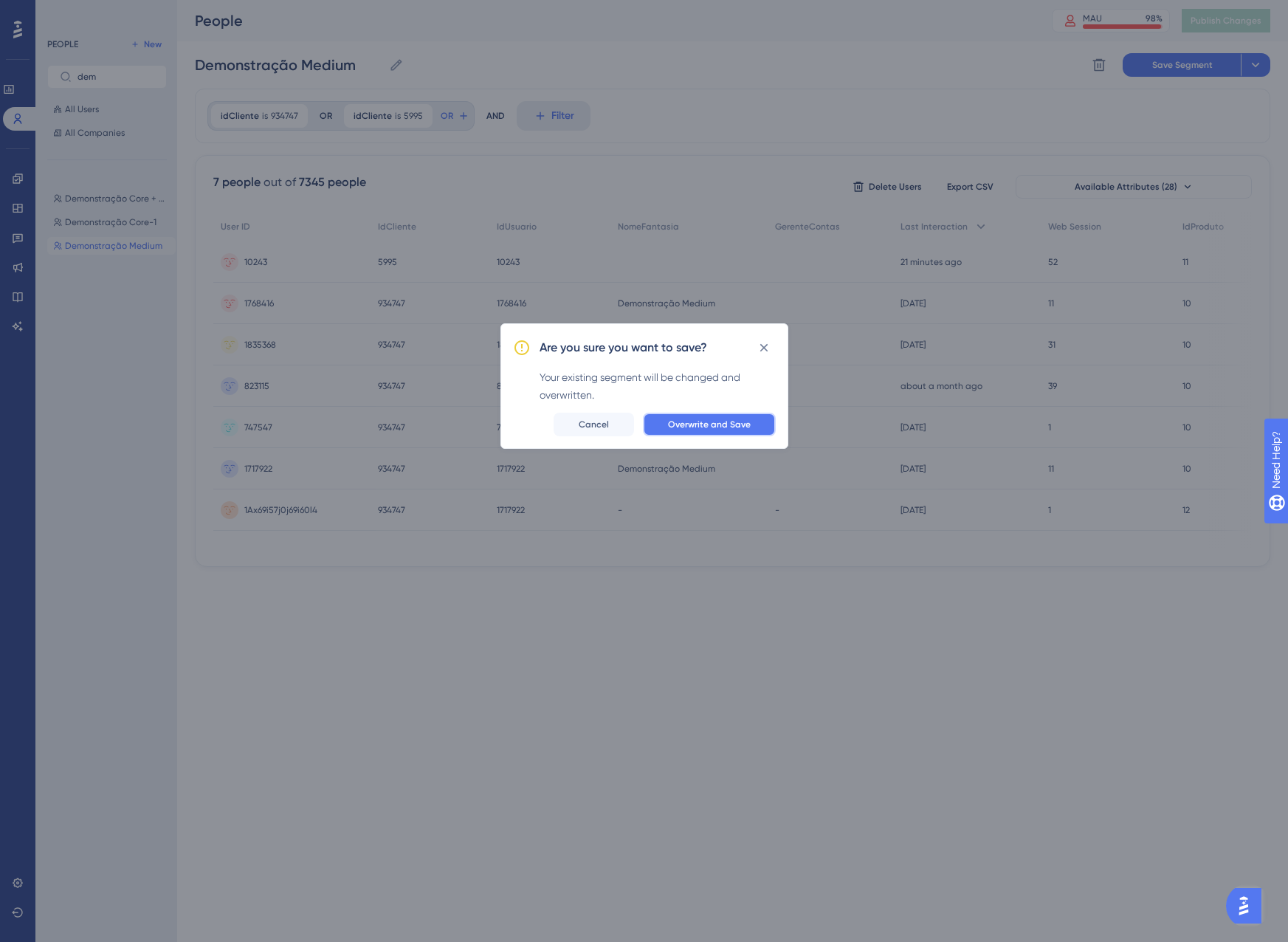
click at [740, 426] on span "Overwrite and Save" at bounding box center [710, 424] width 83 height 12
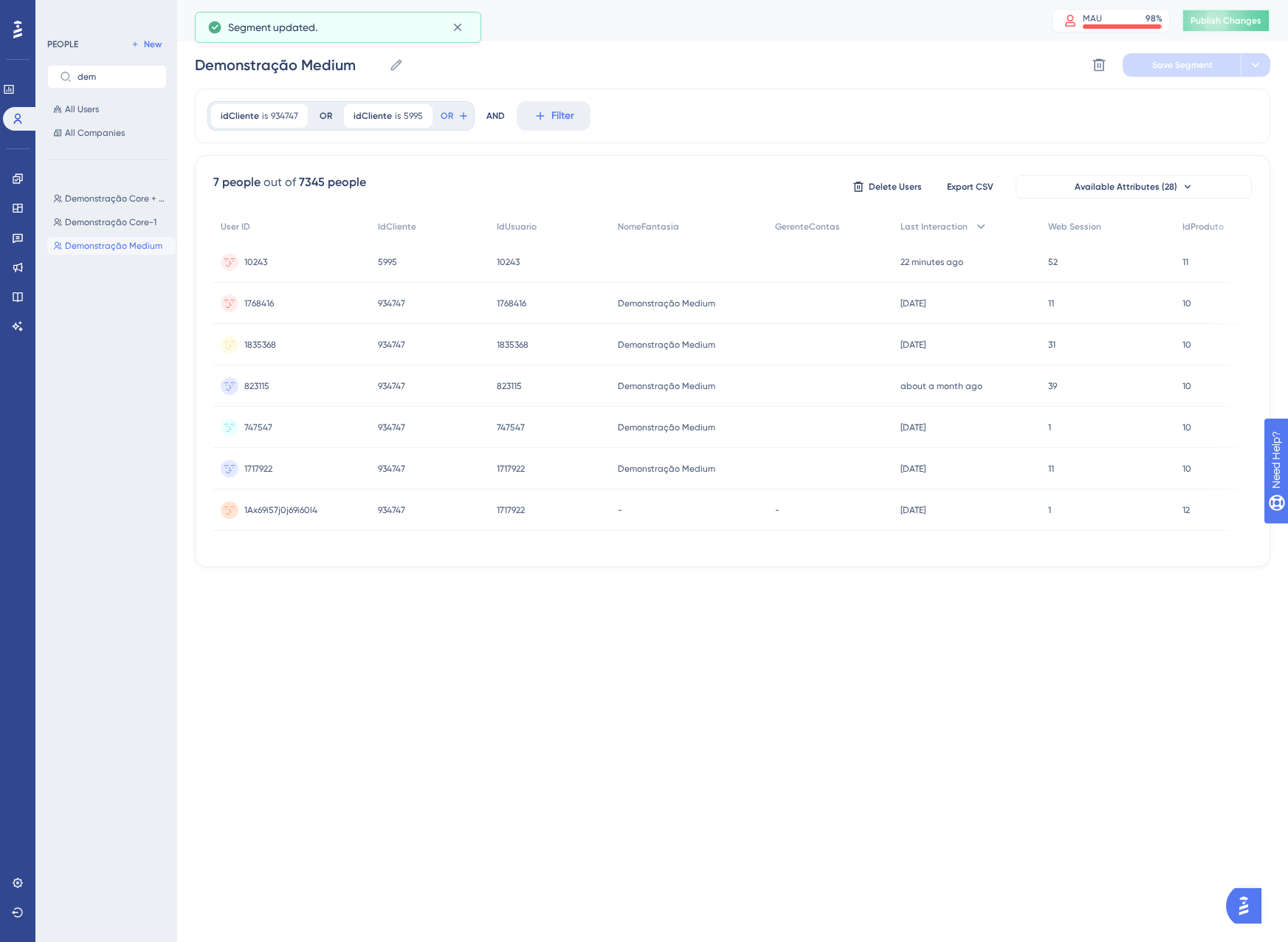
click at [1214, 22] on span "Publish Changes" at bounding box center [1226, 21] width 71 height 12
click at [17, 175] on icon at bounding box center [18, 179] width 10 height 10
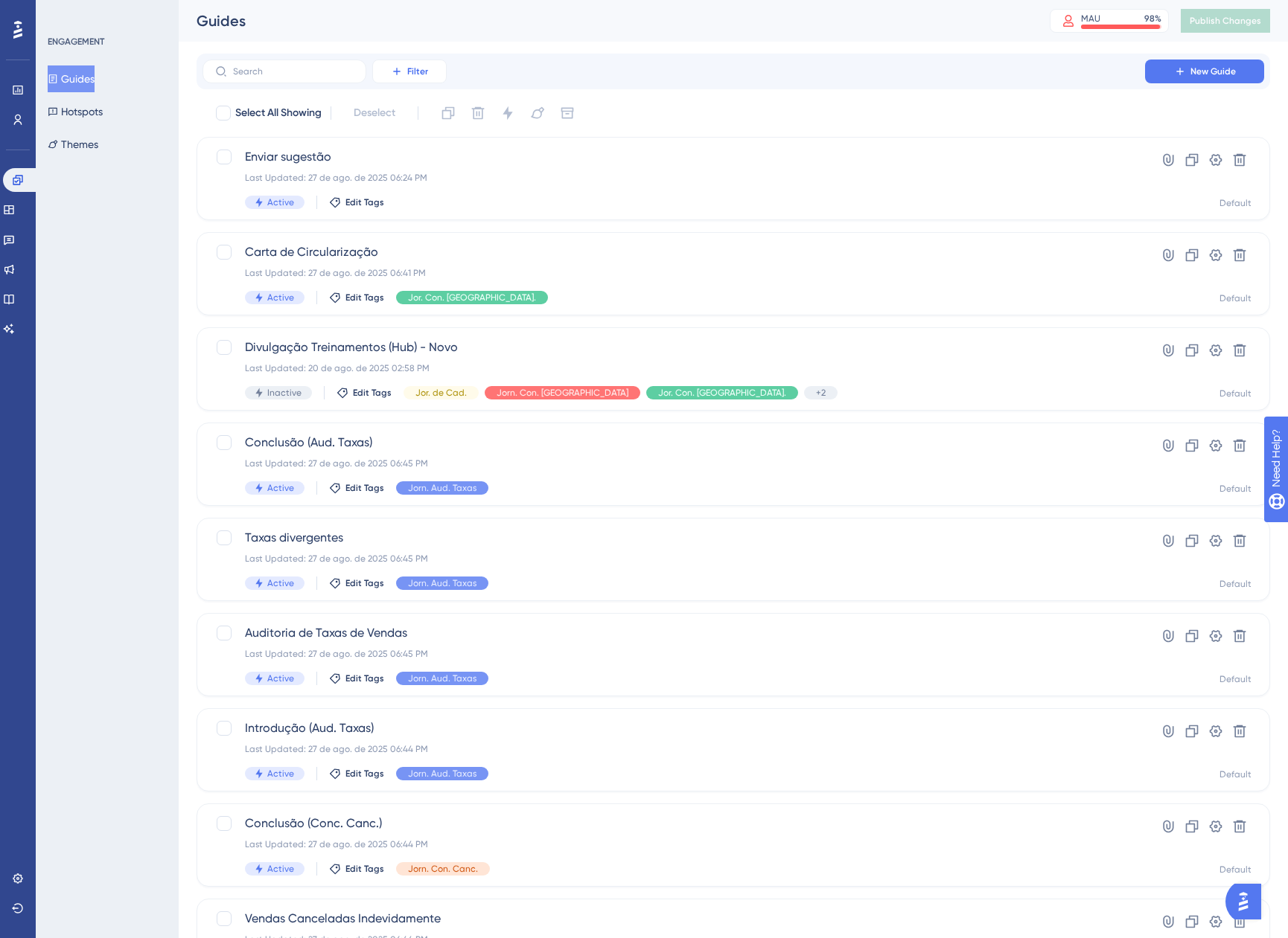
click at [412, 76] on span "Filter" at bounding box center [418, 71] width 21 height 12
click at [418, 121] on div "Tags Tags" at bounding box center [424, 113] width 61 height 30
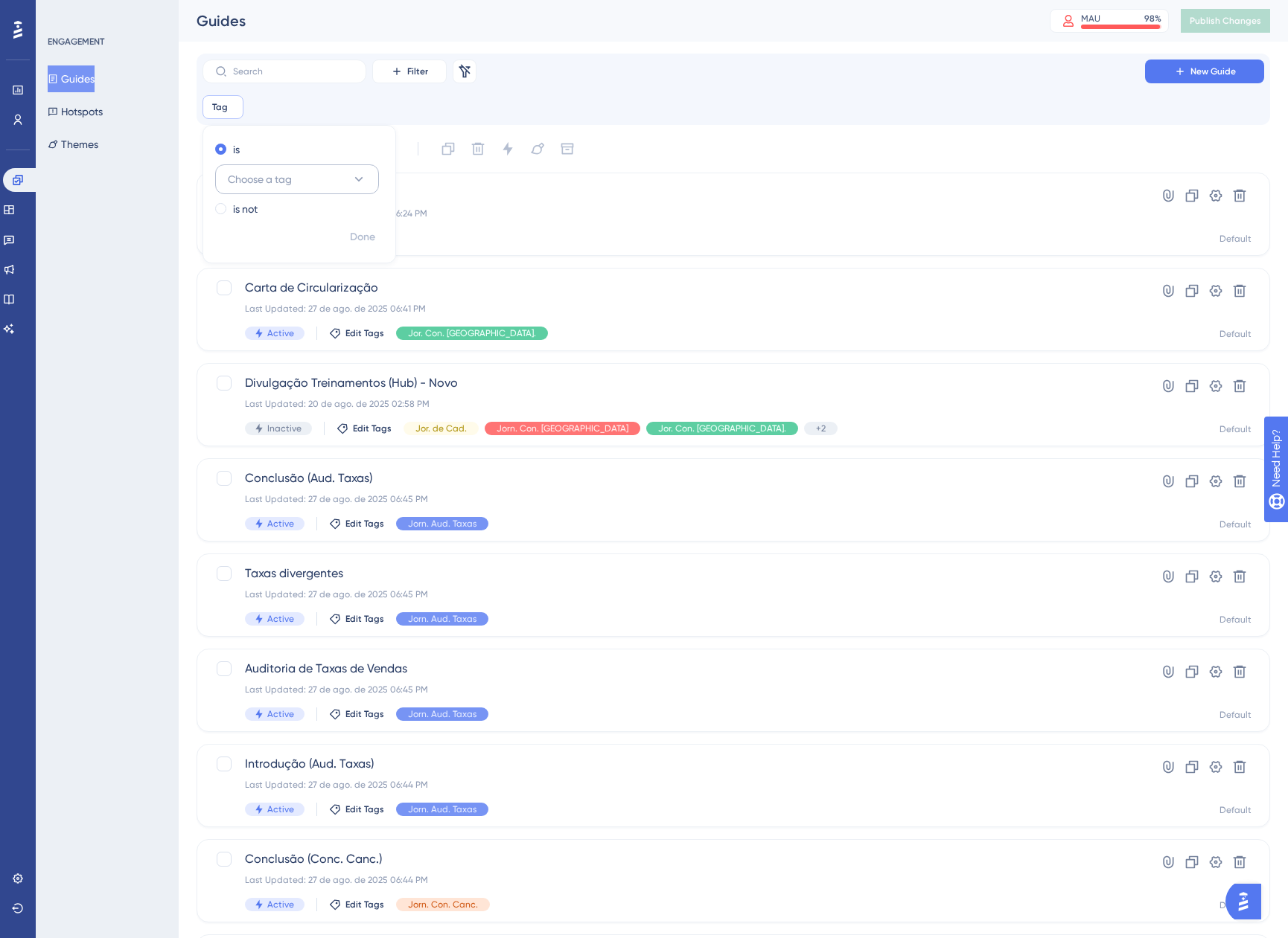
click at [286, 181] on span "Choose a tag" at bounding box center [260, 179] width 64 height 18
click at [305, 360] on span "Jorn. Con. Canc." at bounding box center [276, 359] width 78 height 18
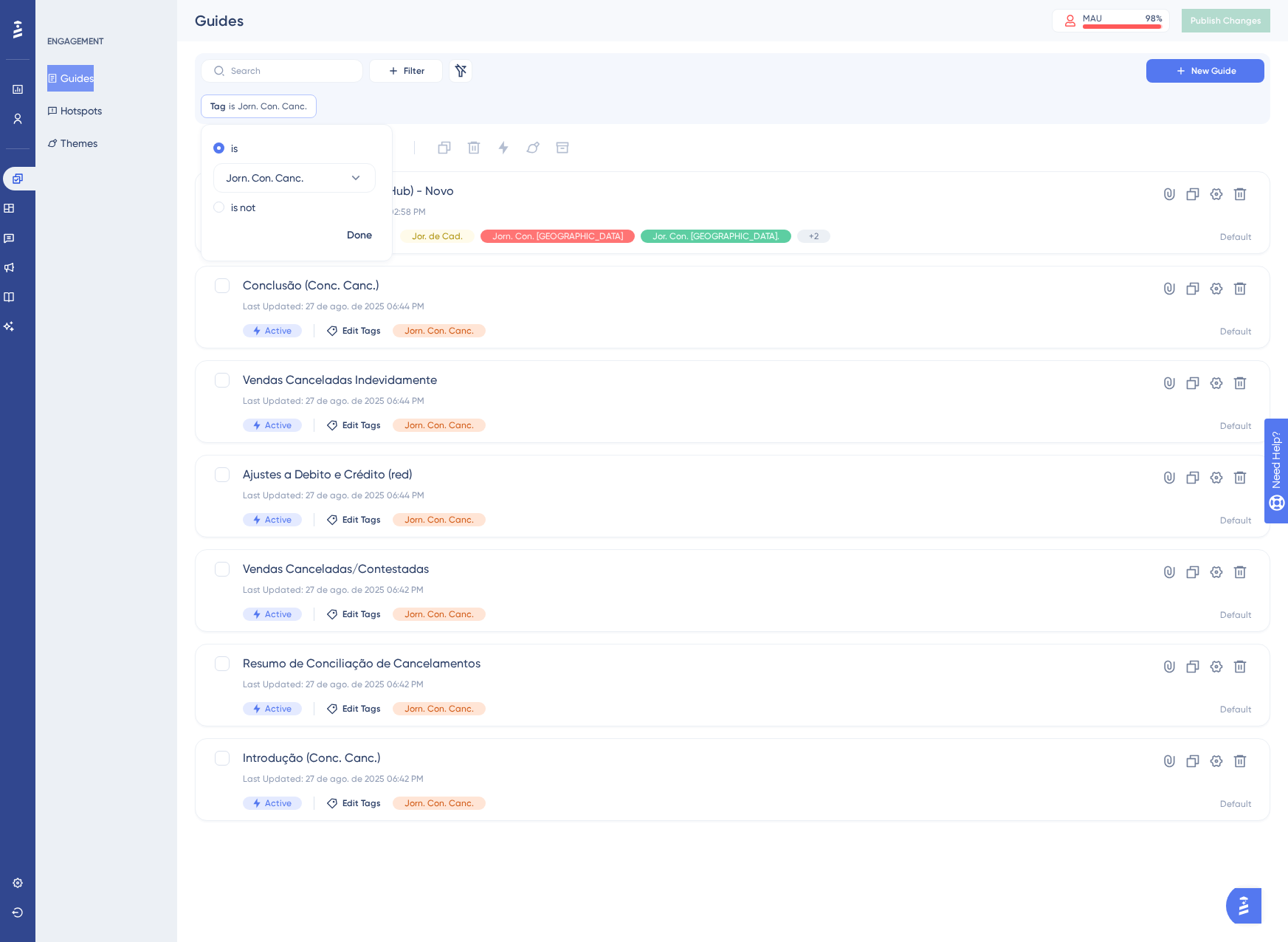
click at [576, 101] on div "Tag is Jorn. Con. Canc. Jorn. Con. Canc. Remove is Jorn. Con. Canc. is not Done" at bounding box center [732, 107] width 1063 height 24
click at [648, 759] on span "Introdução (Conc. Canc.)" at bounding box center [673, 758] width 861 height 18
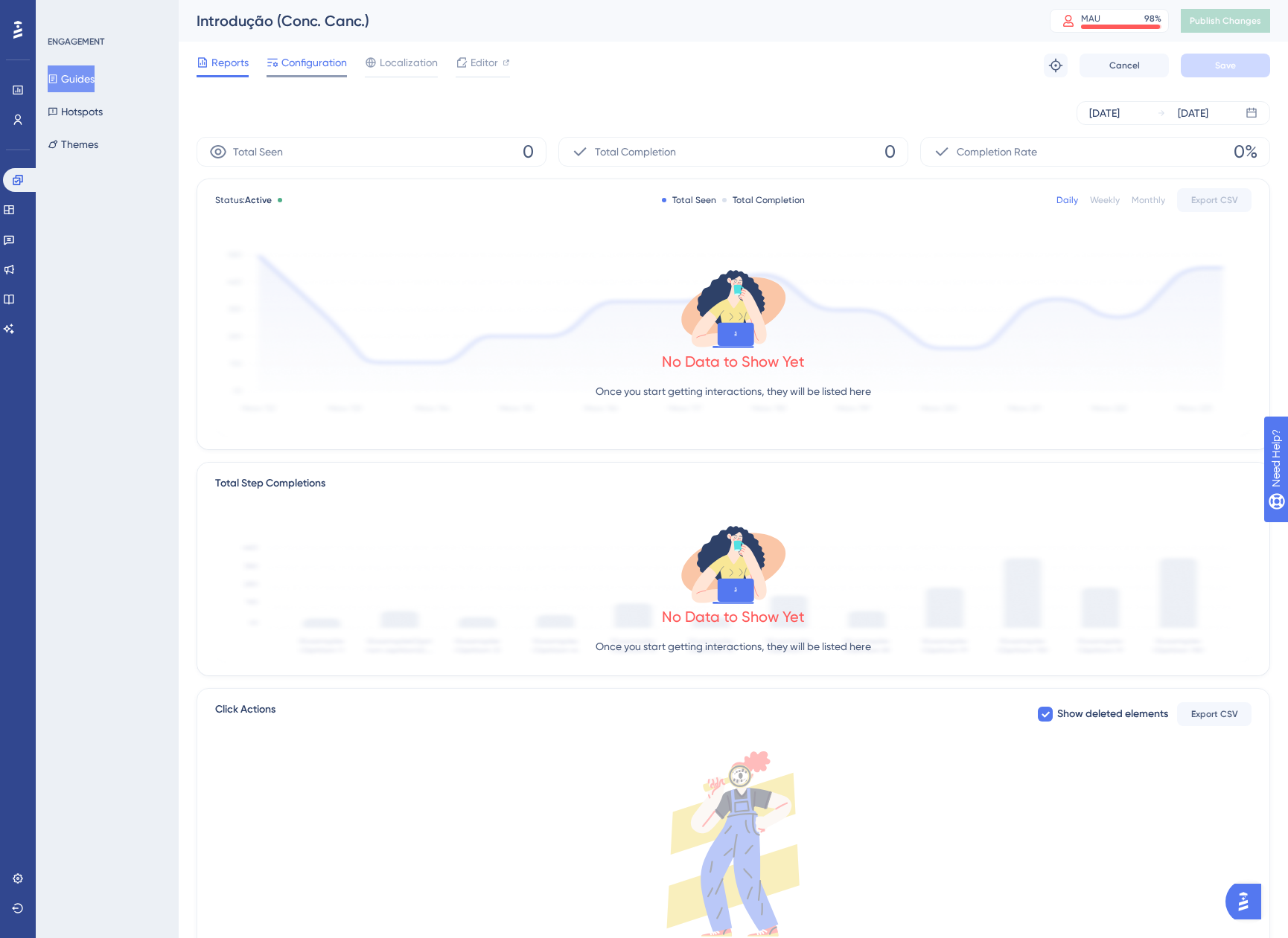
click at [305, 59] on span "Configuration" at bounding box center [314, 63] width 66 height 18
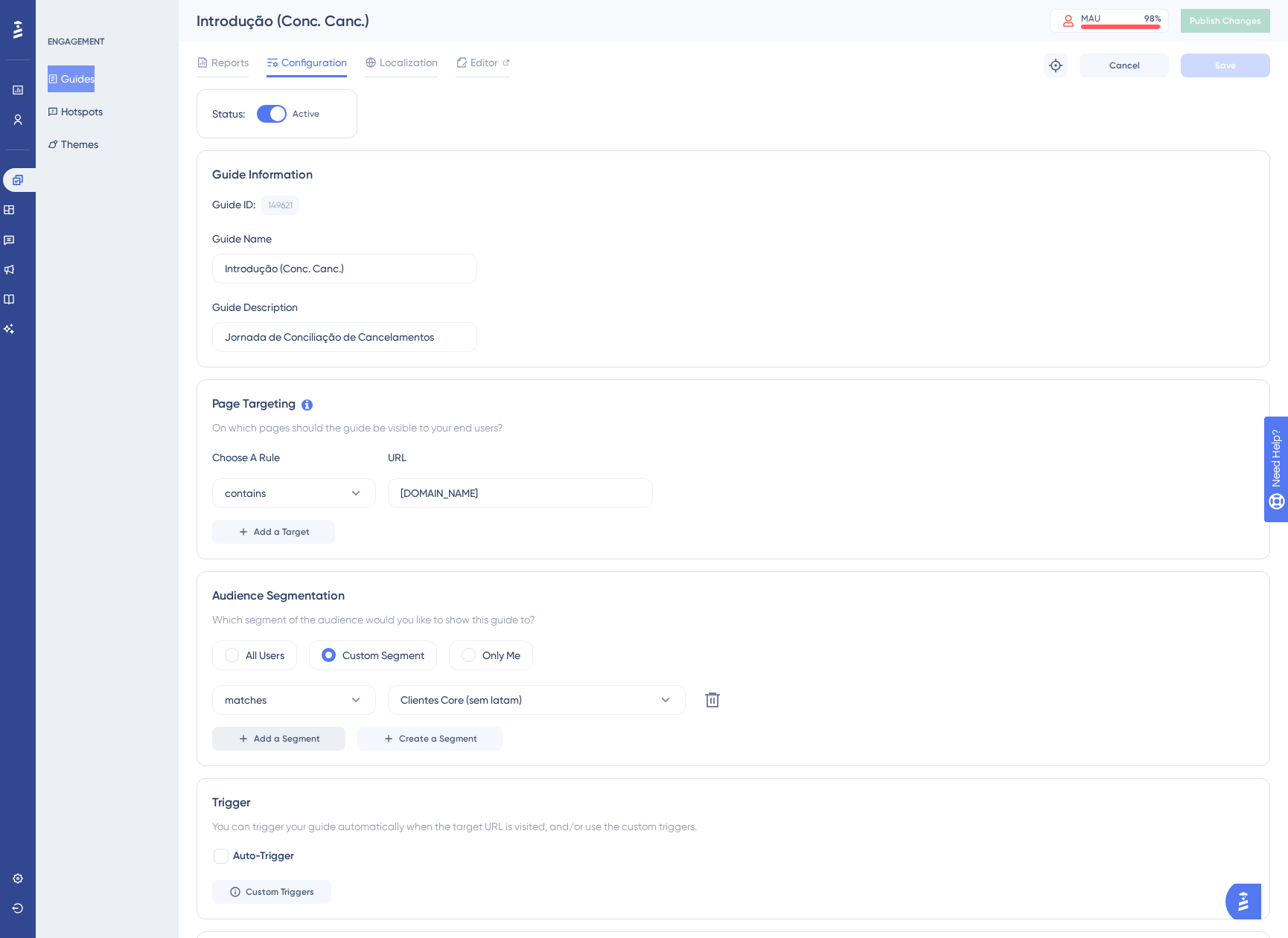
click at [297, 739] on span "Add a Segment" at bounding box center [287, 739] width 66 height 12
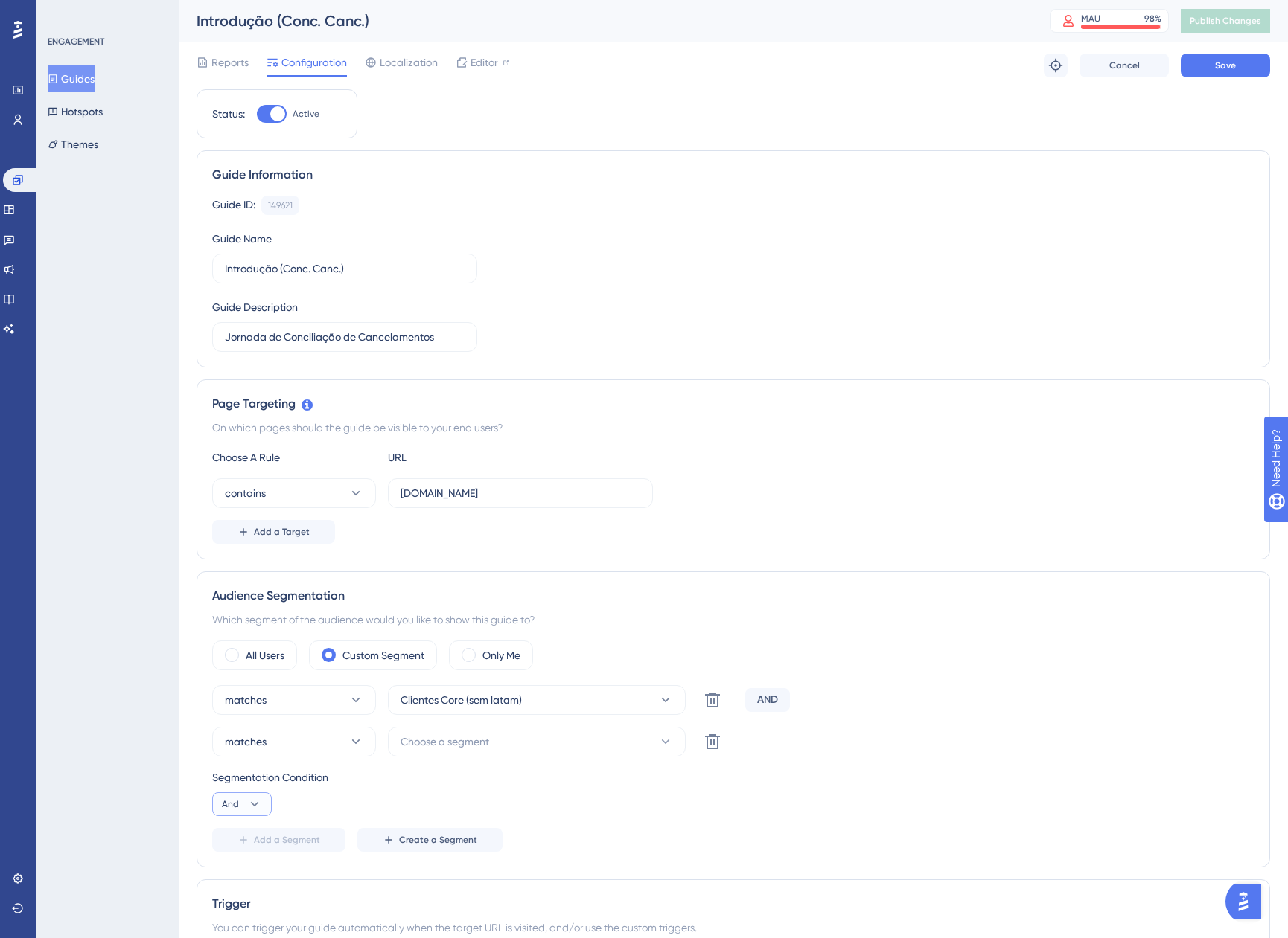
click at [221, 799] on button "And" at bounding box center [242, 805] width 59 height 24
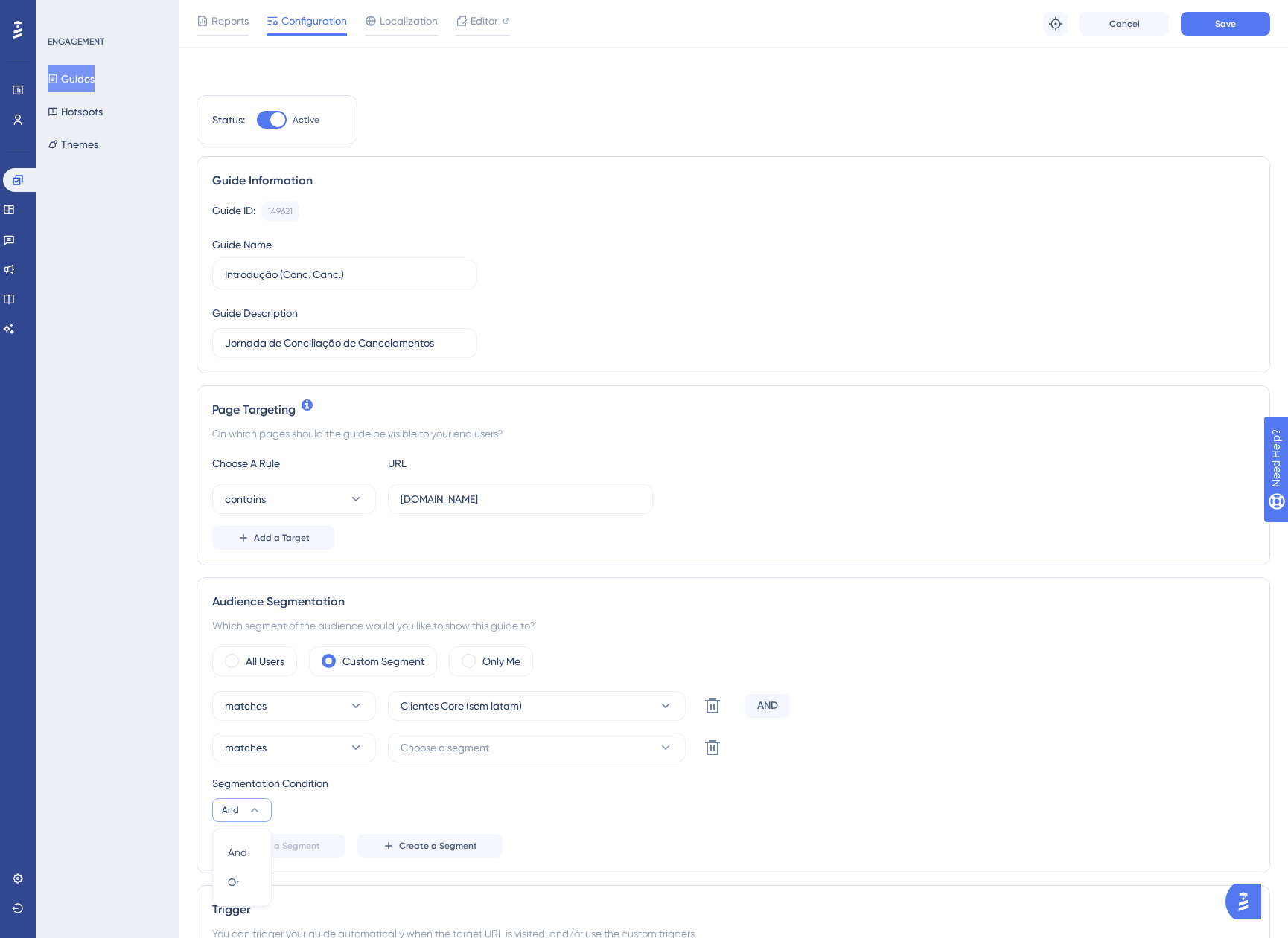
scroll to position [393, 0]
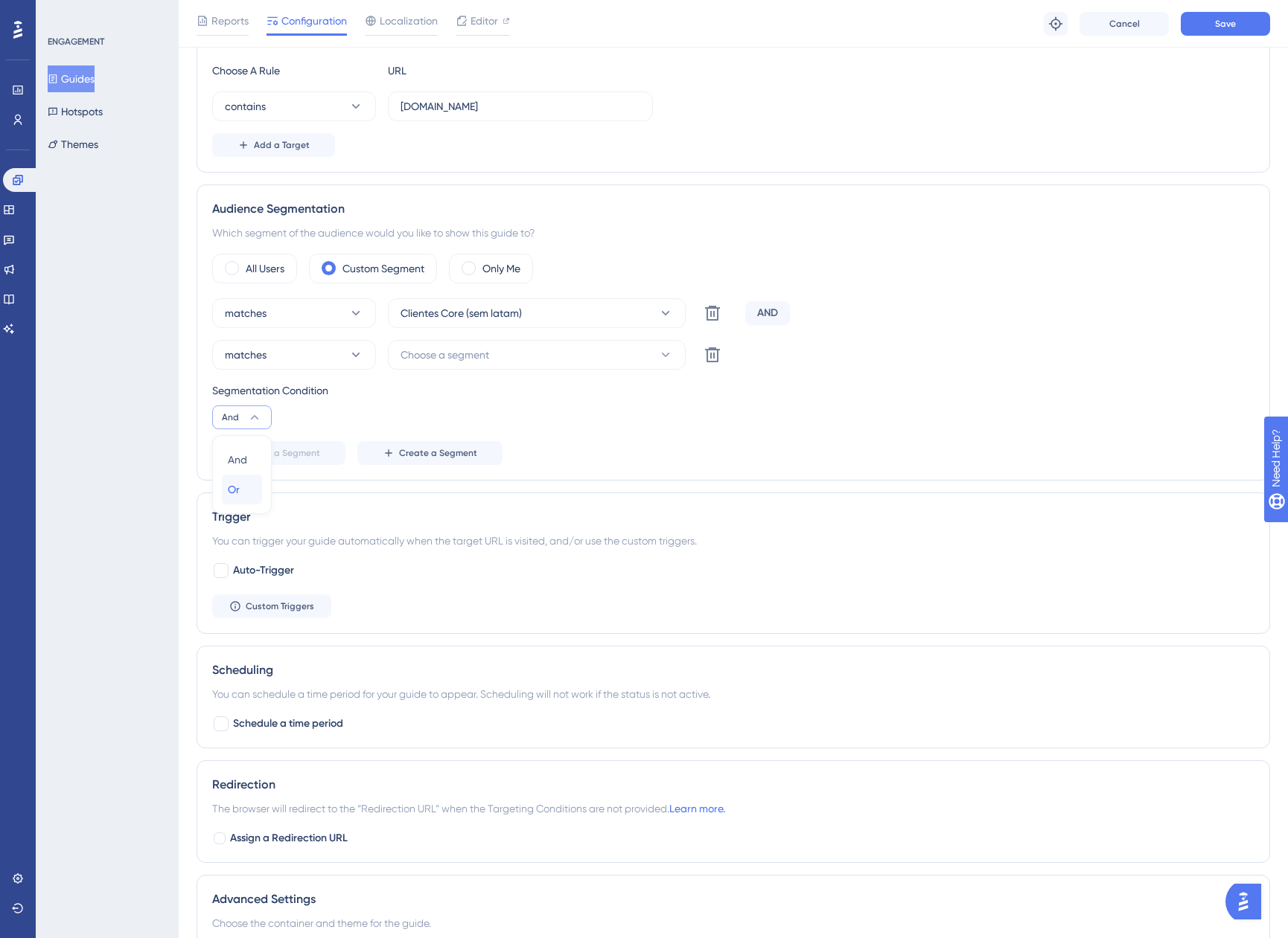
click at [232, 491] on span "Or" at bounding box center [234, 490] width 12 height 18
click at [516, 341] on button "Choose a segment" at bounding box center [537, 354] width 298 height 30
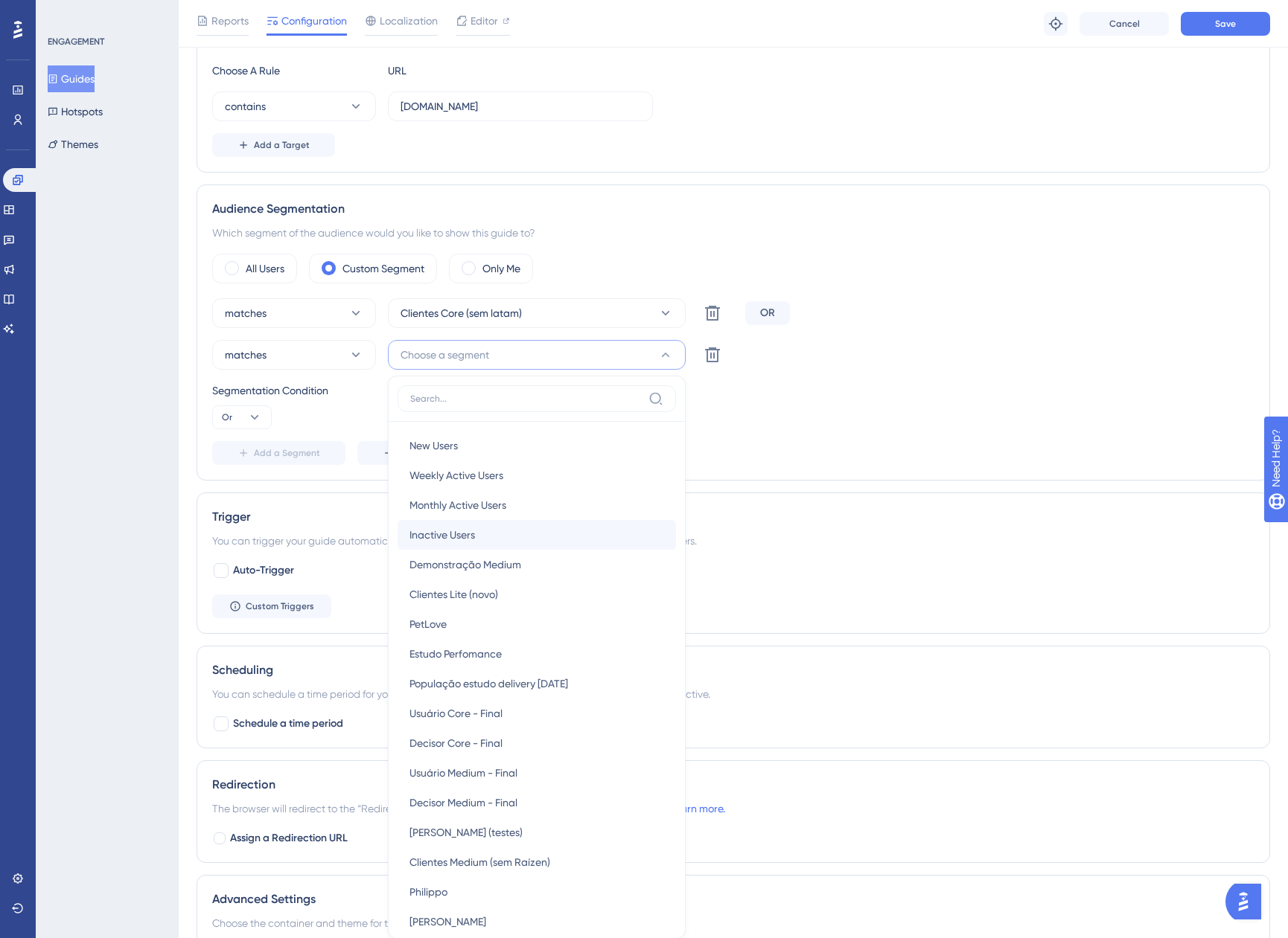
scroll to position [581, 0]
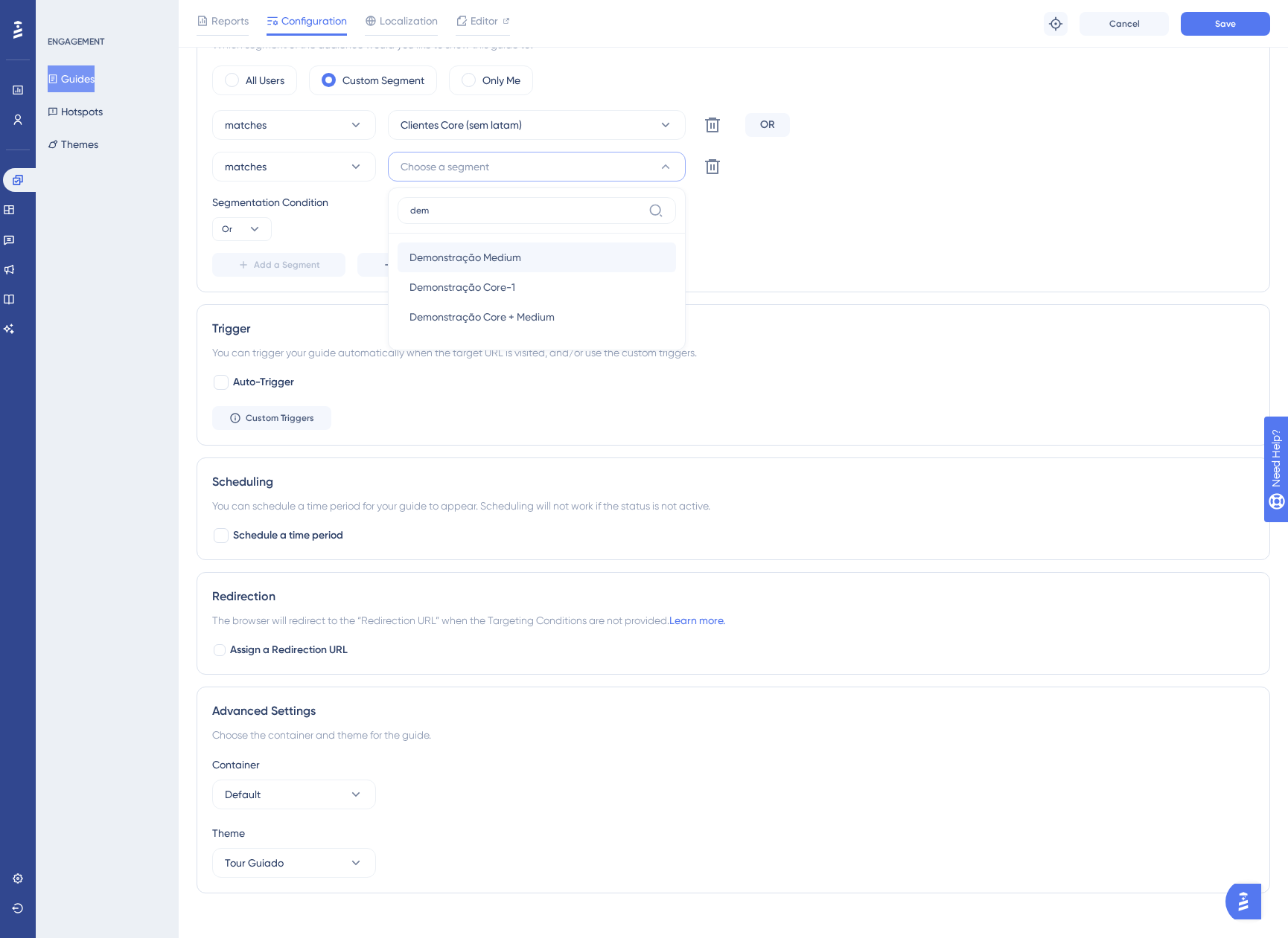
type input "dem"
click at [513, 257] on span "Demonstração Medium" at bounding box center [465, 257] width 112 height 18
click at [922, 228] on div "Segmentation Condition Or" at bounding box center [733, 217] width 1042 height 47
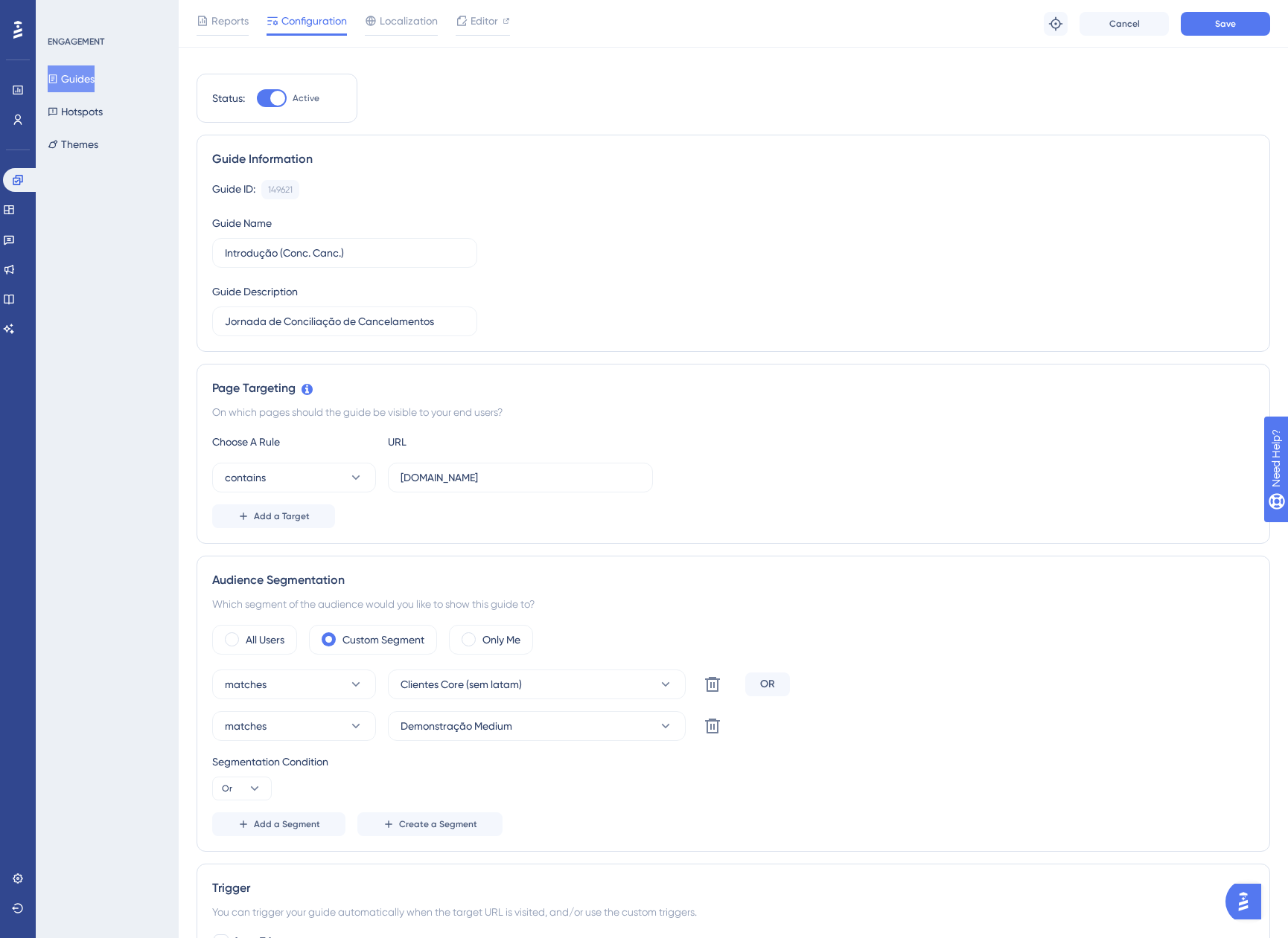
scroll to position [0, 0]
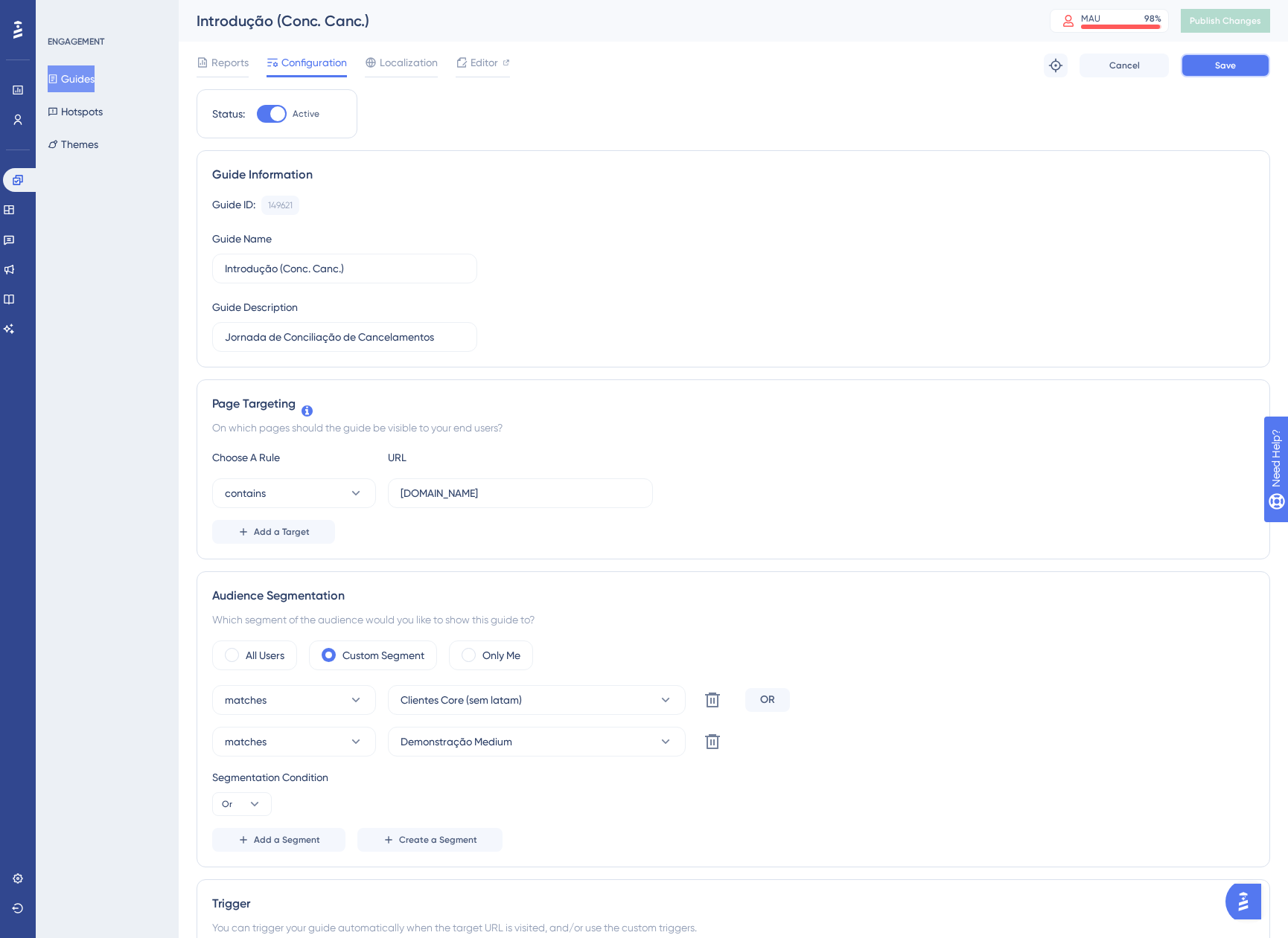
click at [1216, 65] on span "Save" at bounding box center [1225, 65] width 21 height 12
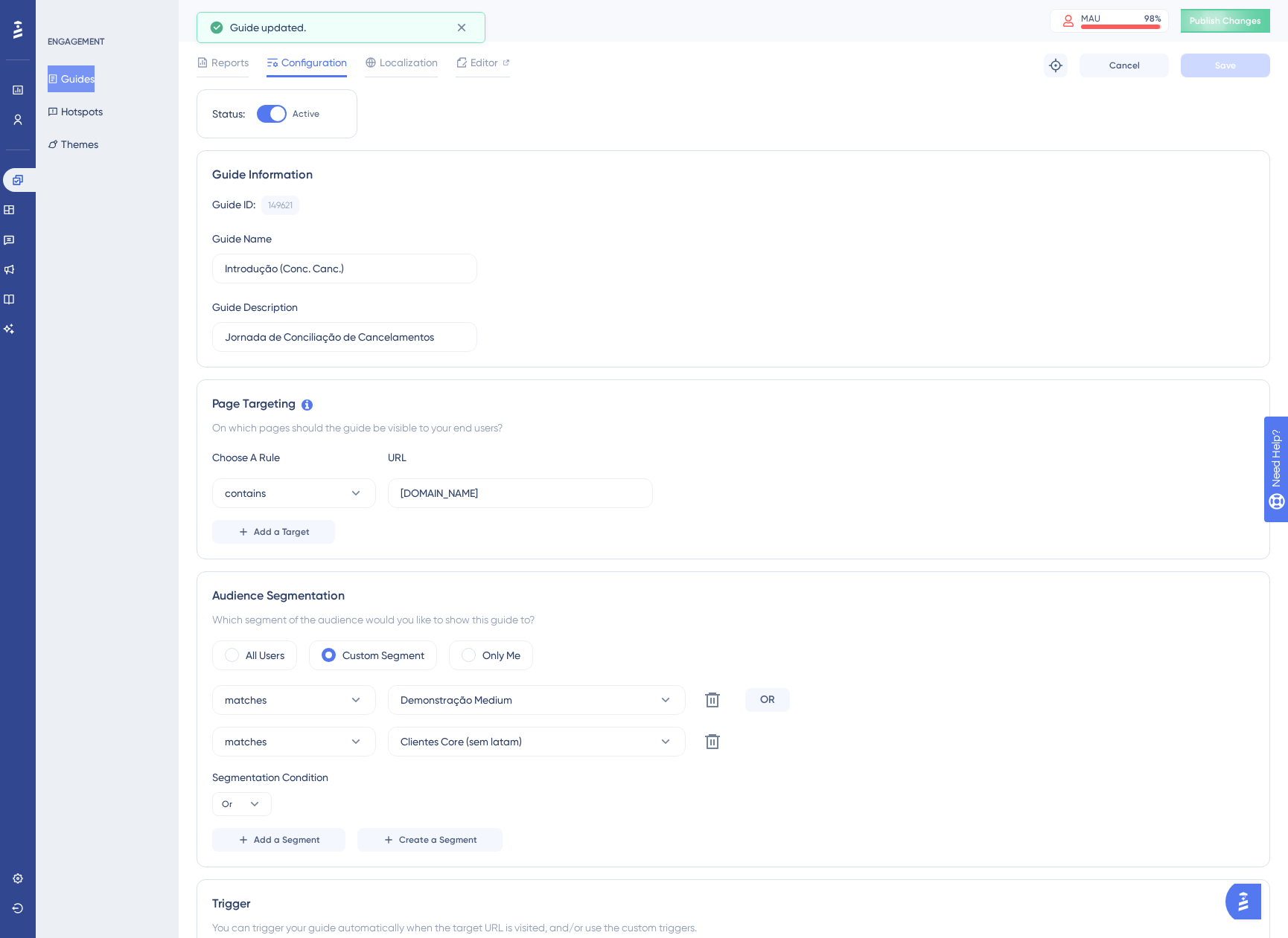
click at [69, 86] on button "Guides" at bounding box center [71, 79] width 47 height 27
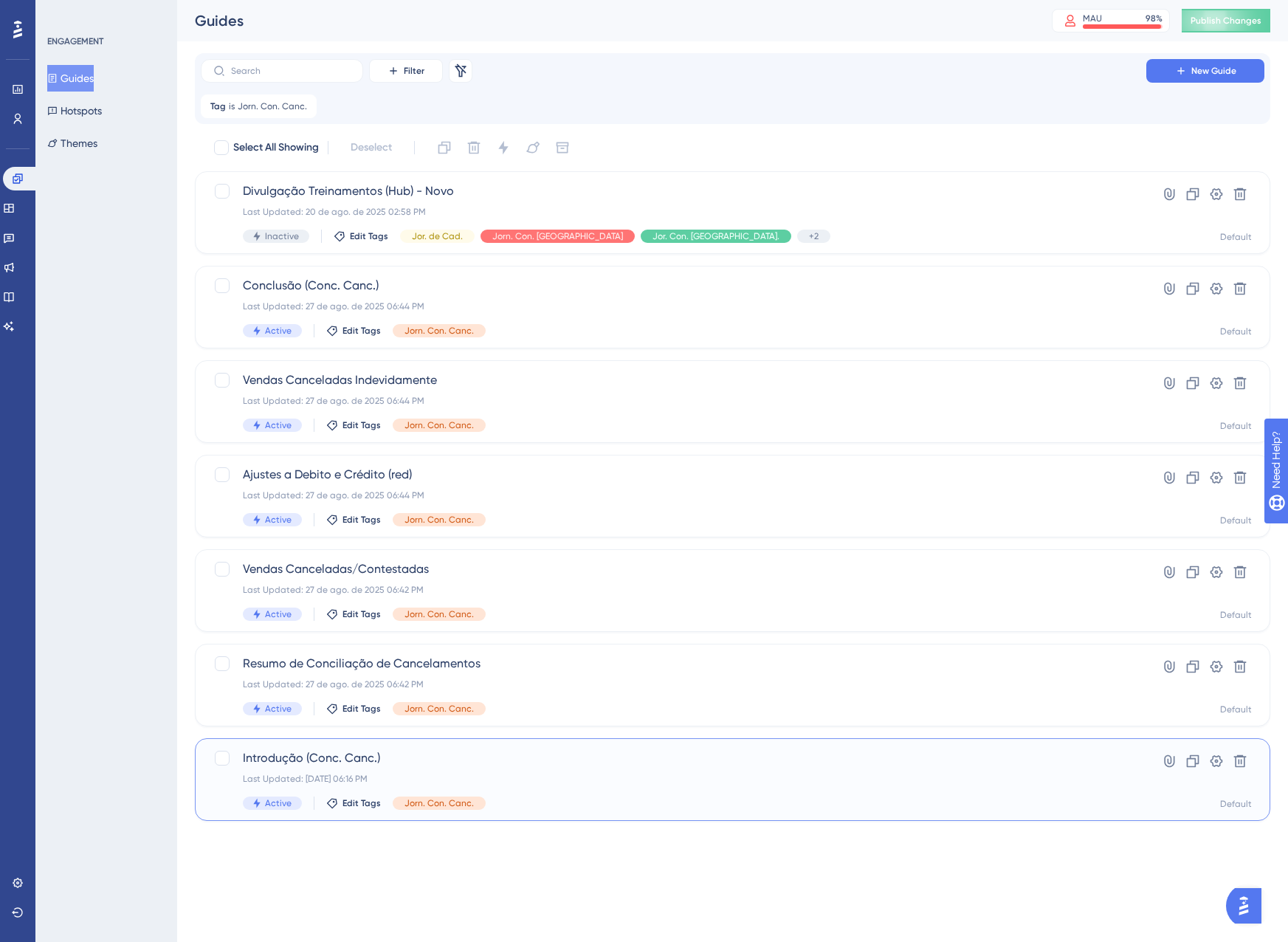
click at [597, 749] on span "Introdução (Conc. Canc.)" at bounding box center [673, 758] width 861 height 18
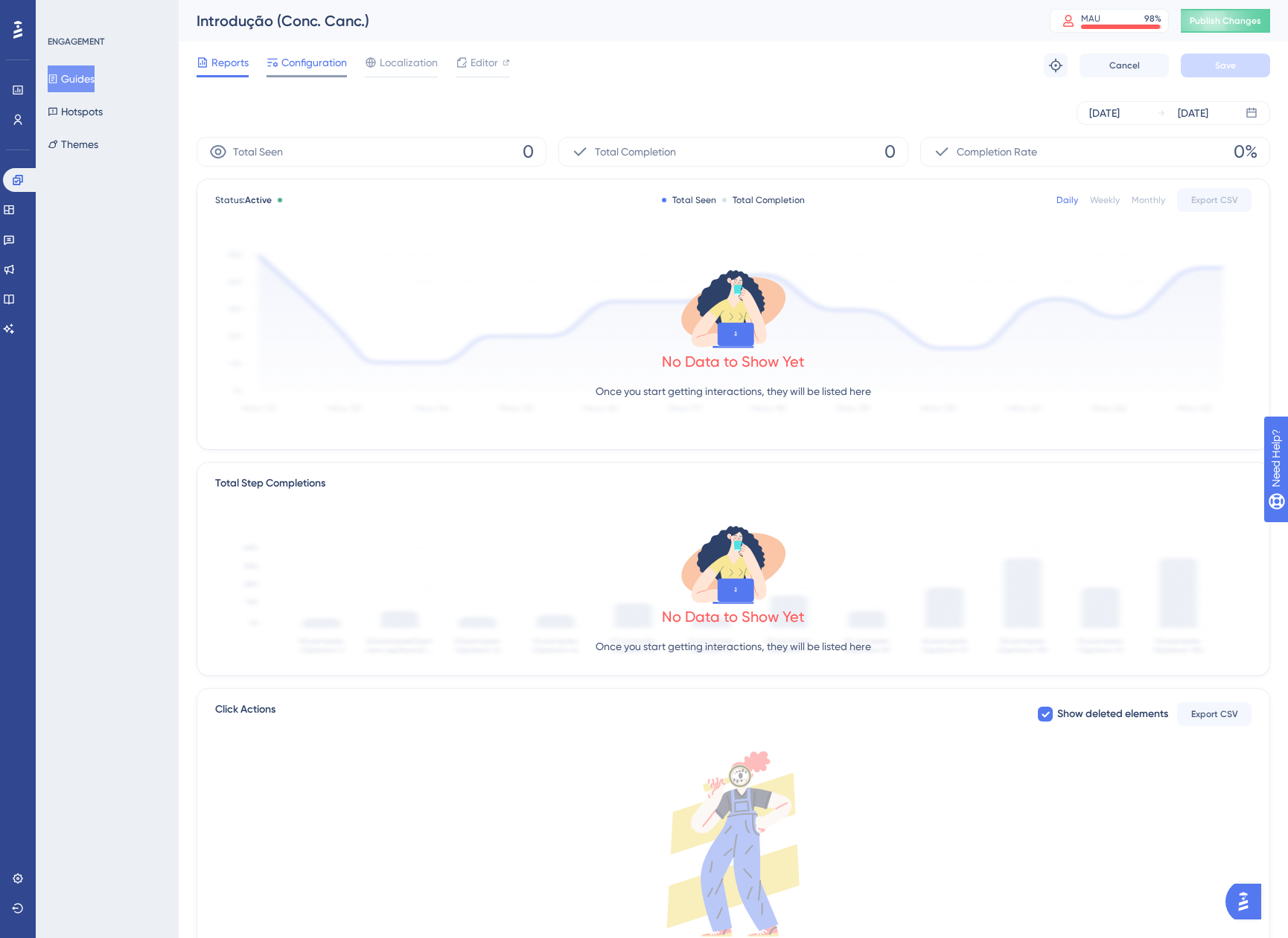
click at [300, 68] on span "Configuration" at bounding box center [314, 63] width 66 height 18
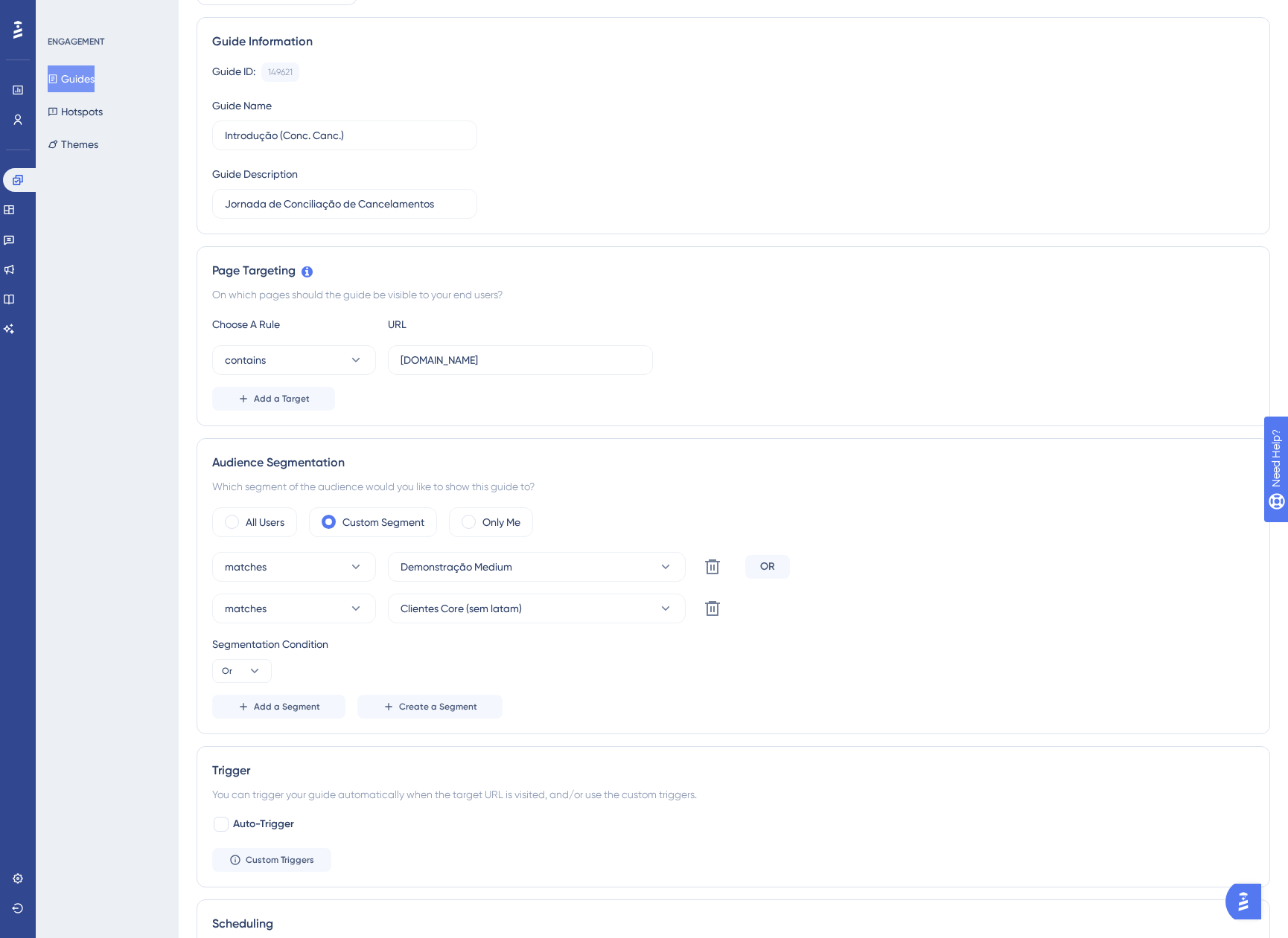
scroll to position [372, 0]
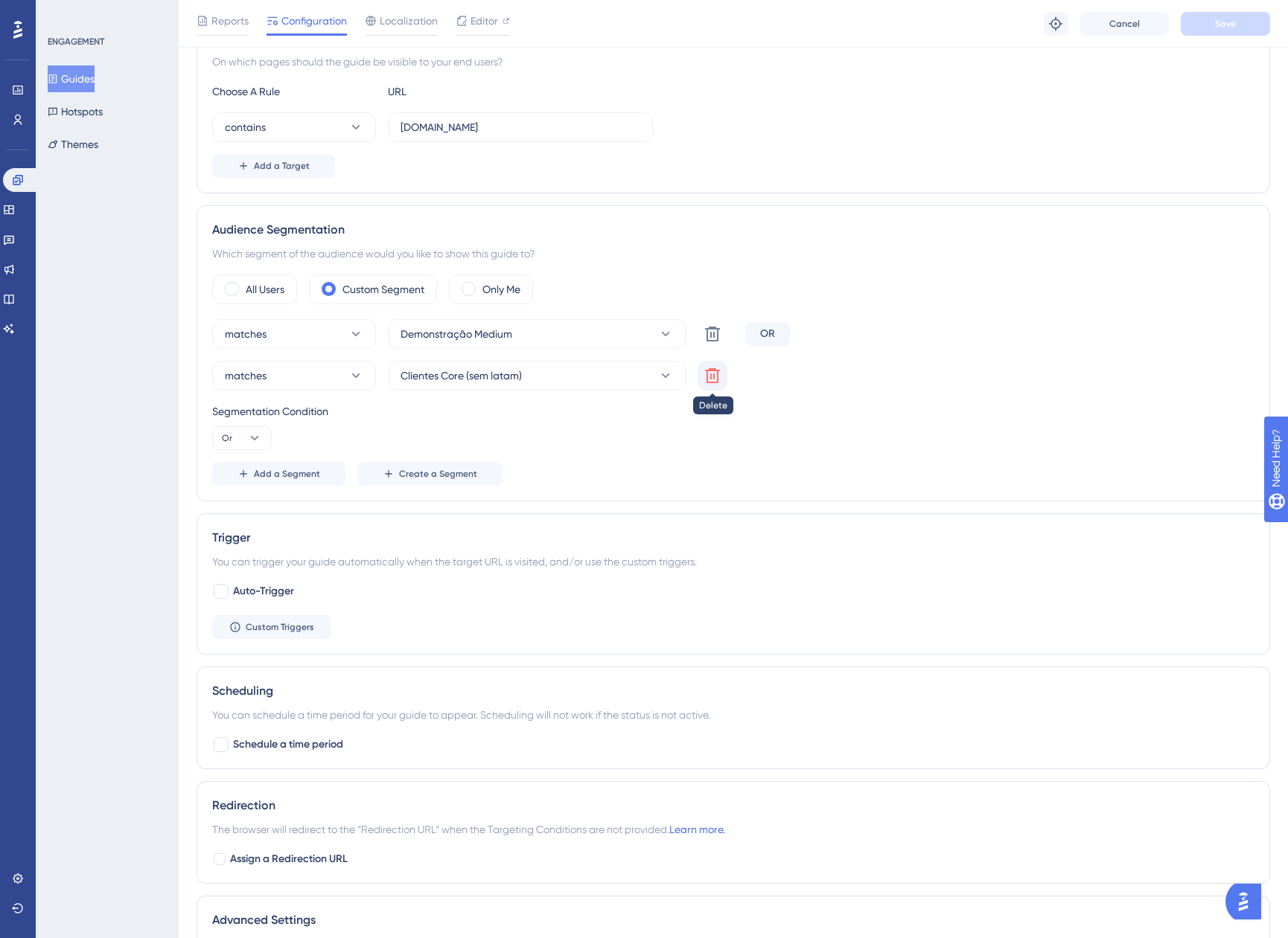
click at [703, 381] on button at bounding box center [712, 375] width 30 height 30
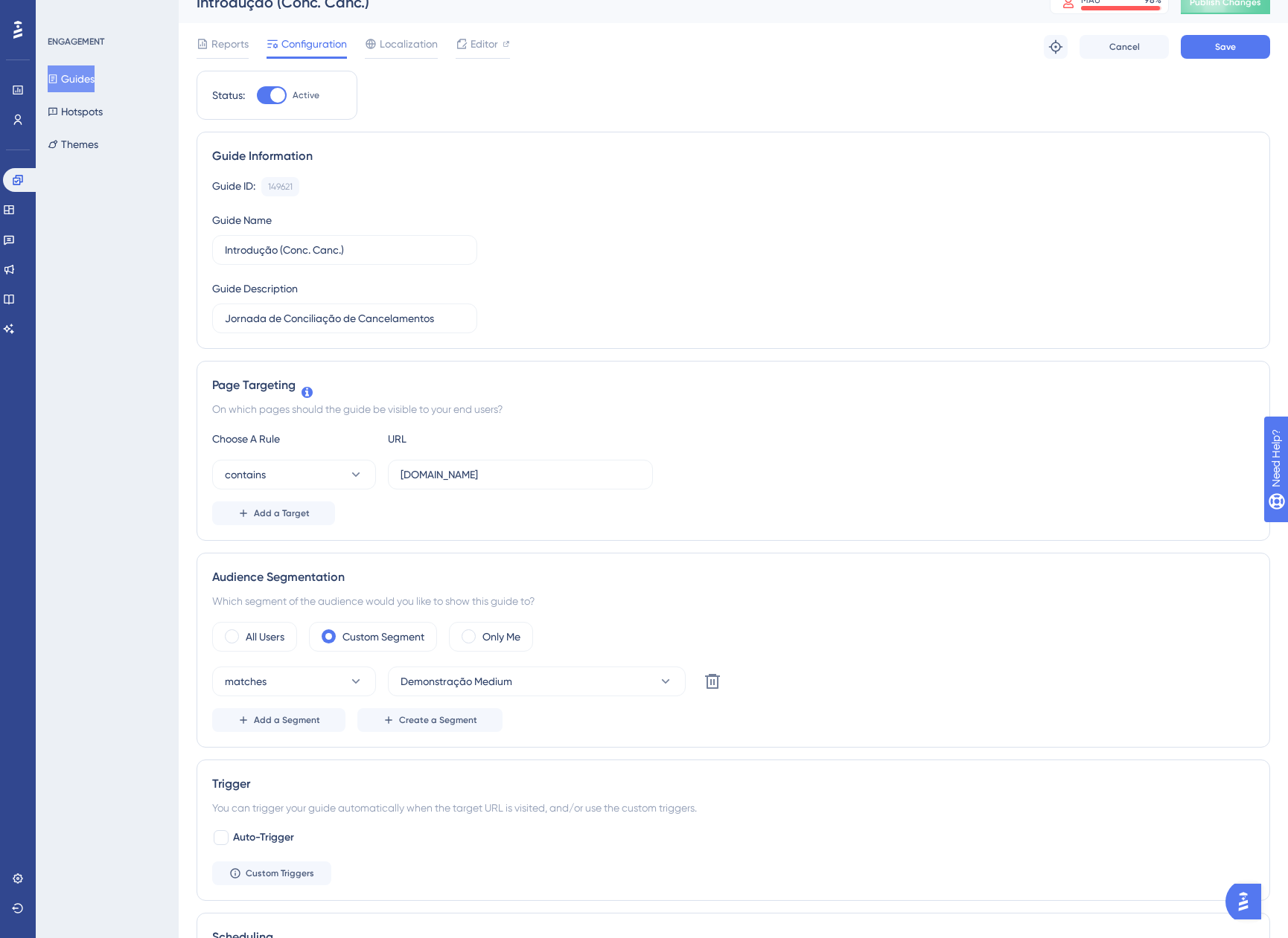
scroll to position [0, 0]
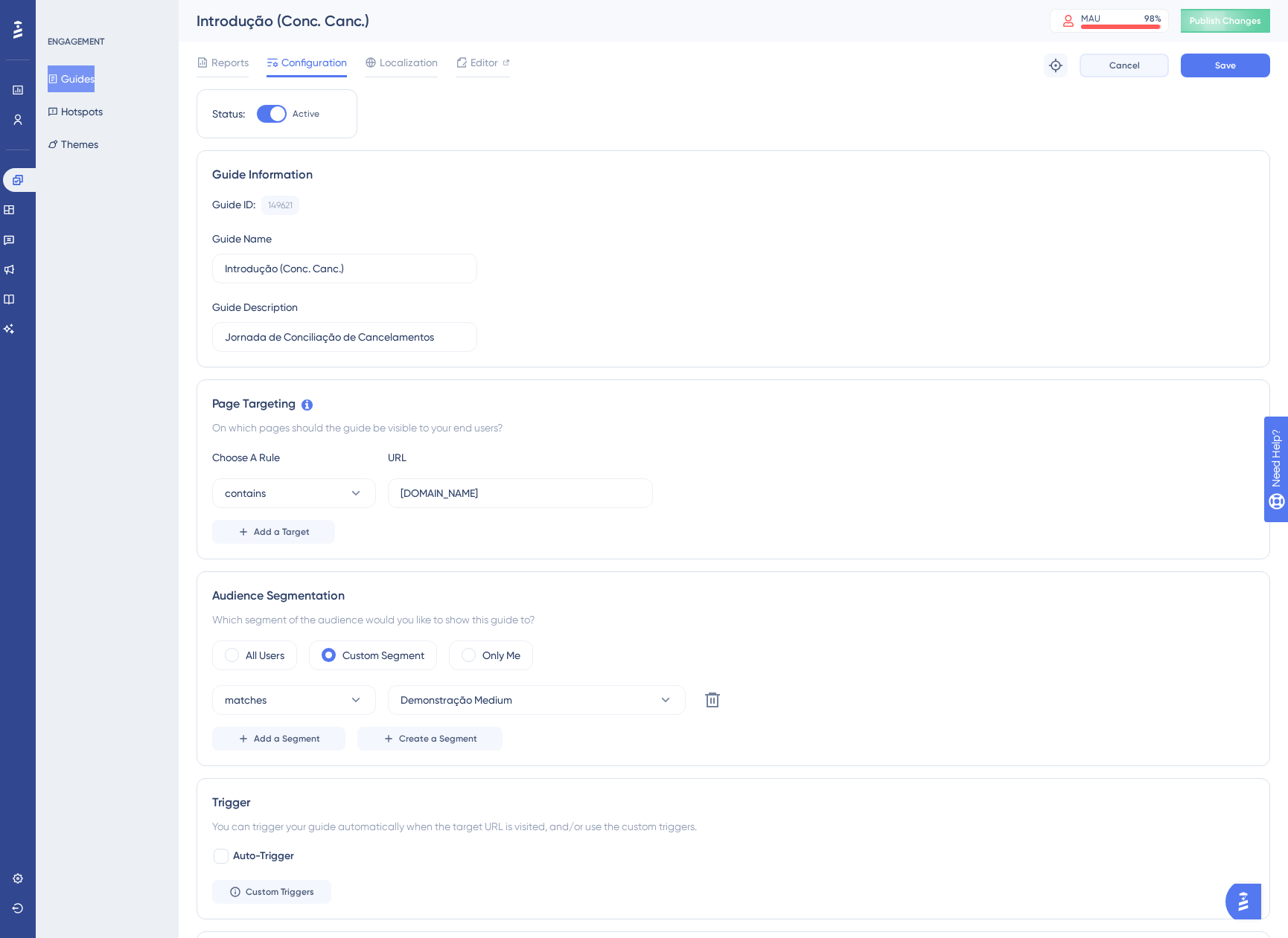
click at [1148, 71] on button "Cancel" at bounding box center [1123, 66] width 89 height 24
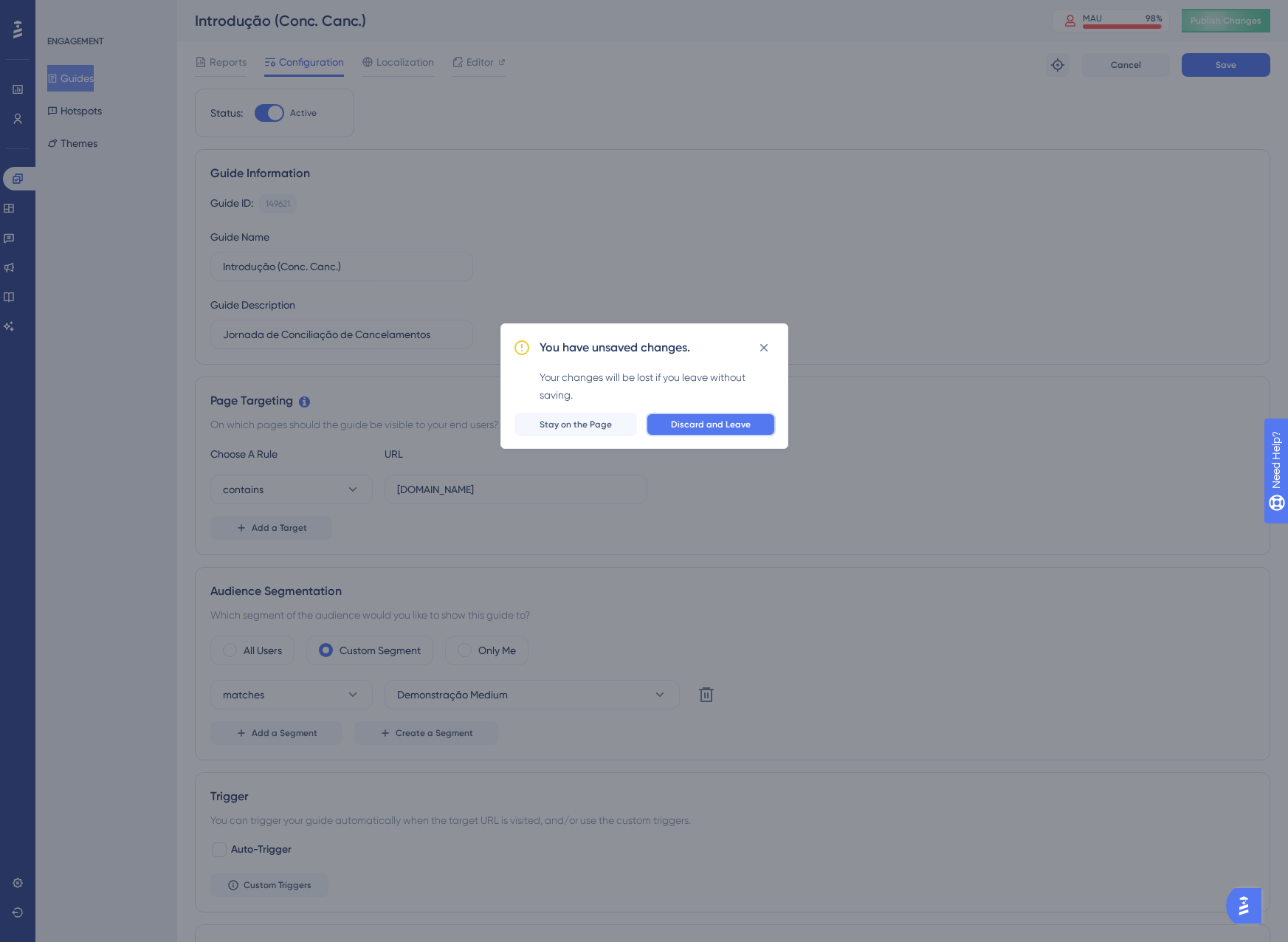
click at [694, 423] on span "Discard and Leave" at bounding box center [711, 424] width 80 height 12
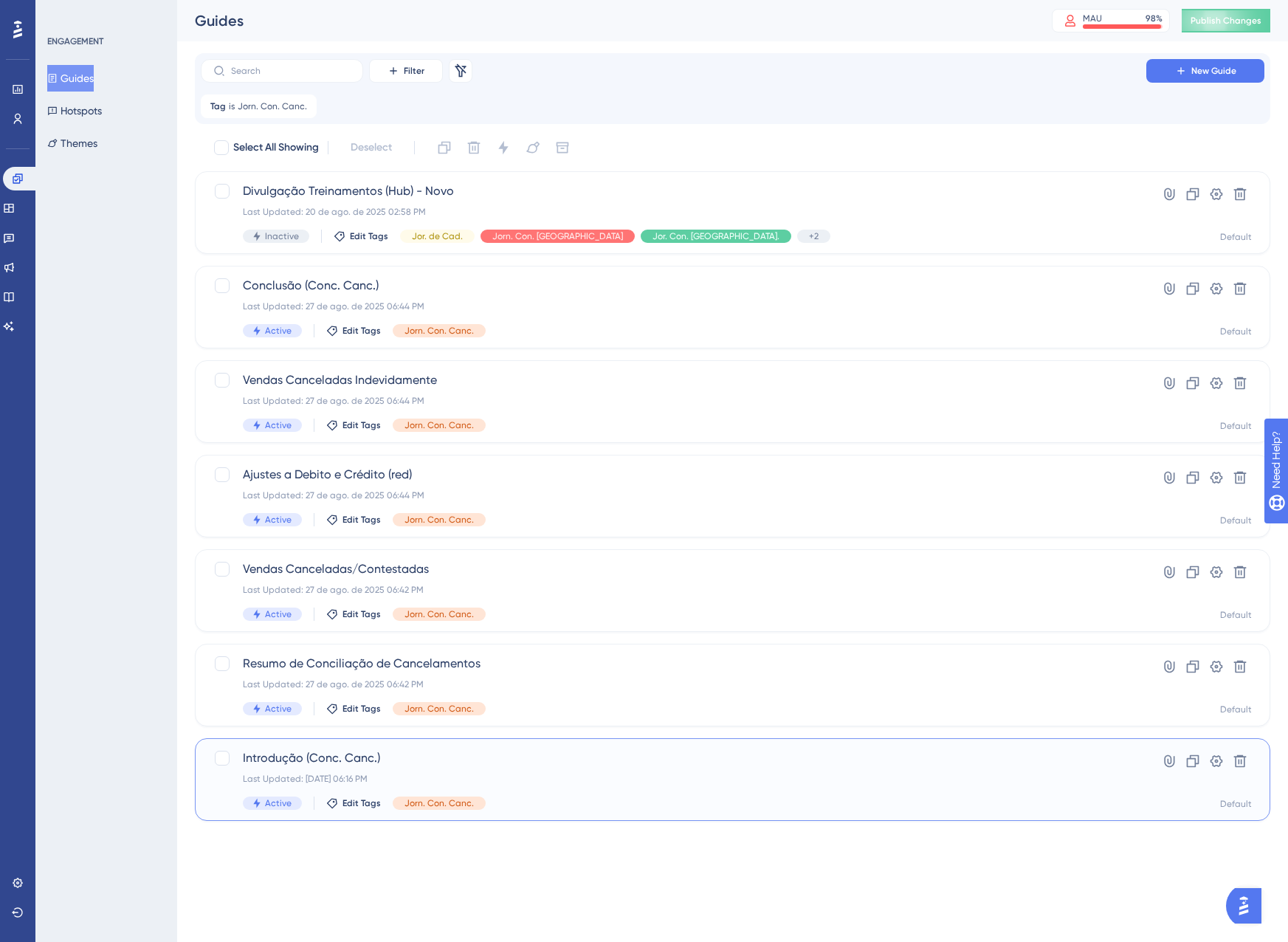
click at [610, 799] on div "Active Edit Tags Jorn. Con. Canc." at bounding box center [673, 803] width 861 height 14
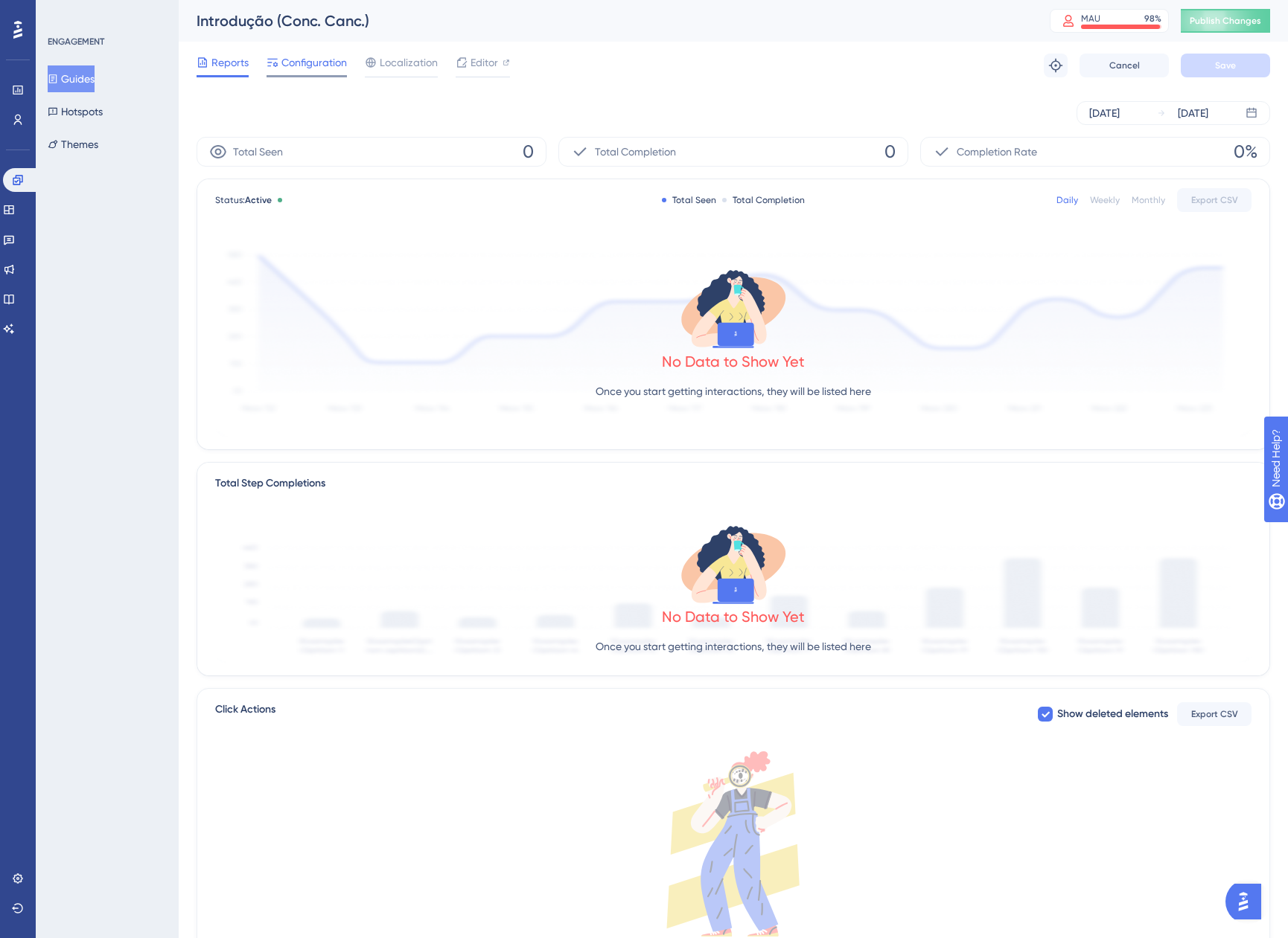
click at [312, 61] on span "Configuration" at bounding box center [314, 63] width 66 height 18
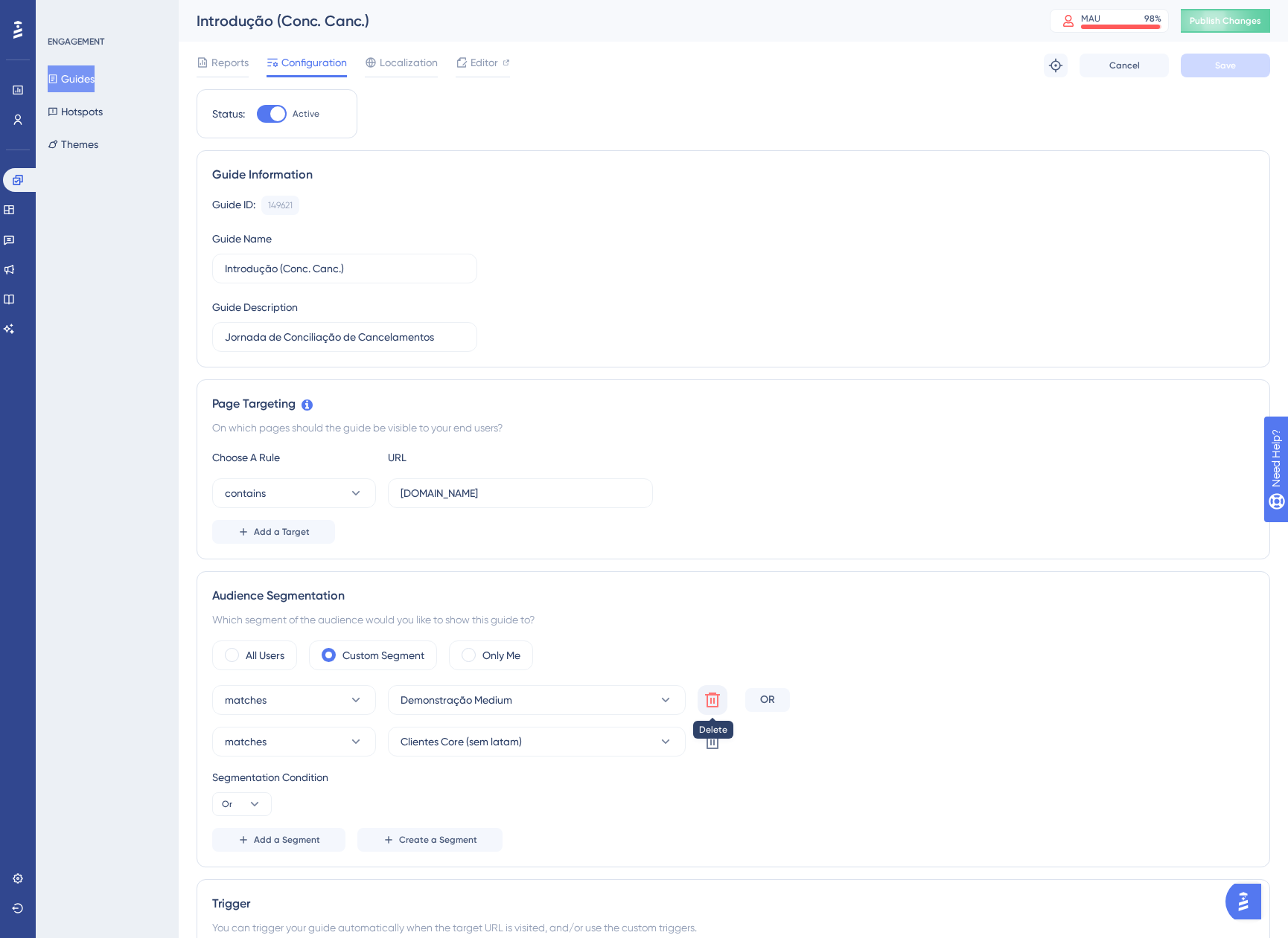
click at [714, 702] on icon at bounding box center [712, 700] width 15 height 15
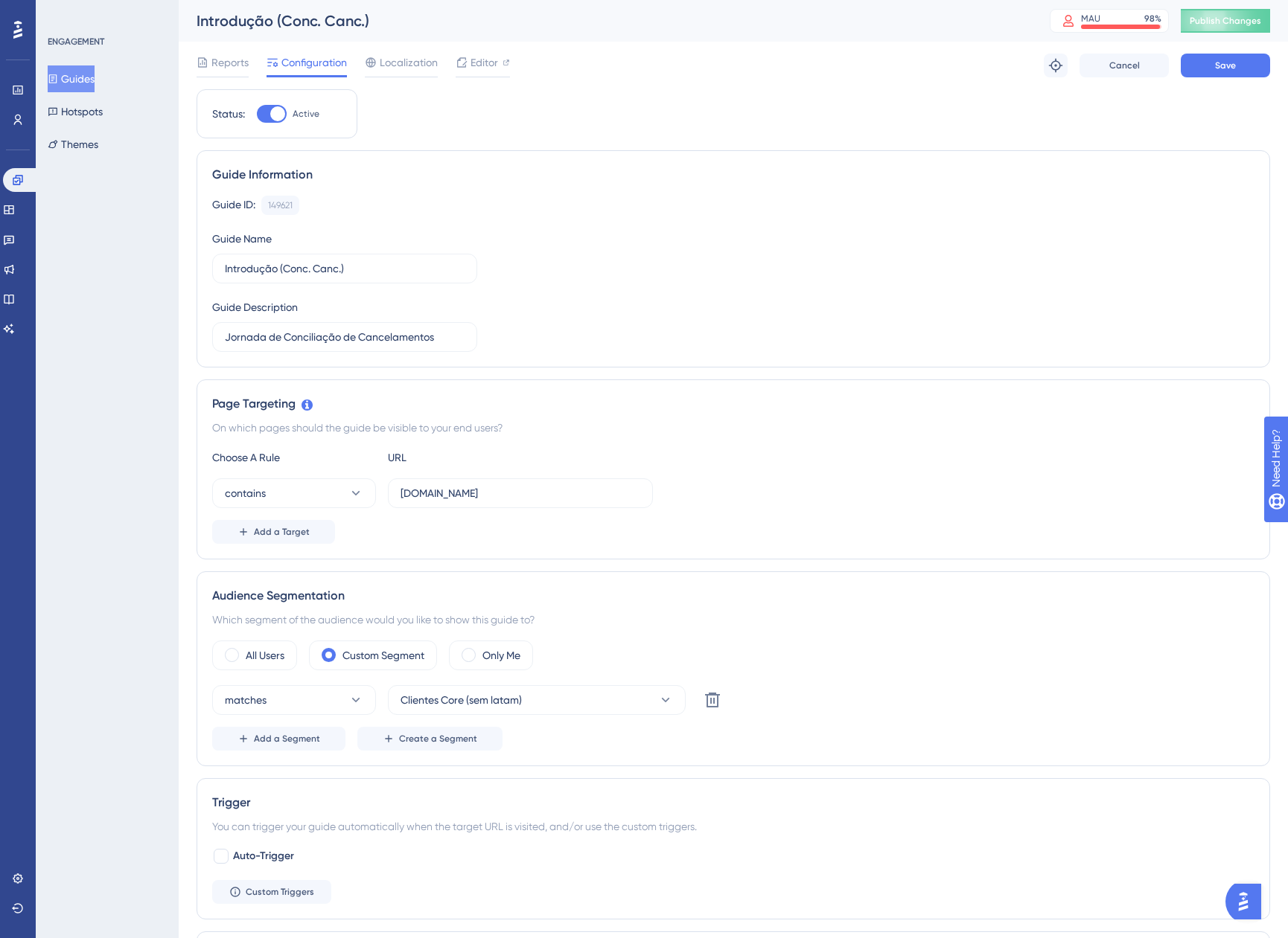
click at [1200, 52] on div "Reports Configuration Localization Editor Troubleshoot Cancel Save" at bounding box center [734, 65] width 1073 height 47
click at [1204, 63] on button "Save" at bounding box center [1225, 66] width 89 height 24
click at [82, 83] on button "Guides" at bounding box center [71, 79] width 47 height 27
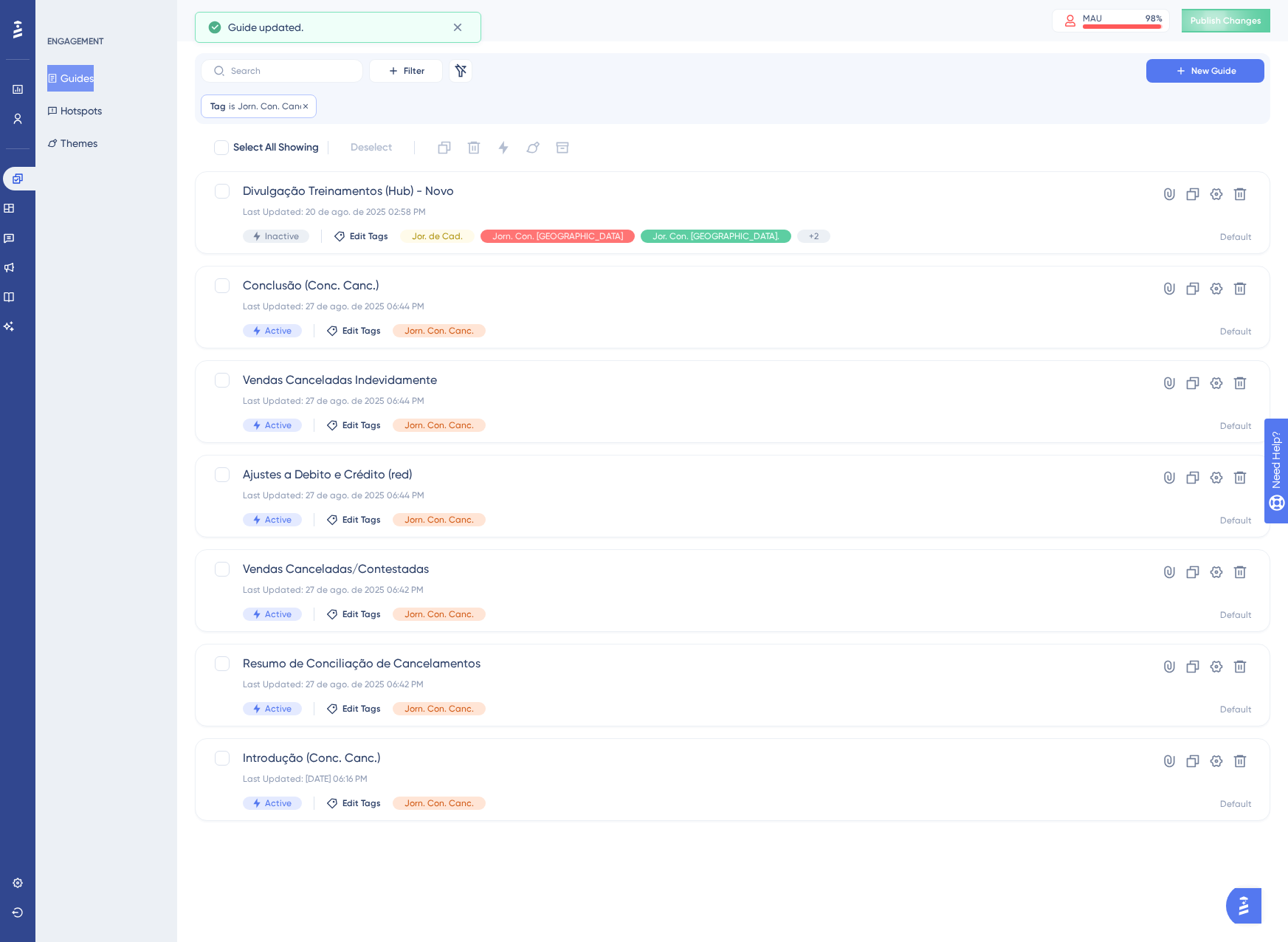
click at [279, 100] on div "Tag is Jorn. Con. Canc. Jorn. Con. Canc. Remove" at bounding box center [258, 107] width 115 height 24
click at [284, 185] on span "Jorn. Con. Canc." at bounding box center [264, 178] width 77 height 18
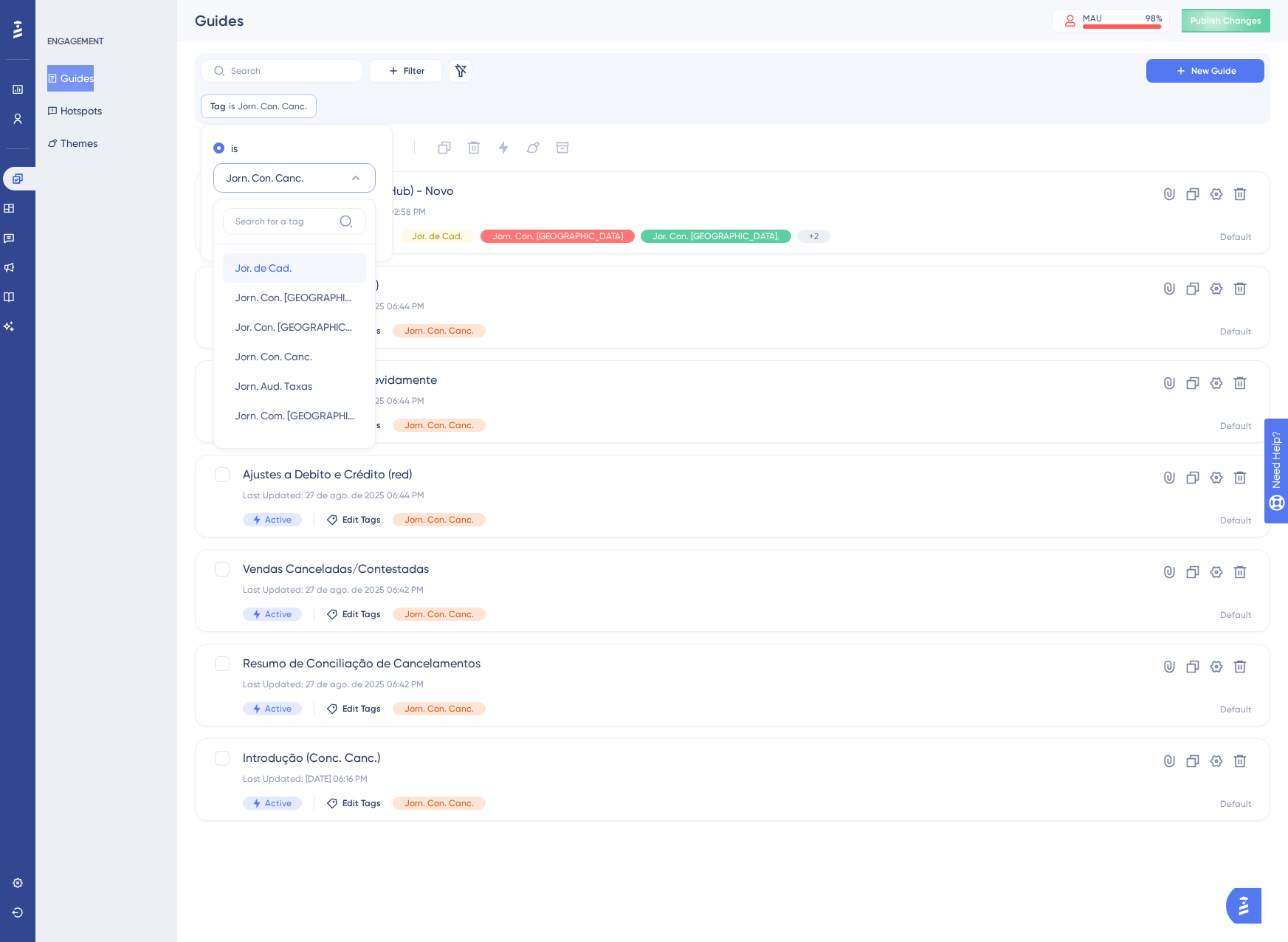
click at [286, 279] on div "Jor. de Cad. Jor. de Cad." at bounding box center [295, 268] width 119 height 29
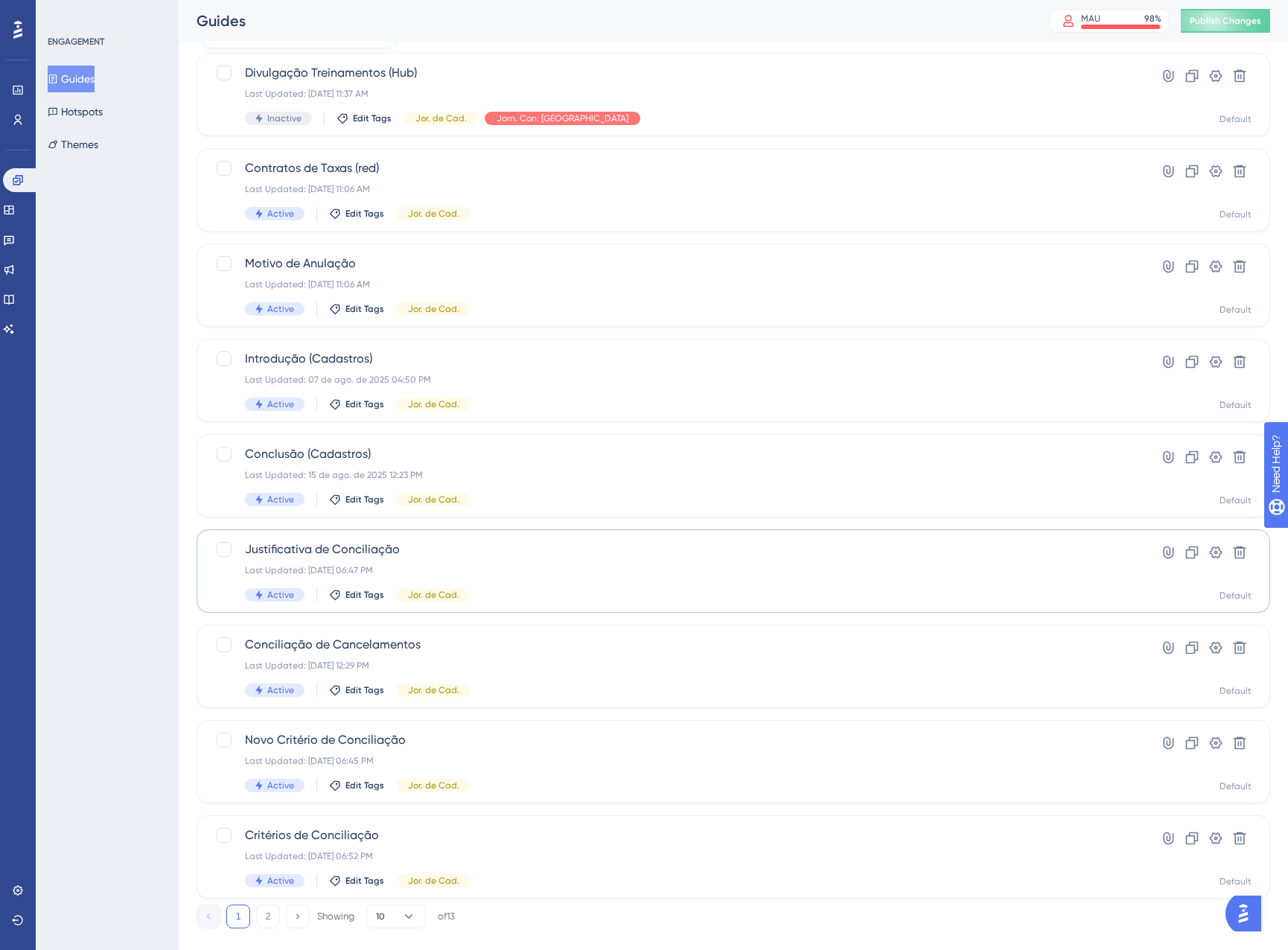
scroll to position [241, 0]
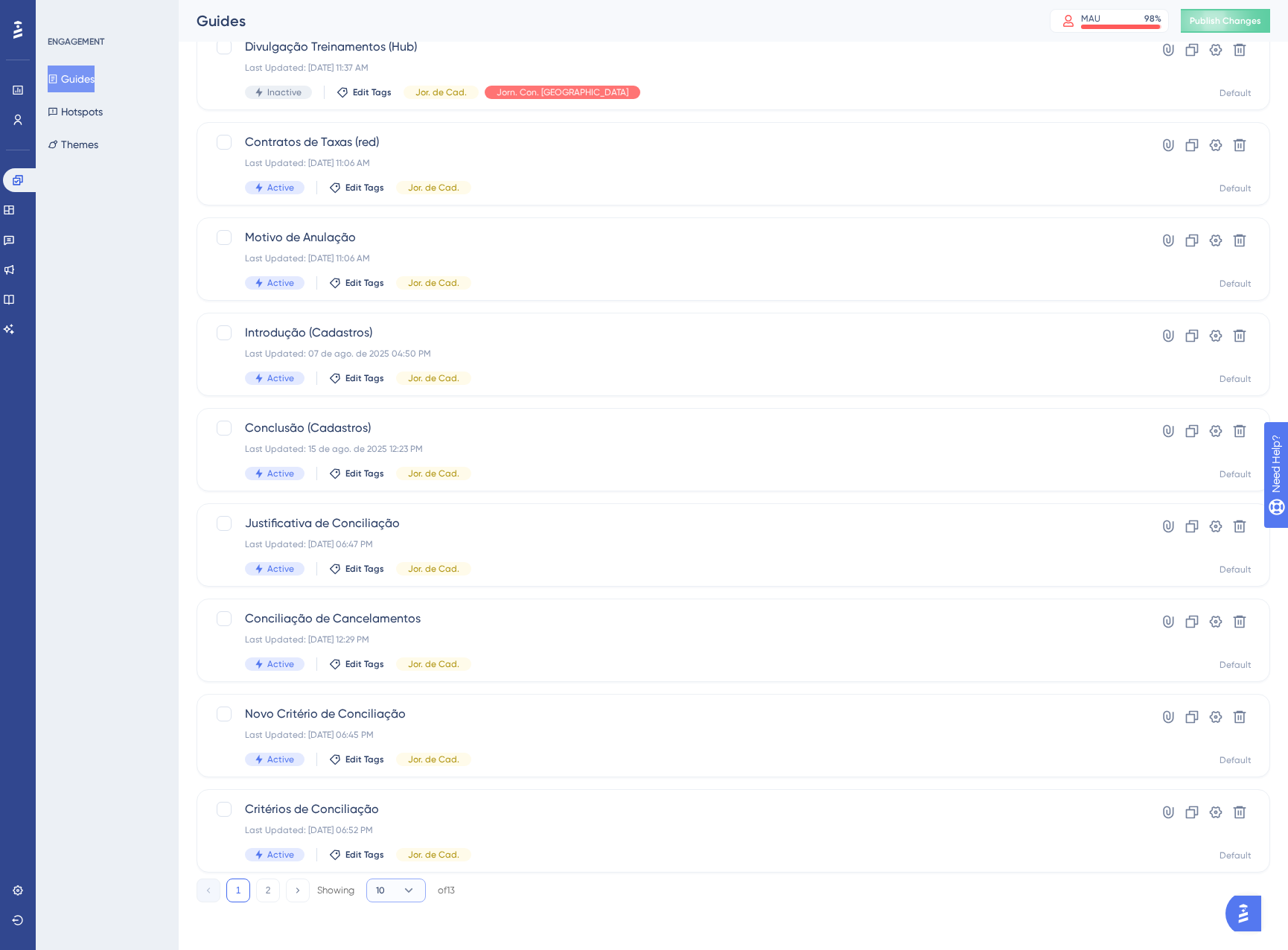
click at [376, 891] on button "10" at bounding box center [396, 891] width 59 height 24
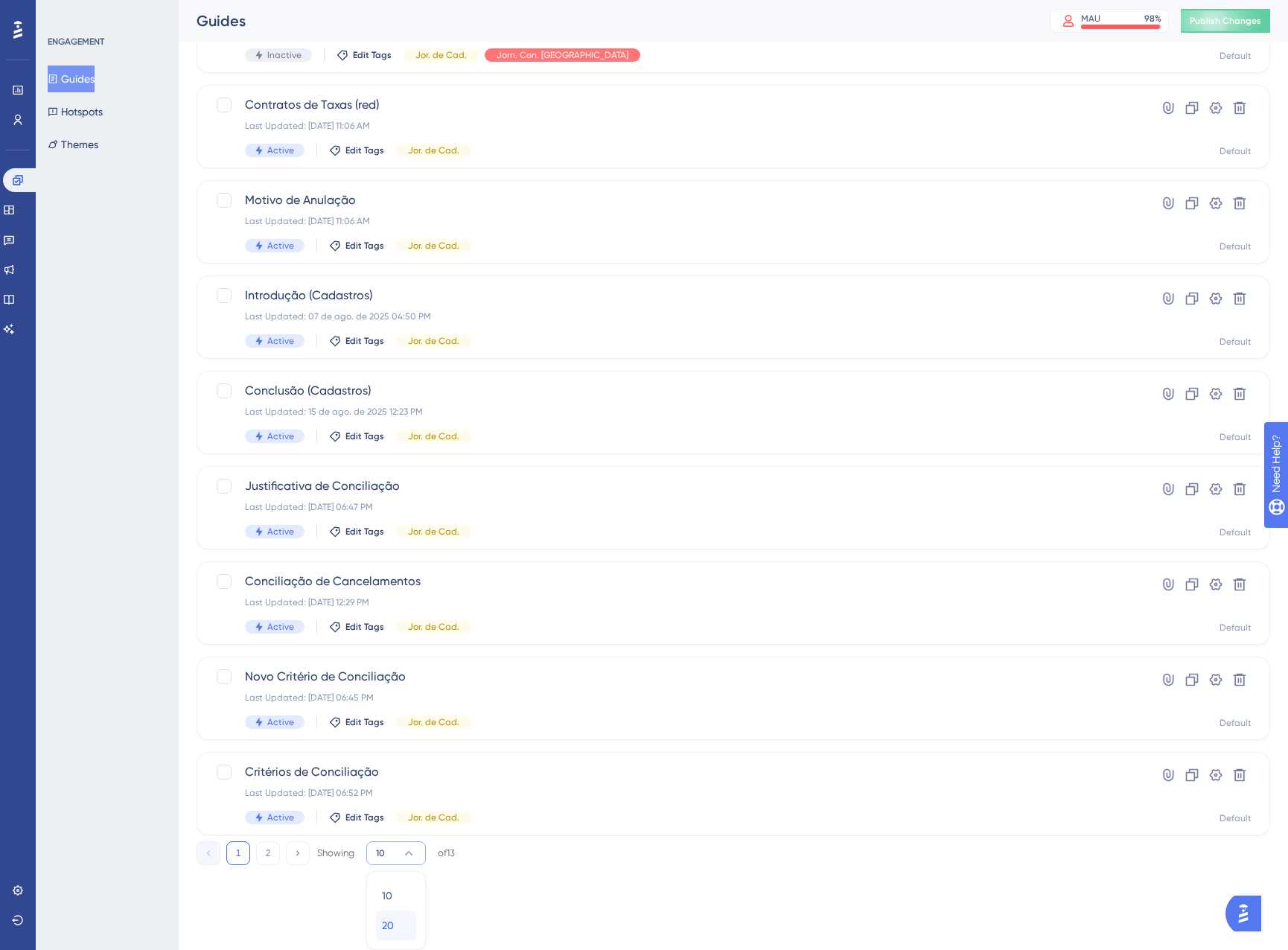
click at [410, 917] on div "20 20" at bounding box center [395, 925] width 28 height 30
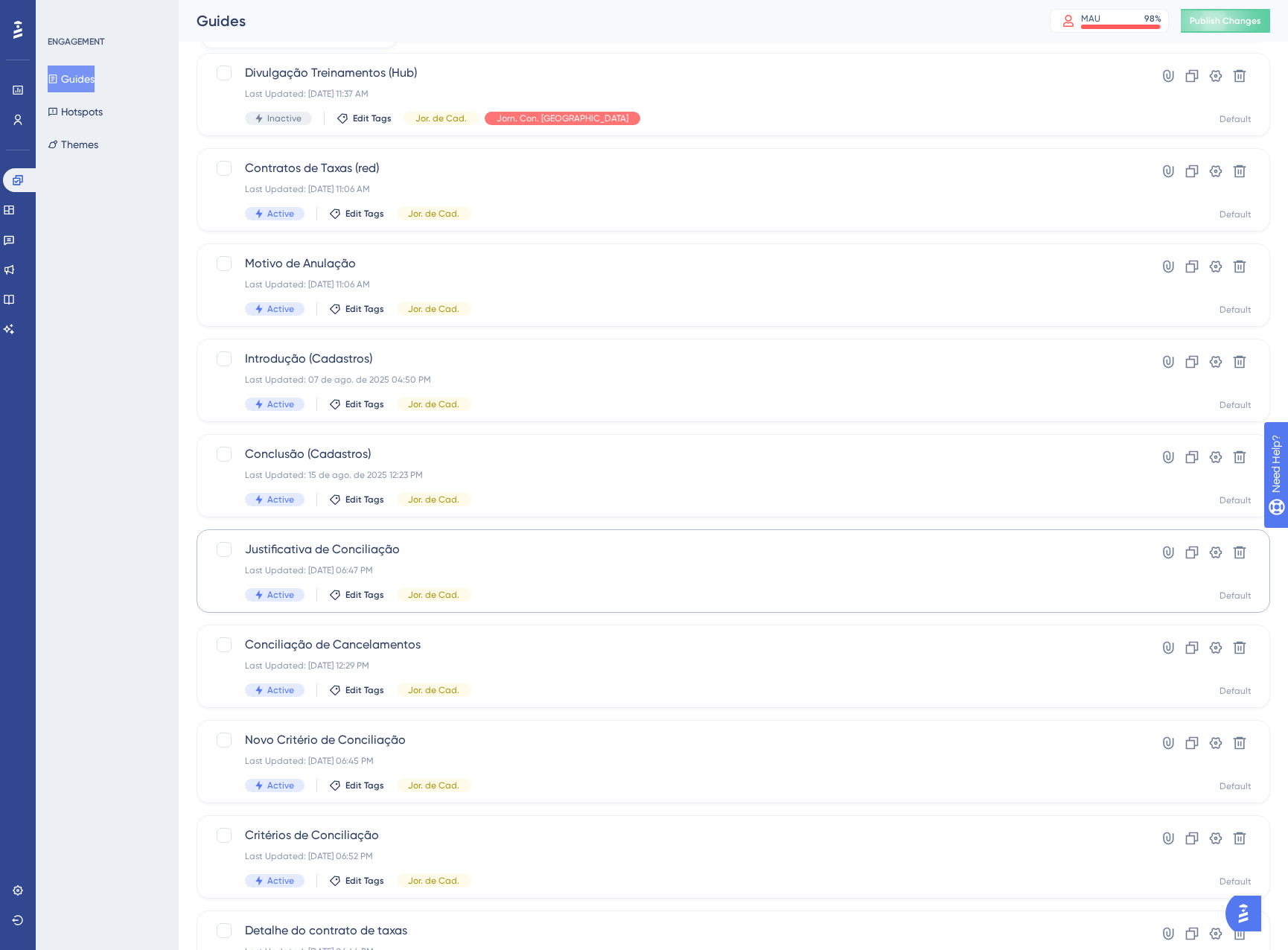
scroll to position [155, 0]
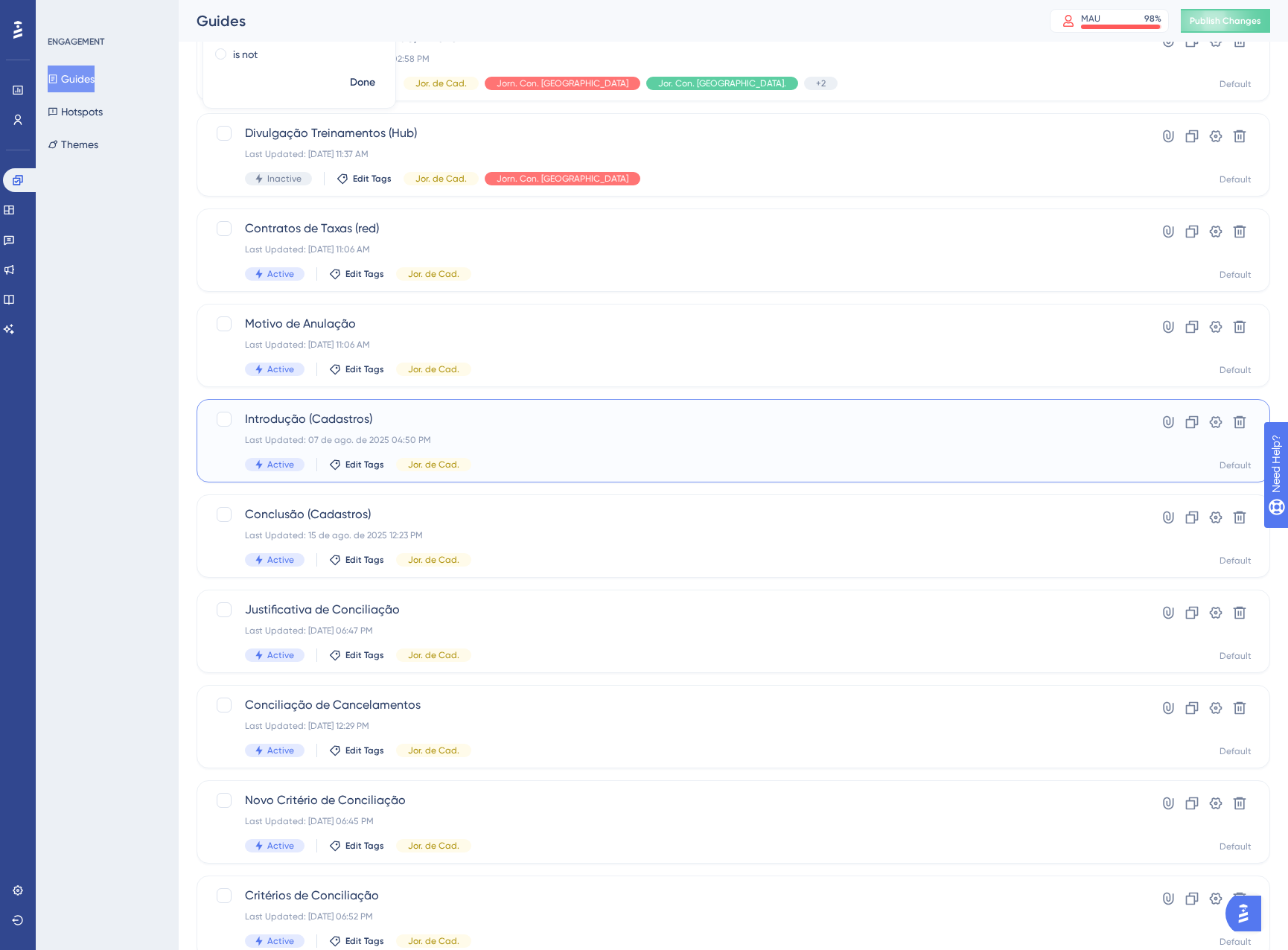
click at [558, 420] on span "Introdução (Cadastros)" at bounding box center [673, 420] width 857 height 18
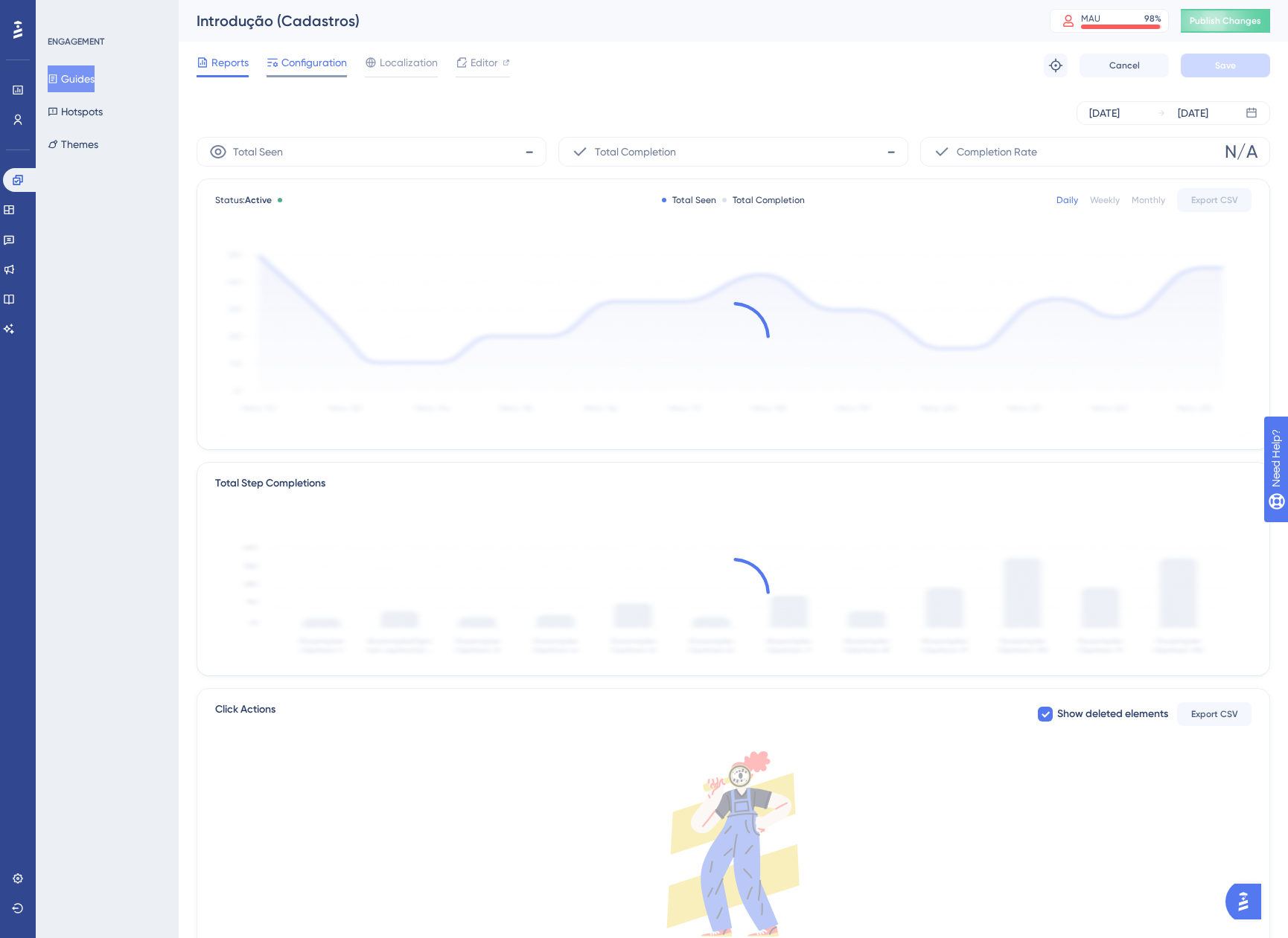
click at [292, 57] on span "Configuration" at bounding box center [314, 63] width 66 height 18
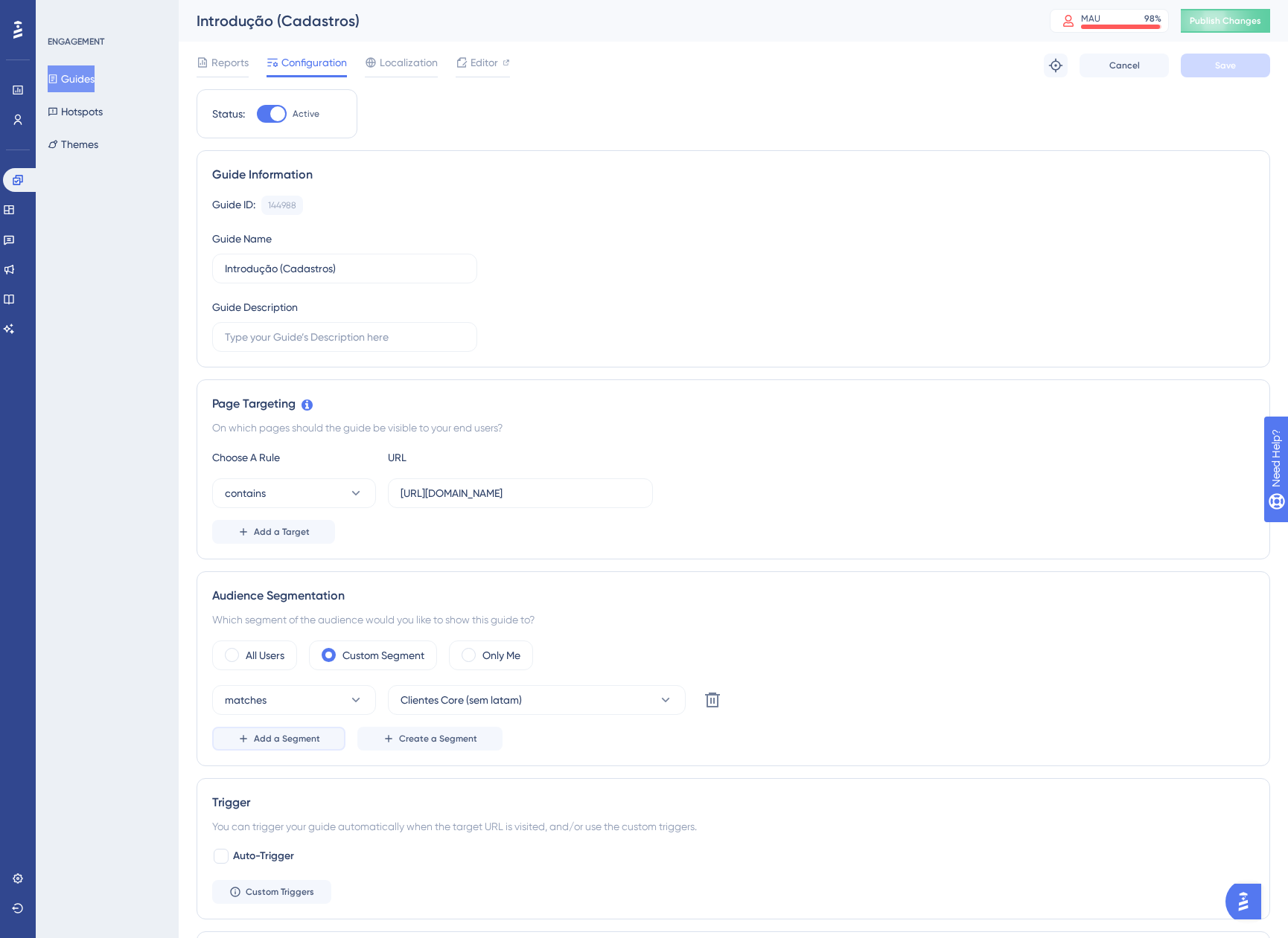
click at [292, 731] on button "Add a Segment" at bounding box center [279, 739] width 133 height 24
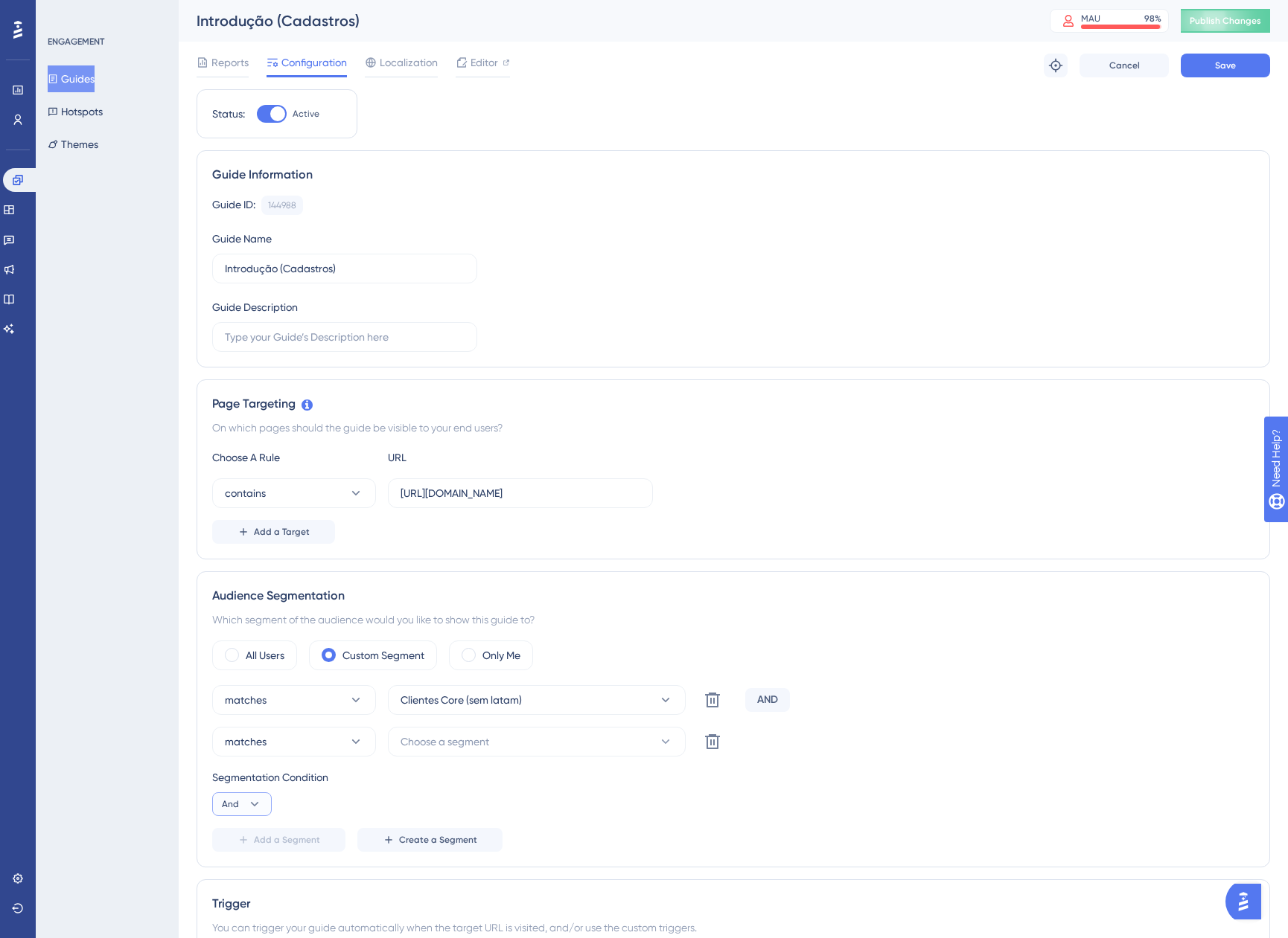
click at [243, 799] on button "And" at bounding box center [242, 805] width 59 height 24
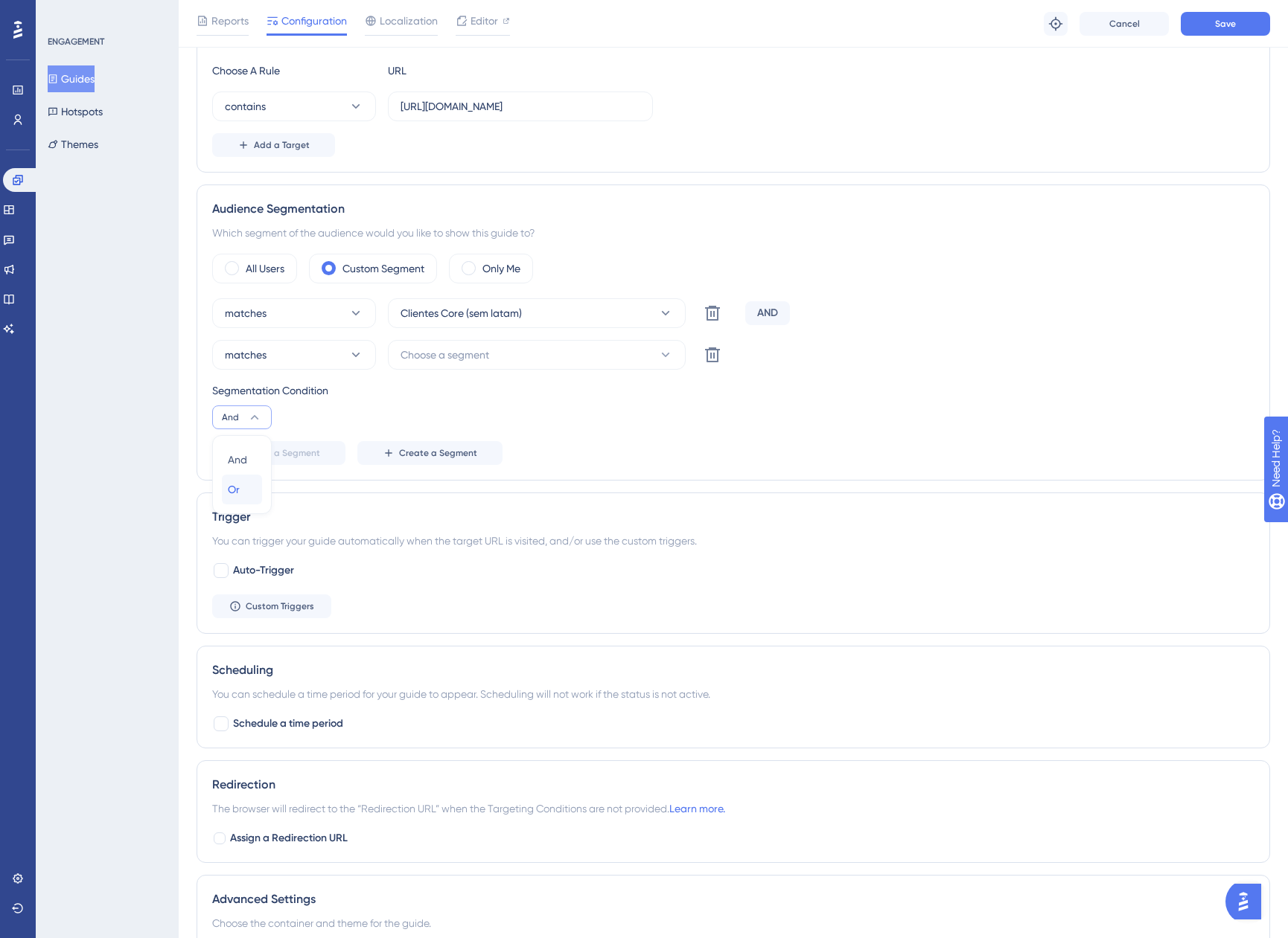
click at [239, 491] on span "Or" at bounding box center [234, 490] width 12 height 18
click at [431, 355] on span "Choose a segment" at bounding box center [444, 355] width 88 height 18
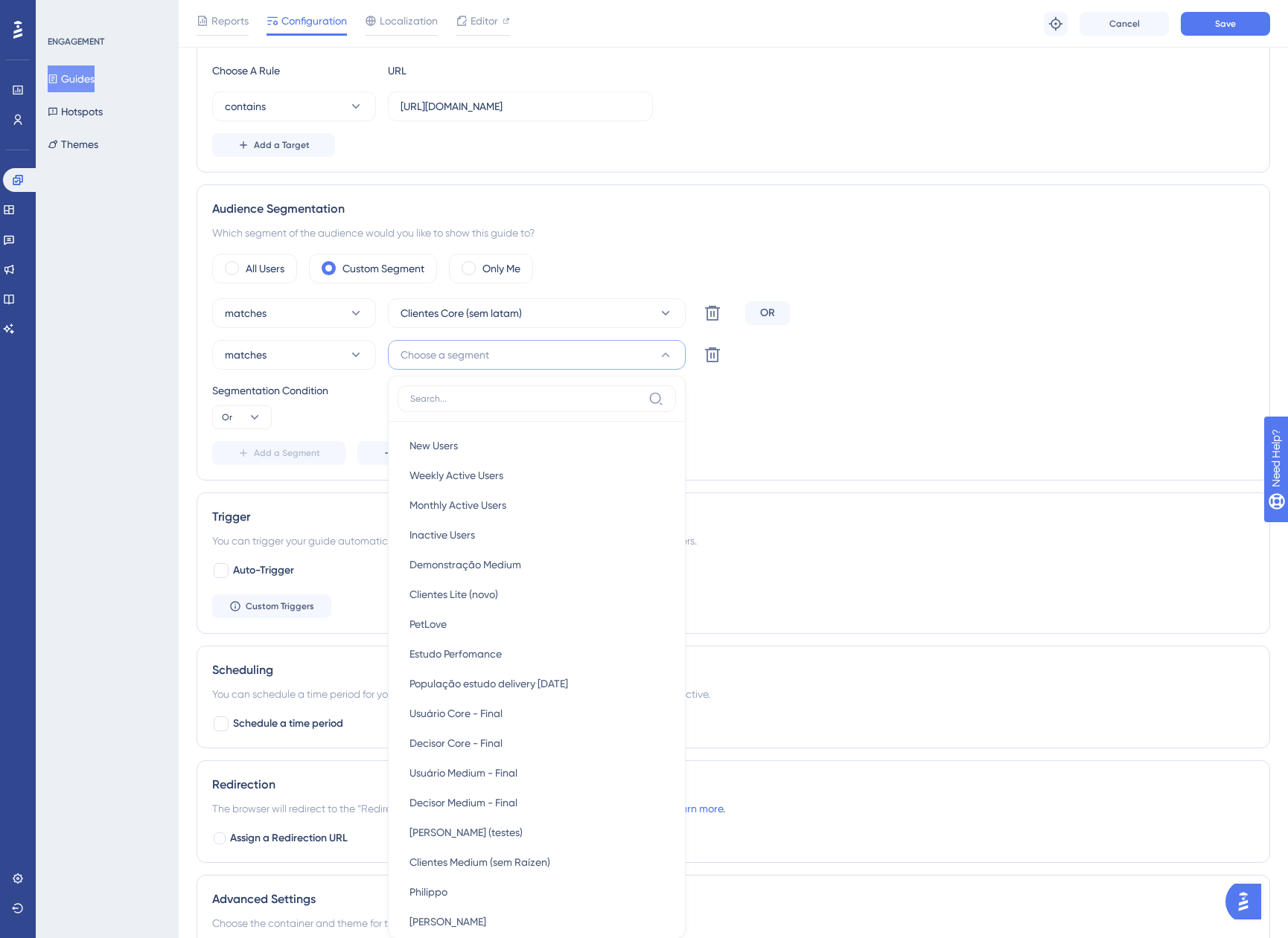
scroll to position [577, 0]
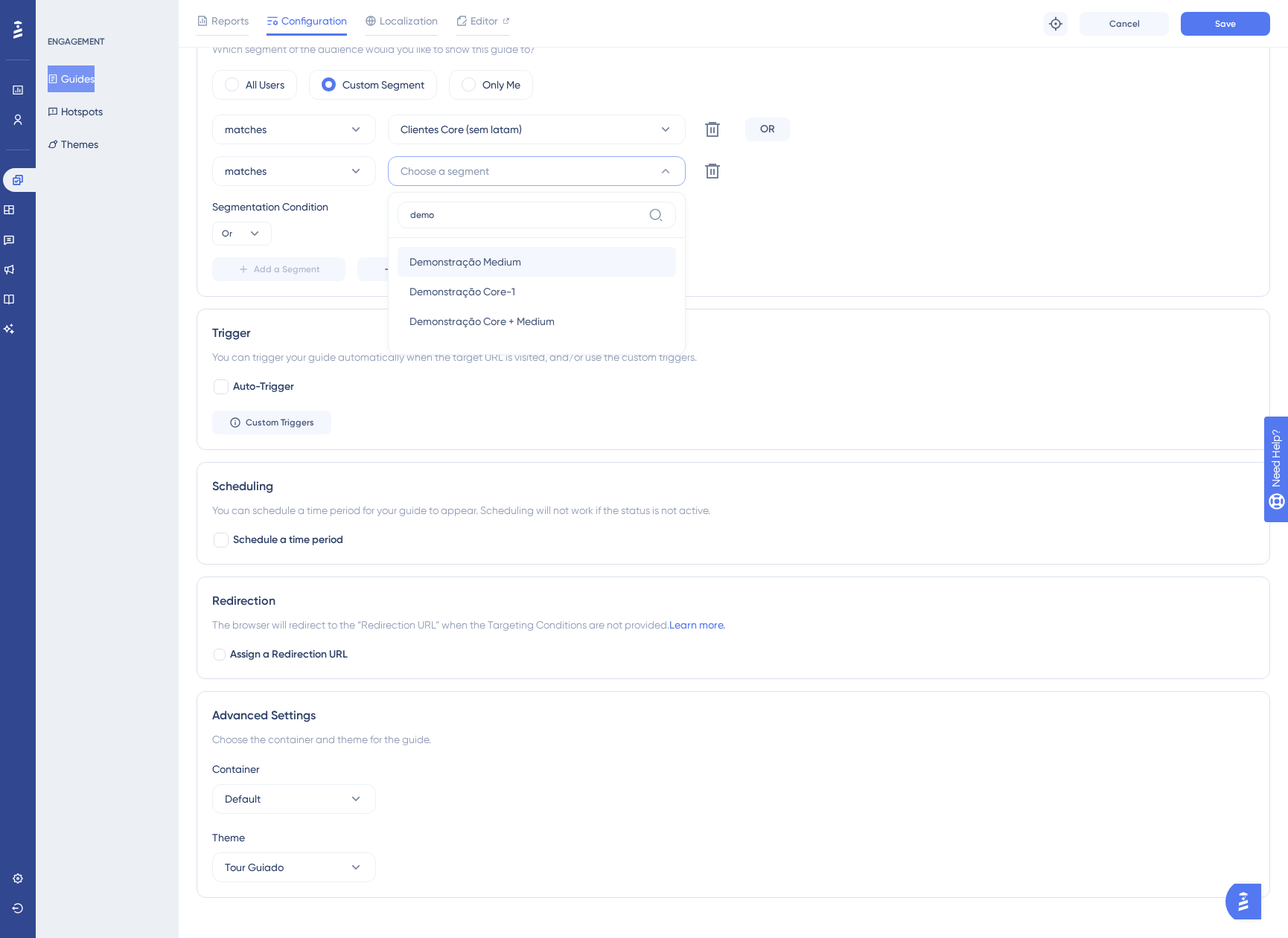
type input "demo"
click at [458, 263] on span "Demonstração Medium" at bounding box center [465, 262] width 112 height 18
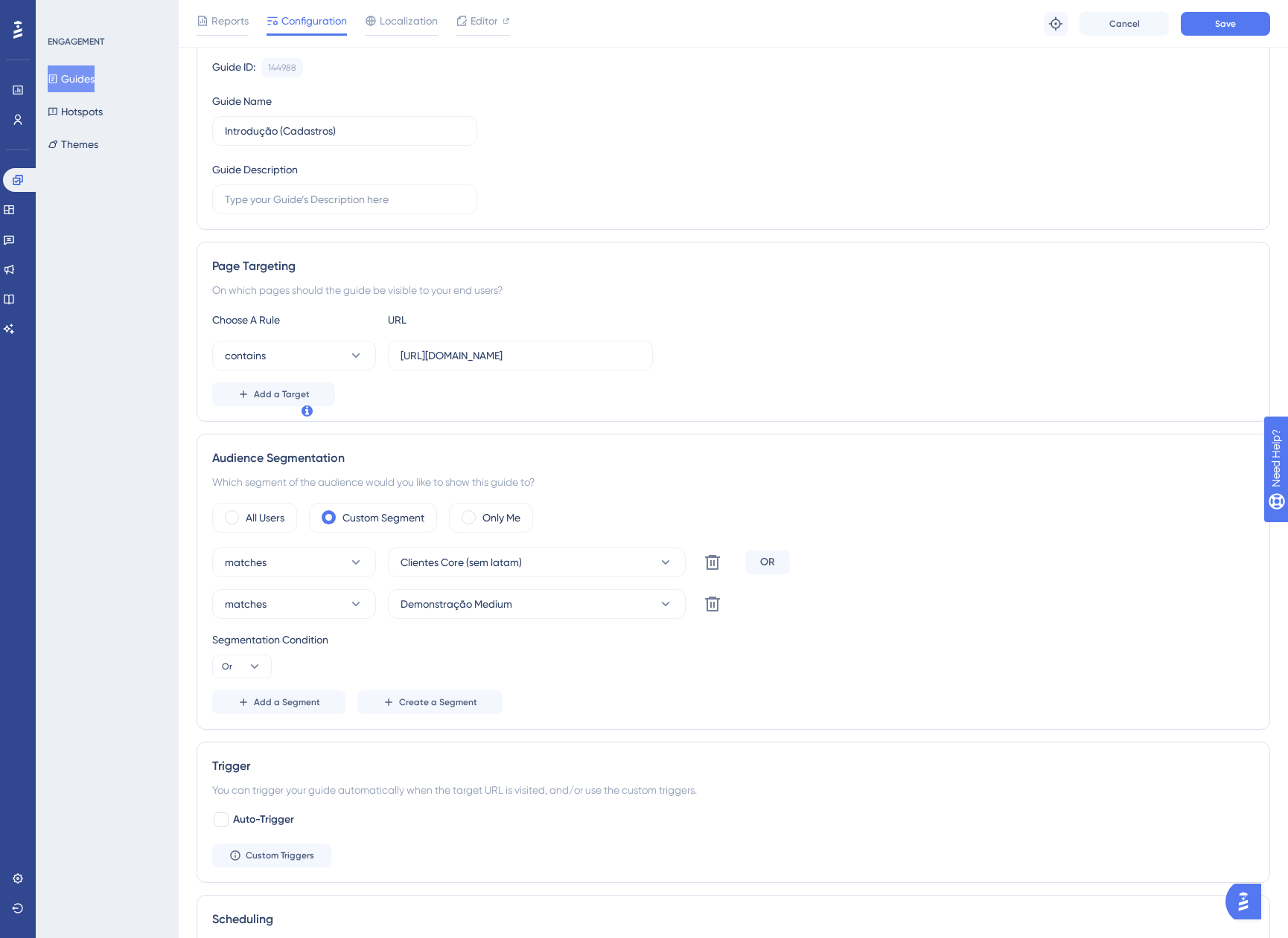
scroll to position [130, 0]
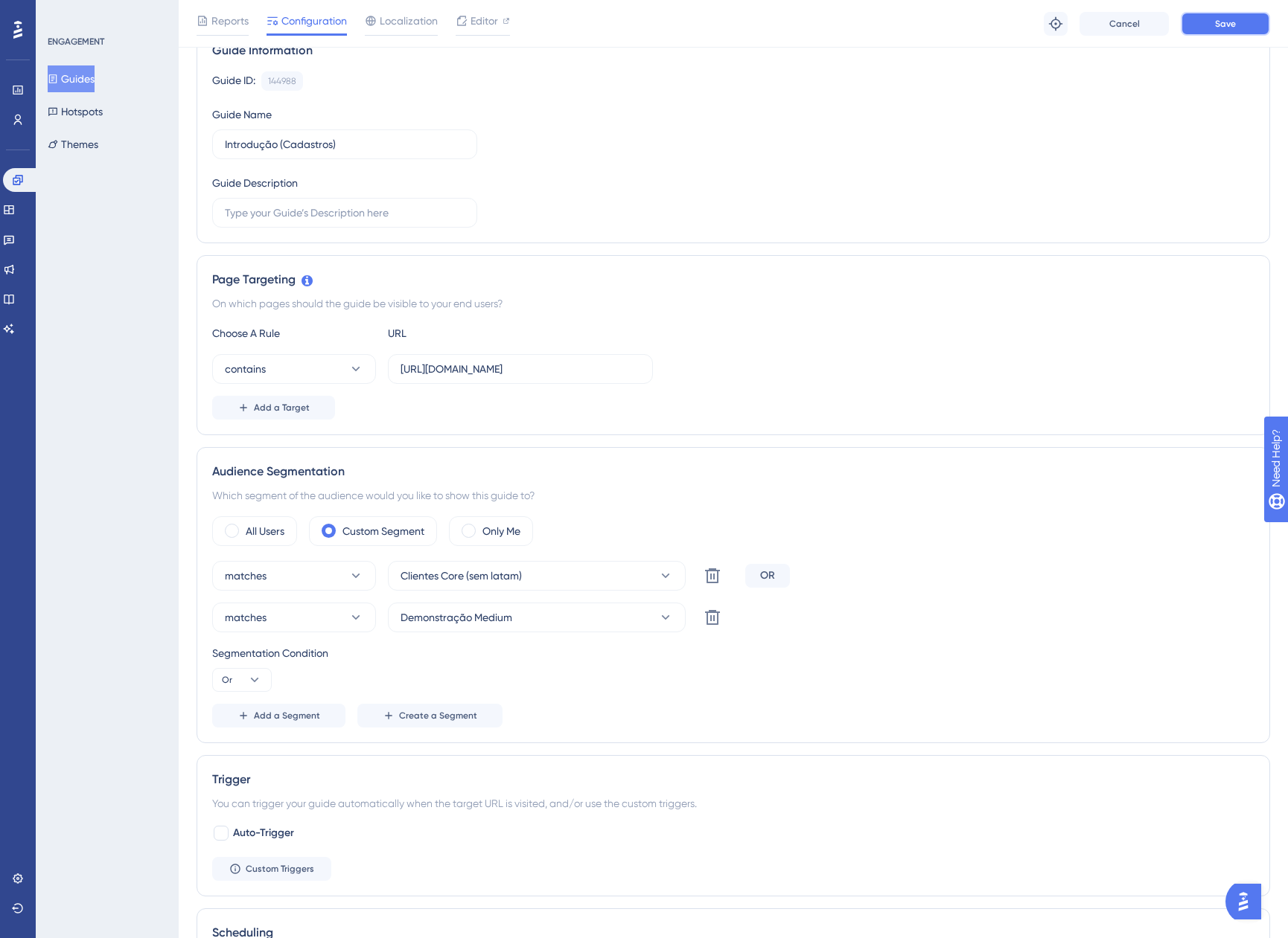
click at [1222, 22] on span "Save" at bounding box center [1225, 23] width 21 height 12
click at [94, 78] on button "Guides" at bounding box center [71, 79] width 47 height 27
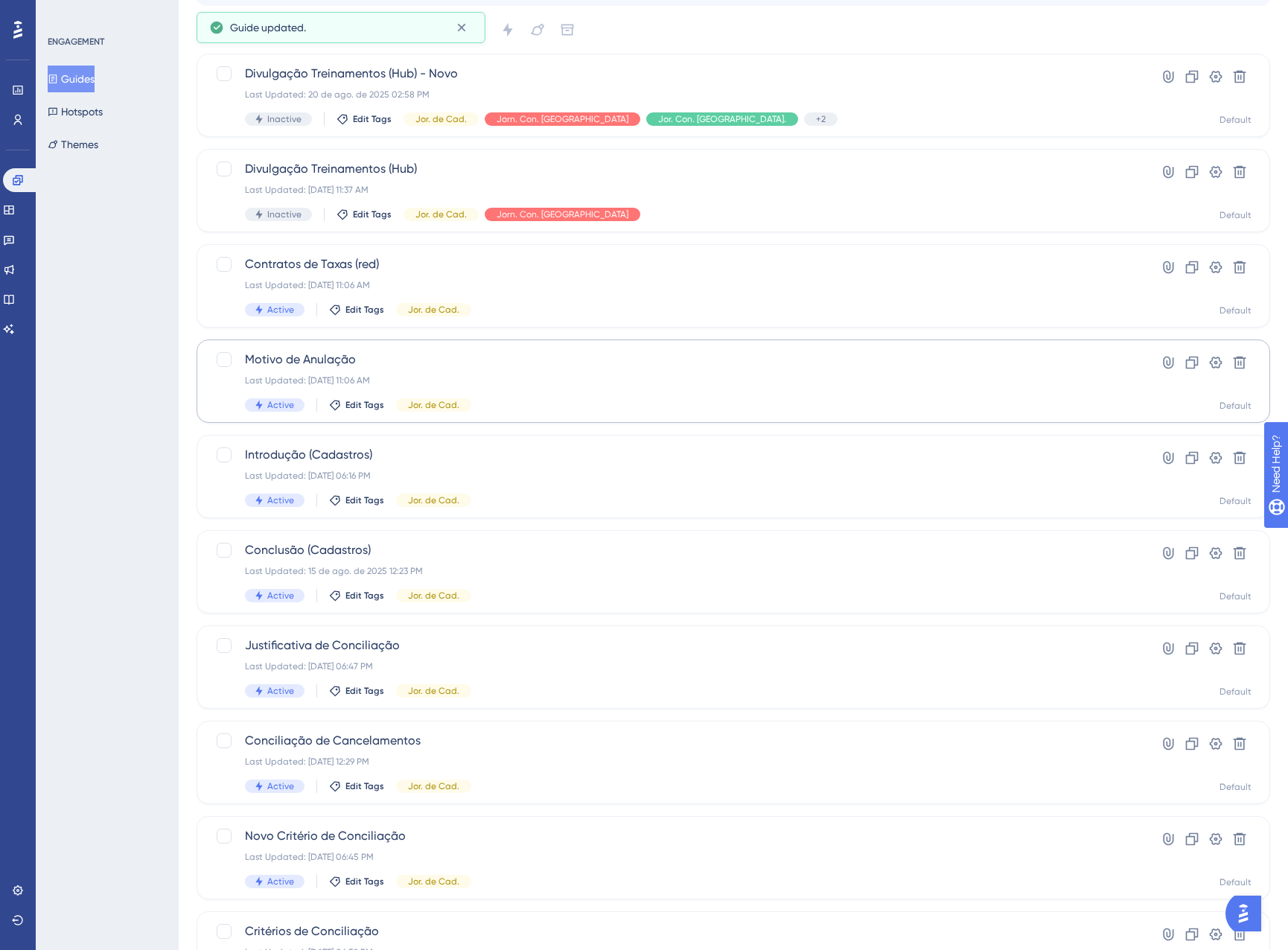
scroll to position [241, 0]
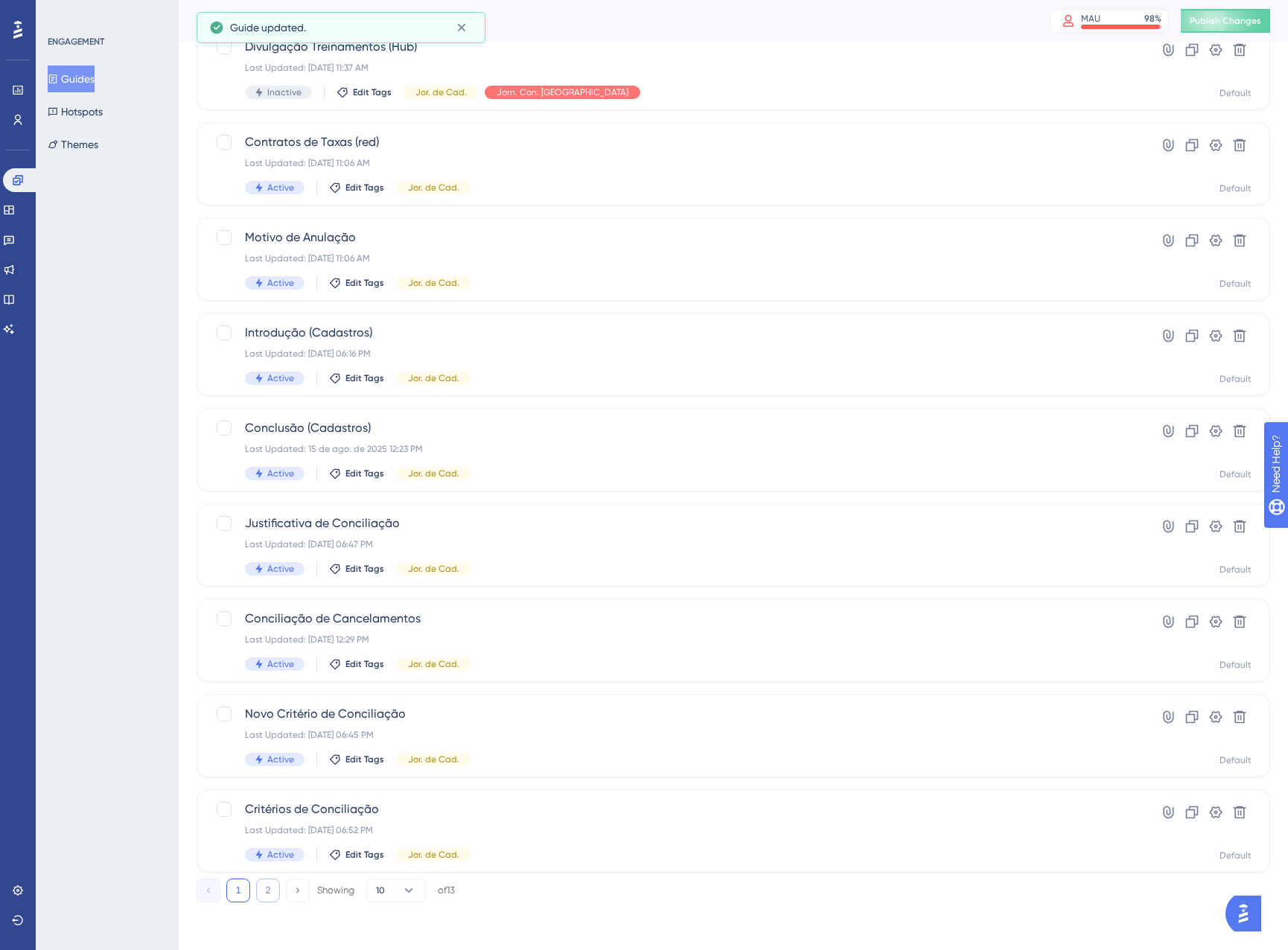
click at [268, 891] on button "2" at bounding box center [268, 891] width 24 height 24
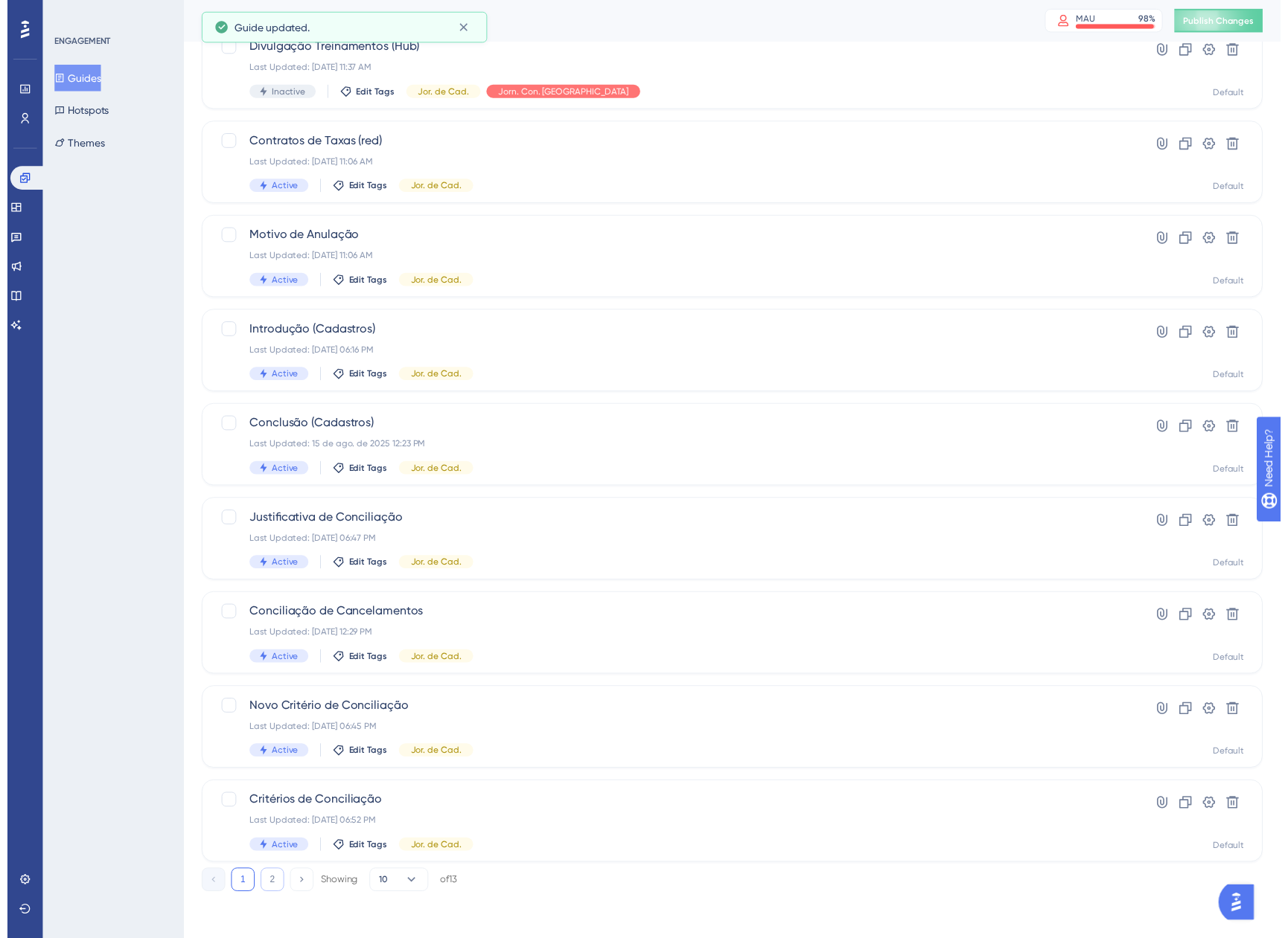
scroll to position [0, 0]
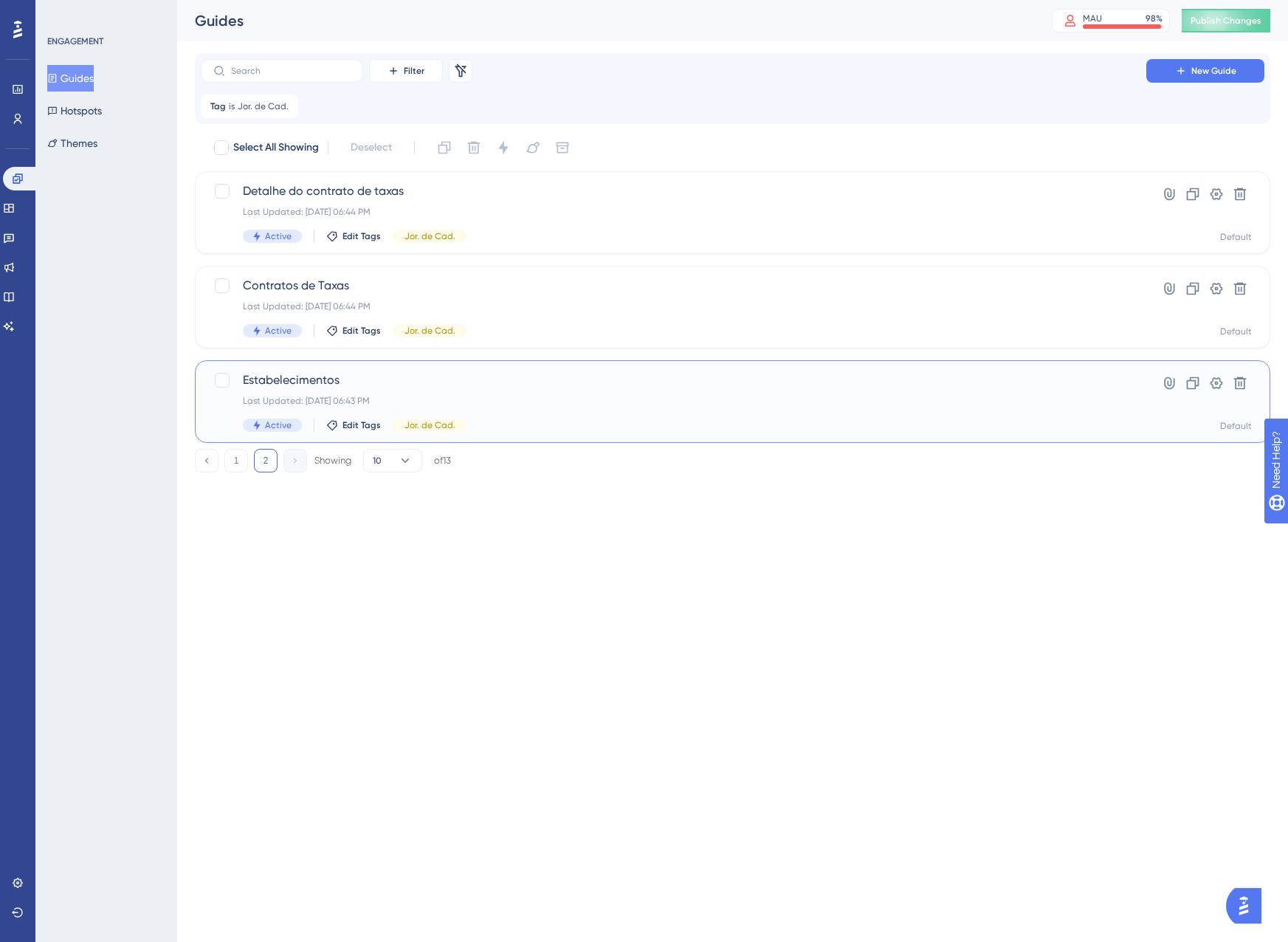
click at [499, 387] on span "Estabelecimentos" at bounding box center [673, 380] width 861 height 18
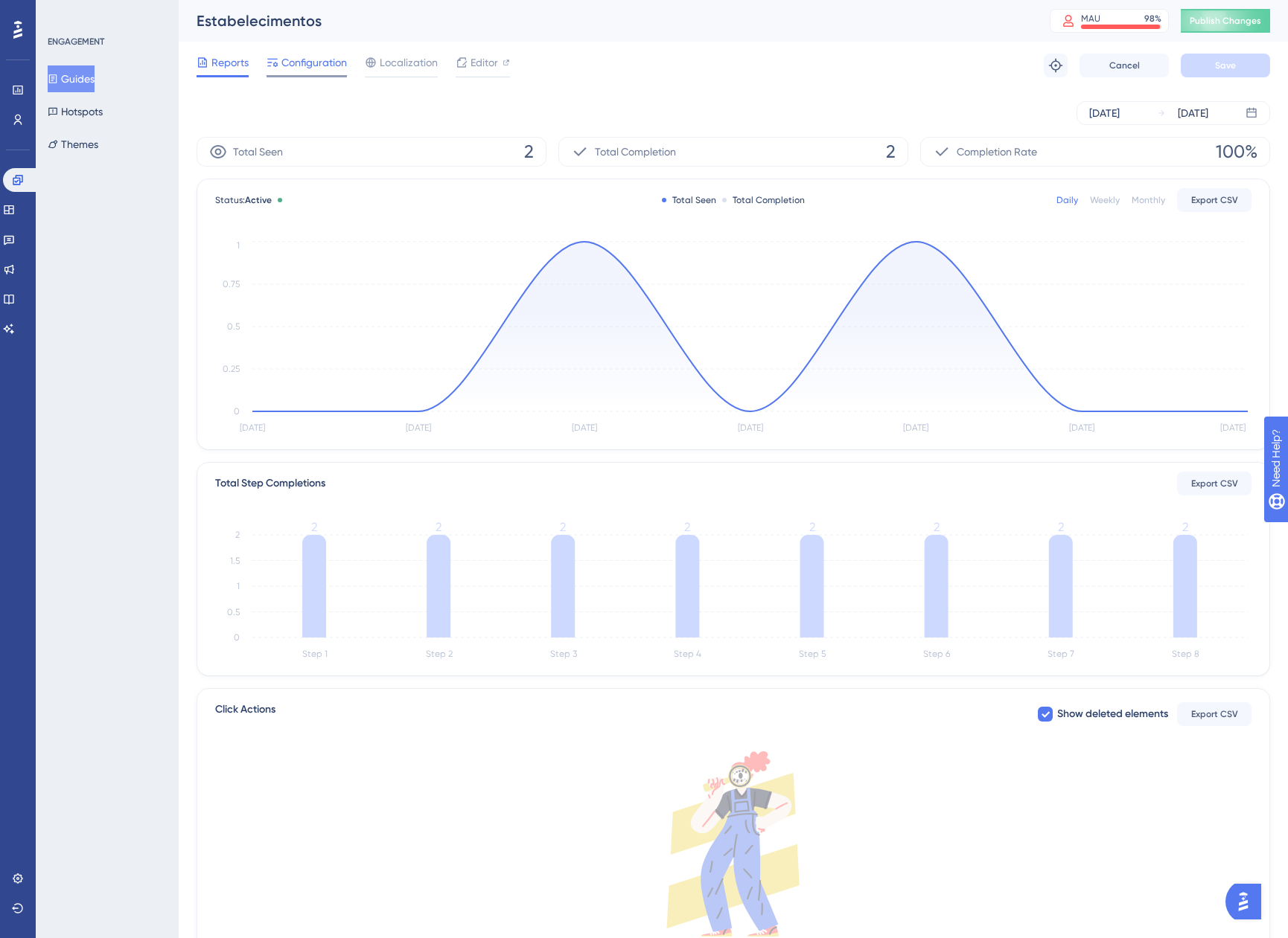
click at [304, 71] on span "Configuration" at bounding box center [314, 63] width 66 height 18
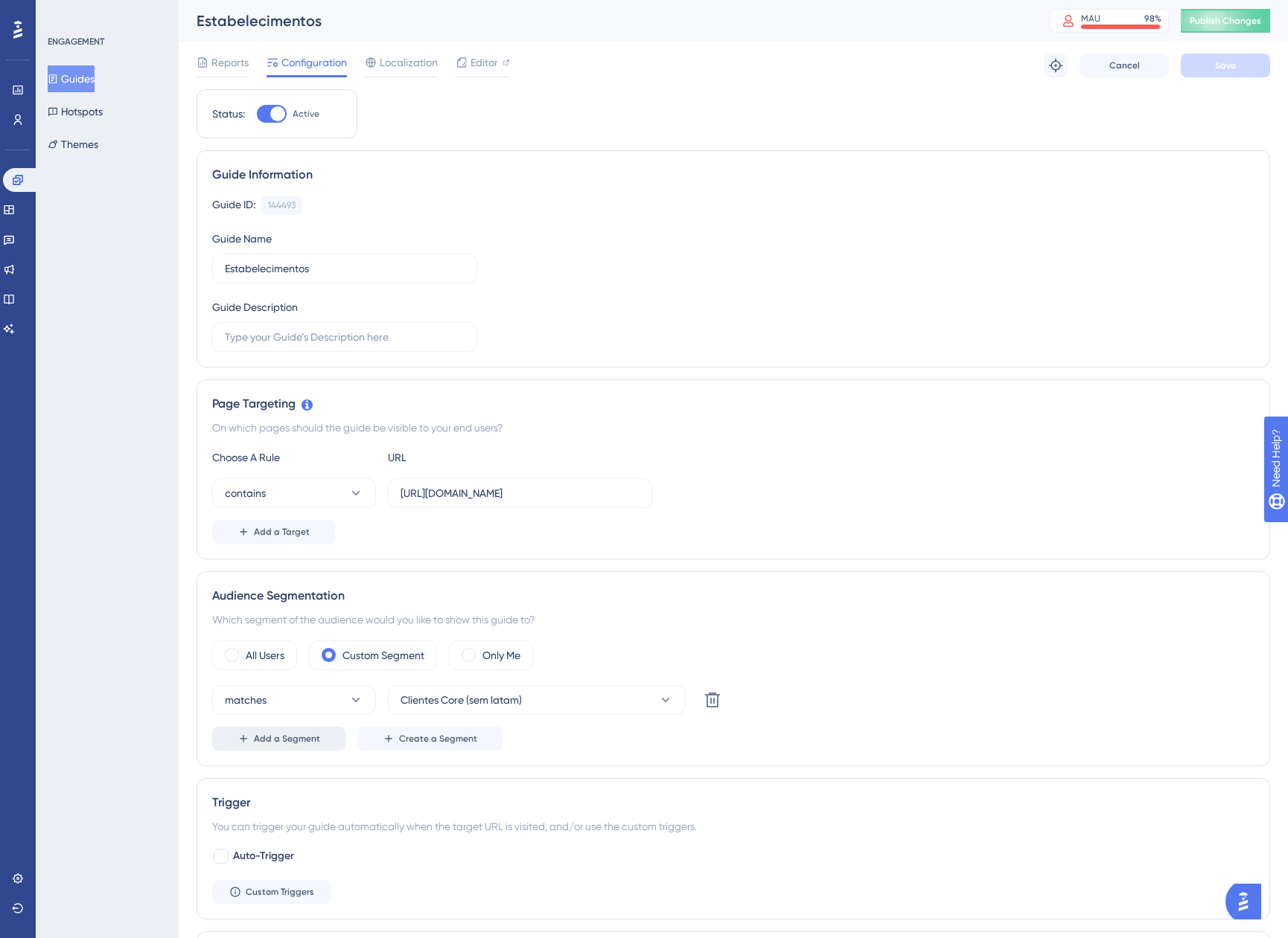
click at [291, 738] on span "Add a Segment" at bounding box center [287, 739] width 66 height 12
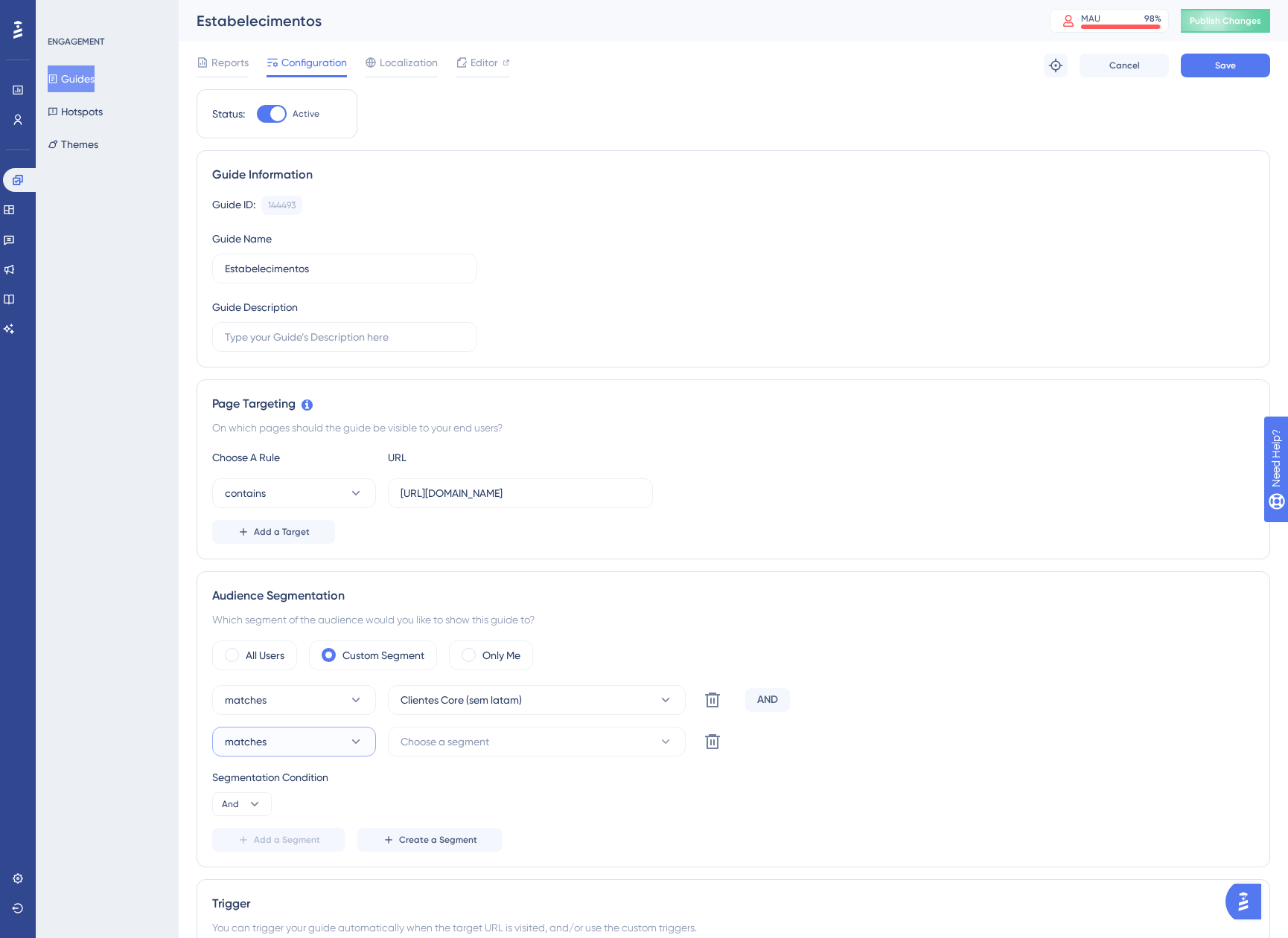
click at [254, 750] on span "matches" at bounding box center [246, 742] width 42 height 18
click at [441, 761] on div "matches Clientes Core (sem latam) Delete AND matches Choose a segment Delete Se…" at bounding box center [733, 769] width 1042 height 167
click at [444, 742] on span "Choose a segment" at bounding box center [444, 742] width 88 height 18
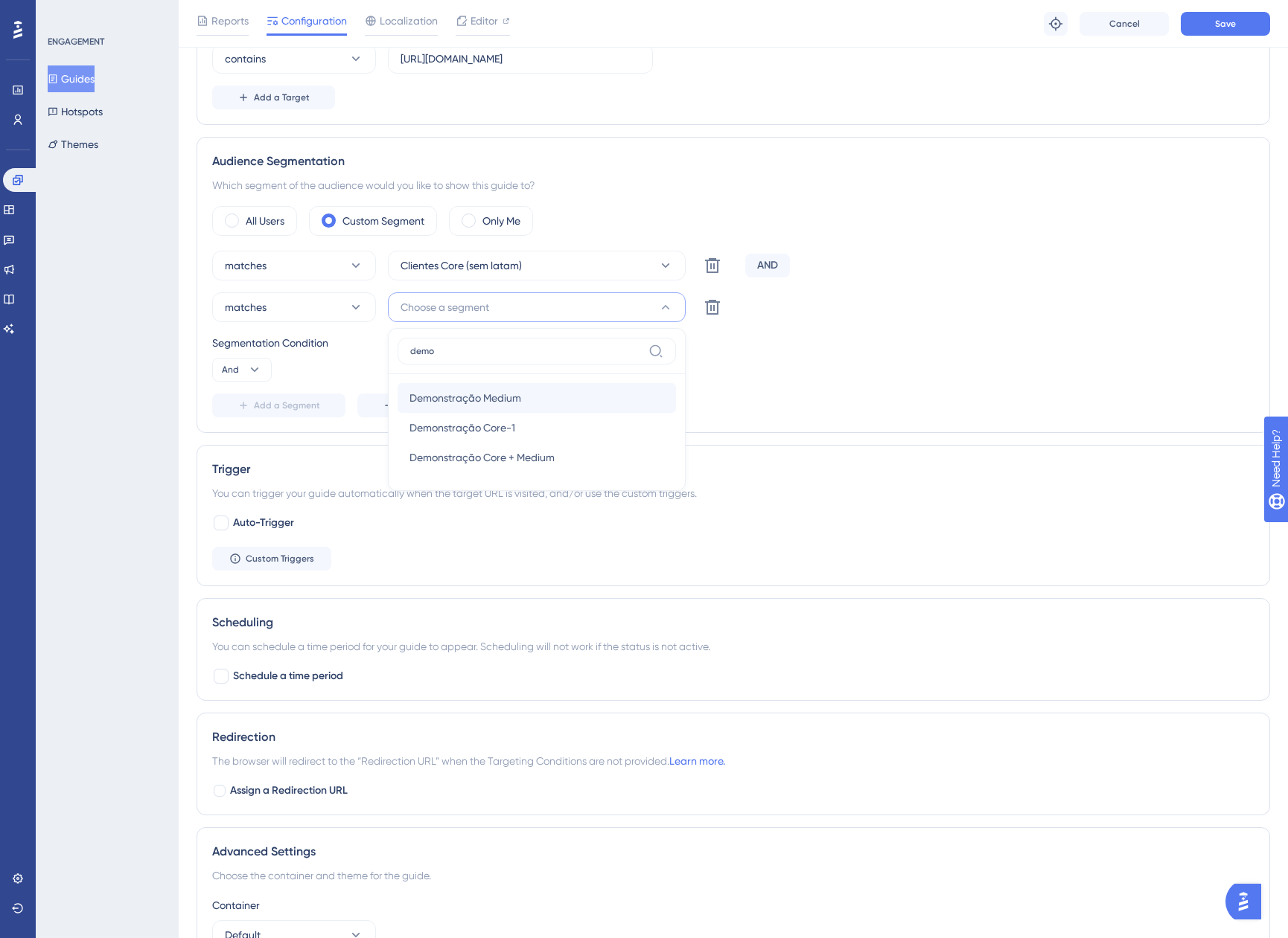
type input "demo"
click at [538, 391] on div "Demonstração Medium Demonstração Medium" at bounding box center [537, 398] width 255 height 30
click at [768, 267] on div "AND" at bounding box center [767, 266] width 45 height 24
click at [214, 372] on button "And" at bounding box center [242, 370] width 59 height 24
click at [238, 438] on span "Or" at bounding box center [234, 442] width 12 height 18
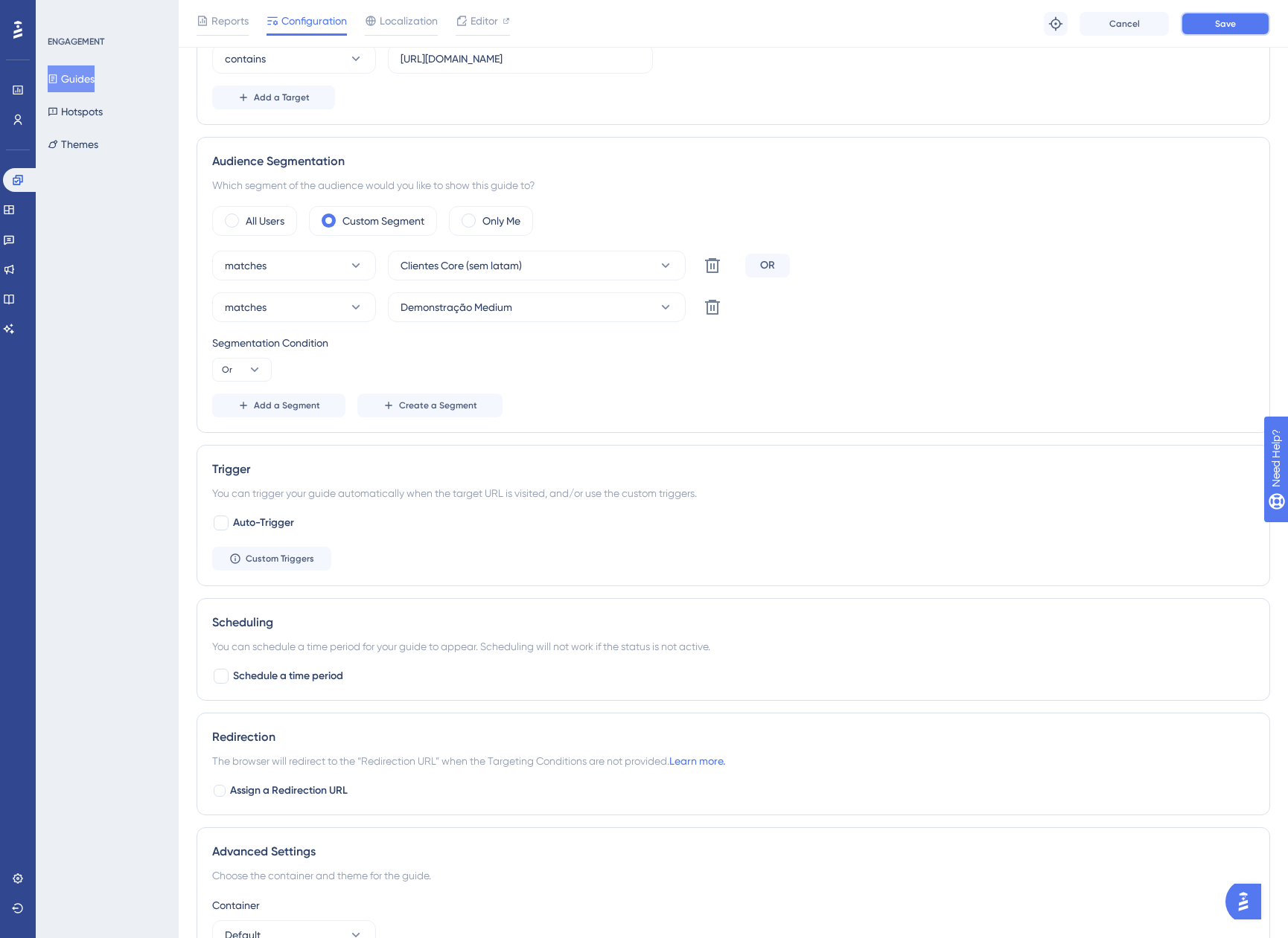
click at [1214, 28] on button "Save" at bounding box center [1225, 24] width 89 height 24
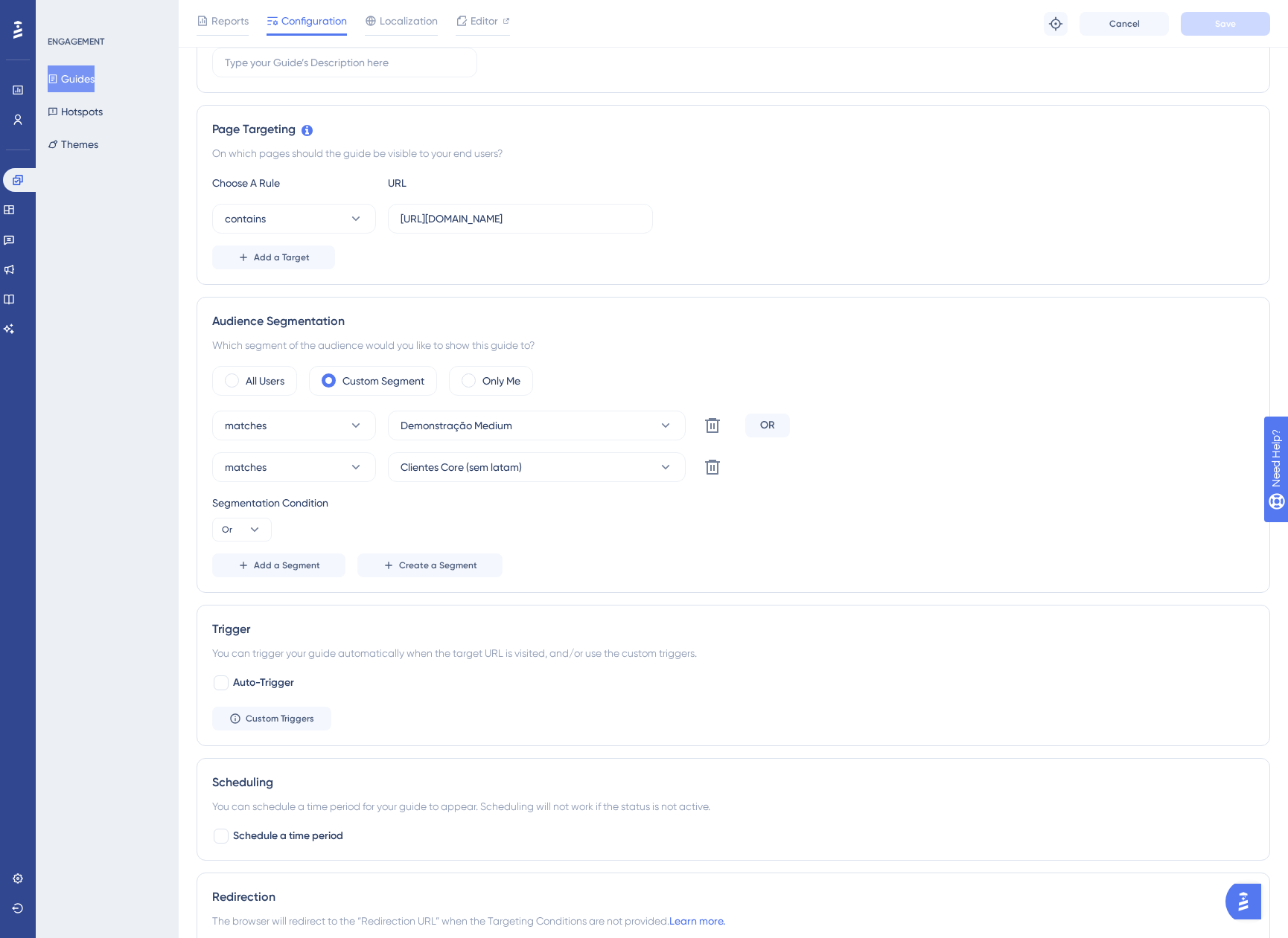
scroll to position [0, 0]
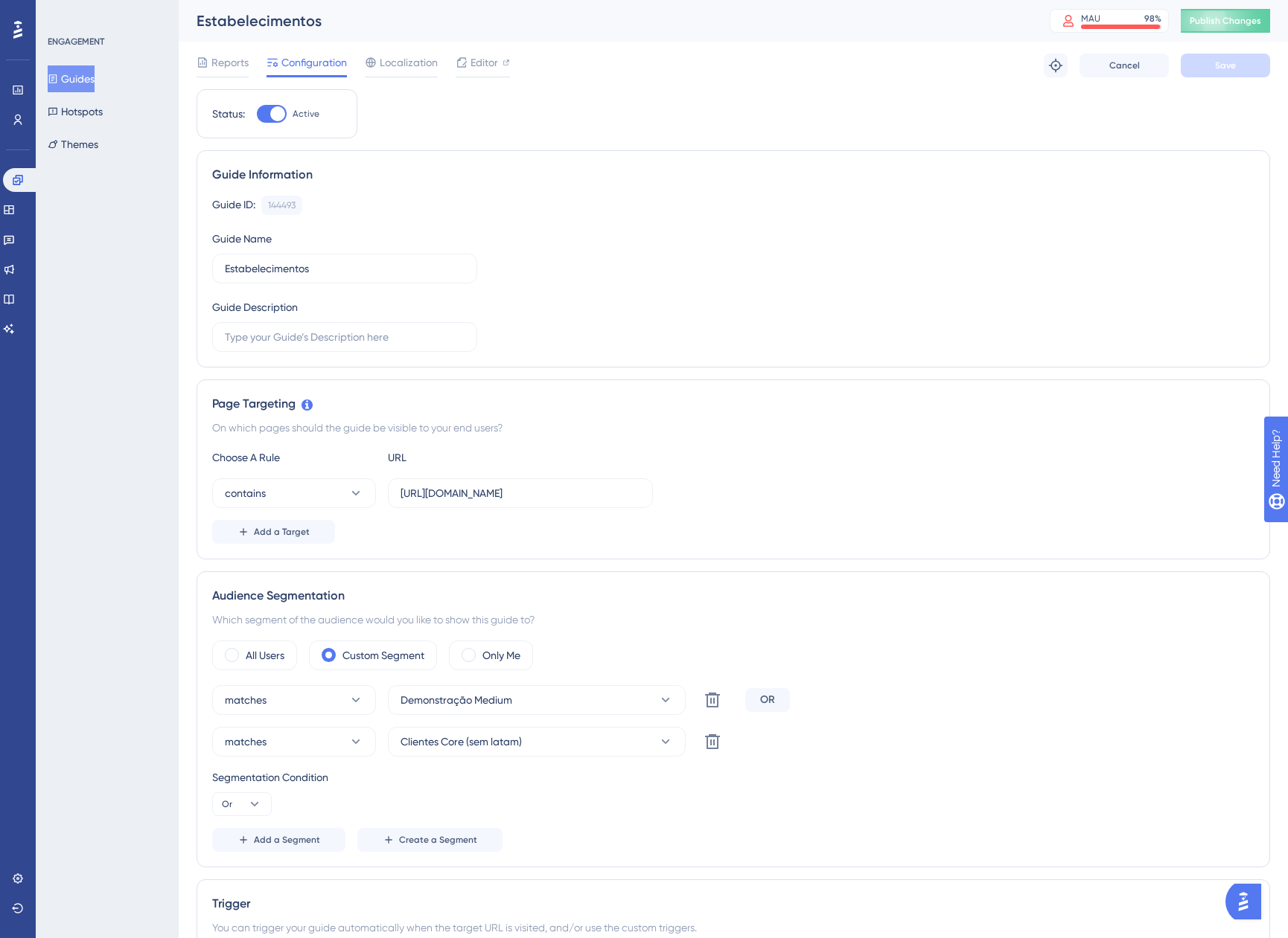
click at [90, 81] on button "Guides" at bounding box center [71, 79] width 47 height 27
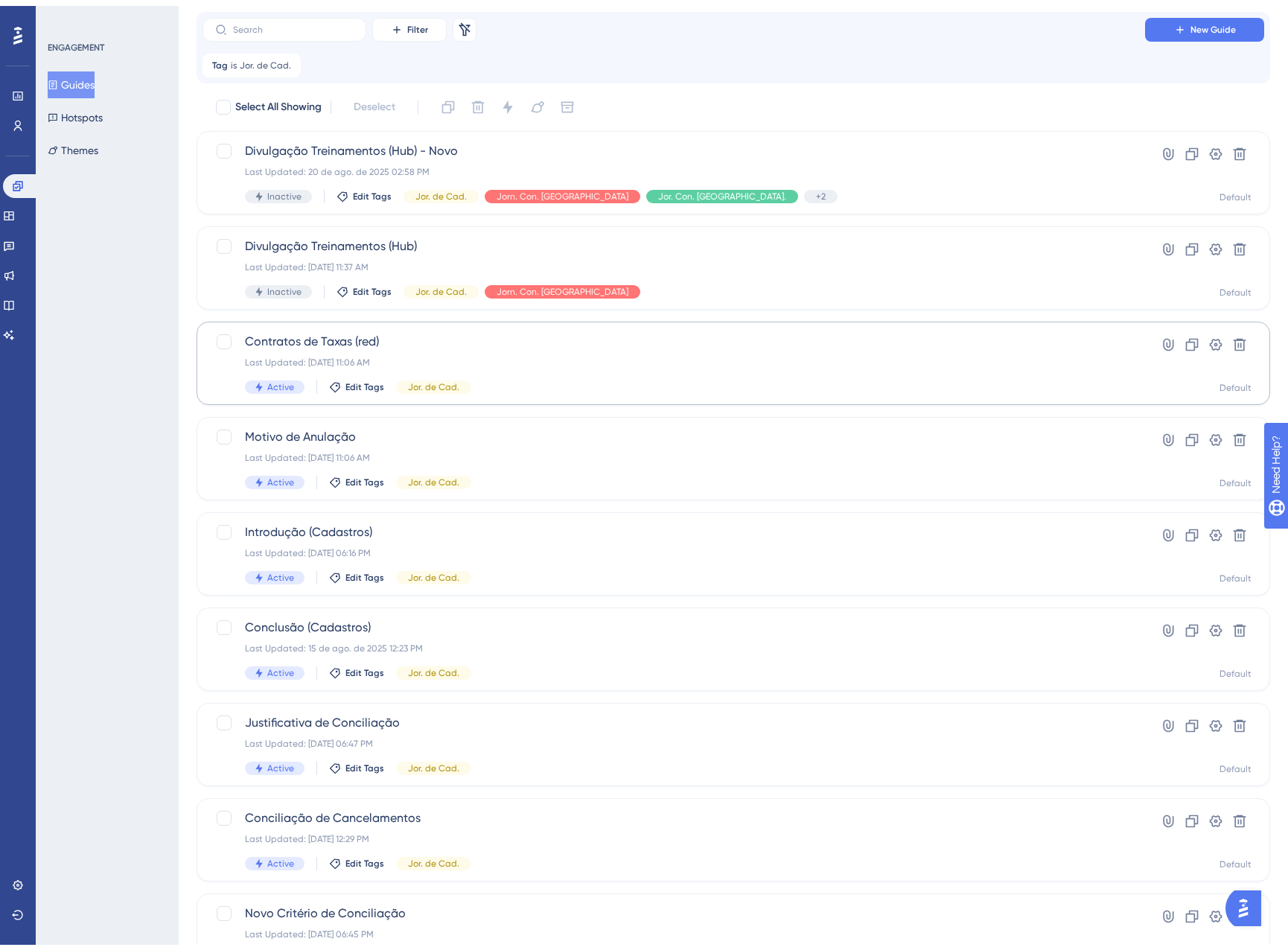
scroll to position [75, 0]
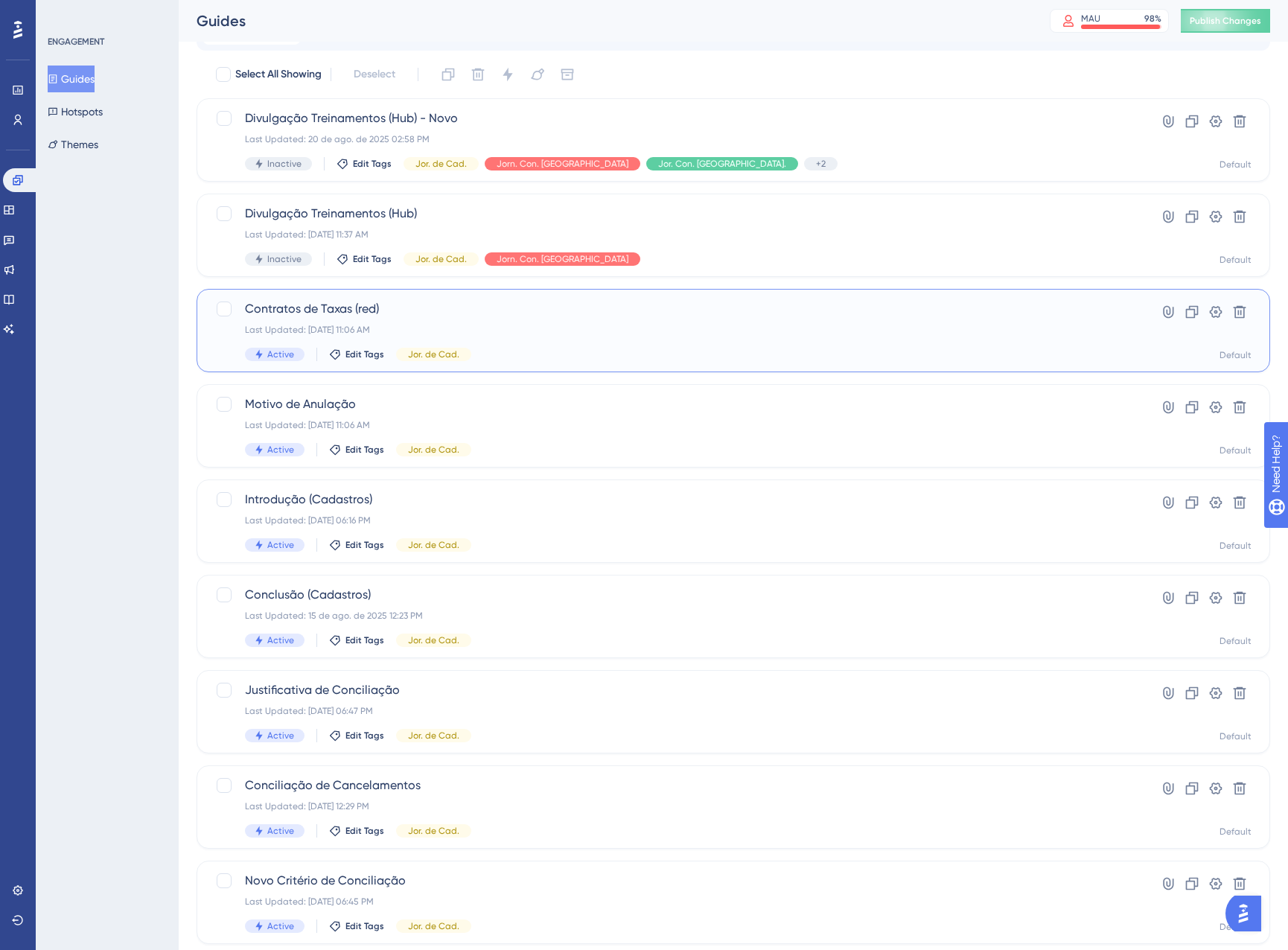
click at [573, 319] on div "Contratos de Taxas (red) Last Updated: 22 de jul. de 2025 11:06 AM Active Edit …" at bounding box center [673, 330] width 857 height 61
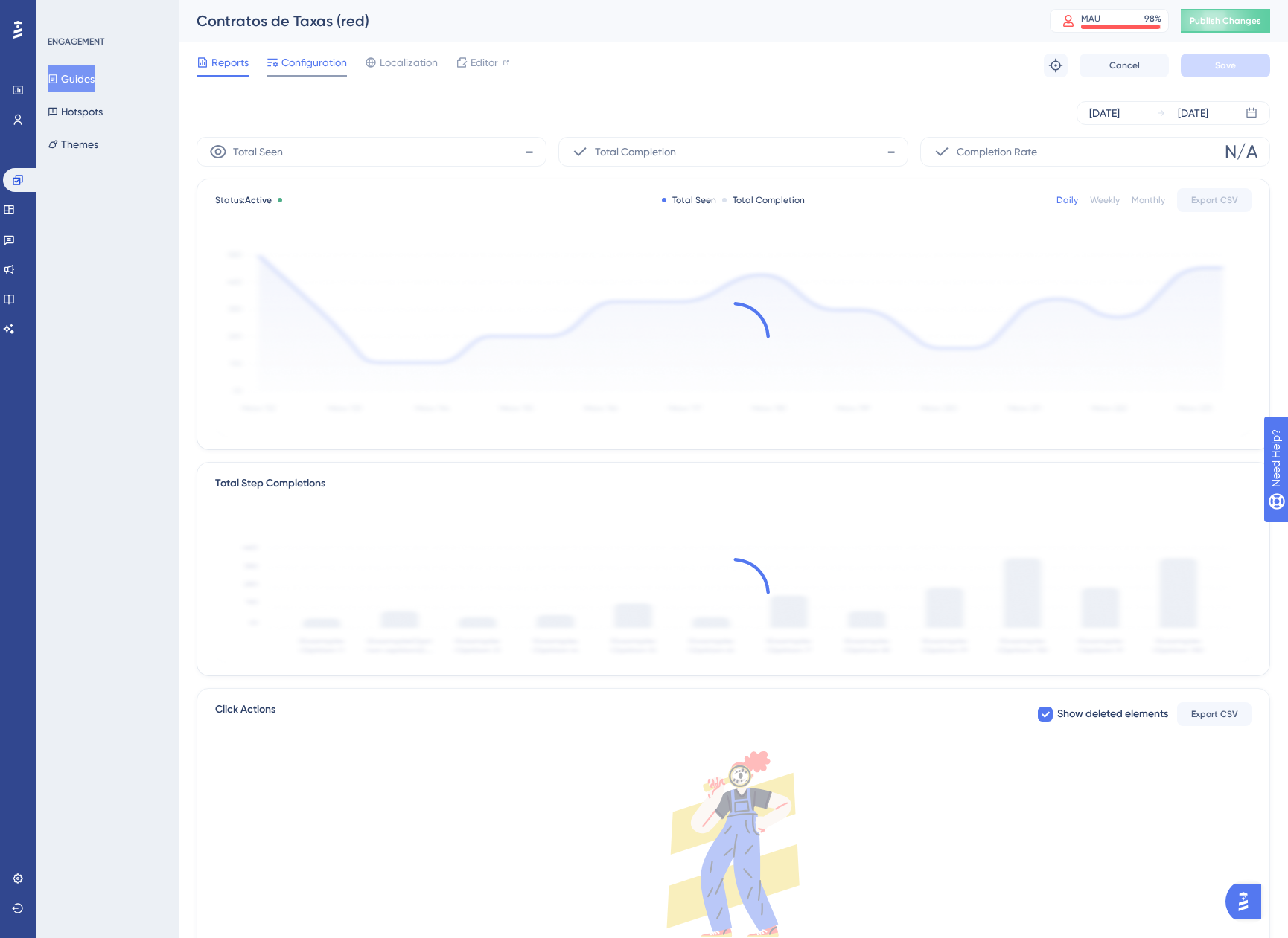
click at [297, 61] on span "Configuration" at bounding box center [314, 63] width 66 height 18
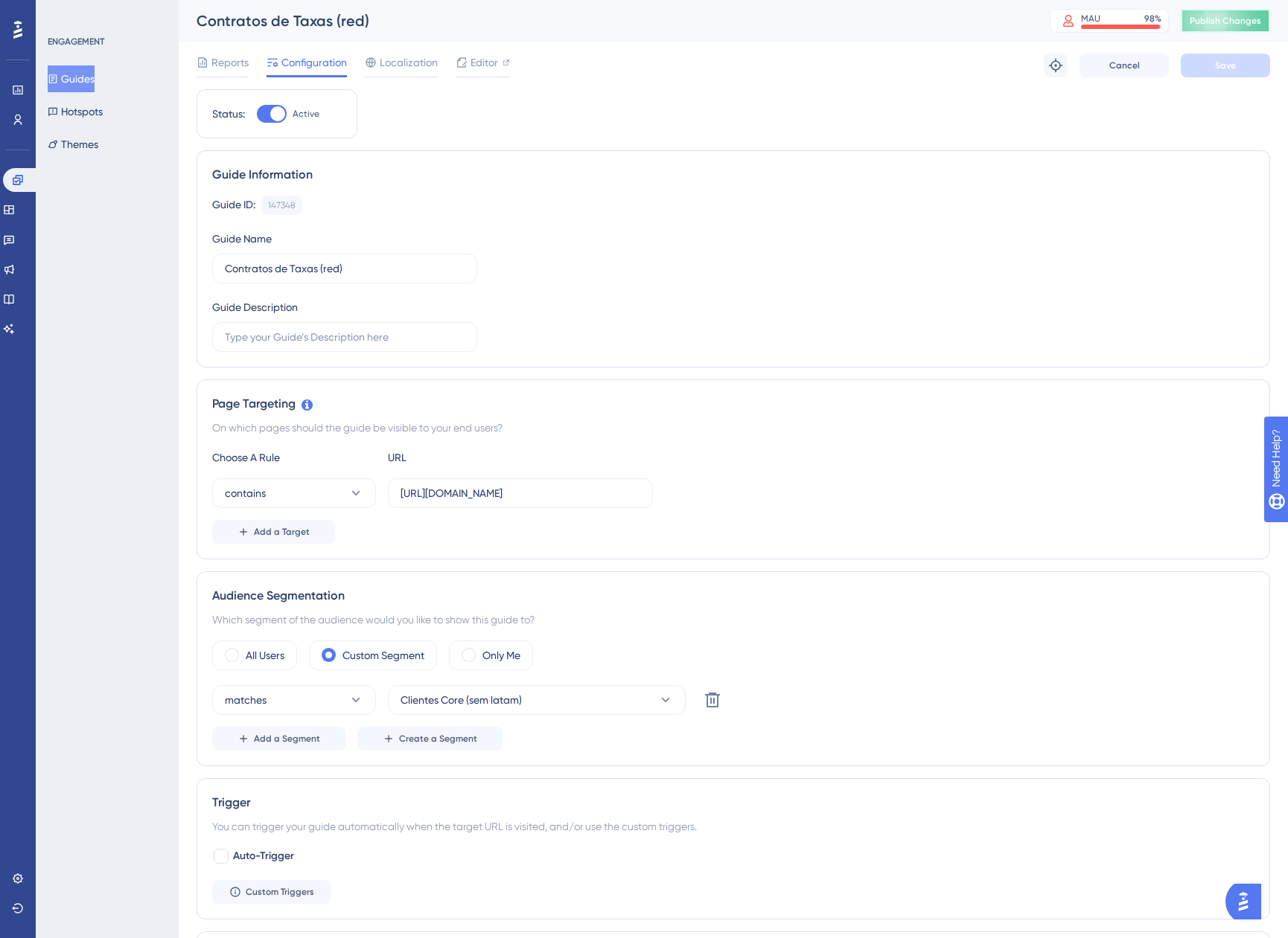
click at [1211, 18] on span "Publish Changes" at bounding box center [1225, 21] width 72 height 12
click at [5, 211] on link at bounding box center [9, 210] width 12 height 24
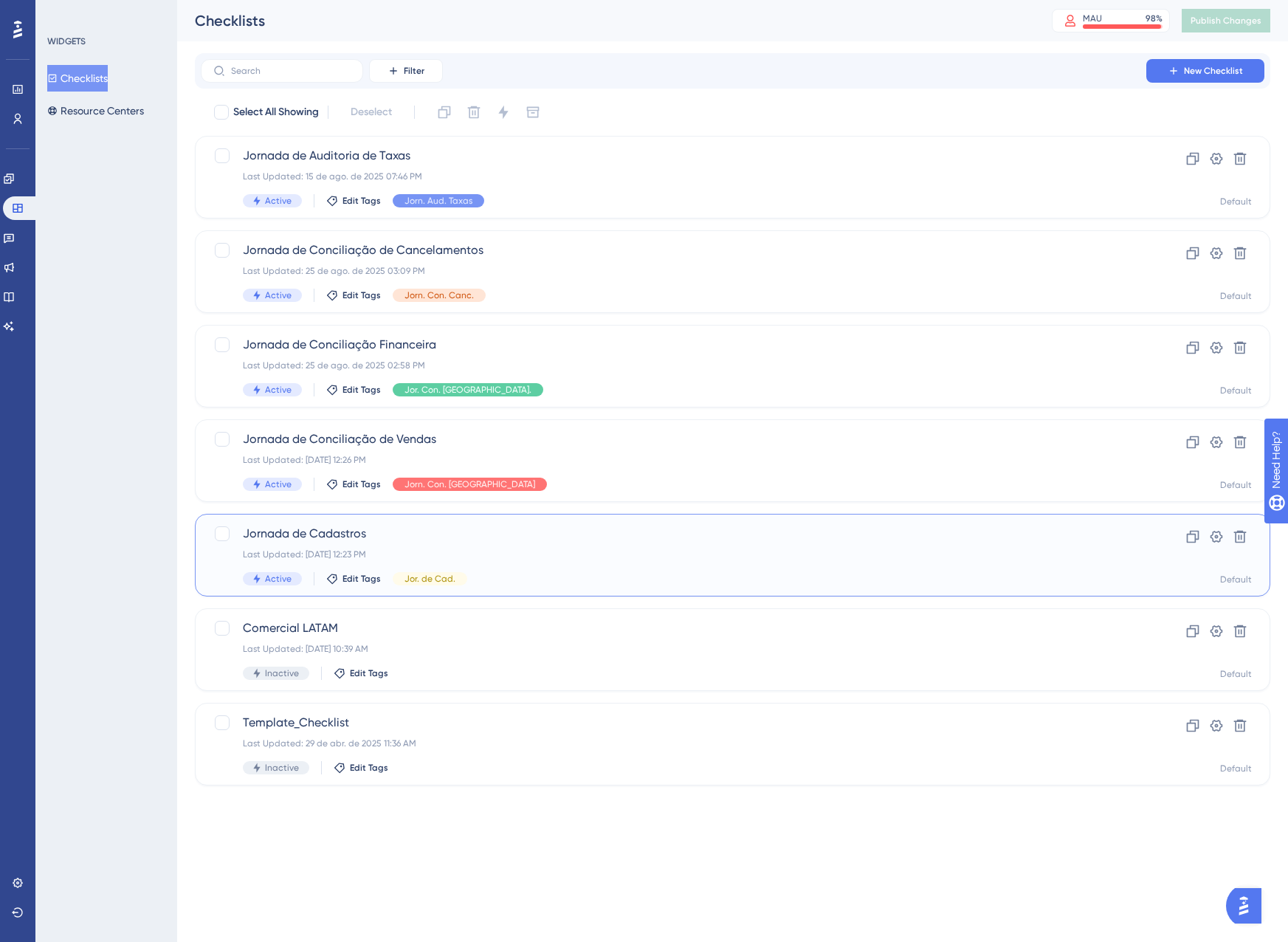
click at [599, 548] on div "Jornada de Cadastros Last Updated: 08 de jul. de 2025 12:23 PM Active Edit Tags…" at bounding box center [673, 555] width 861 height 61
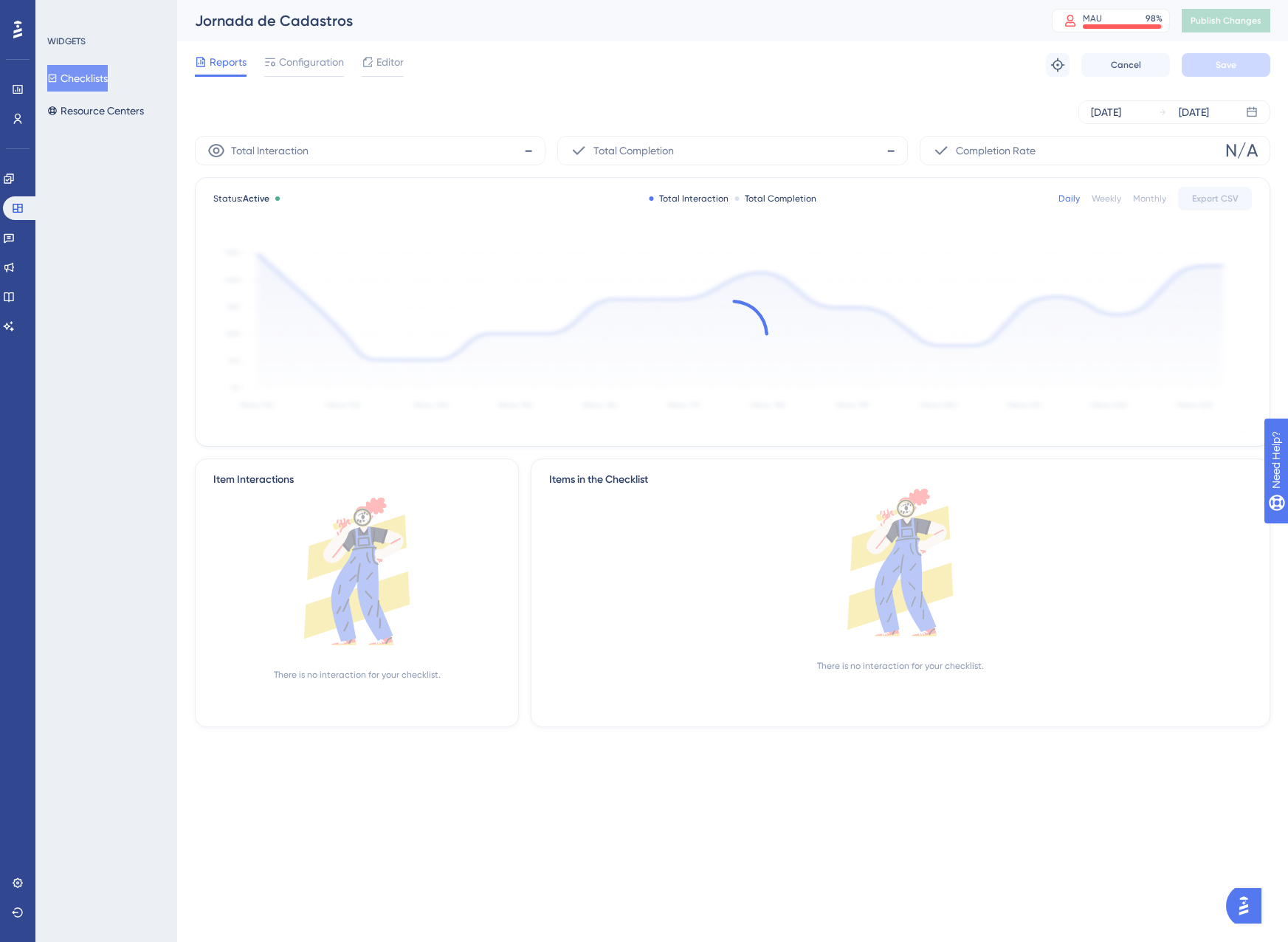
click at [316, 80] on div "Reports Configuration Editor Troubleshoot Cancel Save" at bounding box center [733, 65] width 1075 height 47
click at [312, 69] on span "Configuration" at bounding box center [311, 62] width 65 height 18
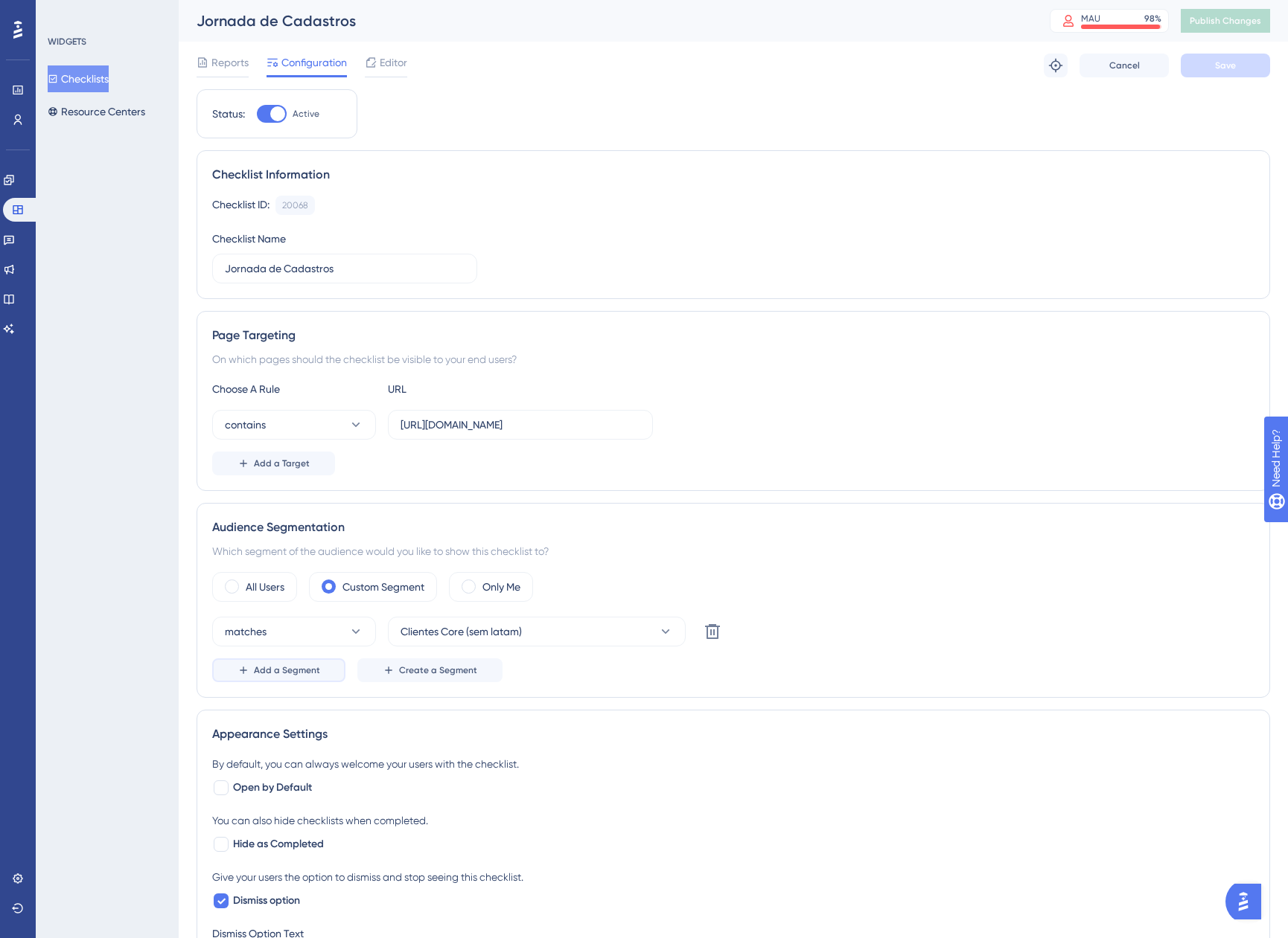
click at [306, 673] on span "Add a Segment" at bounding box center [287, 670] width 66 height 12
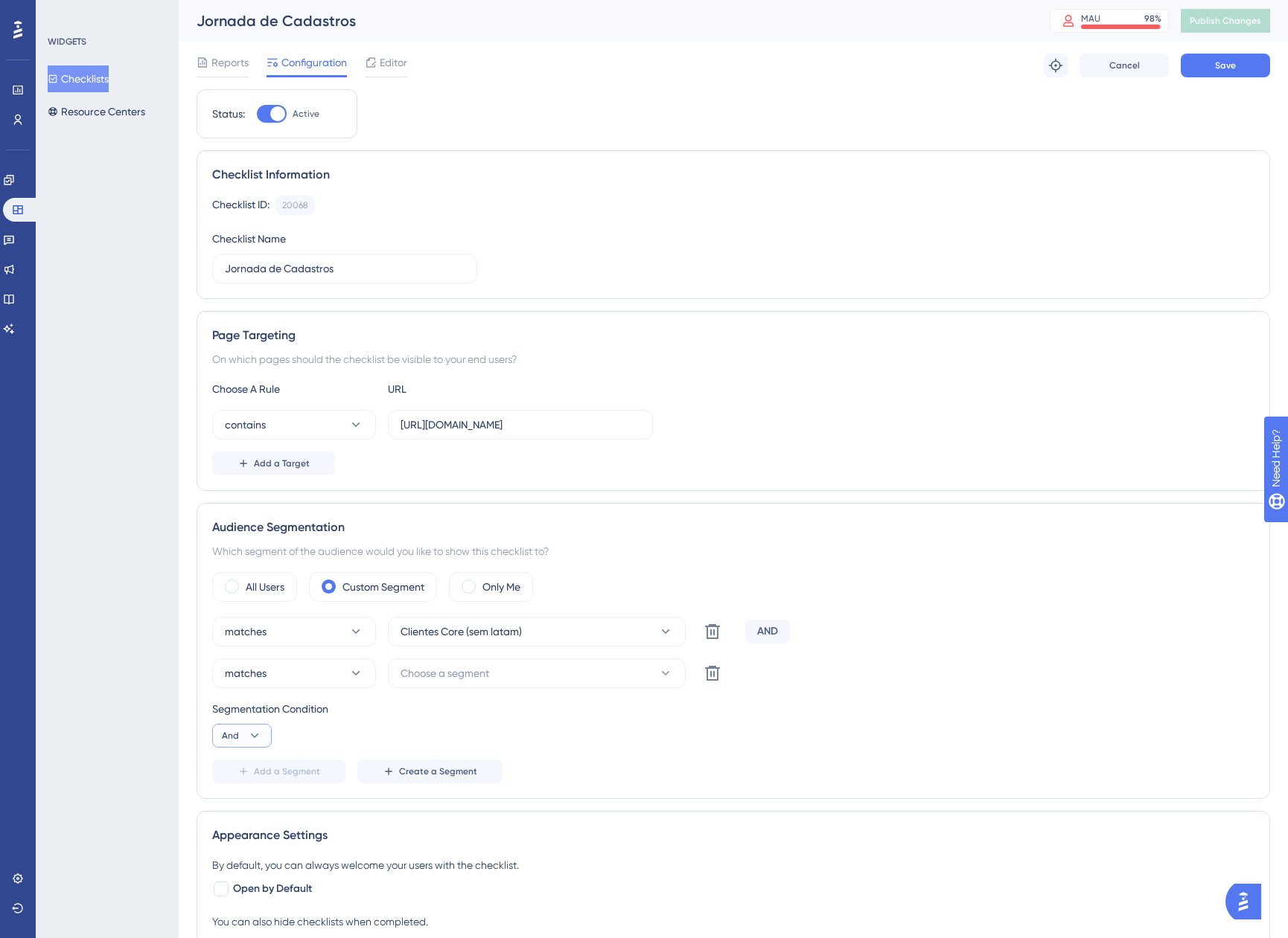
click at [245, 727] on button "And" at bounding box center [242, 736] width 59 height 24
click at [248, 806] on div "Or Or" at bounding box center [242, 808] width 28 height 30
click at [450, 683] on button "Choose a segment" at bounding box center [537, 673] width 298 height 30
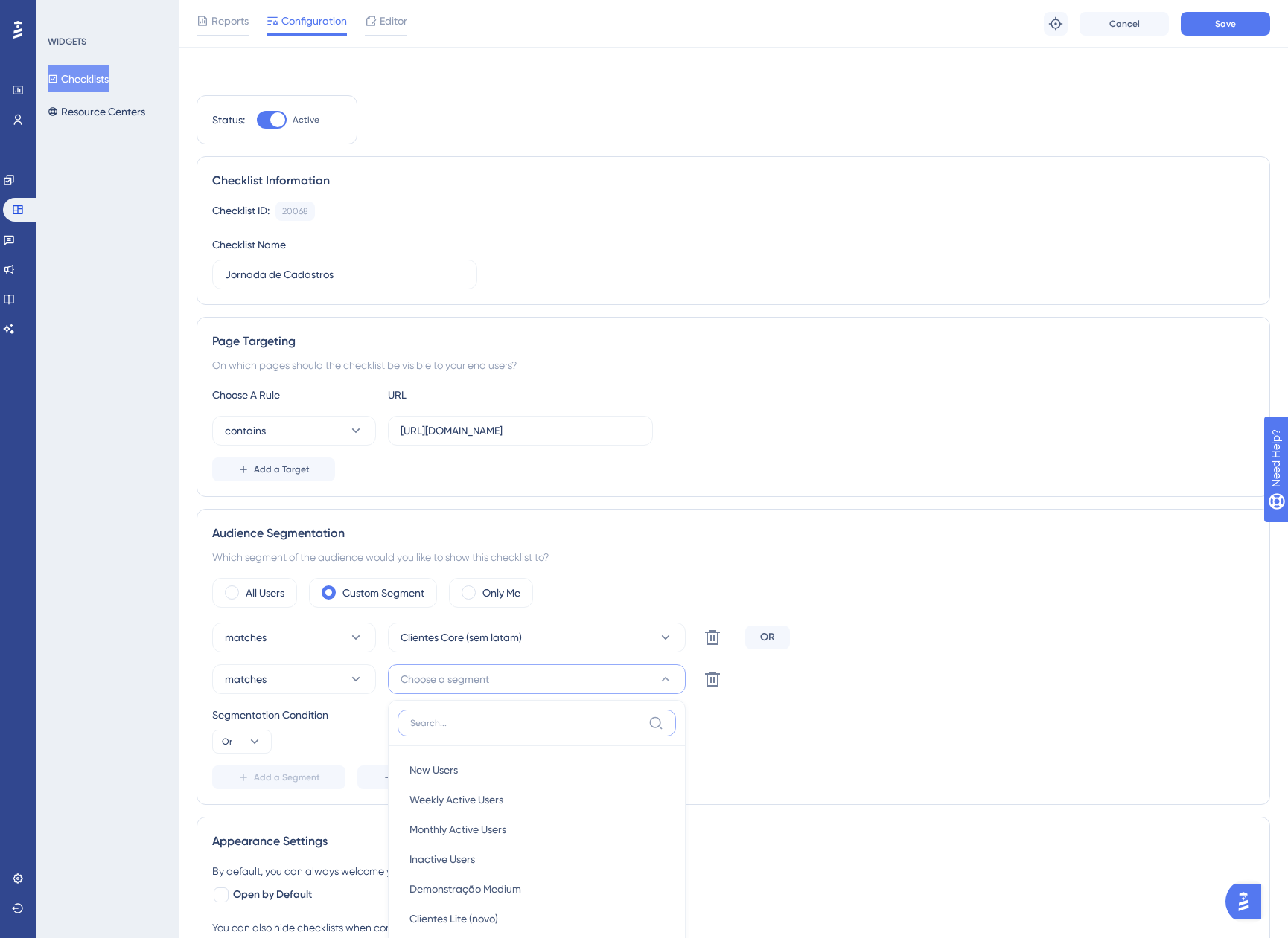
scroll to position [369, 0]
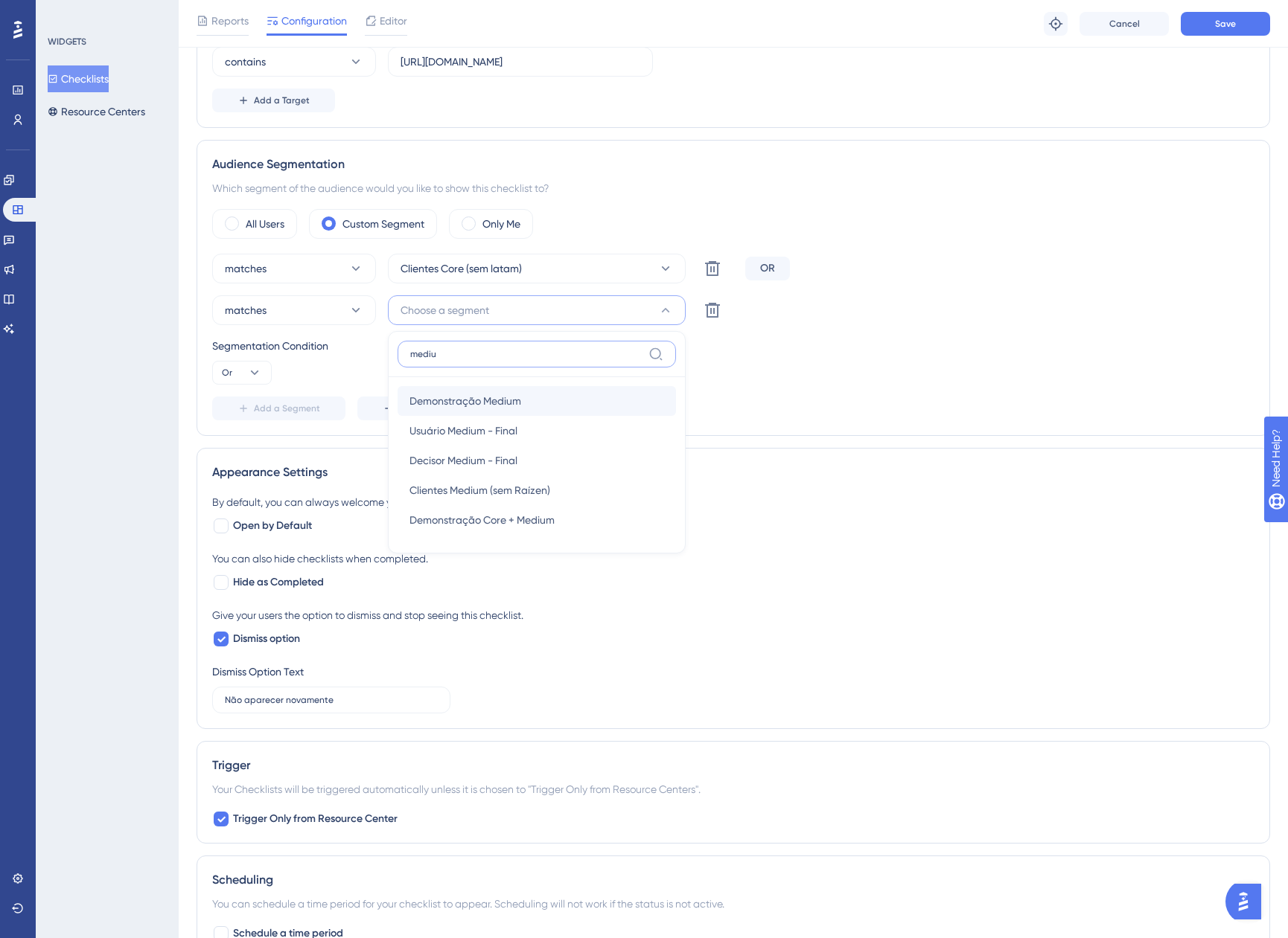
type input "mediu"
click at [543, 398] on div "Demonstração Medium Demonstração Medium" at bounding box center [537, 401] width 255 height 30
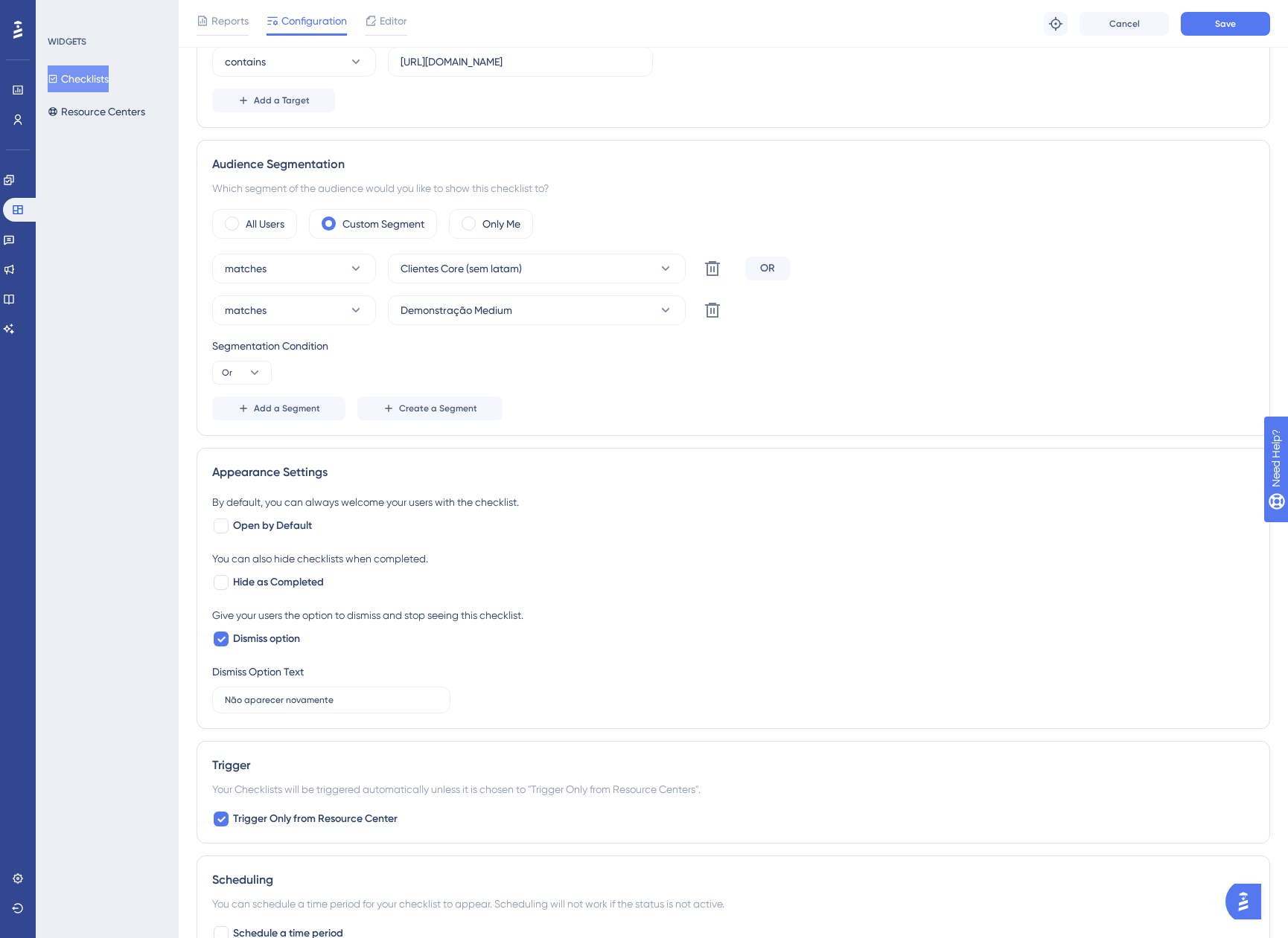
click at [987, 347] on div "Segmentation Condition" at bounding box center [733, 346] width 1042 height 18
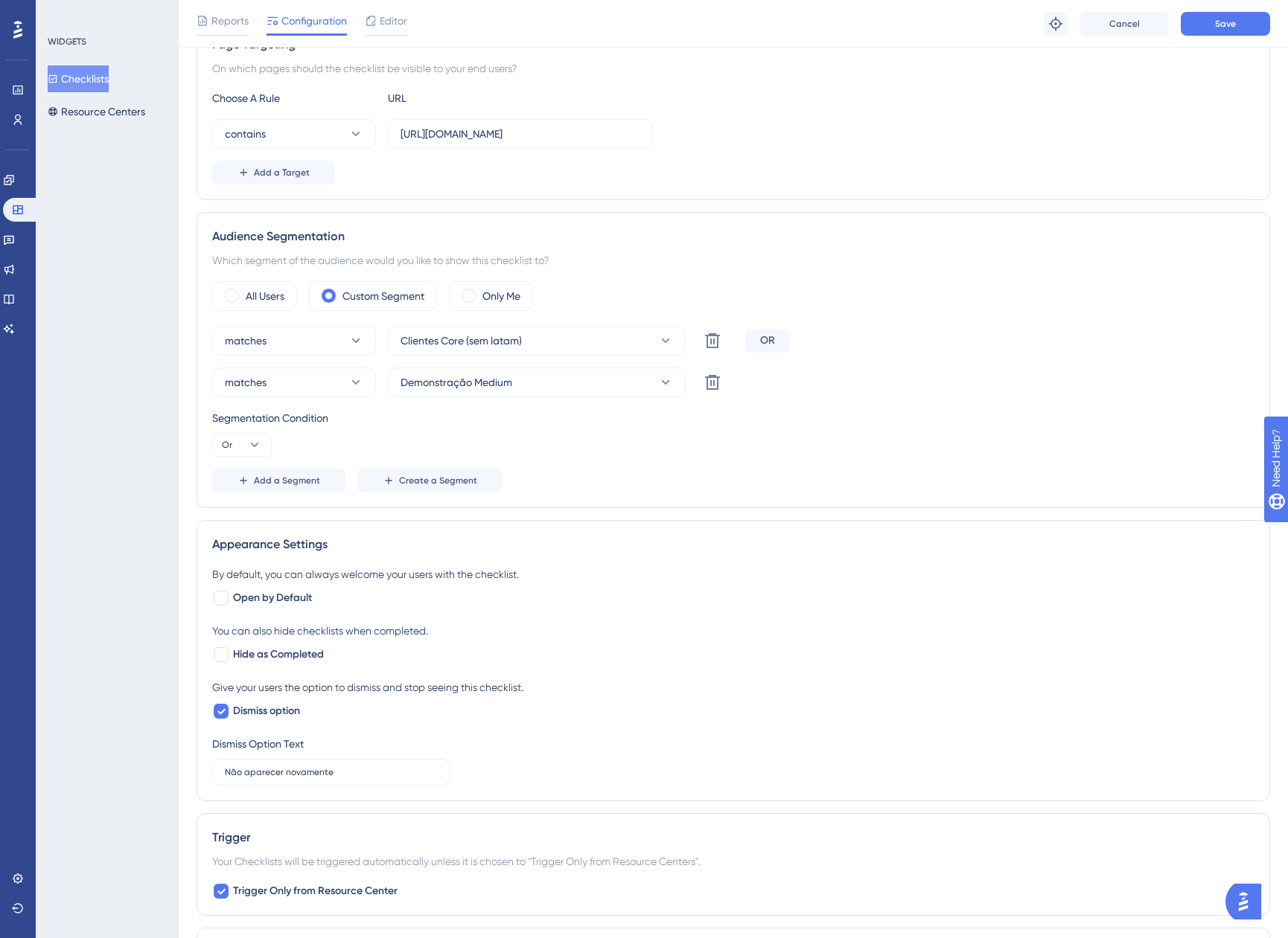
scroll to position [295, 0]
click at [1228, 22] on span "Save" at bounding box center [1225, 23] width 21 height 12
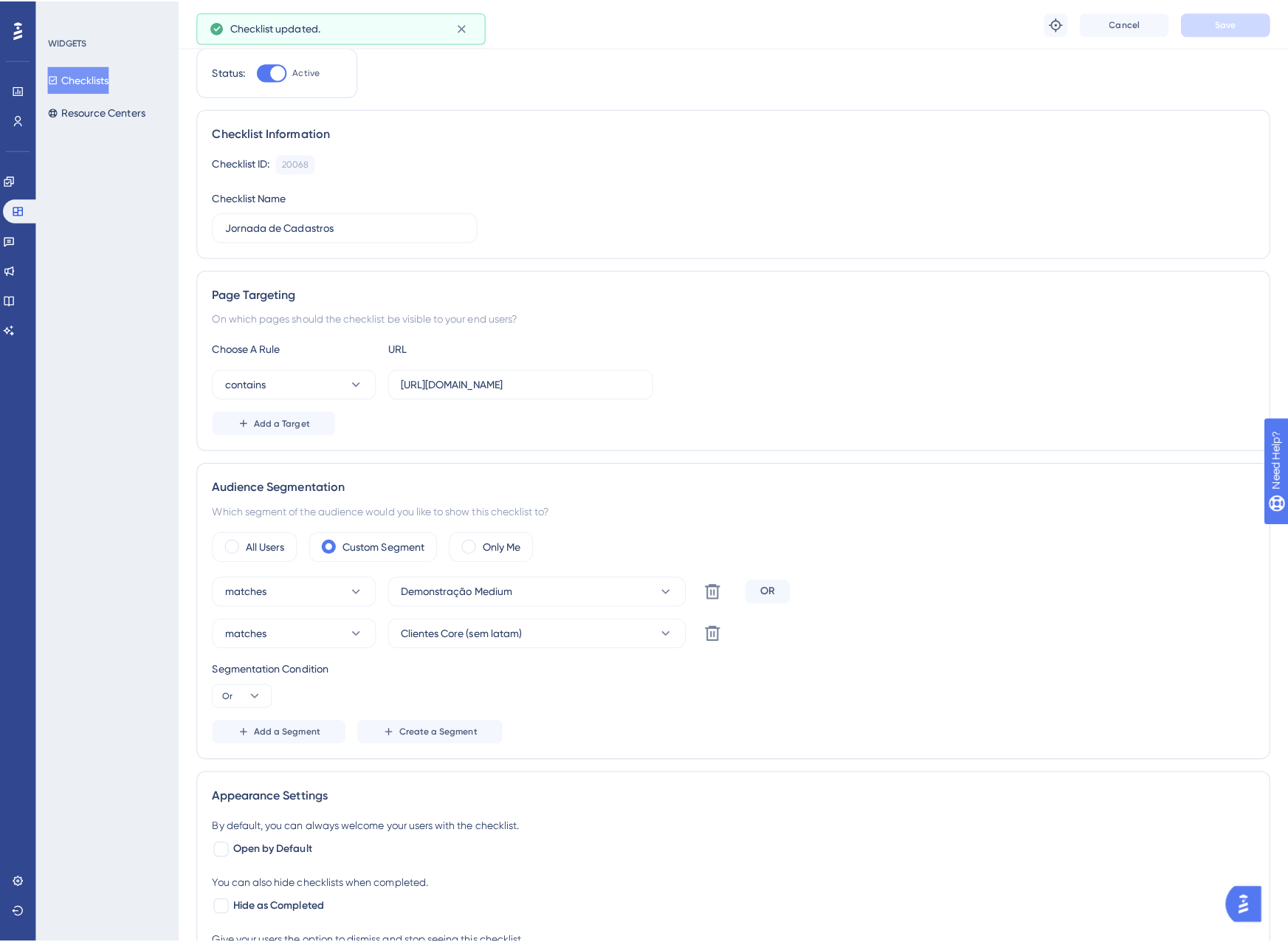
scroll to position [0, 0]
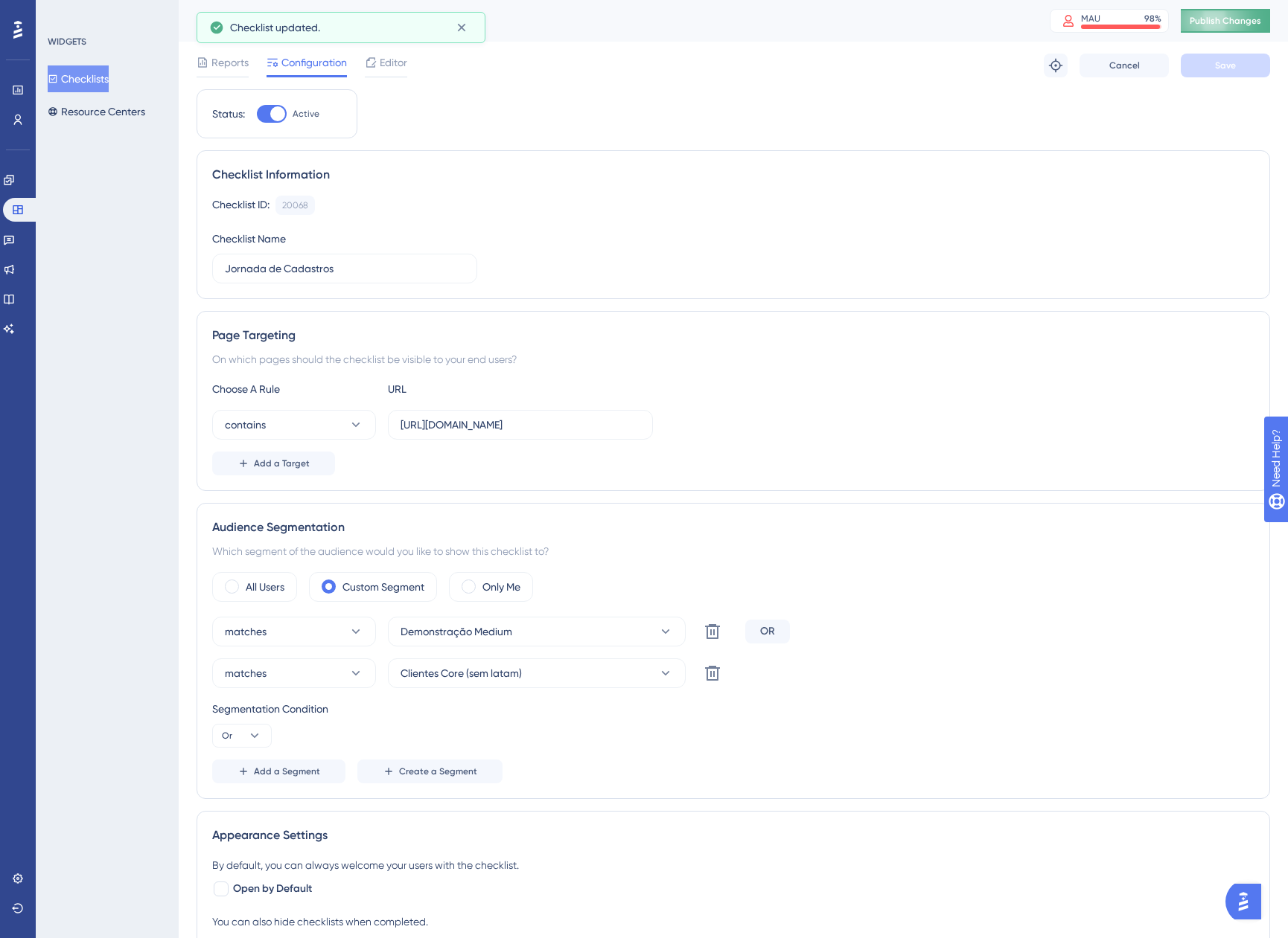
click at [1248, 21] on span "Publish Changes" at bounding box center [1225, 21] width 72 height 12
click at [380, 54] on span "Editor" at bounding box center [394, 63] width 27 height 18
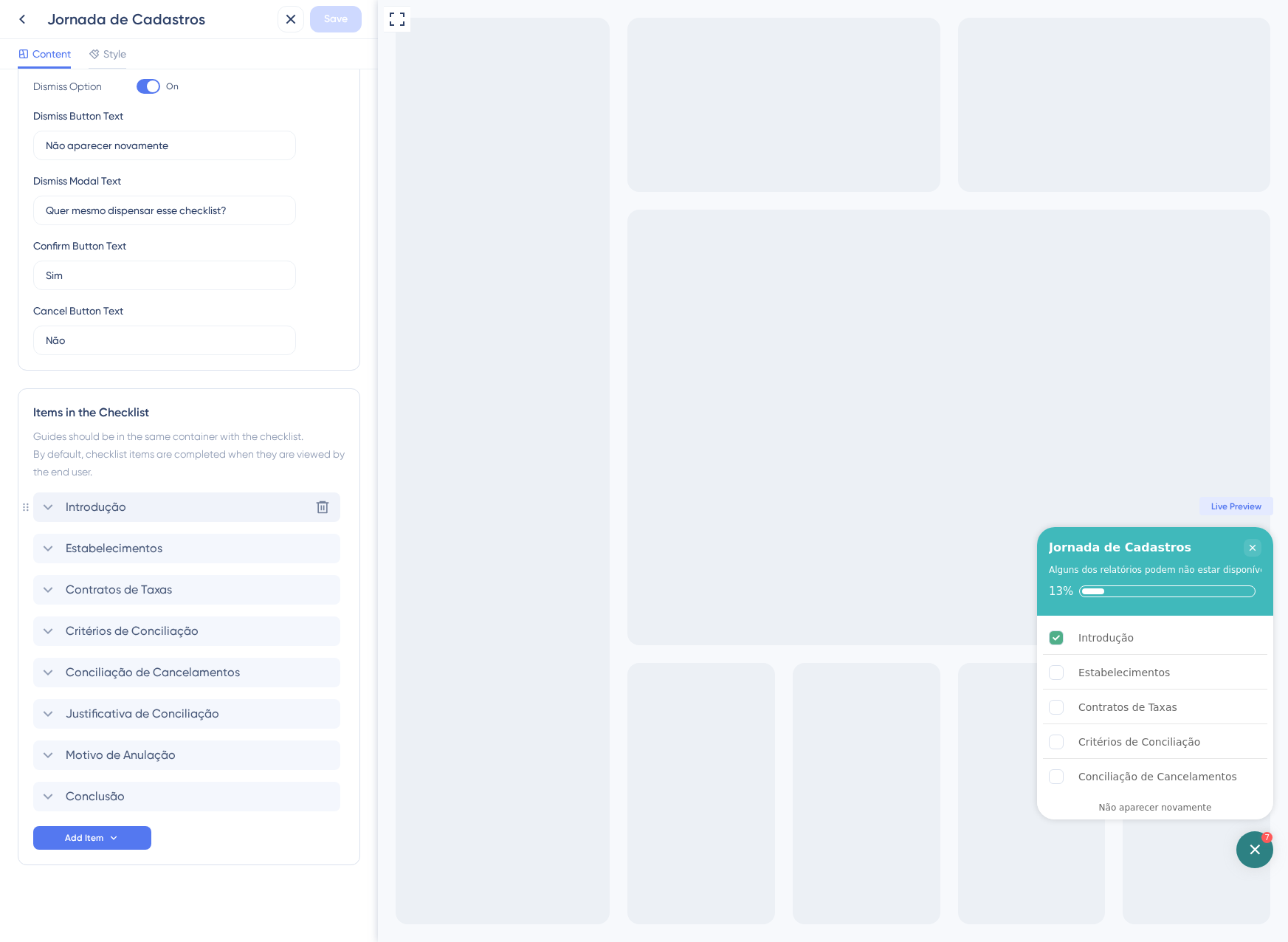
click at [175, 502] on div "Introdução Delete" at bounding box center [186, 507] width 307 height 29
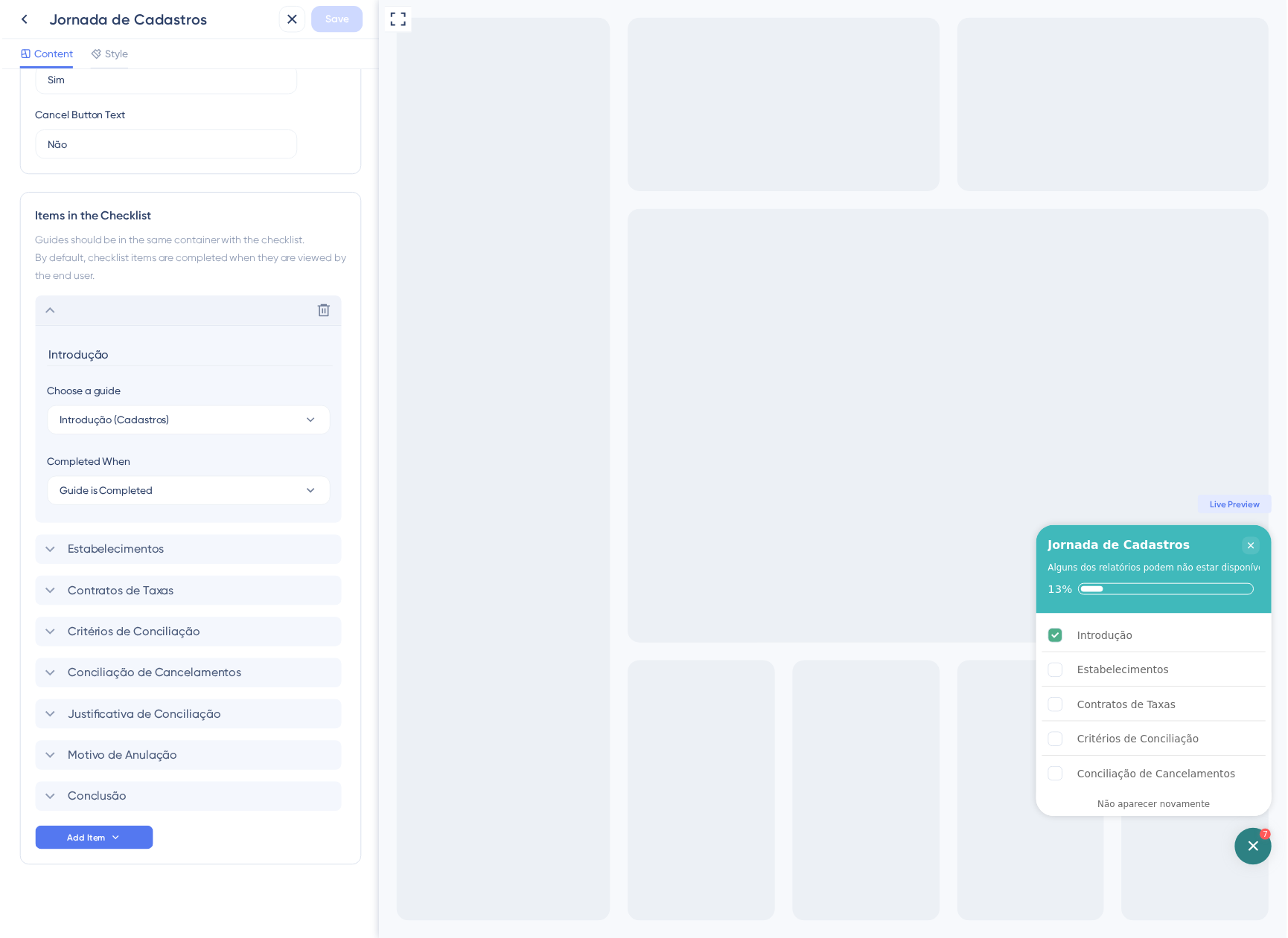
scroll to position [519, 0]
click at [143, 798] on div "Conclusão Delete" at bounding box center [188, 802] width 309 height 30
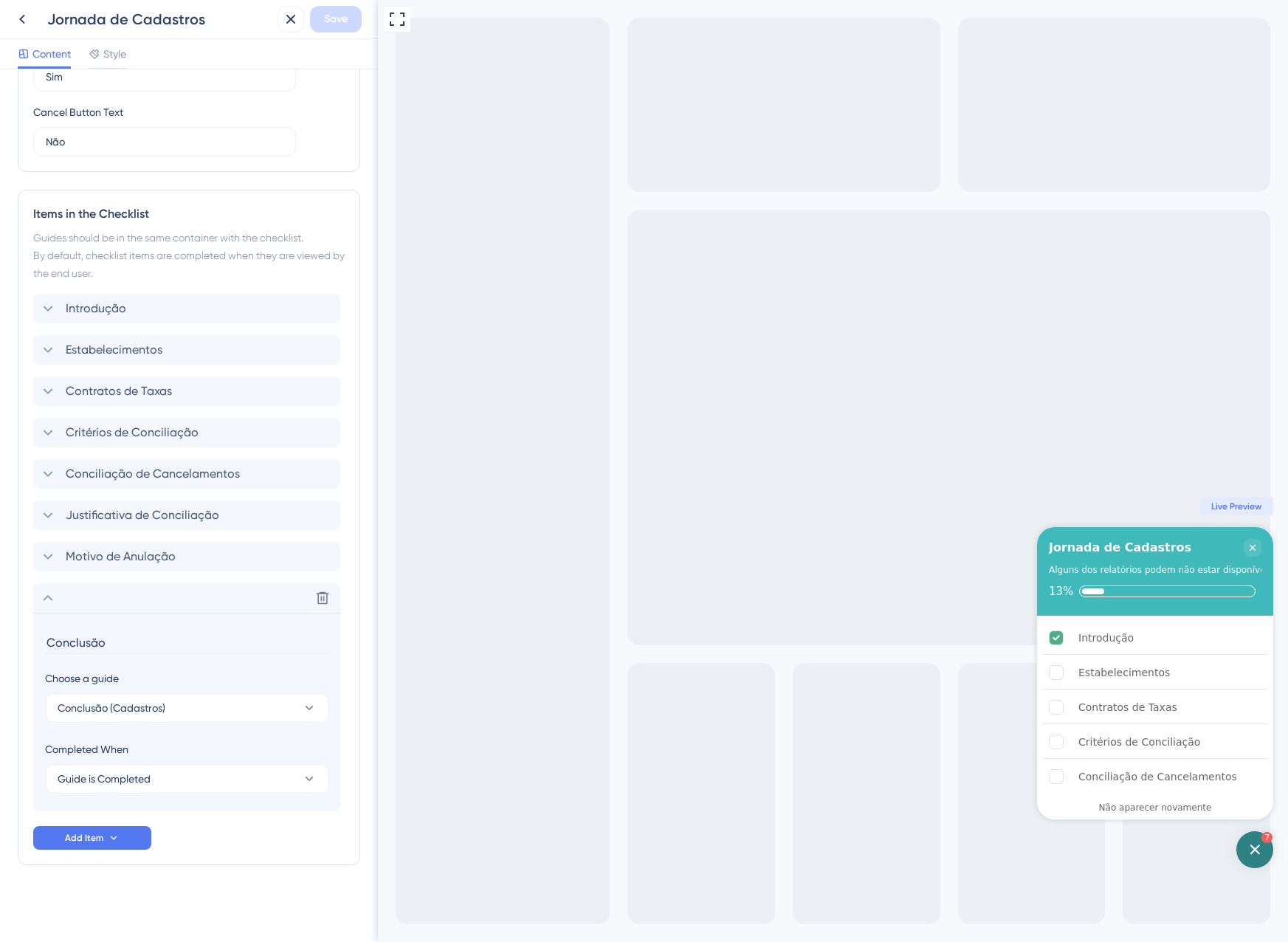
click at [302, 15] on button at bounding box center [290, 18] width 26 height 26
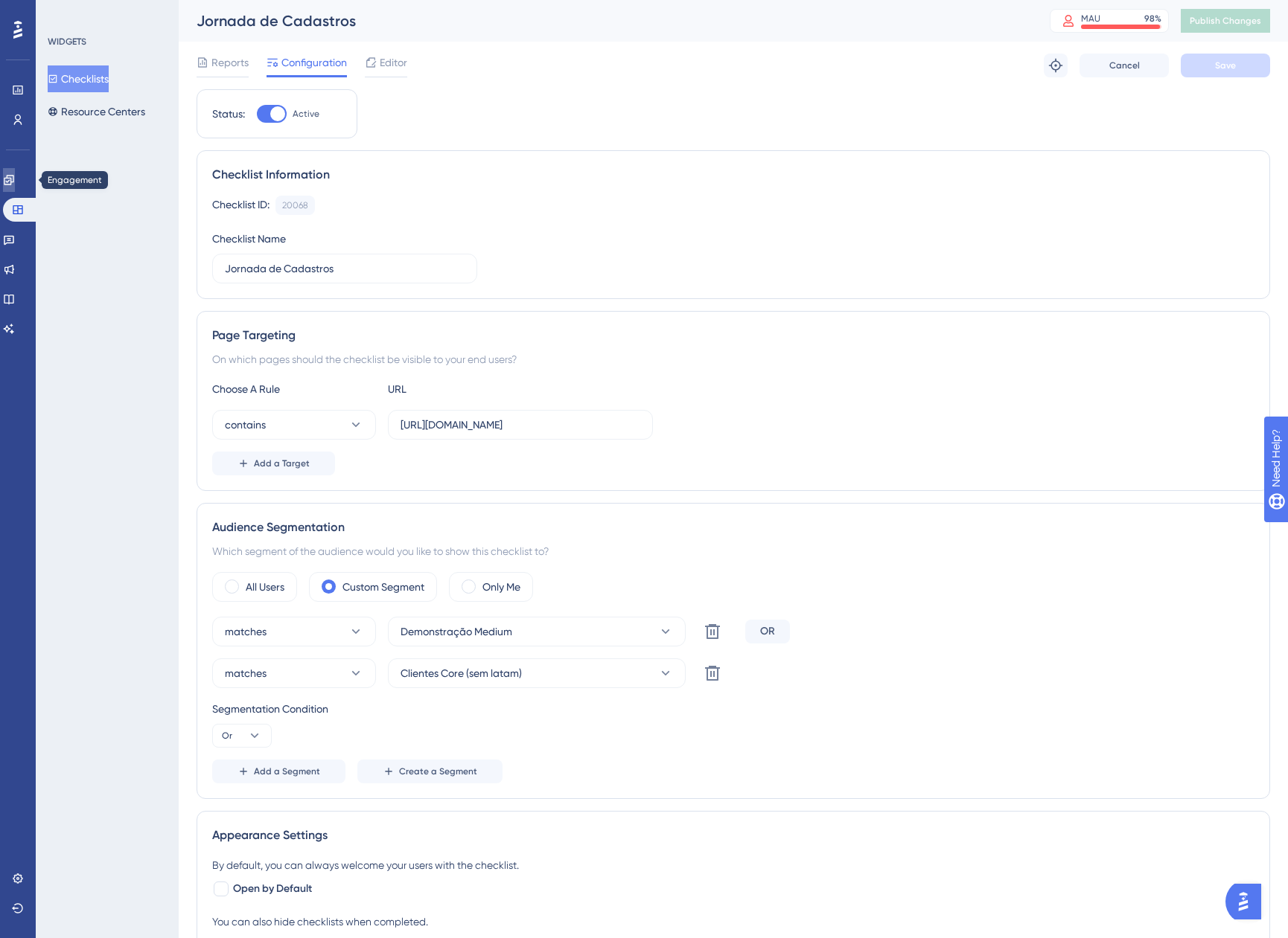
click at [15, 177] on link at bounding box center [9, 180] width 12 height 24
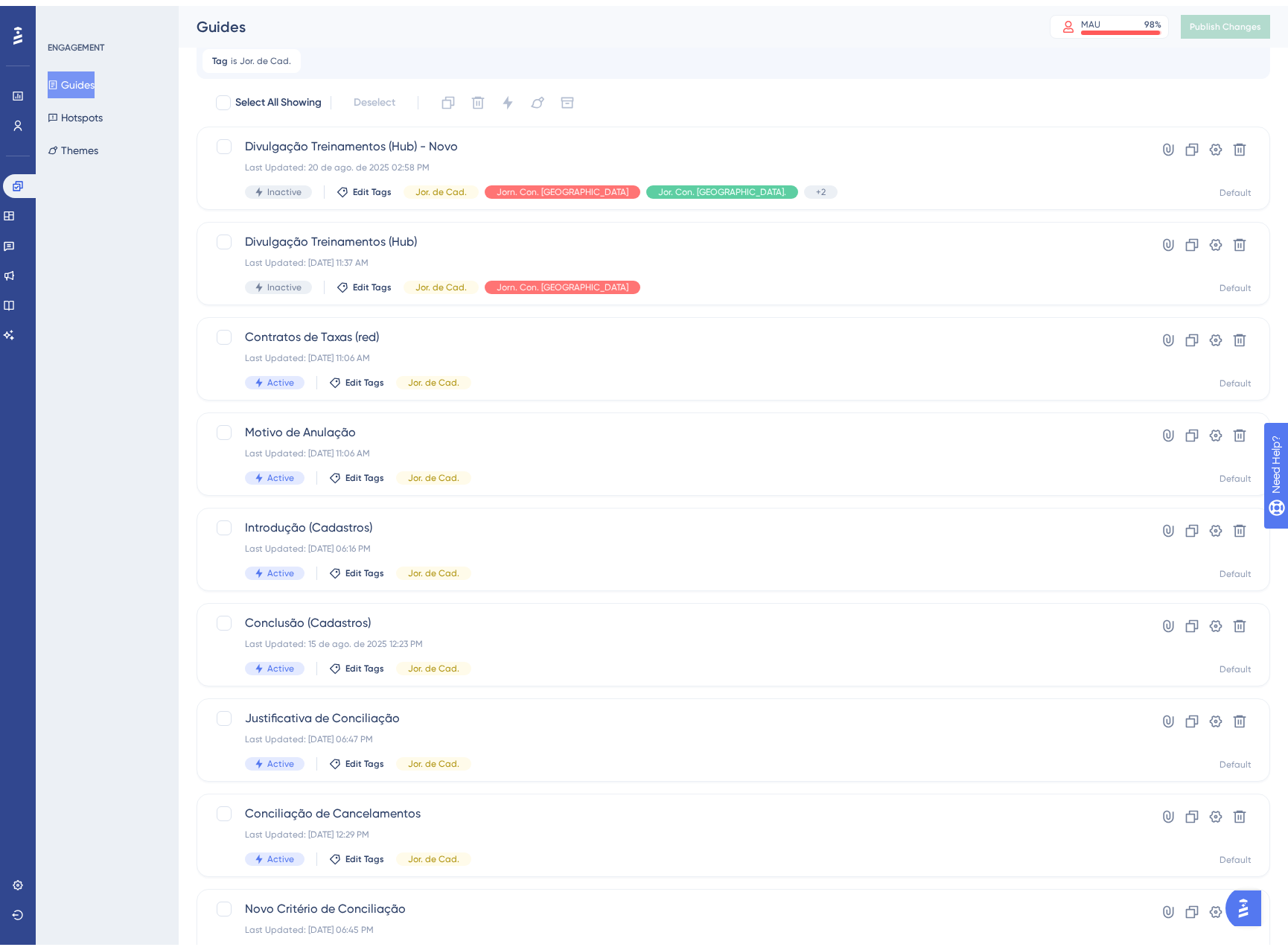
scroll to position [75, 0]
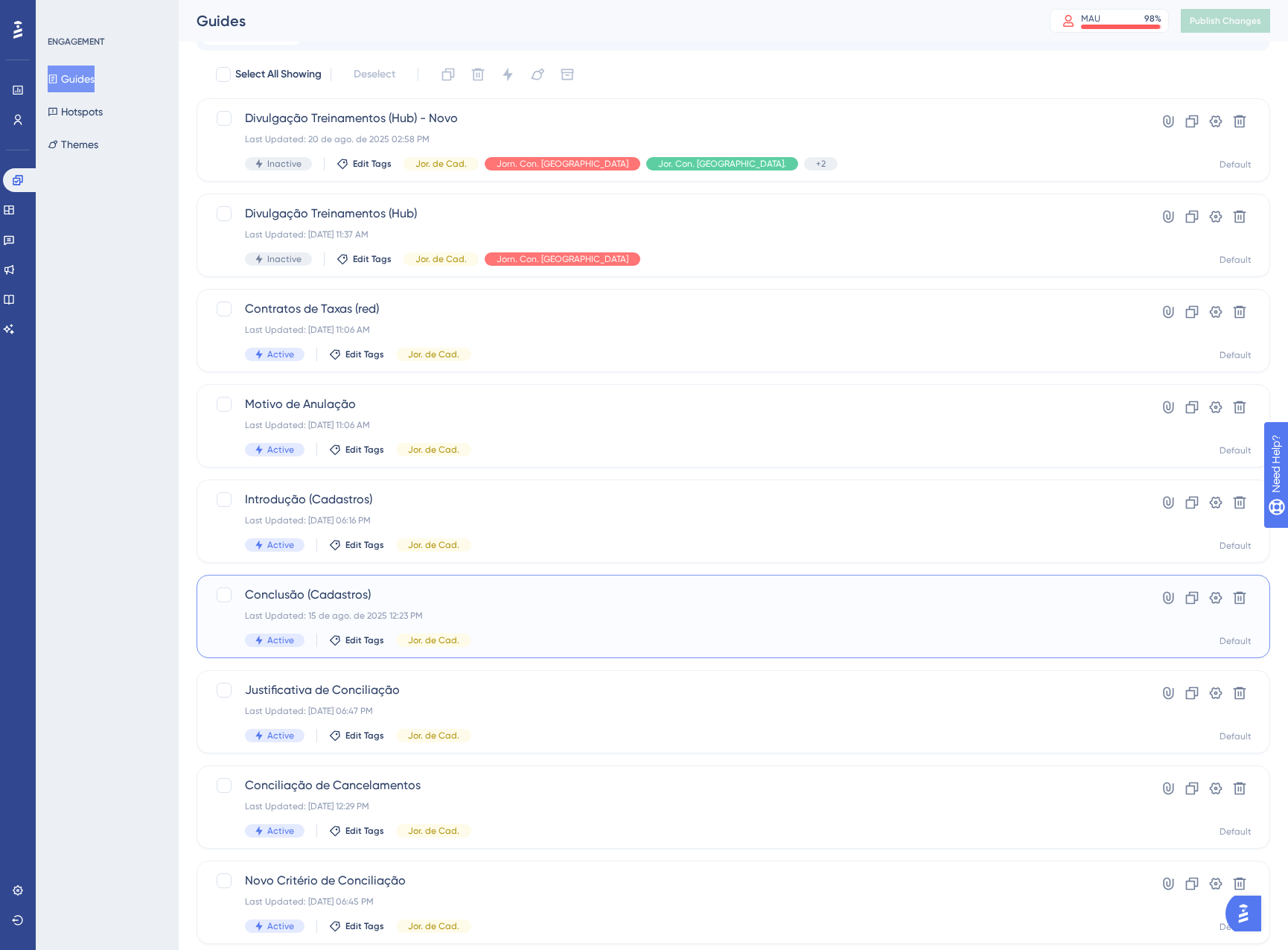
click at [553, 607] on div "Conclusão (Cadastros) Last Updated: 15 de ago. de 2025 12:23 PM Active Edit Tag…" at bounding box center [673, 616] width 857 height 61
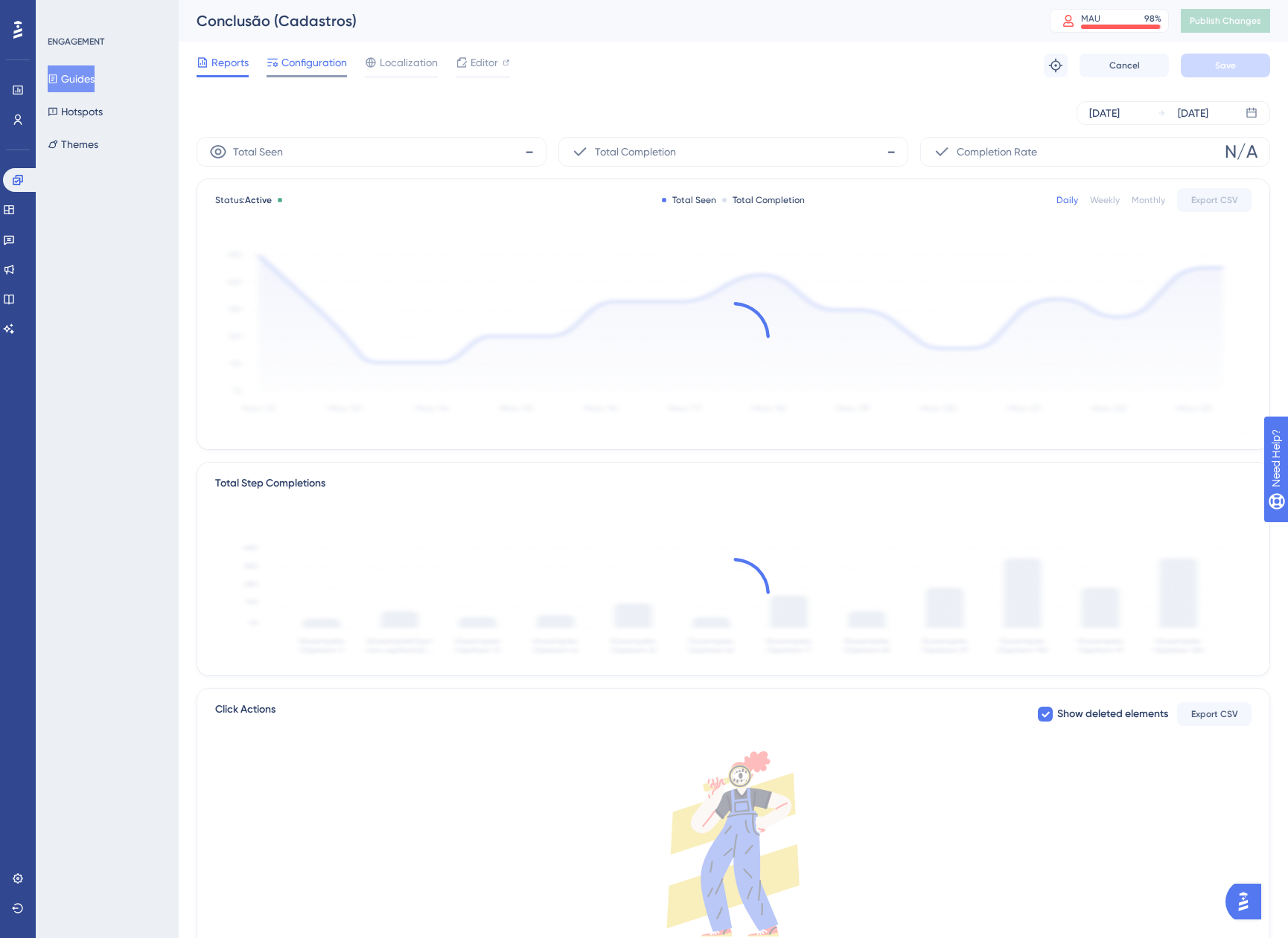
click at [282, 59] on span "Configuration" at bounding box center [314, 63] width 66 height 18
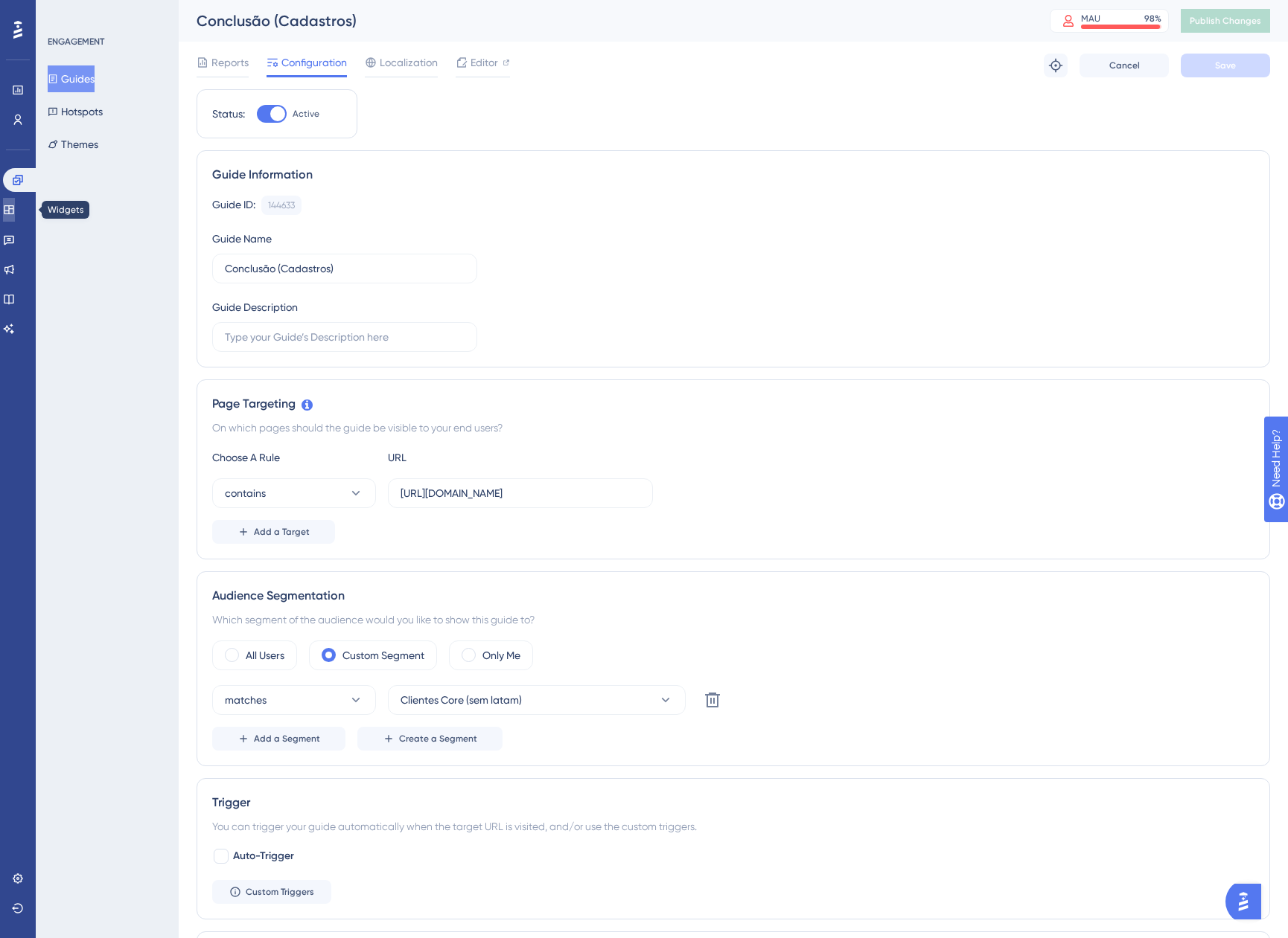
click at [15, 208] on link at bounding box center [9, 210] width 12 height 24
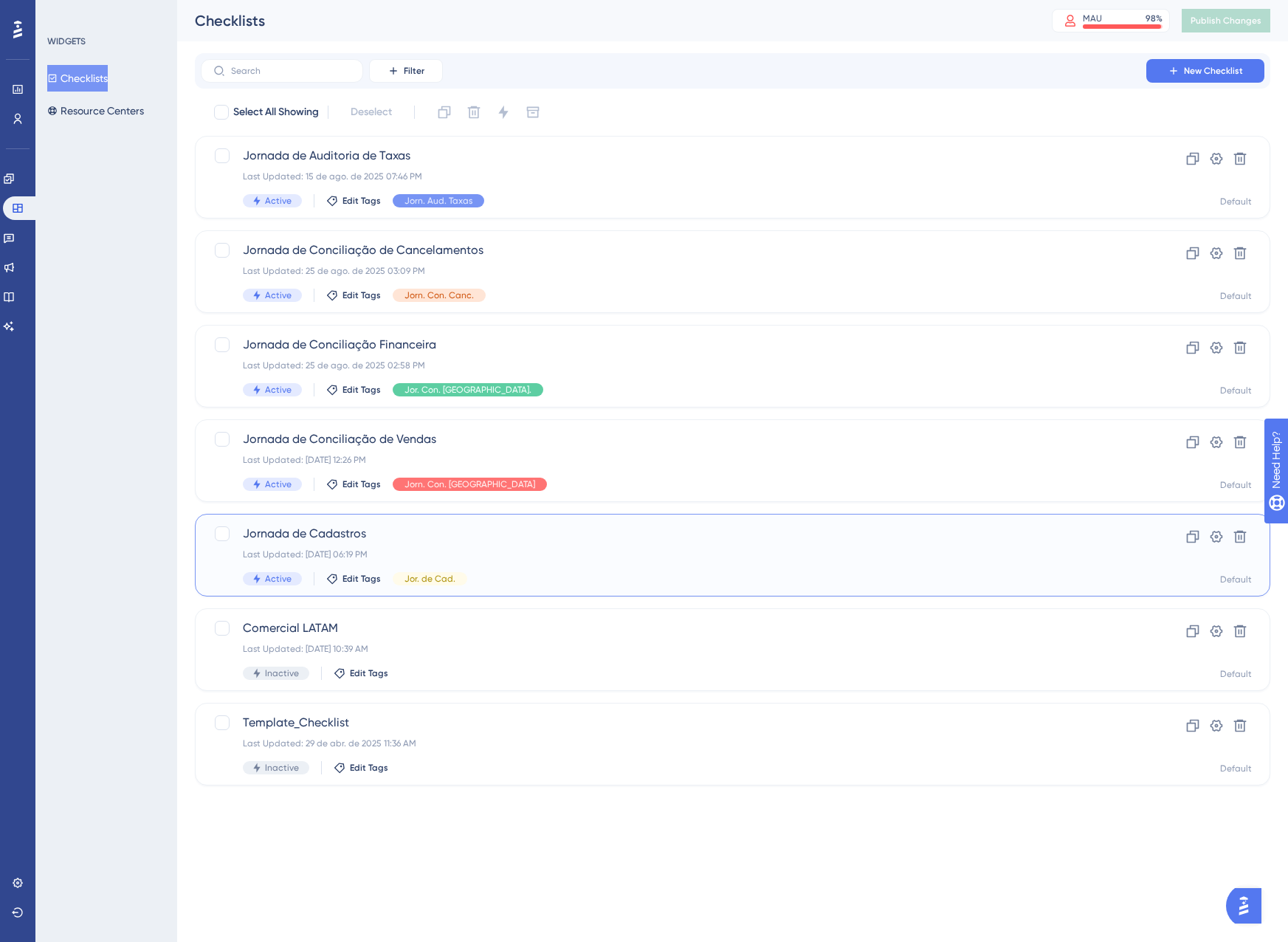
click at [619, 544] on div "Jornada de Cadastros Last Updated: 28 de ago. de 2025 06:19 PM Active Edit Tags…" at bounding box center [673, 555] width 861 height 61
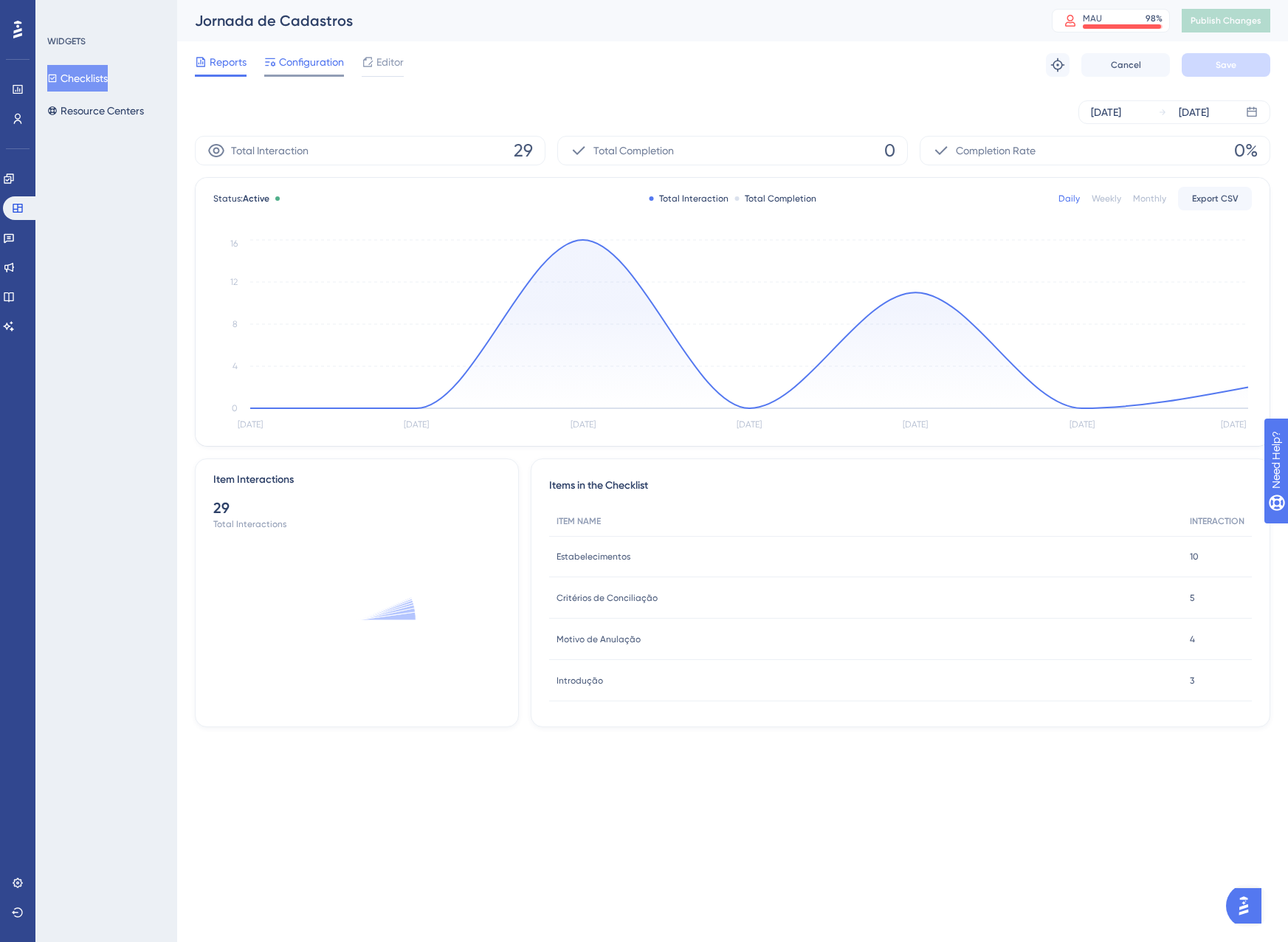
click at [301, 61] on span "Configuration" at bounding box center [311, 62] width 65 height 18
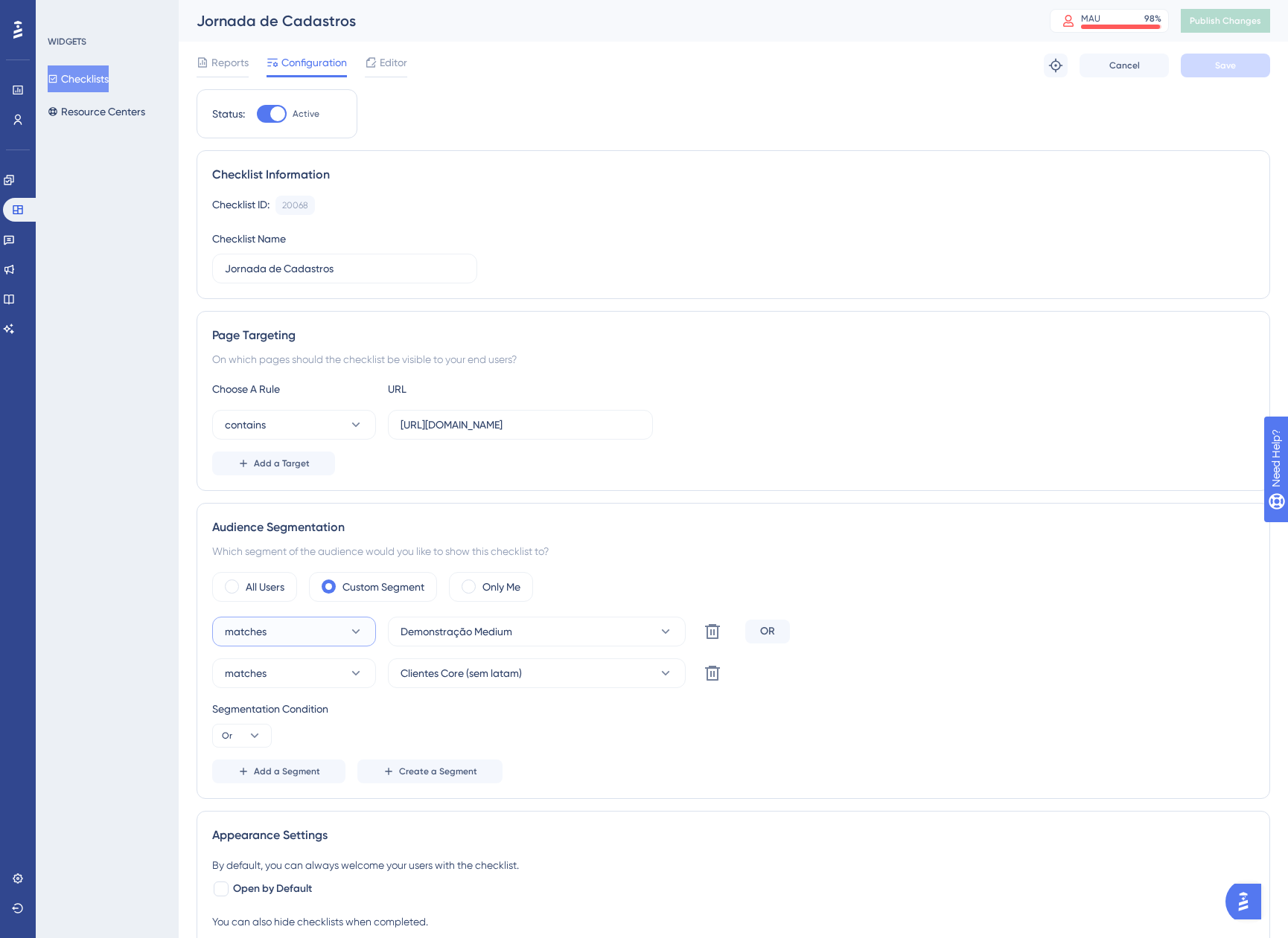
click at [299, 630] on button "matches" at bounding box center [294, 631] width 164 height 30
click at [750, 445] on div "Choose A Rule URL contains https://app.equals.com.br/ Add a Target" at bounding box center [733, 427] width 1042 height 96
click at [405, 59] on span "Editor" at bounding box center [394, 63] width 27 height 18
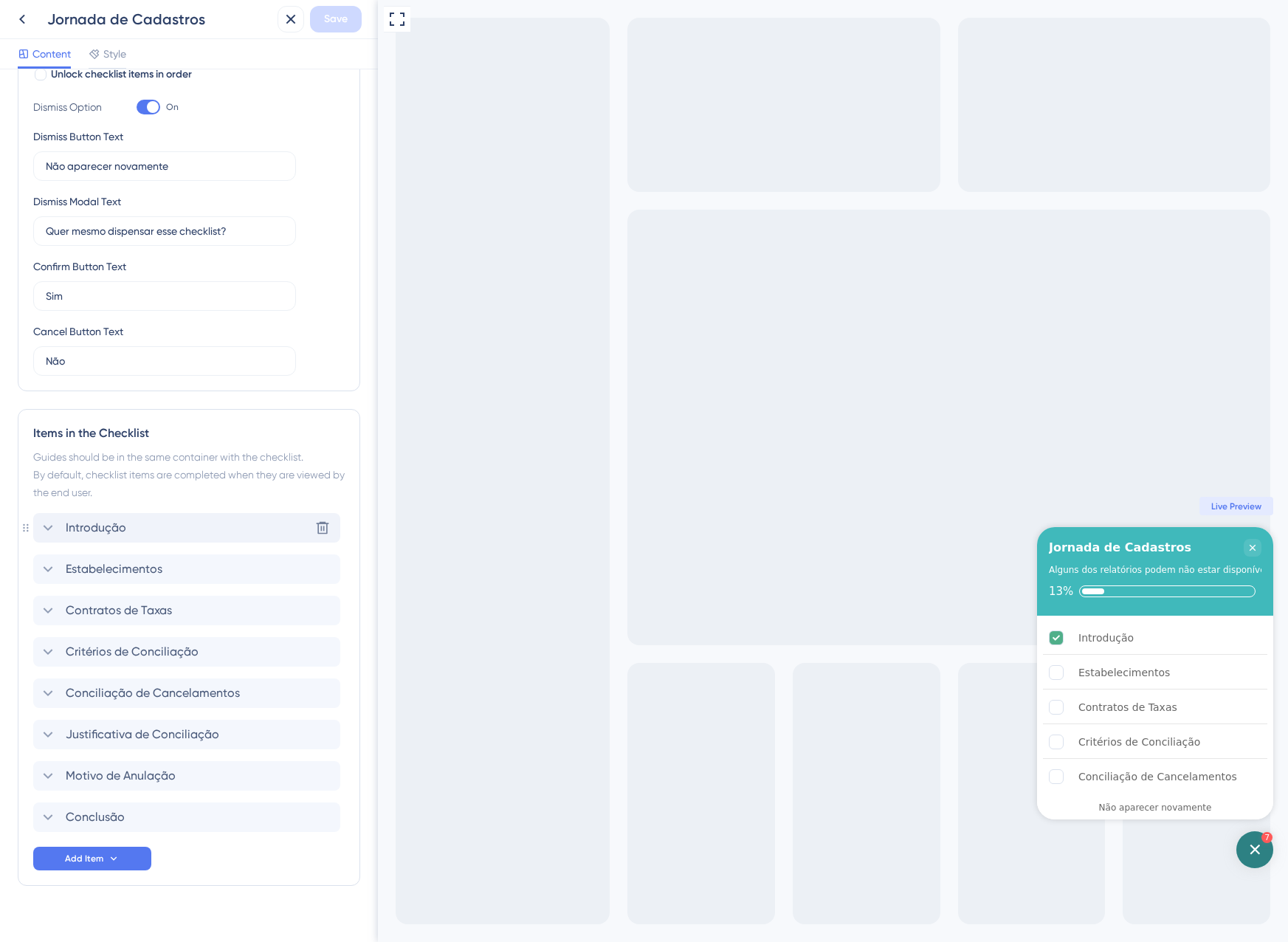
click at [146, 527] on div "Introdução Delete" at bounding box center [186, 528] width 307 height 29
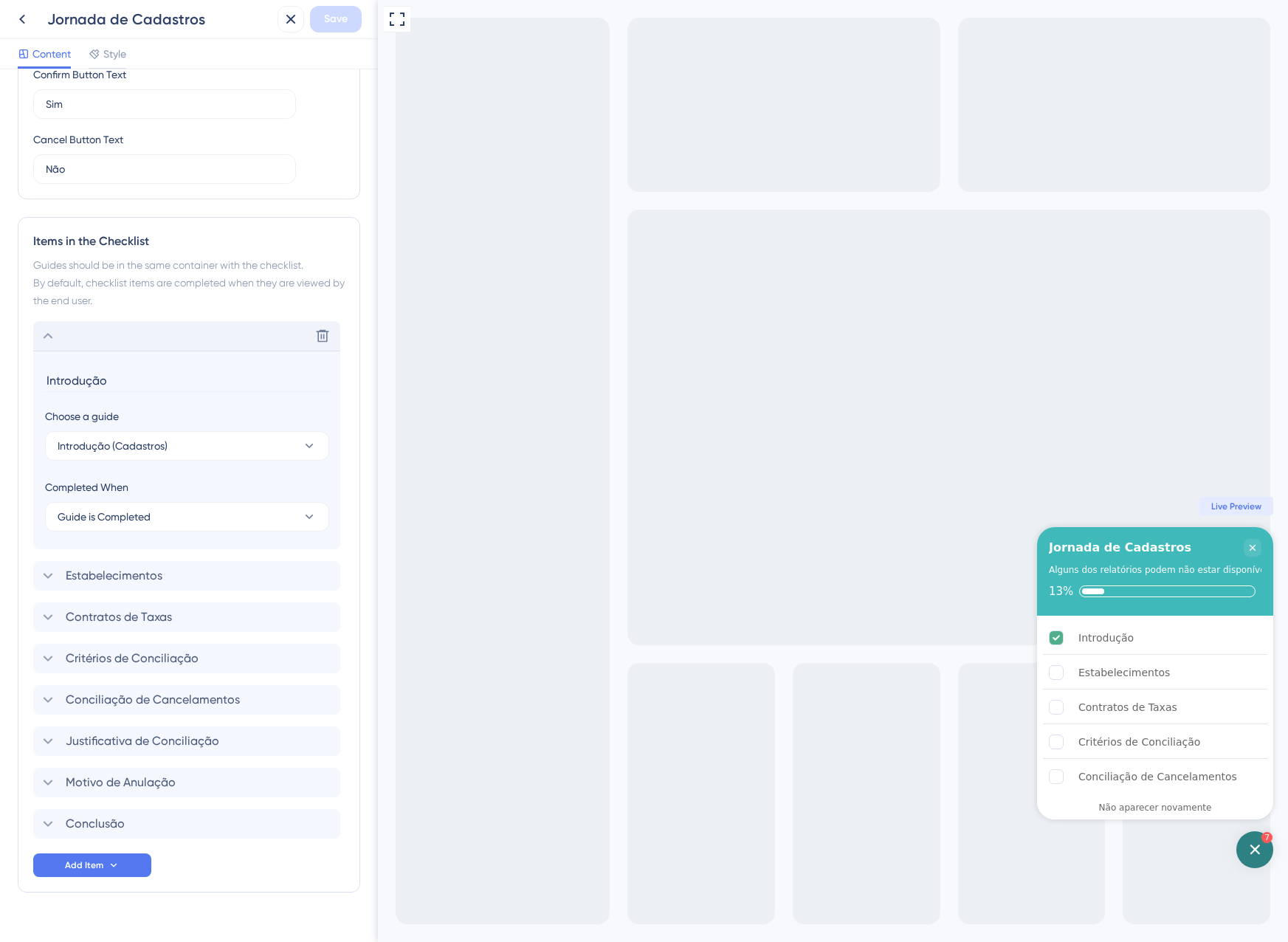
scroll to position [515, 0]
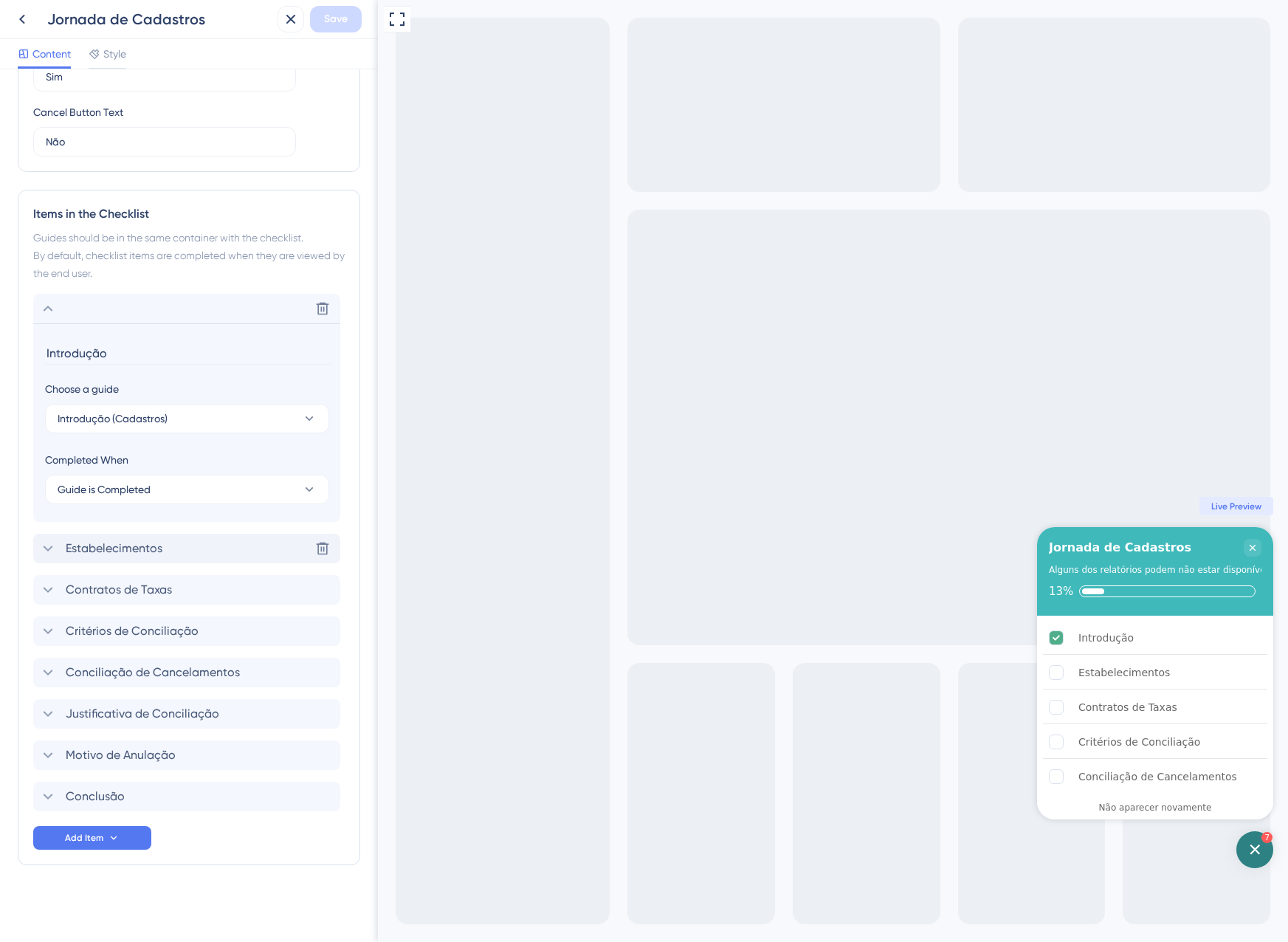
click at [163, 555] on div "Estabelecimentos Delete" at bounding box center [186, 548] width 307 height 29
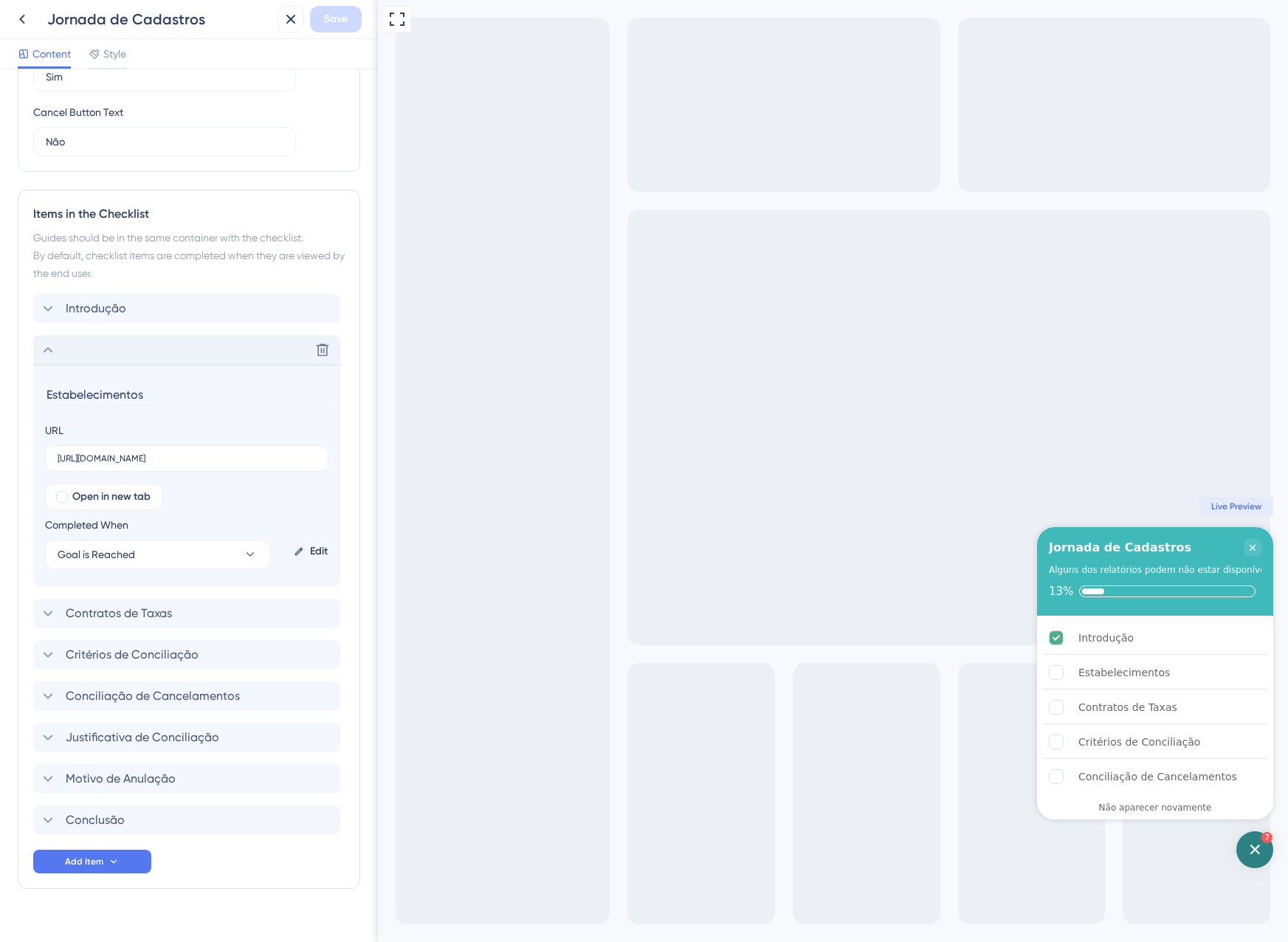
scroll to position [538, 0]
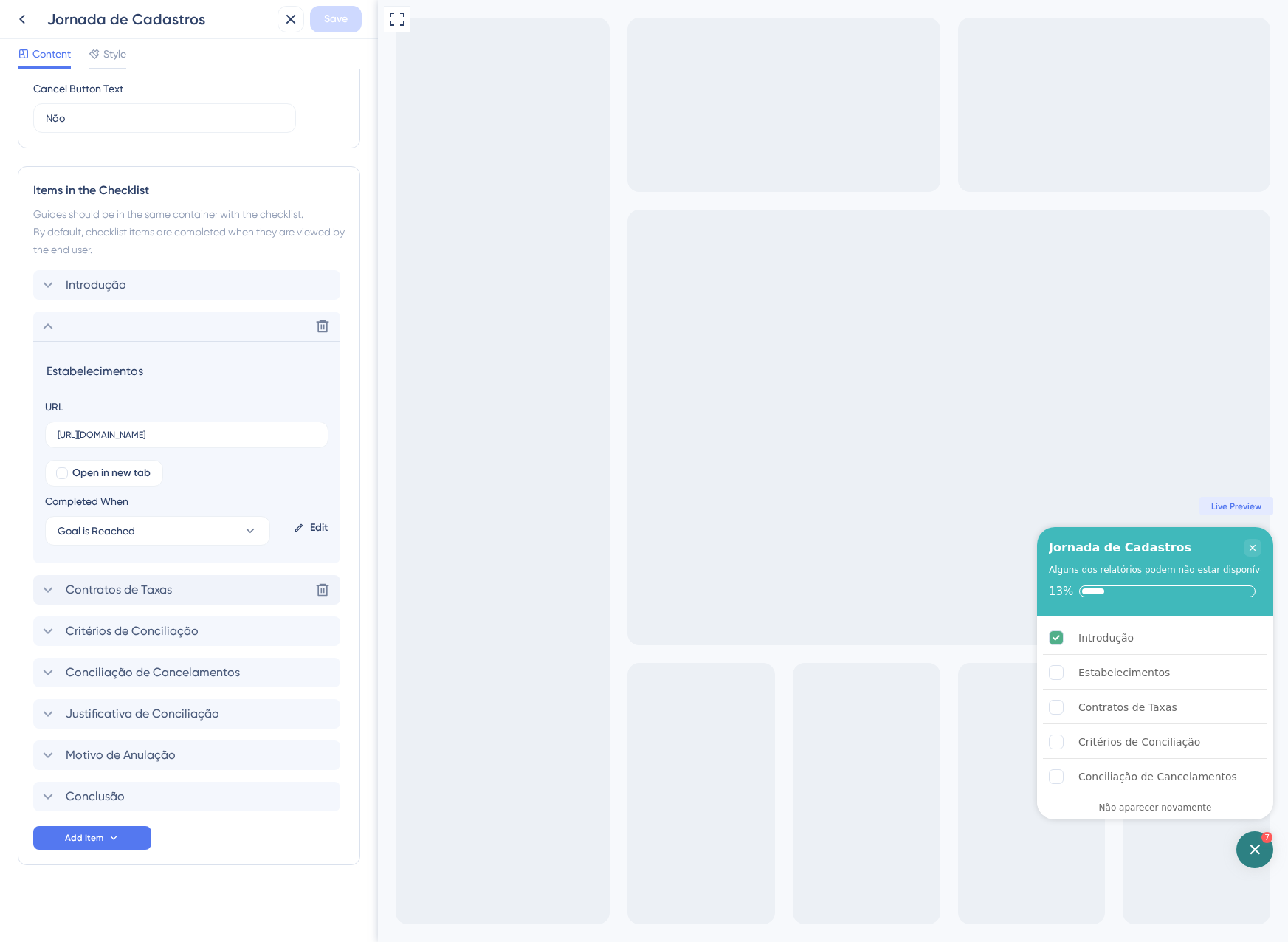
click at [186, 601] on div "Contratos de Taxas Delete" at bounding box center [186, 590] width 307 height 29
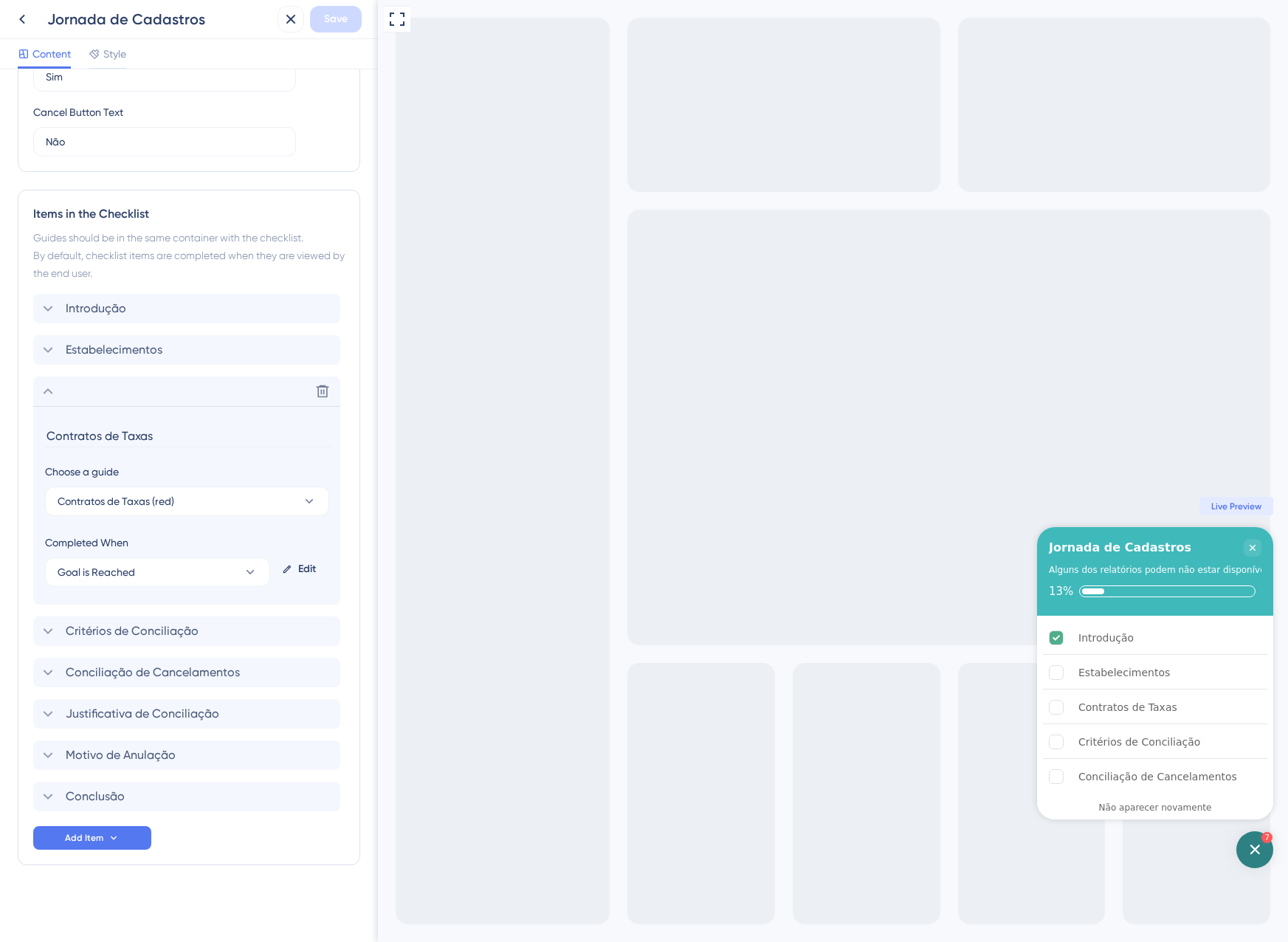
scroll to position [515, 0]
click at [196, 627] on div "Critérios de Conciliação Delete" at bounding box center [186, 631] width 307 height 29
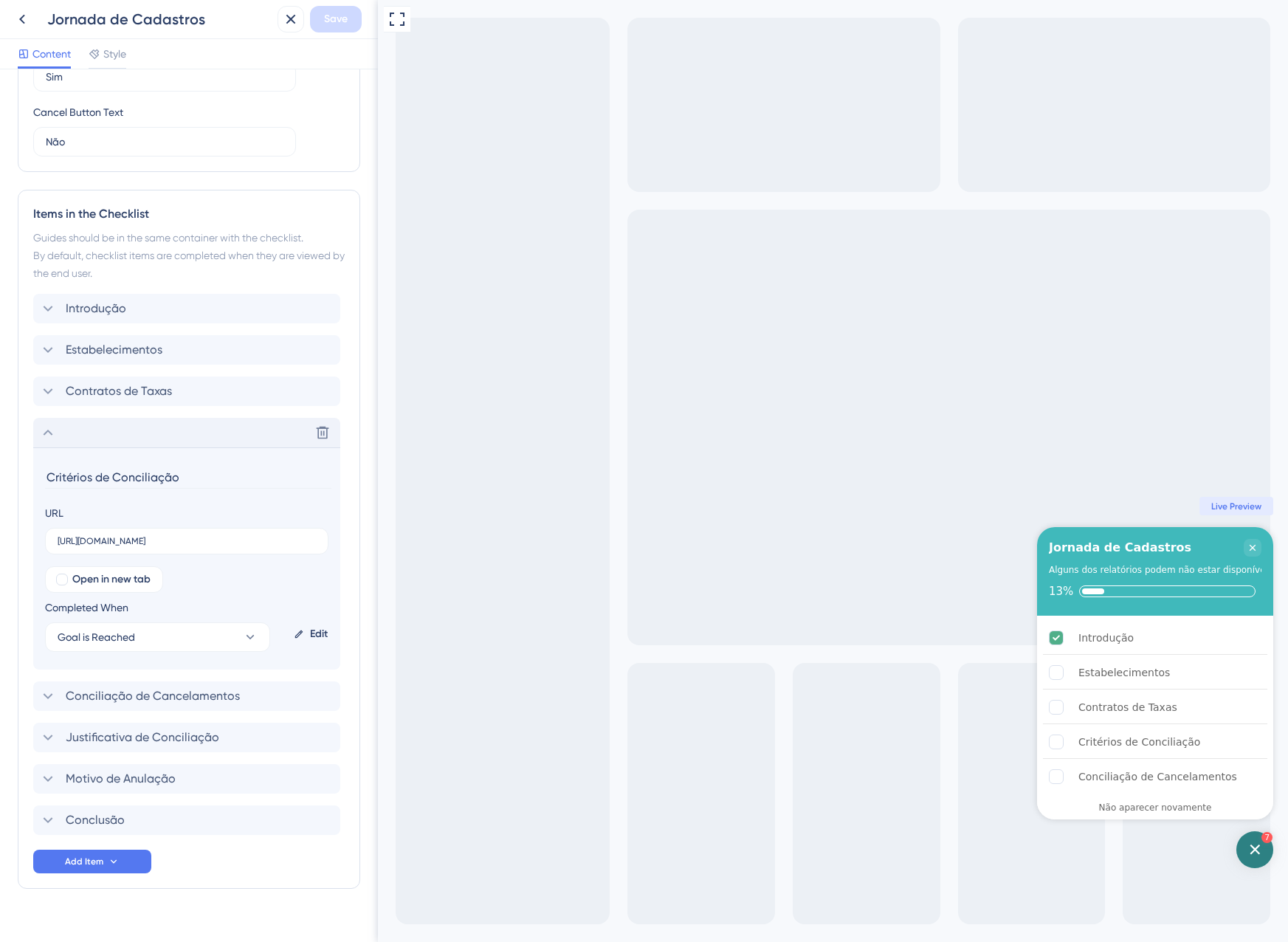
scroll to position [538, 0]
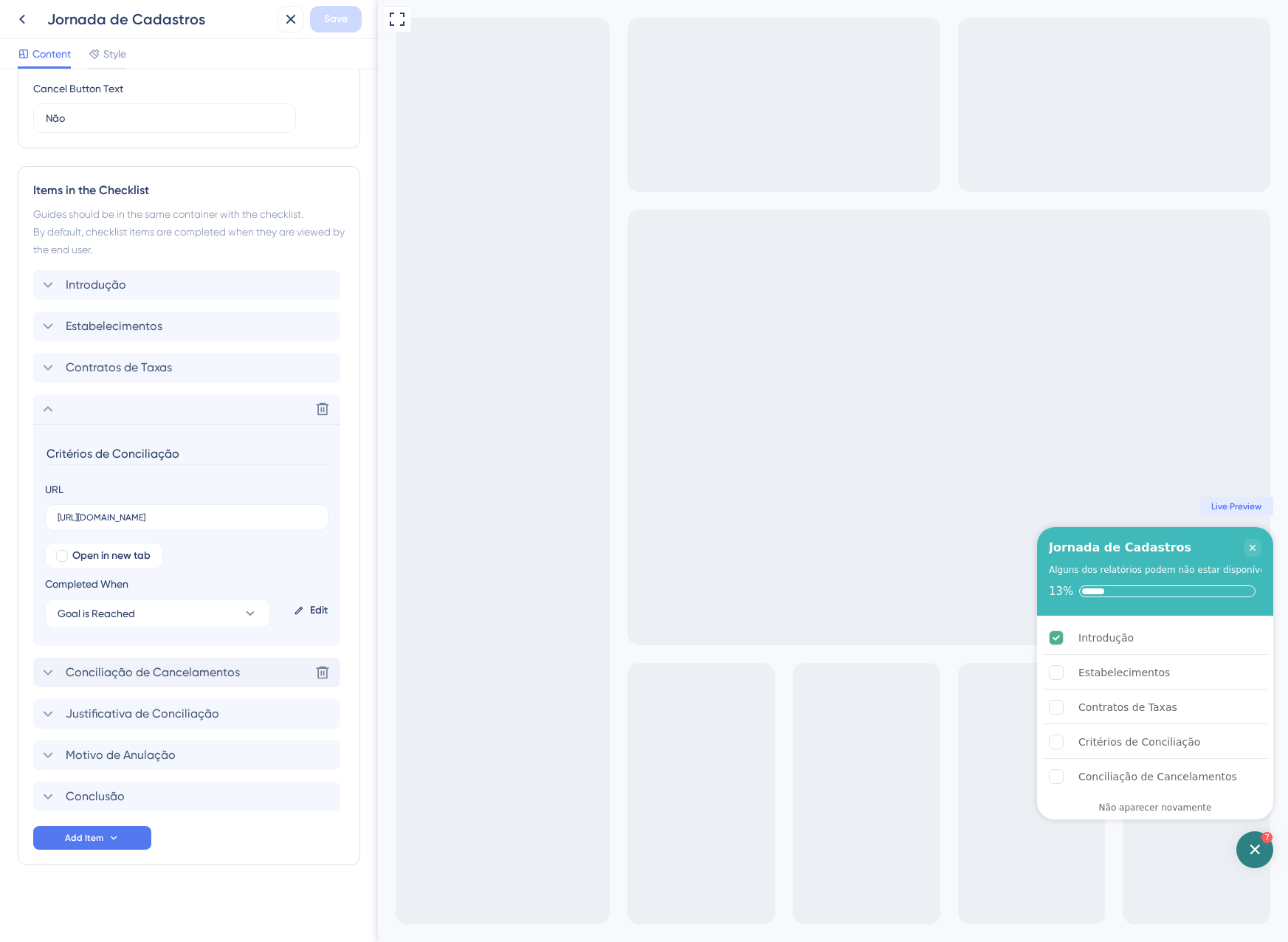
click at [186, 670] on span "Conciliação de Cancelamentos" at bounding box center [152, 673] width 174 height 18
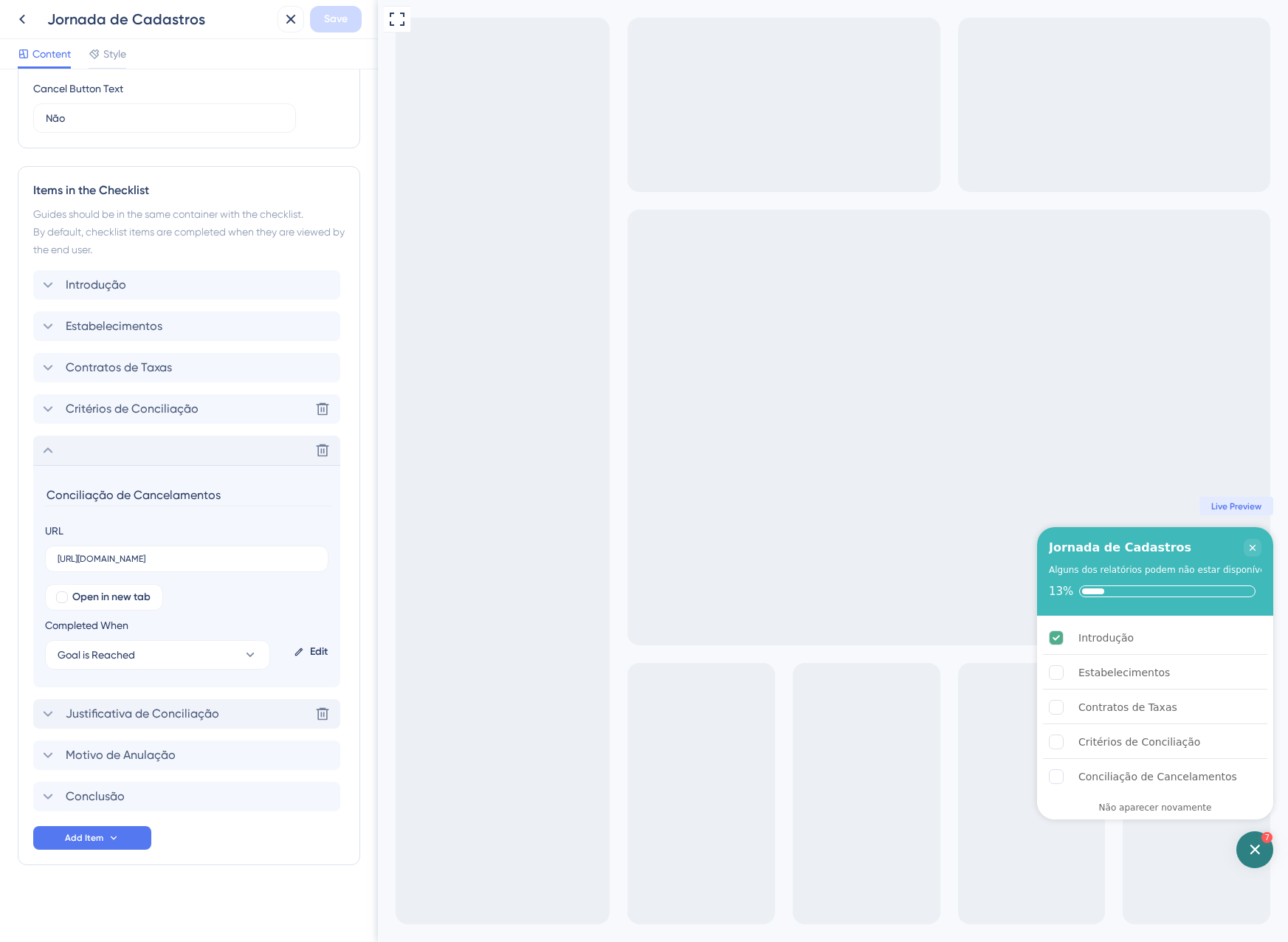
click at [173, 708] on span "Justificativa de Conciliação" at bounding box center [142, 714] width 154 height 18
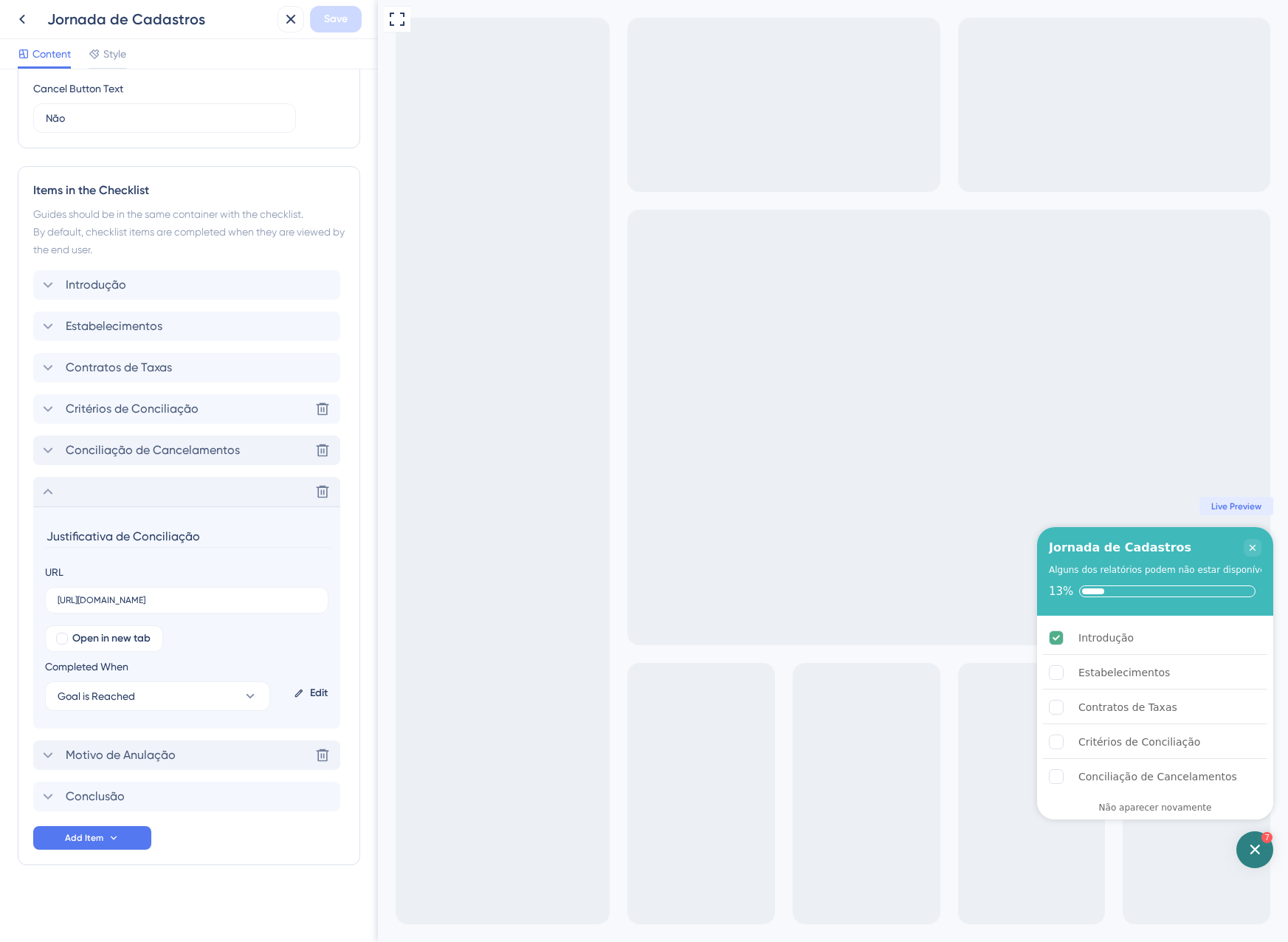
click at [141, 750] on span "Motivo de Anulação" at bounding box center [120, 756] width 110 height 18
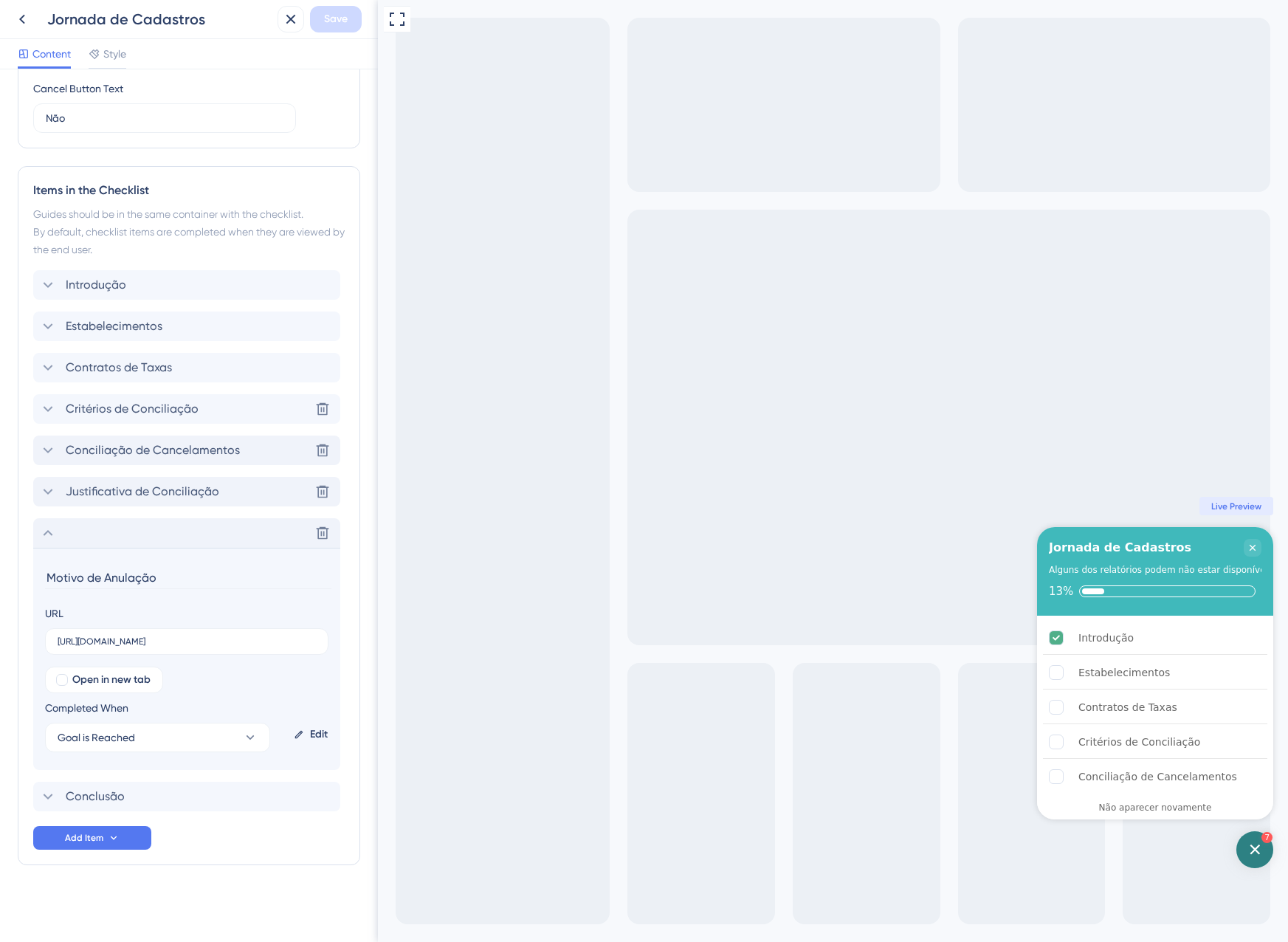
click at [57, 534] on div "Delete" at bounding box center [186, 532] width 307 height 29
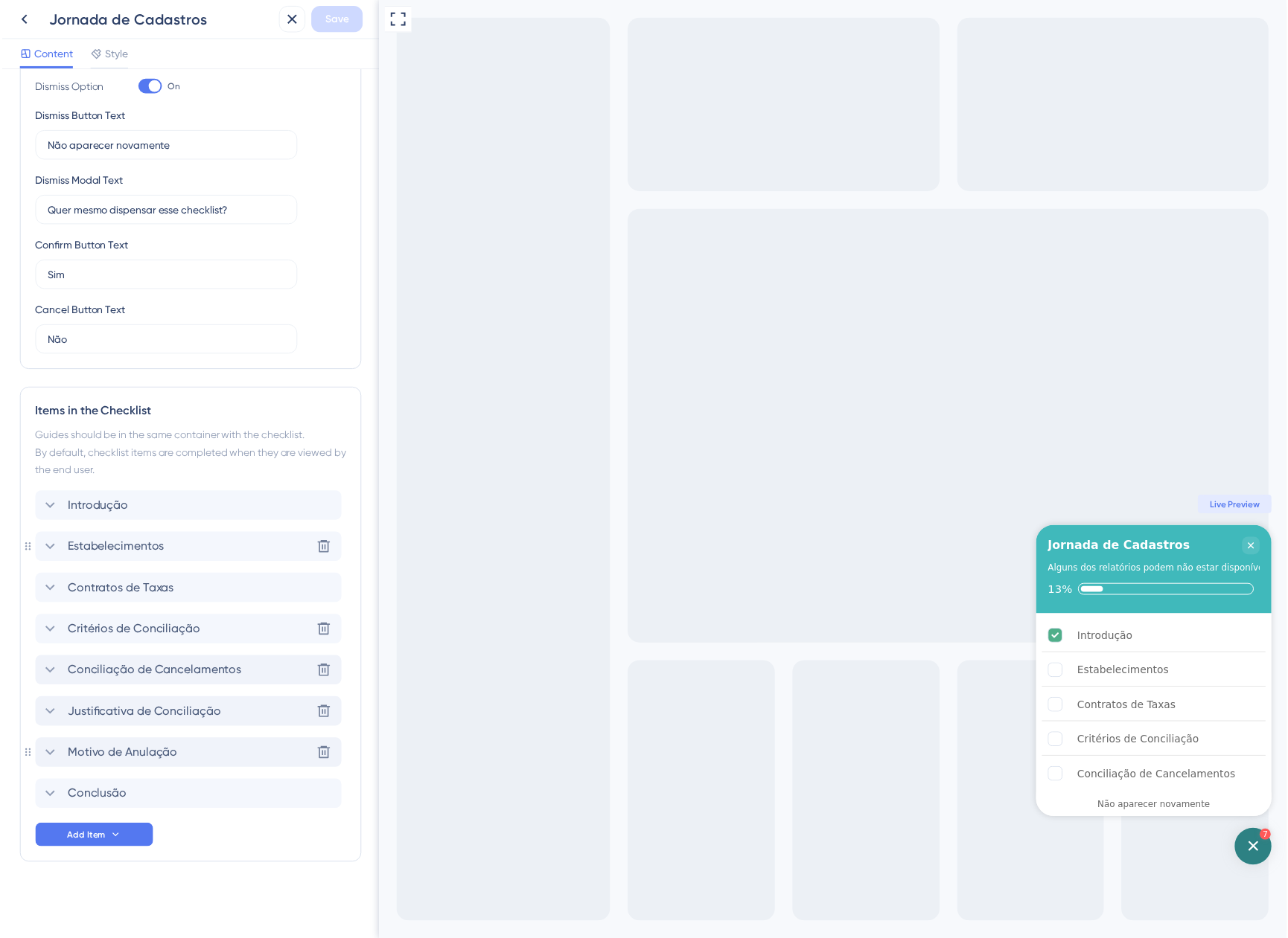
scroll to position [319, 0]
click at [296, 14] on icon at bounding box center [293, 19] width 18 height 18
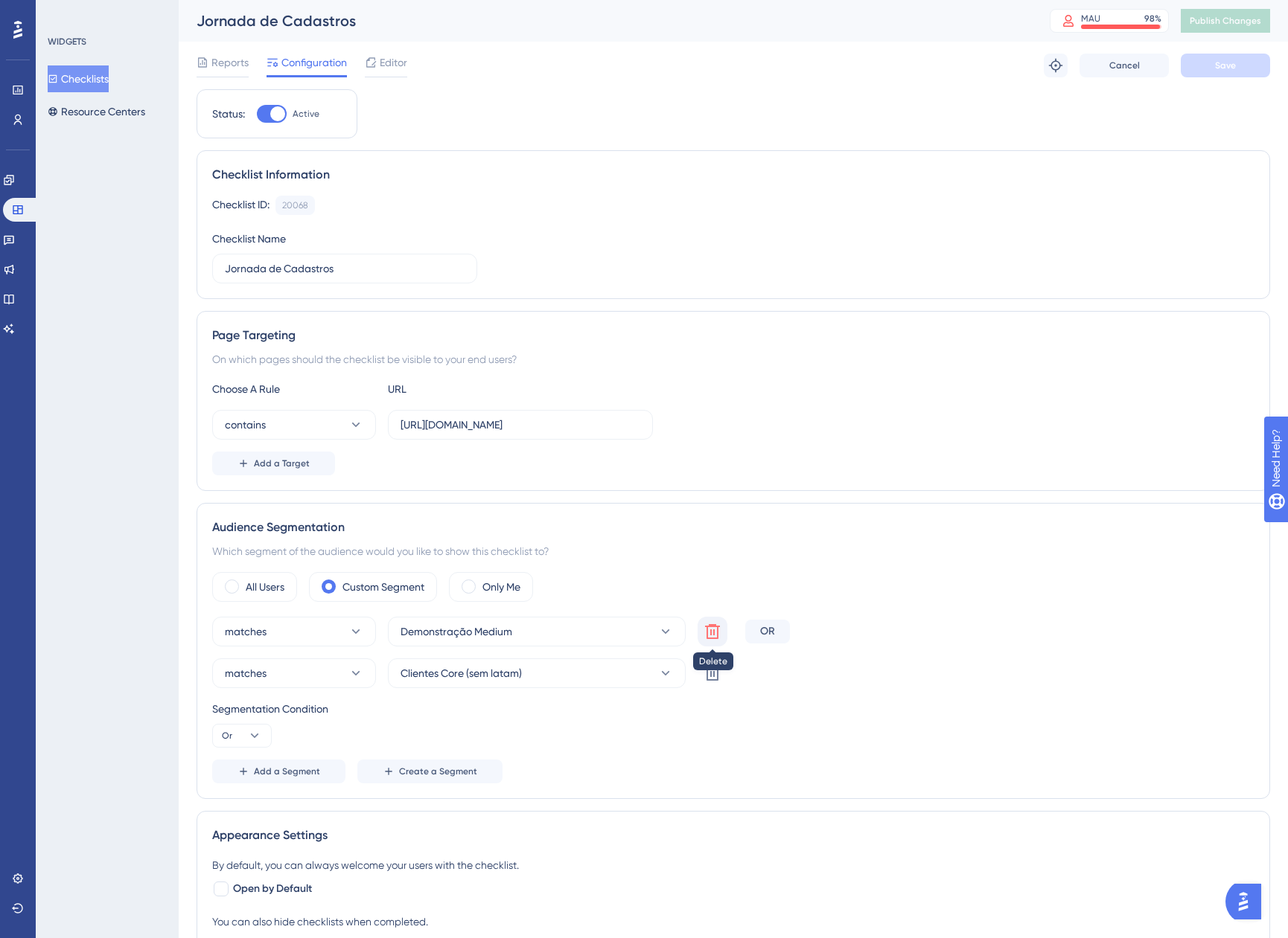
click at [722, 627] on button at bounding box center [712, 631] width 30 height 30
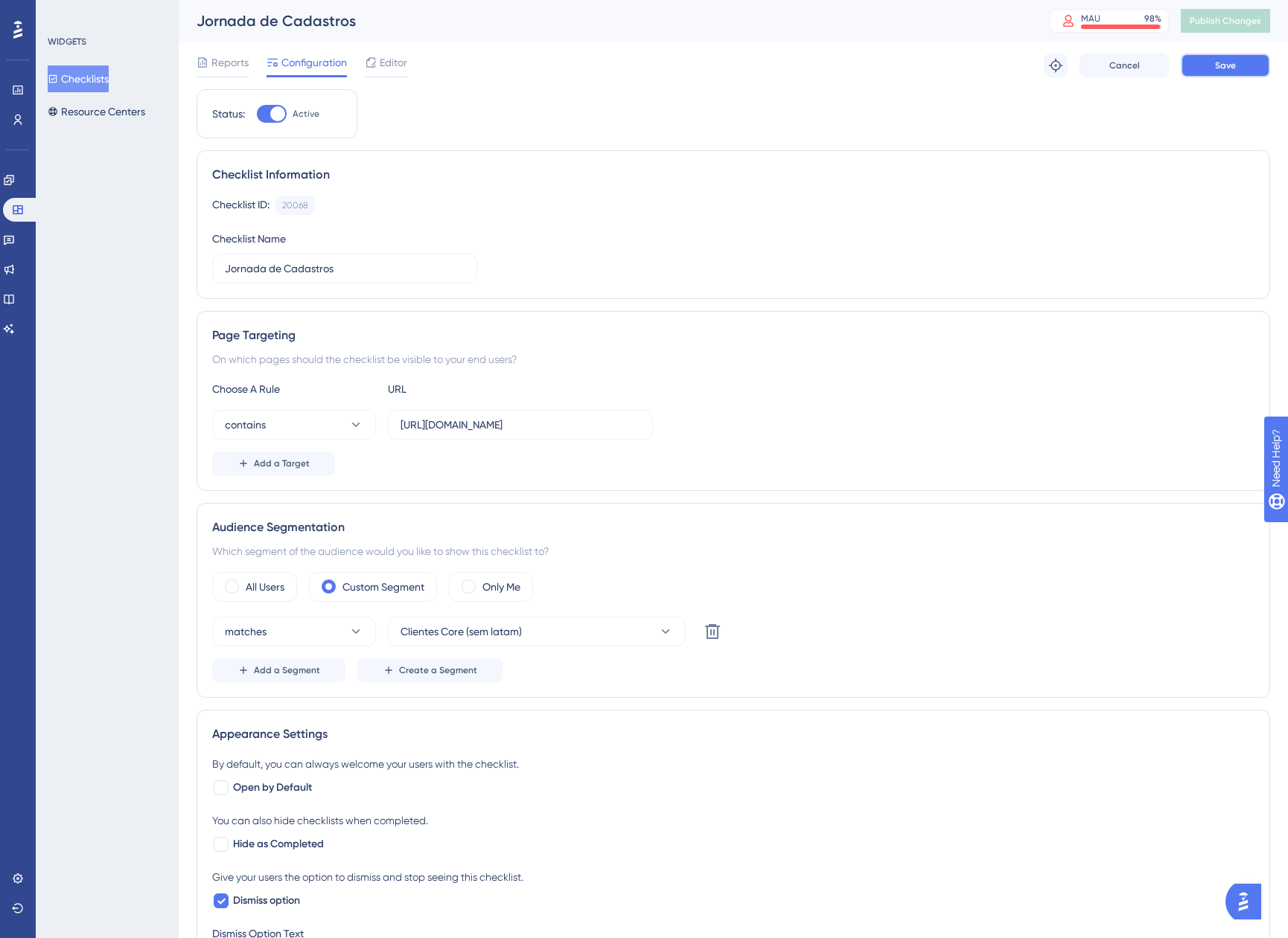
click at [1203, 67] on button "Save" at bounding box center [1225, 66] width 89 height 24
click at [1229, 18] on span "Publish Changes" at bounding box center [1225, 21] width 72 height 12
click at [88, 105] on button "Resource Centers" at bounding box center [96, 111] width 97 height 27
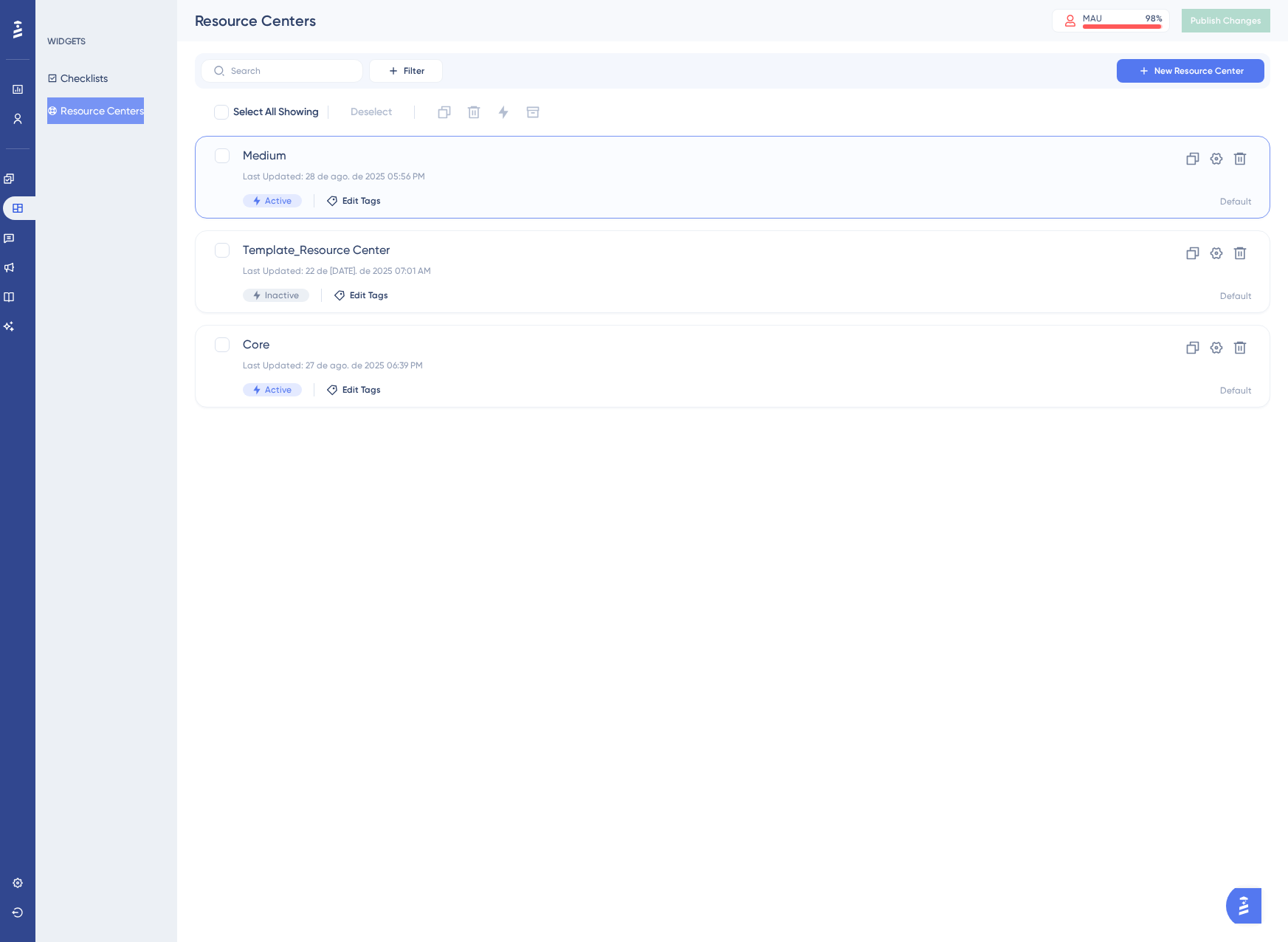
click at [546, 142] on div "Medium Last Updated: 28 de ago. de 2025 05:56 PM Active Edit Tags Clone Setting…" at bounding box center [733, 177] width 1075 height 83
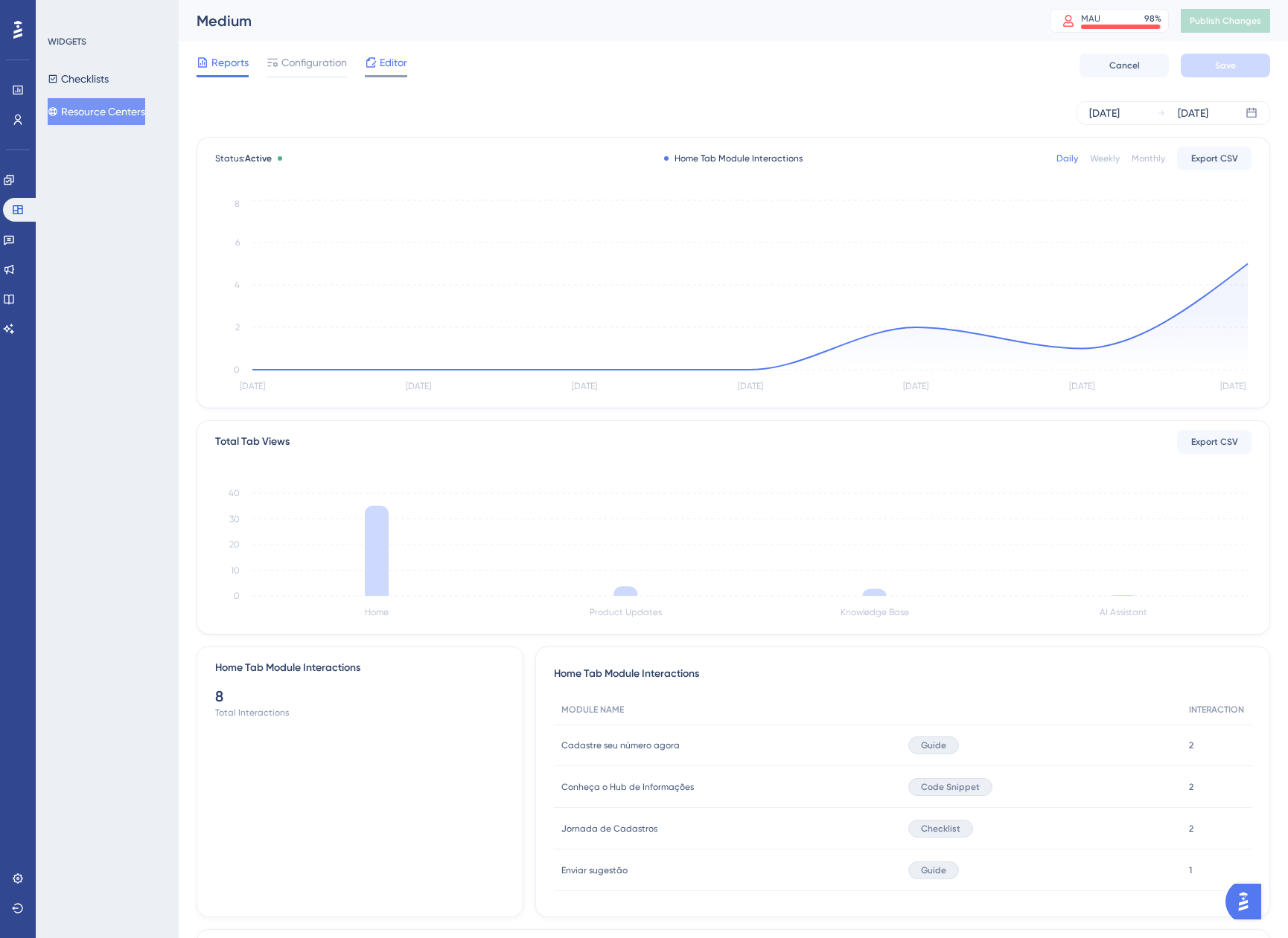
click at [371, 63] on icon at bounding box center [370, 62] width 12 height 12
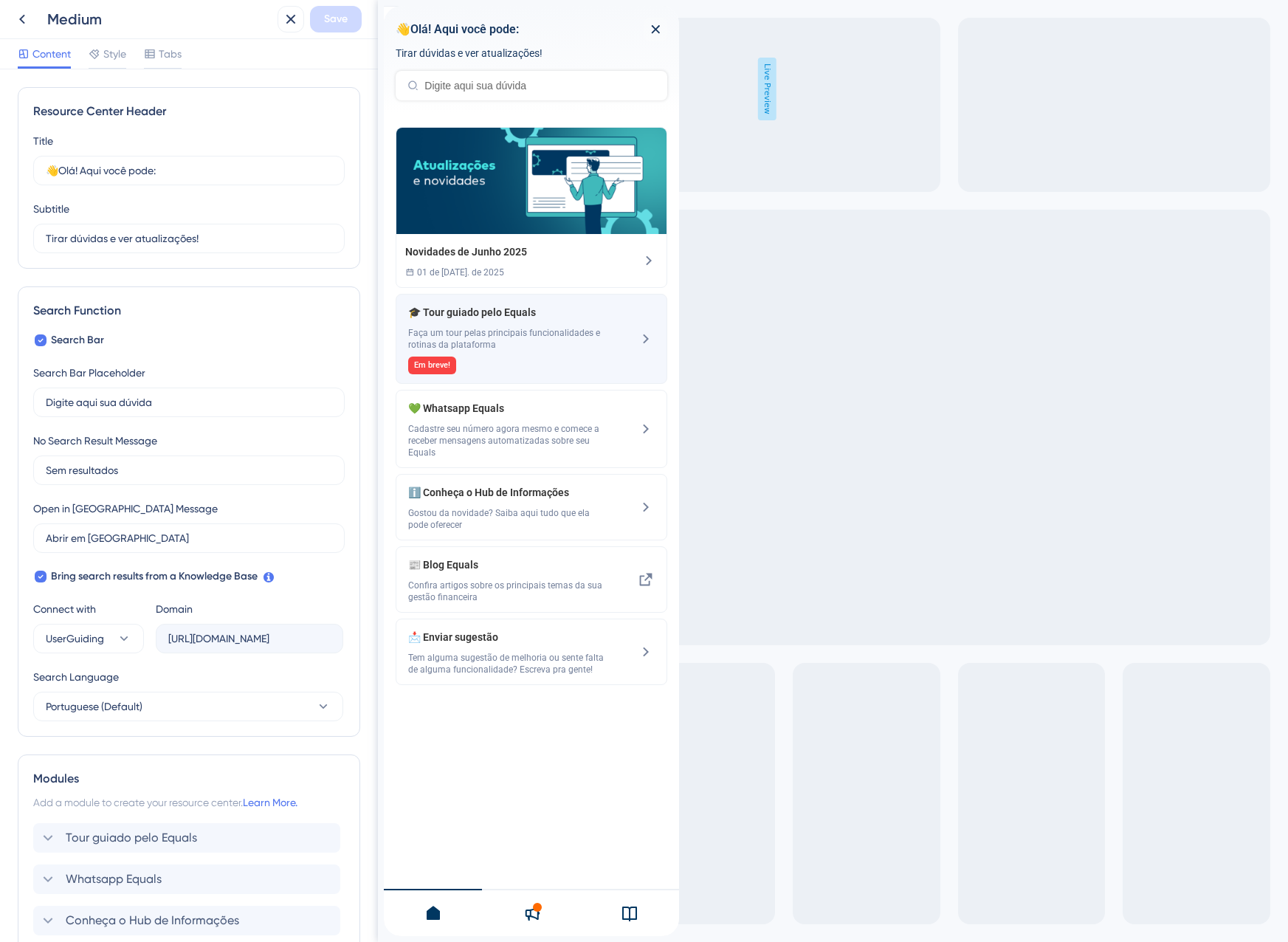
click at [484, 363] on div "Em breve!" at bounding box center [506, 366] width 197 height 18
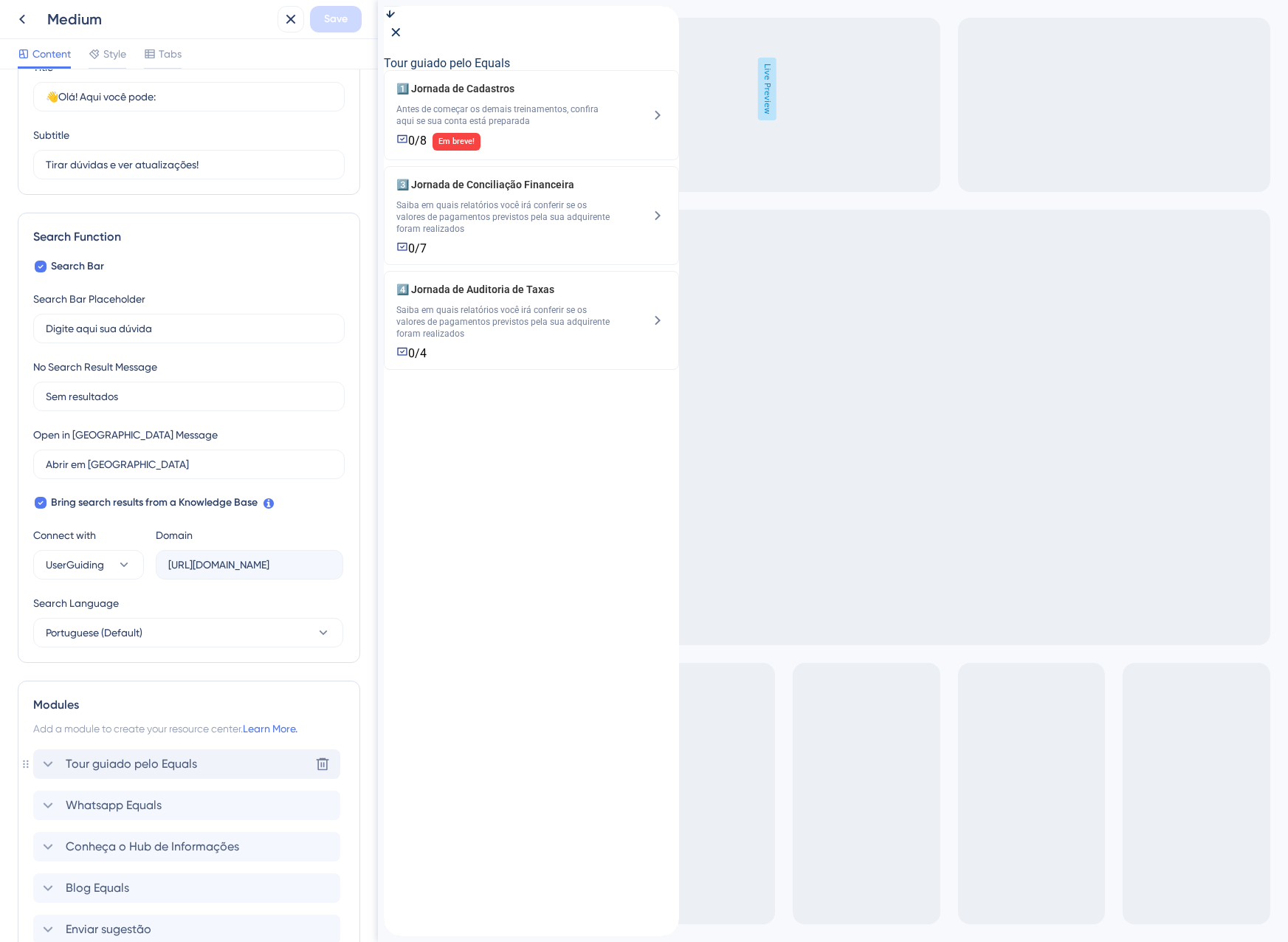
click at [138, 761] on span "Tour guiado pelo Equals" at bounding box center [131, 764] width 131 height 18
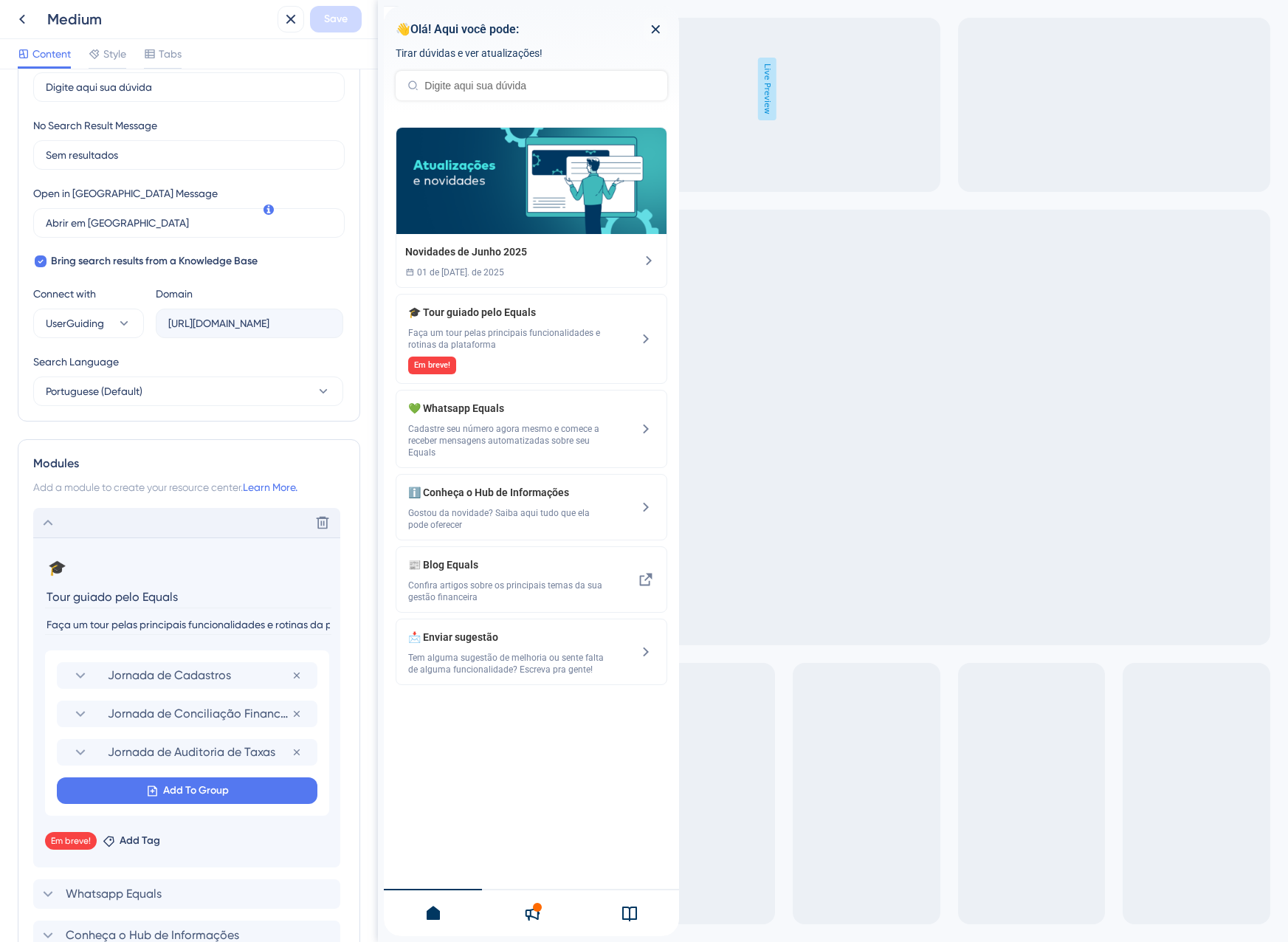
scroll to position [369, 0]
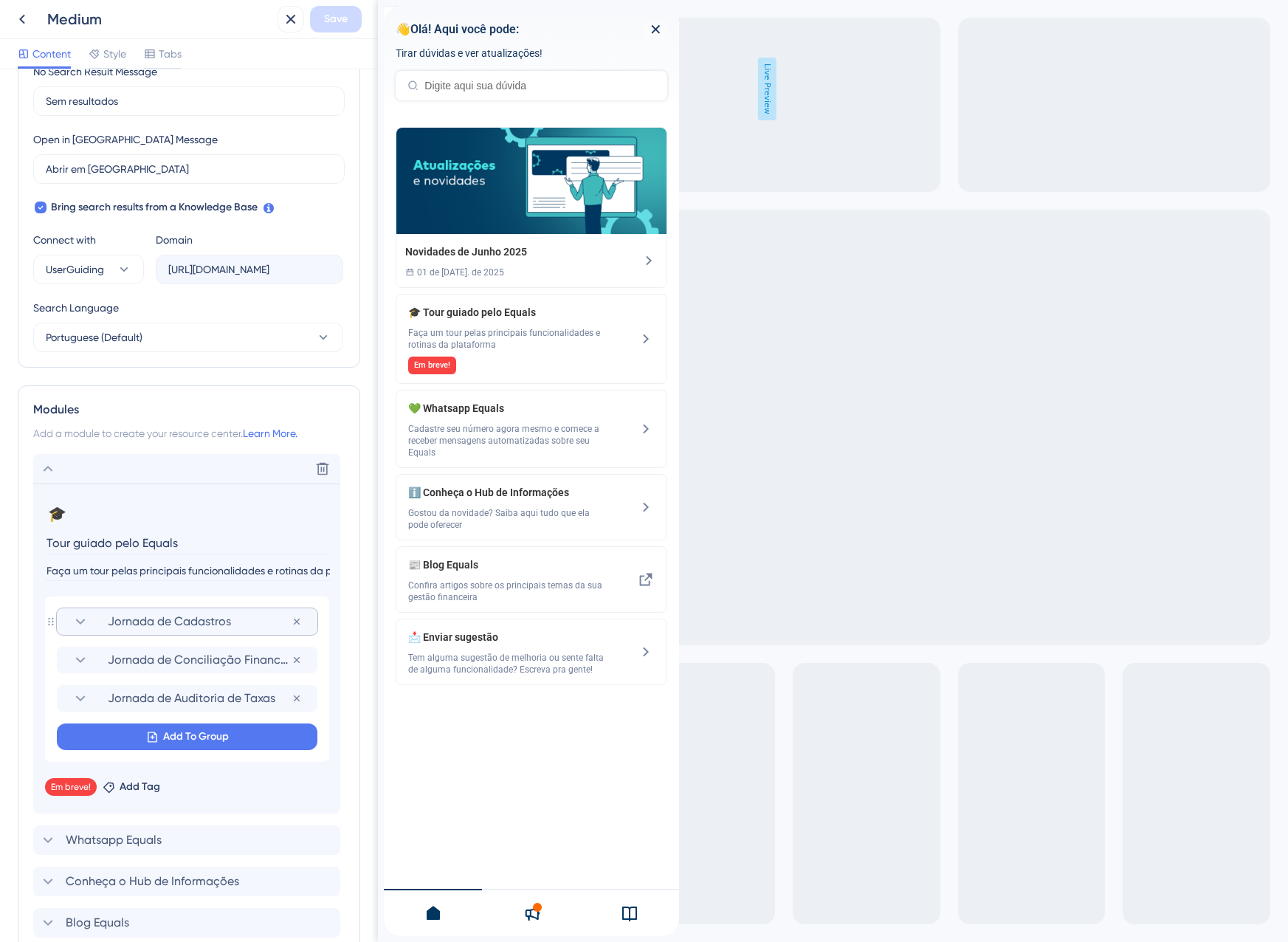
click at [179, 613] on span "Jornada de Cadastros" at bounding box center [199, 622] width 184 height 18
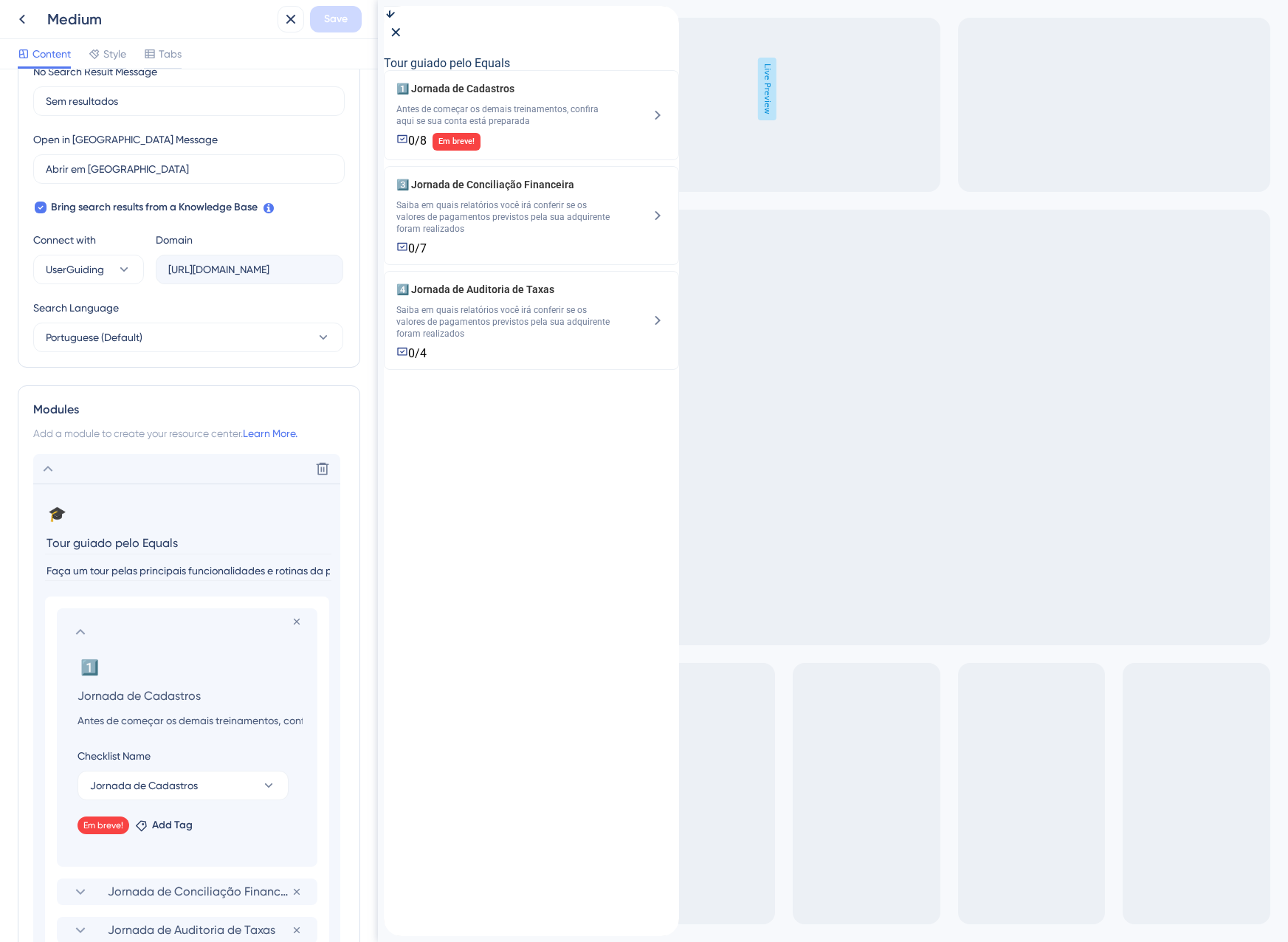
click at [117, 626] on section at bounding box center [187, 632] width 231 height 18
click at [82, 633] on icon at bounding box center [80, 632] width 18 height 18
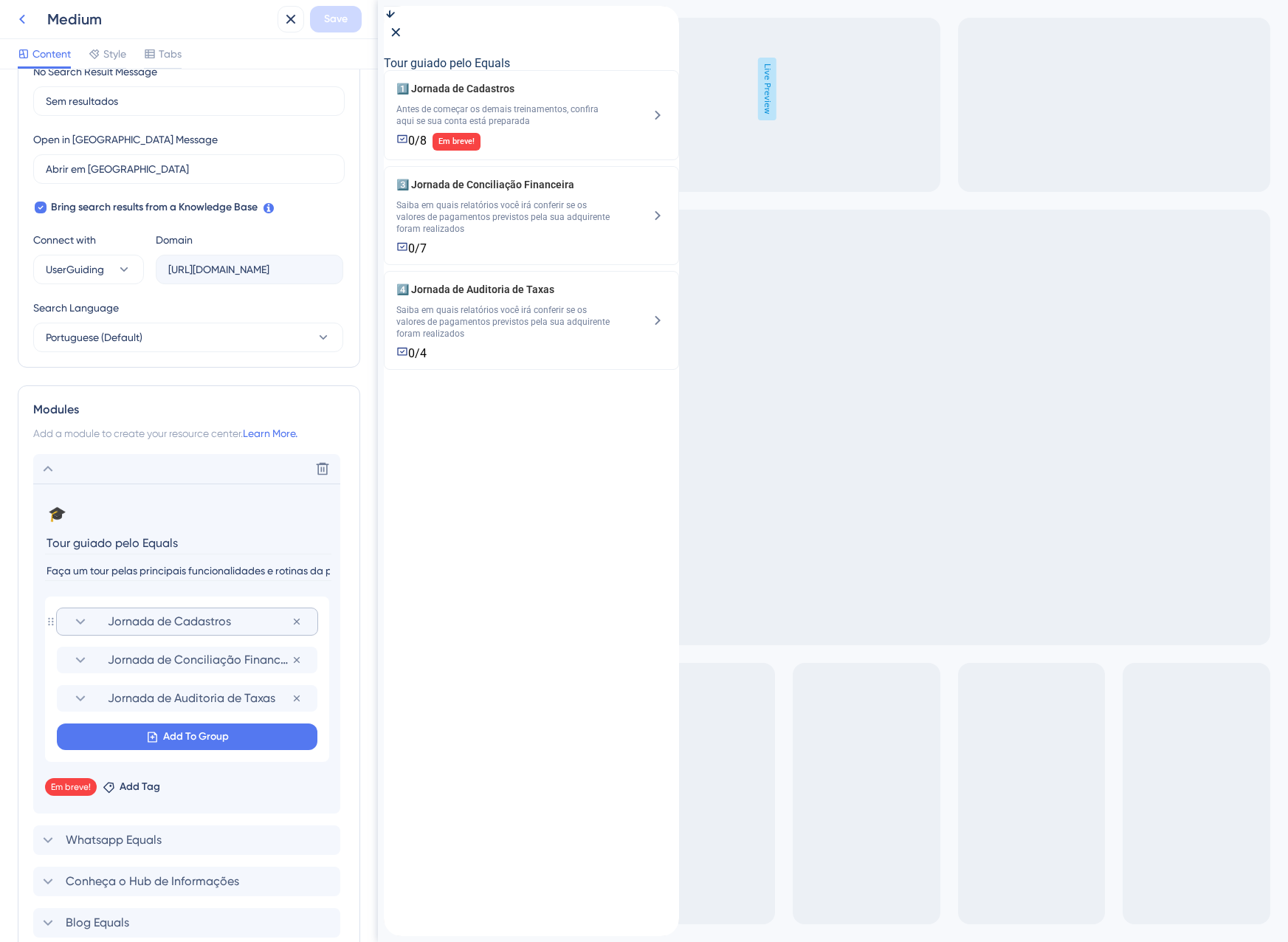
click at [20, 14] on icon at bounding box center [22, 19] width 18 height 18
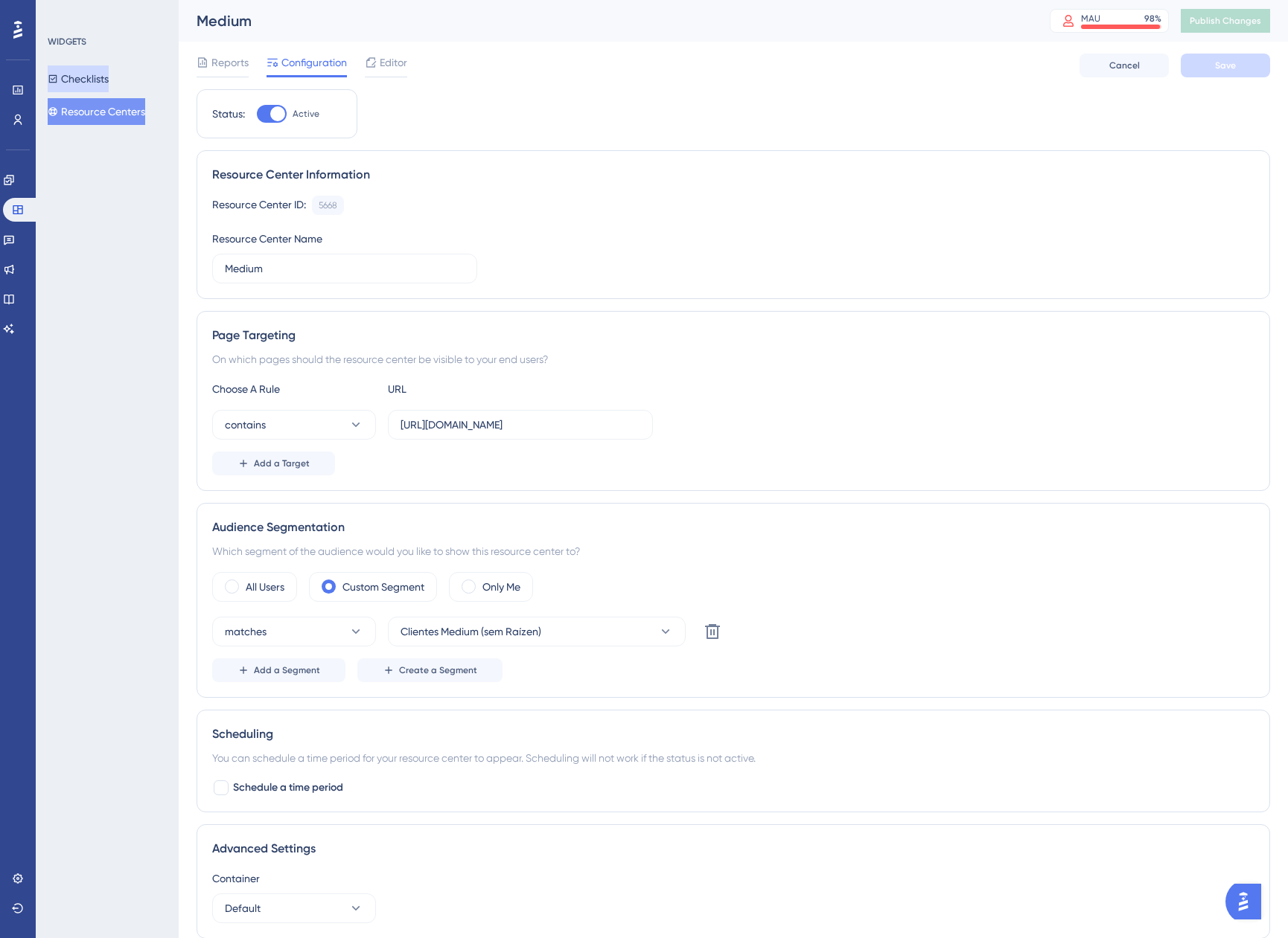
click at [89, 85] on button "Checklists" at bounding box center [78, 79] width 61 height 27
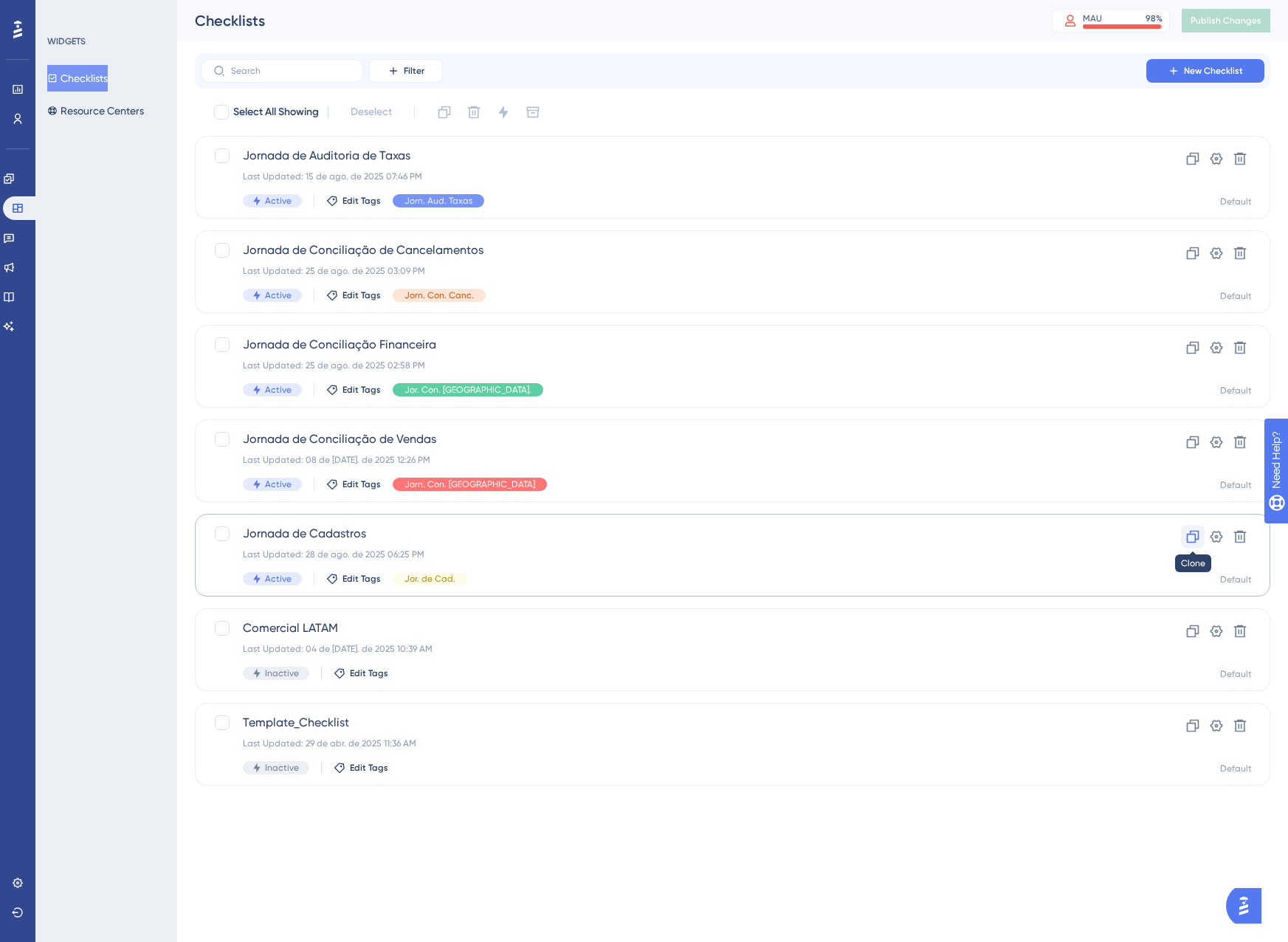
click at [1188, 542] on icon at bounding box center [1193, 537] width 13 height 13
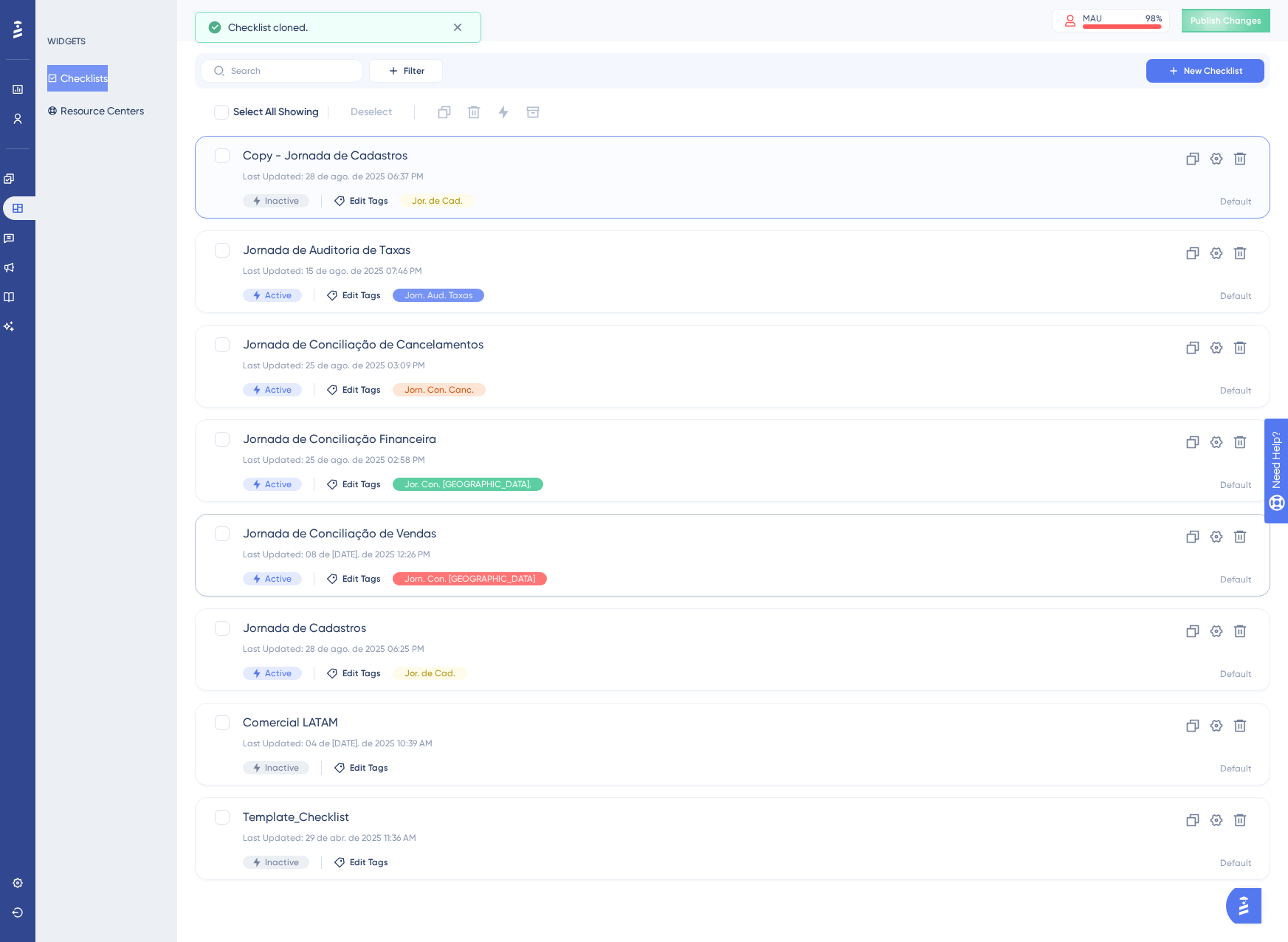
click at [401, 149] on span "Copy - Jornada de Cadastros" at bounding box center [673, 155] width 861 height 18
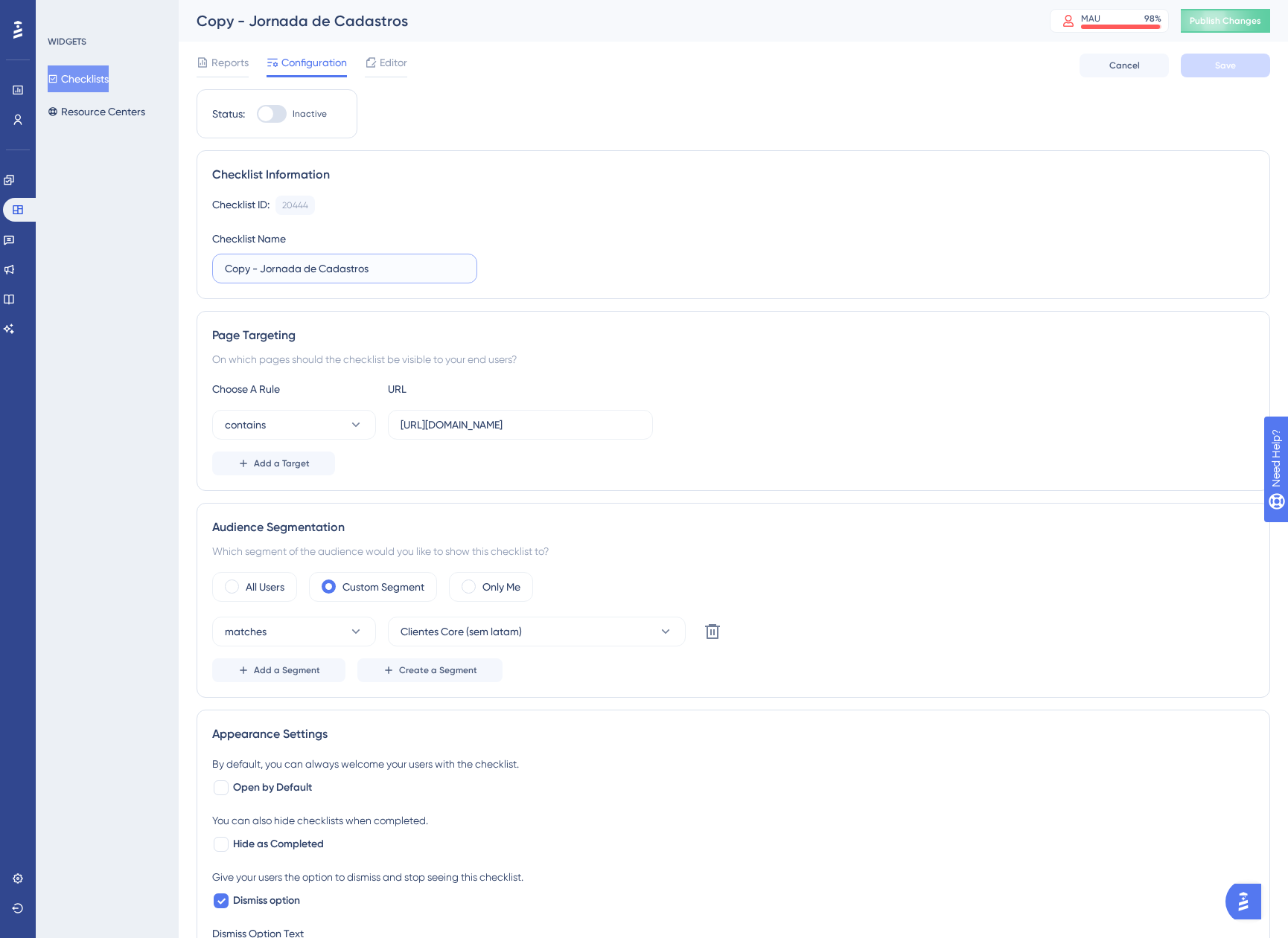
drag, startPoint x: 263, startPoint y: 267, endPoint x: 159, endPoint y: 279, distance: 104.7
click at [178, 279] on div "Performance Users Engagement Widgets Feedback Product Updates Knowledge Base AI…" at bounding box center [733, 703] width 1110 height 1406
click at [360, 273] on input "Jornada de Cadastros" at bounding box center [345, 268] width 239 height 16
type input "Jornada de Cadastros (Med. 11 e 12)"
click at [553, 646] on button "Clientes Core (sem latam)" at bounding box center [537, 631] width 298 height 30
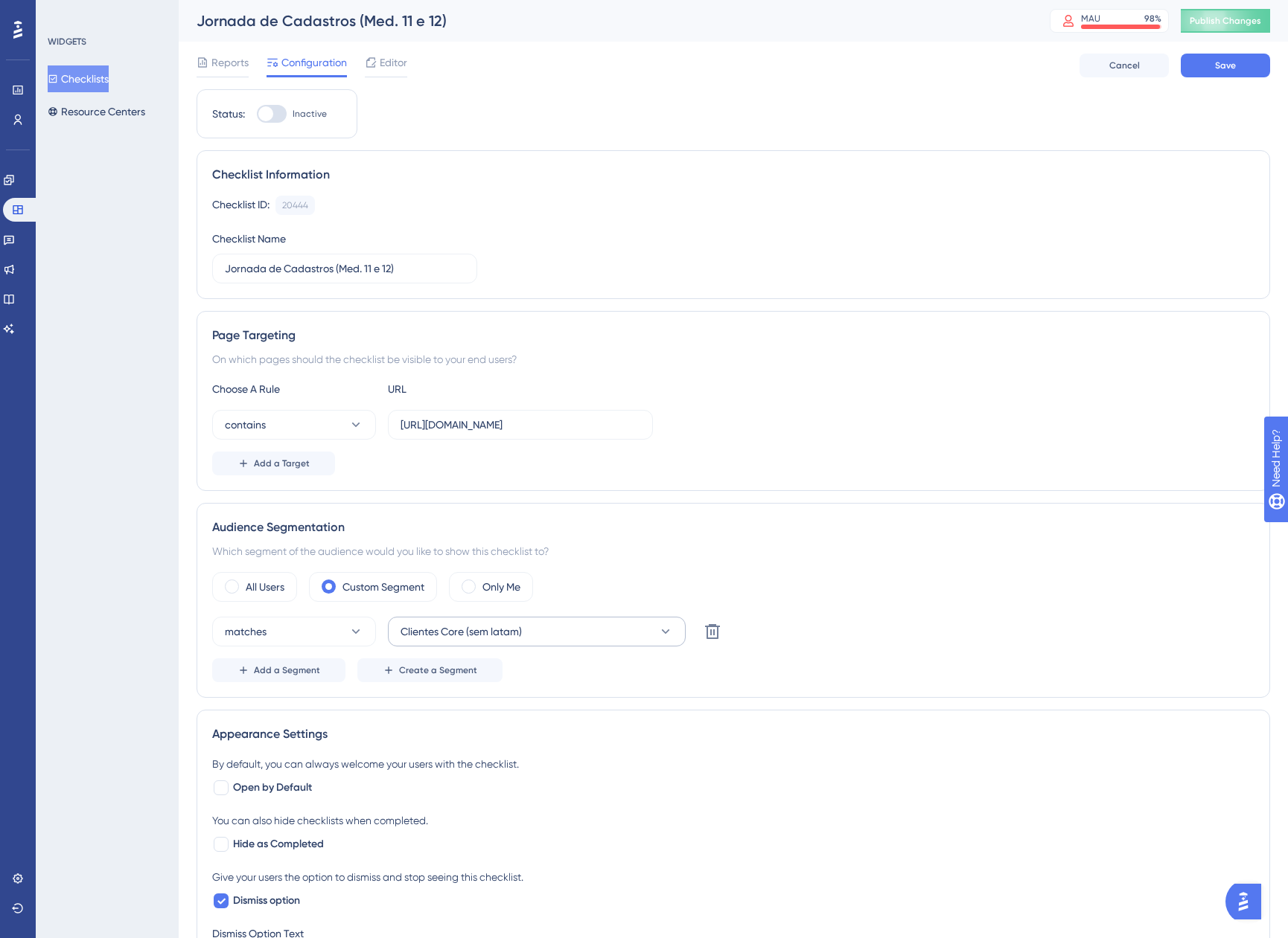
scroll to position [330, 0]
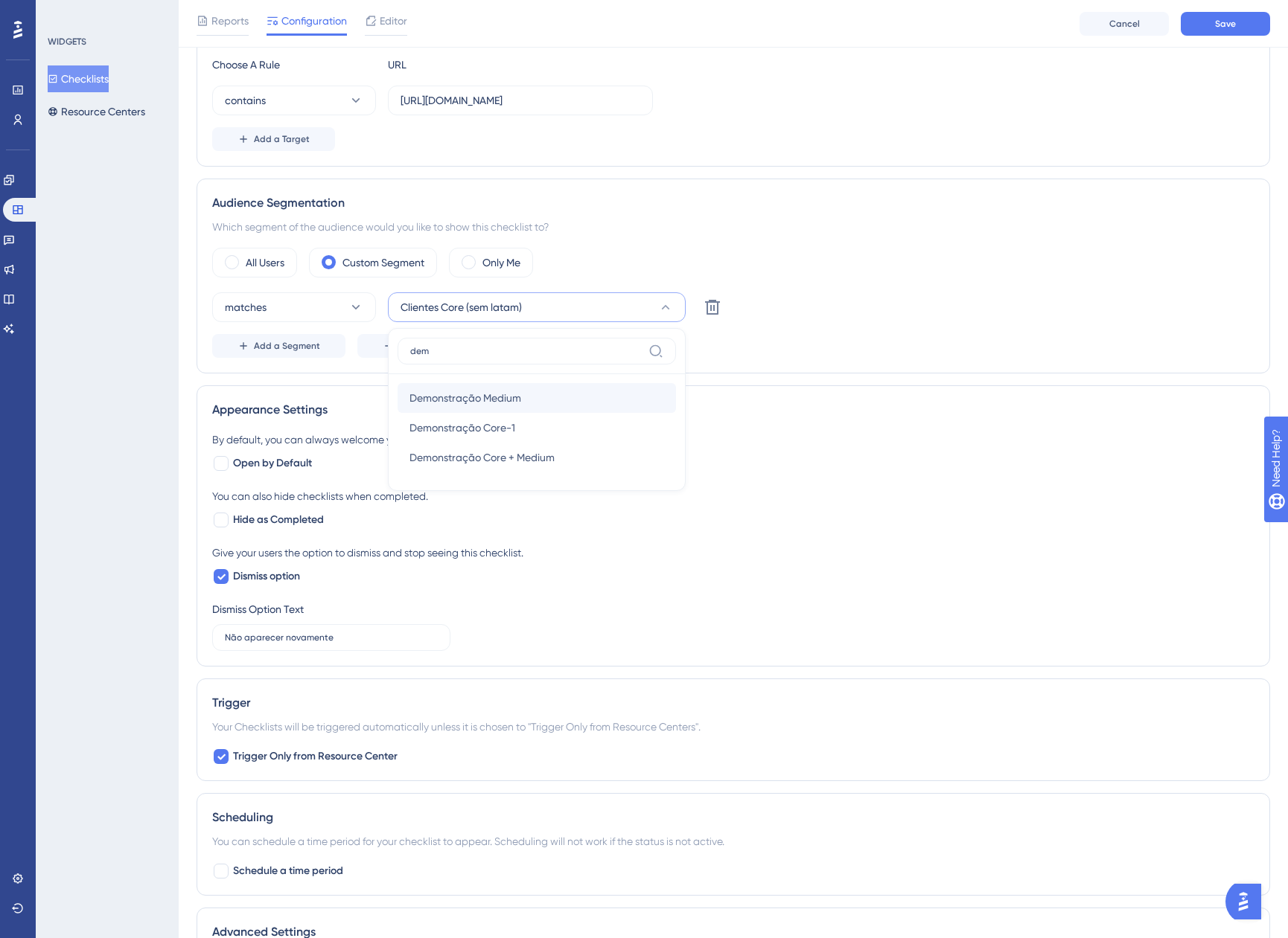
type input "dem"
click at [532, 401] on div "Demonstração Medium Demonstração Medium" at bounding box center [537, 398] width 255 height 30
click at [909, 288] on div "All Users Custom Segment Only Me matches Demonstração Medium Delete Add a Segme…" at bounding box center [733, 303] width 1042 height 110
click at [230, 582] on label "Dismiss option" at bounding box center [256, 577] width 88 height 18
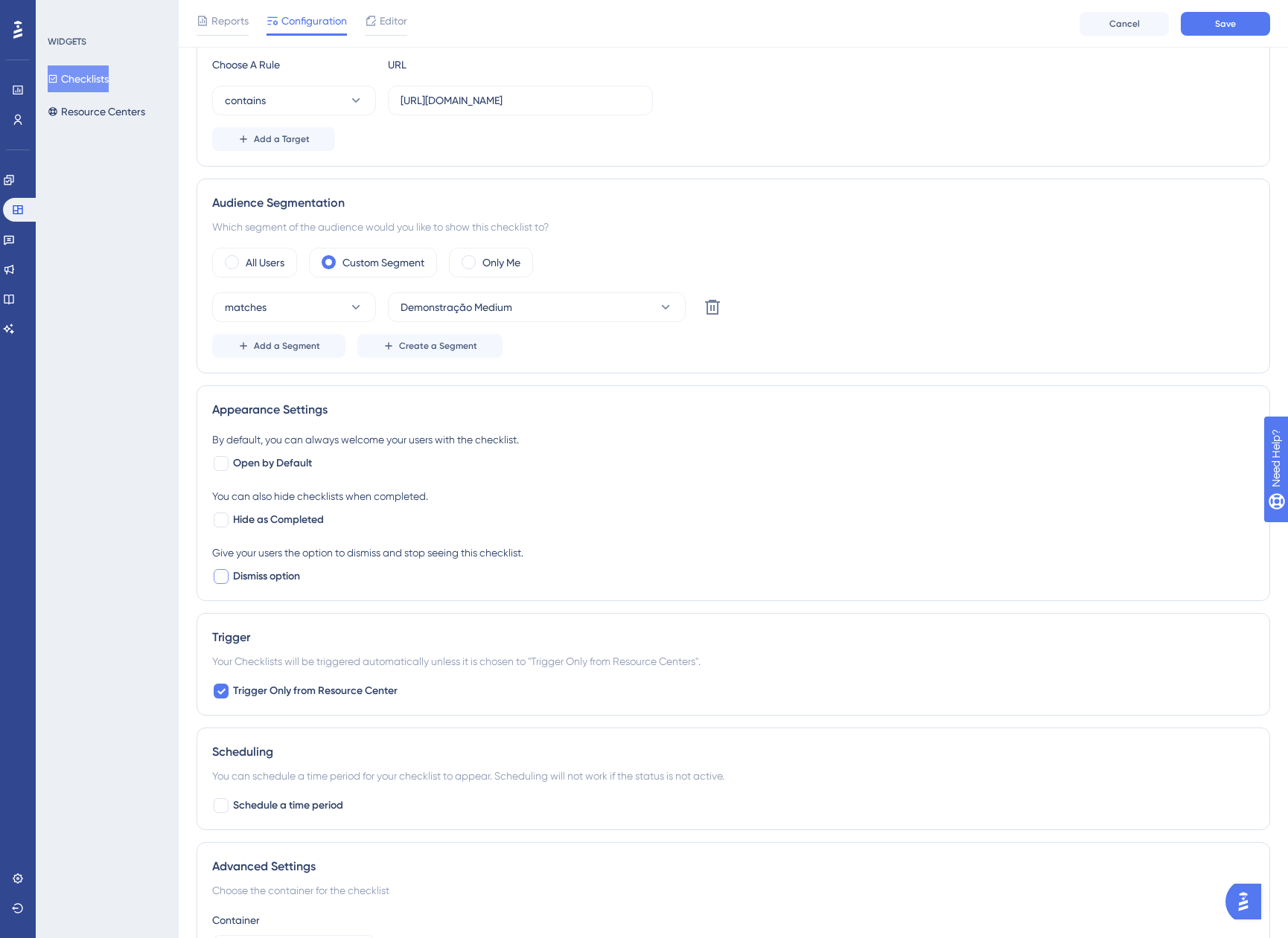
click at [230, 582] on label "Dismiss option" at bounding box center [256, 577] width 88 height 18
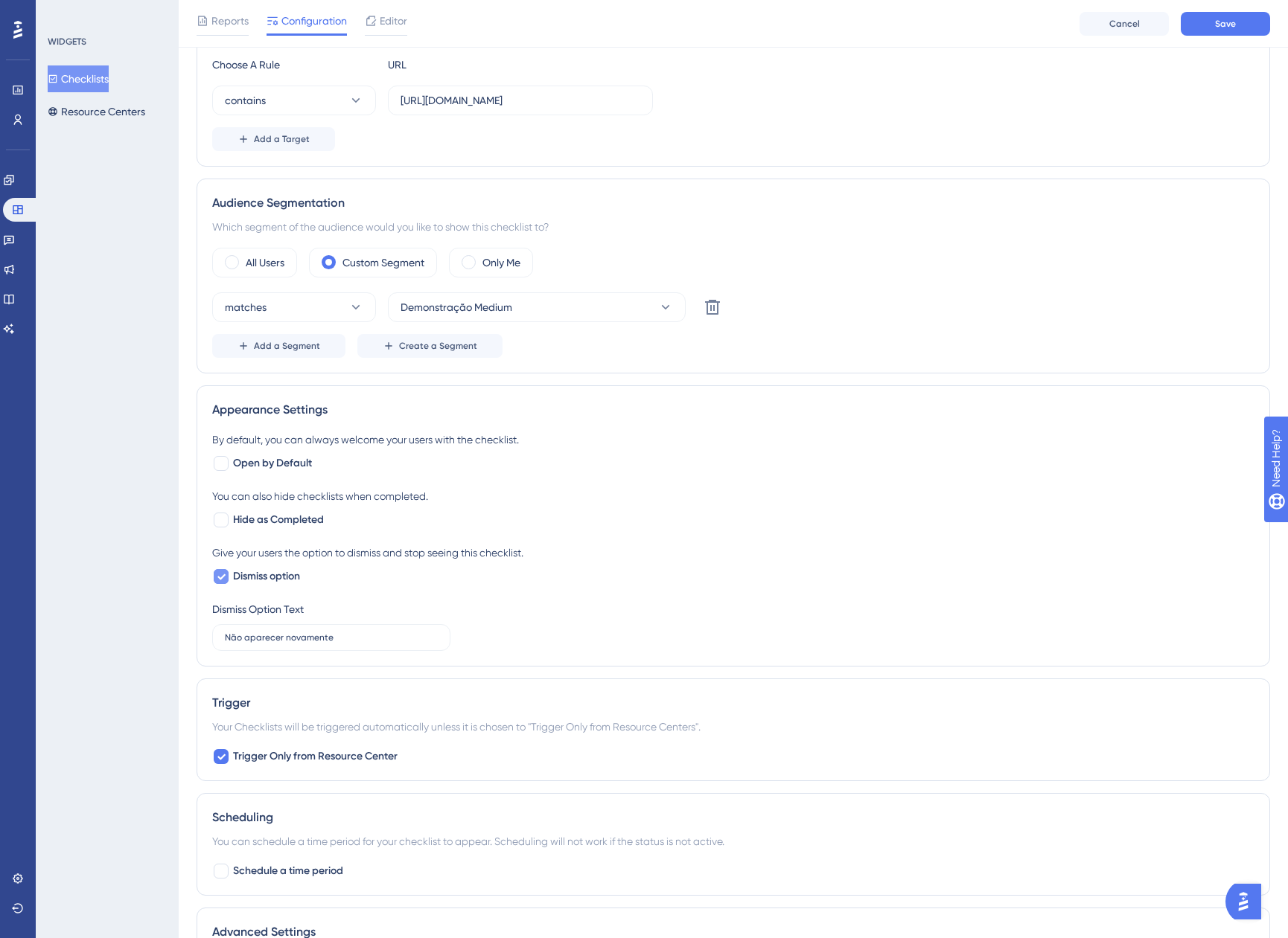
click at [228, 582] on div at bounding box center [221, 577] width 18 height 18
checkbox input "false"
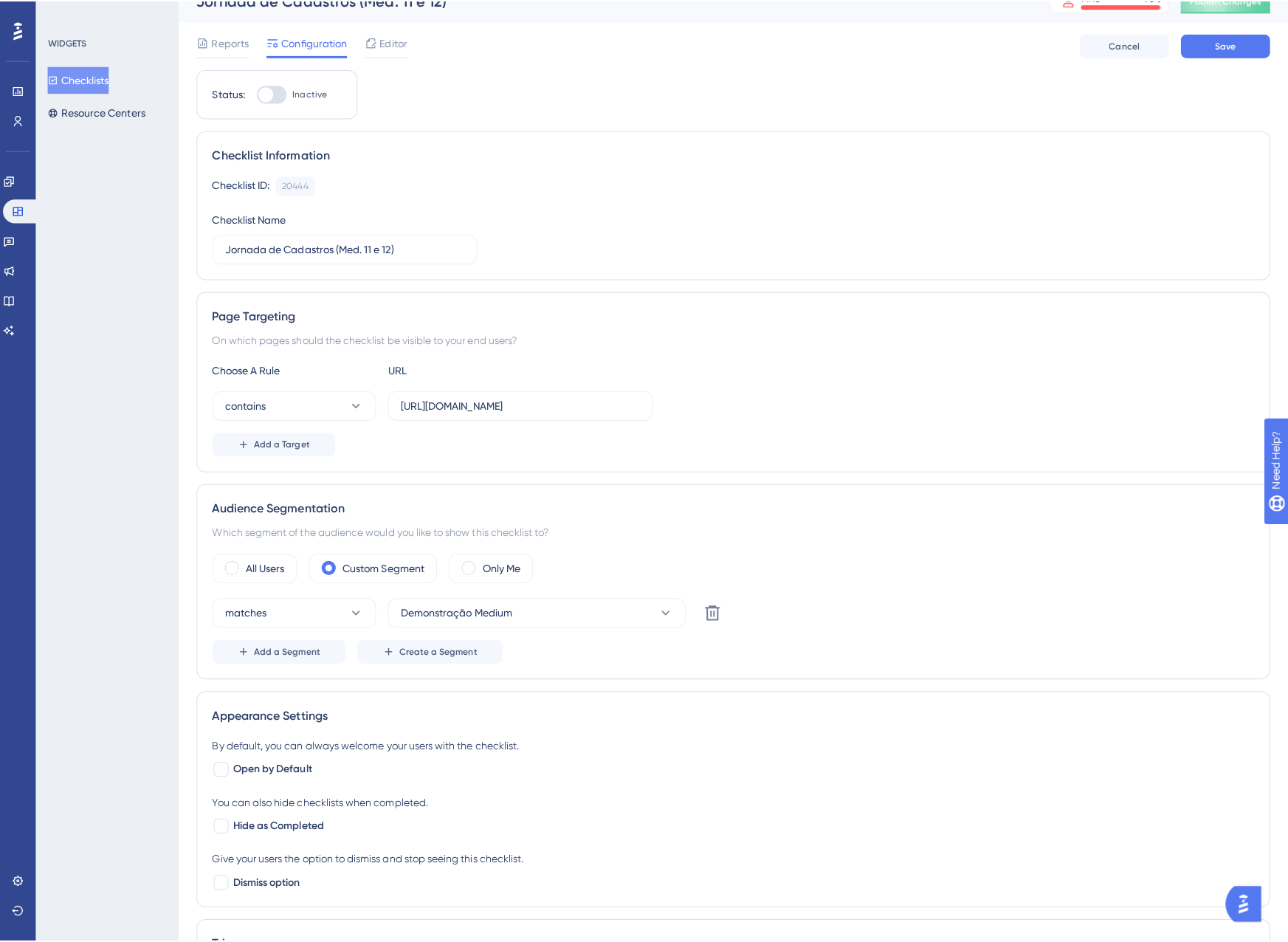
scroll to position [0, 0]
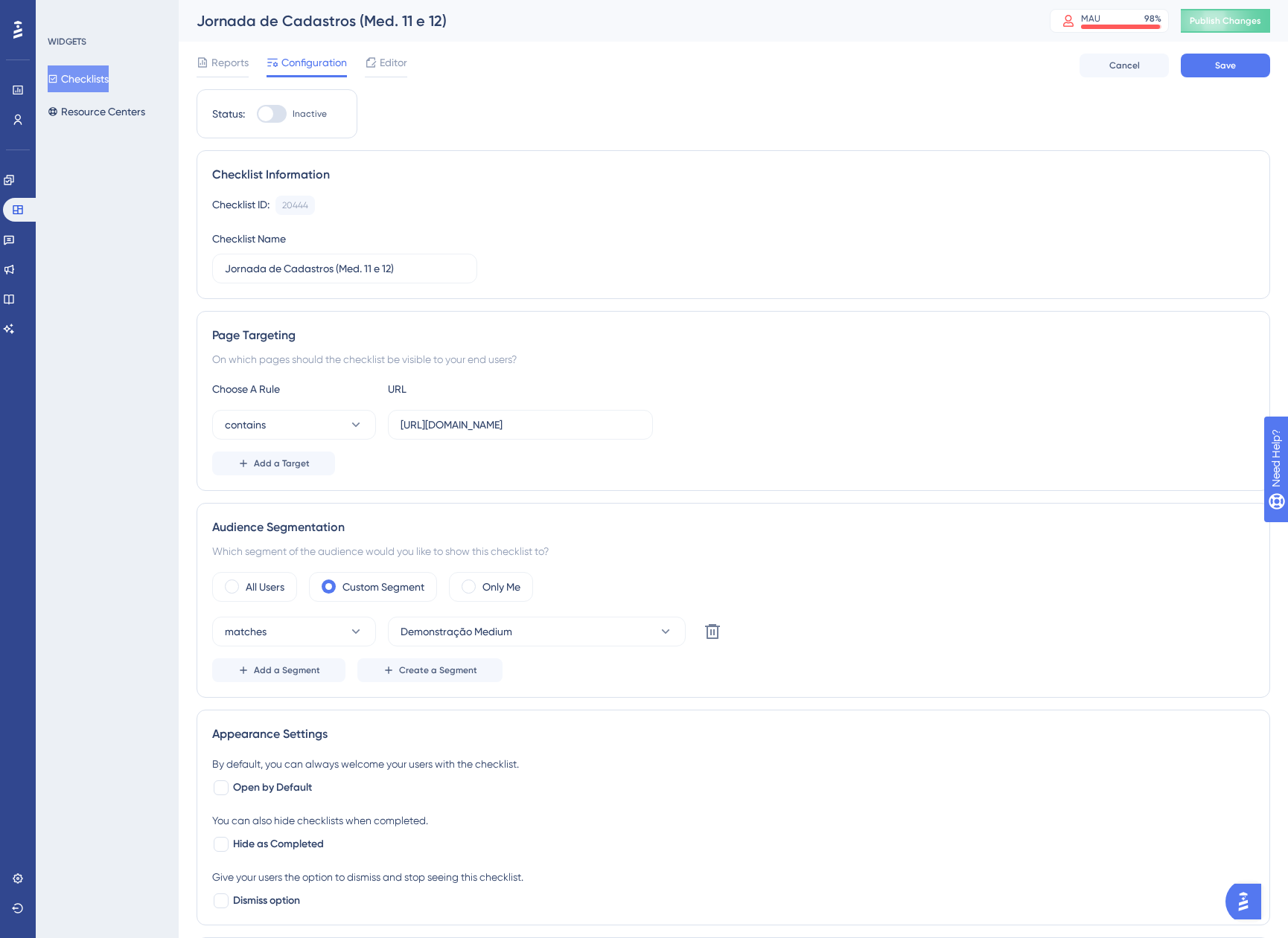
click at [746, 441] on div "Choose A Rule URL contains https://app.equals.com.br/ Add a Target" at bounding box center [733, 427] width 1042 height 96
click at [1251, 58] on button "Save" at bounding box center [1225, 66] width 89 height 24
click at [400, 63] on span "Editor" at bounding box center [394, 63] width 27 height 18
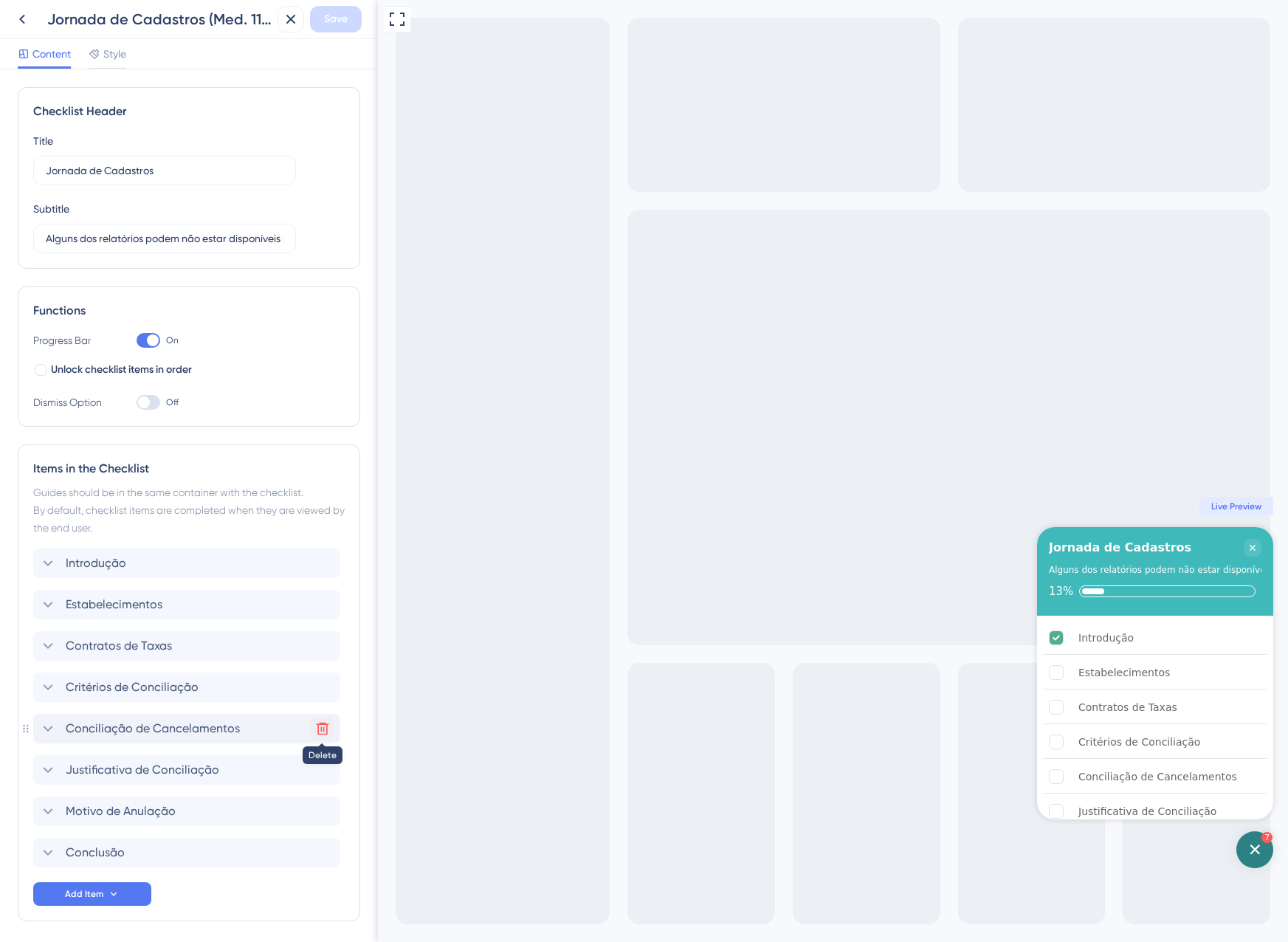
click at [318, 733] on icon at bounding box center [323, 729] width 13 height 13
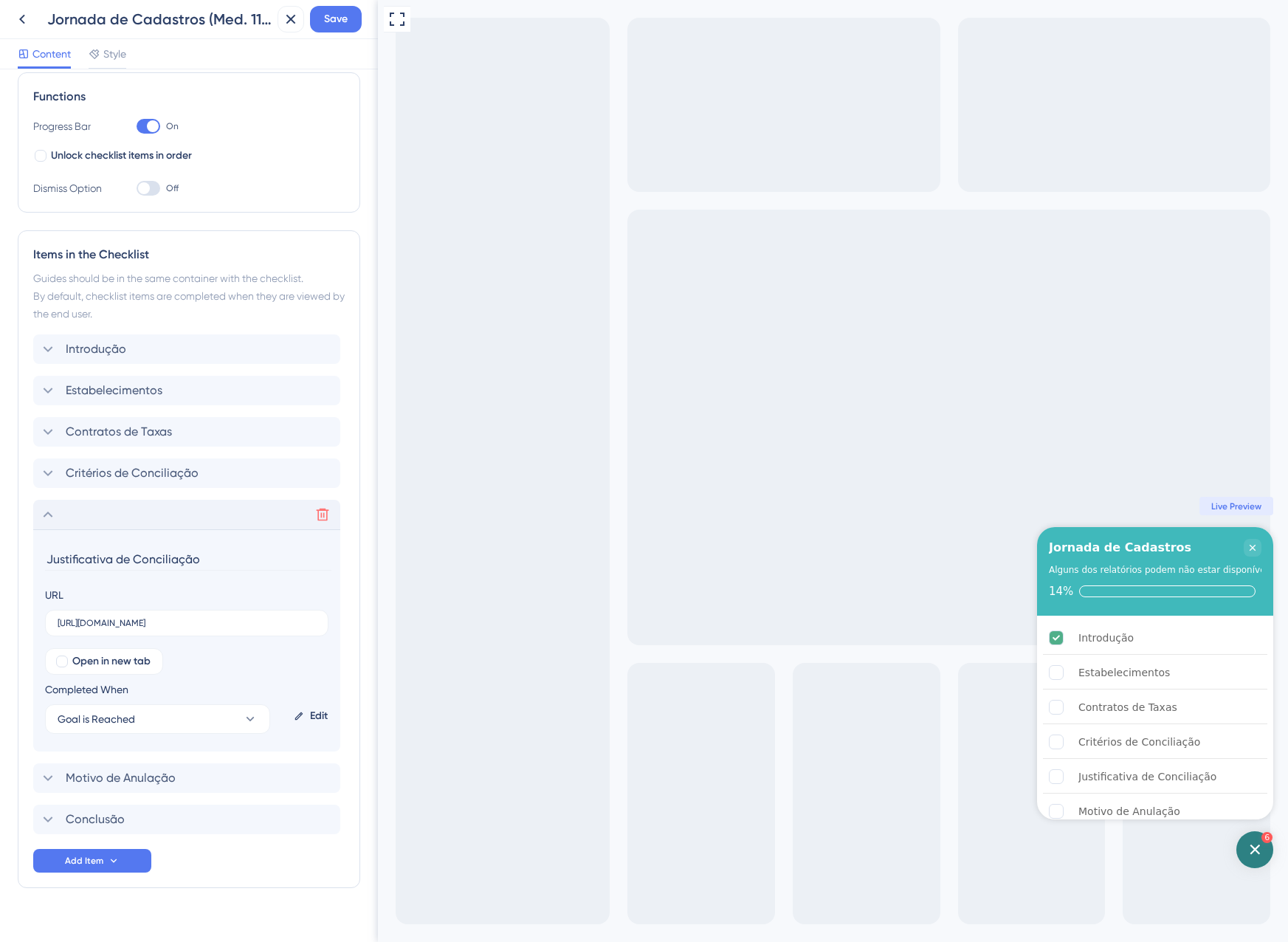
scroll to position [237, 0]
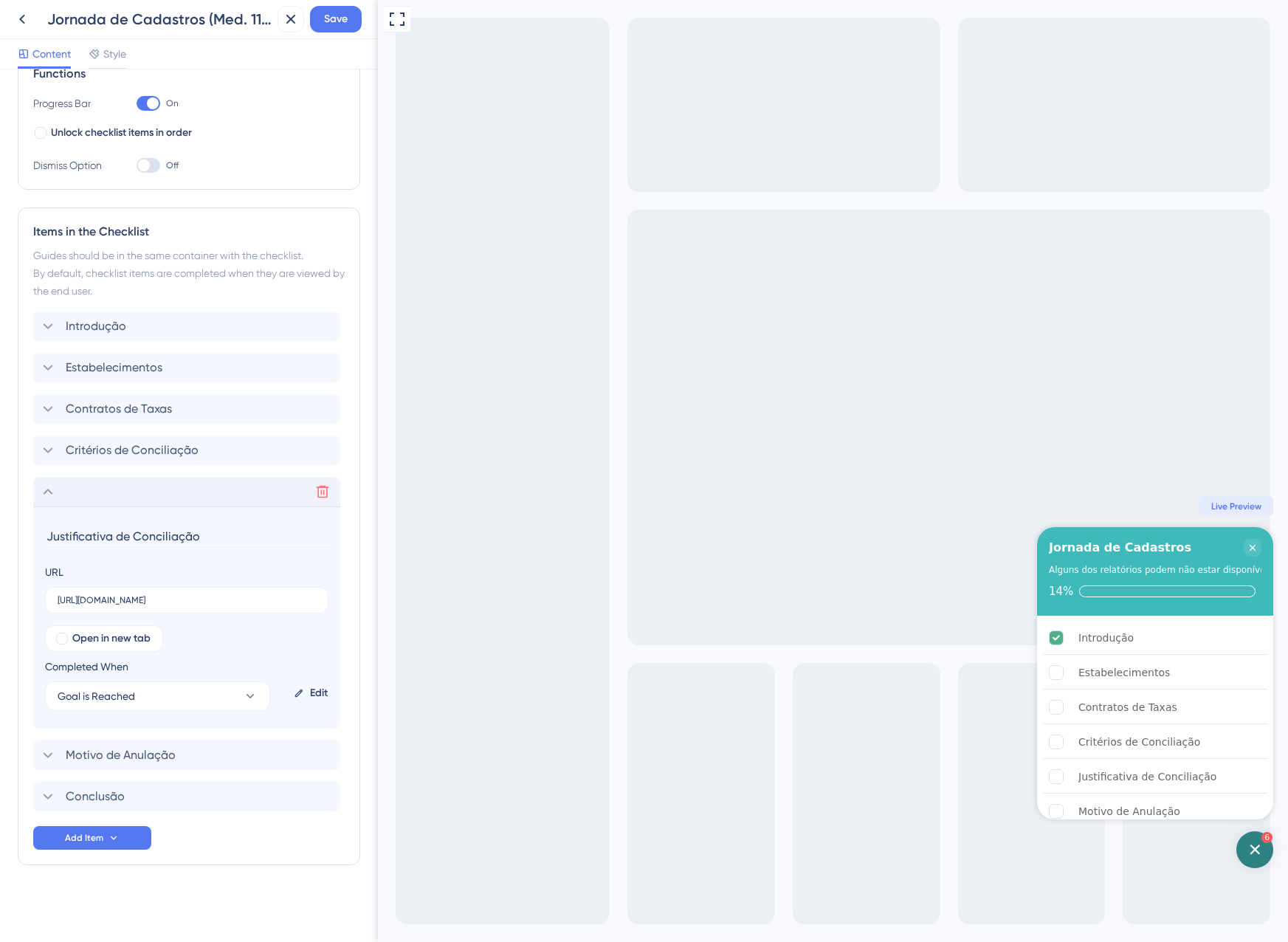
click at [57, 488] on div "Delete" at bounding box center [186, 492] width 307 height 29
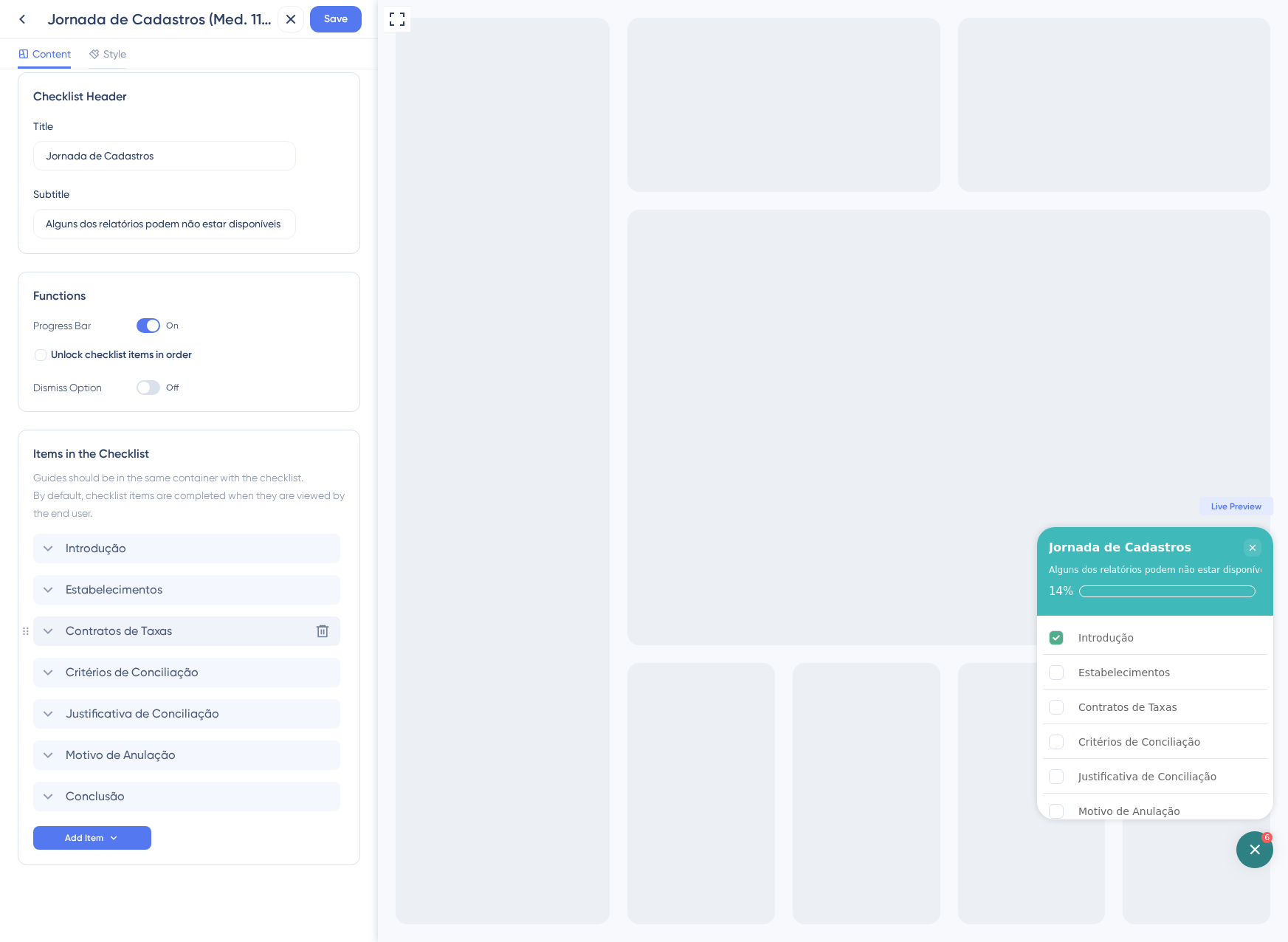
click at [178, 623] on div "Contratos de Taxas Delete" at bounding box center [186, 631] width 307 height 29
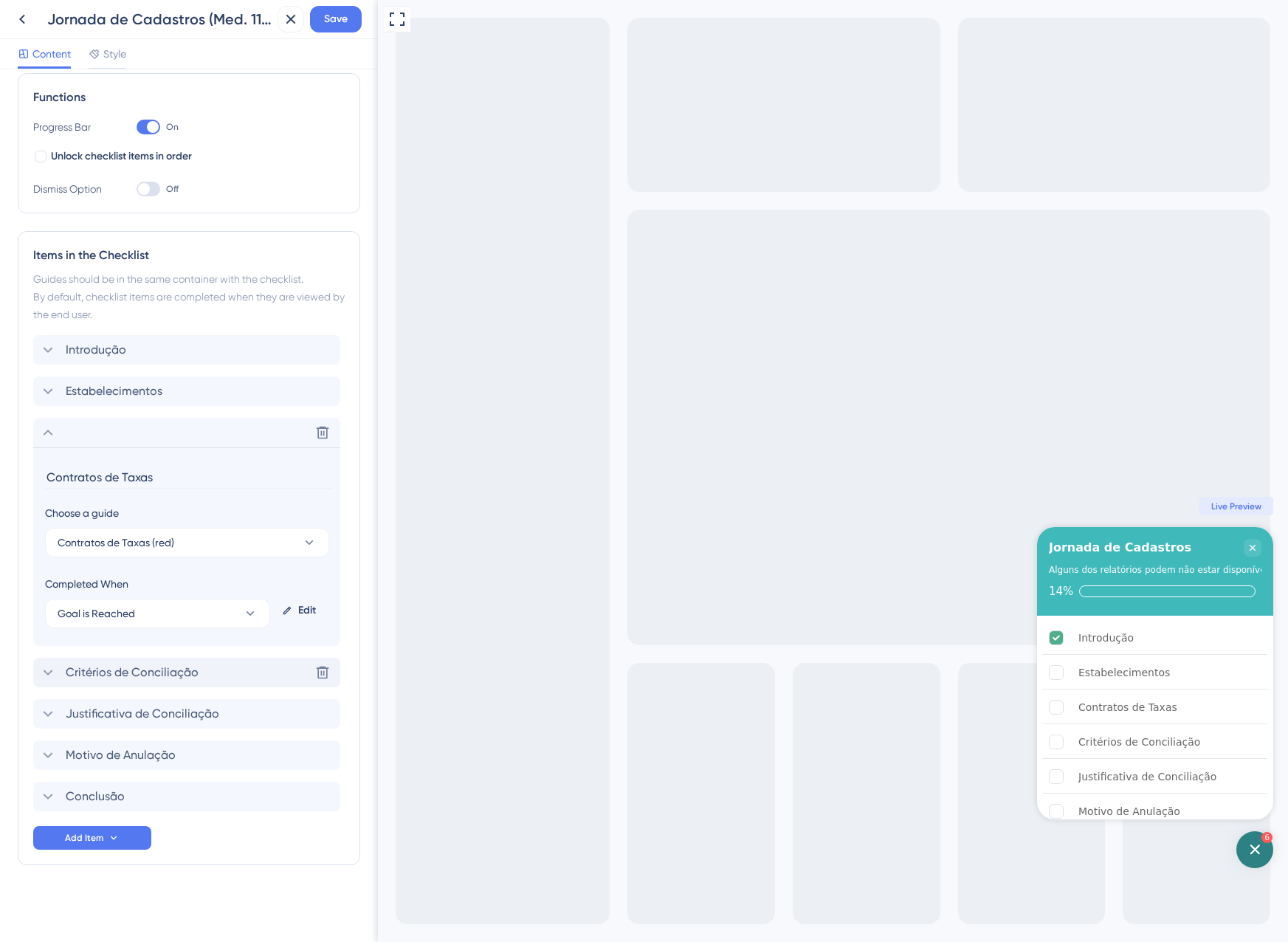
click at [156, 667] on span "Critérios de Conciliação" at bounding box center [131, 673] width 133 height 18
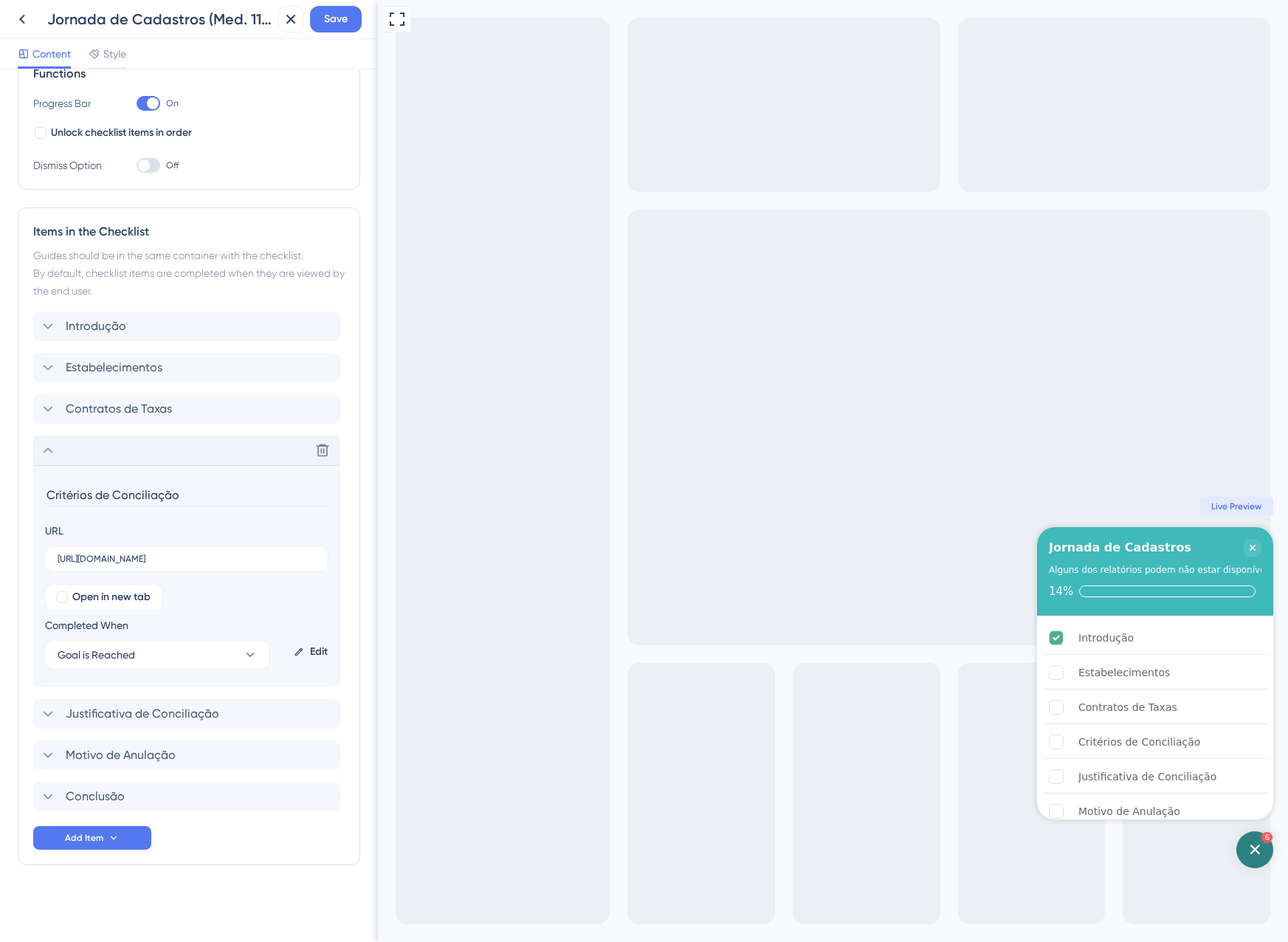
click at [61, 456] on div "Delete" at bounding box center [186, 450] width 307 height 29
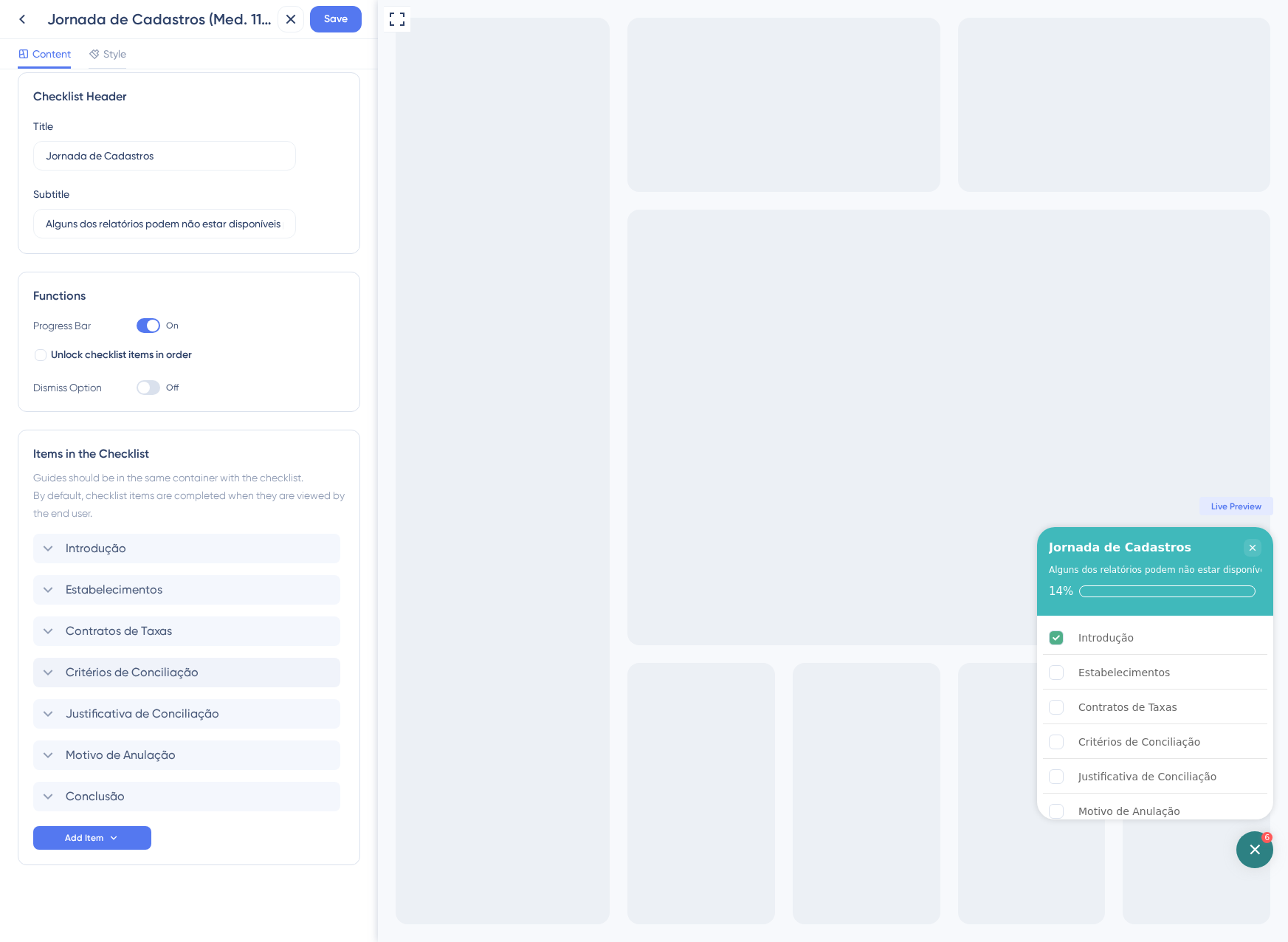
scroll to position [15, 0]
click at [349, 26] on button "Save" at bounding box center [335, 18] width 52 height 26
